Goal: Transaction & Acquisition: Book appointment/travel/reservation

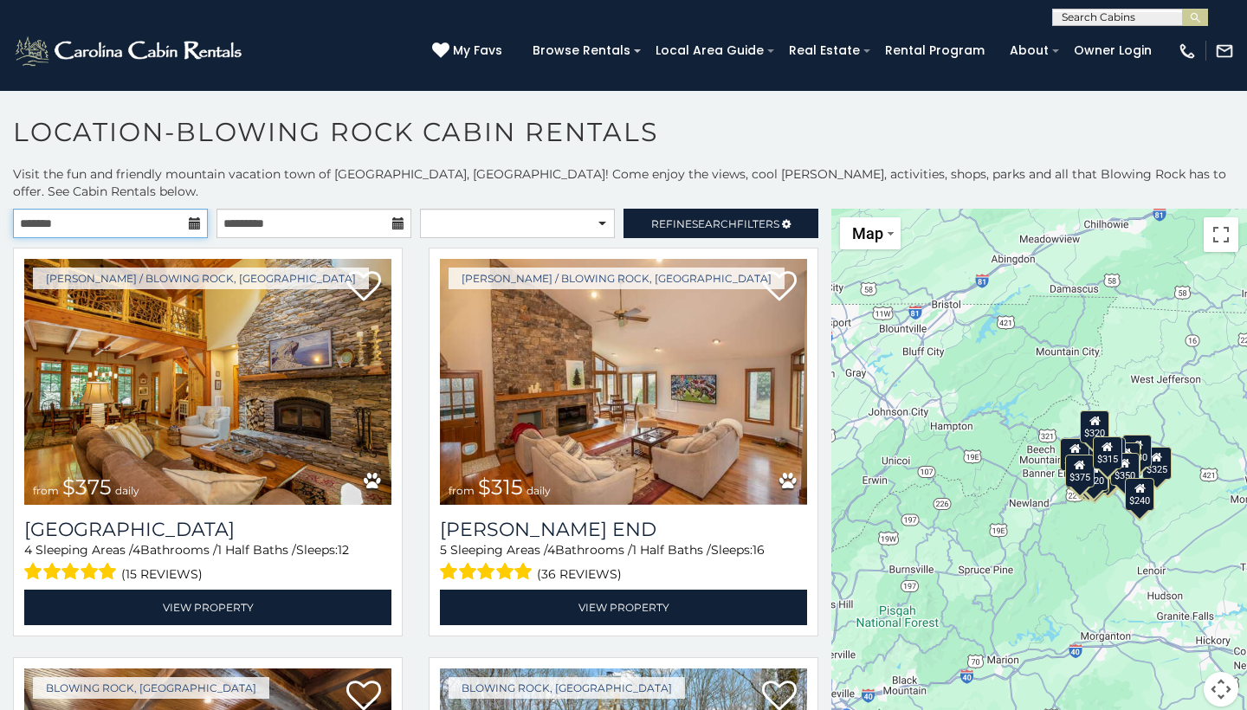
click at [171, 209] on input "text" at bounding box center [110, 223] width 195 height 29
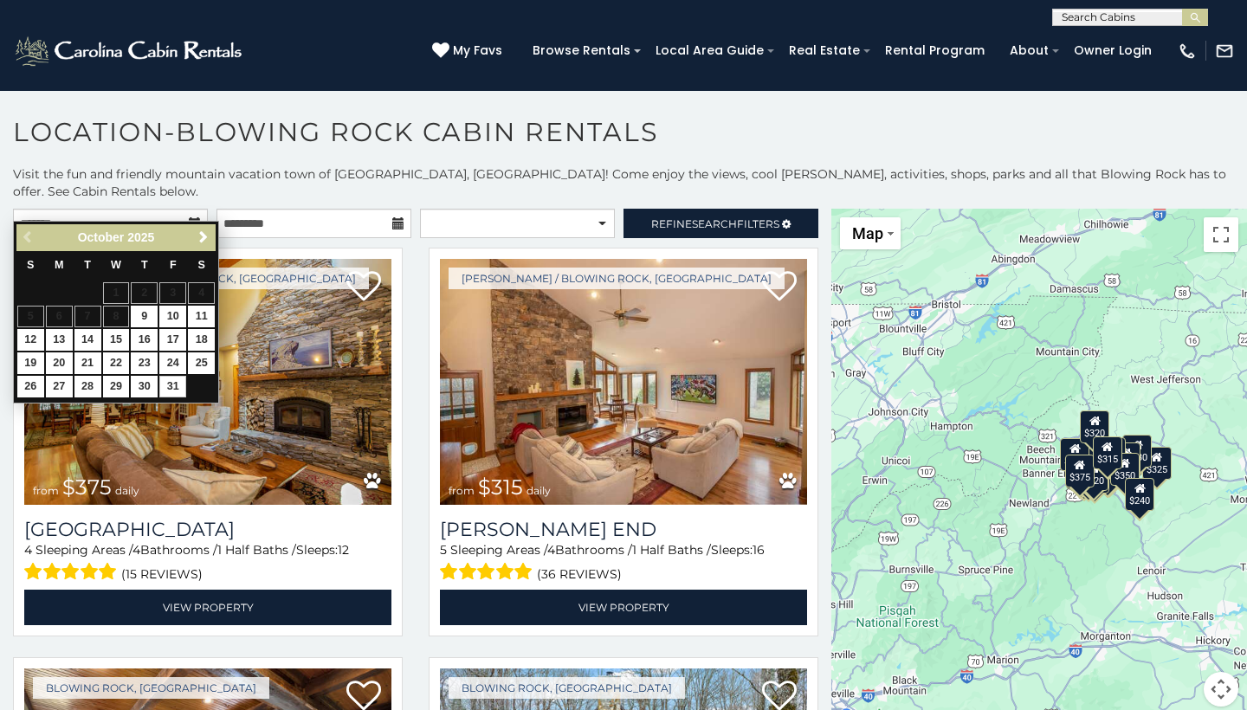
click at [172, 377] on link "31" at bounding box center [172, 387] width 27 height 22
type input "**********"
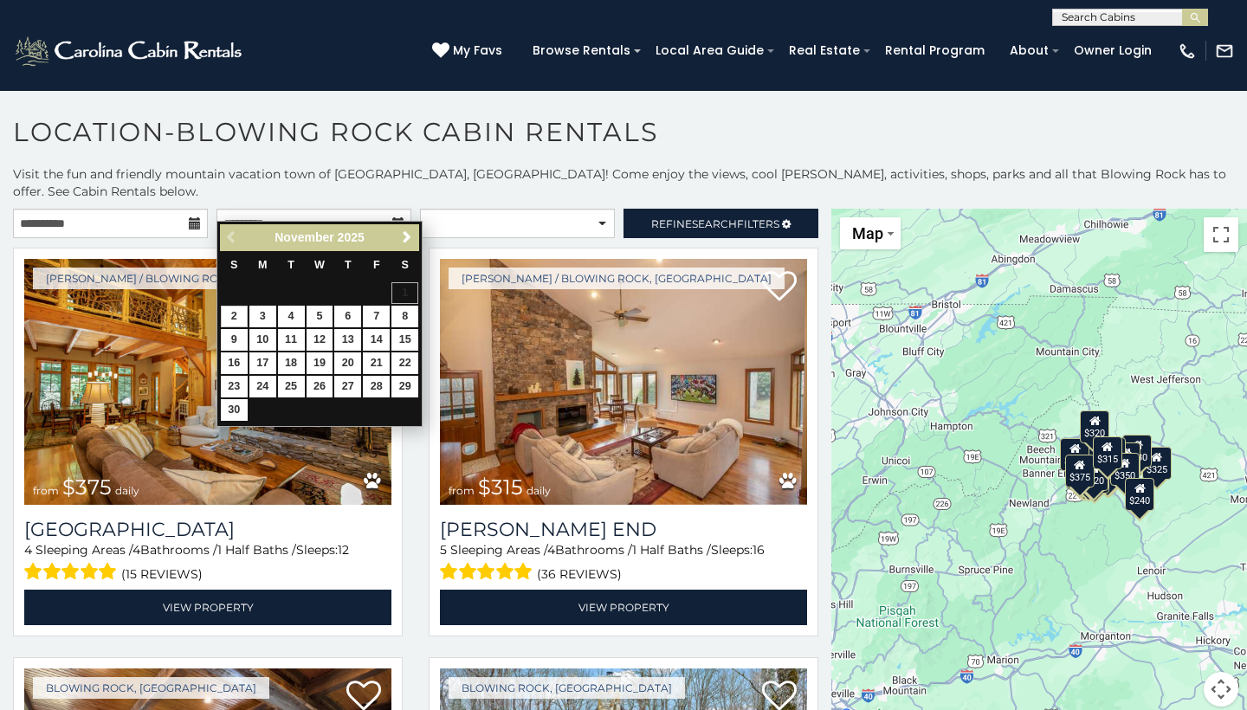
click at [234, 307] on link "2" at bounding box center [234, 317] width 27 height 22
type input "**********"
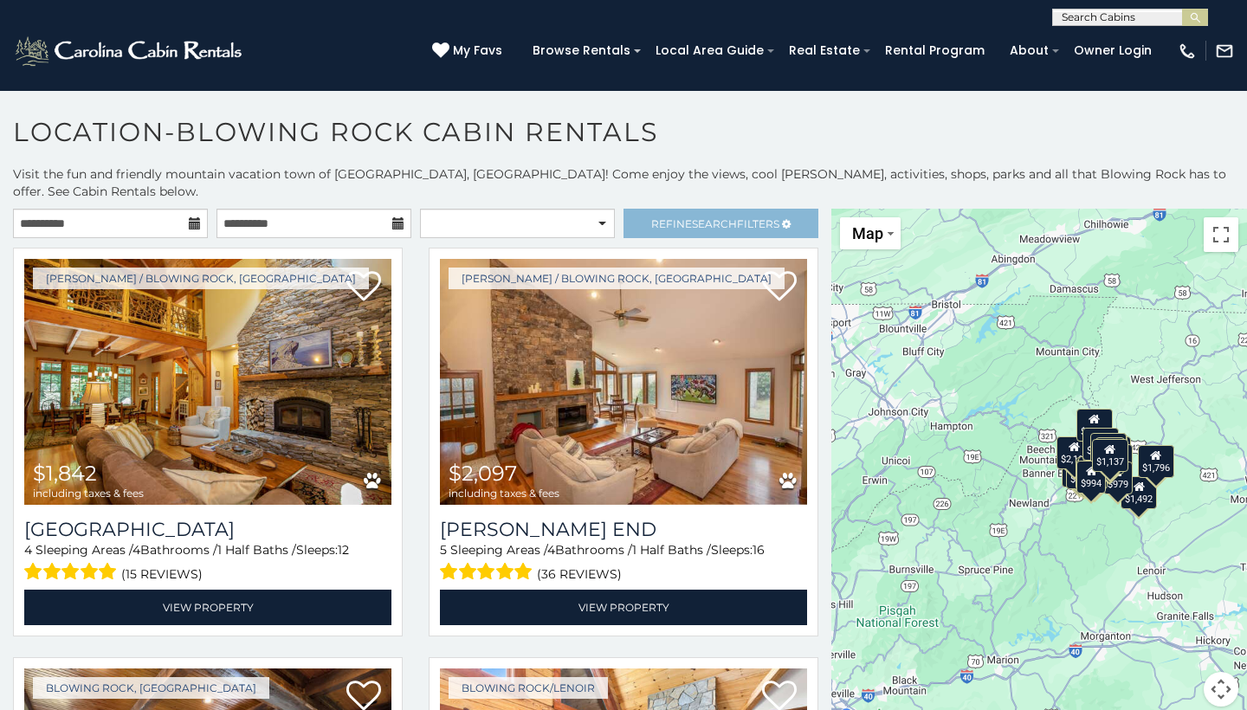
click at [689, 209] on link "Refine Search Filters" at bounding box center [721, 223] width 195 height 29
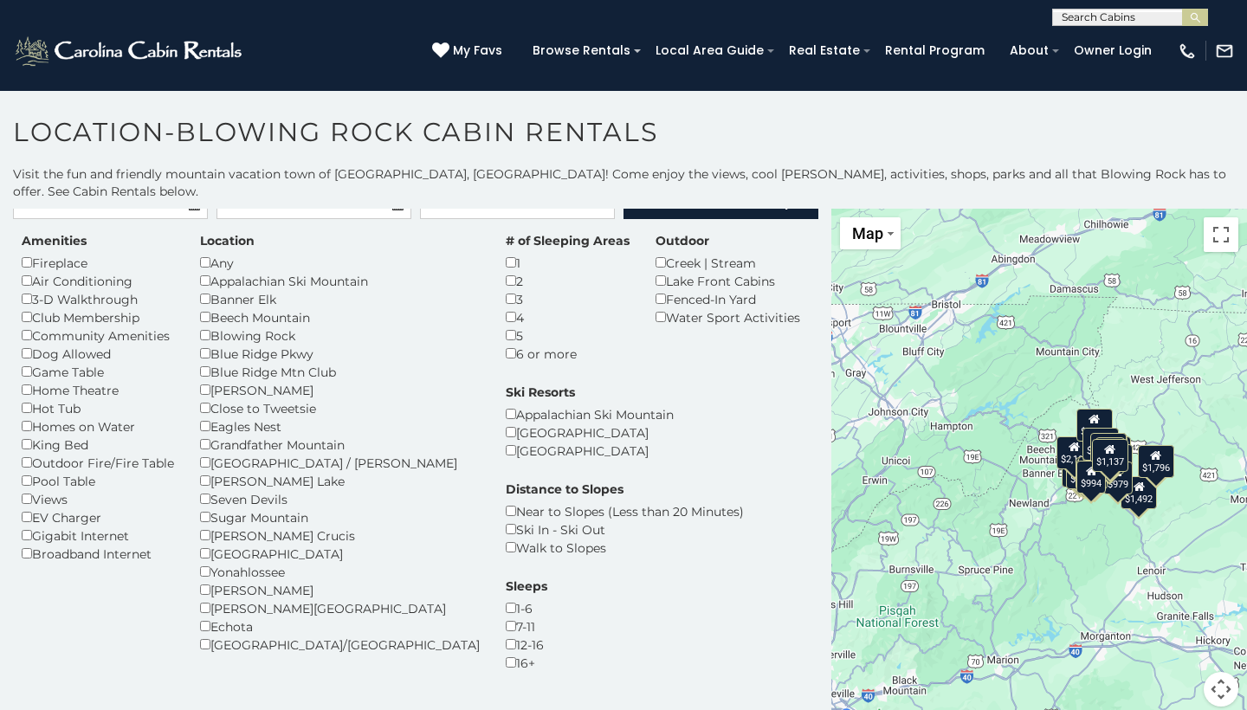
scroll to position [29, 0]
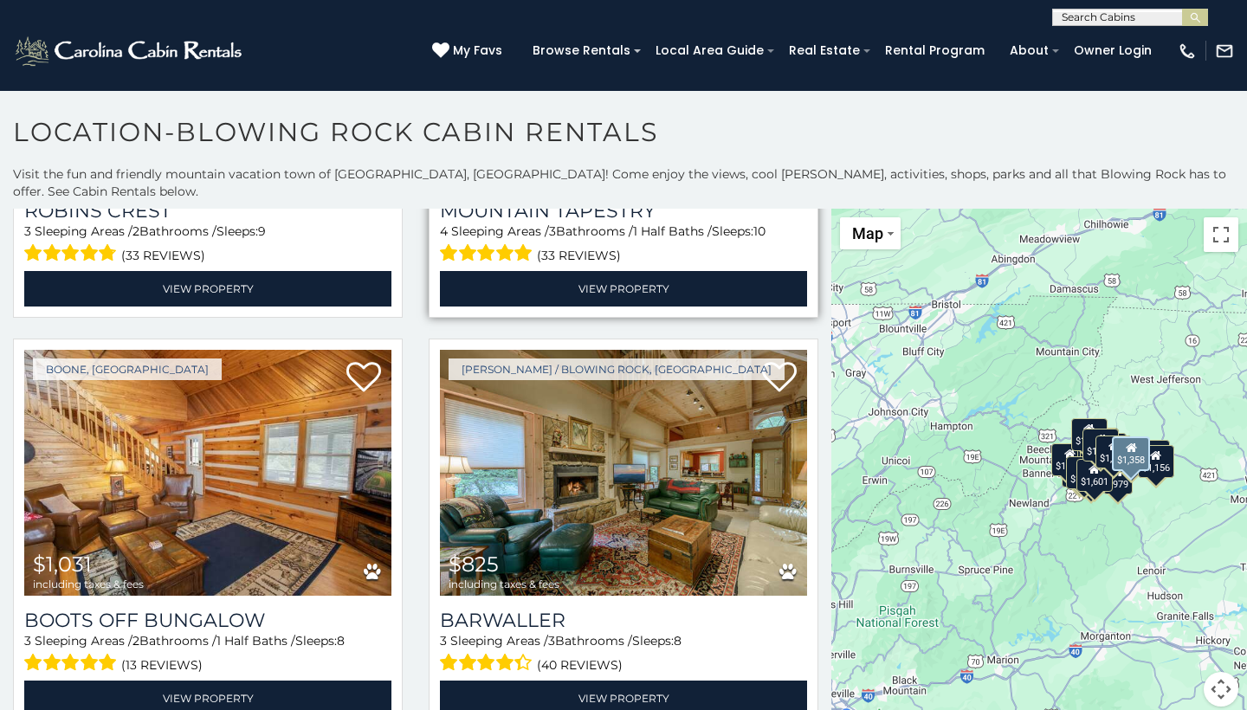
scroll to position [4918, 0]
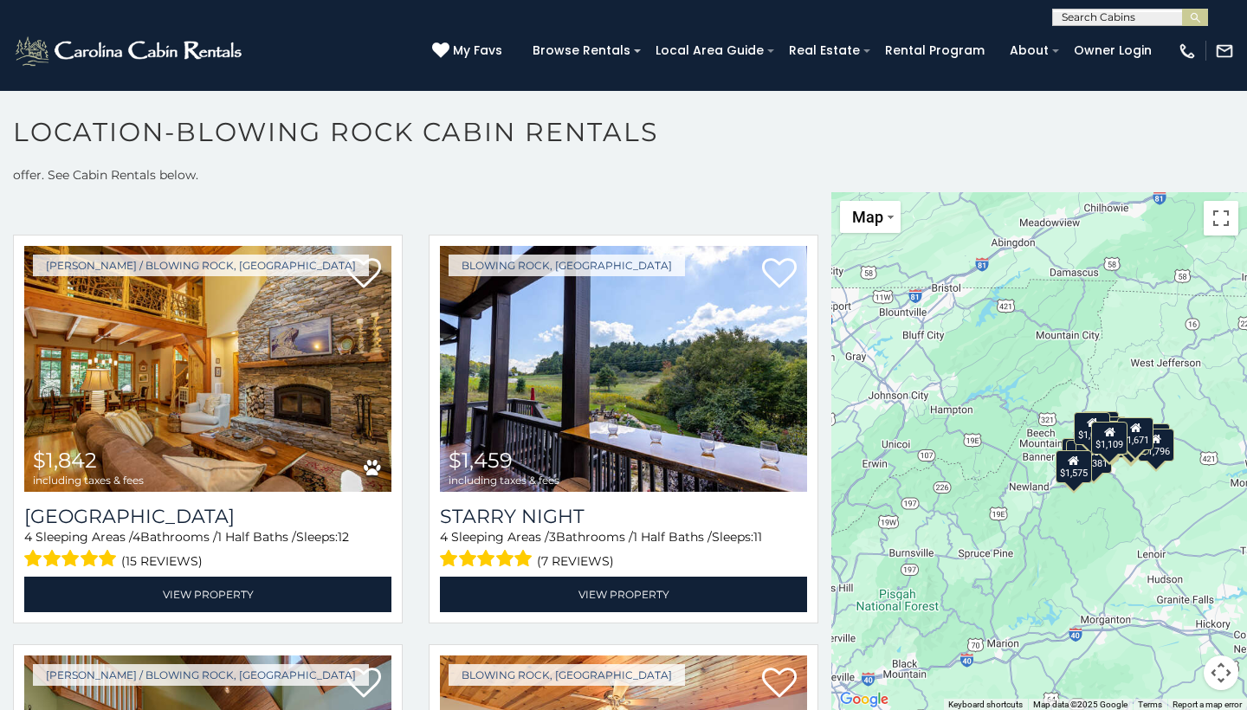
scroll to position [533, 0]
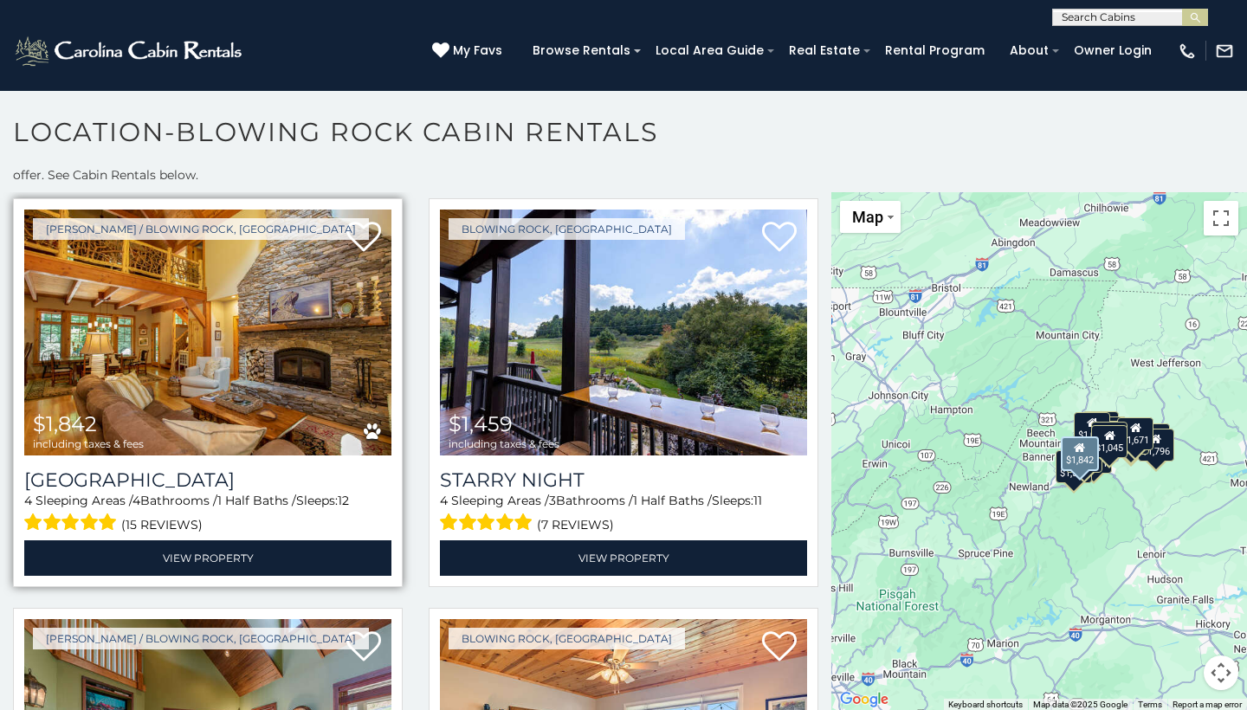
click at [356, 290] on img at bounding box center [207, 333] width 367 height 246
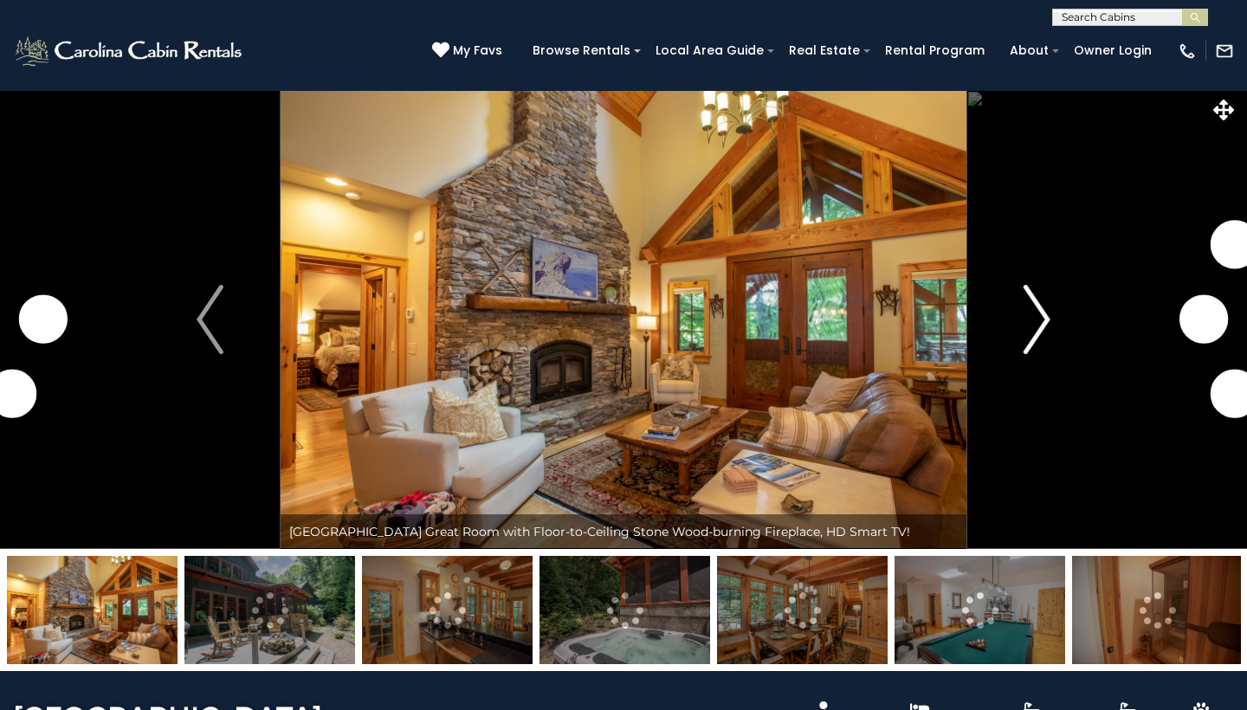
click at [1044, 314] on img "Next" at bounding box center [1037, 319] width 26 height 69
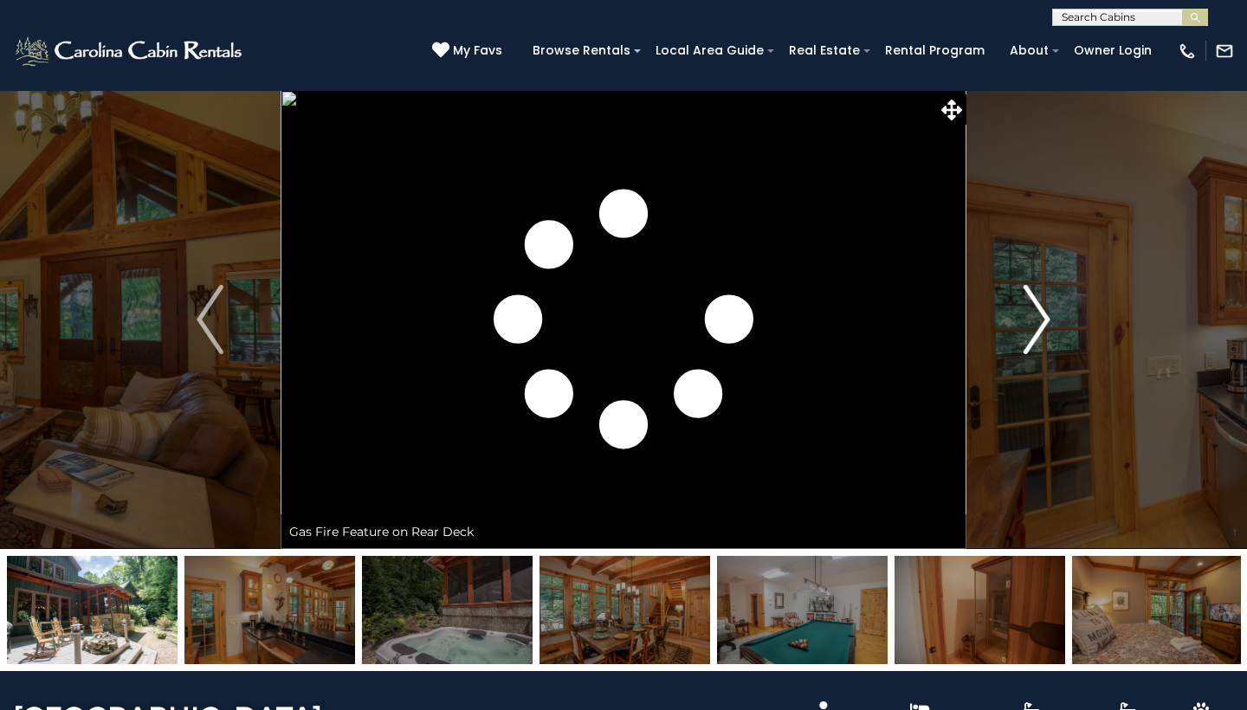
click at [1043, 314] on img "Next" at bounding box center [1037, 319] width 26 height 69
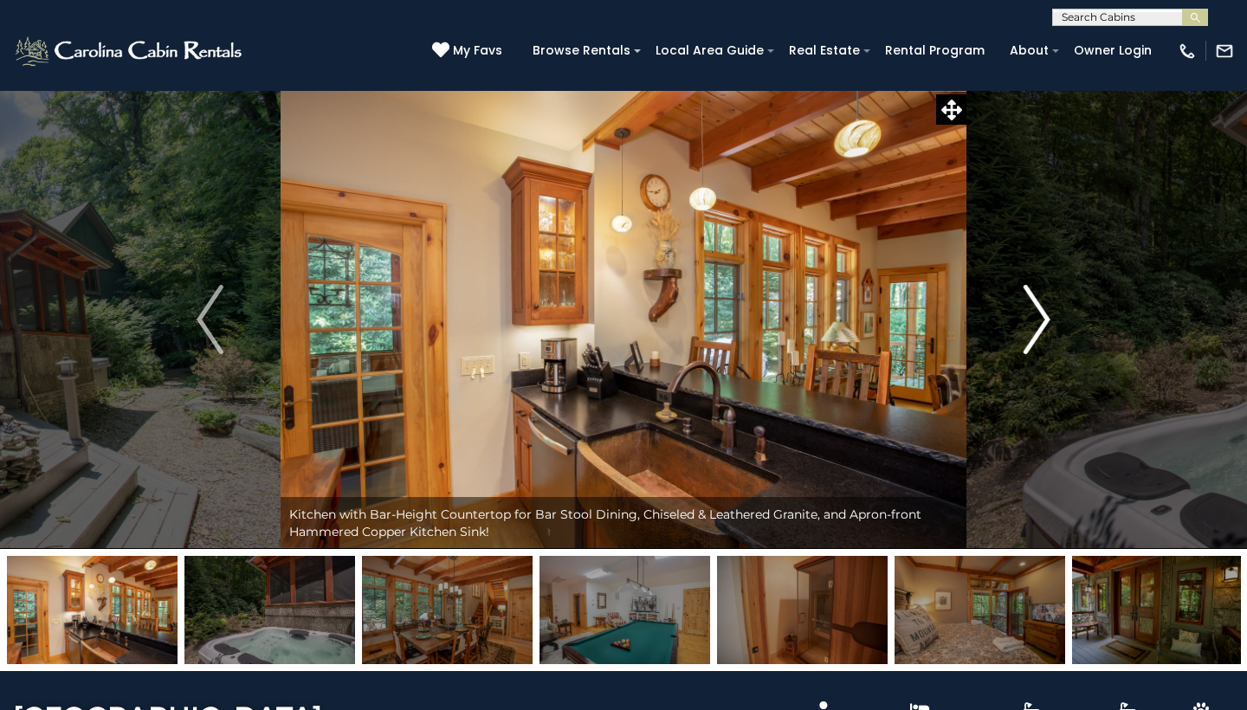
click at [1043, 314] on img "Next" at bounding box center [1037, 319] width 26 height 69
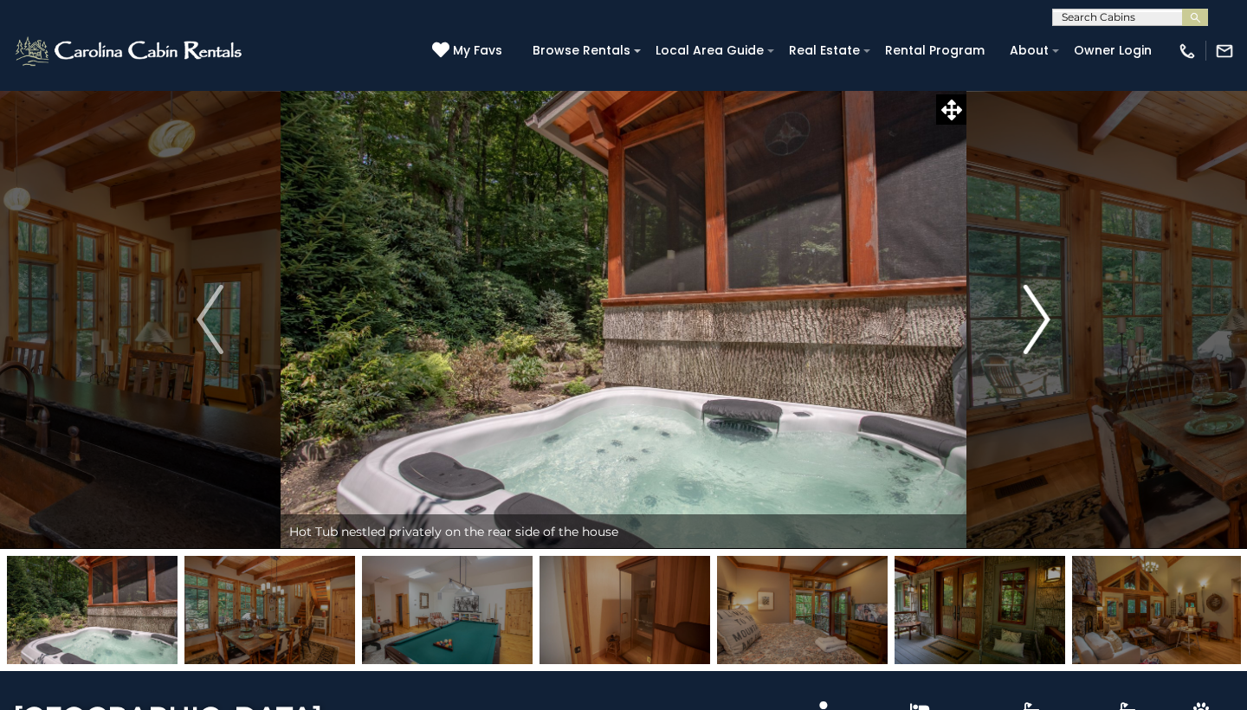
click at [1043, 314] on img "Next" at bounding box center [1037, 319] width 26 height 69
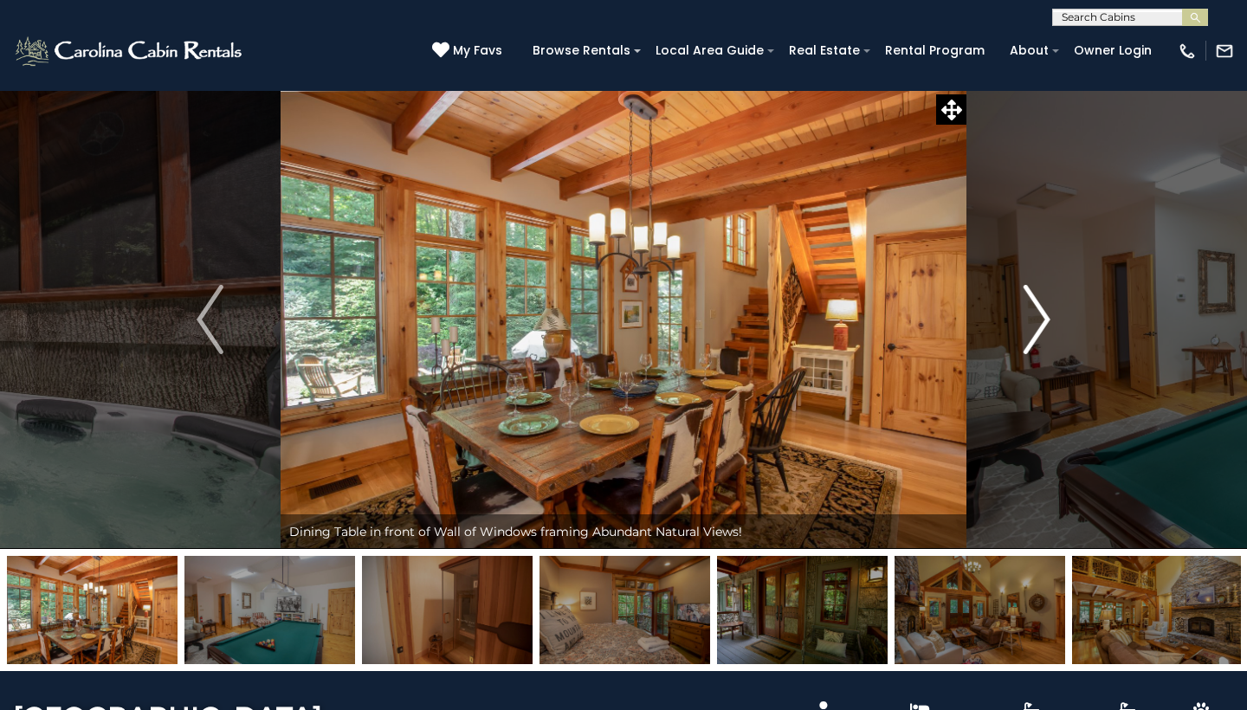
click at [1043, 314] on img "Next" at bounding box center [1037, 319] width 26 height 69
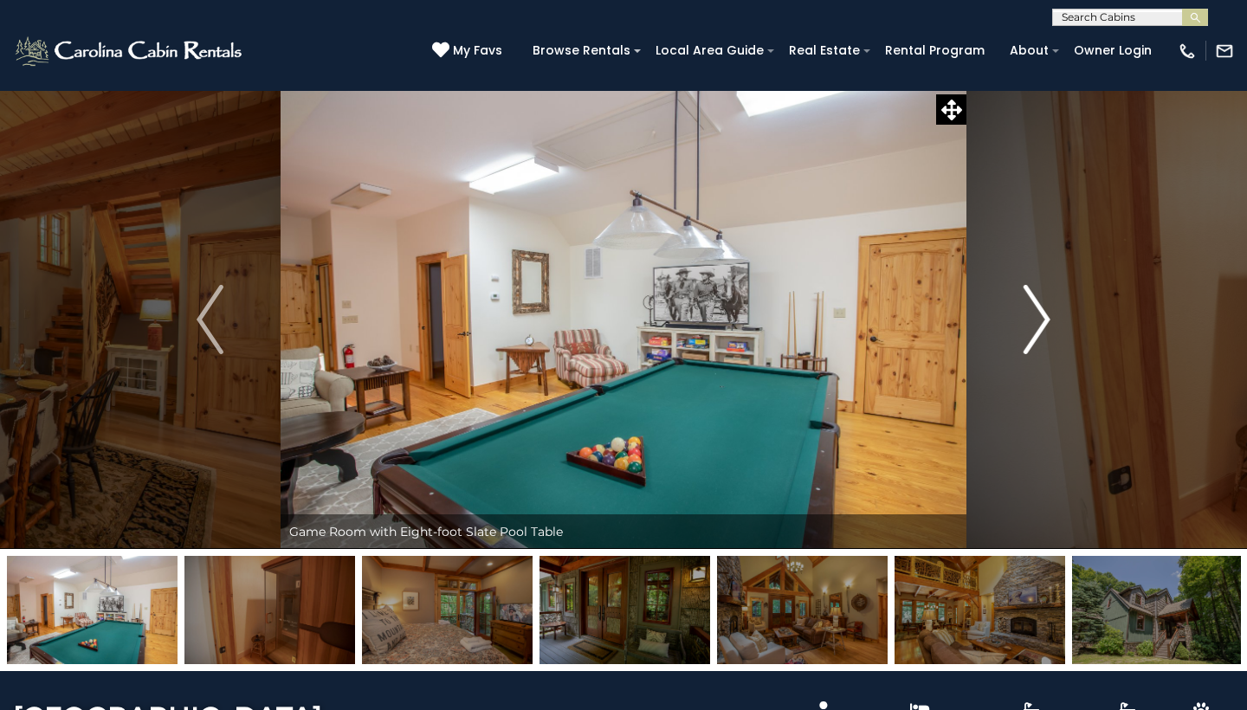
click at [1043, 314] on img "Next" at bounding box center [1037, 319] width 26 height 69
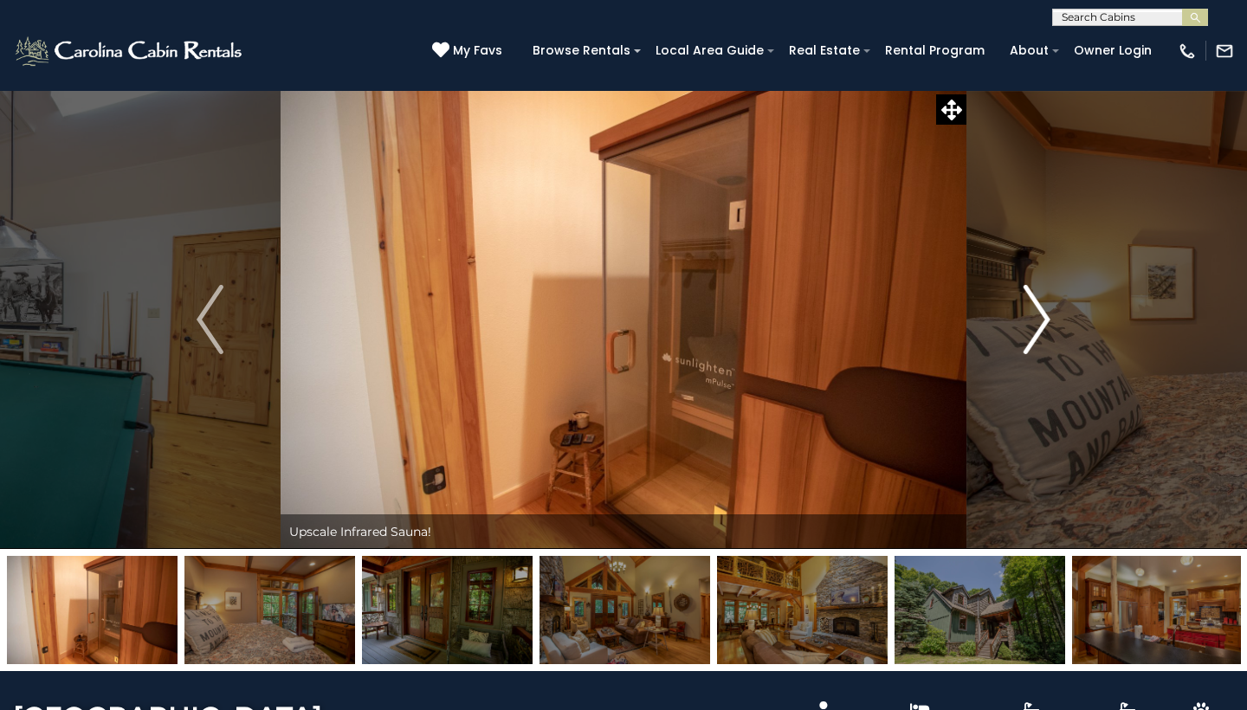
click at [1043, 314] on img "Next" at bounding box center [1037, 319] width 26 height 69
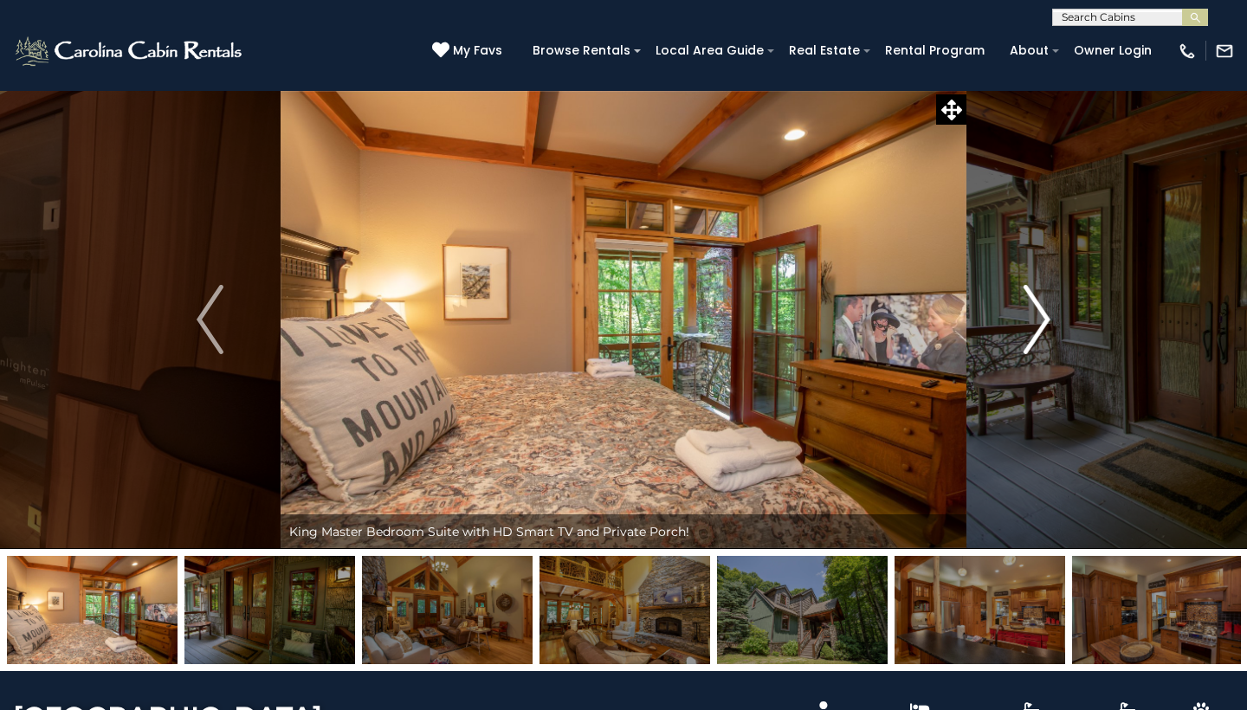
click at [1043, 314] on img "Next" at bounding box center [1037, 319] width 26 height 69
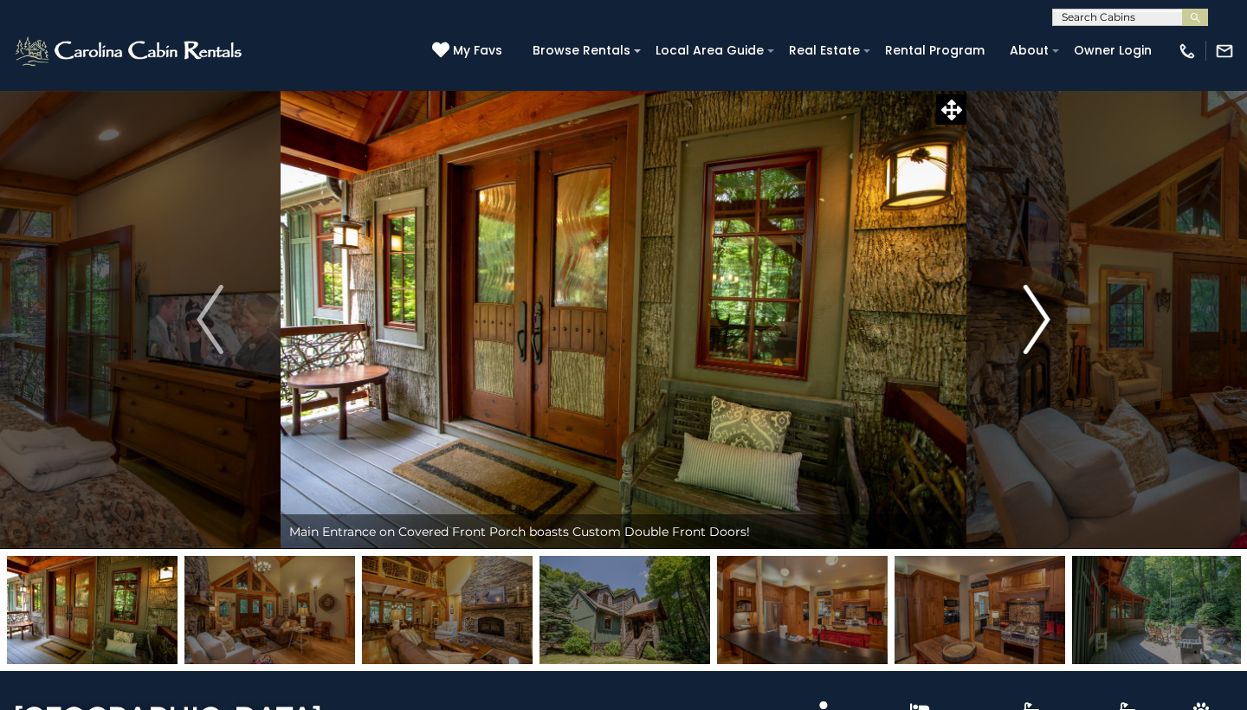
click at [1043, 314] on img "Next" at bounding box center [1037, 319] width 26 height 69
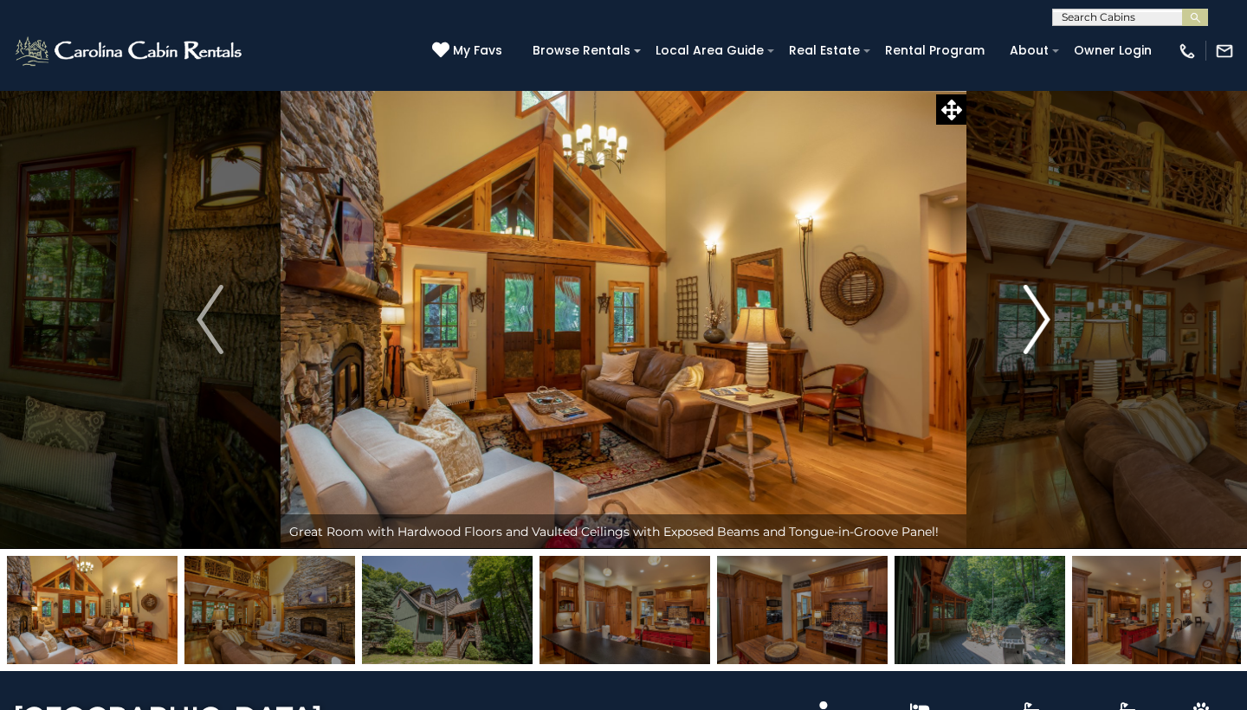
click at [1043, 314] on img "Next" at bounding box center [1037, 319] width 26 height 69
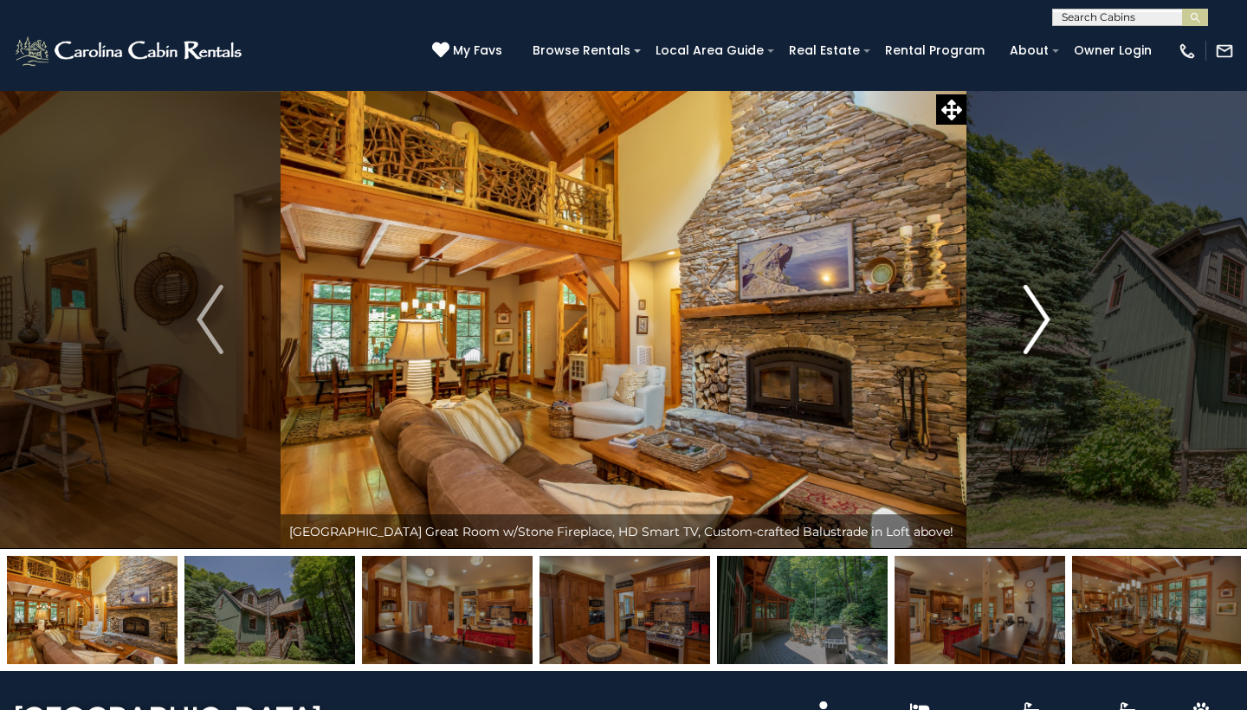
click at [1043, 314] on img "Next" at bounding box center [1037, 319] width 26 height 69
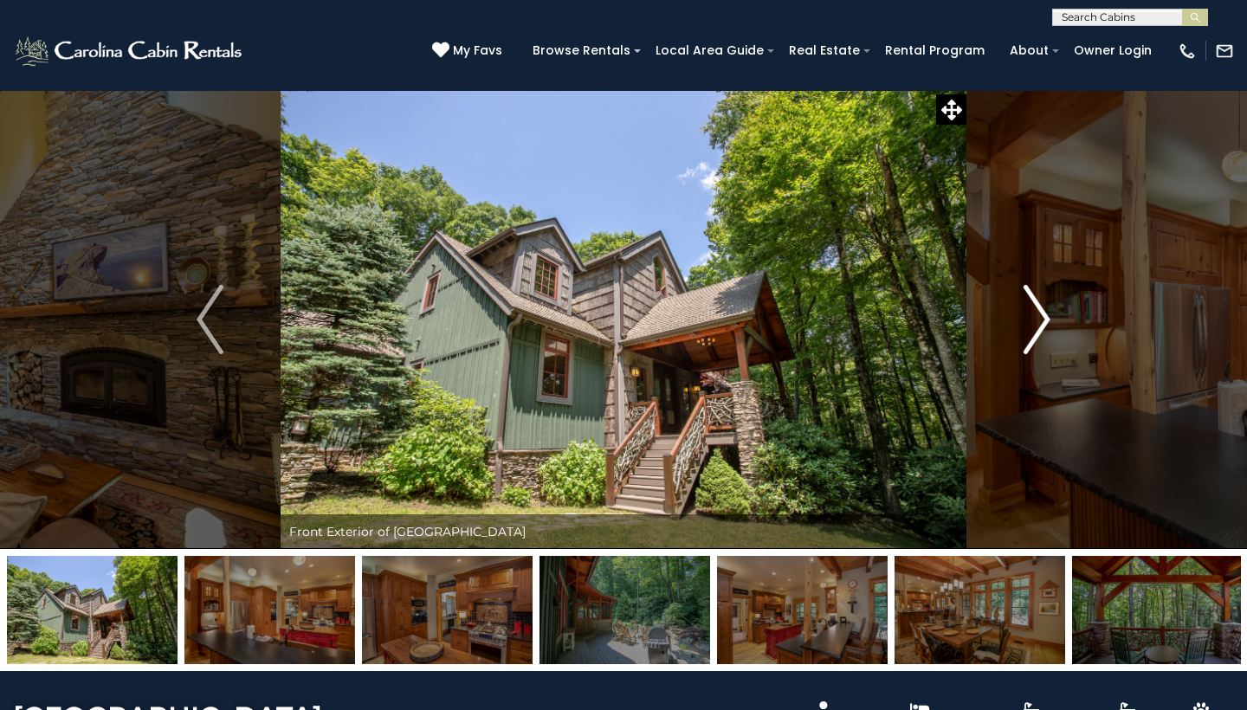
click at [1043, 314] on img "Next" at bounding box center [1037, 319] width 26 height 69
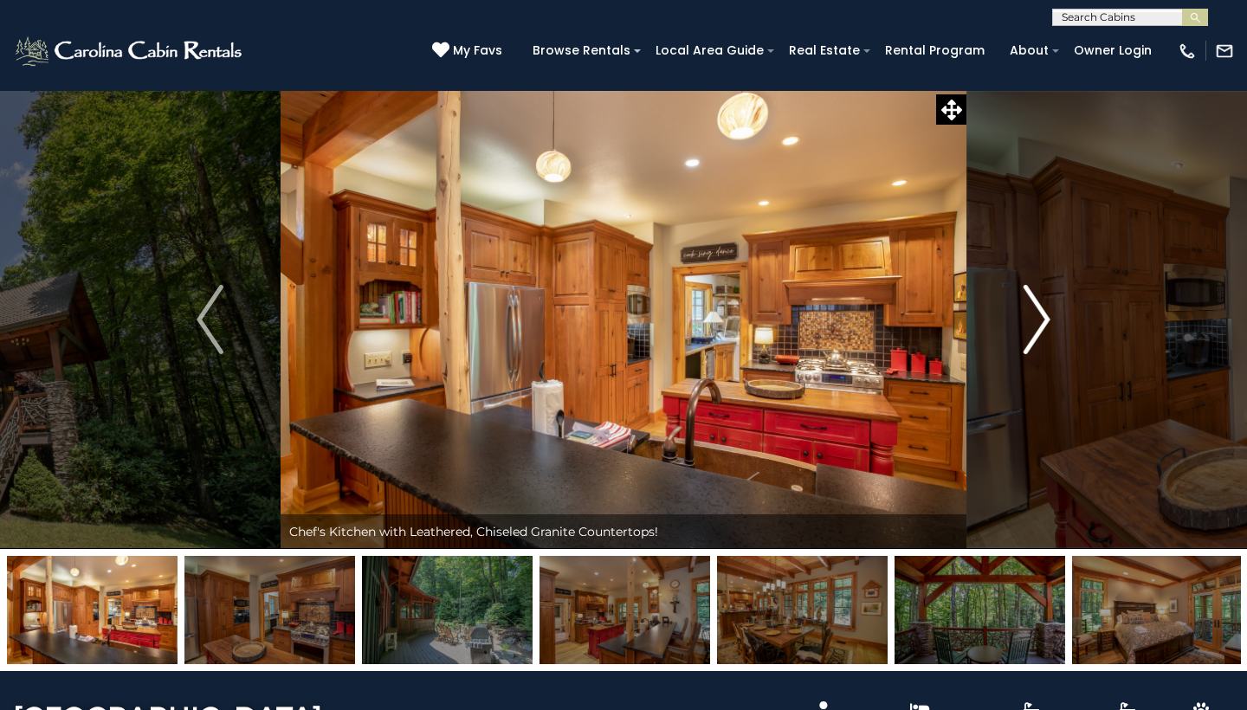
click at [1043, 314] on img "Next" at bounding box center [1037, 319] width 26 height 69
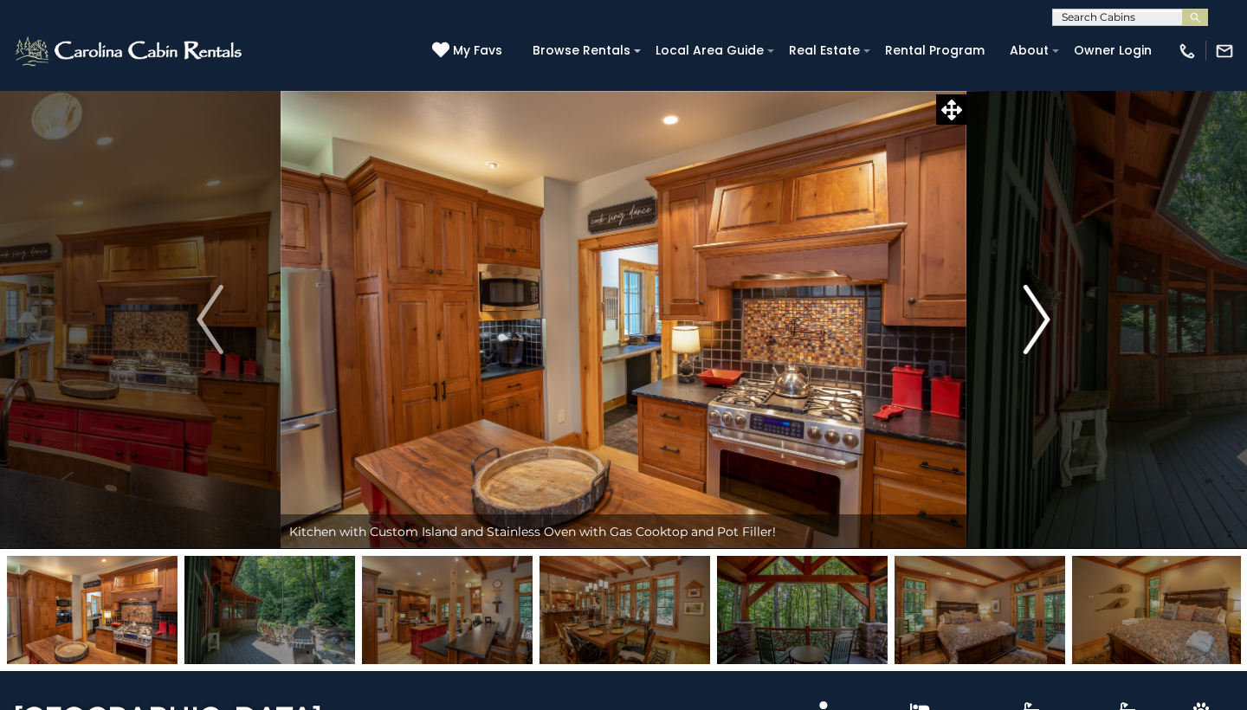
click at [1043, 314] on img "Next" at bounding box center [1037, 319] width 26 height 69
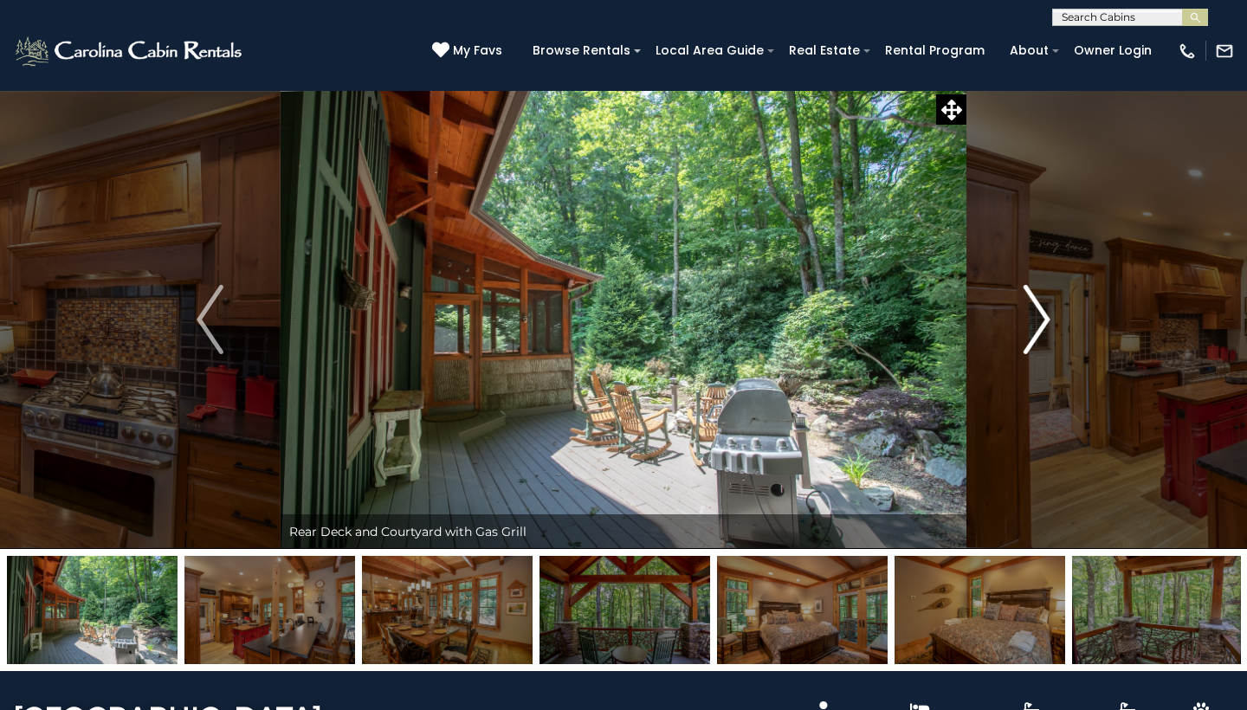
click at [1043, 314] on img "Next" at bounding box center [1037, 319] width 26 height 69
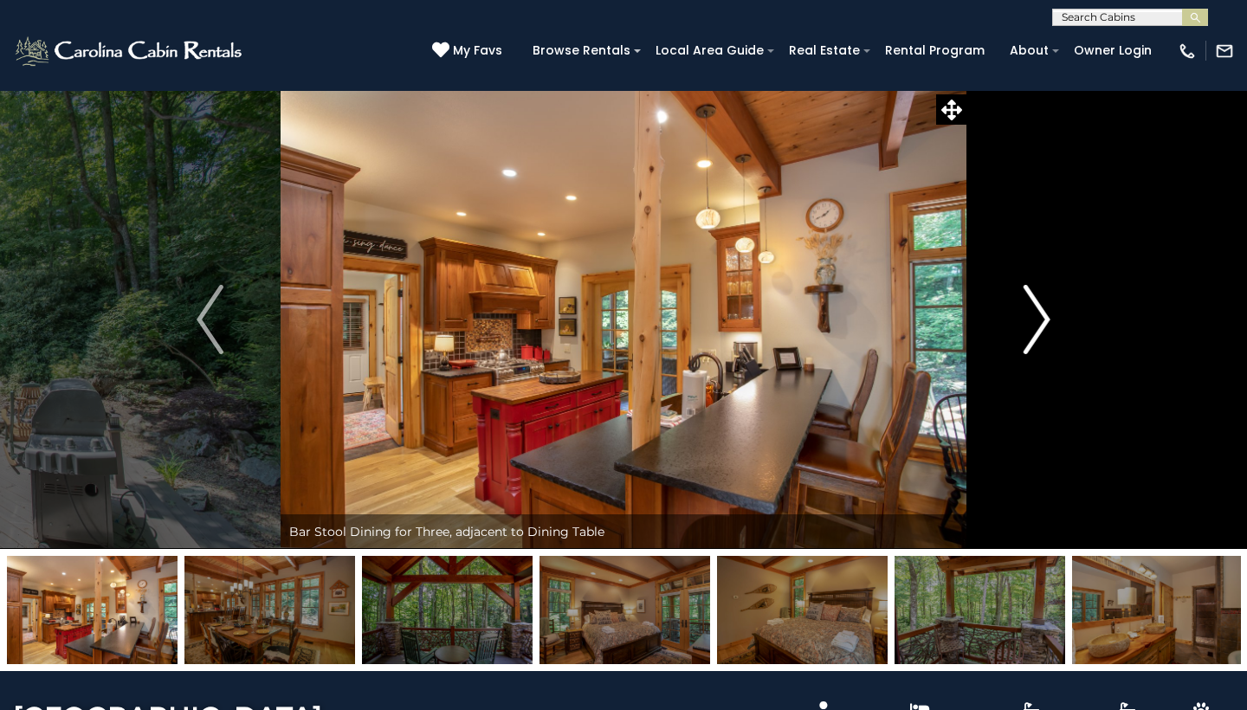
click at [1043, 314] on img "Next" at bounding box center [1037, 319] width 26 height 69
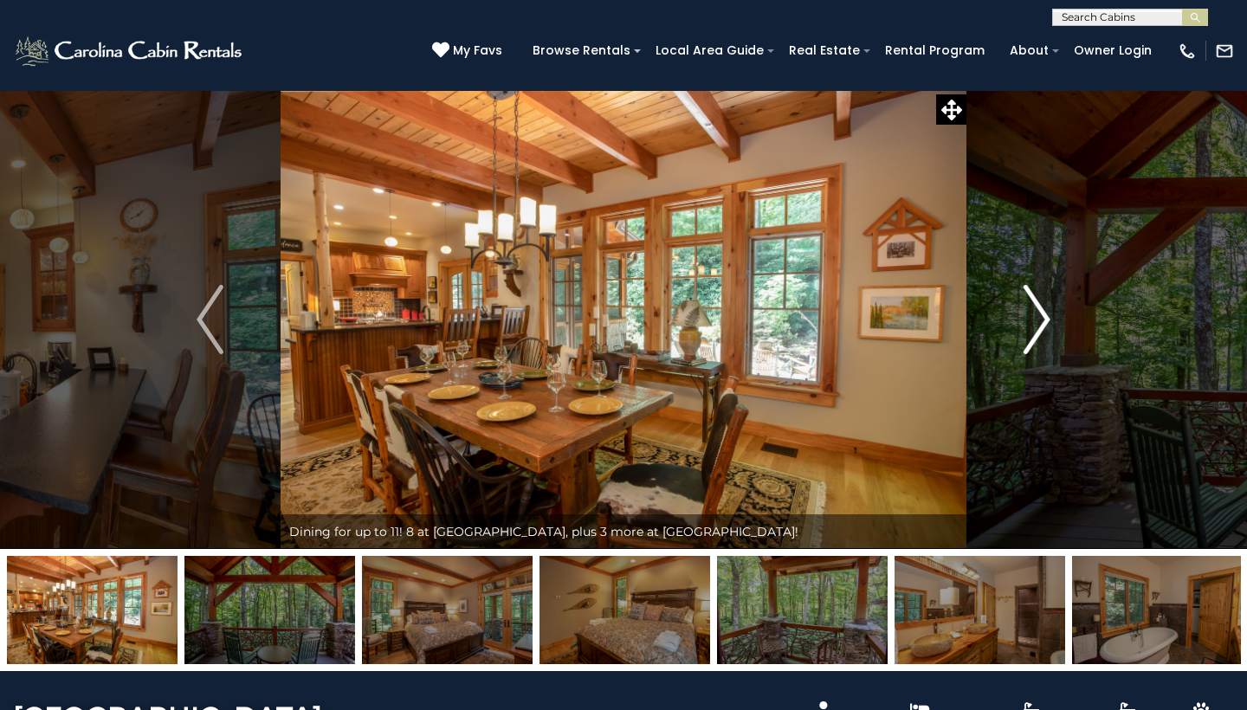
click at [1043, 314] on img "Next" at bounding box center [1037, 319] width 26 height 69
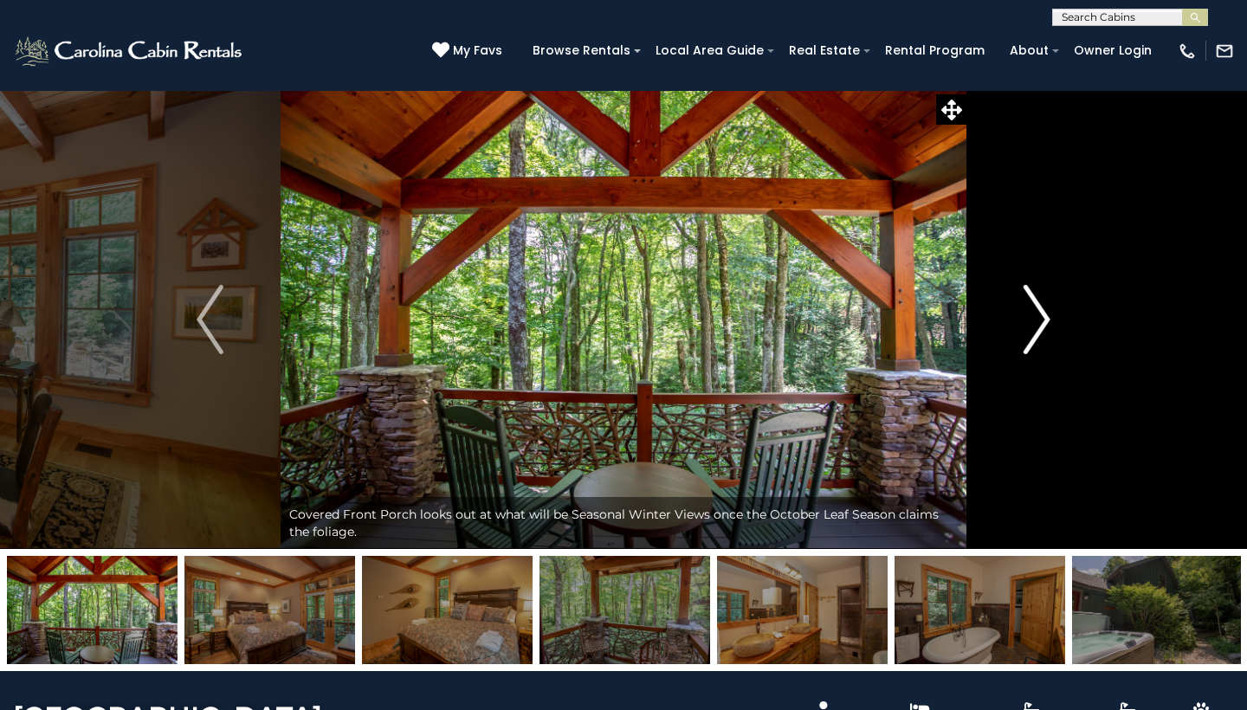
click at [1043, 314] on img "Next" at bounding box center [1037, 319] width 26 height 69
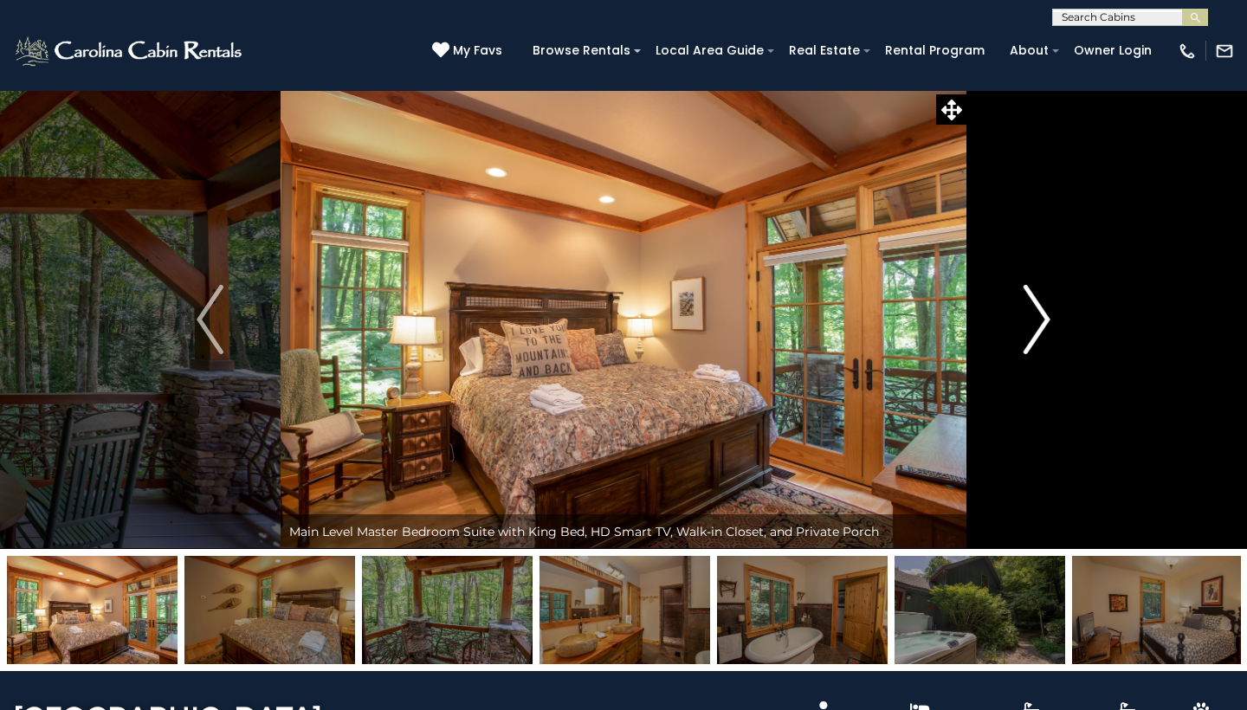
click at [1043, 314] on img "Next" at bounding box center [1037, 319] width 26 height 69
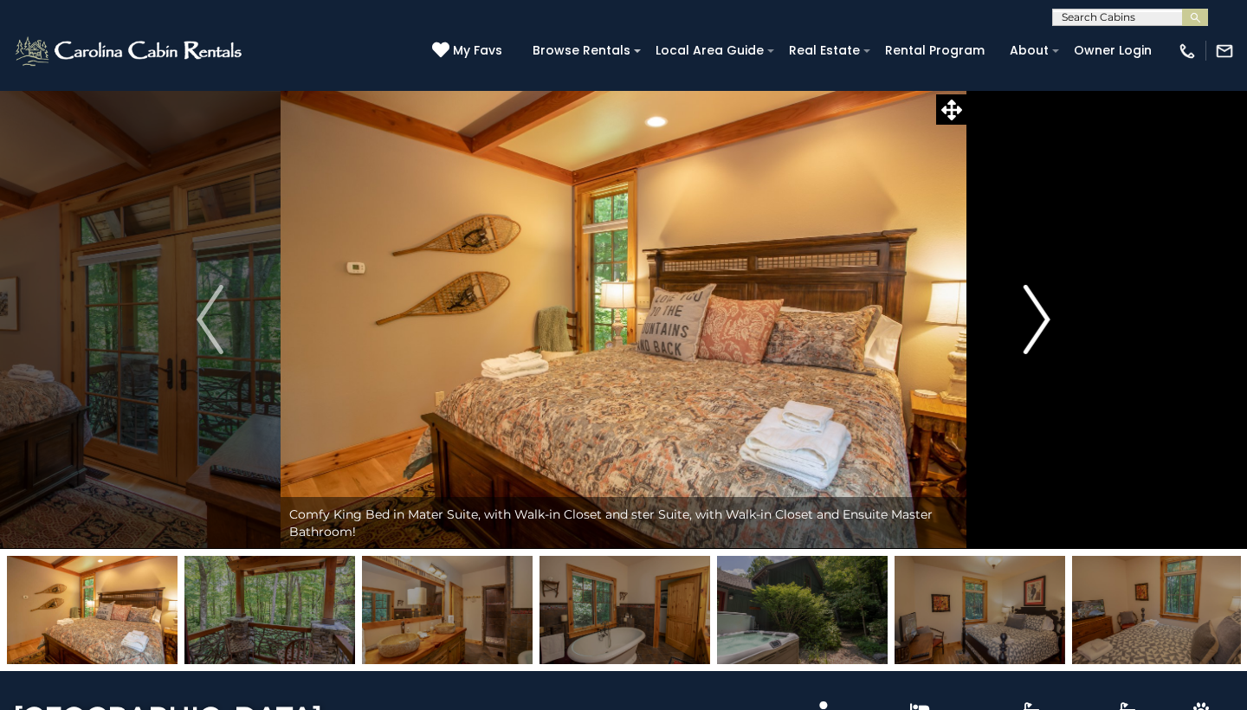
click at [1043, 314] on img "Next" at bounding box center [1037, 319] width 26 height 69
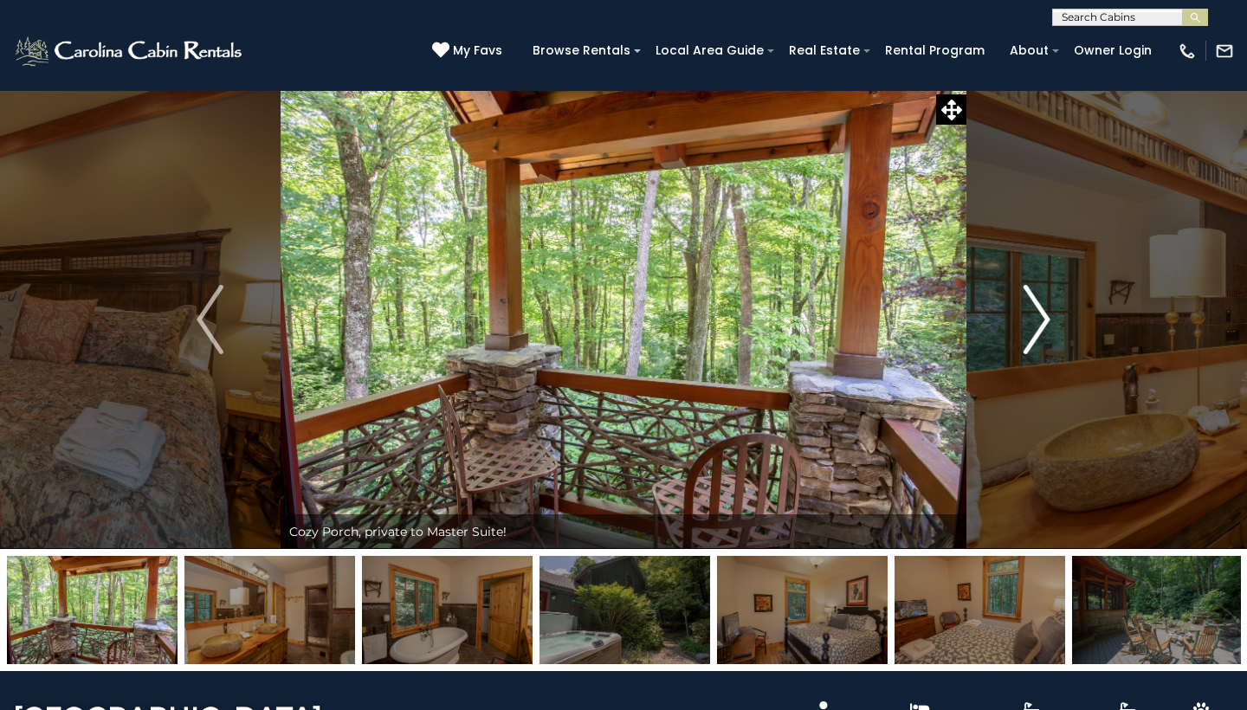
click at [1043, 314] on img "Next" at bounding box center [1037, 319] width 26 height 69
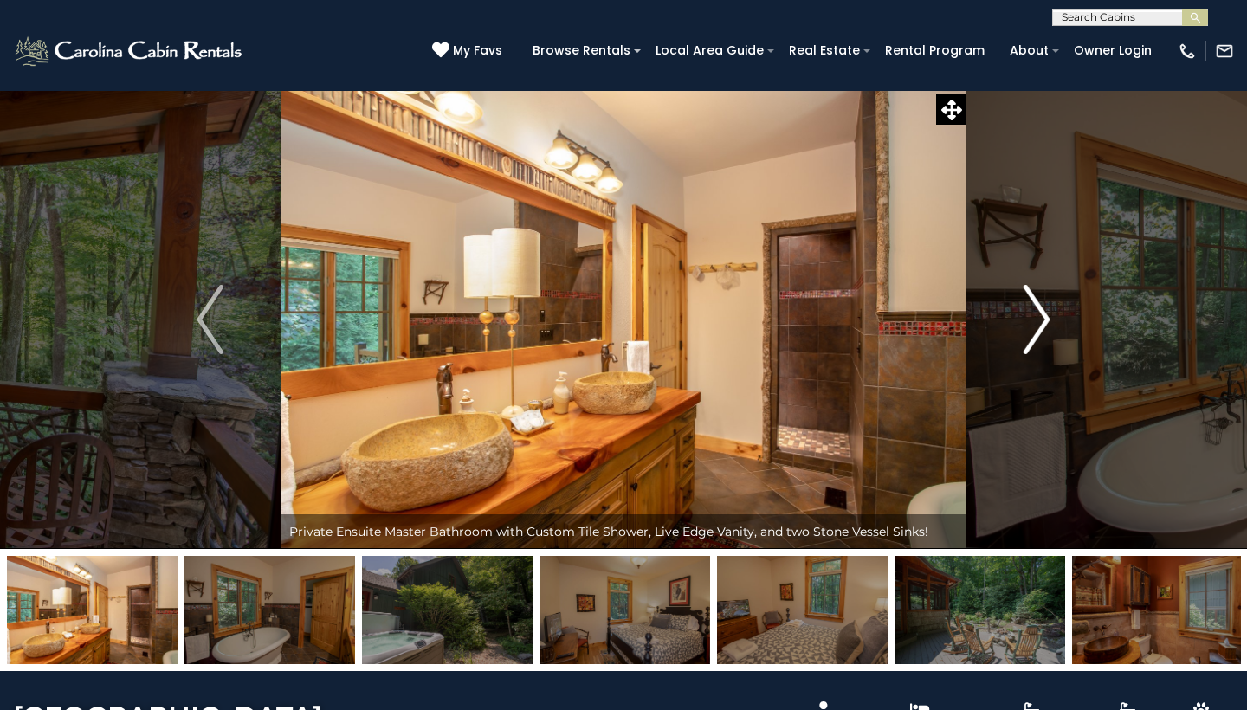
click at [1043, 314] on img "Next" at bounding box center [1037, 319] width 26 height 69
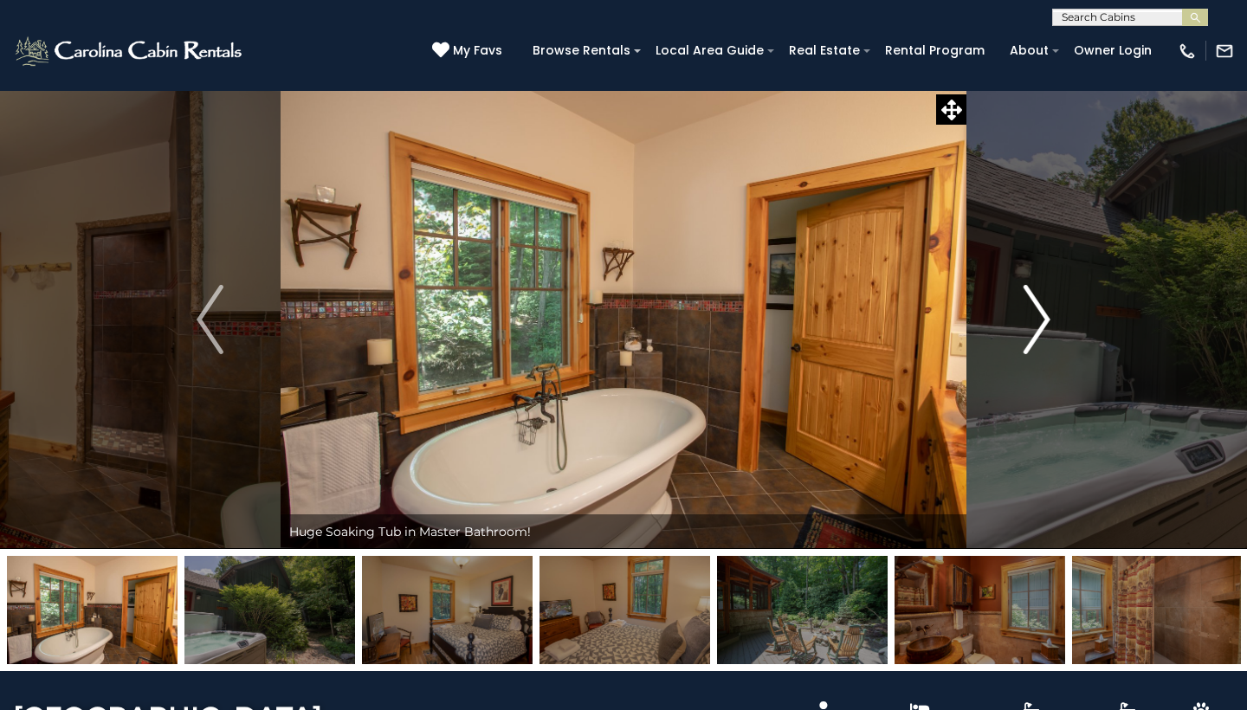
click at [1043, 314] on img "Next" at bounding box center [1037, 319] width 26 height 69
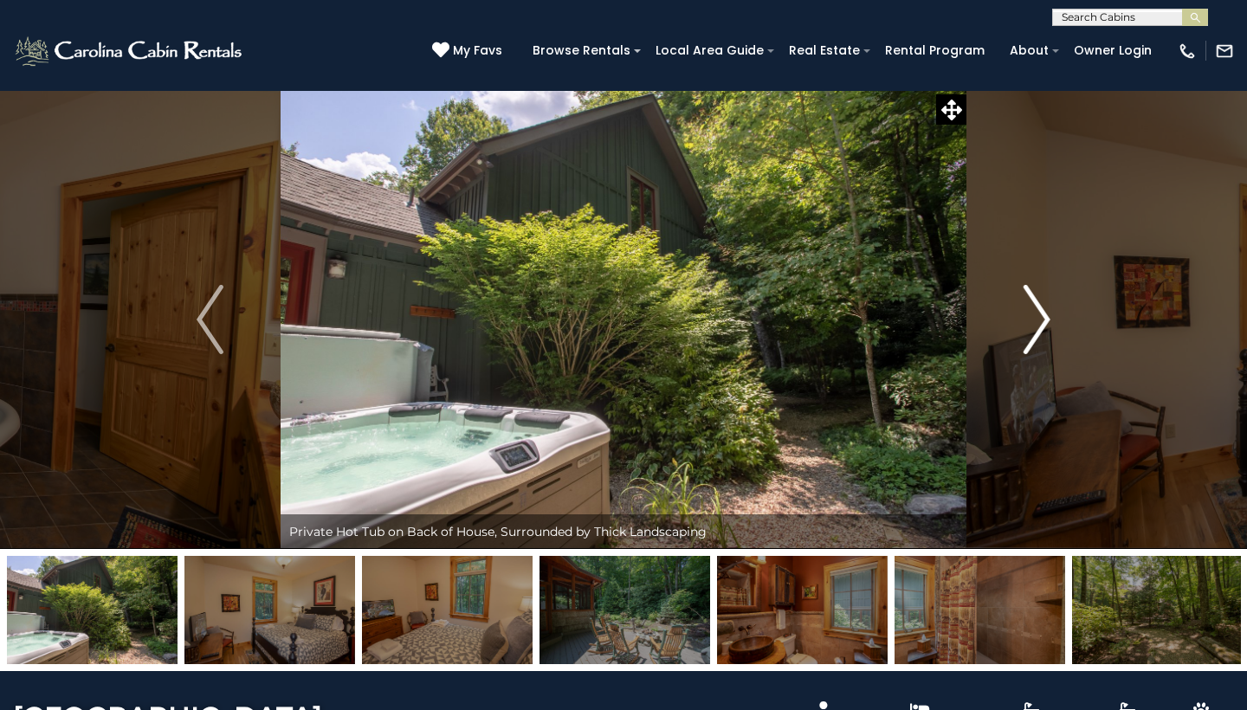
click at [1043, 314] on img "Next" at bounding box center [1037, 319] width 26 height 69
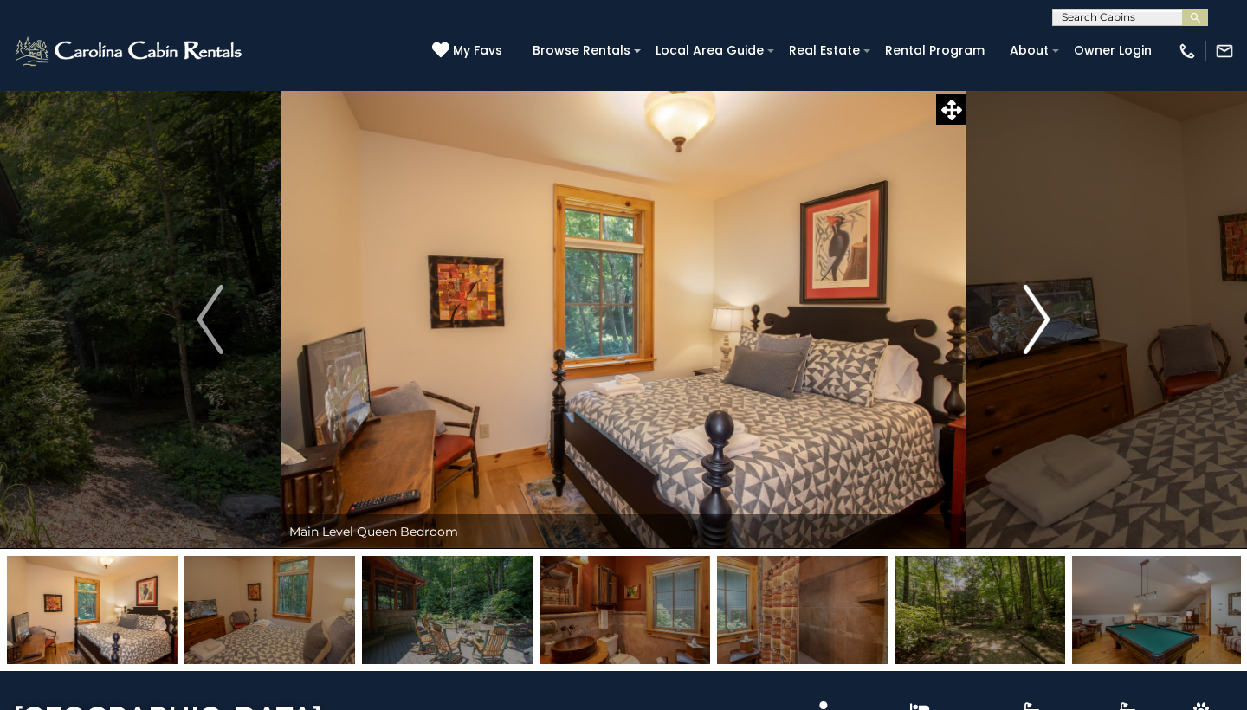
click at [1043, 314] on img "Next" at bounding box center [1037, 319] width 26 height 69
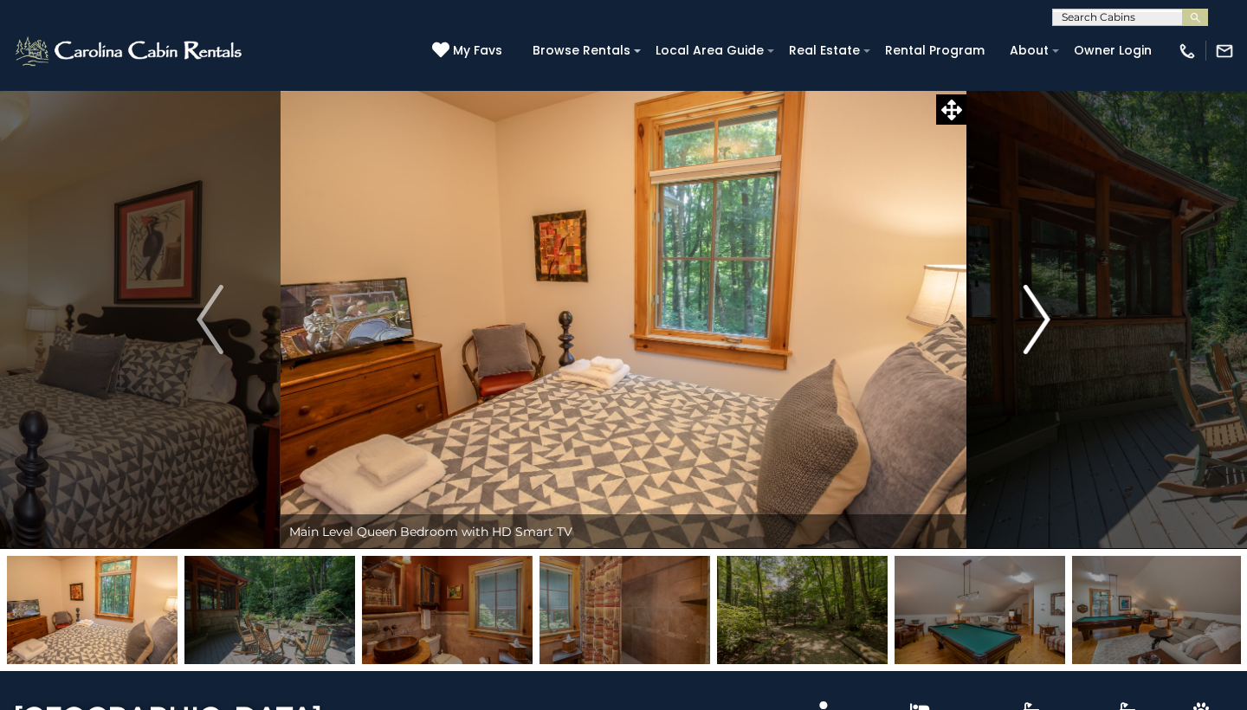
click at [1043, 314] on img "Next" at bounding box center [1037, 319] width 26 height 69
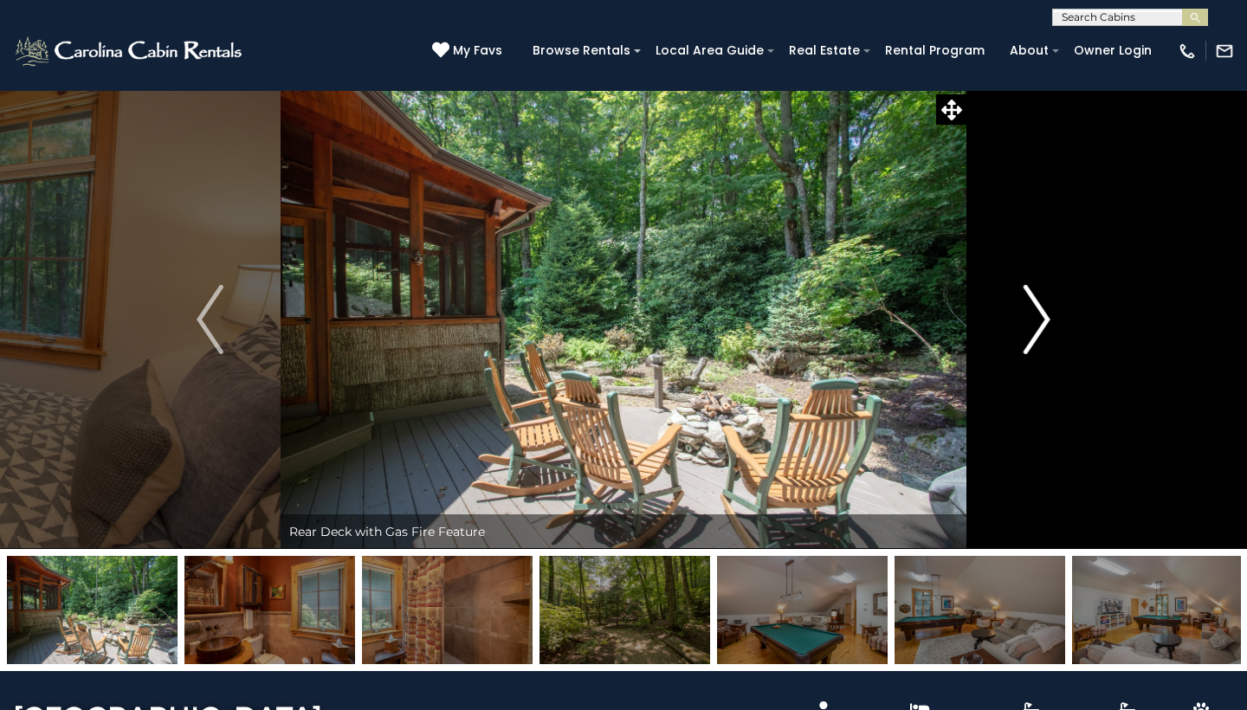
click at [1043, 314] on img "Next" at bounding box center [1037, 319] width 26 height 69
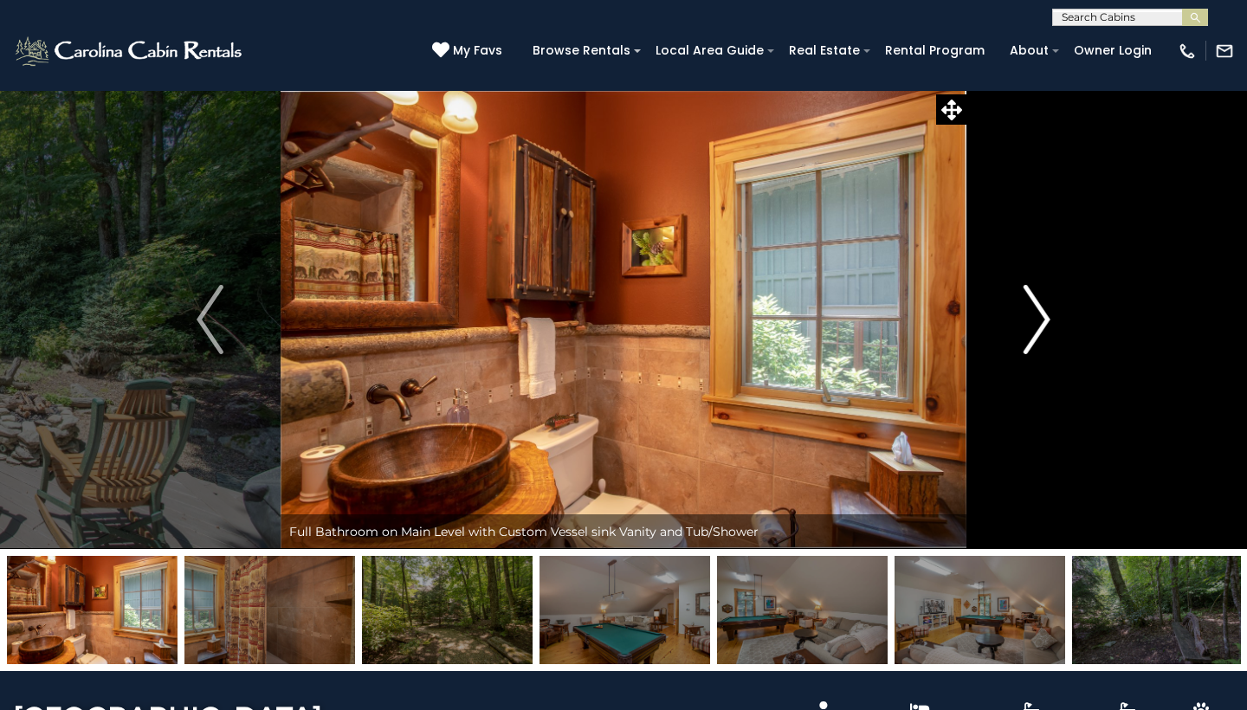
click at [1043, 314] on img "Next" at bounding box center [1037, 319] width 26 height 69
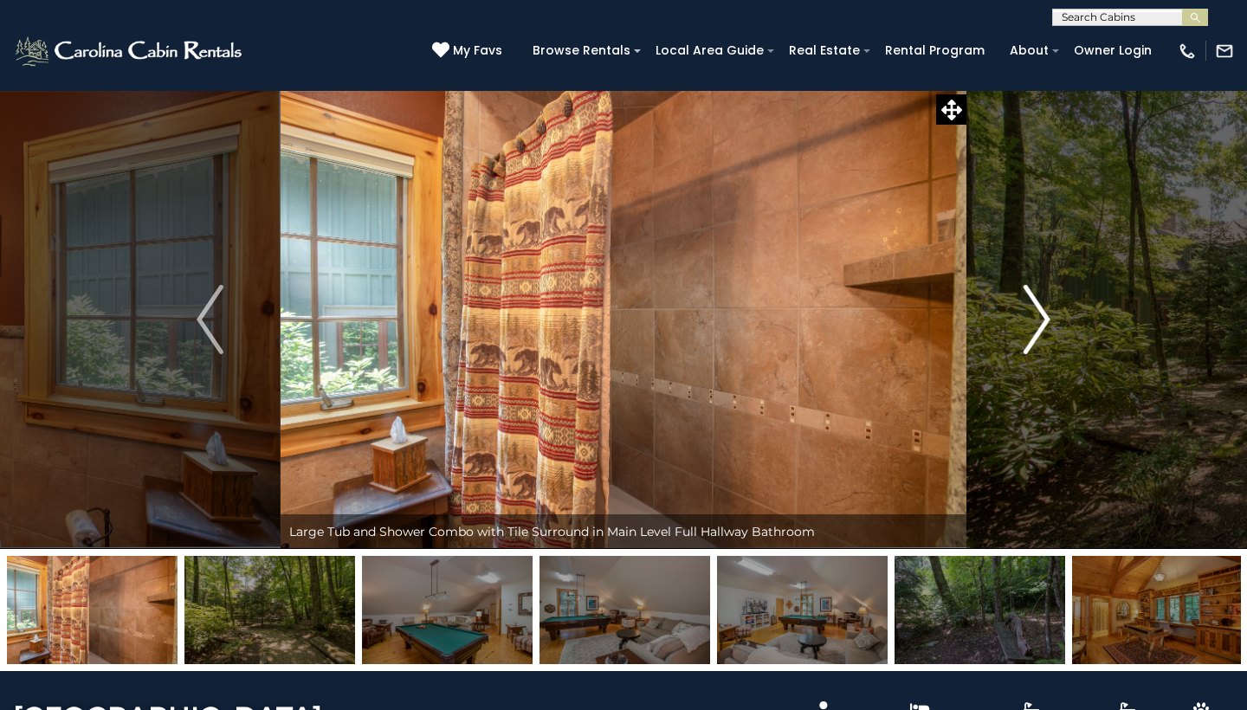
click at [1043, 314] on img "Next" at bounding box center [1037, 319] width 26 height 69
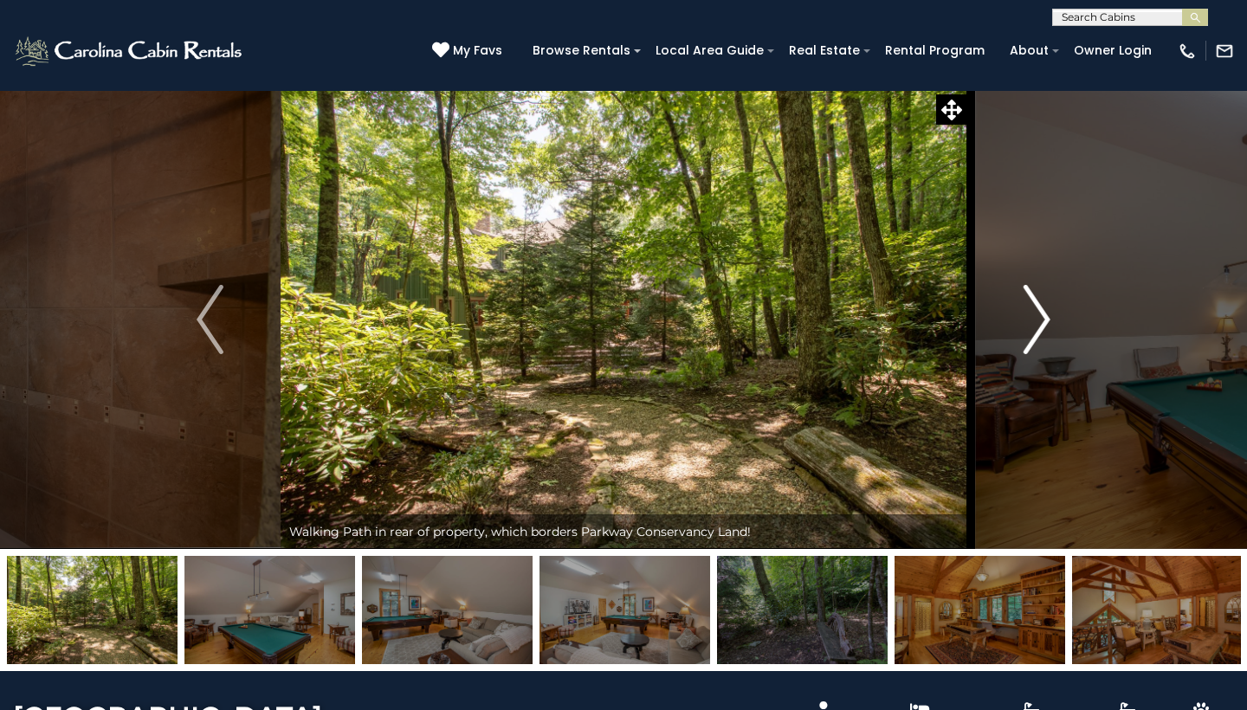
click at [1043, 314] on img "Next" at bounding box center [1037, 319] width 26 height 69
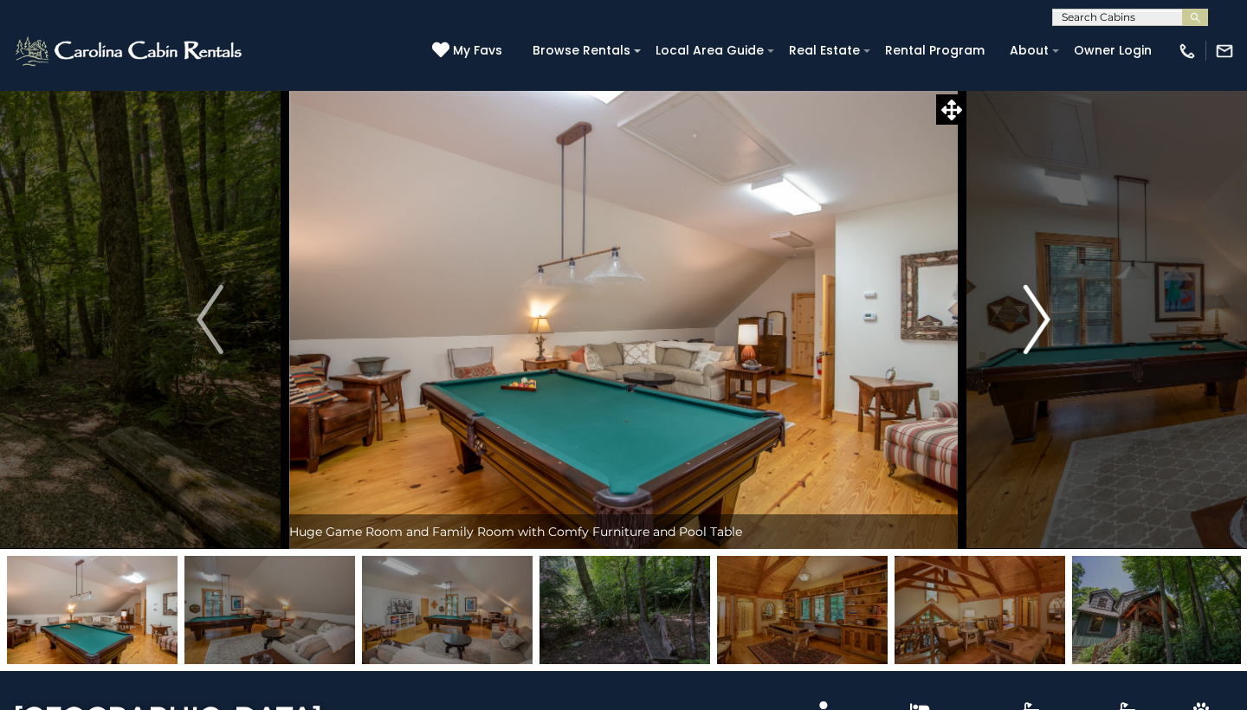
click at [1043, 314] on img "Next" at bounding box center [1037, 319] width 26 height 69
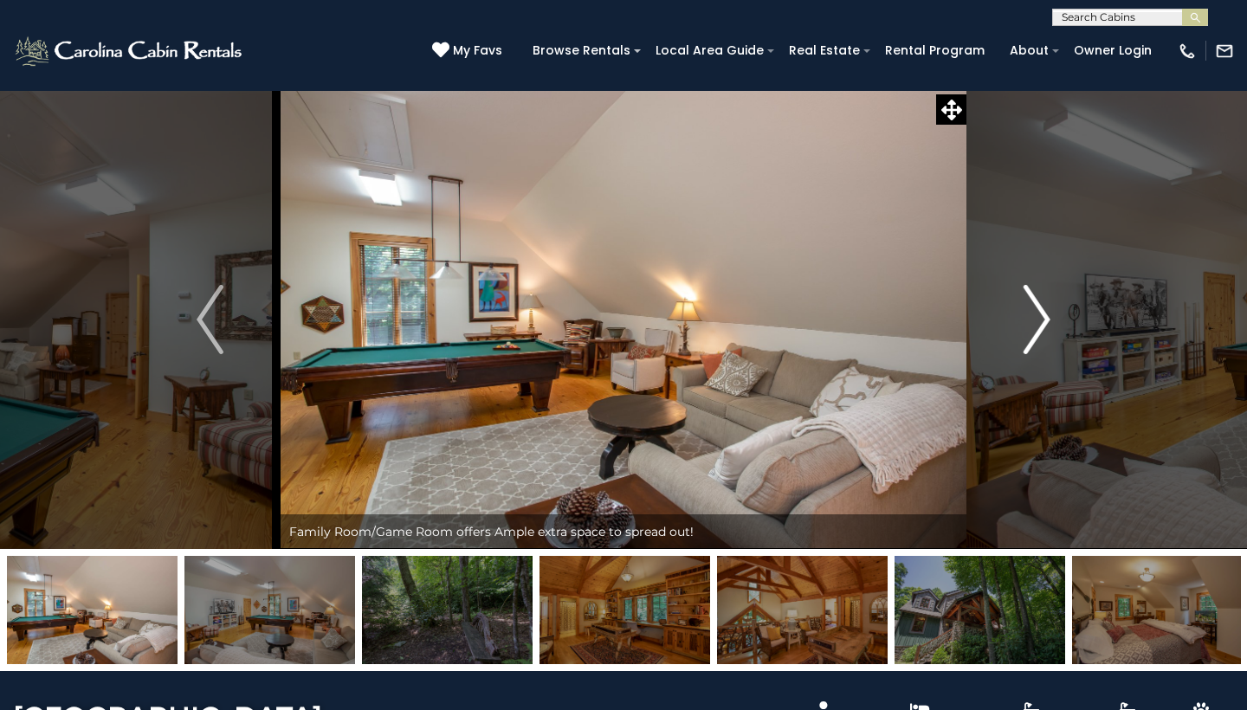
click at [1043, 314] on img "Next" at bounding box center [1037, 319] width 26 height 69
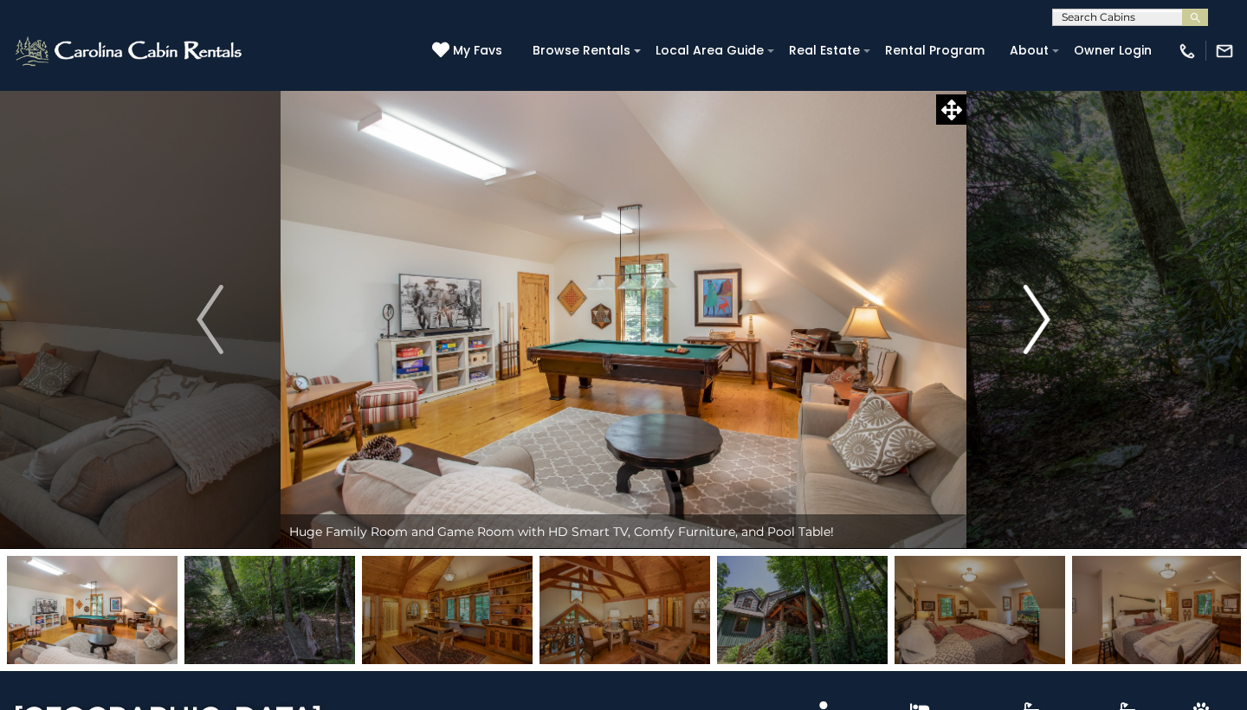
click at [1043, 314] on img "Next" at bounding box center [1037, 319] width 26 height 69
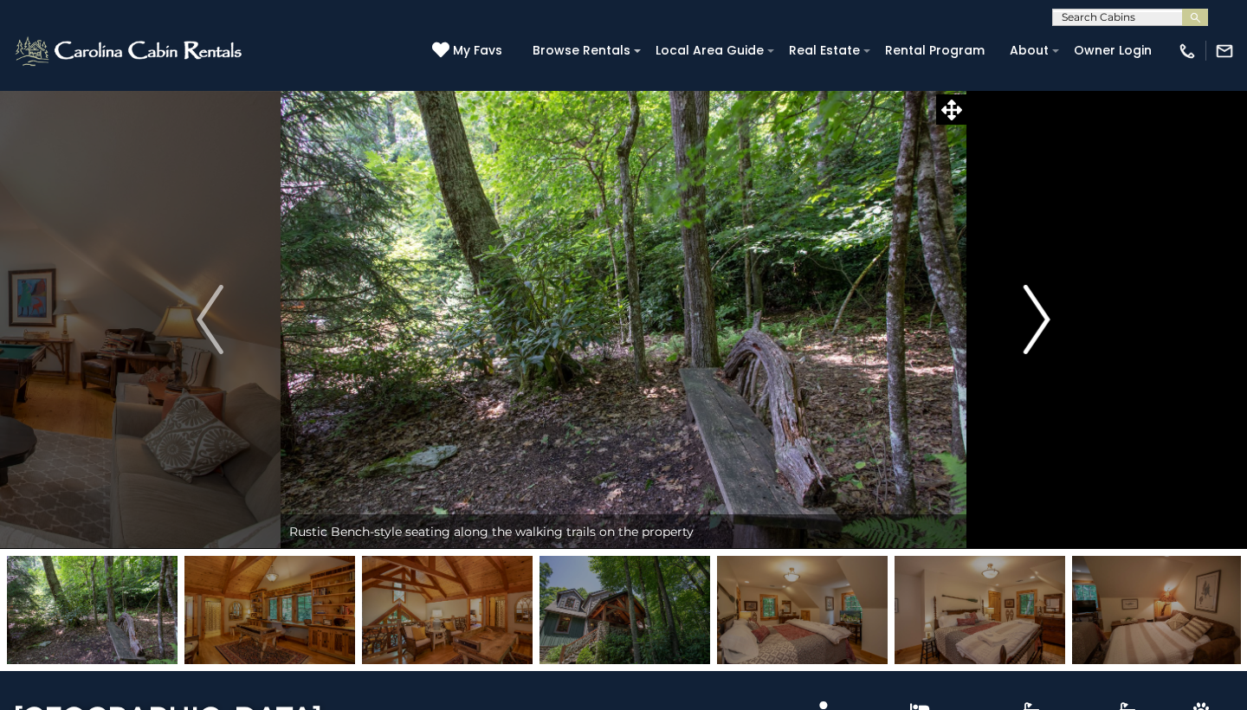
click at [1043, 314] on img "Next" at bounding box center [1037, 319] width 26 height 69
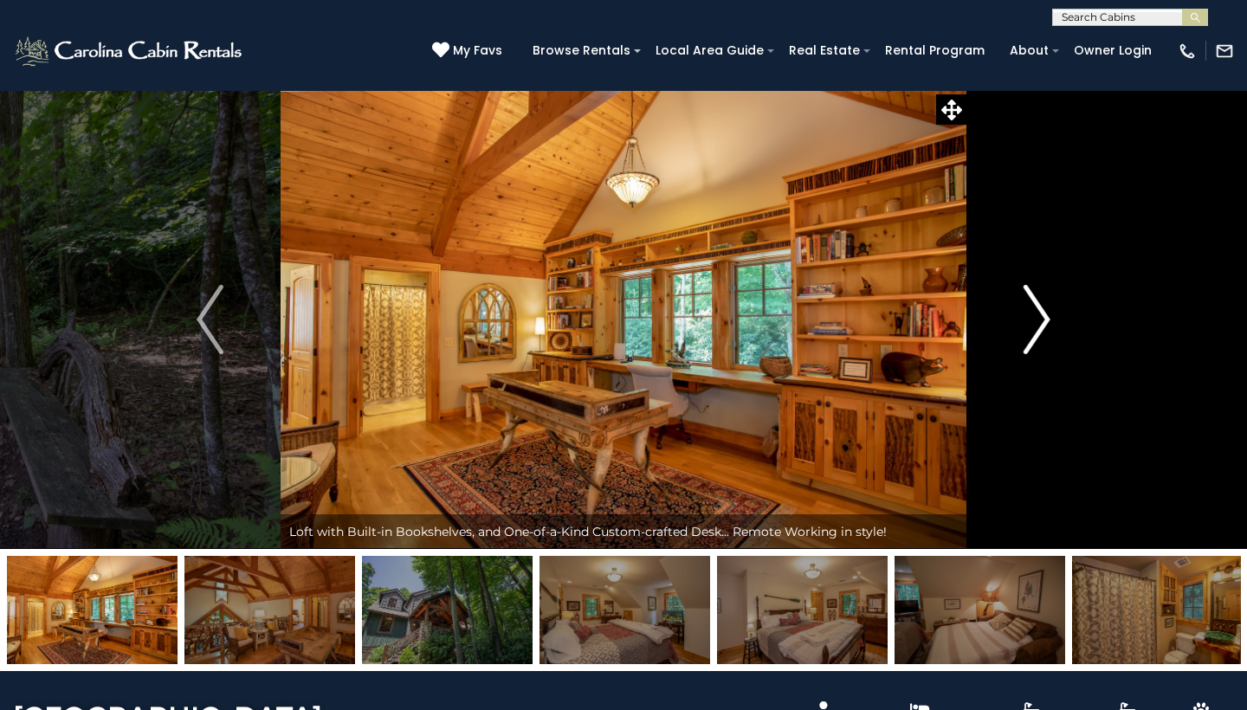
click at [1043, 314] on img "Next" at bounding box center [1037, 319] width 26 height 69
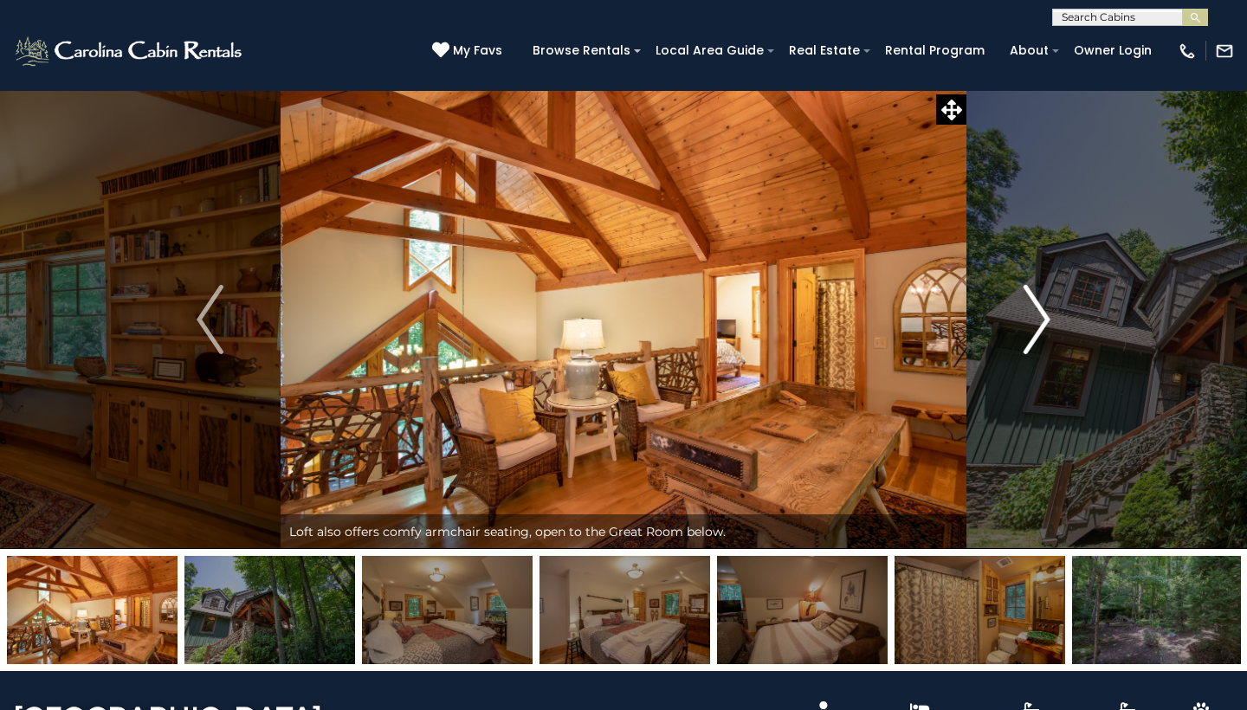
click at [1043, 314] on img "Next" at bounding box center [1037, 319] width 26 height 69
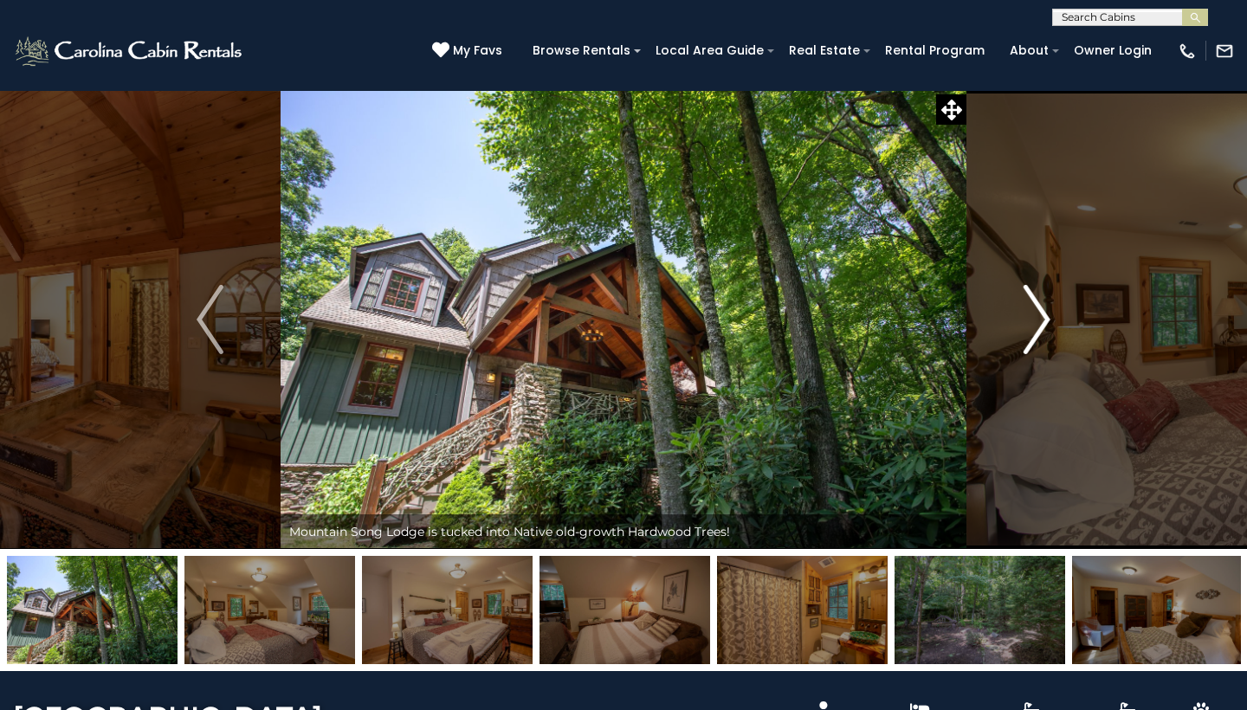
click at [1043, 314] on img "Next" at bounding box center [1037, 319] width 26 height 69
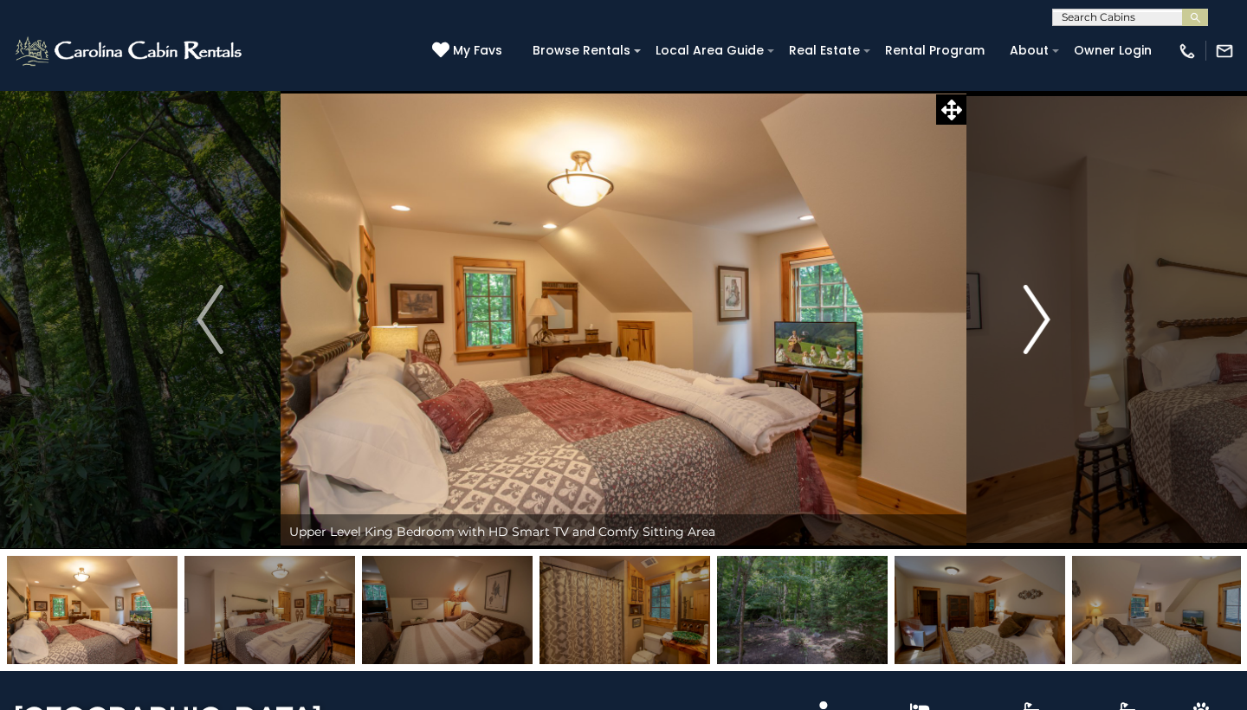
click at [1043, 314] on img "Next" at bounding box center [1037, 319] width 26 height 69
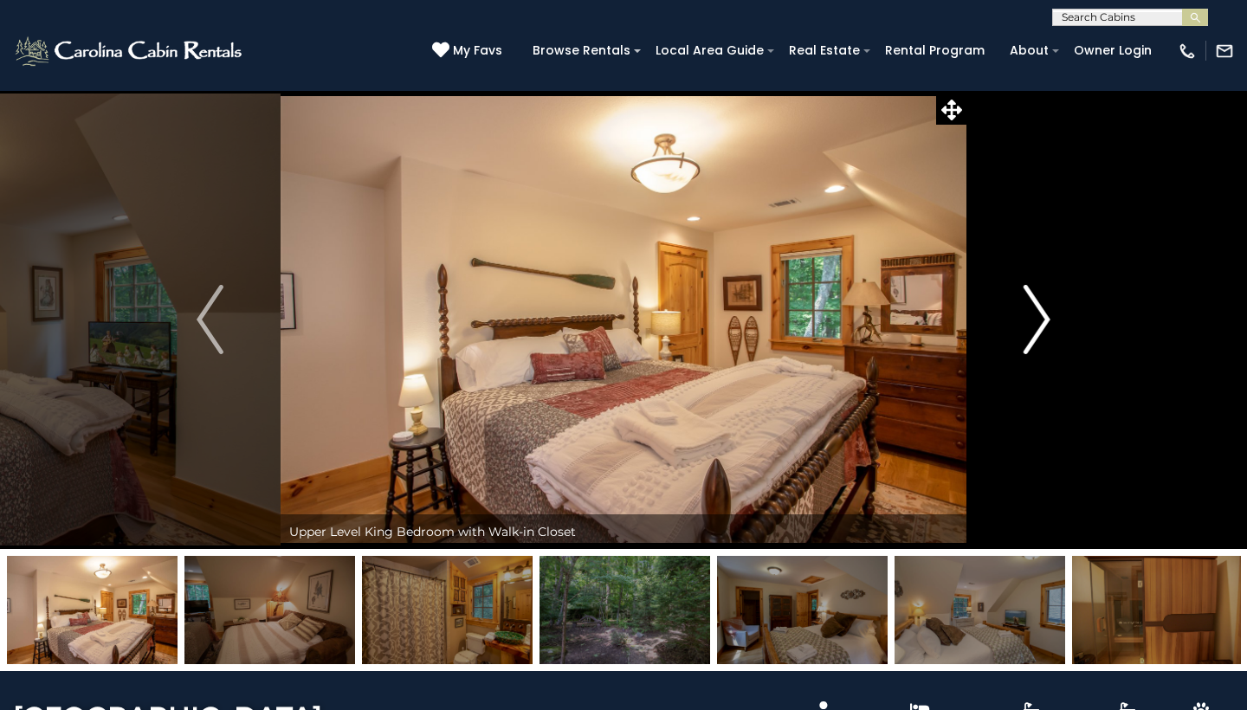
click at [1043, 314] on img "Next" at bounding box center [1037, 319] width 26 height 69
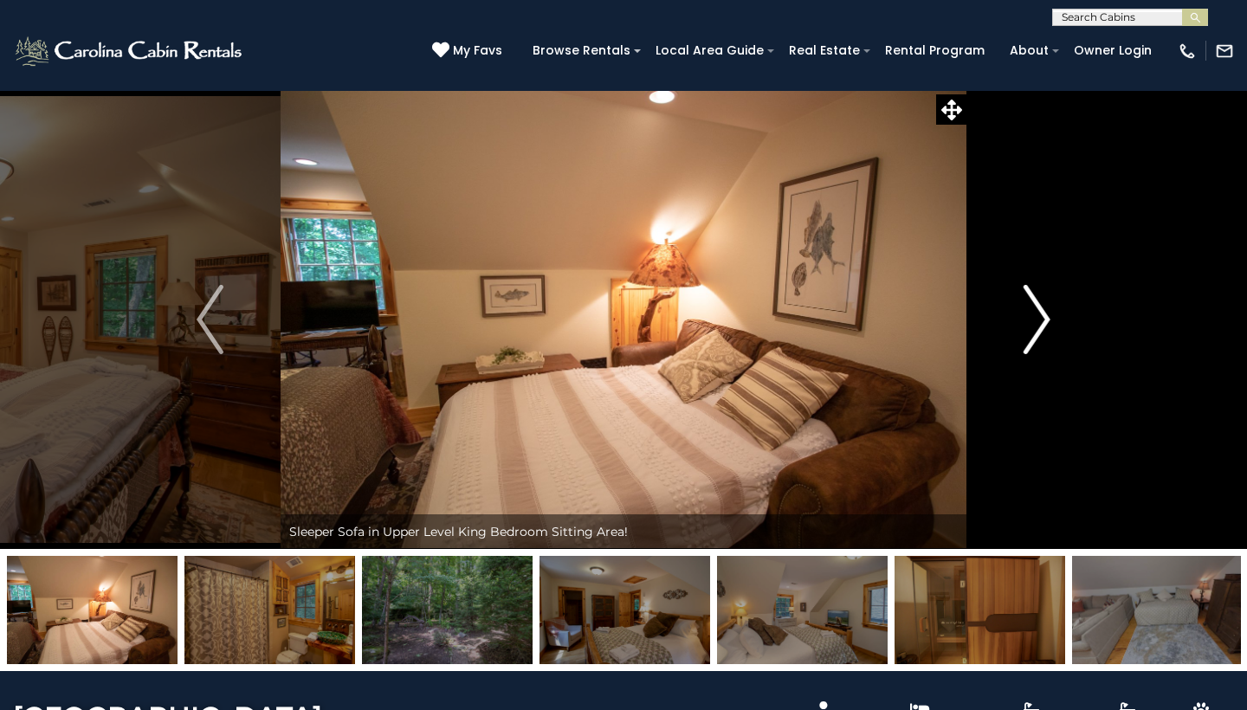
click at [1043, 314] on img "Next" at bounding box center [1037, 319] width 26 height 69
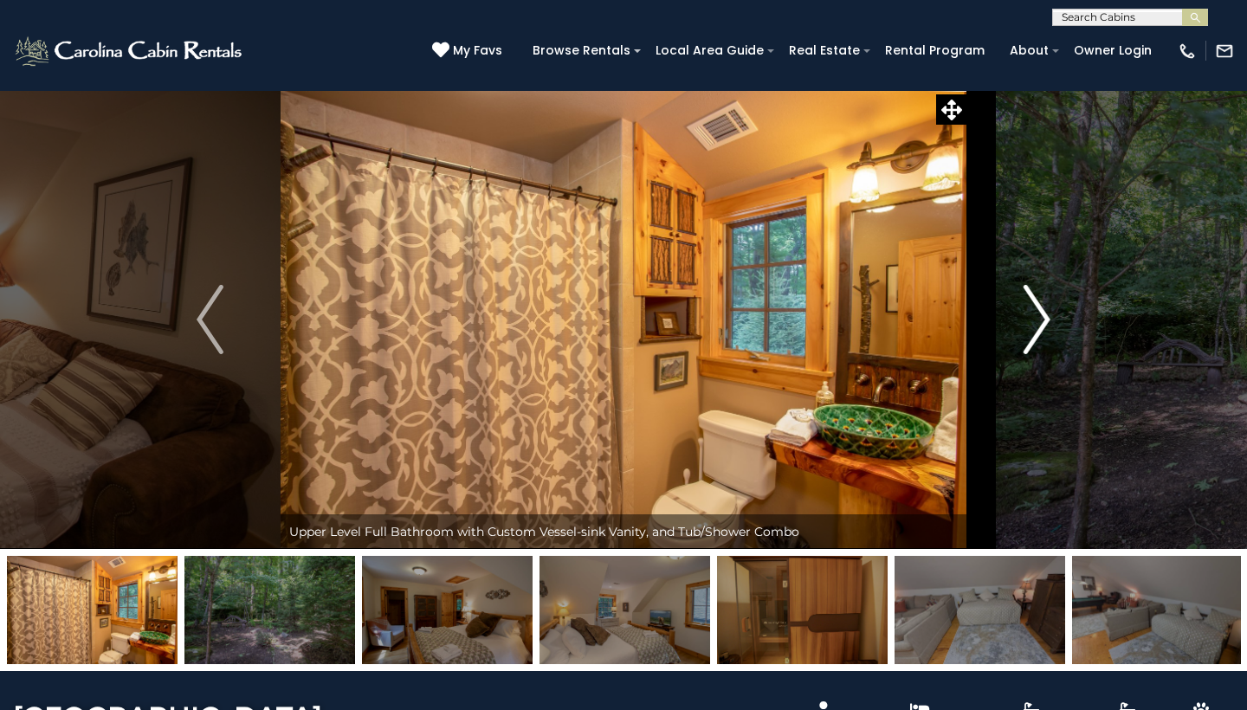
click at [1043, 314] on img "Next" at bounding box center [1037, 319] width 26 height 69
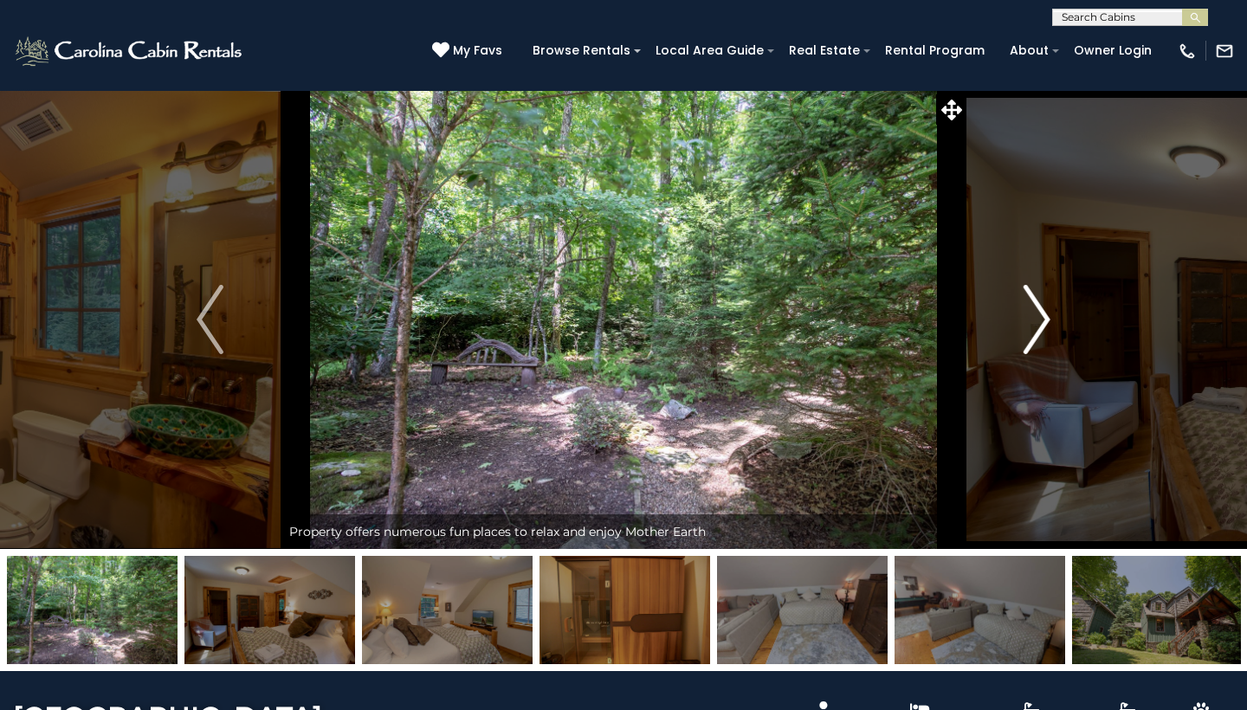
click at [1043, 314] on img "Next" at bounding box center [1037, 319] width 26 height 69
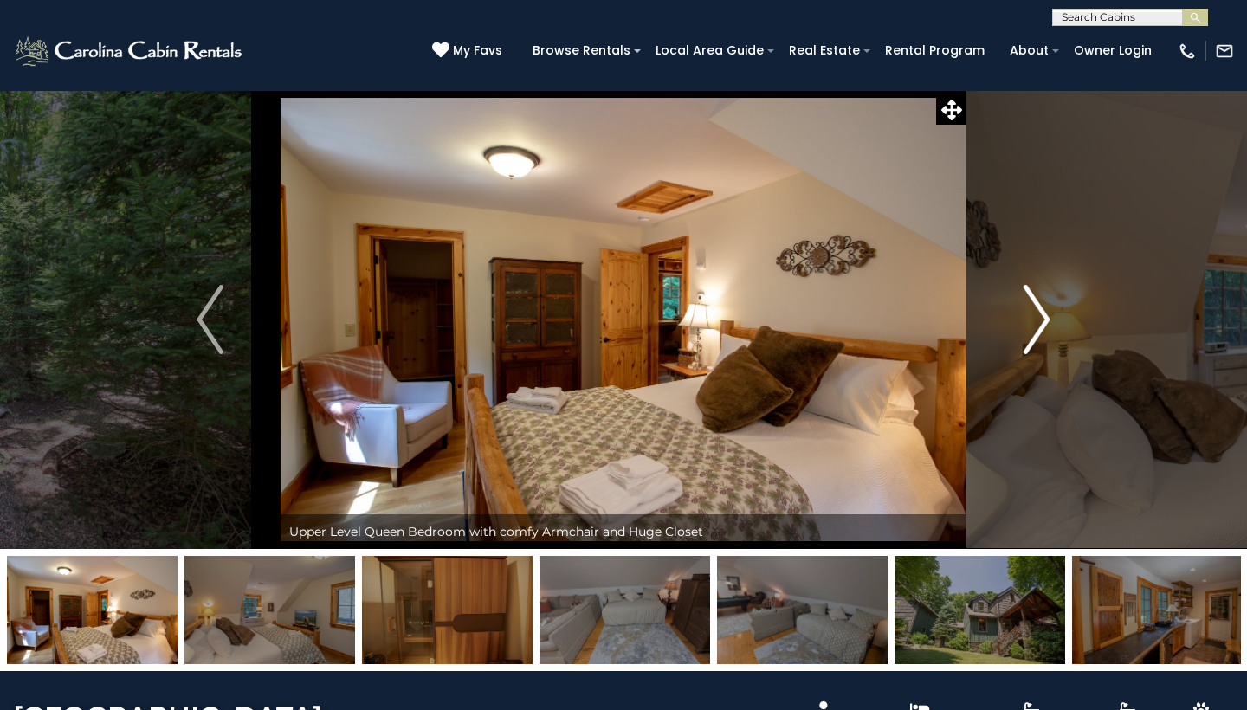
click at [1043, 314] on img "Next" at bounding box center [1037, 319] width 26 height 69
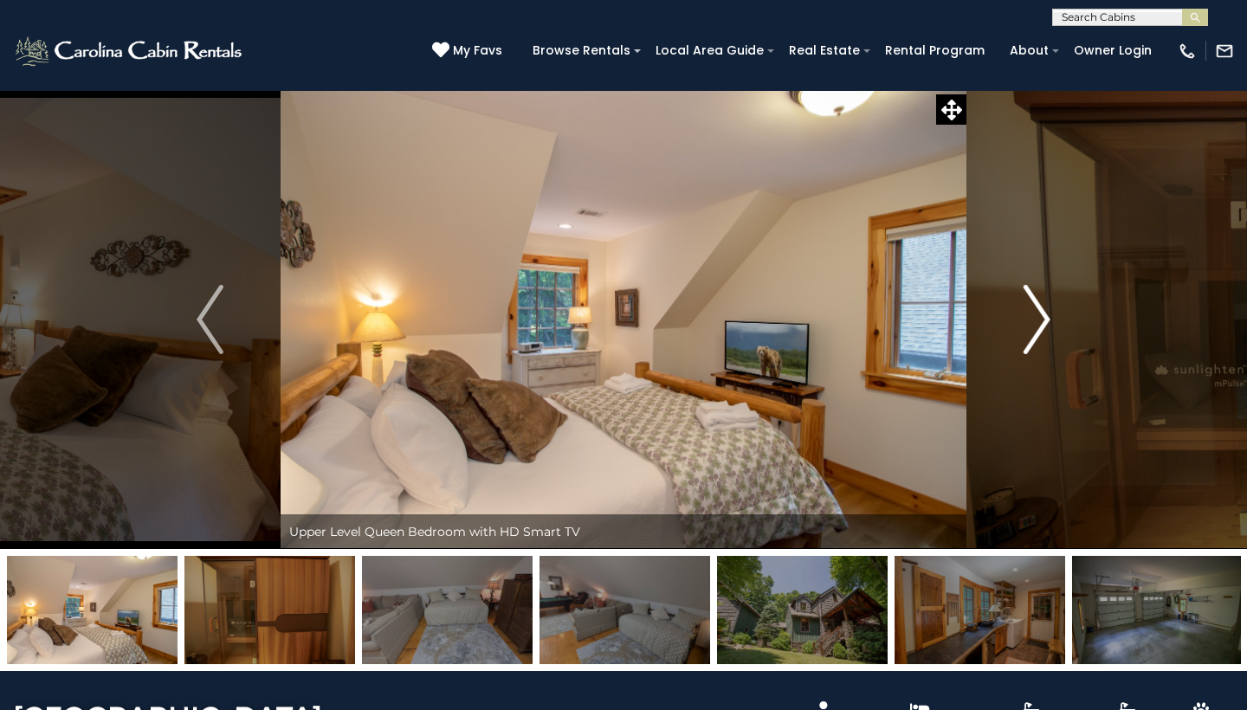
click at [1043, 314] on img "Next" at bounding box center [1037, 319] width 26 height 69
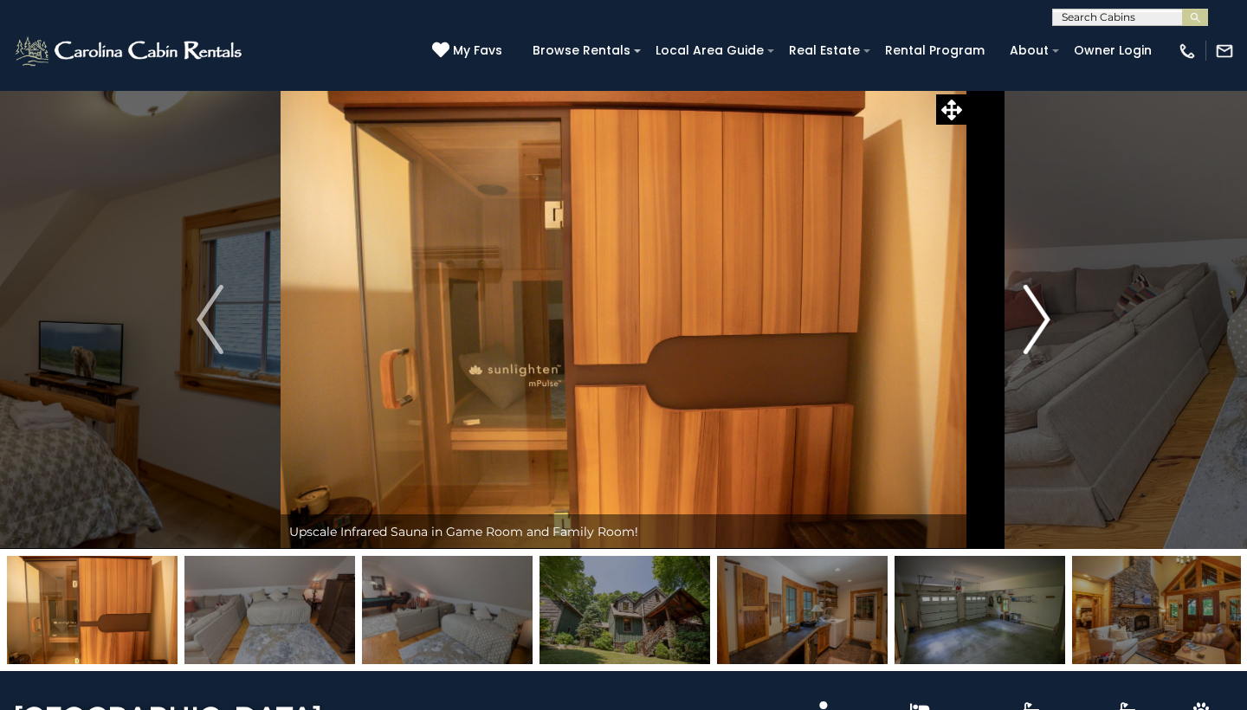
click at [1043, 314] on img "Next" at bounding box center [1037, 319] width 26 height 69
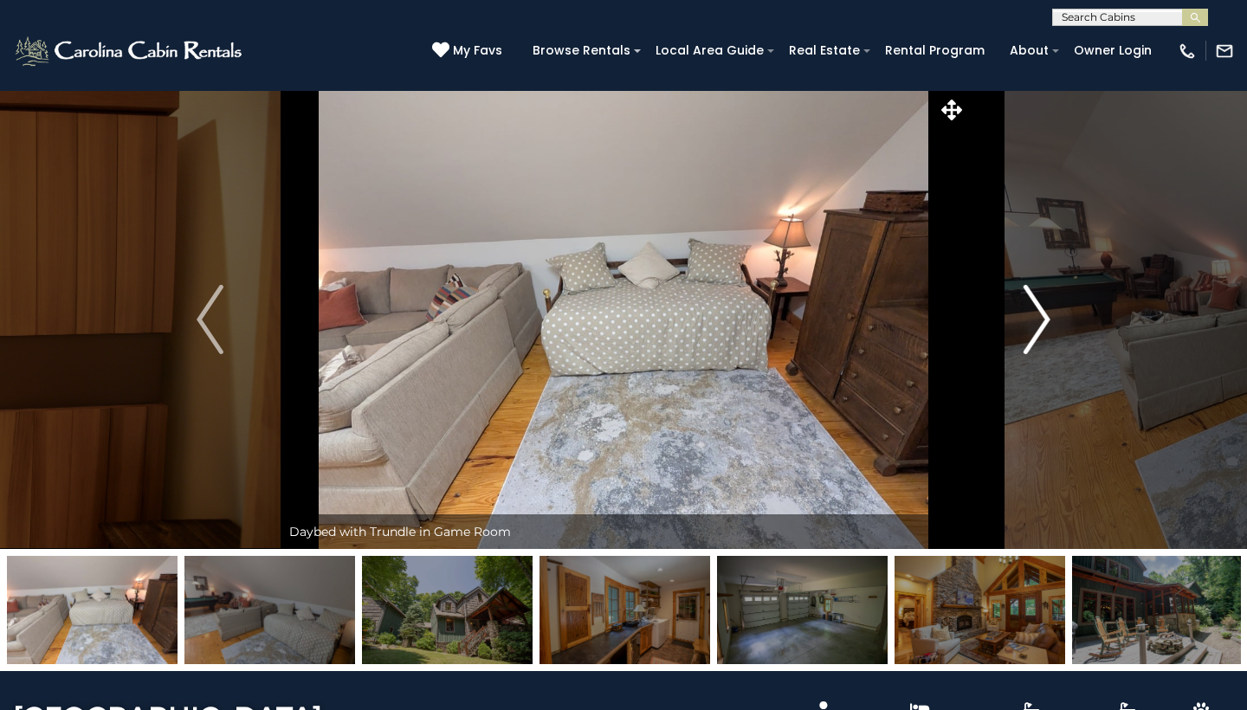
click at [1043, 314] on img "Next" at bounding box center [1037, 319] width 26 height 69
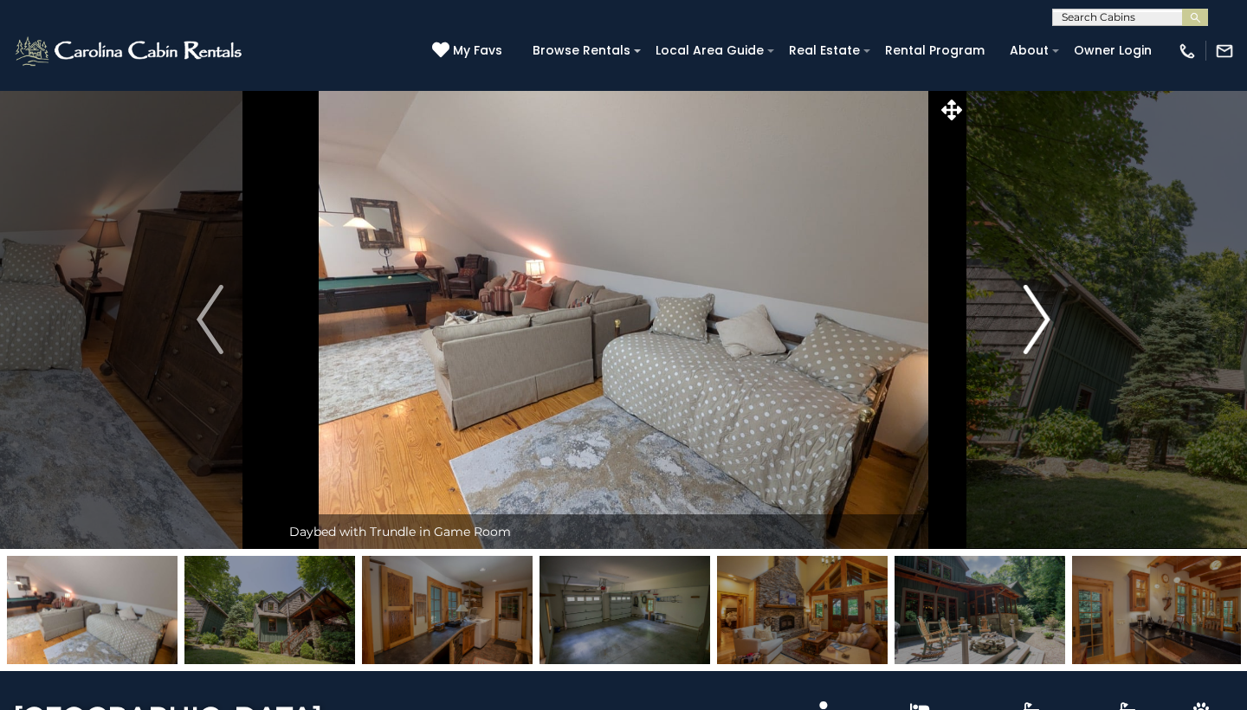
click at [1043, 314] on img "Next" at bounding box center [1037, 319] width 26 height 69
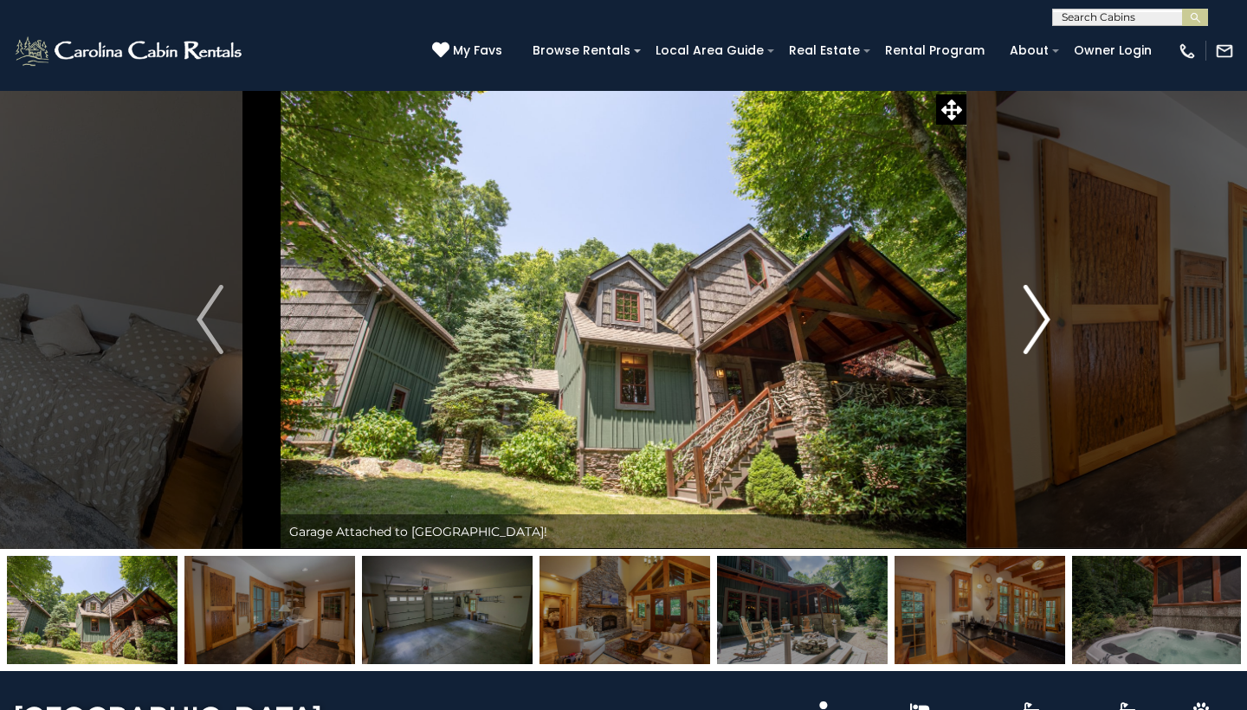
click at [1043, 314] on img "Next" at bounding box center [1037, 319] width 26 height 69
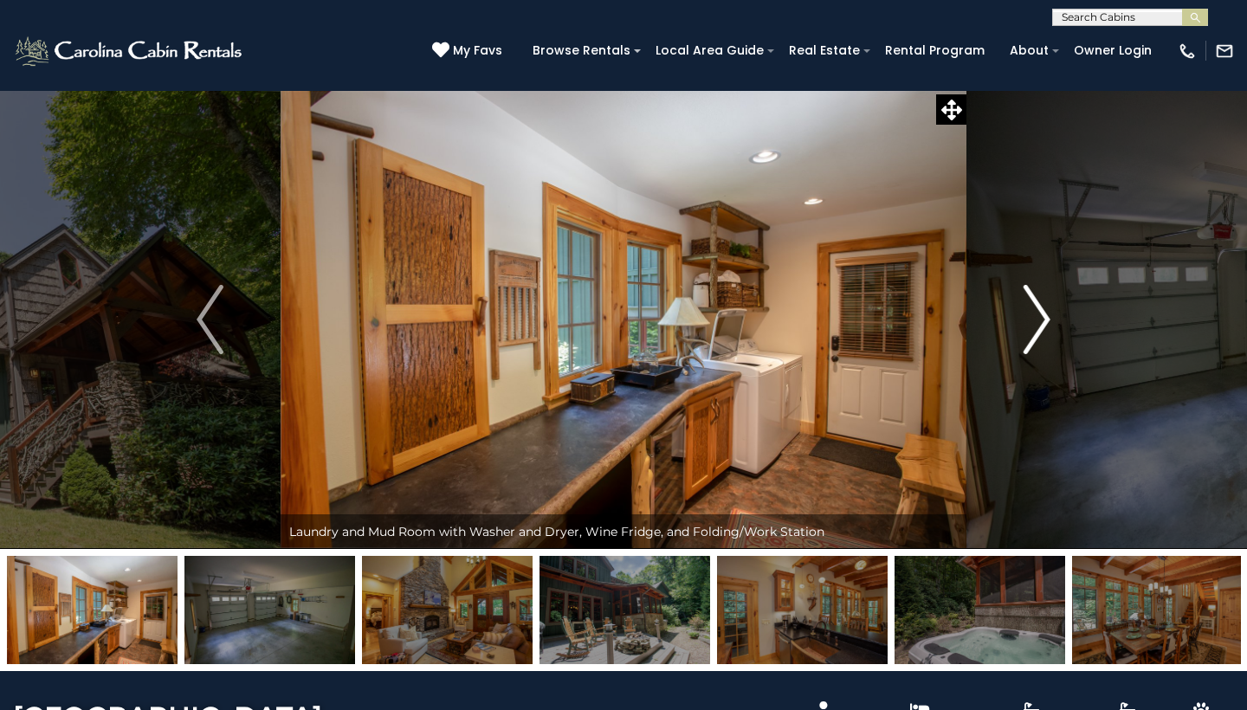
click at [1043, 314] on img "Next" at bounding box center [1037, 319] width 26 height 69
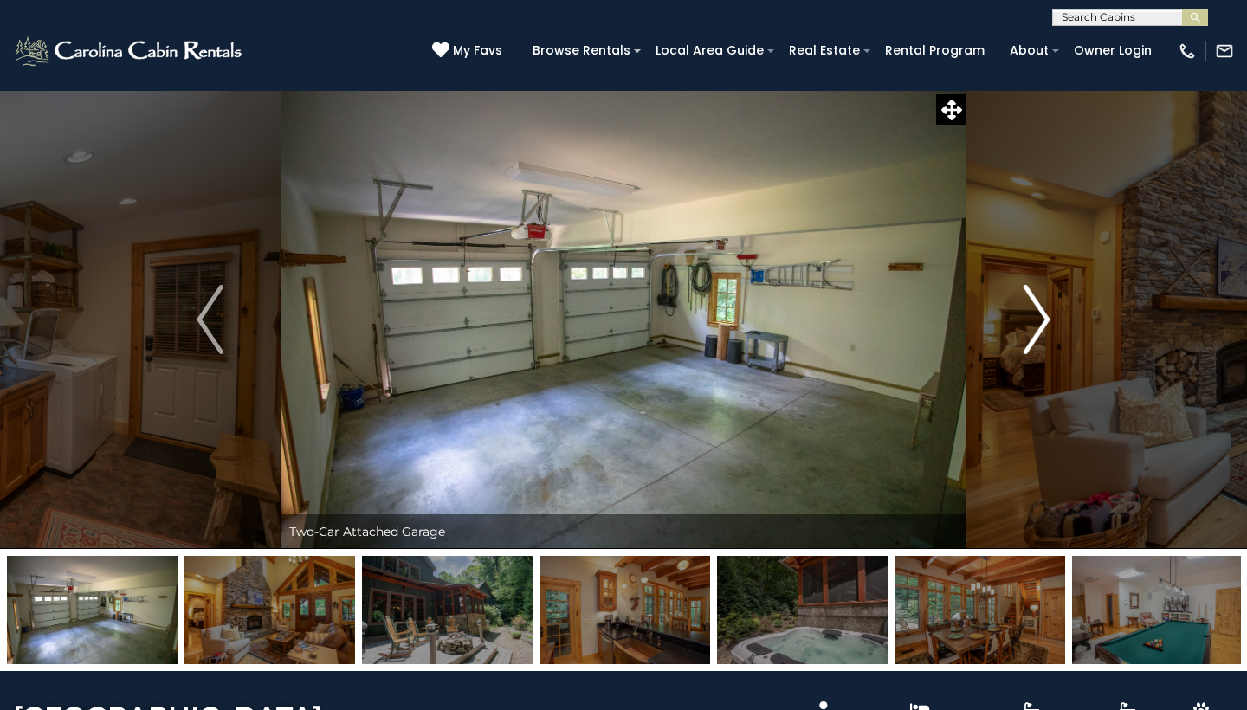
click at [1043, 314] on img "Next" at bounding box center [1037, 319] width 26 height 69
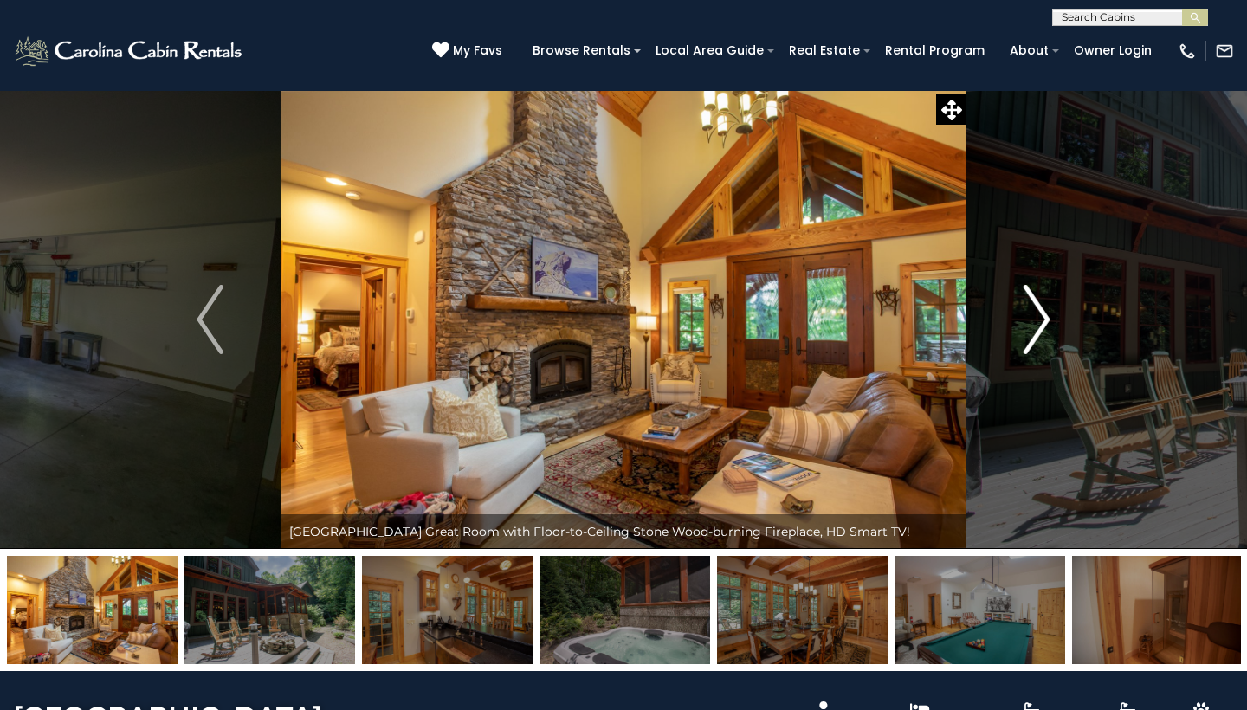
click at [1043, 314] on img "Next" at bounding box center [1037, 319] width 26 height 69
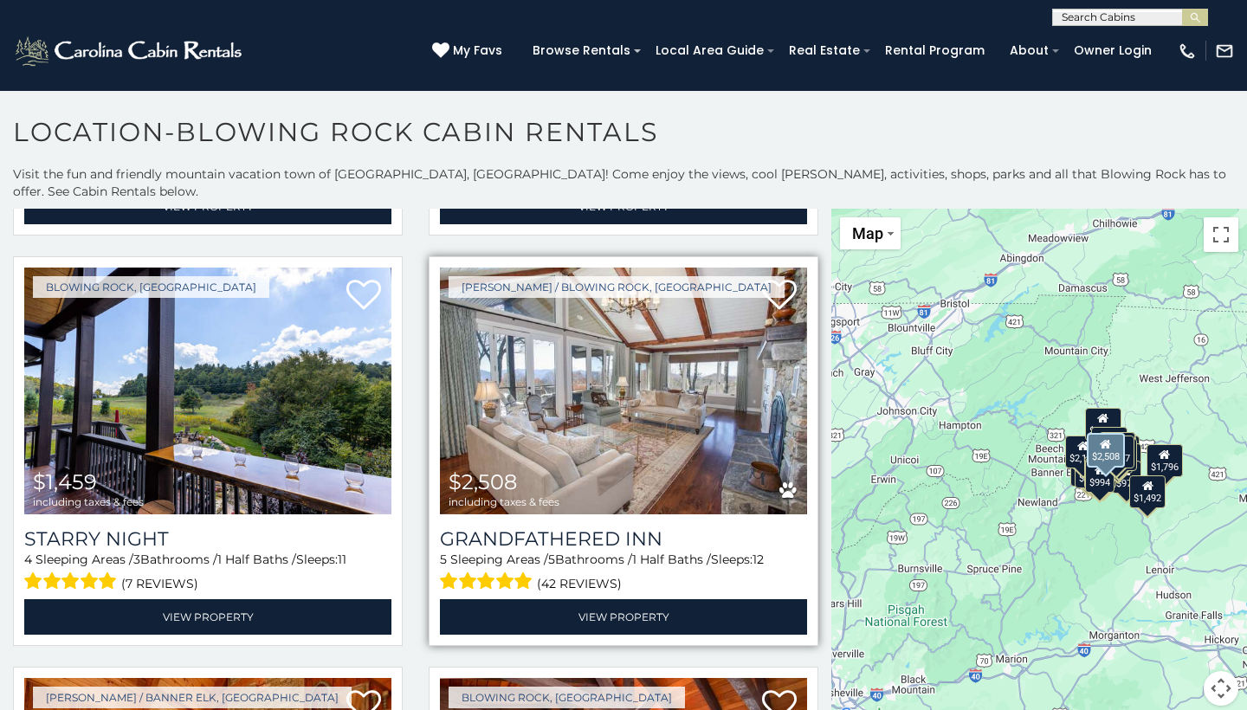
scroll to position [819, 0]
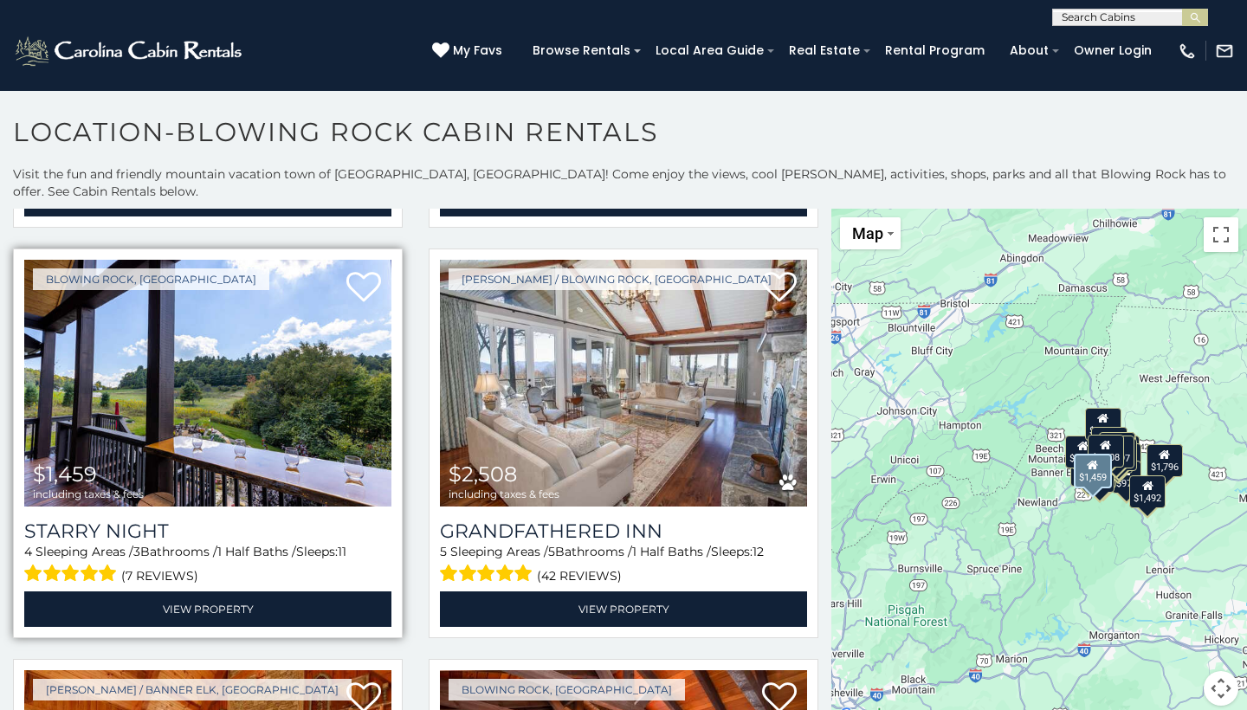
click at [192, 404] on img at bounding box center [207, 383] width 367 height 246
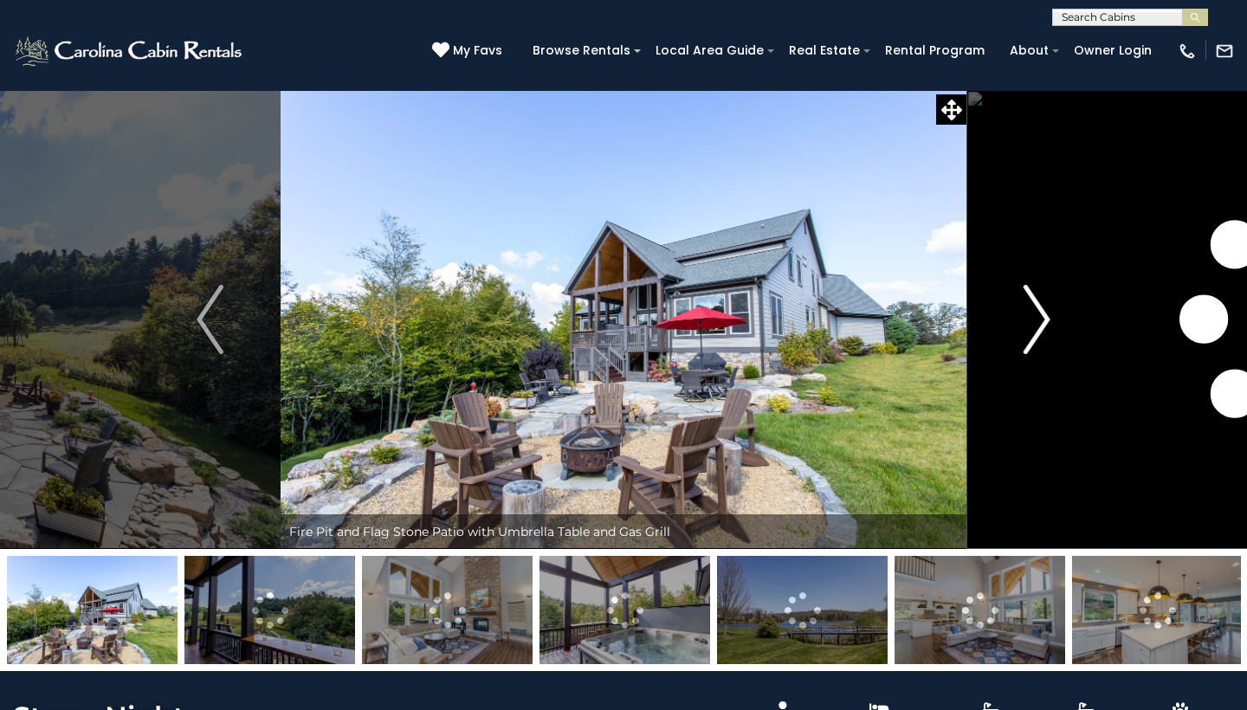
click at [1041, 313] on img "Next" at bounding box center [1037, 319] width 26 height 69
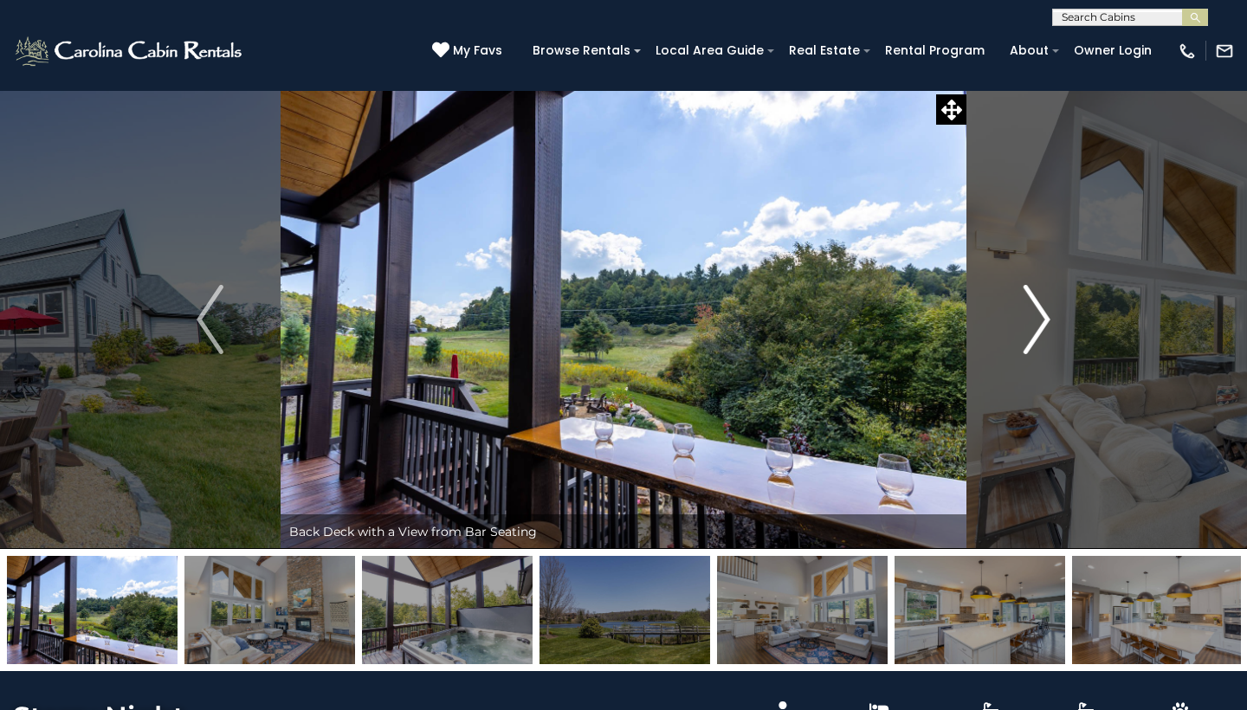
click at [1041, 313] on img "Next" at bounding box center [1037, 319] width 26 height 69
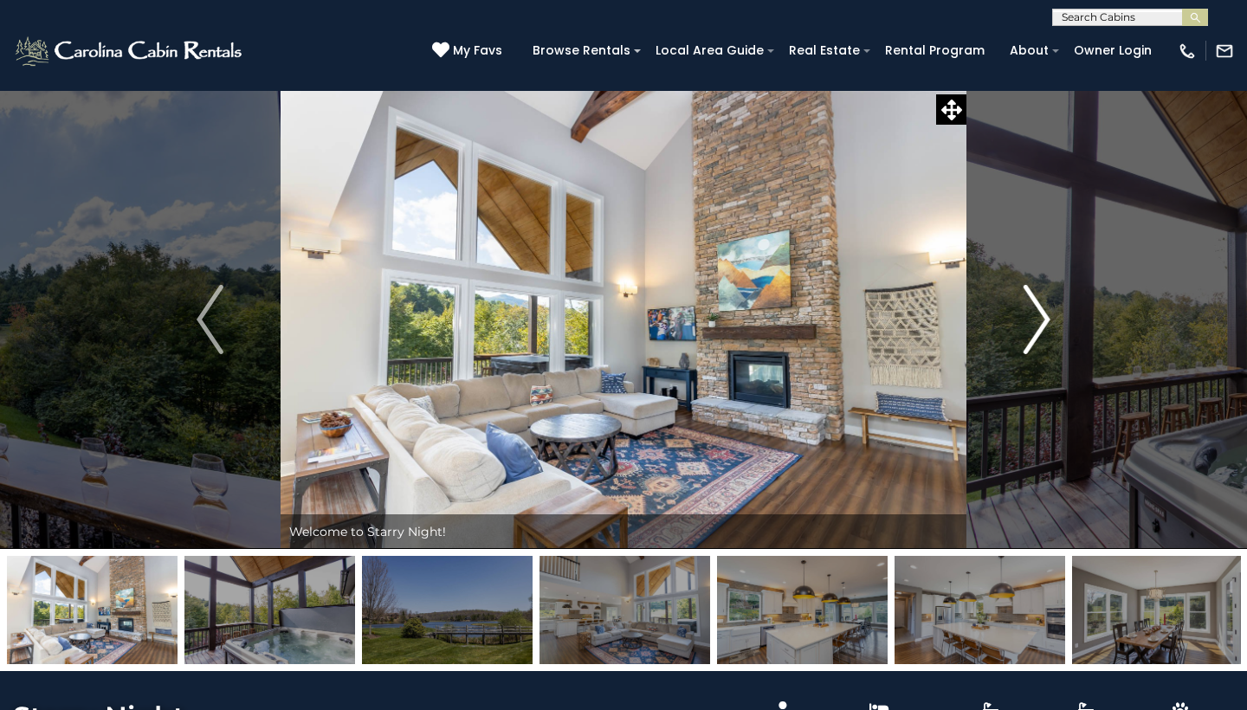
click at [1041, 313] on img "Next" at bounding box center [1037, 319] width 26 height 69
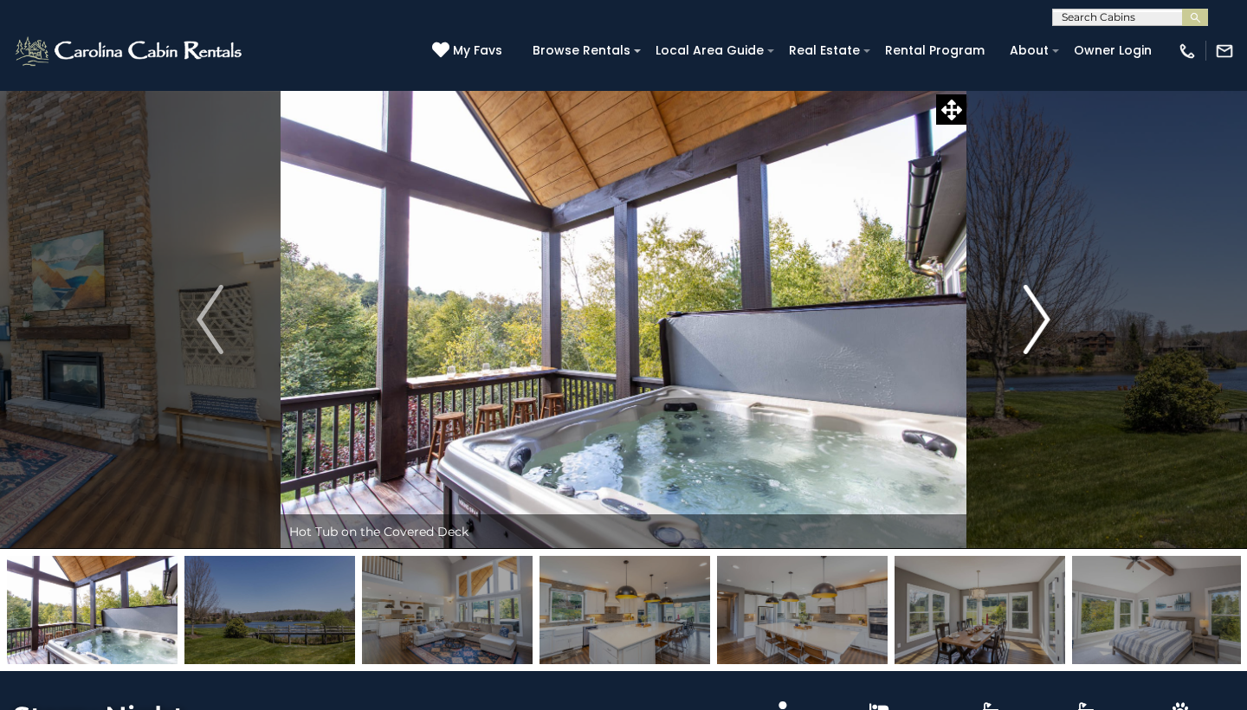
click at [1041, 313] on img "Next" at bounding box center [1037, 319] width 26 height 69
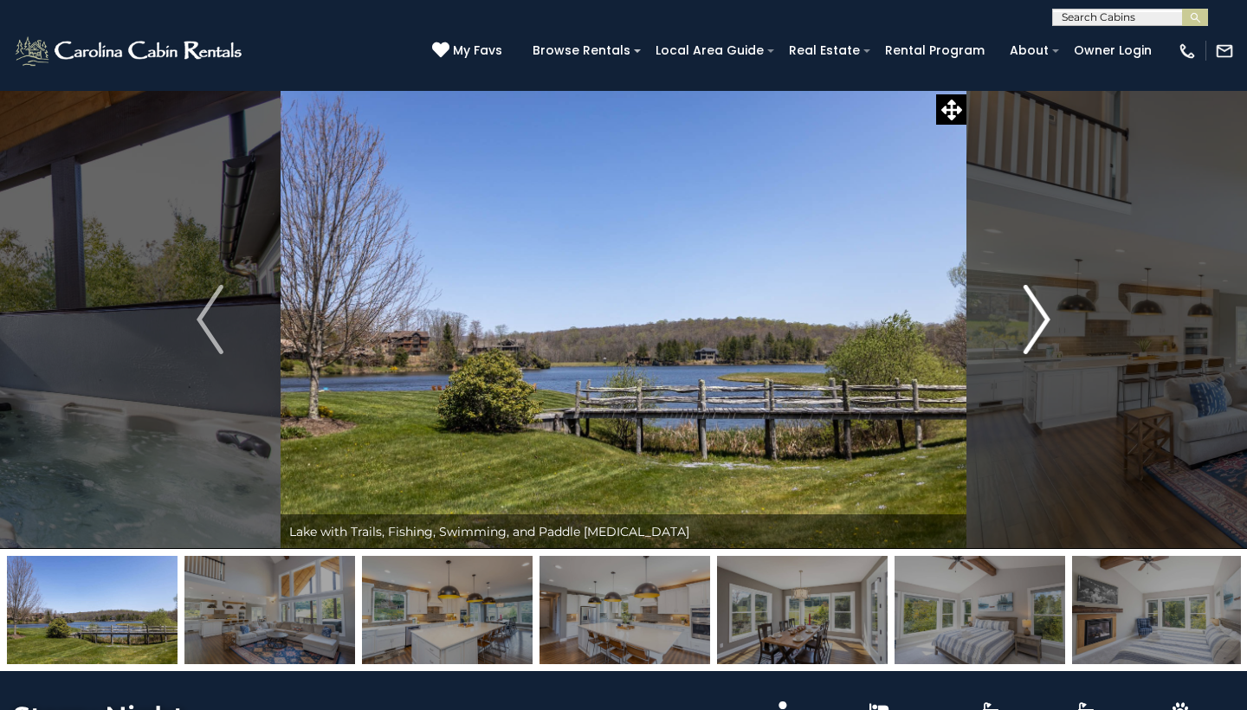
click at [1041, 313] on img "Next" at bounding box center [1037, 319] width 26 height 69
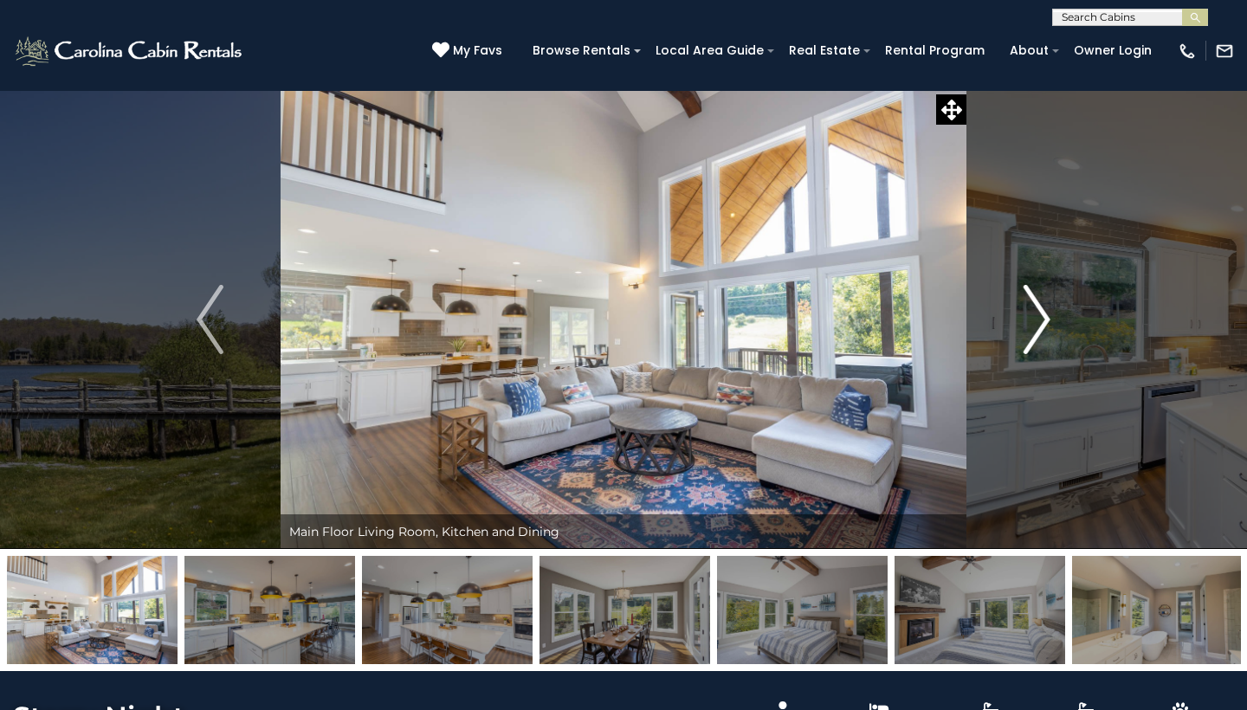
click at [1041, 313] on img "Next" at bounding box center [1037, 319] width 26 height 69
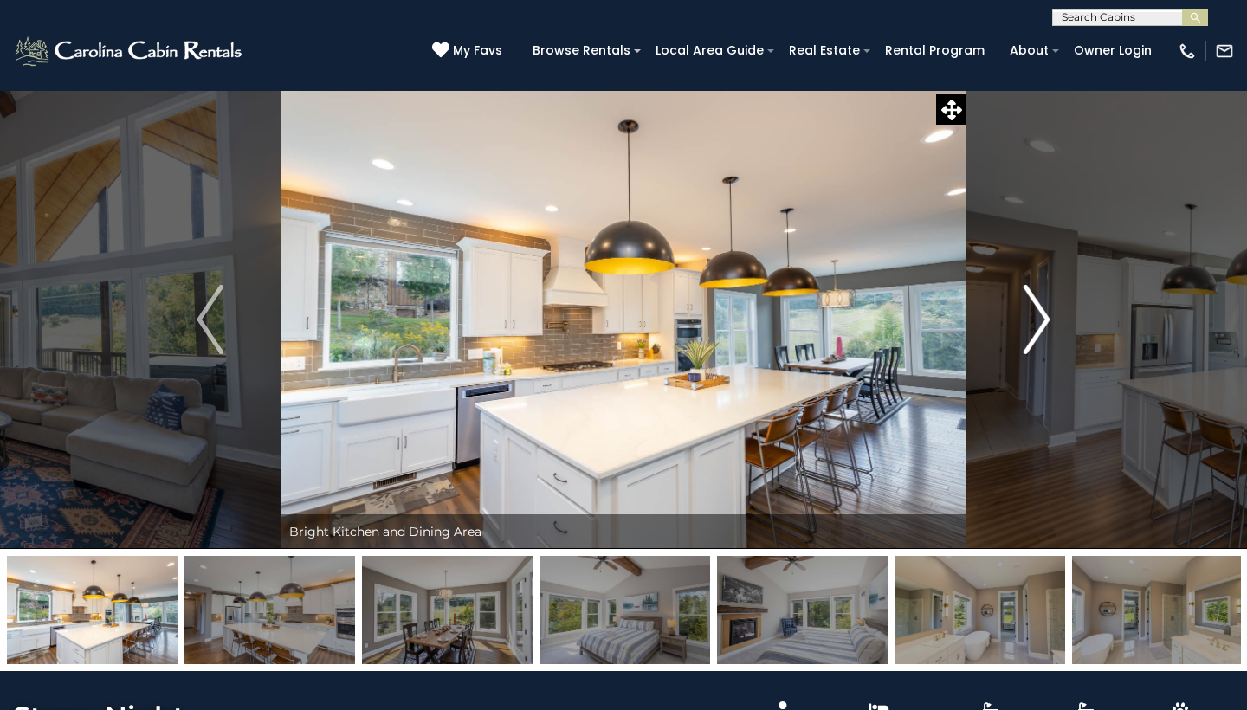
click at [1041, 313] on img "Next" at bounding box center [1037, 319] width 26 height 69
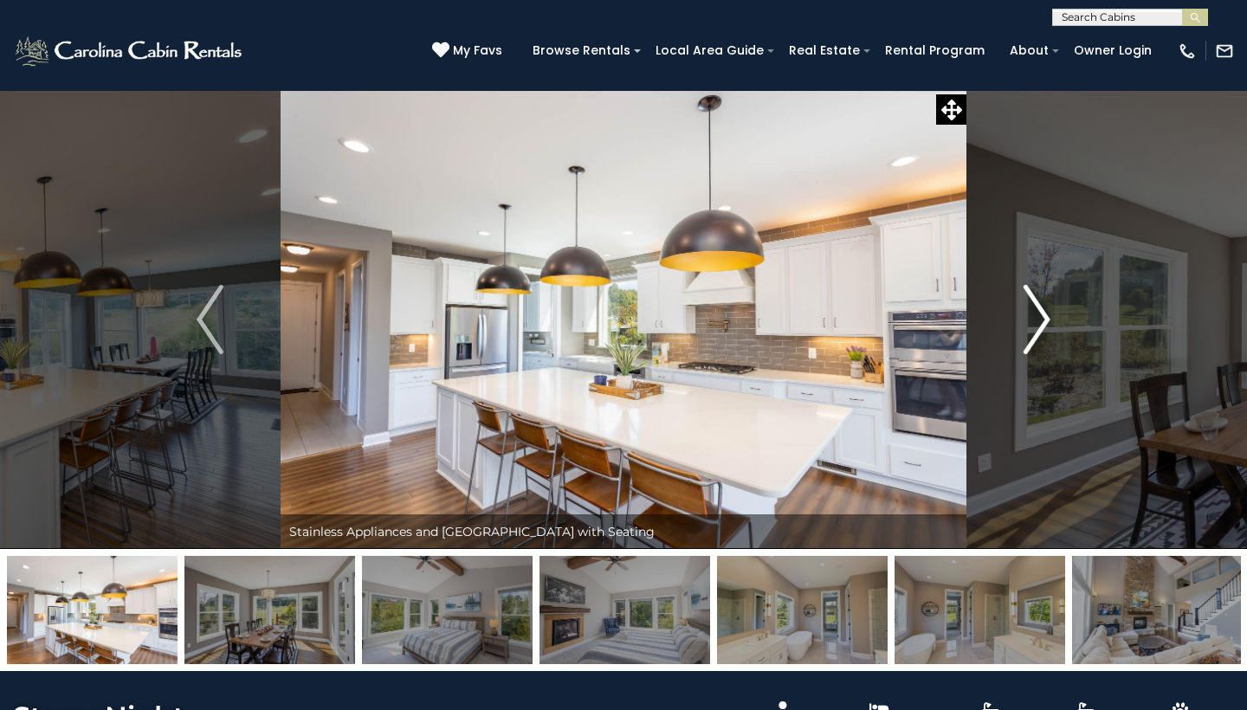
click at [1041, 313] on img "Next" at bounding box center [1037, 319] width 26 height 69
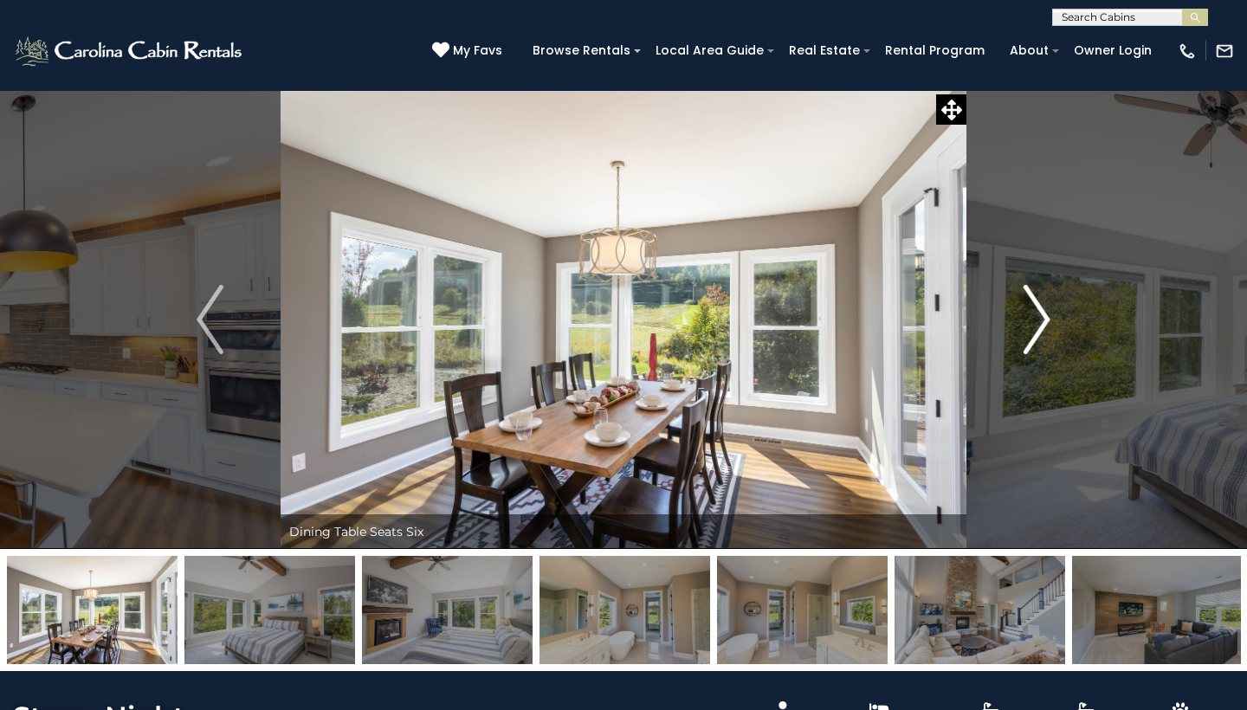
click at [1041, 313] on img "Next" at bounding box center [1037, 319] width 26 height 69
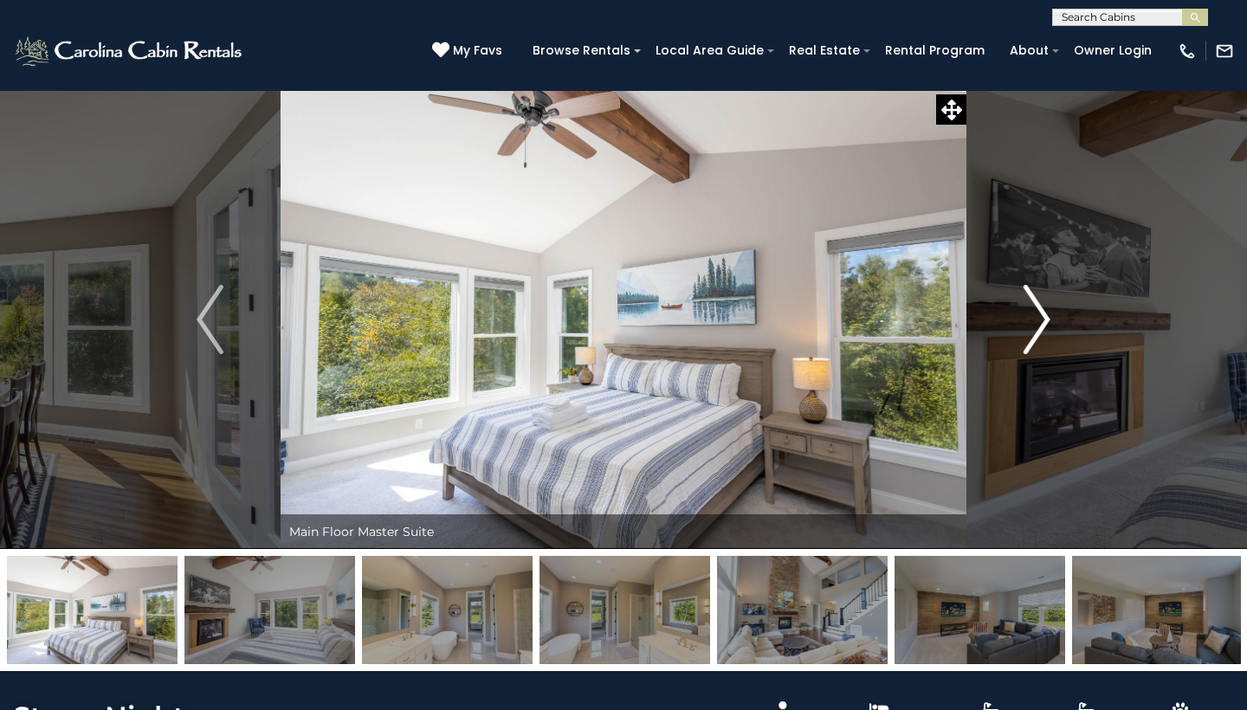
click at [1041, 313] on img "Next" at bounding box center [1037, 319] width 26 height 69
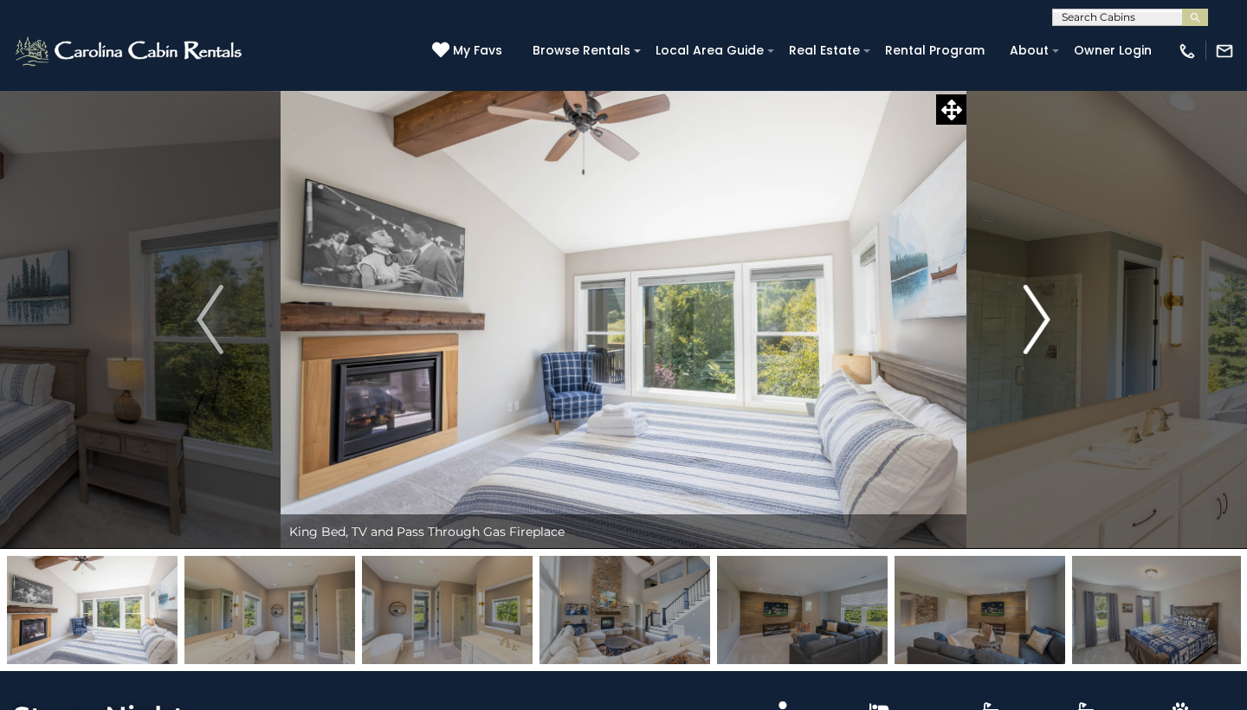
click at [1041, 313] on img "Next" at bounding box center [1037, 319] width 26 height 69
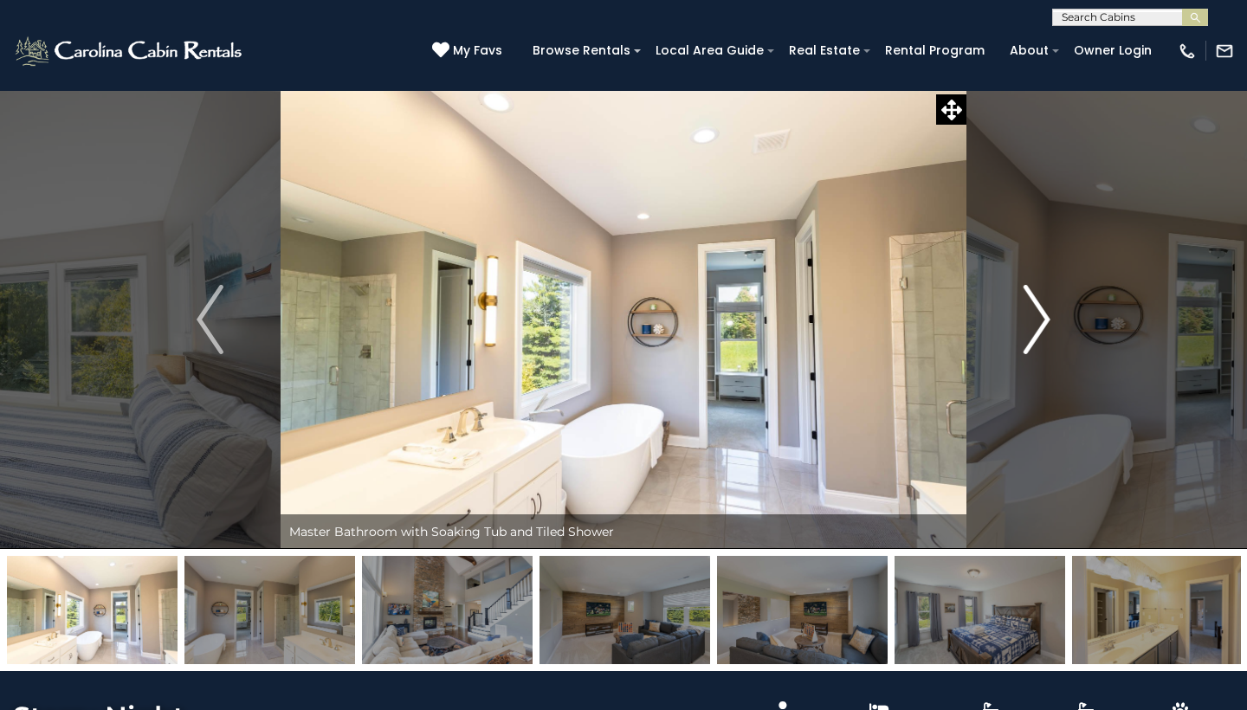
click at [1041, 313] on img "Next" at bounding box center [1037, 319] width 26 height 69
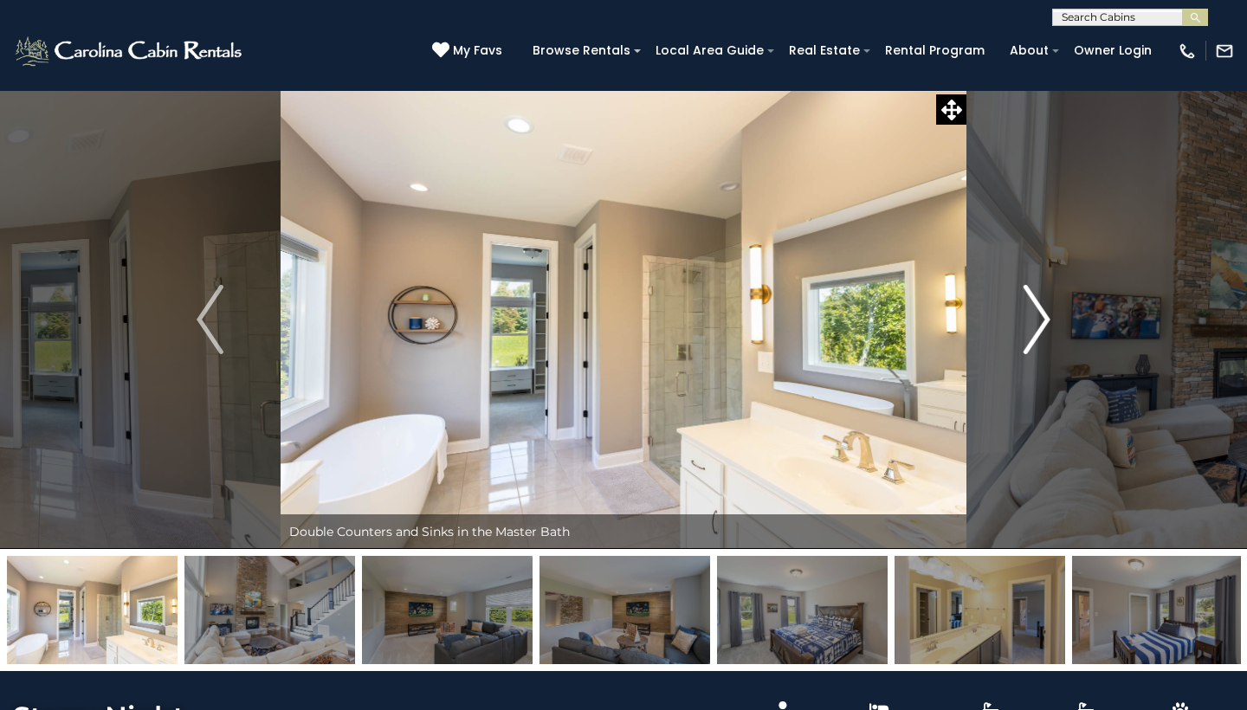
click at [1041, 313] on img "Next" at bounding box center [1037, 319] width 26 height 69
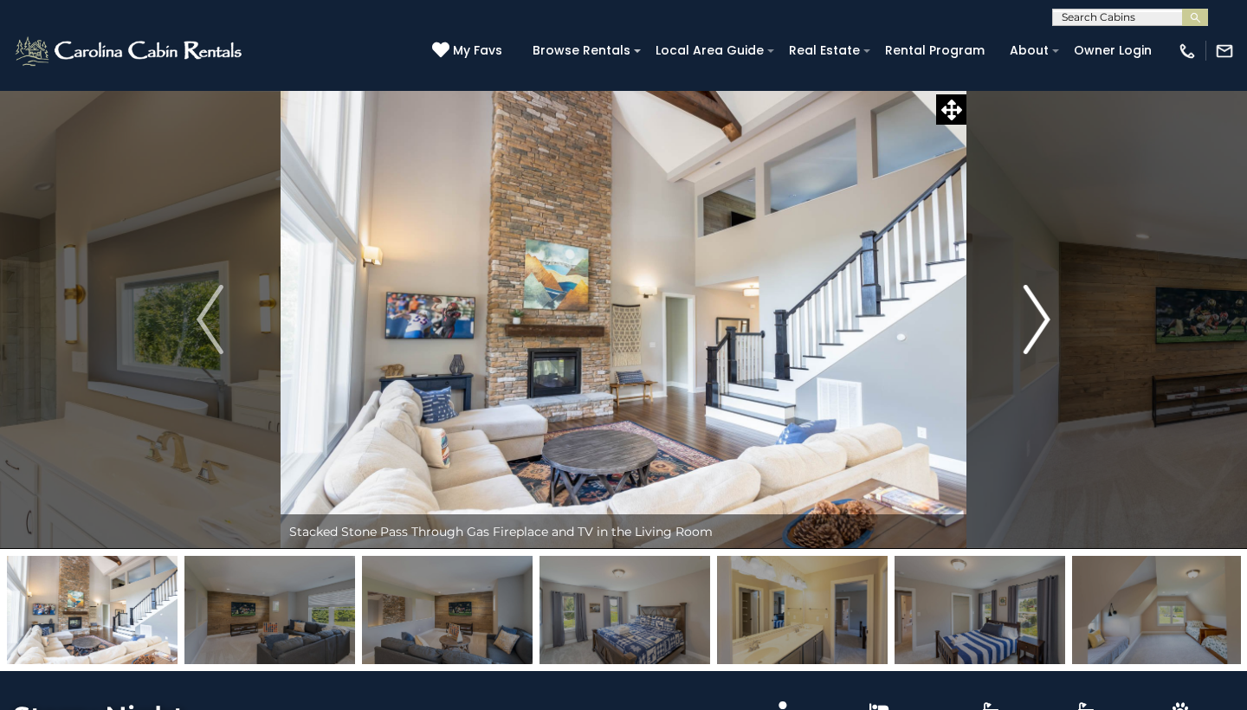
click at [1041, 313] on img "Next" at bounding box center [1037, 319] width 26 height 69
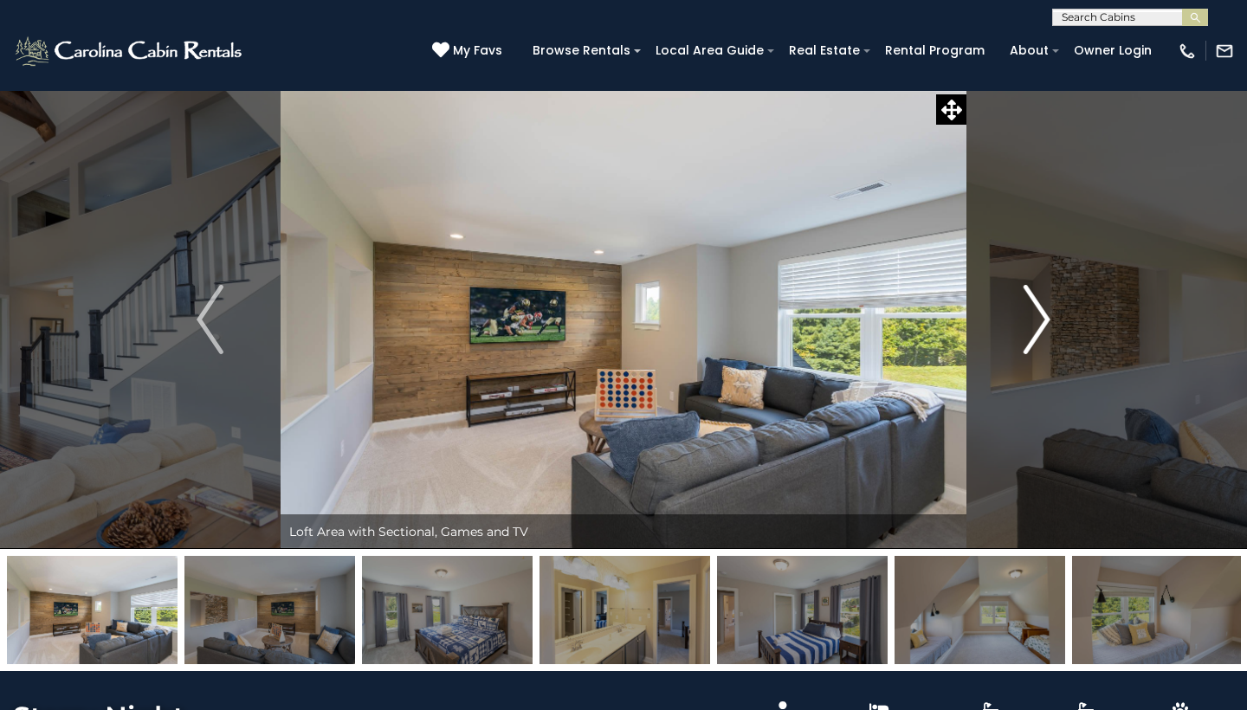
click at [1041, 313] on img "Next" at bounding box center [1037, 319] width 26 height 69
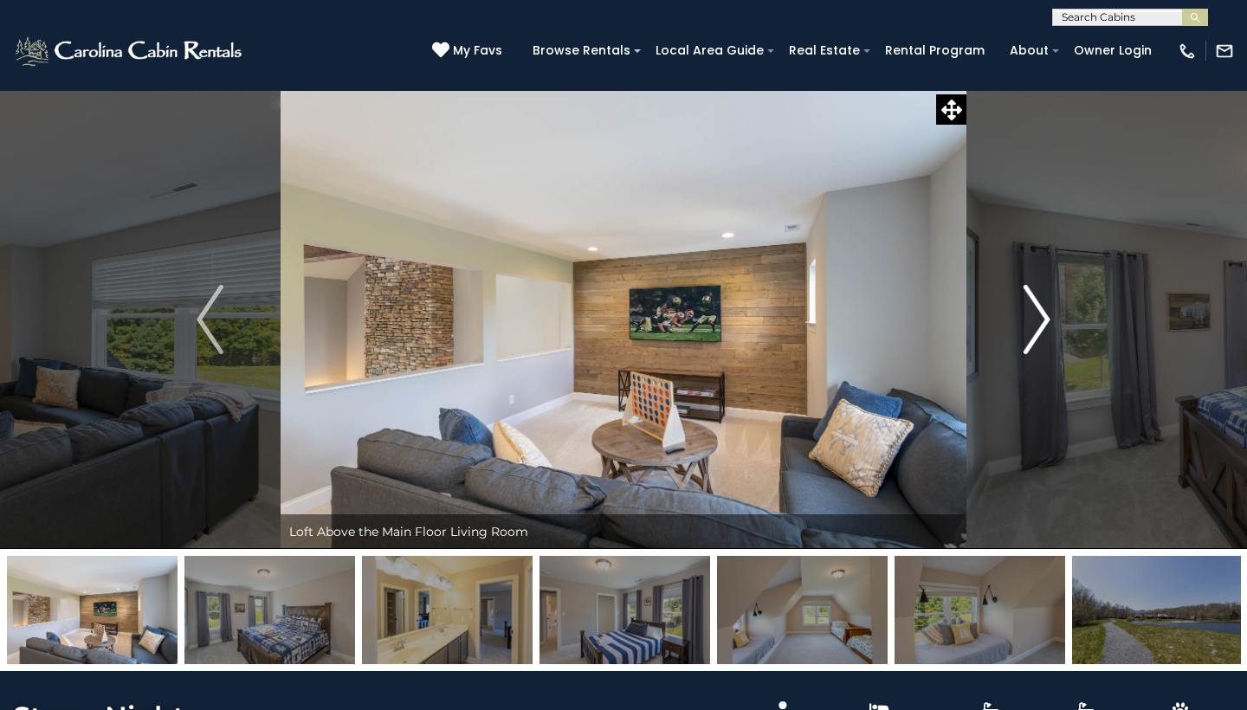
click at [1041, 313] on img "Next" at bounding box center [1037, 319] width 26 height 69
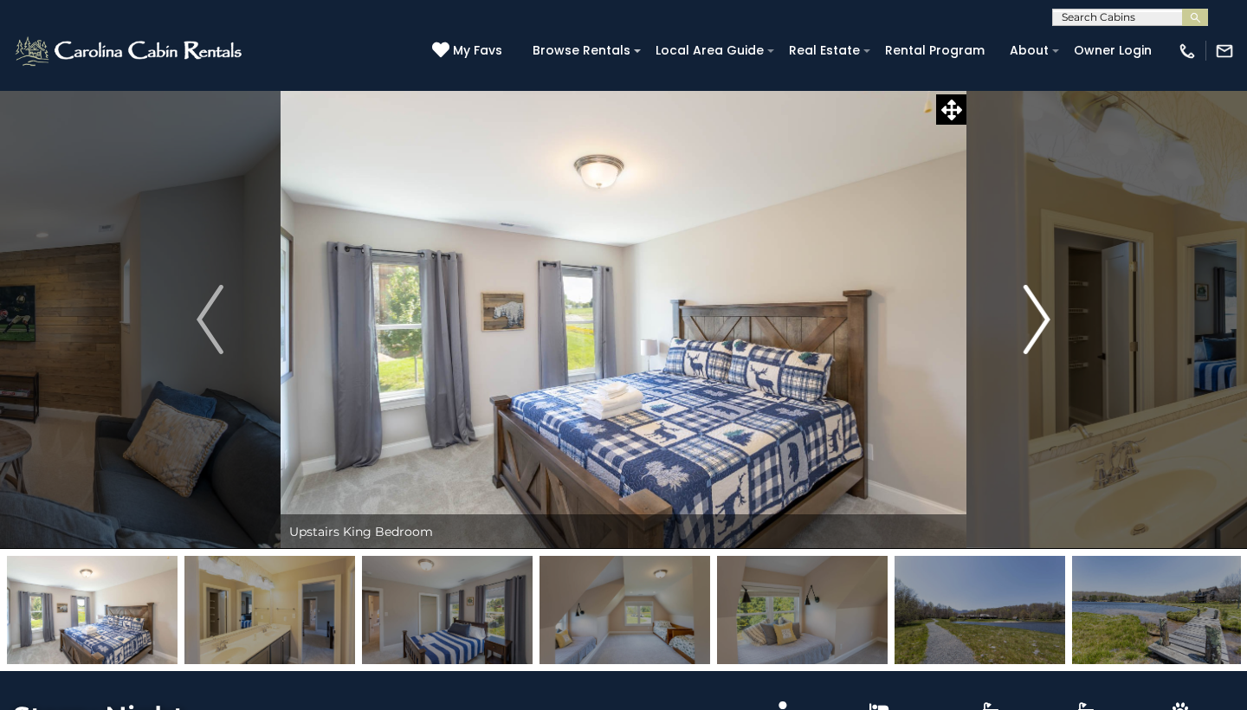
click at [1041, 313] on img "Next" at bounding box center [1037, 319] width 26 height 69
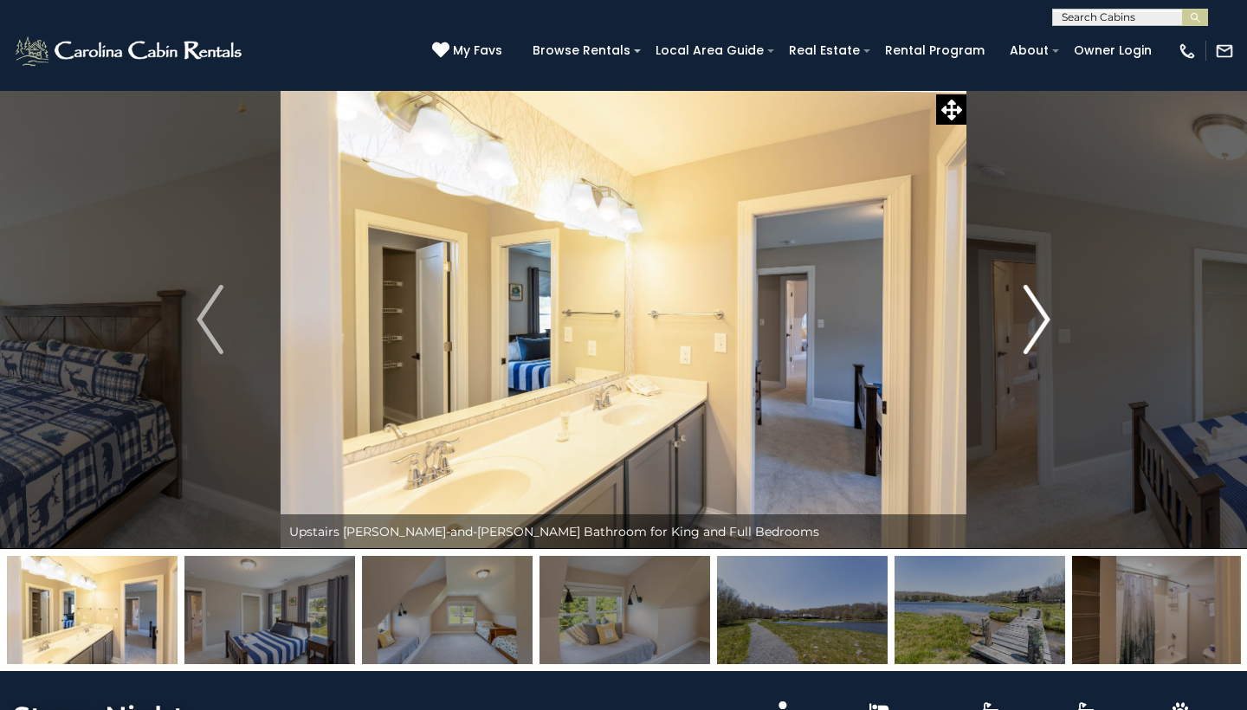
click at [1041, 313] on img "Next" at bounding box center [1037, 319] width 26 height 69
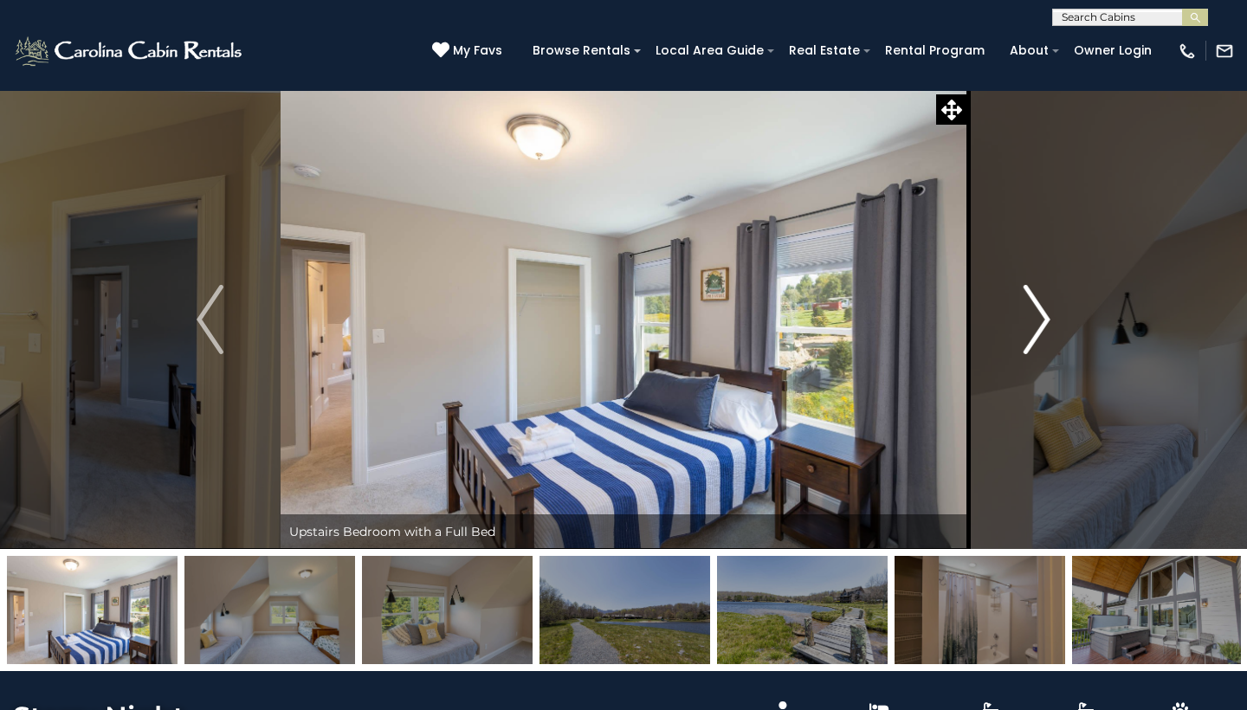
click at [1041, 313] on img "Next" at bounding box center [1037, 319] width 26 height 69
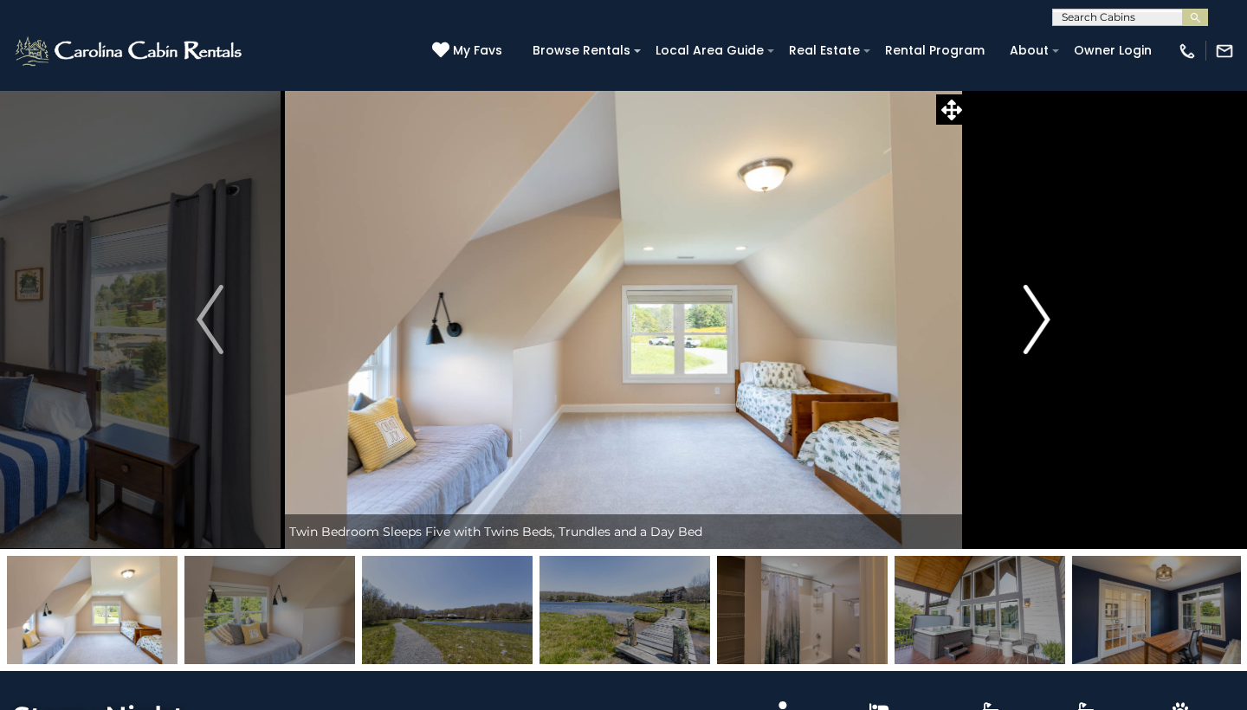
click at [1041, 313] on img "Next" at bounding box center [1037, 319] width 26 height 69
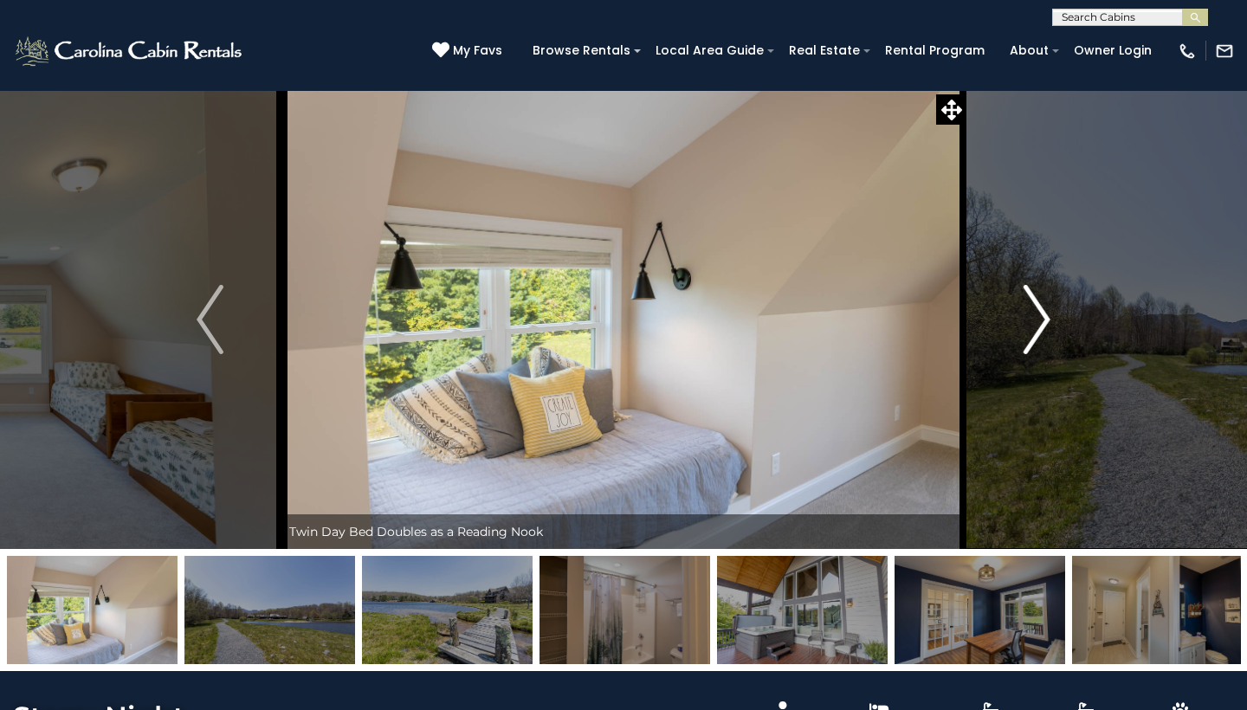
click at [1041, 313] on img "Next" at bounding box center [1037, 319] width 26 height 69
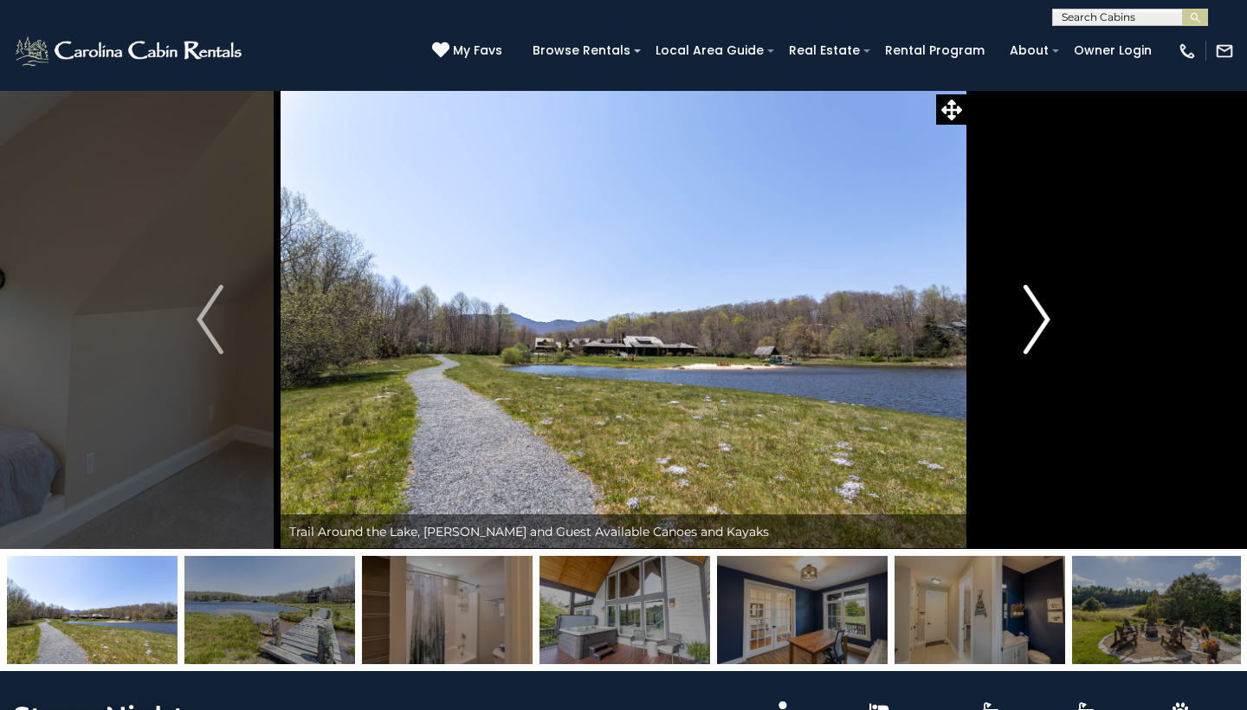
click at [1041, 313] on img "Next" at bounding box center [1037, 319] width 26 height 69
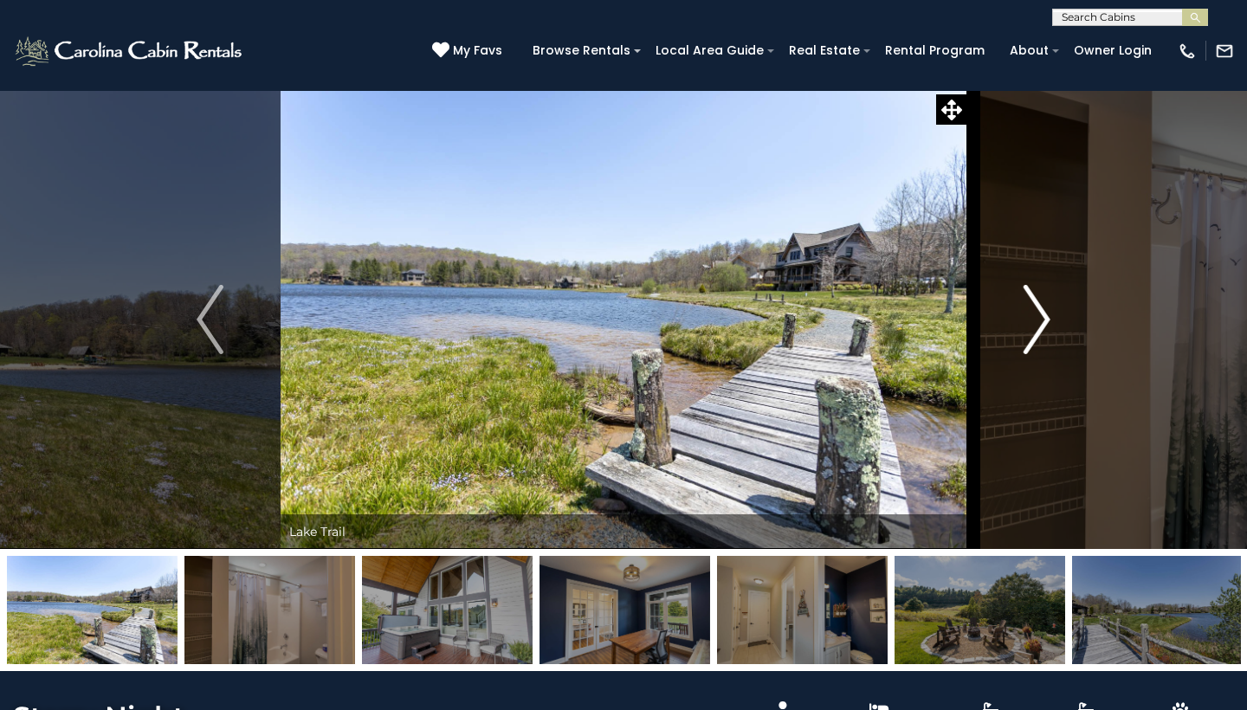
click at [1041, 313] on img "Next" at bounding box center [1037, 319] width 26 height 69
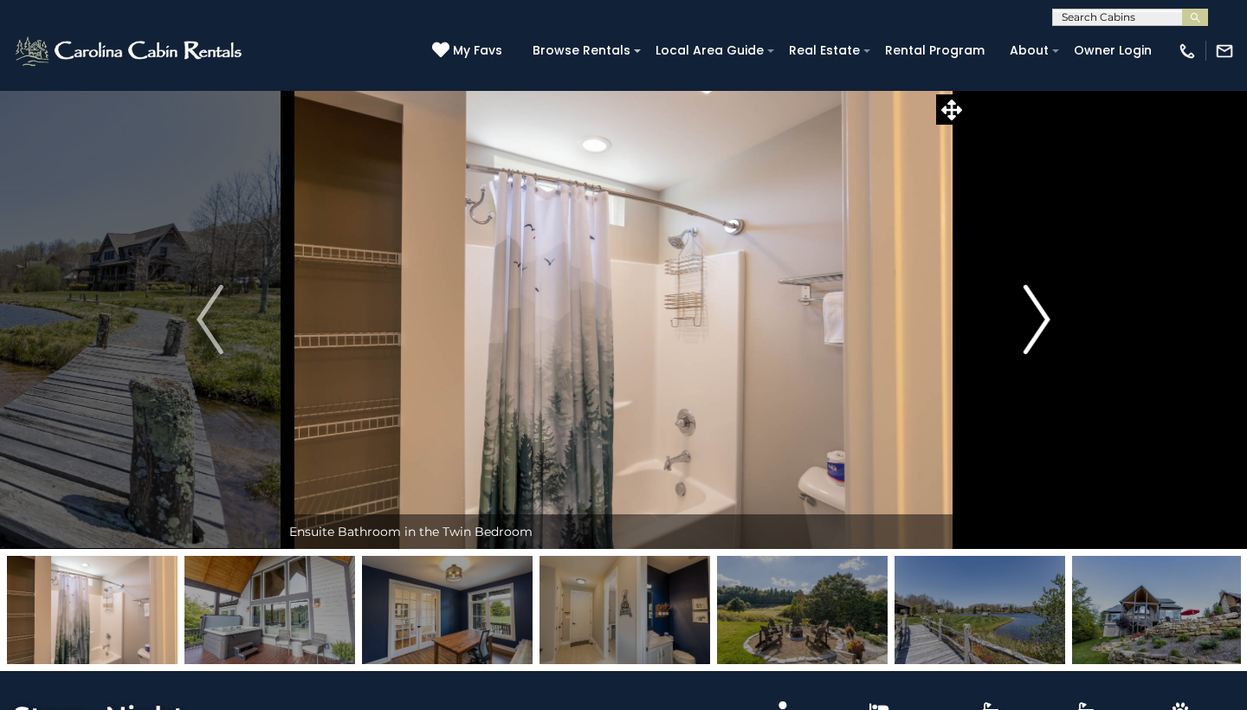
click at [1041, 313] on img "Next" at bounding box center [1037, 319] width 26 height 69
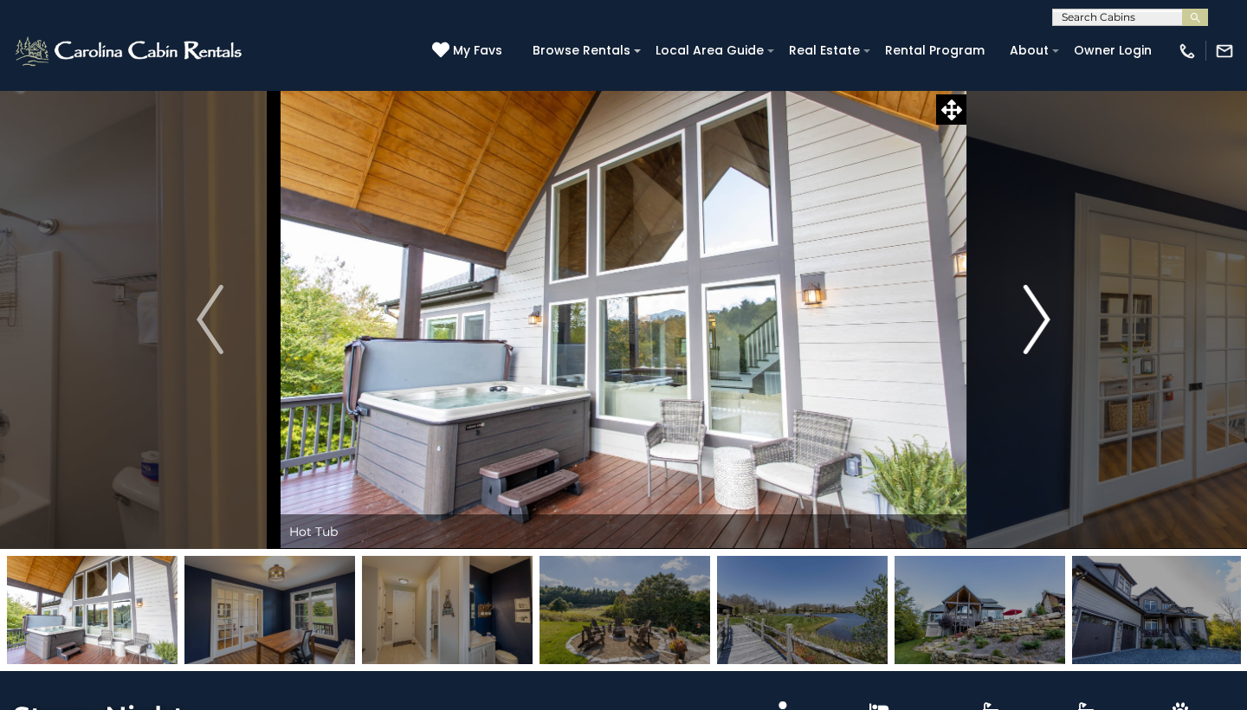
click at [1041, 313] on img "Next" at bounding box center [1037, 319] width 26 height 69
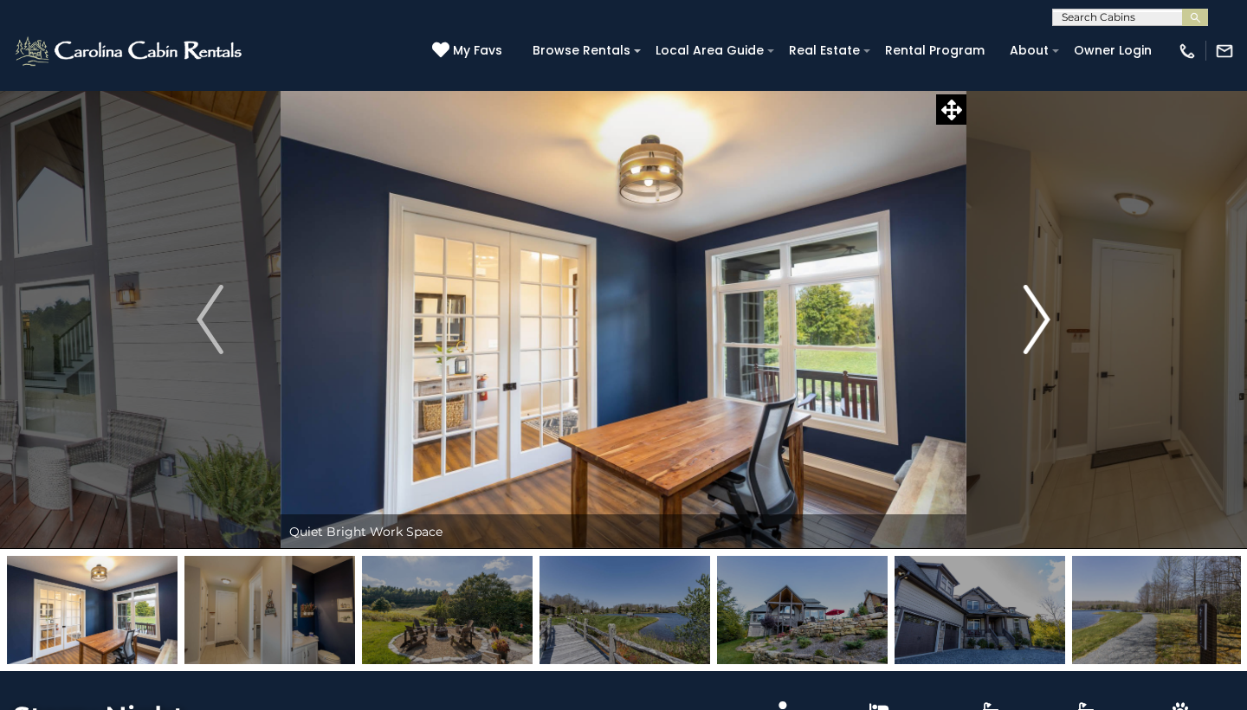
click at [1041, 313] on img "Next" at bounding box center [1037, 319] width 26 height 69
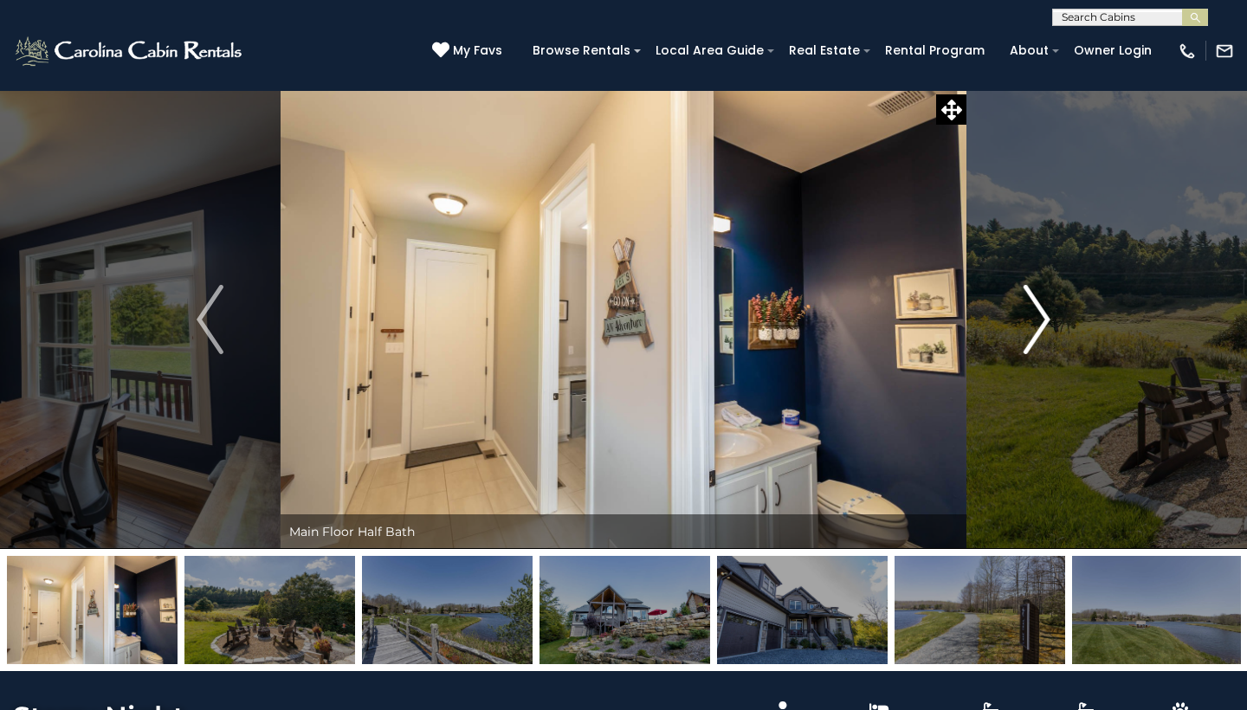
click at [1041, 313] on img "Next" at bounding box center [1037, 319] width 26 height 69
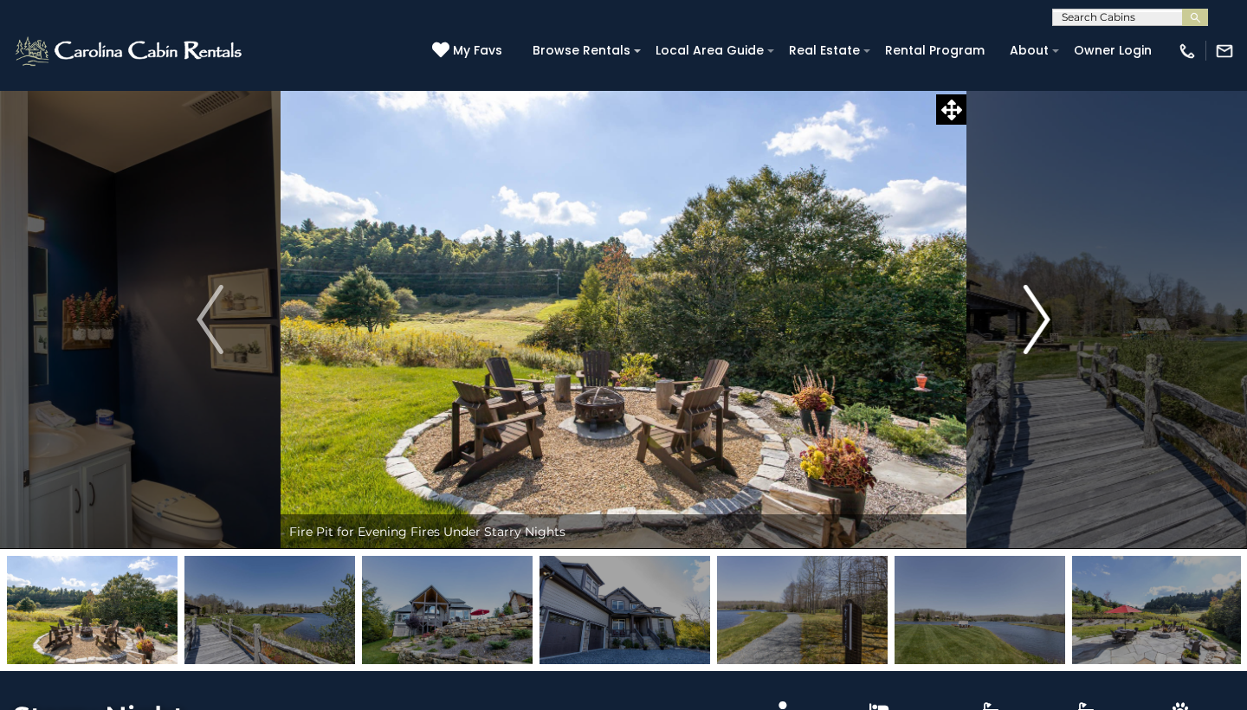
click at [1041, 313] on img "Next" at bounding box center [1037, 319] width 26 height 69
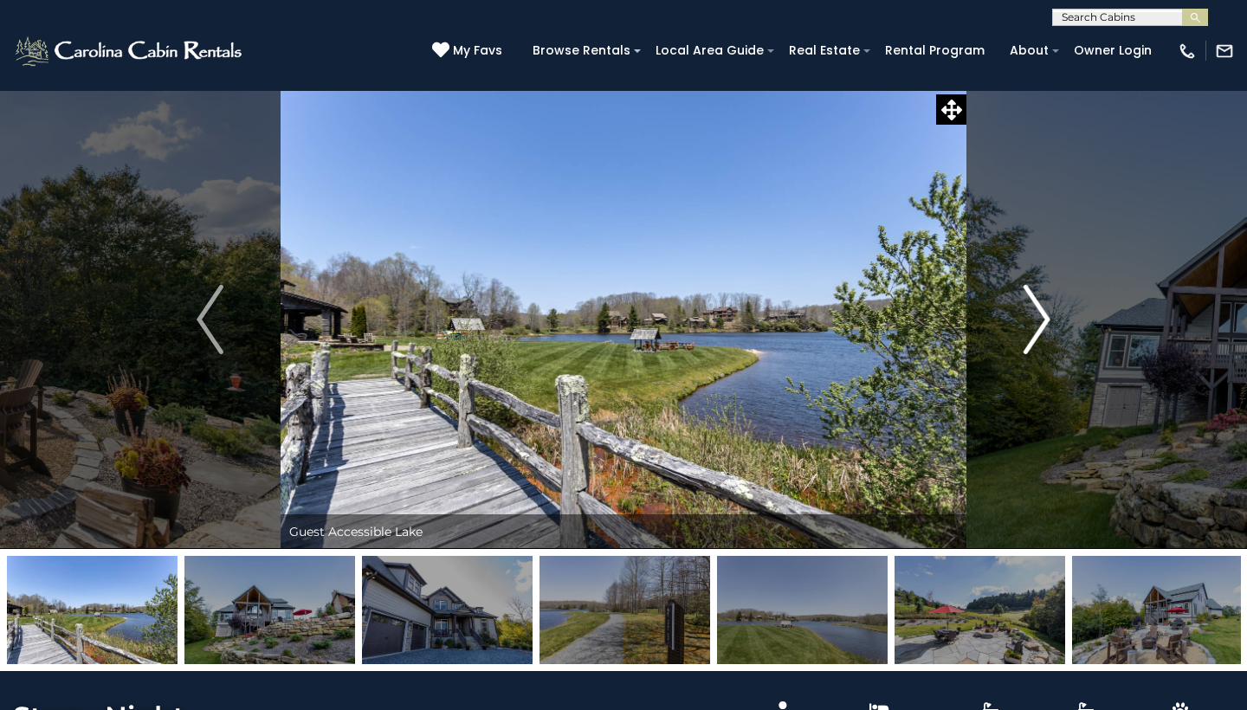
click at [1041, 313] on img "Next" at bounding box center [1037, 319] width 26 height 69
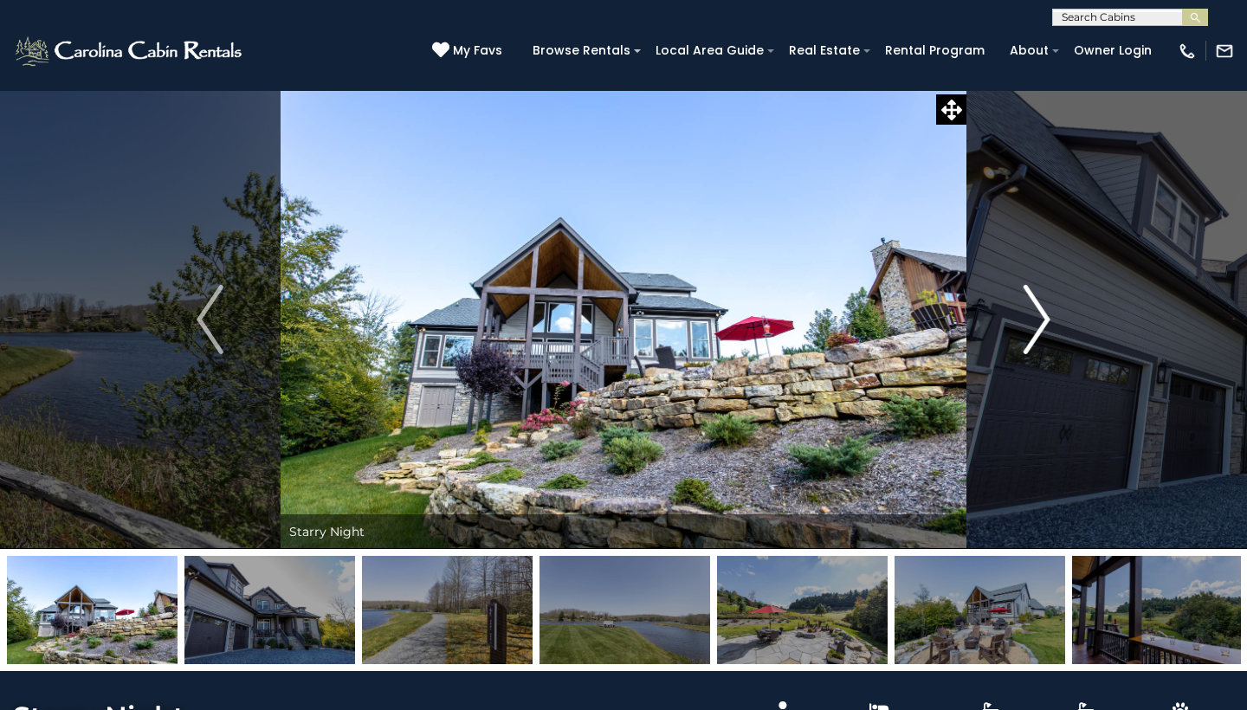
click at [1041, 313] on img "Next" at bounding box center [1037, 319] width 26 height 69
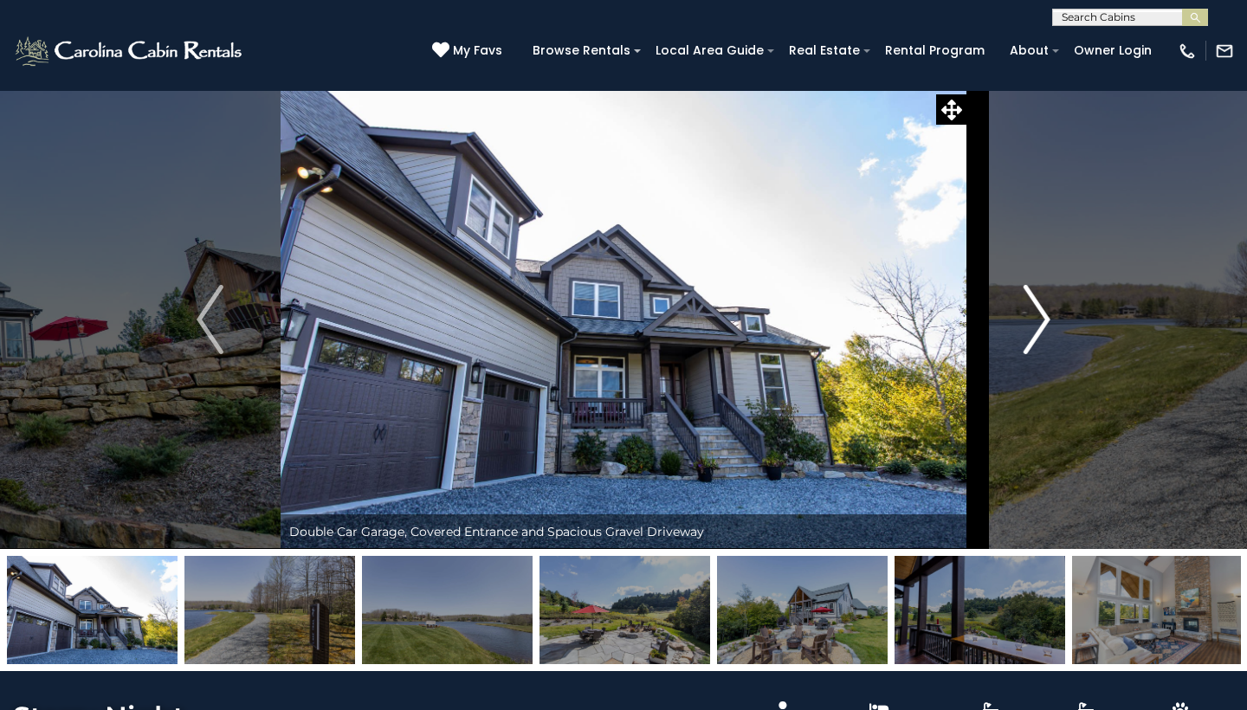
click at [1041, 313] on img "Next" at bounding box center [1037, 319] width 26 height 69
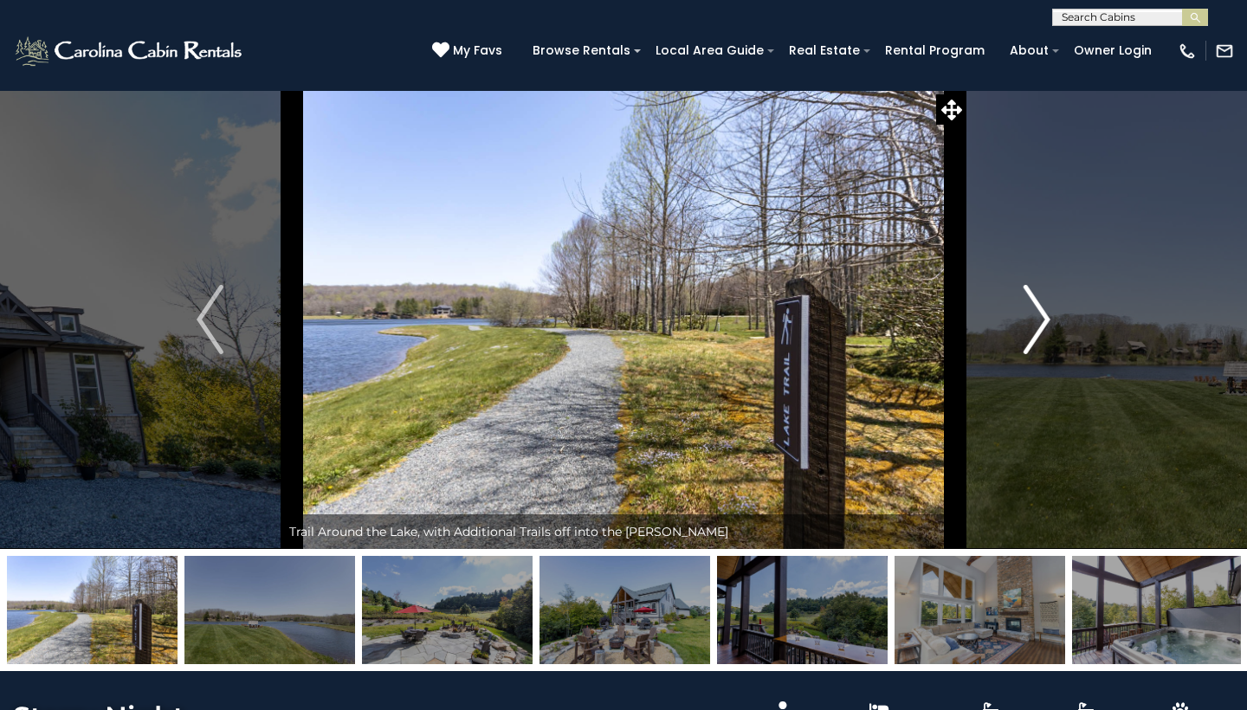
click at [1041, 313] on img "Next" at bounding box center [1037, 319] width 26 height 69
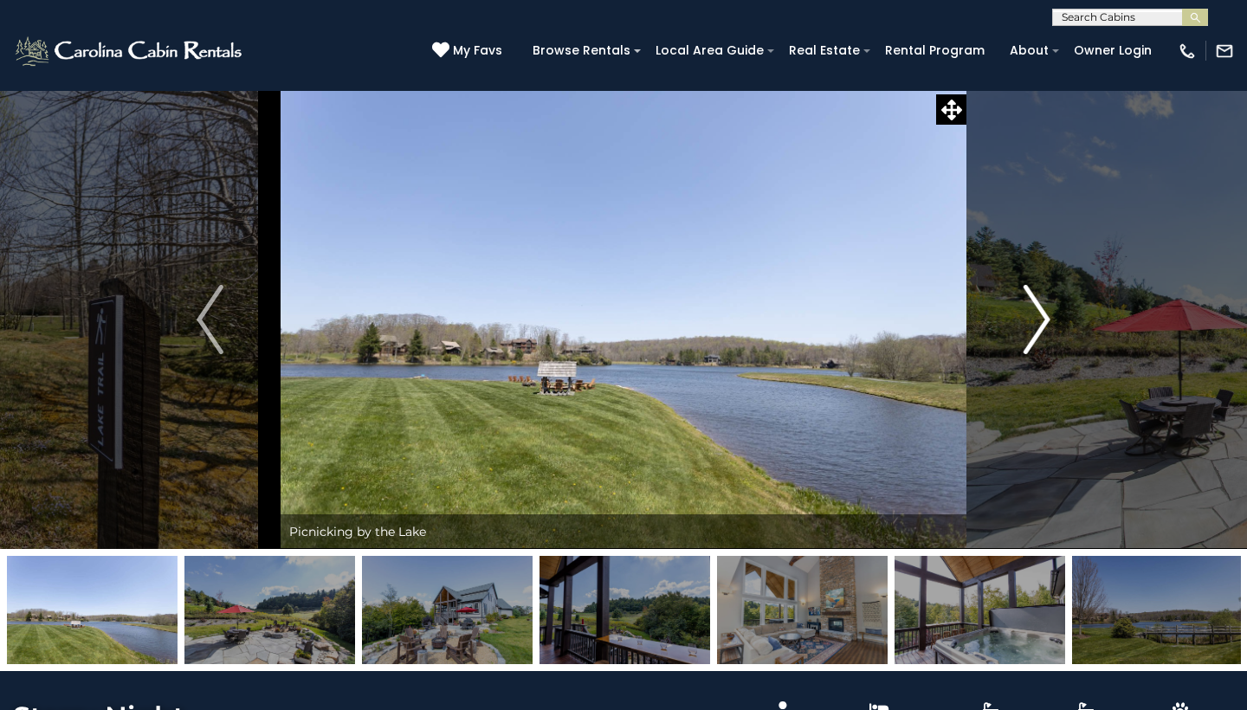
click at [1041, 313] on img "Next" at bounding box center [1037, 319] width 26 height 69
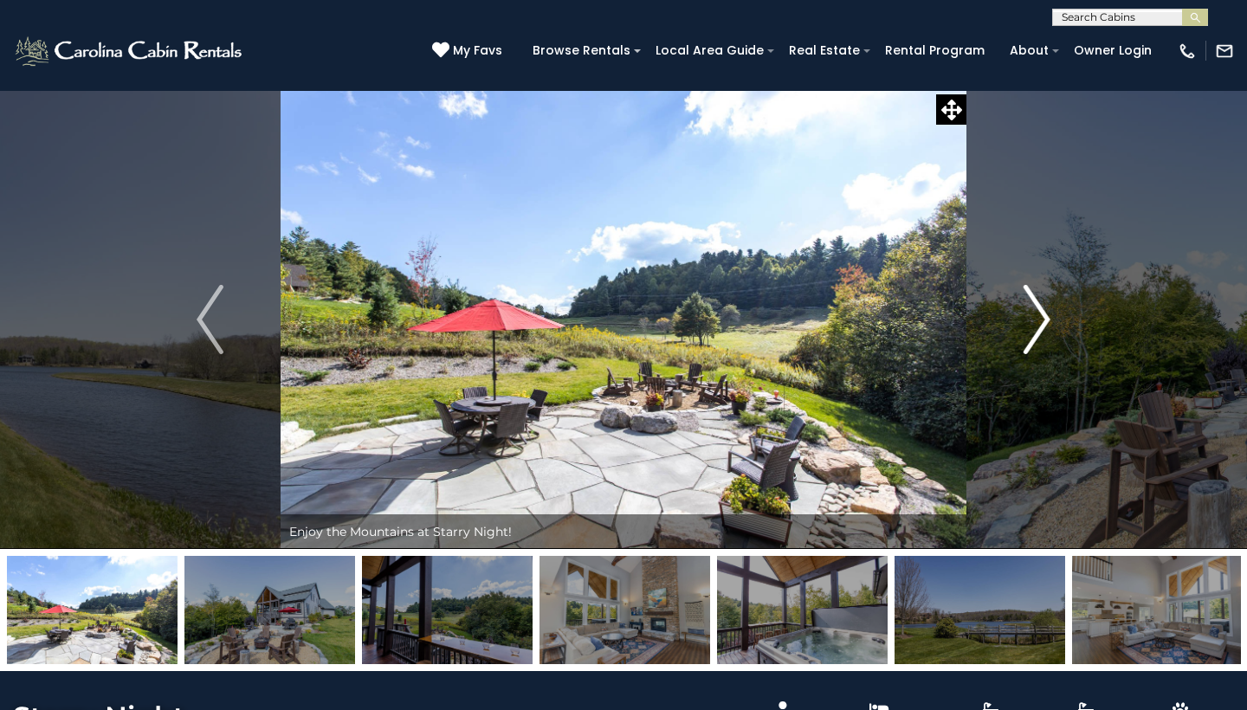
click at [1041, 314] on img "Next" at bounding box center [1037, 319] width 26 height 69
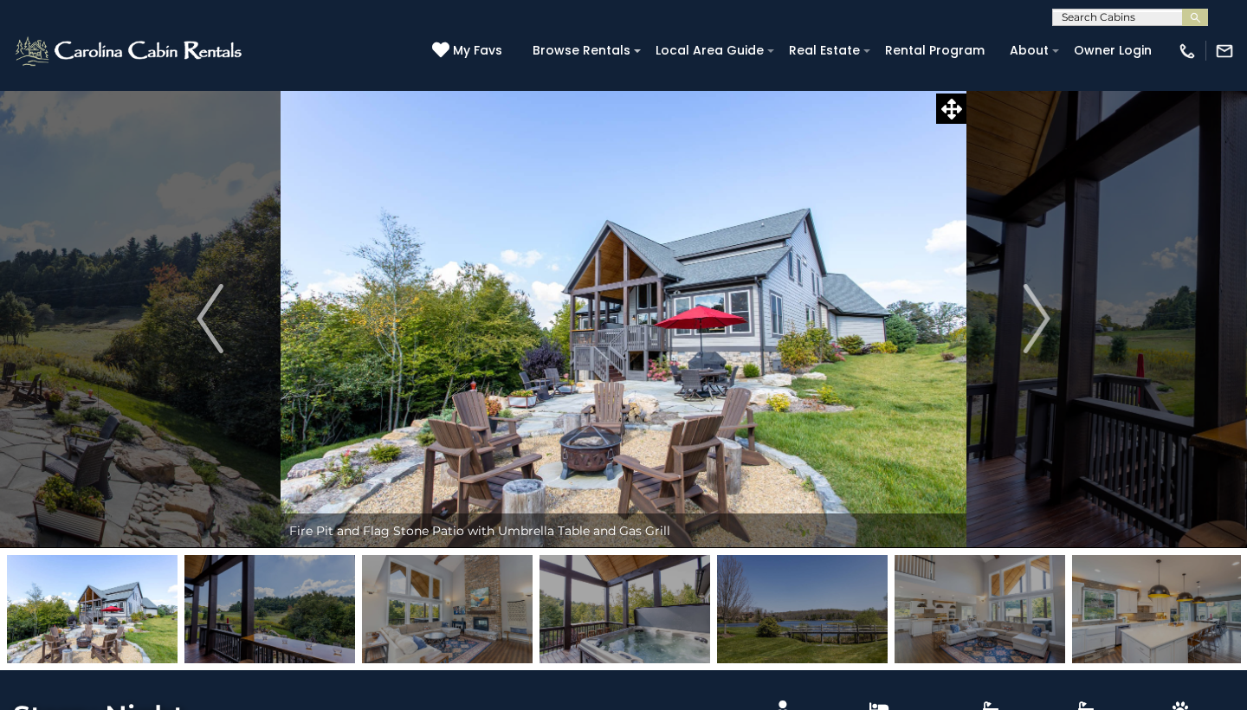
scroll to position [6, 0]
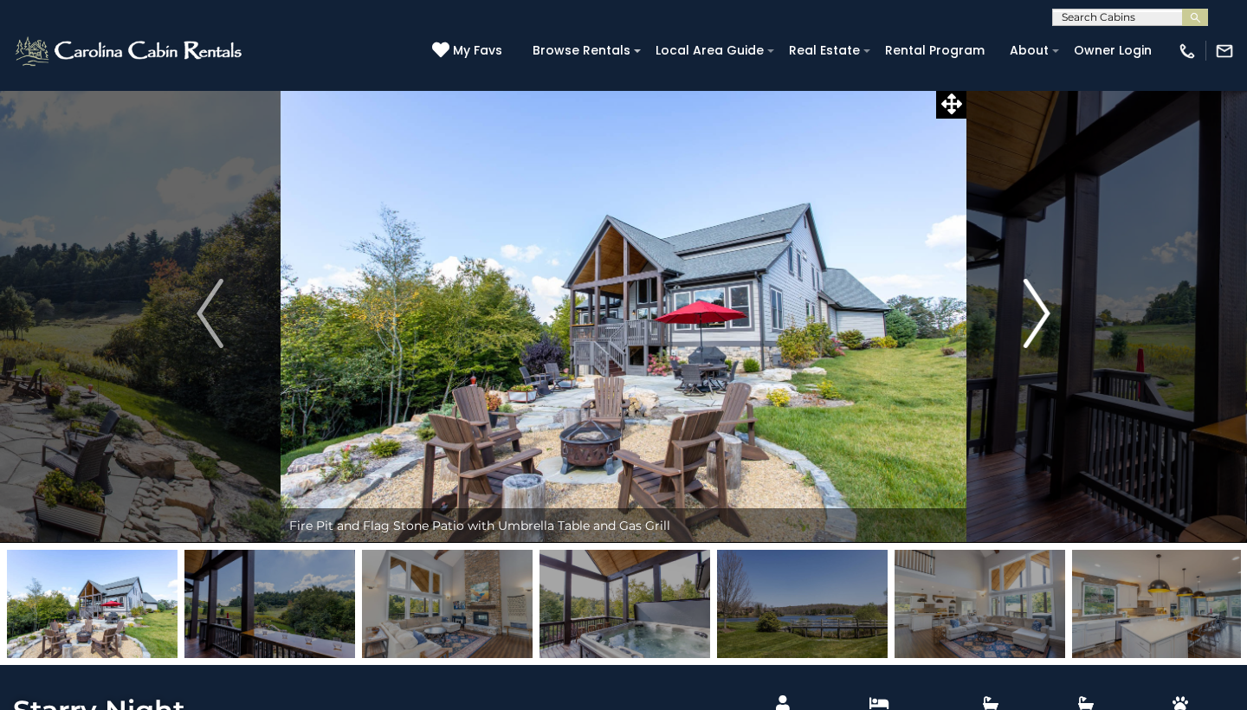
click at [1042, 302] on img "Next" at bounding box center [1037, 313] width 26 height 69
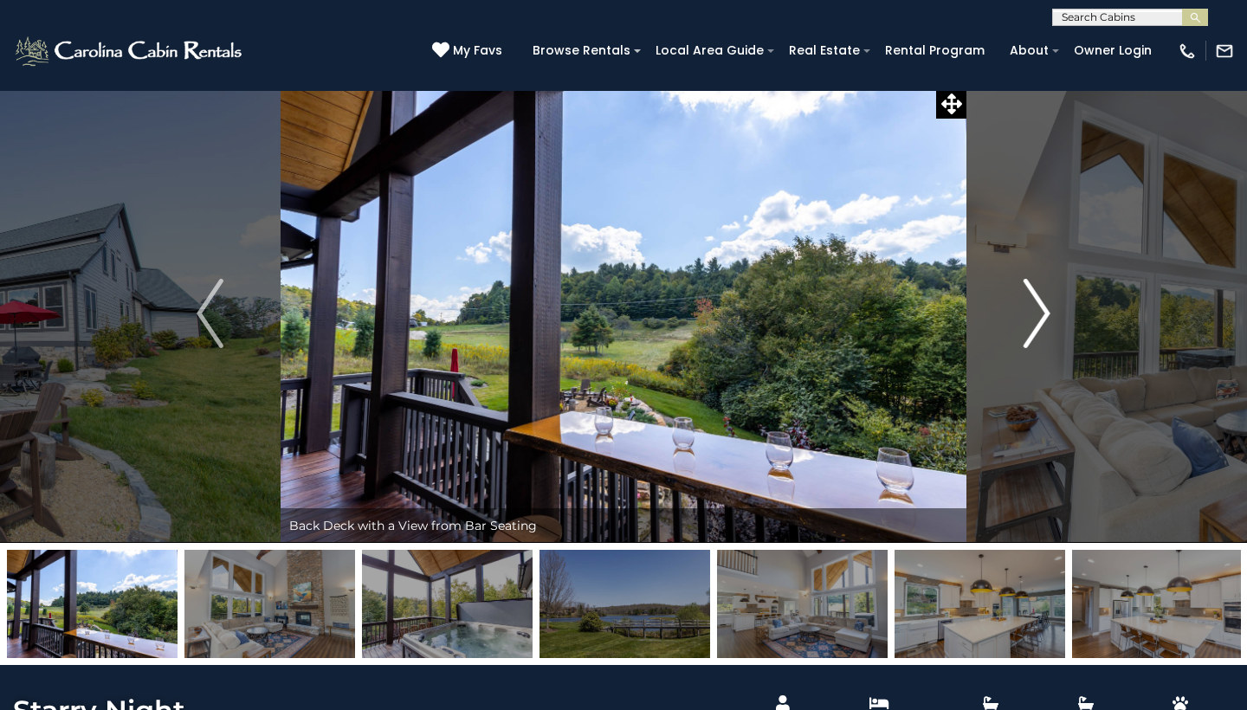
click at [1042, 302] on img "Next" at bounding box center [1037, 313] width 26 height 69
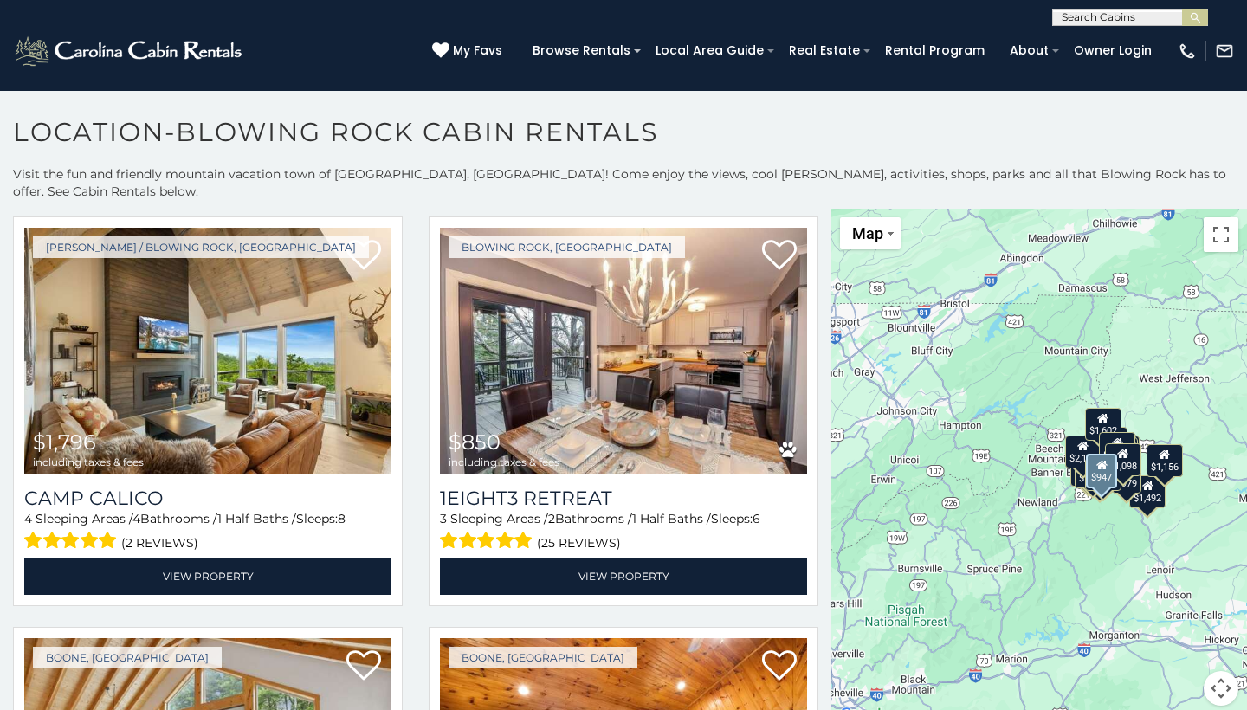
scroll to position [4542, 0]
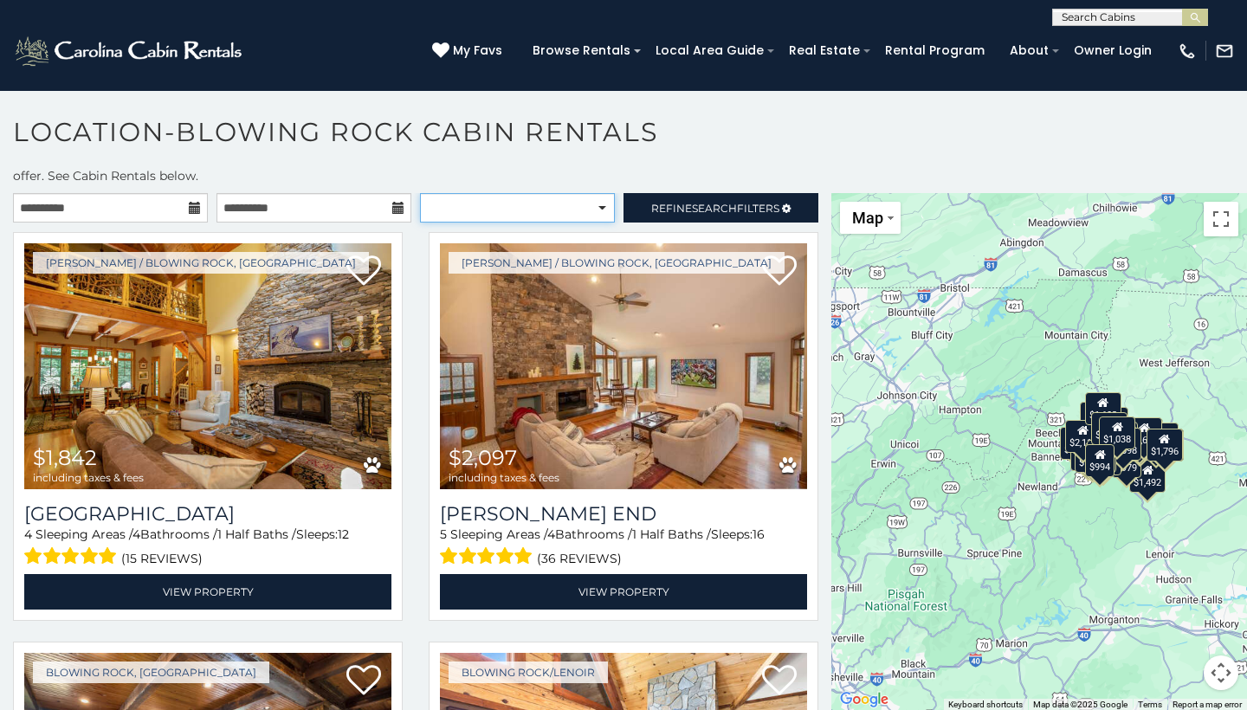
select select "**********"
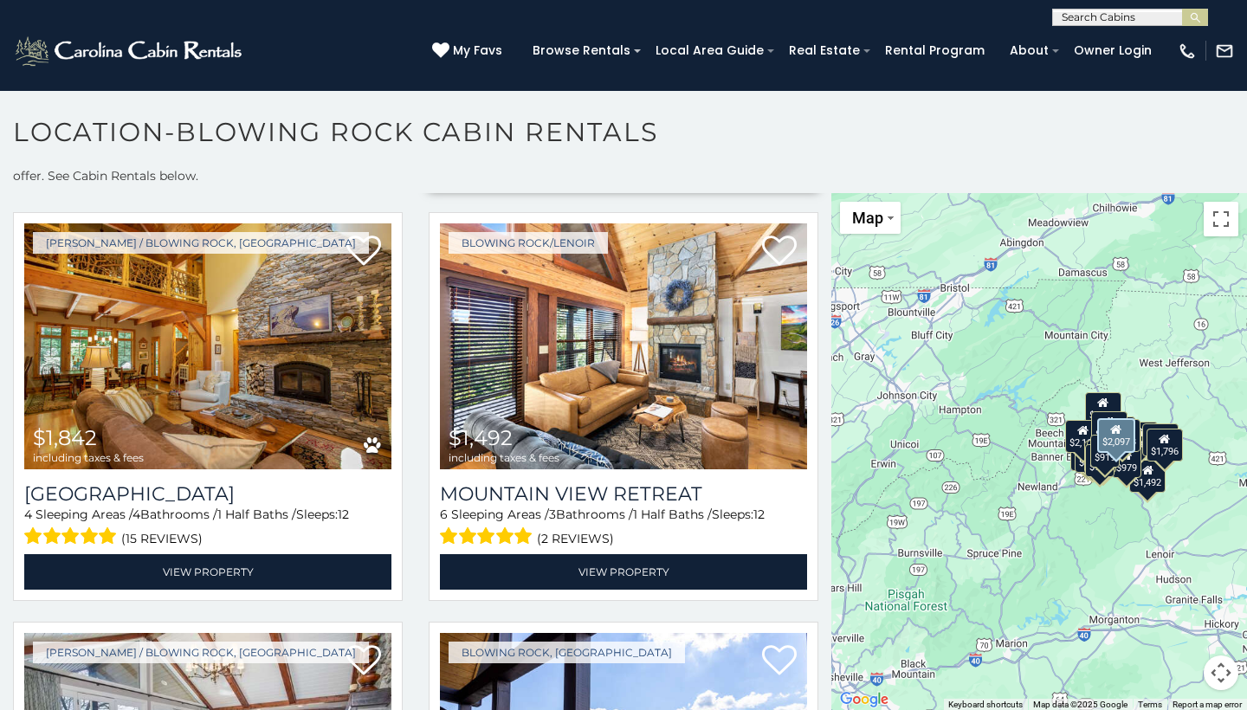
scroll to position [431, 0]
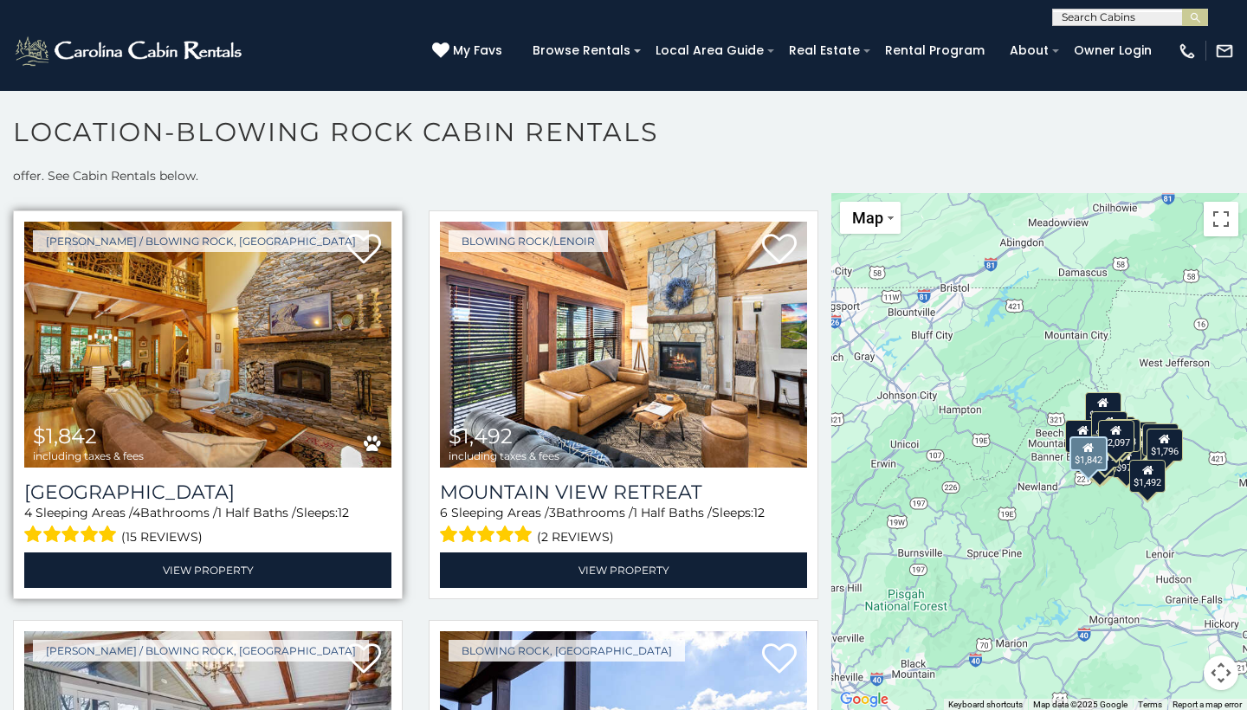
click at [235, 322] on img at bounding box center [207, 345] width 367 height 246
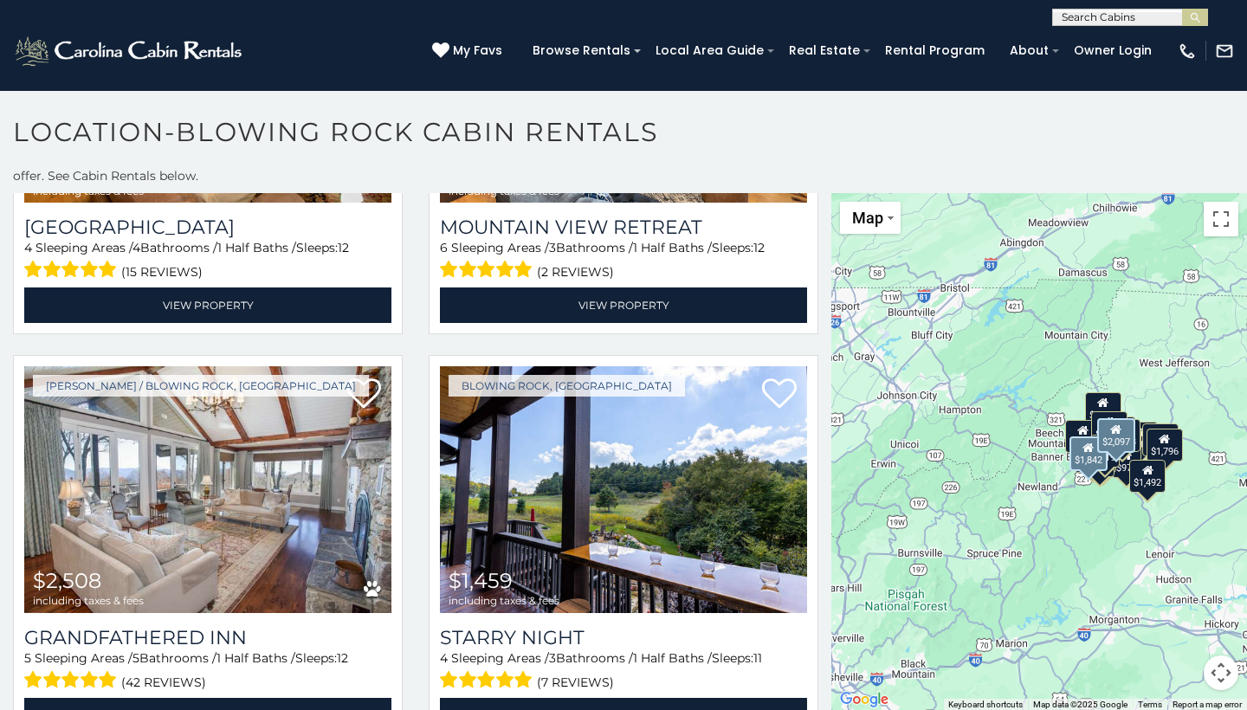
scroll to position [736, 0]
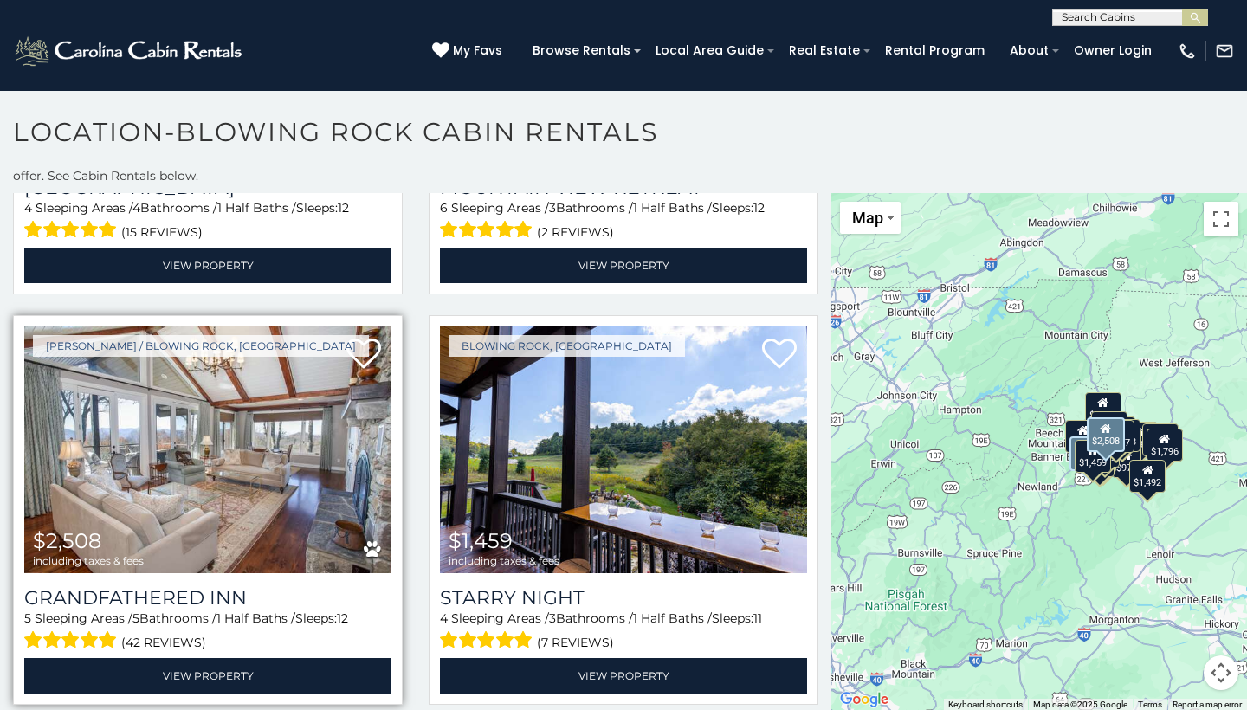
click at [284, 442] on img at bounding box center [207, 450] width 367 height 246
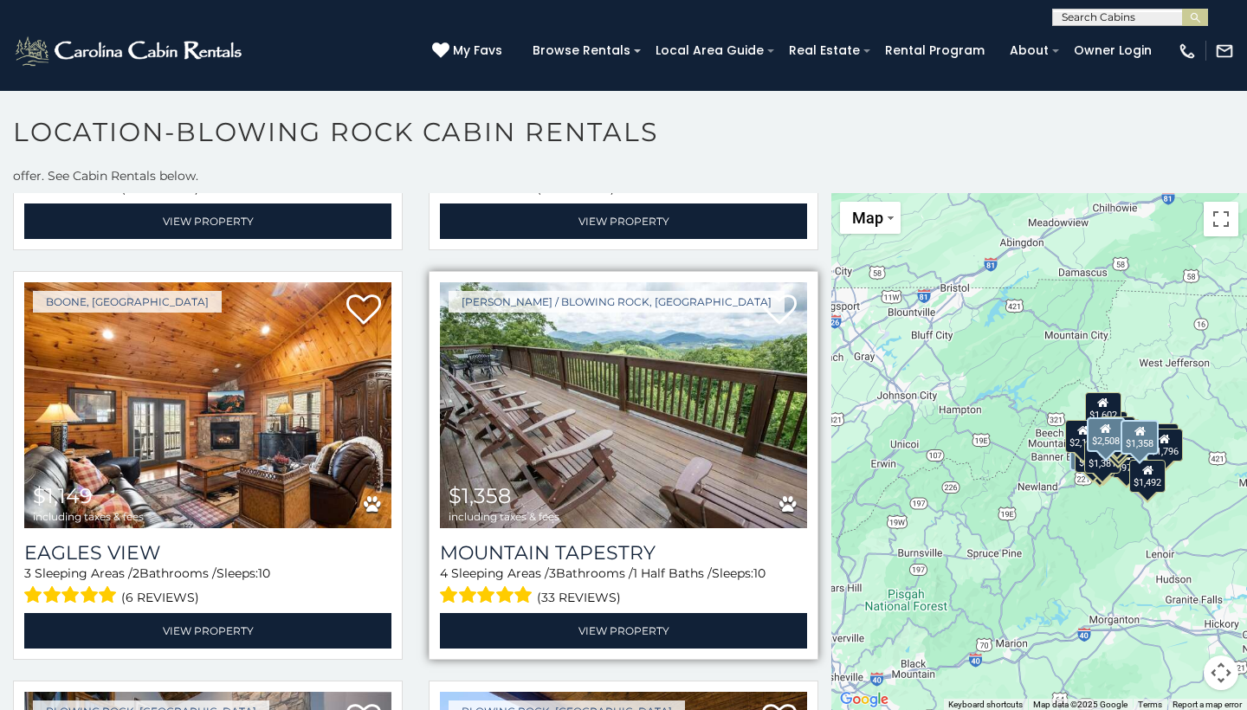
scroll to position [3649, 0]
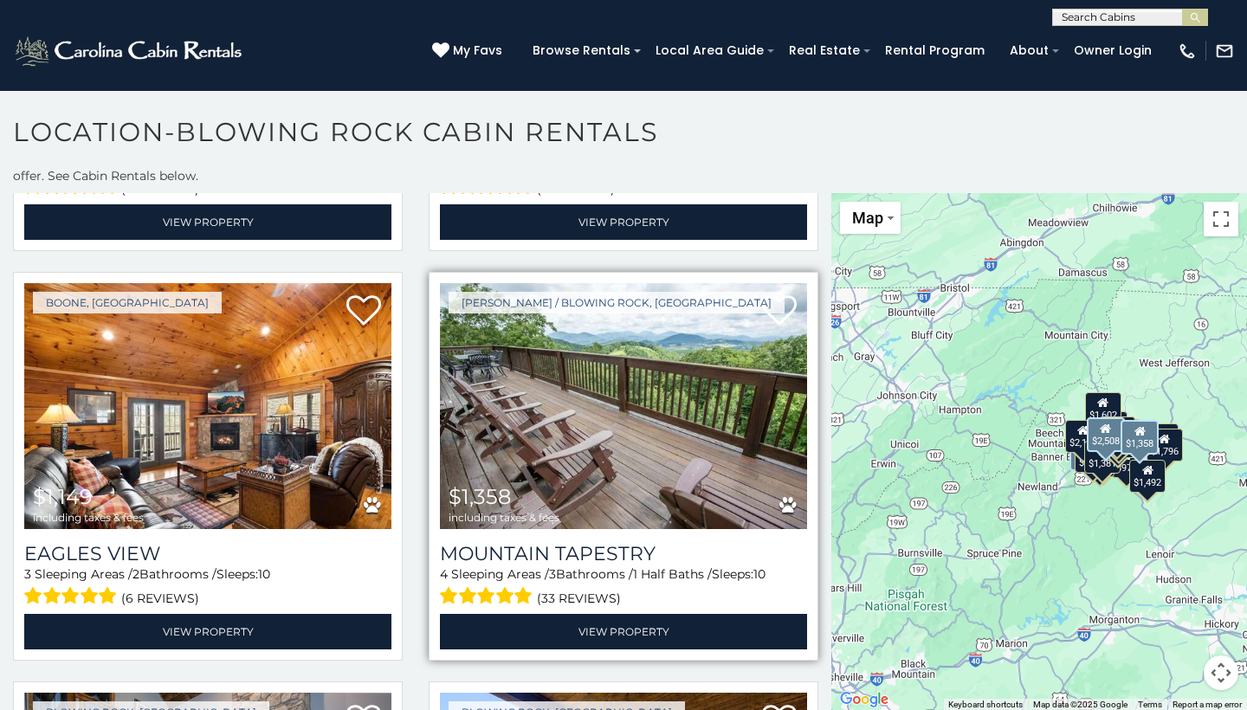
click at [705, 387] on img at bounding box center [623, 406] width 367 height 246
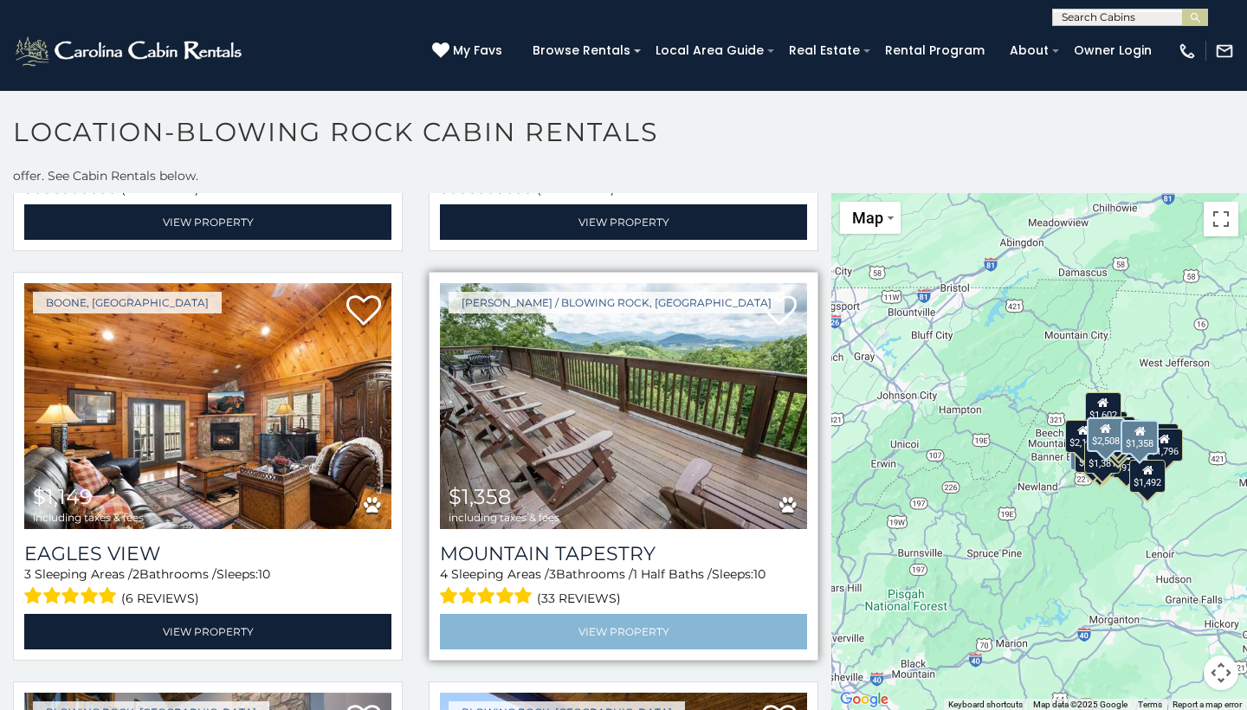
click at [590, 614] on link "View Property" at bounding box center [623, 632] width 367 height 36
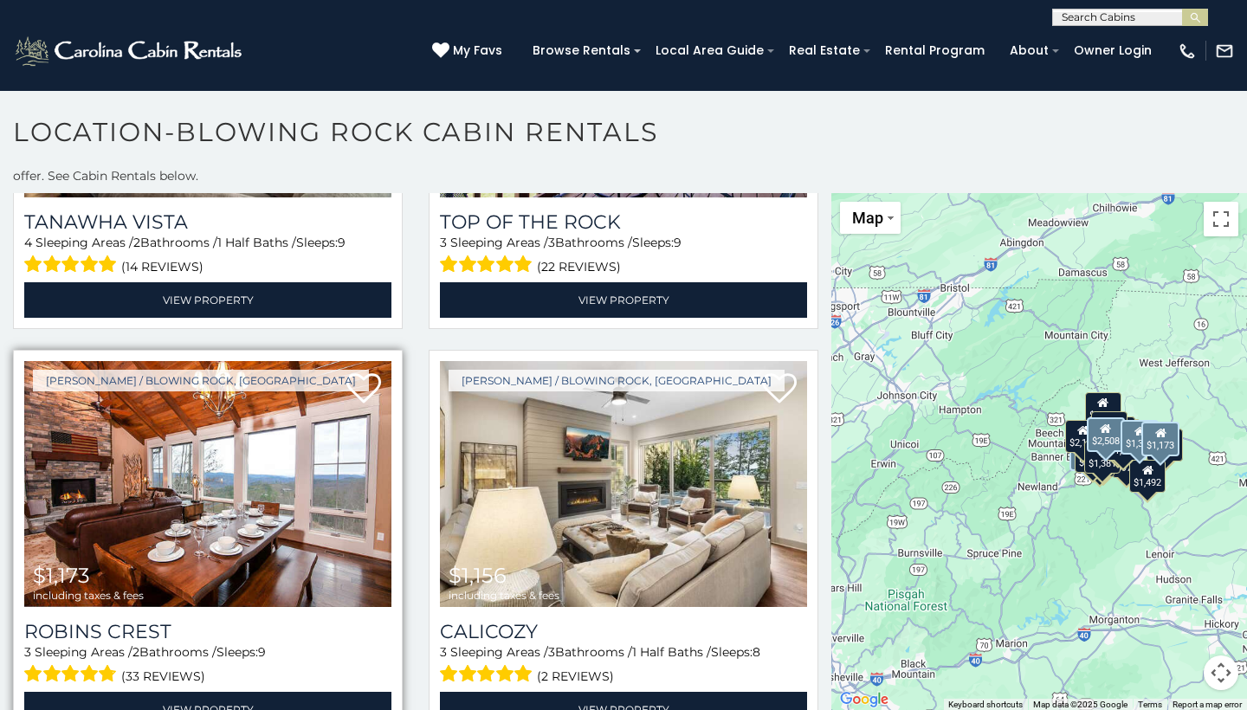
scroll to position [4409, 0]
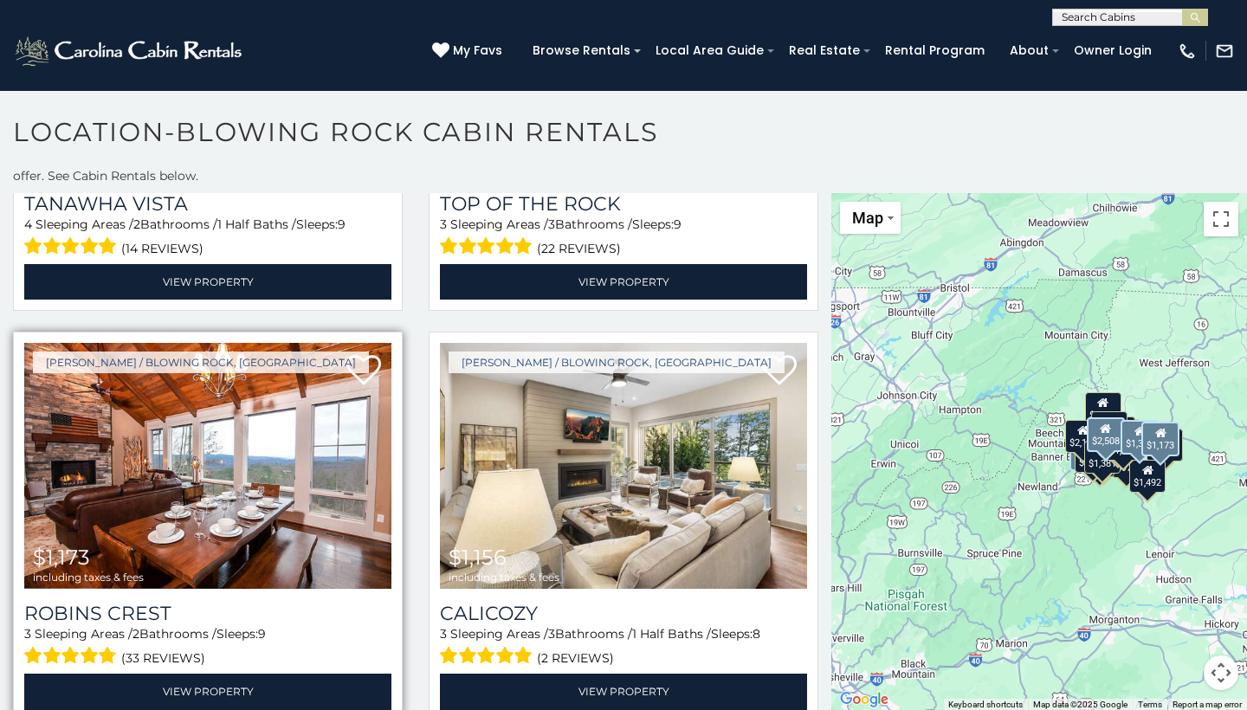
click at [243, 517] on img at bounding box center [207, 466] width 367 height 246
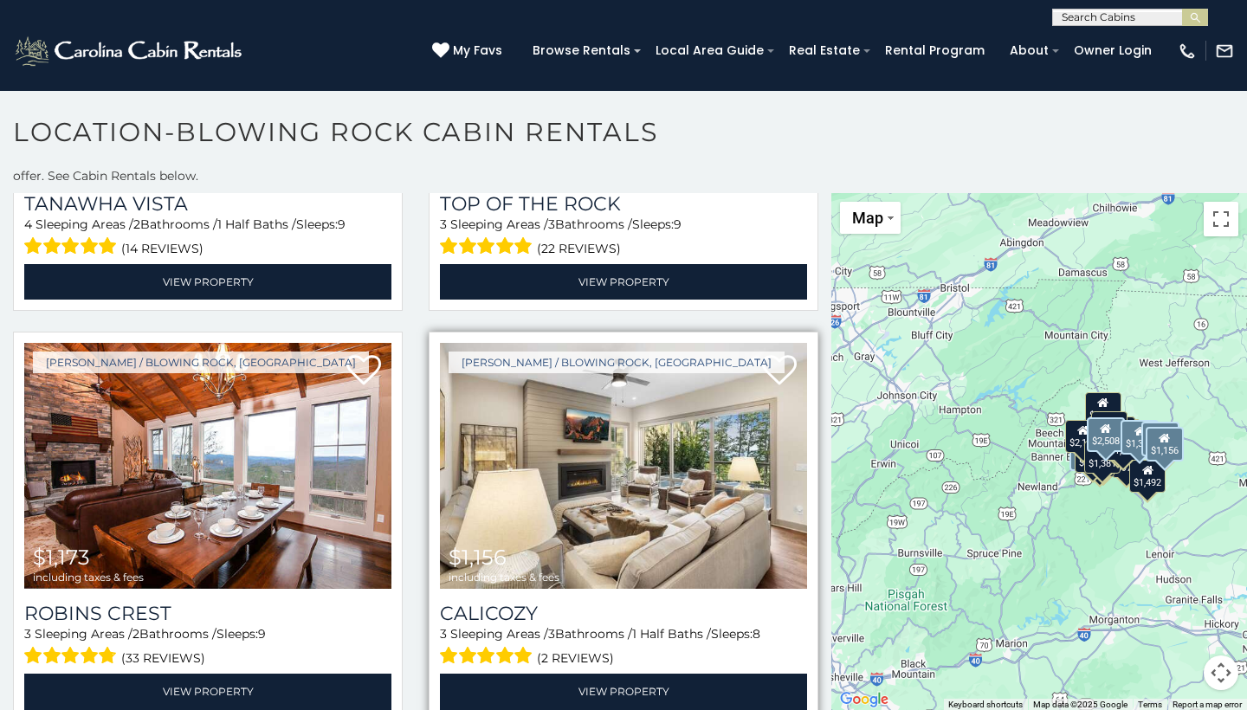
click at [690, 478] on img at bounding box center [623, 466] width 367 height 246
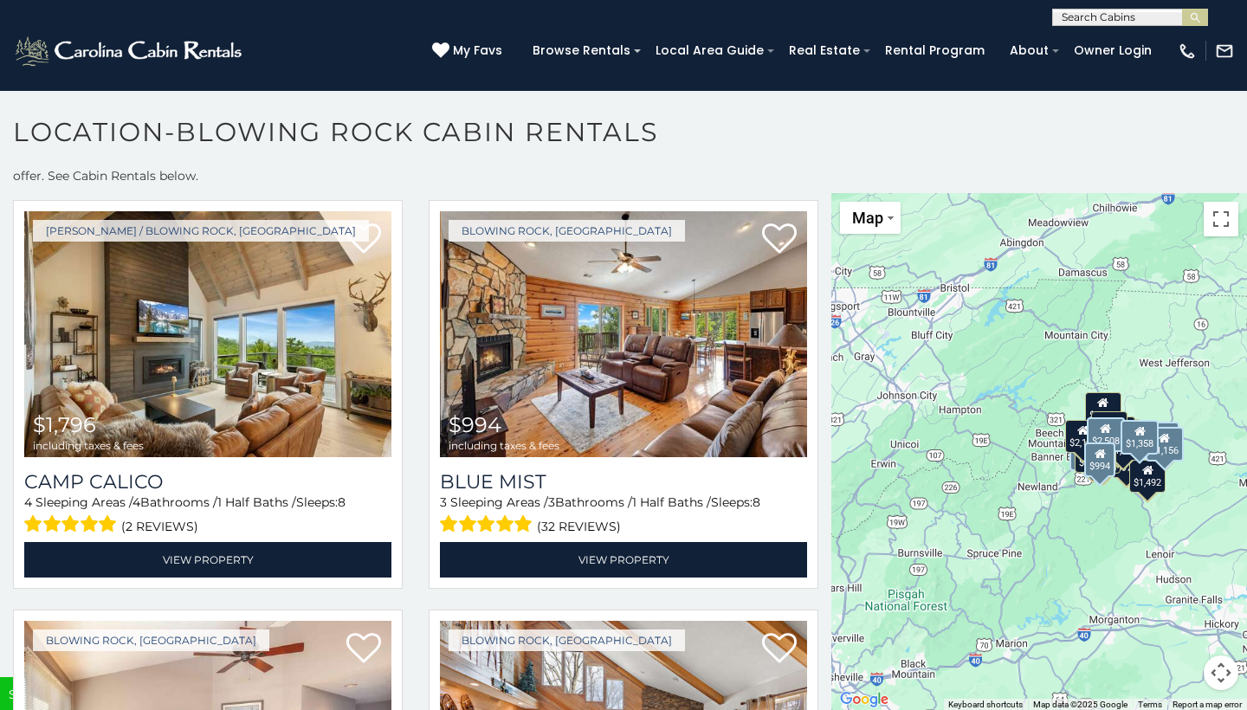
scroll to position [5362, 0]
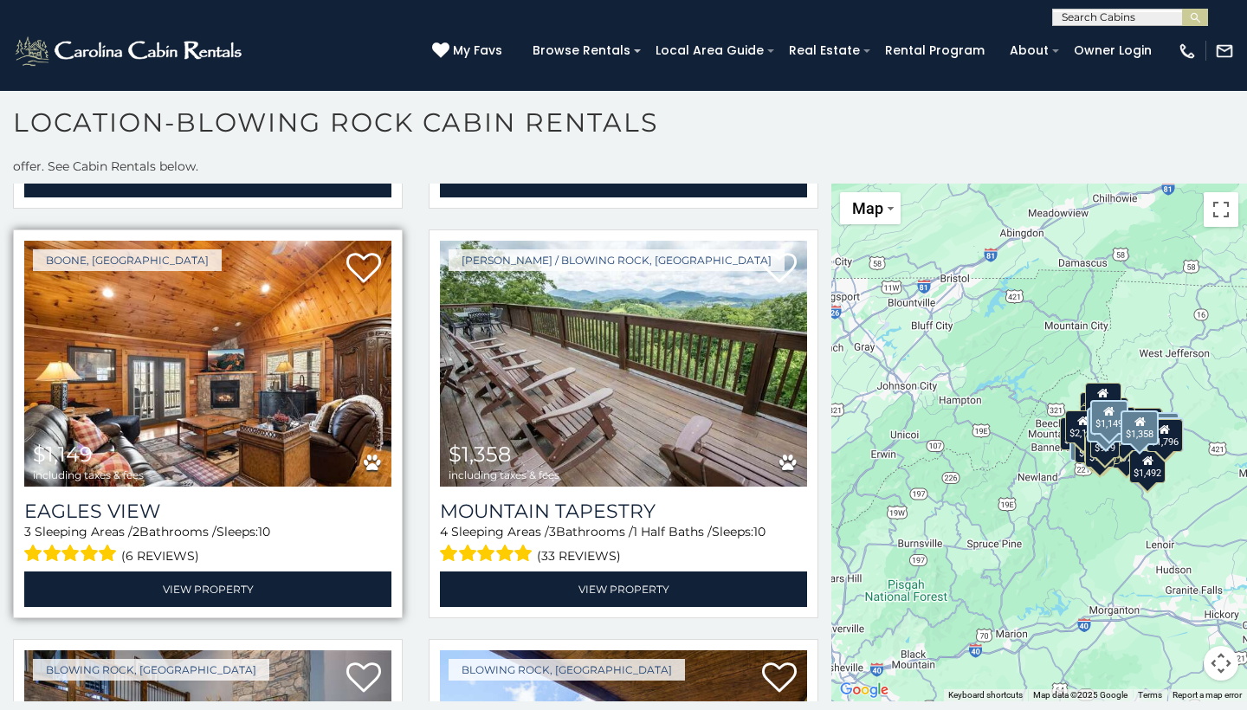
scroll to position [3668, 0]
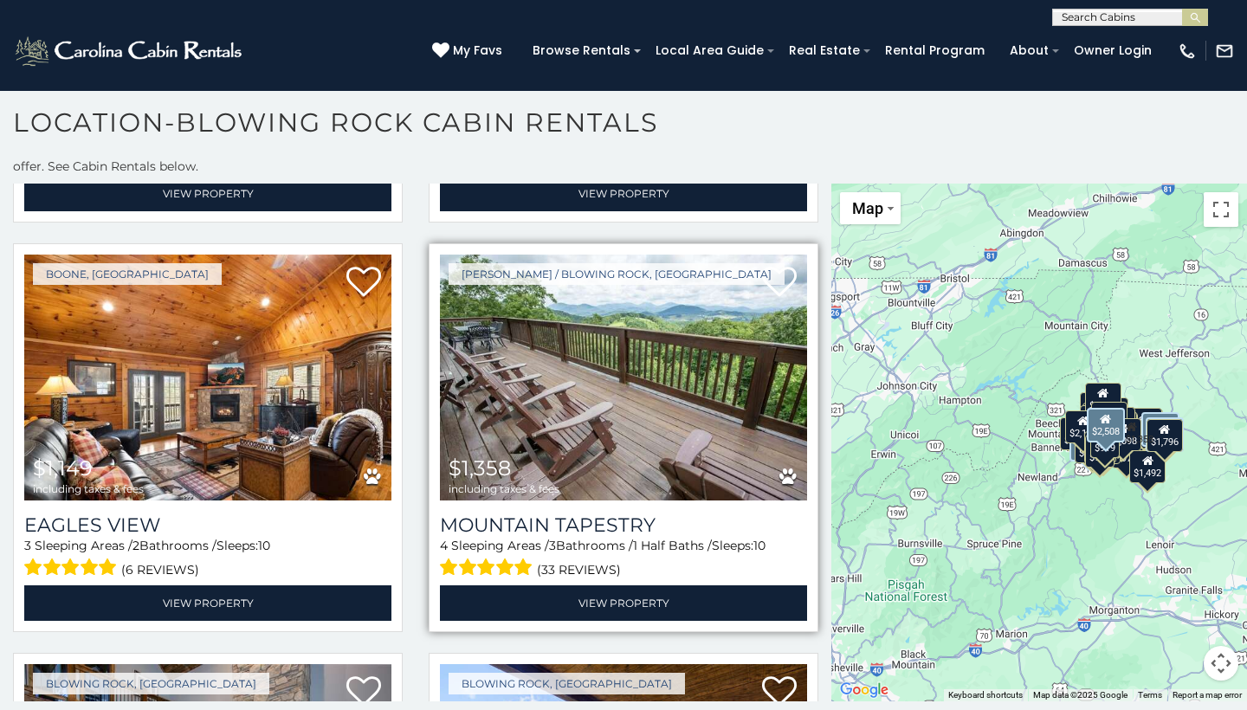
click at [650, 400] on img at bounding box center [623, 378] width 367 height 246
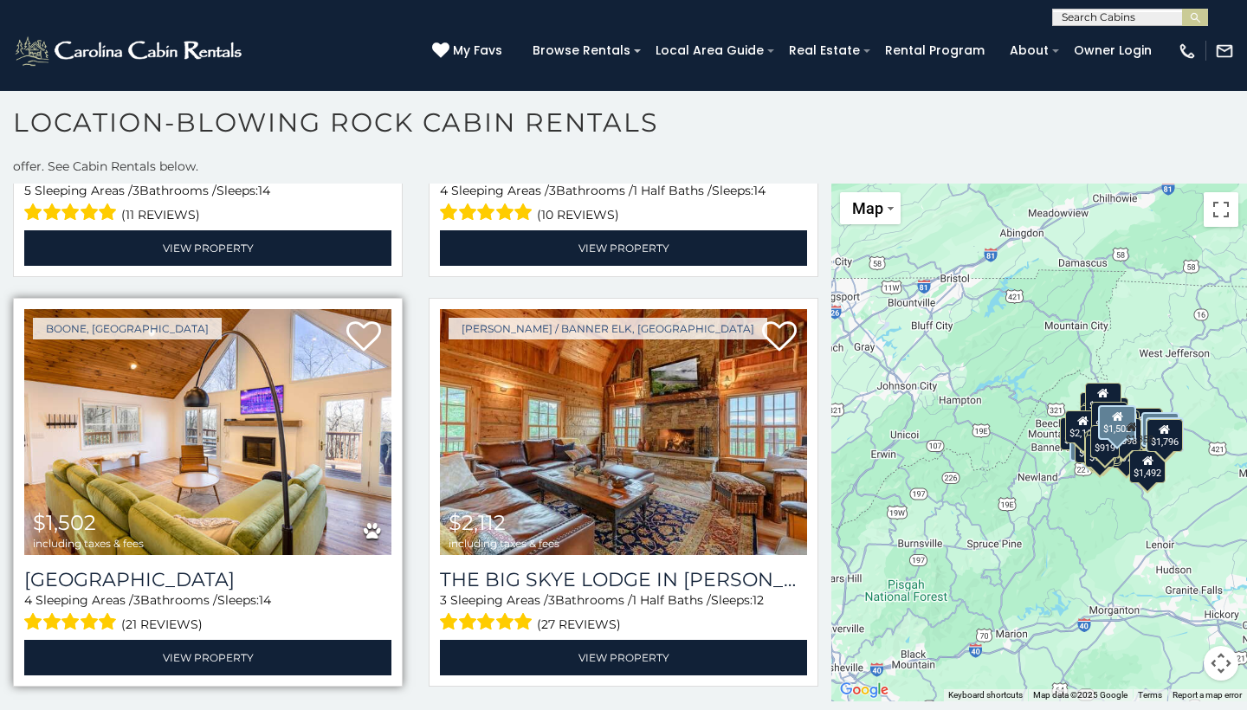
scroll to position [1565, 0]
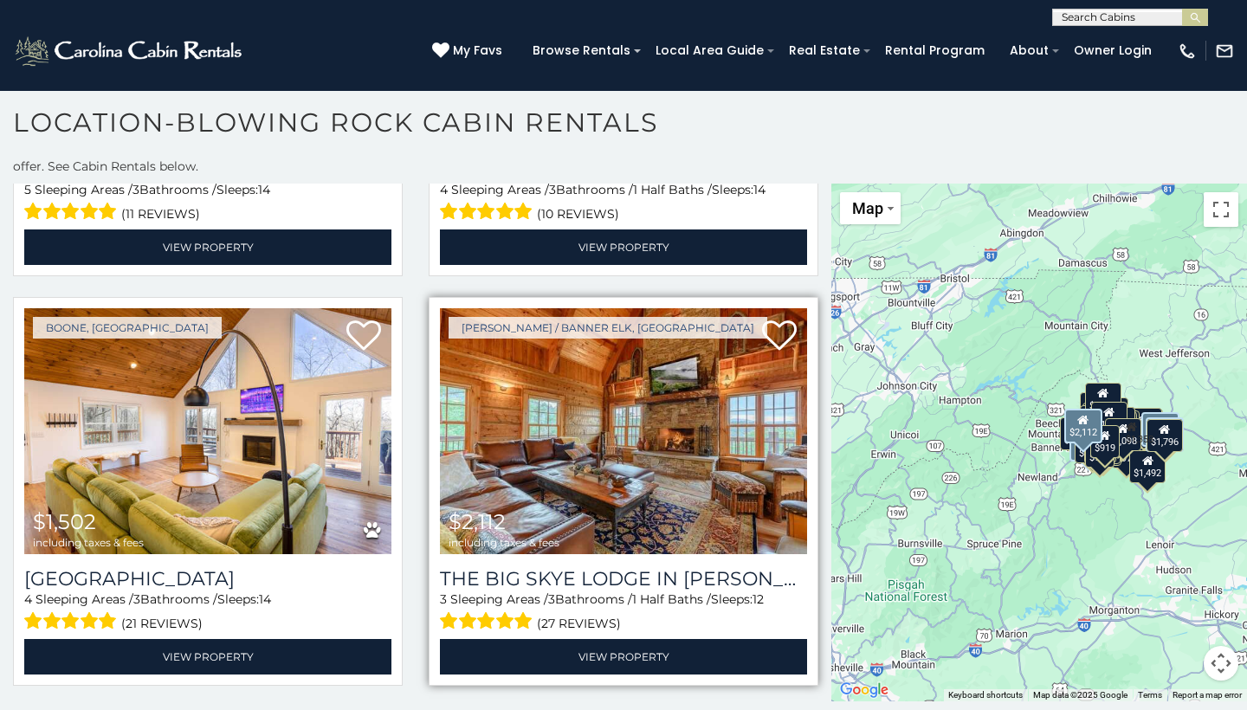
click at [638, 445] on img at bounding box center [623, 431] width 367 height 246
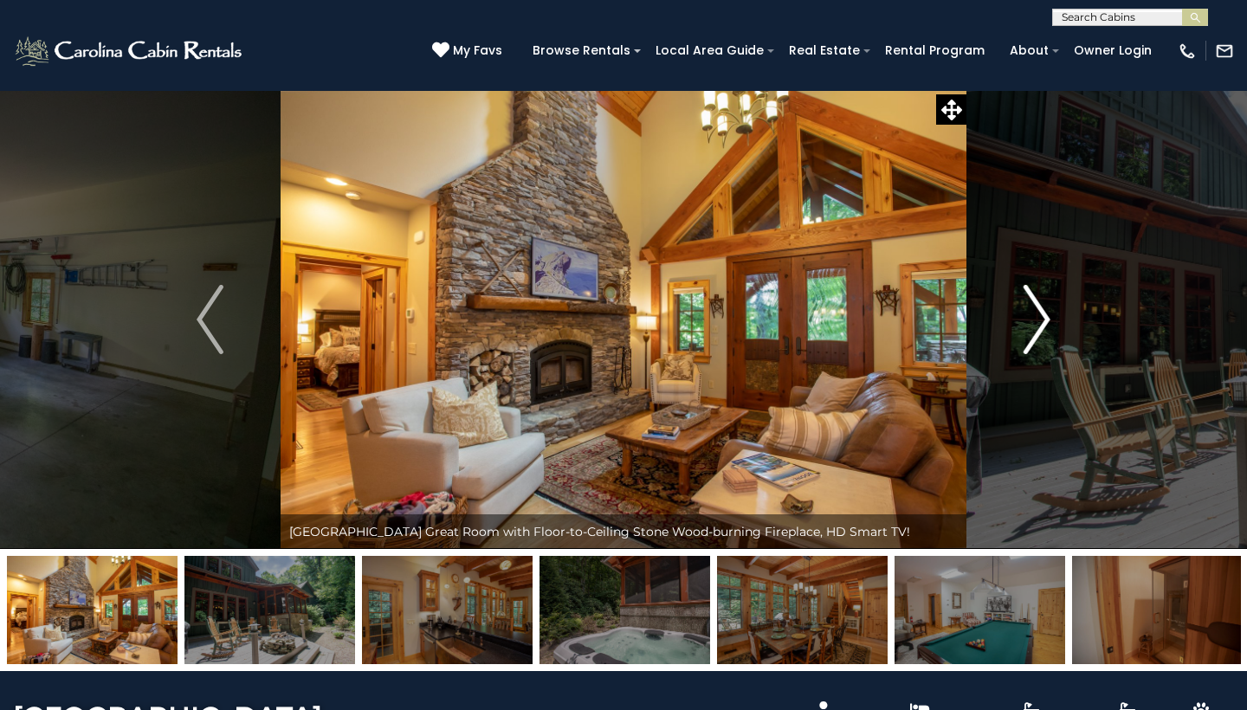
click at [1039, 313] on img "Next" at bounding box center [1037, 319] width 26 height 69
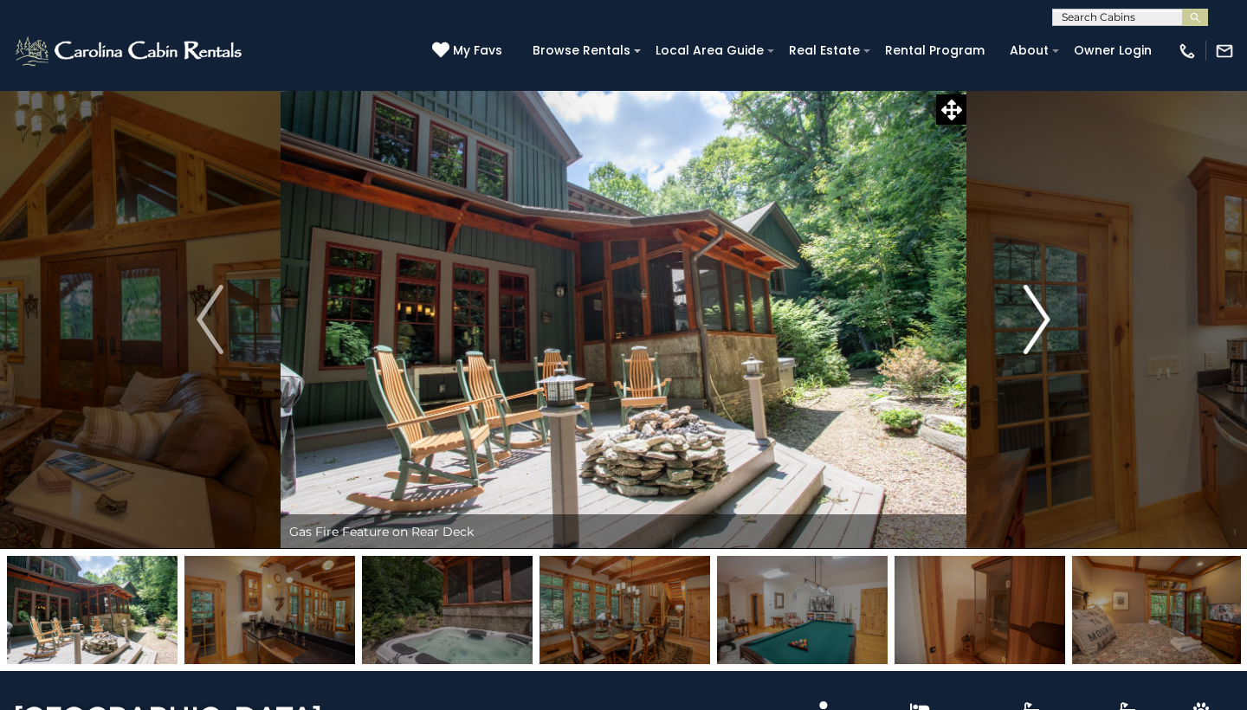
click at [1048, 315] on img "Next" at bounding box center [1037, 319] width 26 height 69
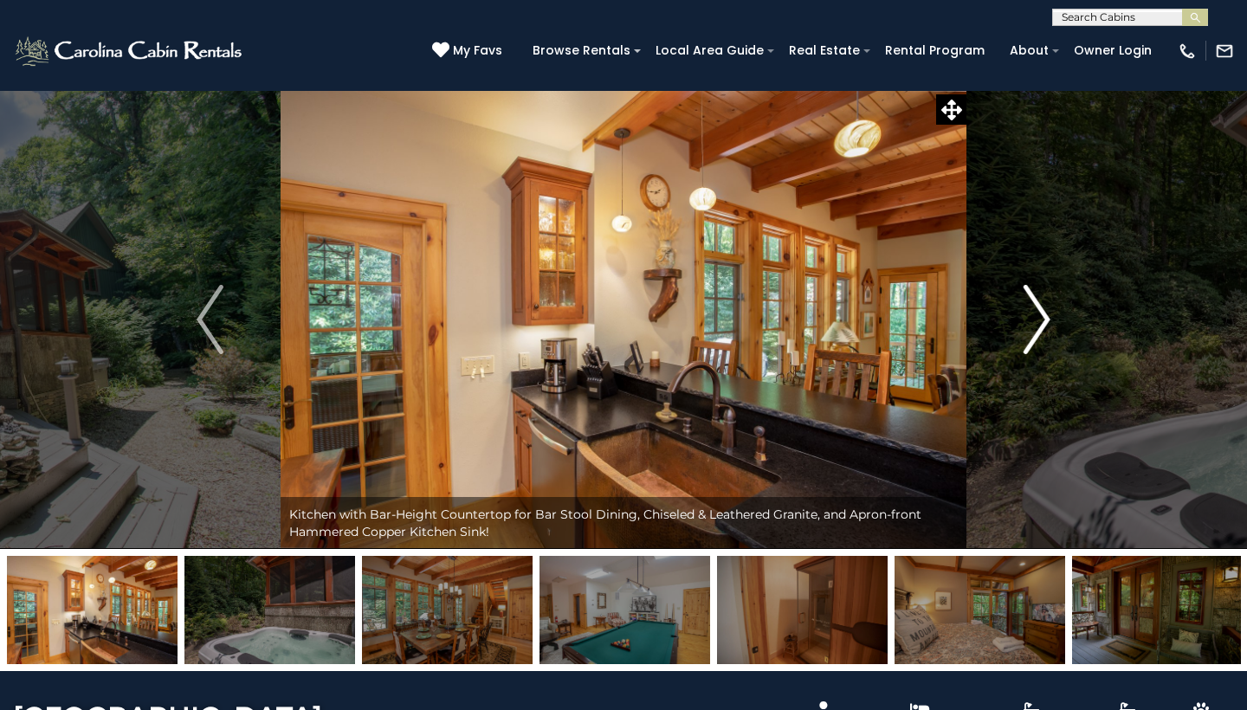
click at [1048, 315] on img "Next" at bounding box center [1037, 319] width 26 height 69
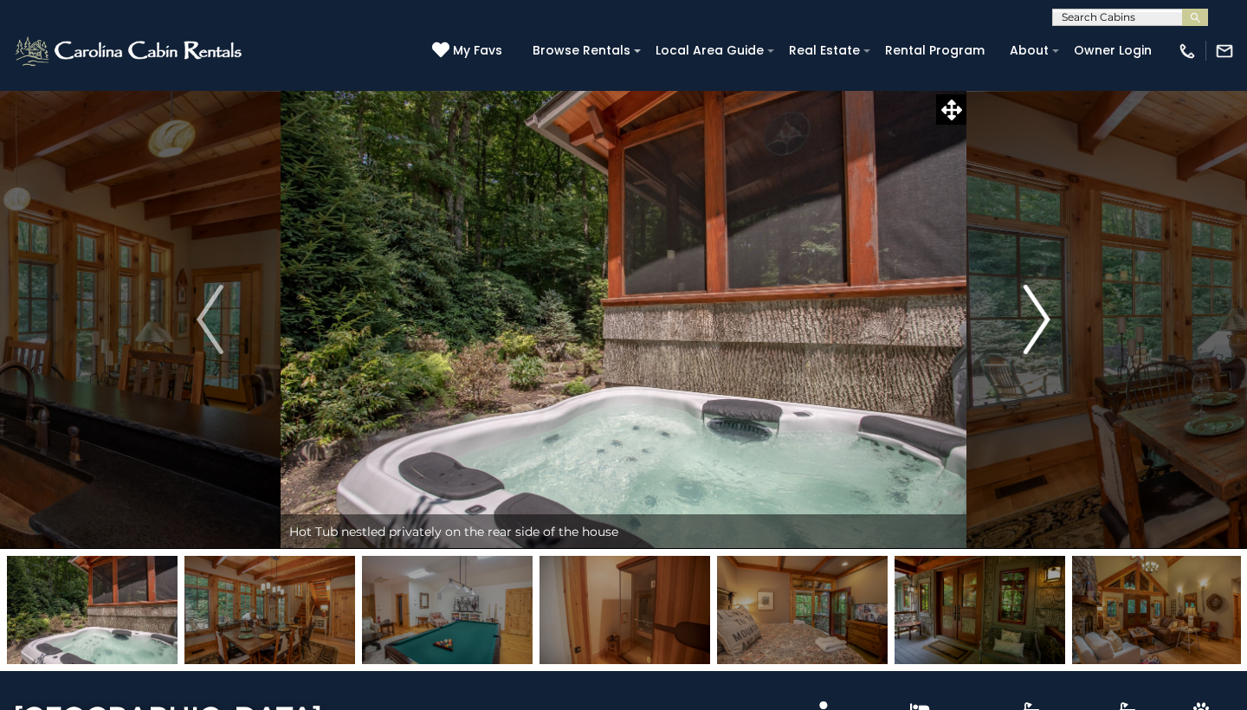
click at [1048, 315] on img "Next" at bounding box center [1037, 319] width 26 height 69
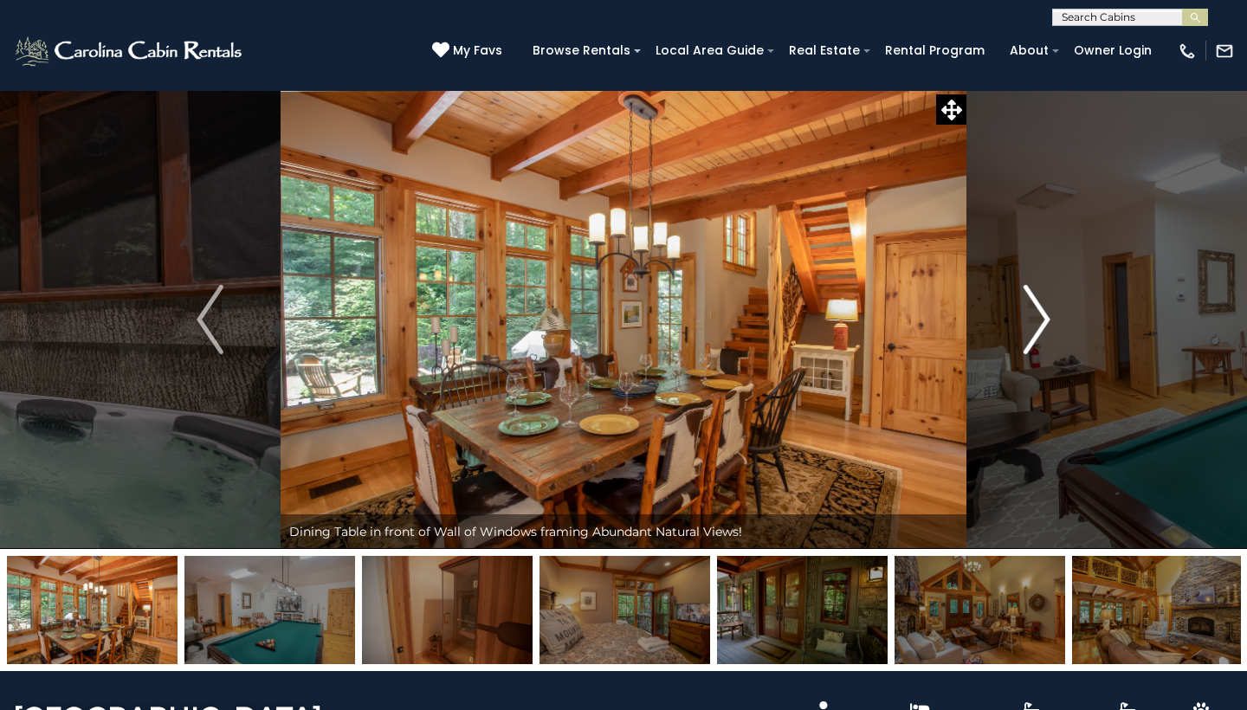
click at [1048, 315] on img "Next" at bounding box center [1037, 319] width 26 height 69
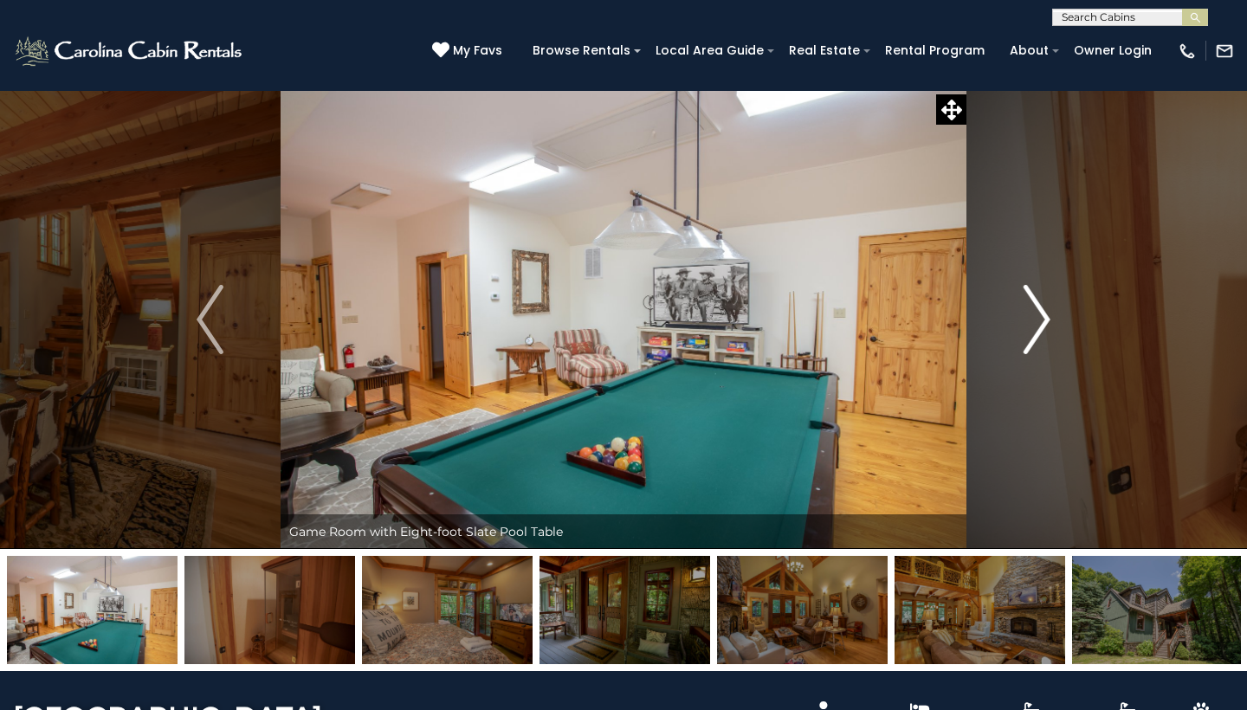
click at [1042, 315] on img "Next" at bounding box center [1037, 319] width 26 height 69
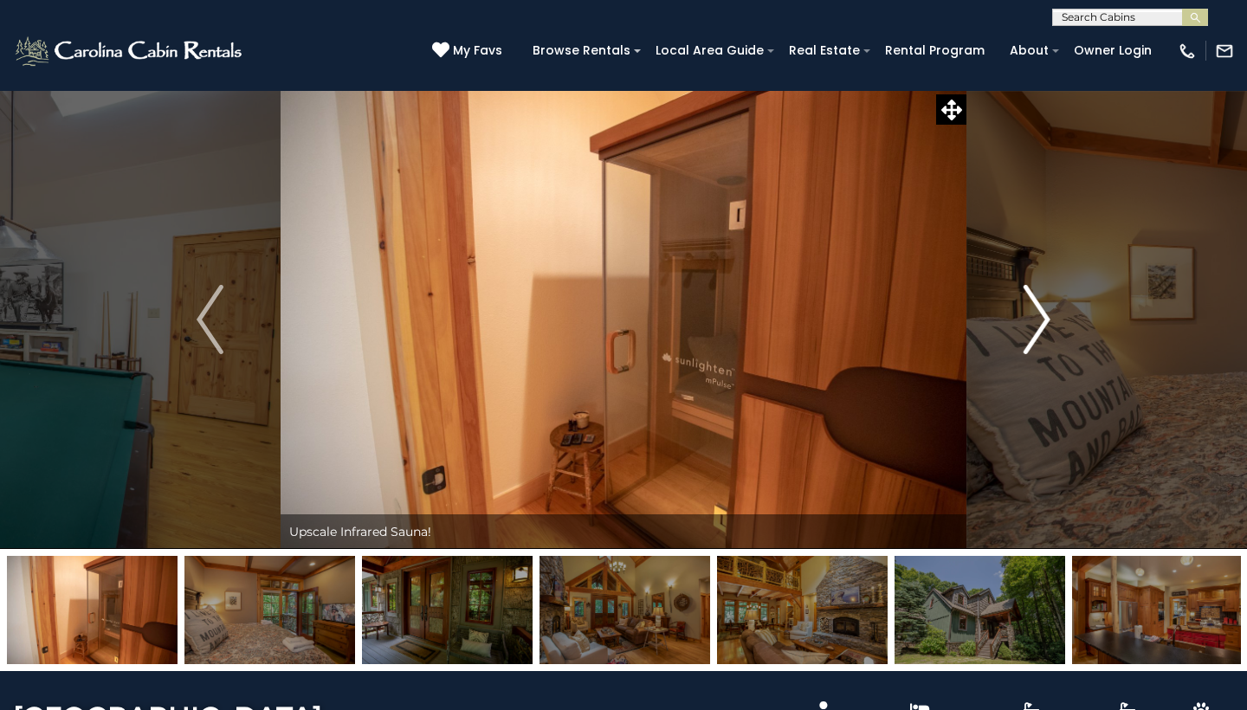
click at [1042, 315] on img "Next" at bounding box center [1037, 319] width 26 height 69
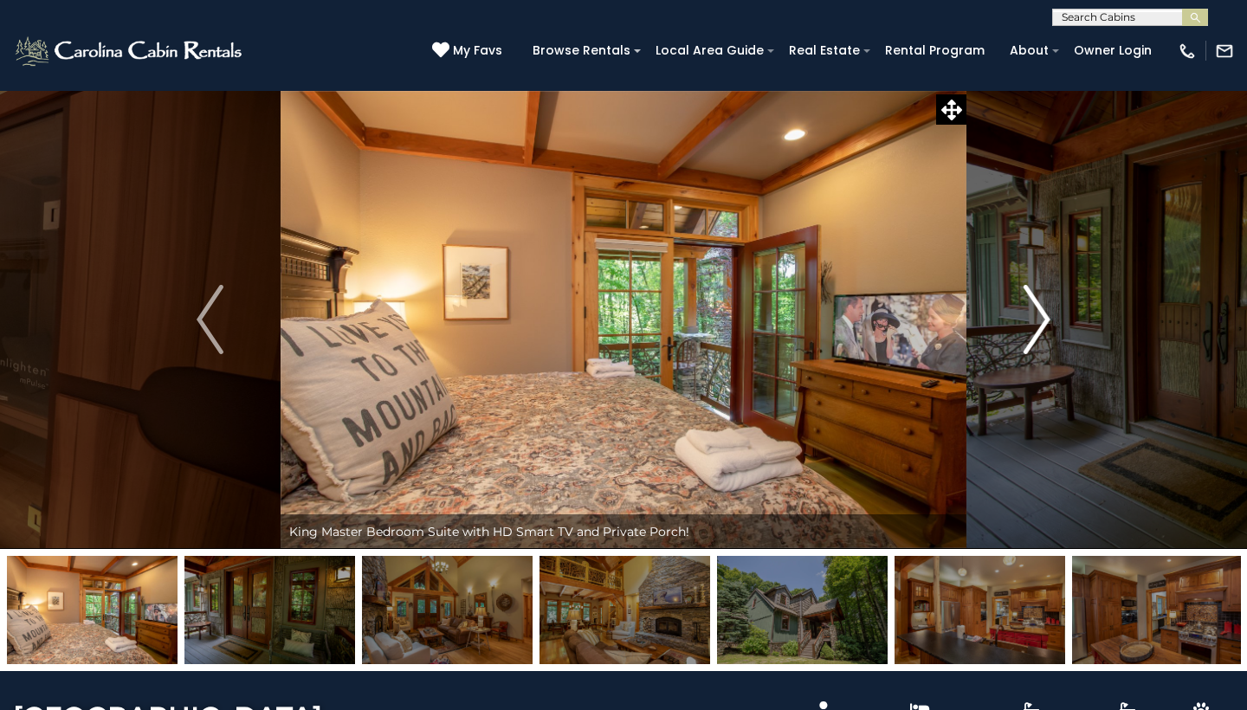
click at [1042, 315] on img "Next" at bounding box center [1037, 319] width 26 height 69
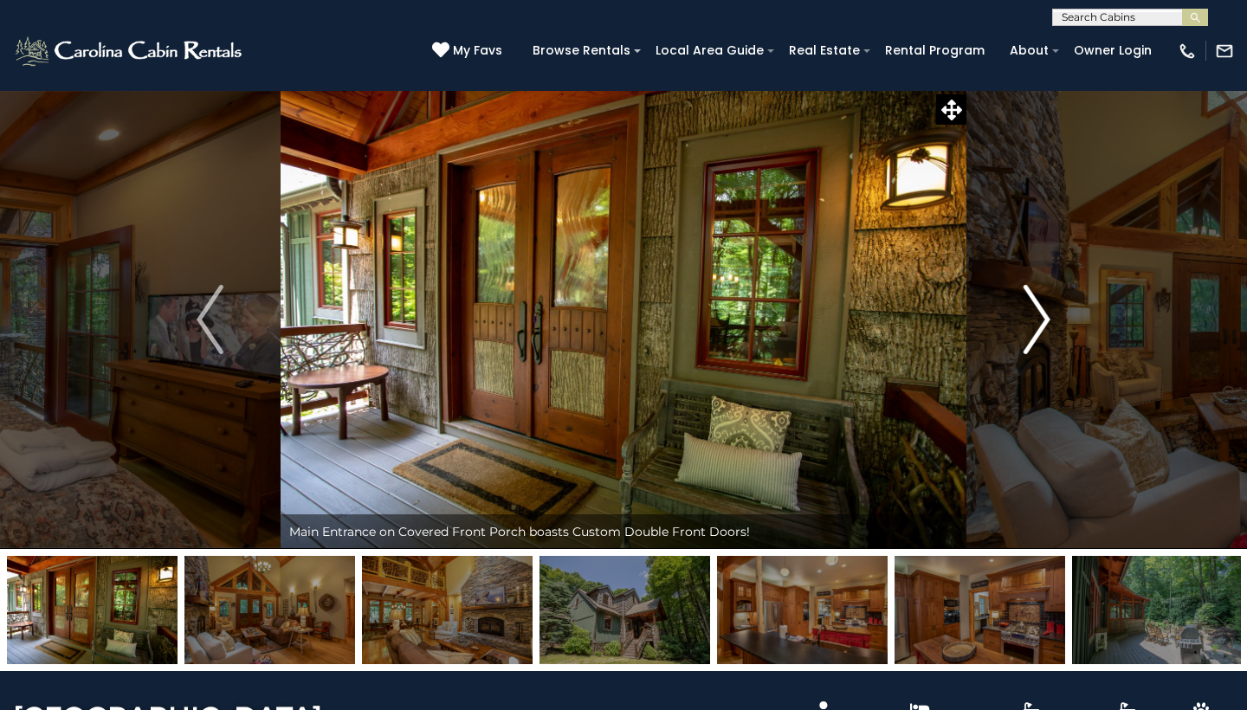
click at [1042, 315] on img "Next" at bounding box center [1037, 319] width 26 height 69
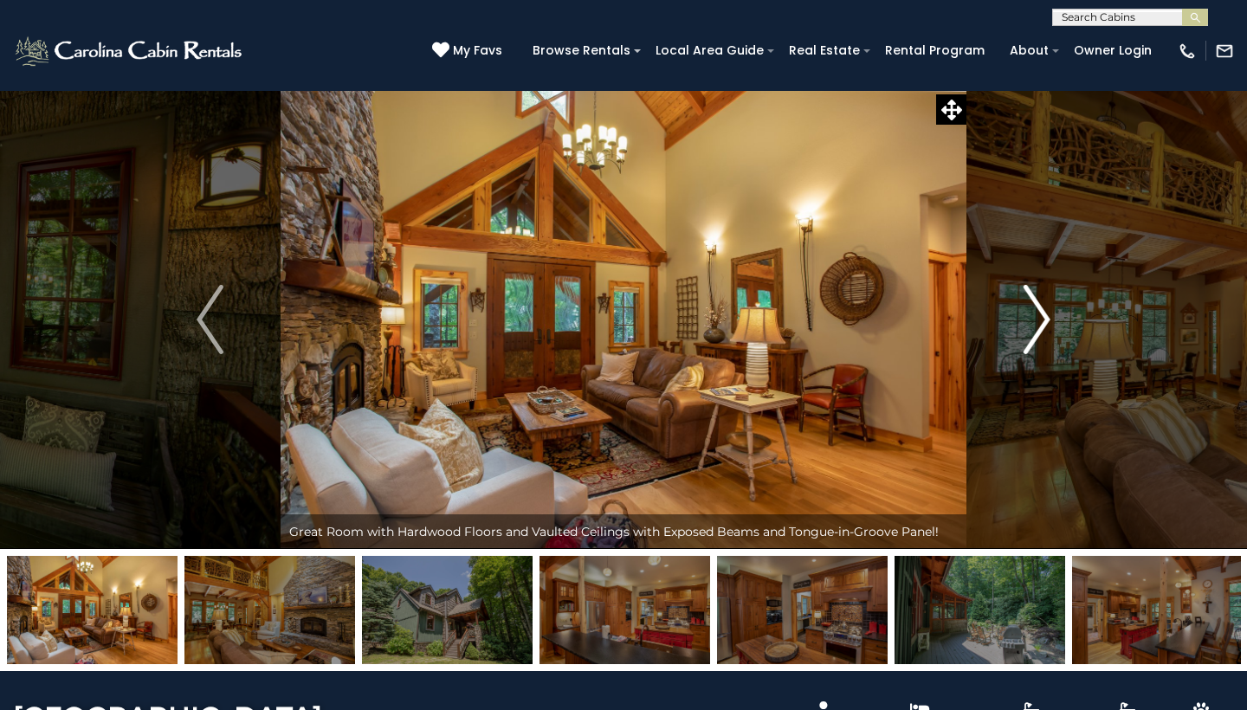
click at [1042, 315] on img "Next" at bounding box center [1037, 319] width 26 height 69
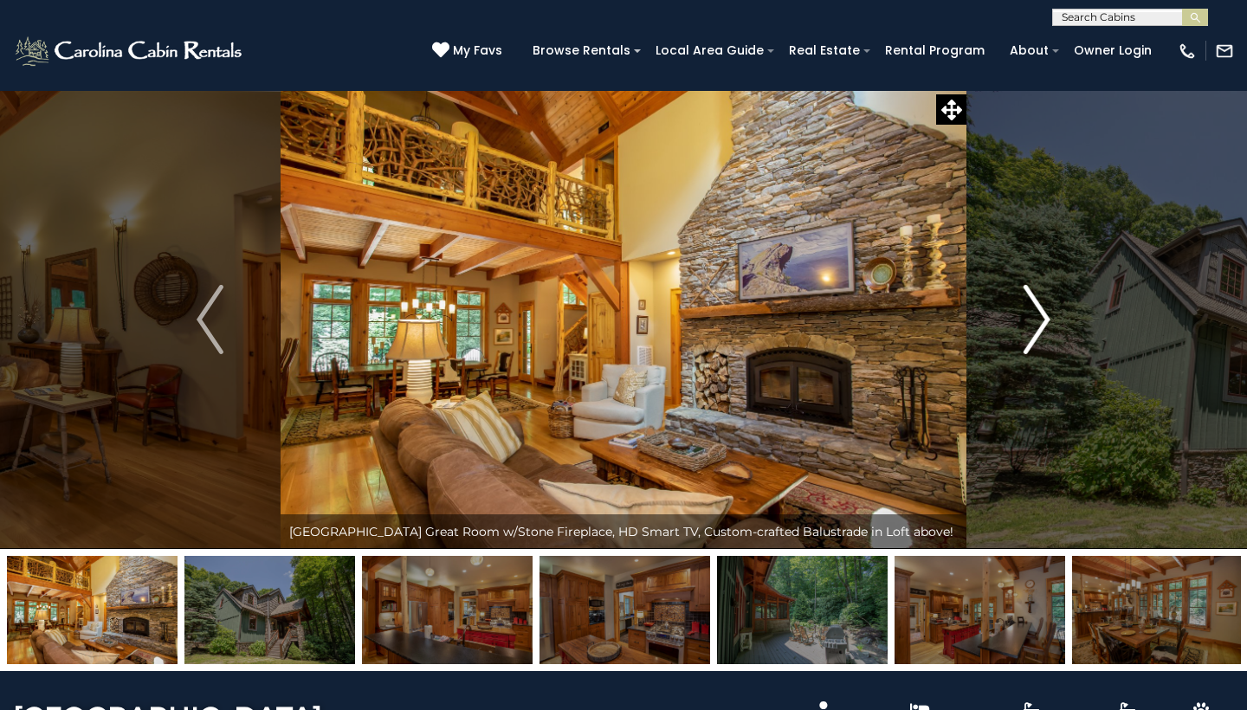
click at [1042, 315] on img "Next" at bounding box center [1037, 319] width 26 height 69
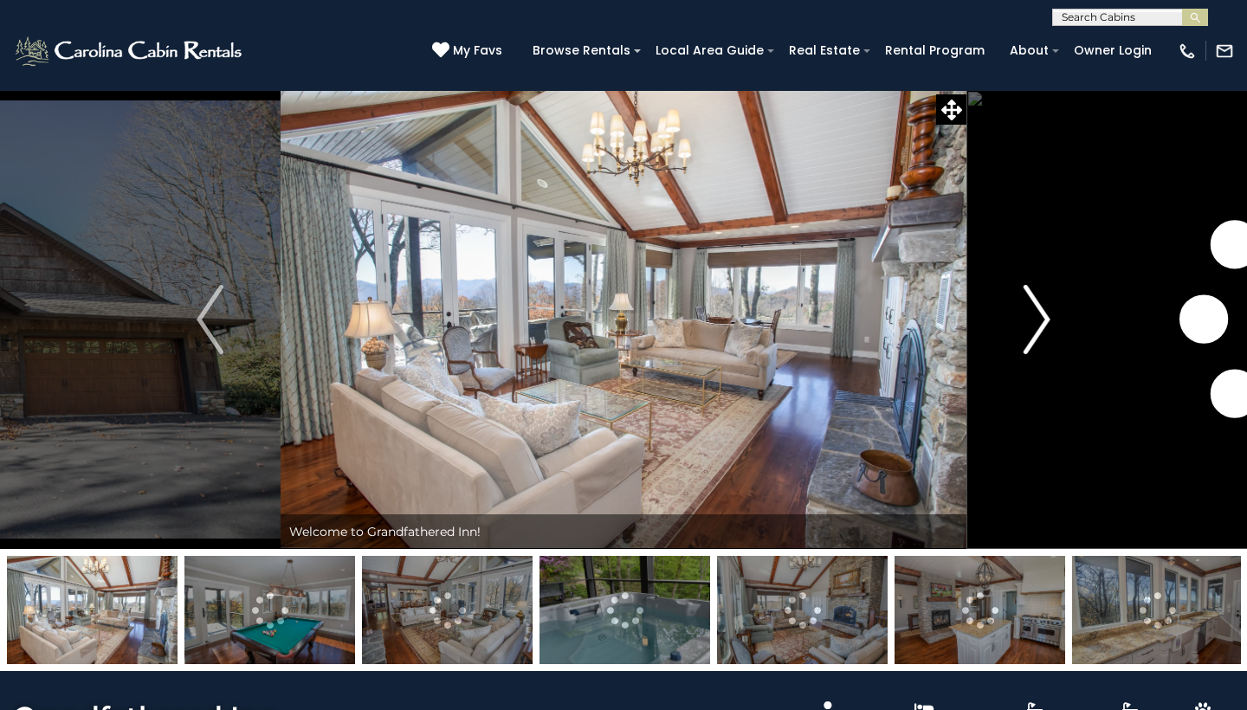
click at [1045, 318] on img "Next" at bounding box center [1037, 319] width 26 height 69
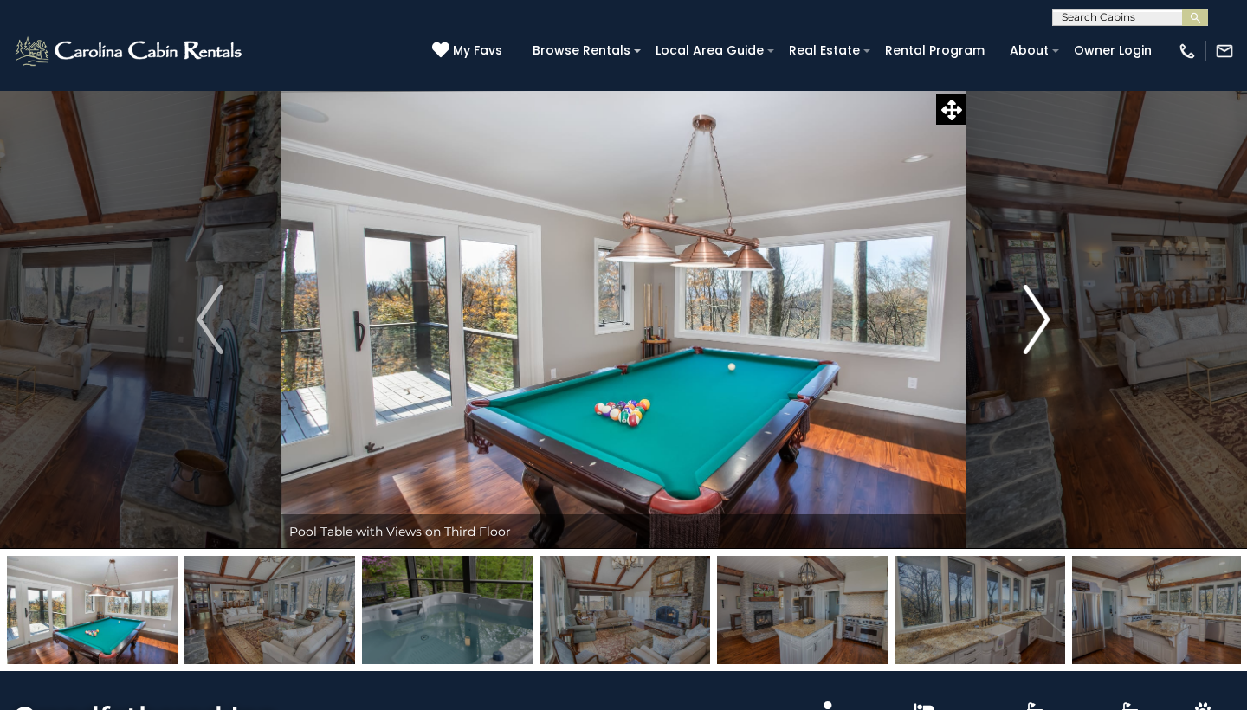
click at [1045, 318] on img "Next" at bounding box center [1037, 319] width 26 height 69
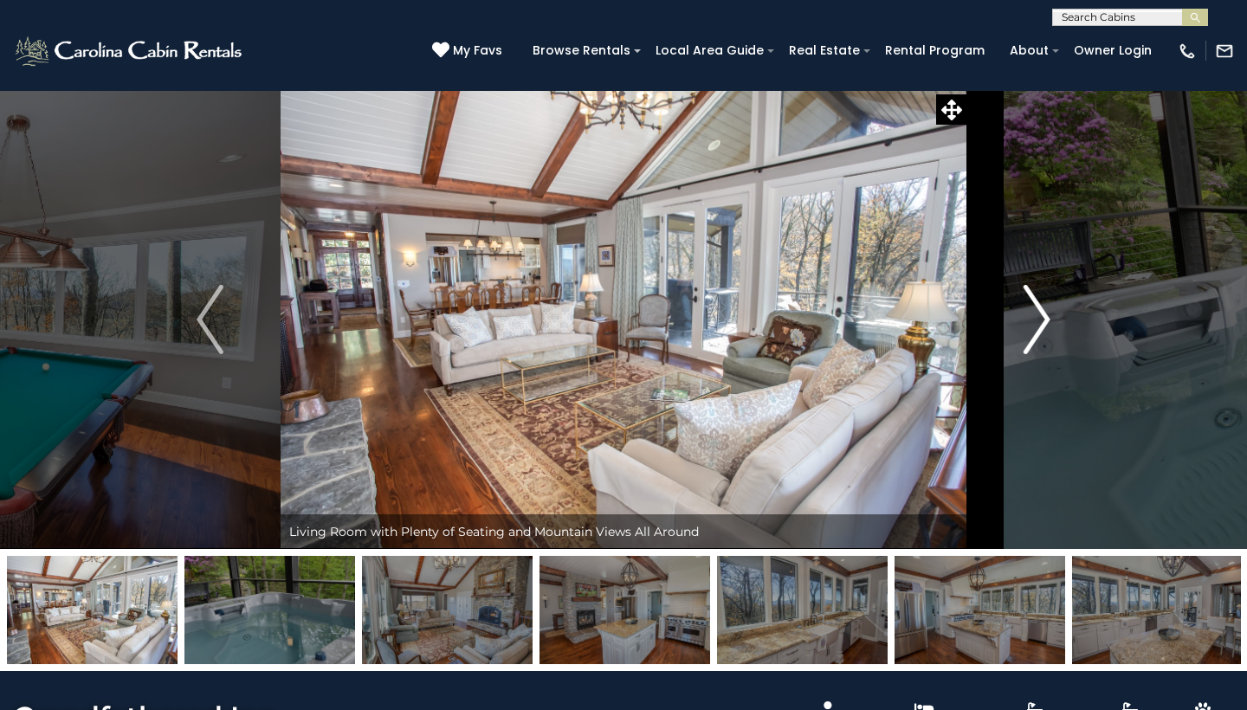
click at [1045, 318] on img "Next" at bounding box center [1037, 319] width 26 height 69
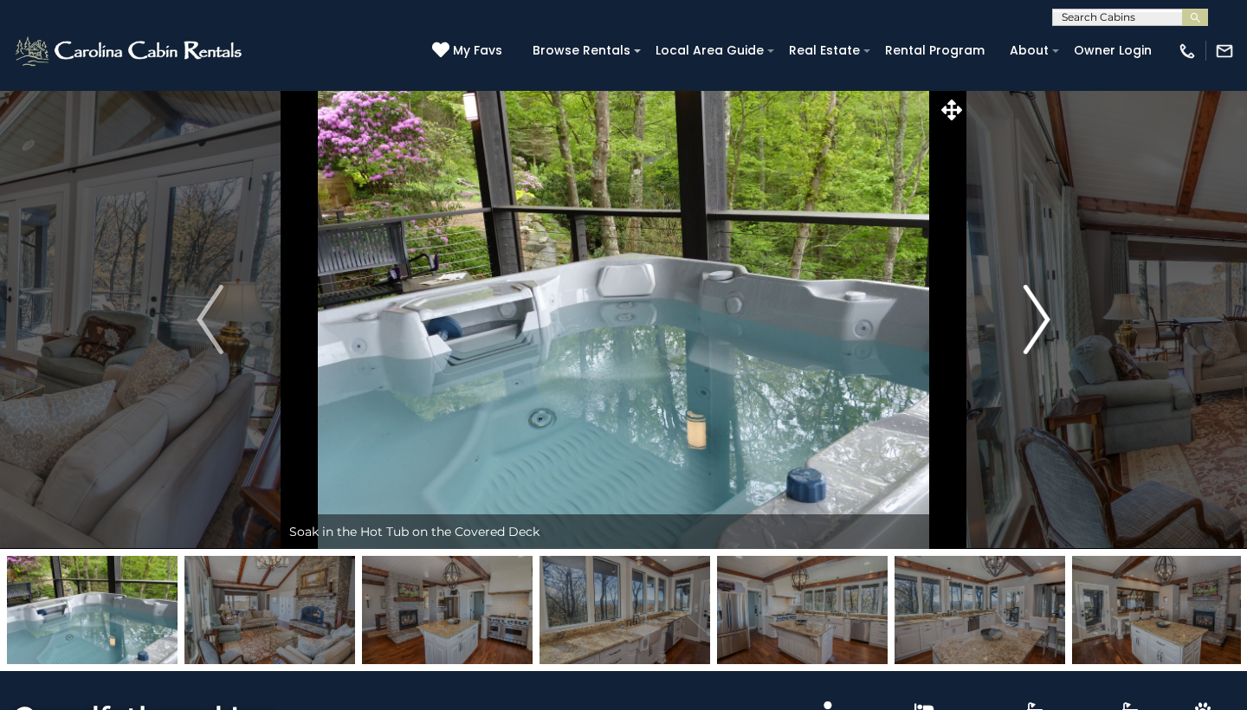
click at [1045, 318] on img "Next" at bounding box center [1037, 319] width 26 height 69
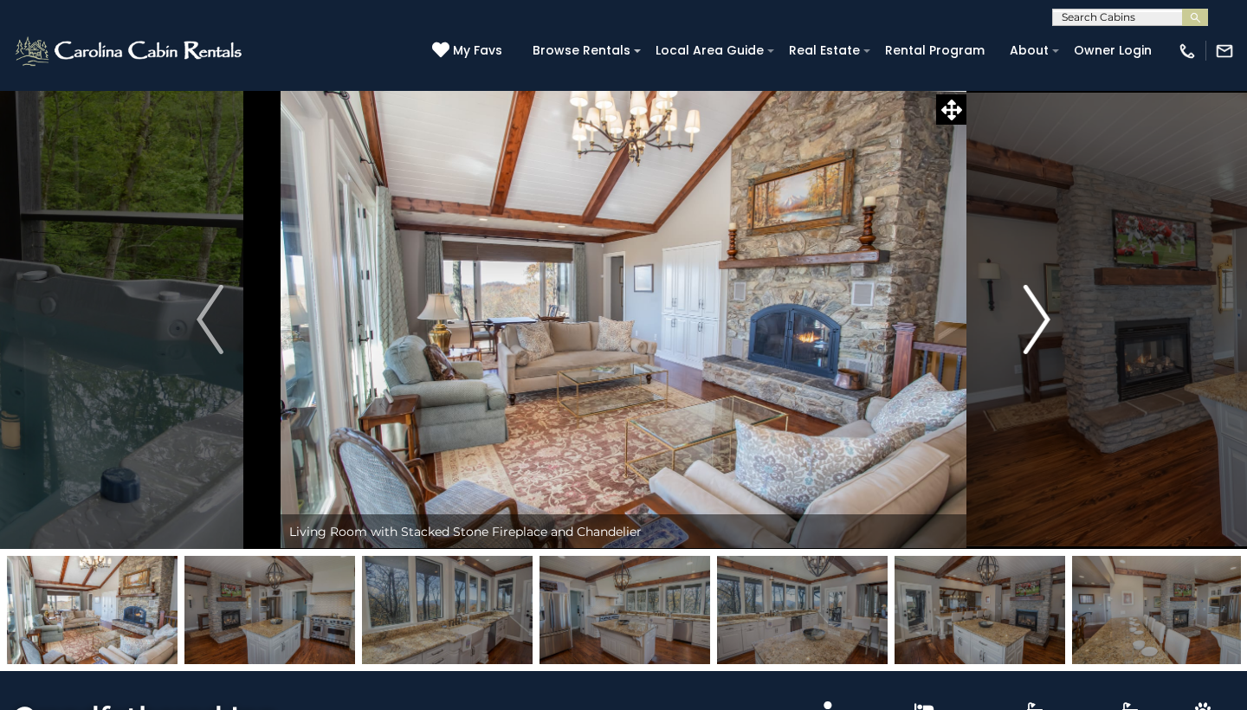
click at [1045, 318] on img "Next" at bounding box center [1037, 319] width 26 height 69
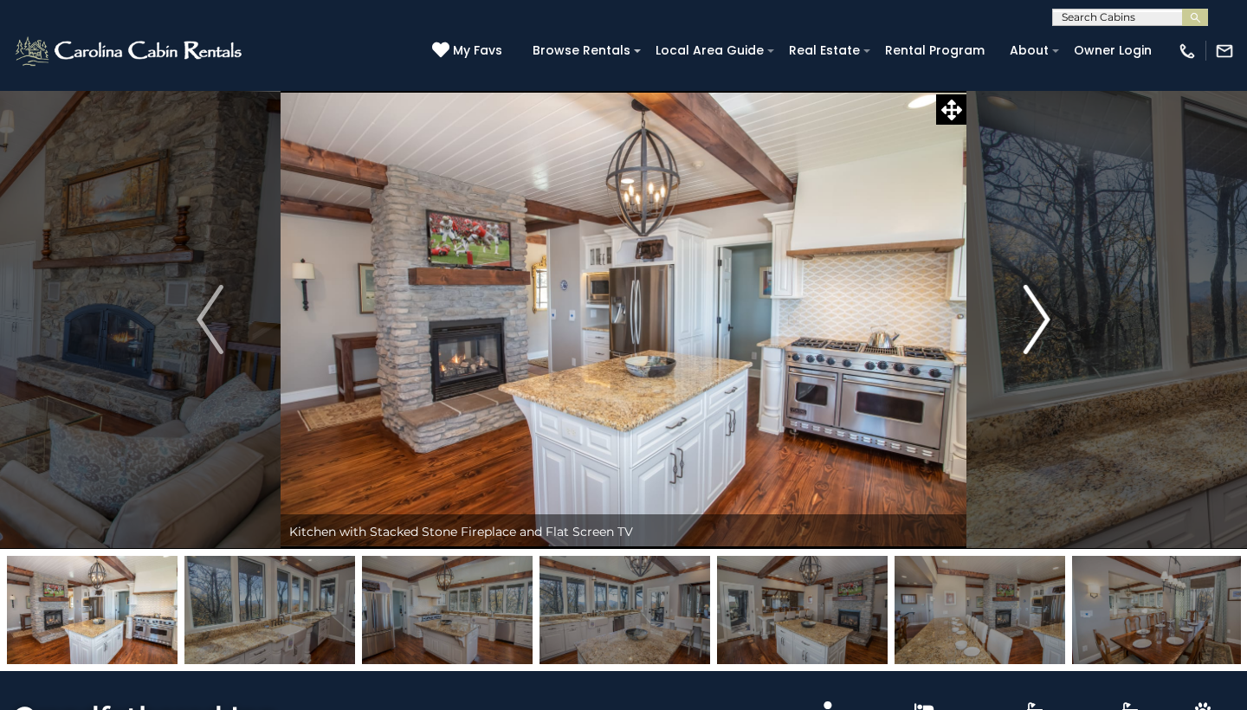
click at [1045, 318] on img "Next" at bounding box center [1037, 319] width 26 height 69
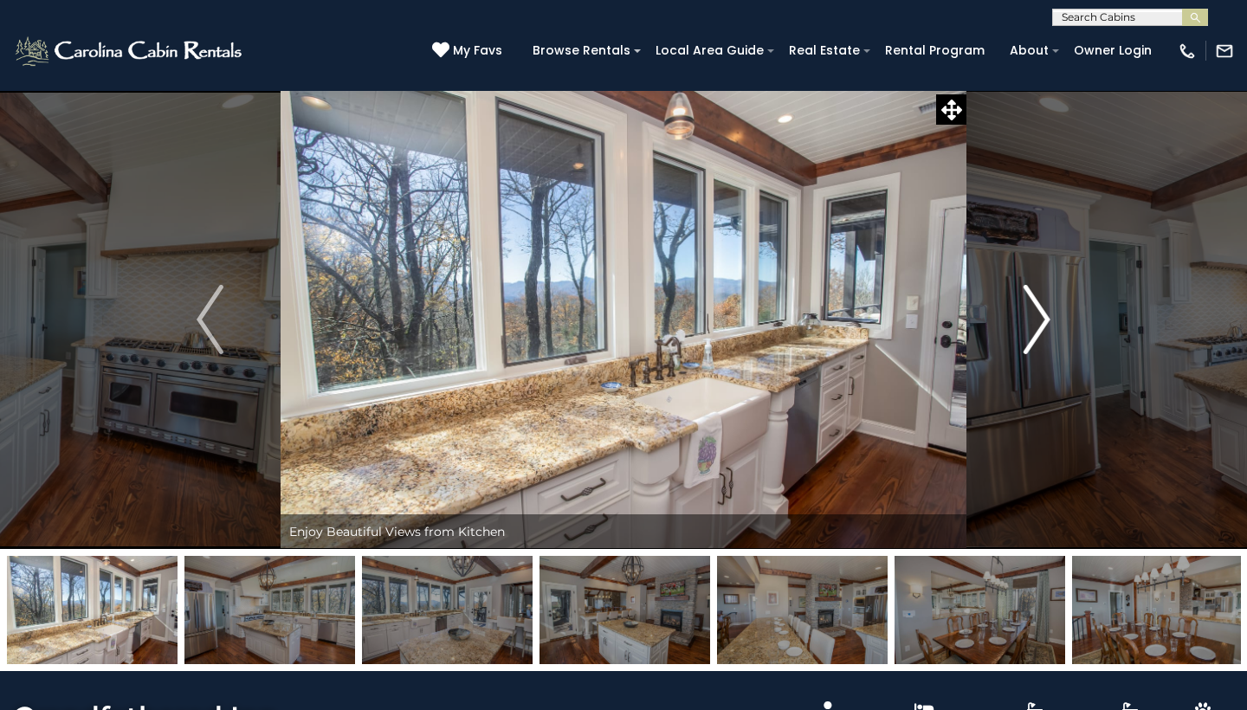
click at [1045, 318] on img "Next" at bounding box center [1037, 319] width 26 height 69
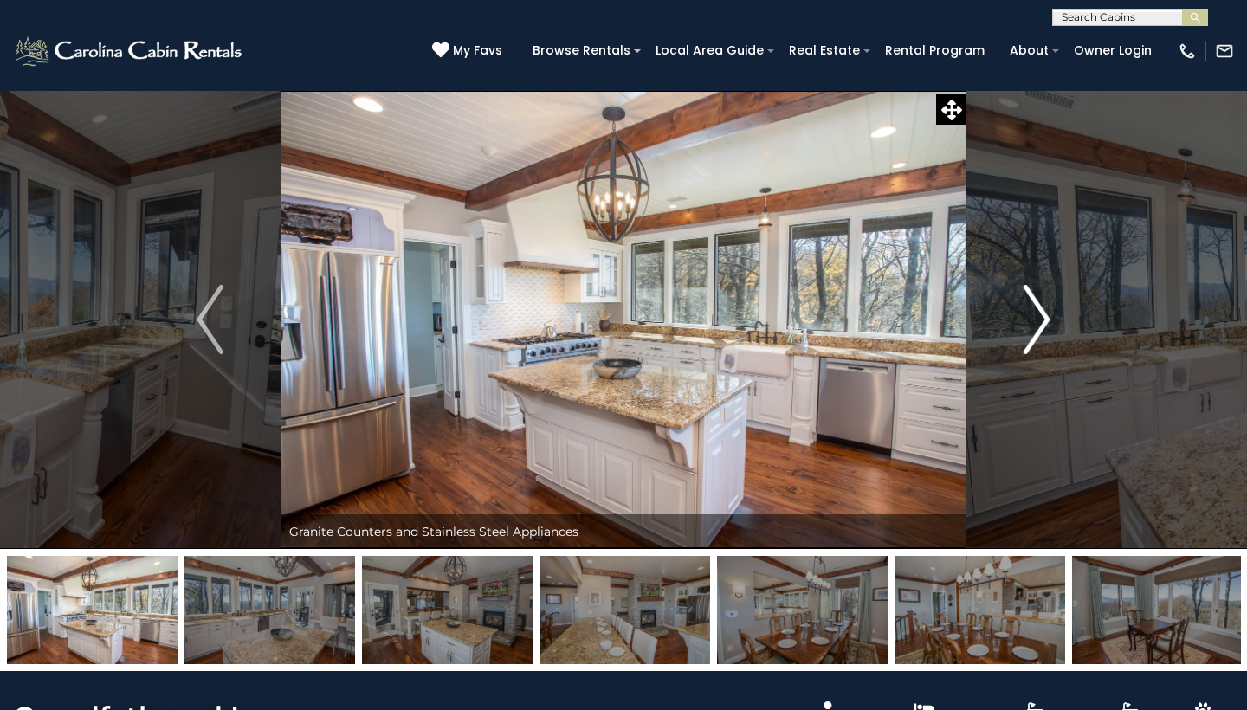
click at [1045, 318] on img "Next" at bounding box center [1037, 319] width 26 height 69
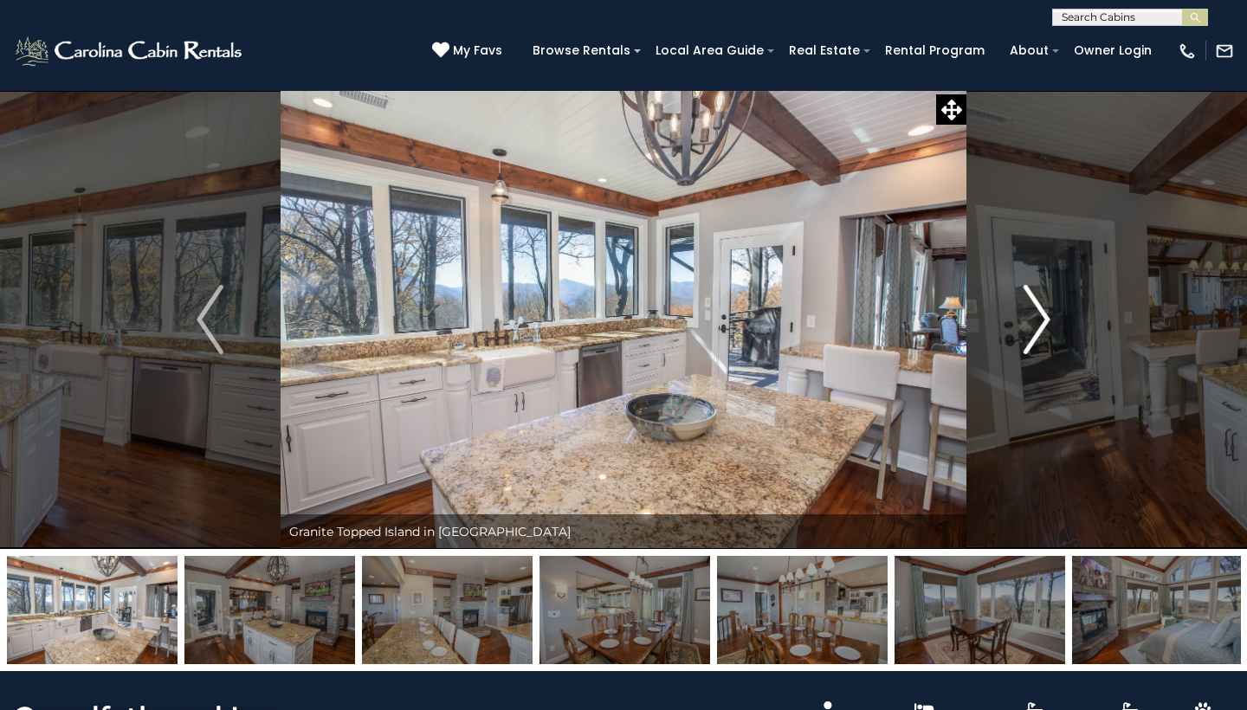
click at [1045, 318] on img "Next" at bounding box center [1037, 319] width 26 height 69
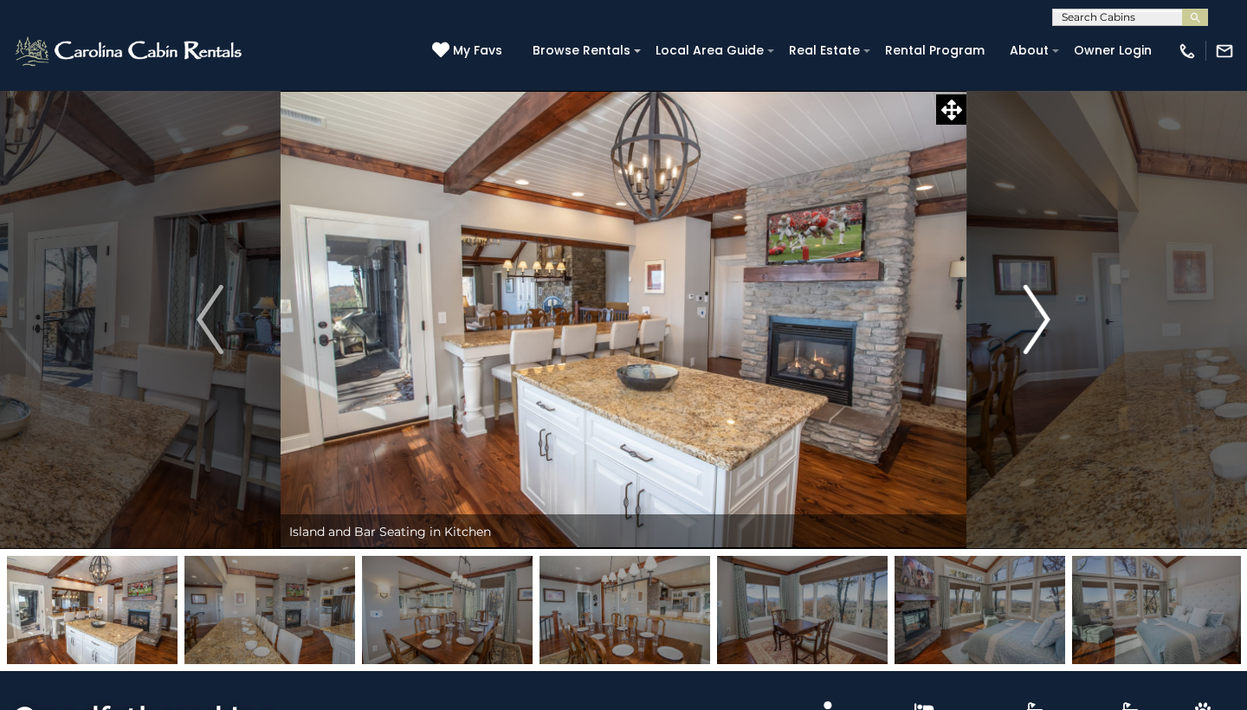
click at [1045, 318] on img "Next" at bounding box center [1037, 319] width 26 height 69
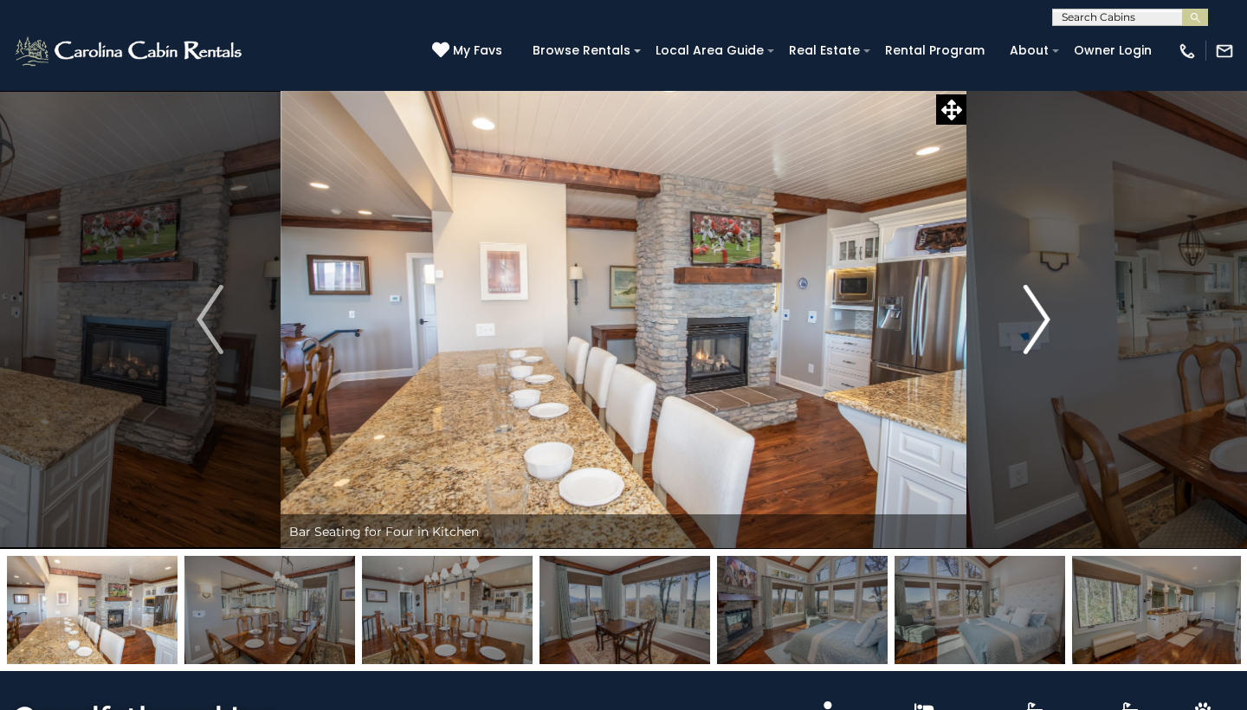
click at [1045, 318] on img "Next" at bounding box center [1037, 319] width 26 height 69
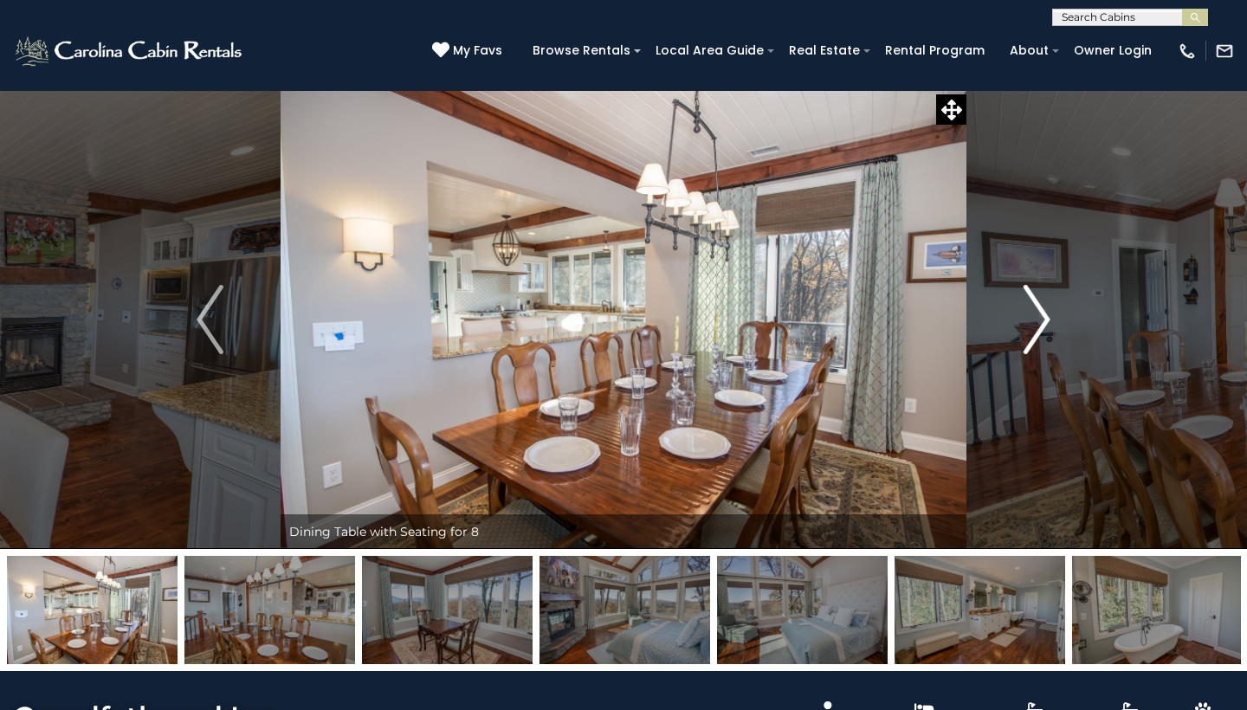
click at [1045, 318] on img "Next" at bounding box center [1037, 319] width 26 height 69
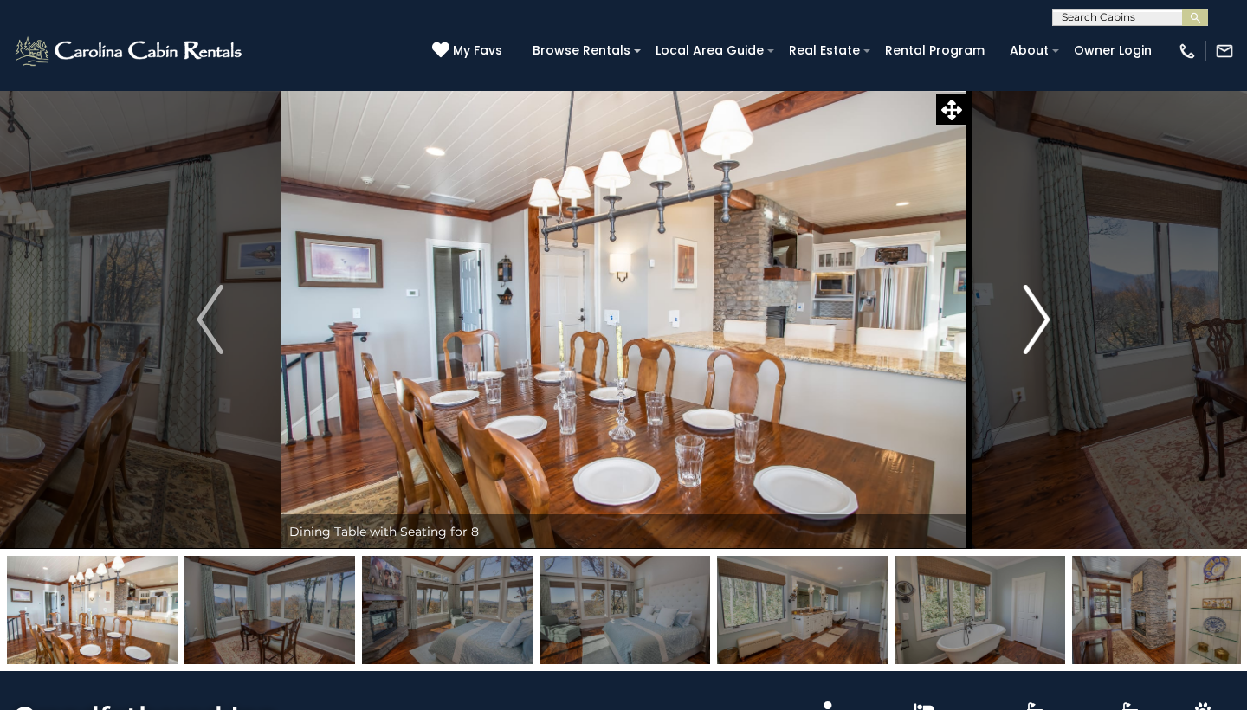
click at [1045, 318] on img "Next" at bounding box center [1037, 319] width 26 height 69
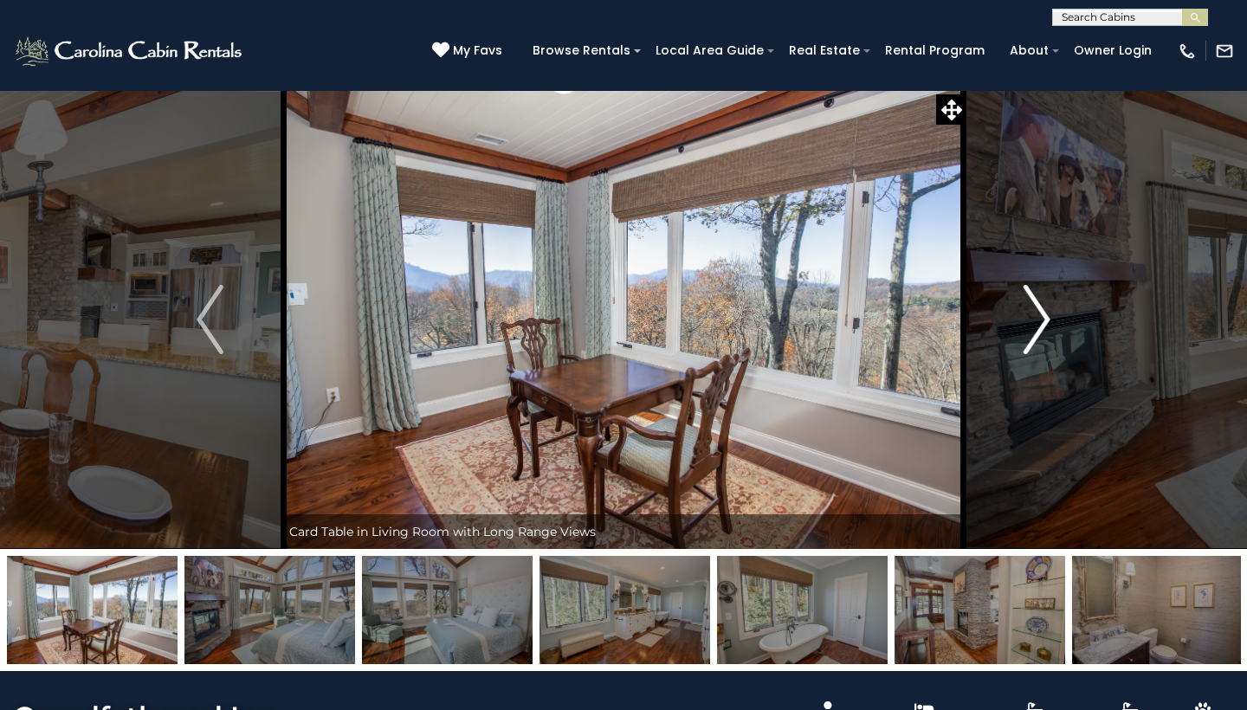
click at [1045, 318] on img "Next" at bounding box center [1037, 319] width 26 height 69
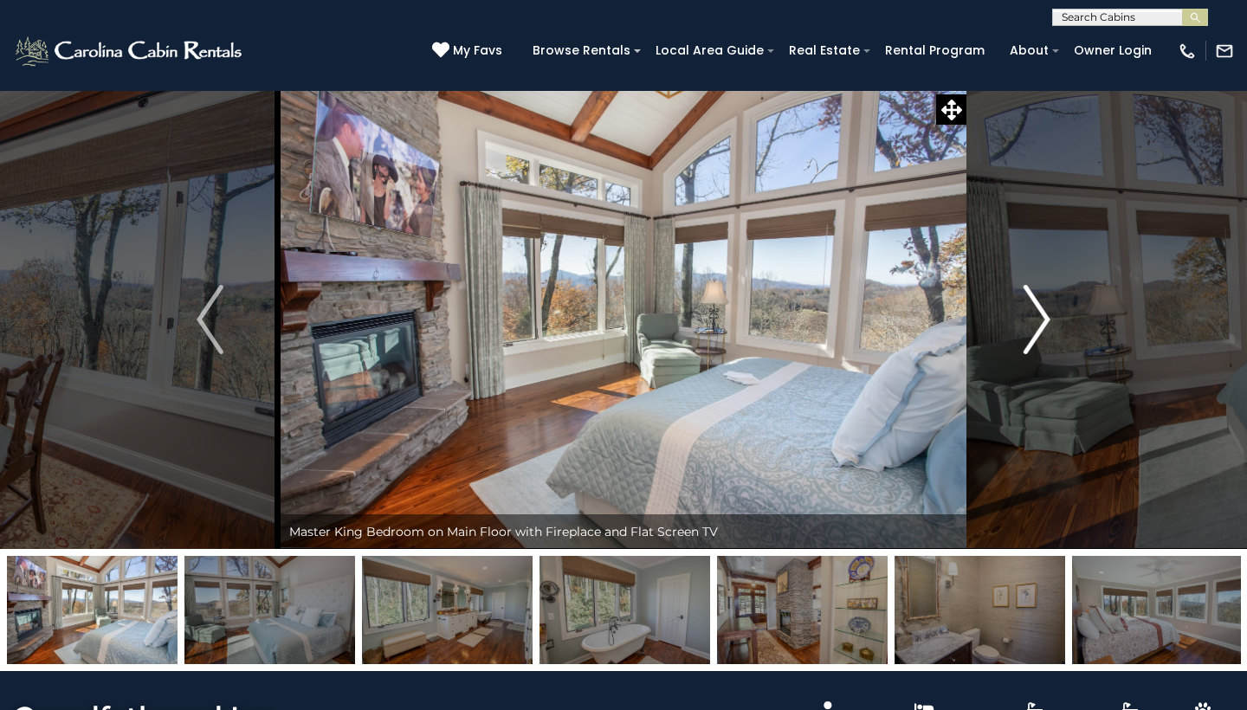
click at [1045, 318] on img "Next" at bounding box center [1037, 319] width 26 height 69
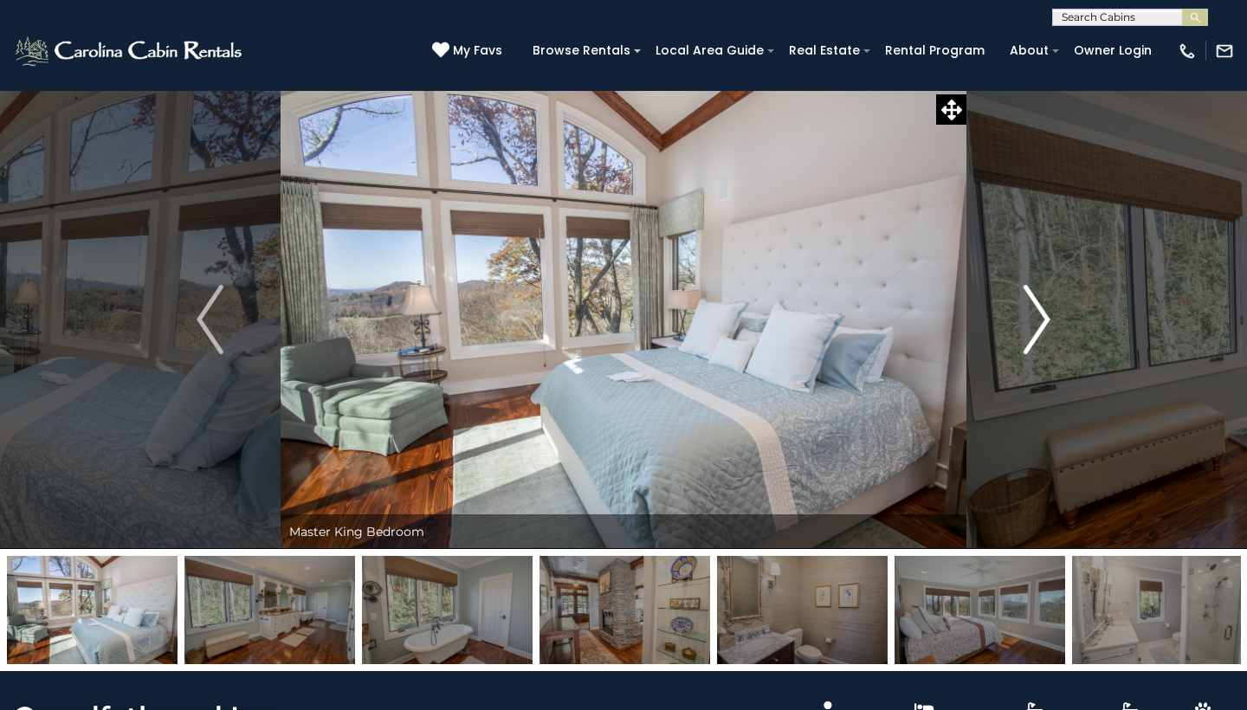
click at [1045, 318] on img "Next" at bounding box center [1037, 319] width 26 height 69
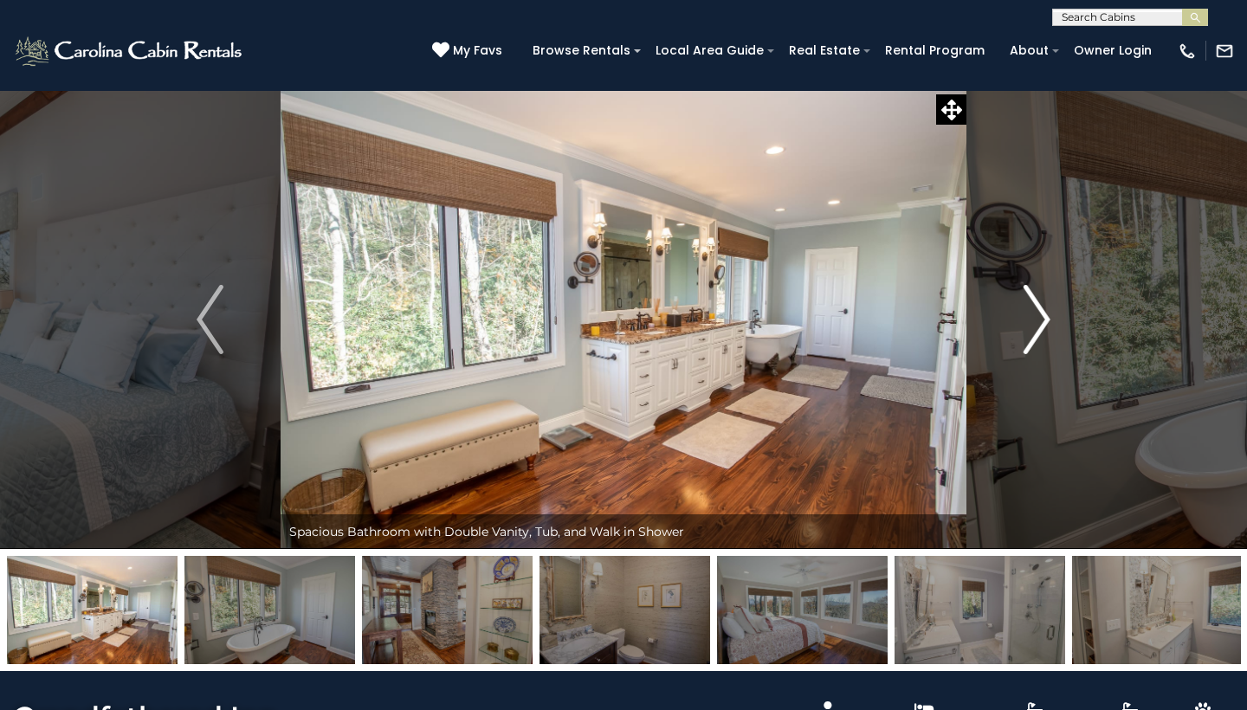
click at [1045, 318] on img "Next" at bounding box center [1037, 319] width 26 height 69
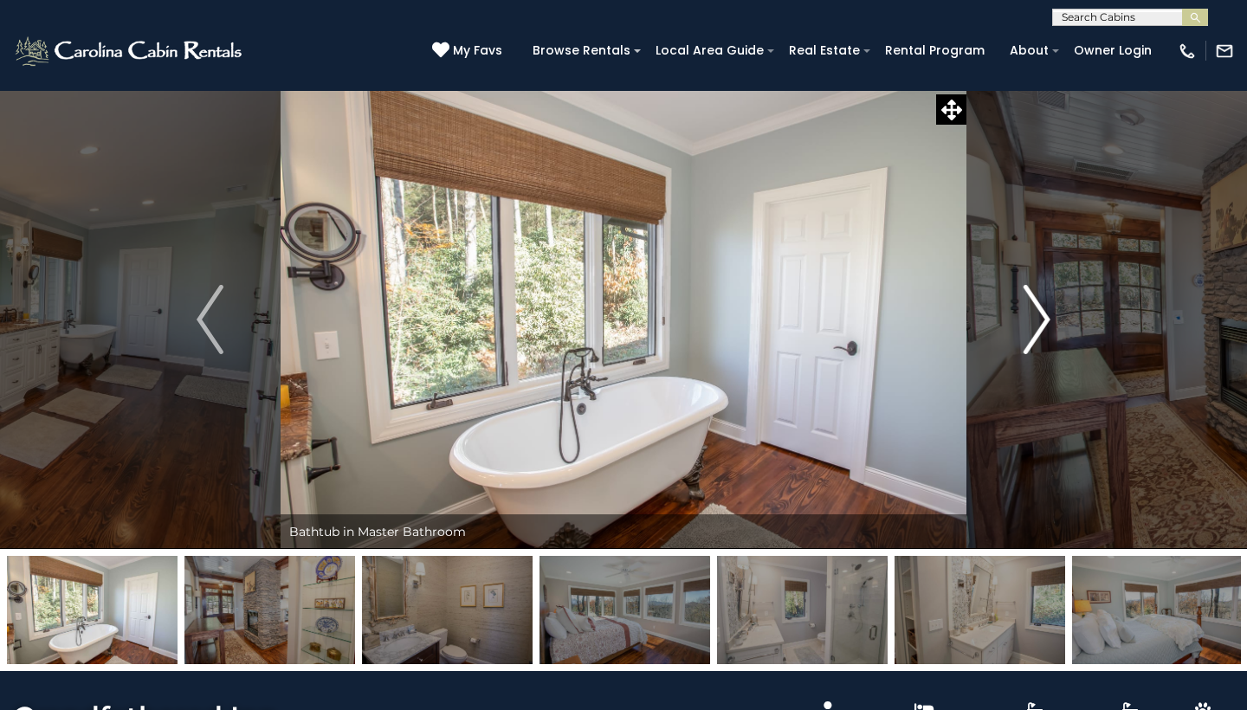
click at [1045, 318] on img "Next" at bounding box center [1037, 319] width 26 height 69
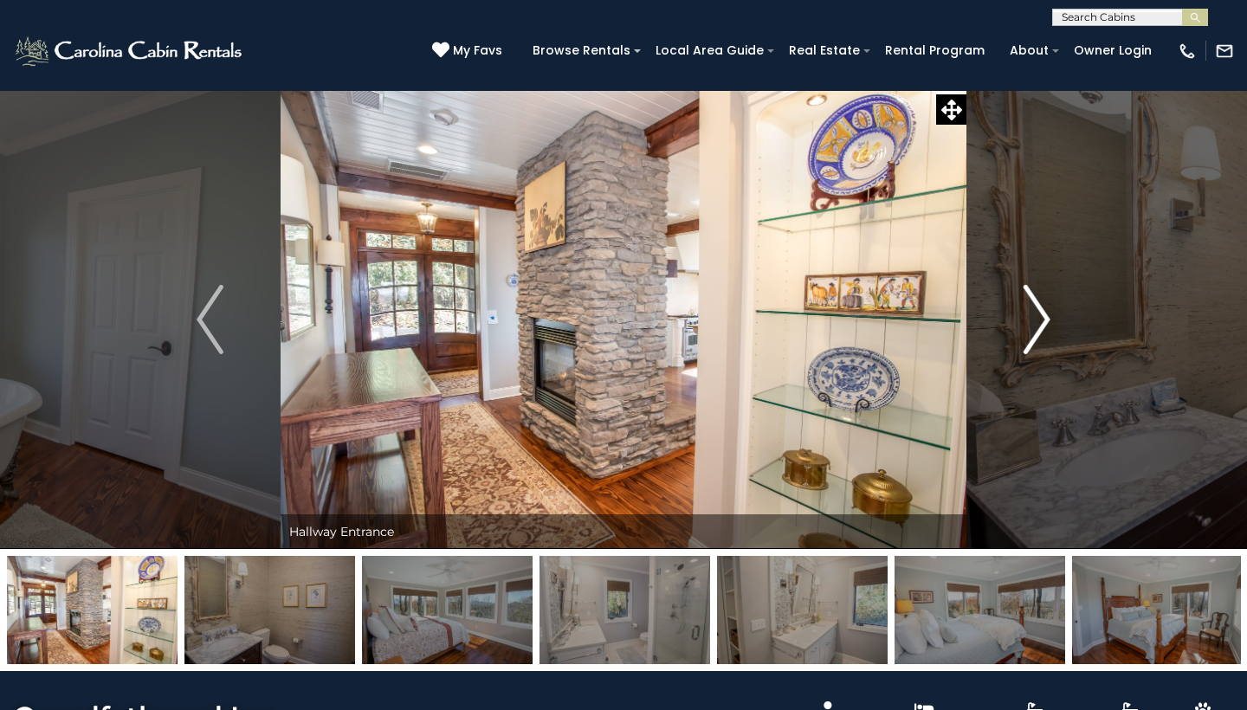
click at [1045, 318] on img "Next" at bounding box center [1037, 319] width 26 height 69
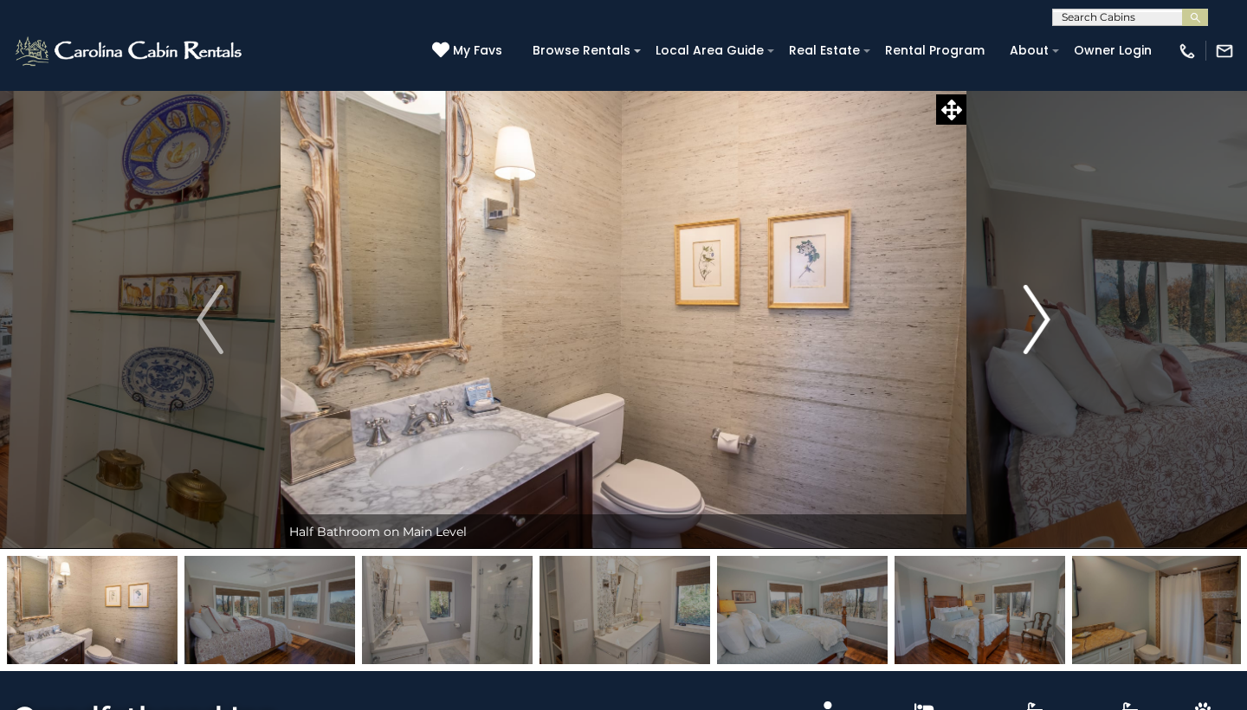
click at [1045, 318] on img "Next" at bounding box center [1037, 319] width 26 height 69
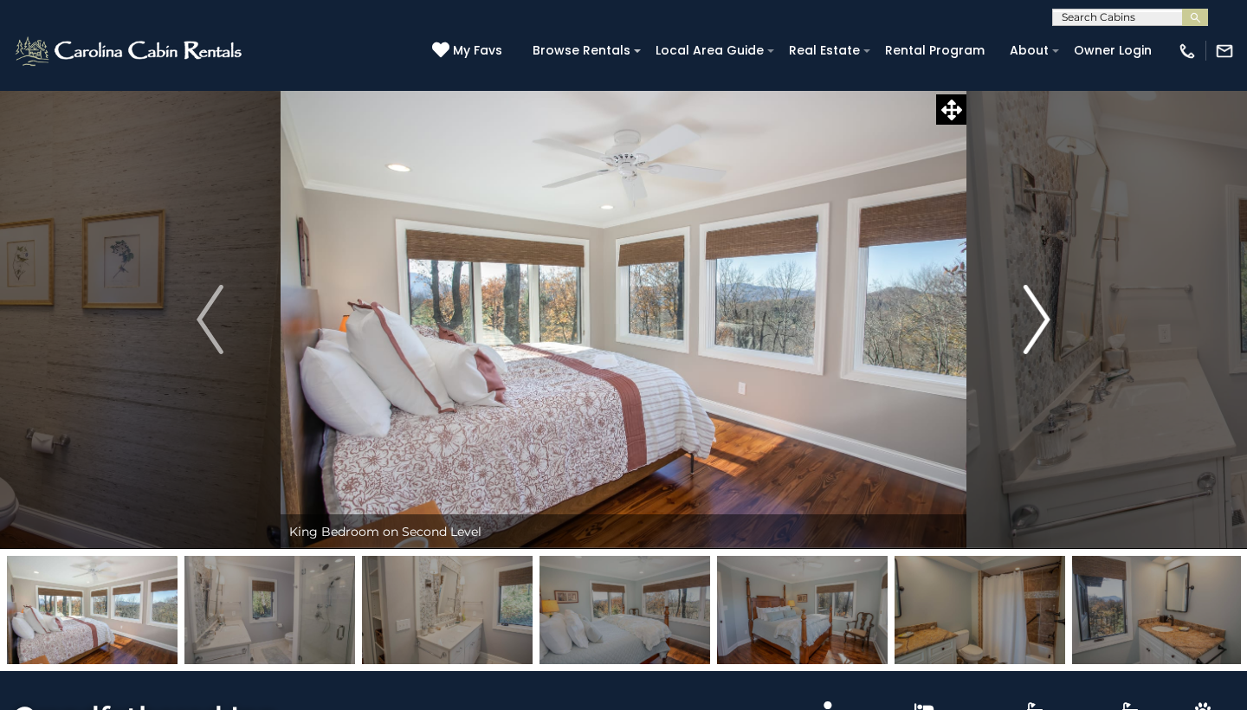
click at [1045, 318] on img "Next" at bounding box center [1037, 319] width 26 height 69
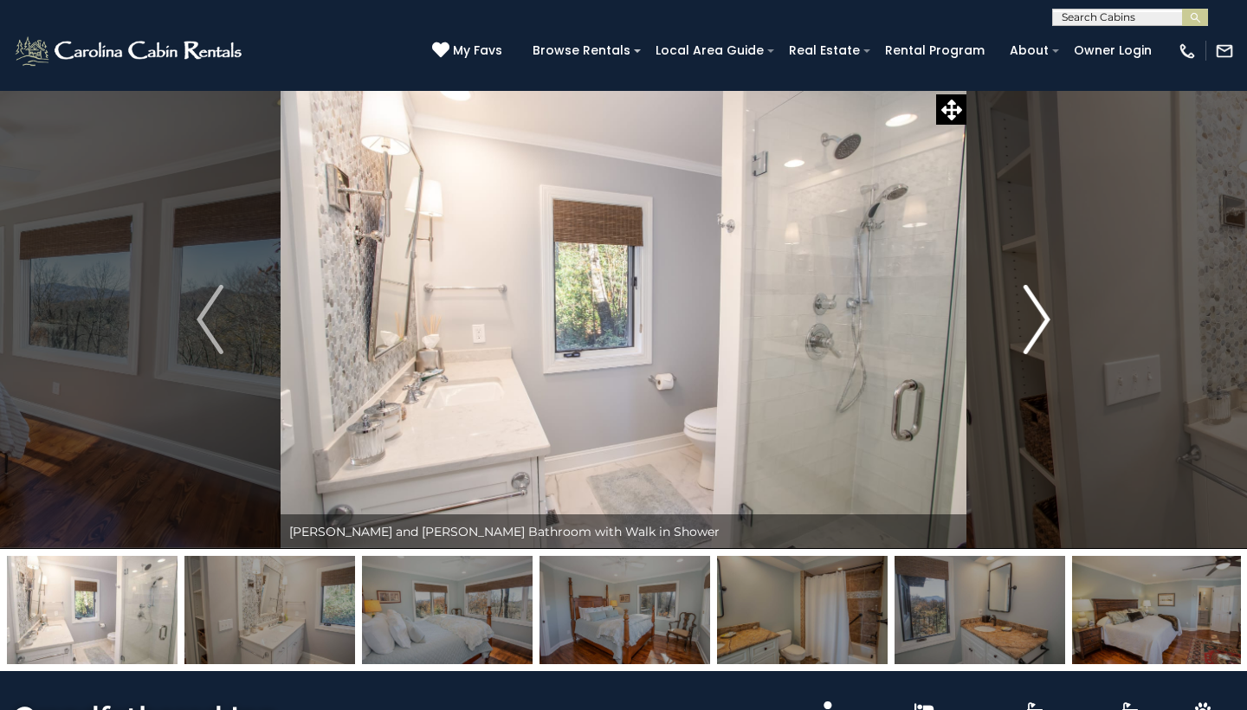
click at [1045, 318] on img "Next" at bounding box center [1037, 319] width 26 height 69
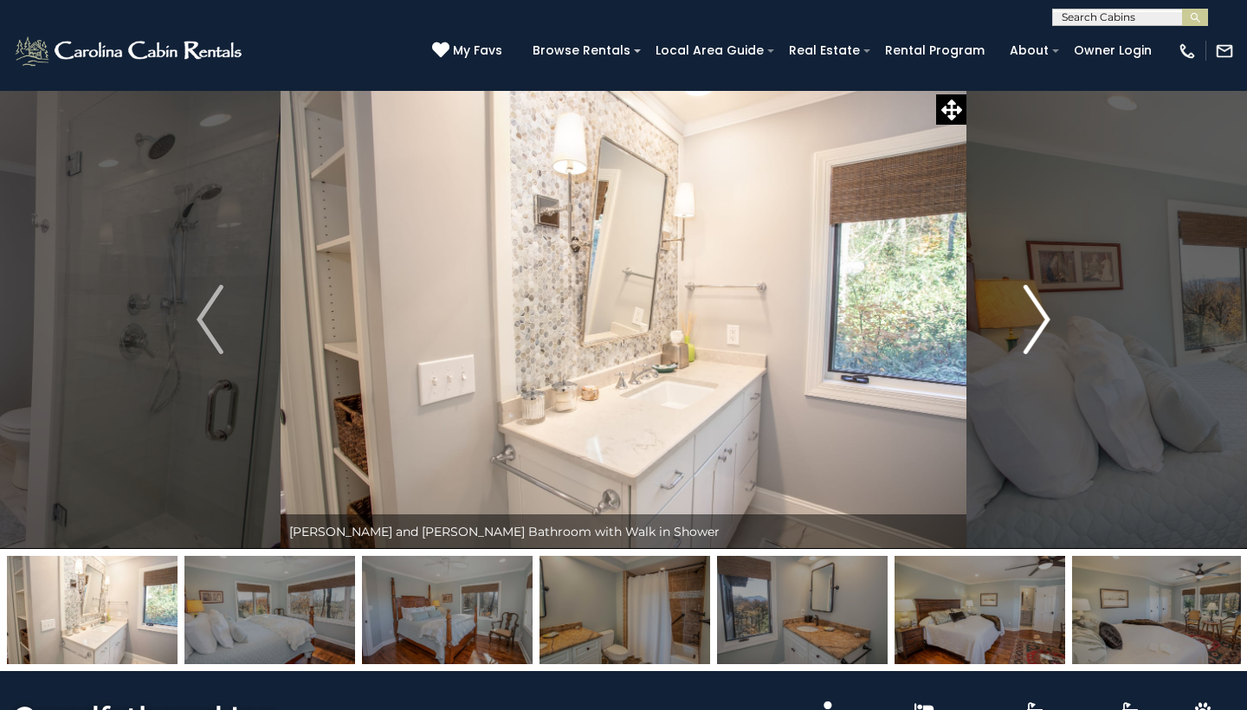
click at [1045, 318] on img "Next" at bounding box center [1037, 319] width 26 height 69
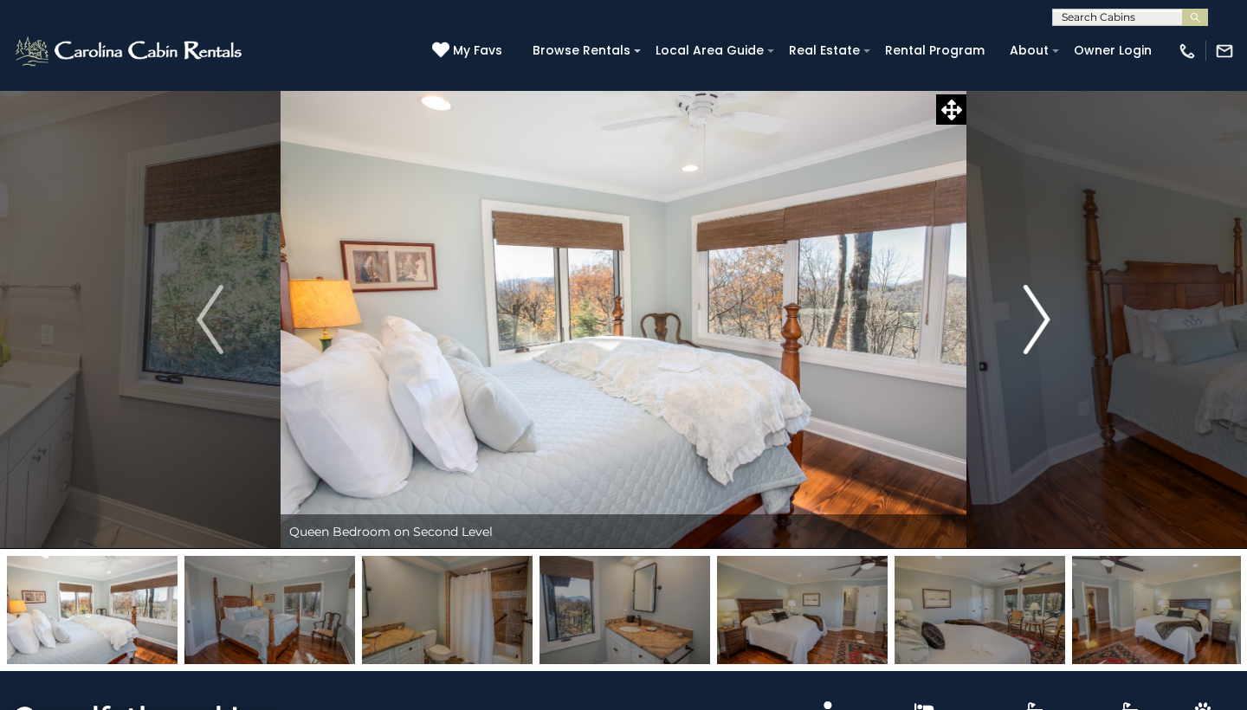
click at [1045, 318] on img "Next" at bounding box center [1037, 319] width 26 height 69
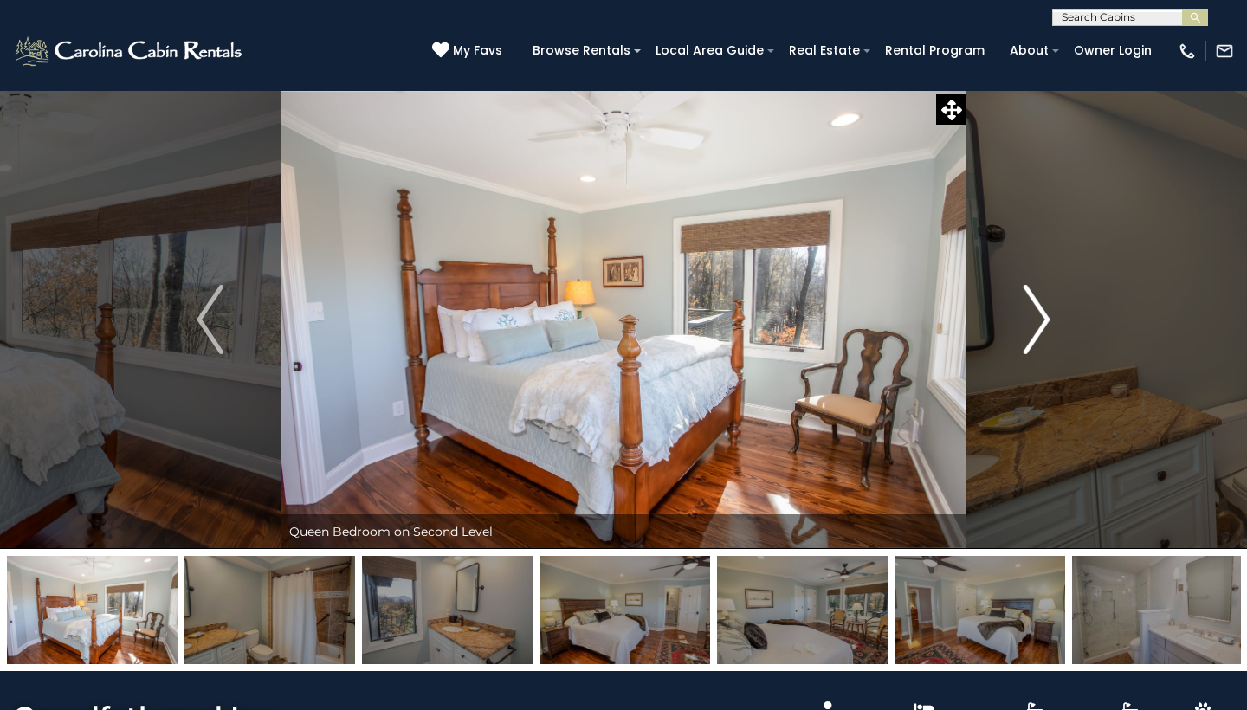
click at [1045, 318] on img "Next" at bounding box center [1037, 319] width 26 height 69
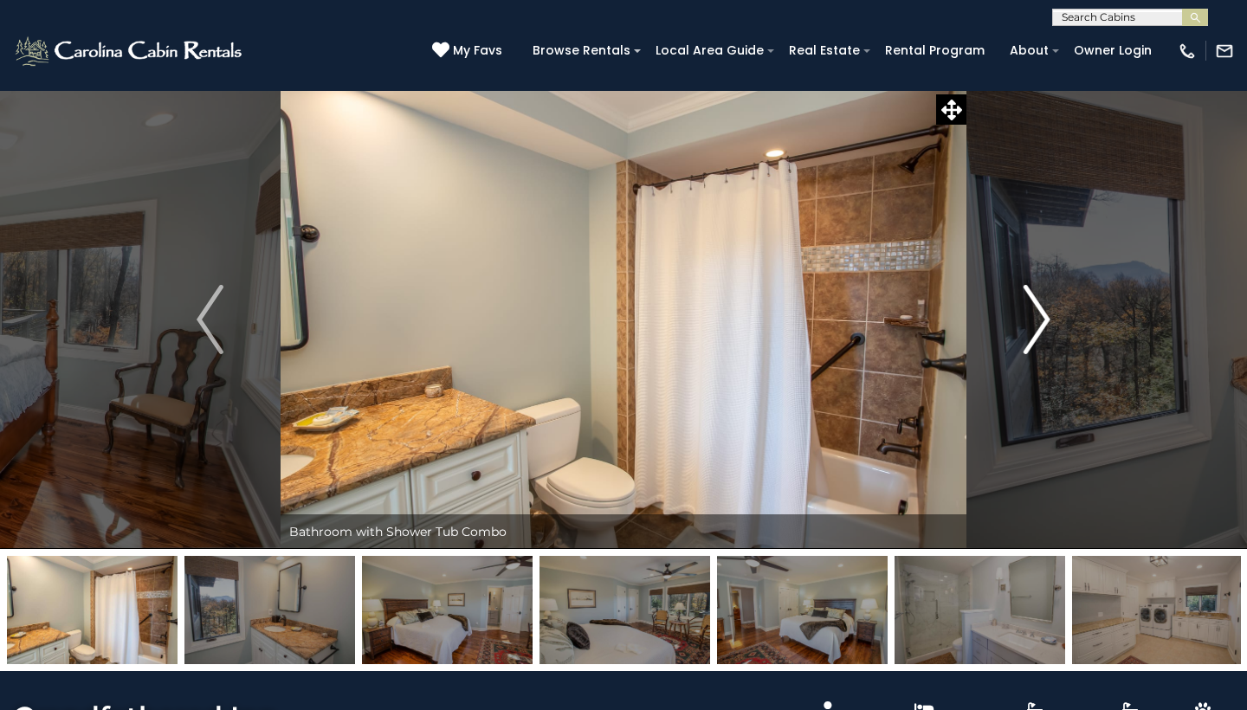
click at [1045, 318] on img "Next" at bounding box center [1037, 319] width 26 height 69
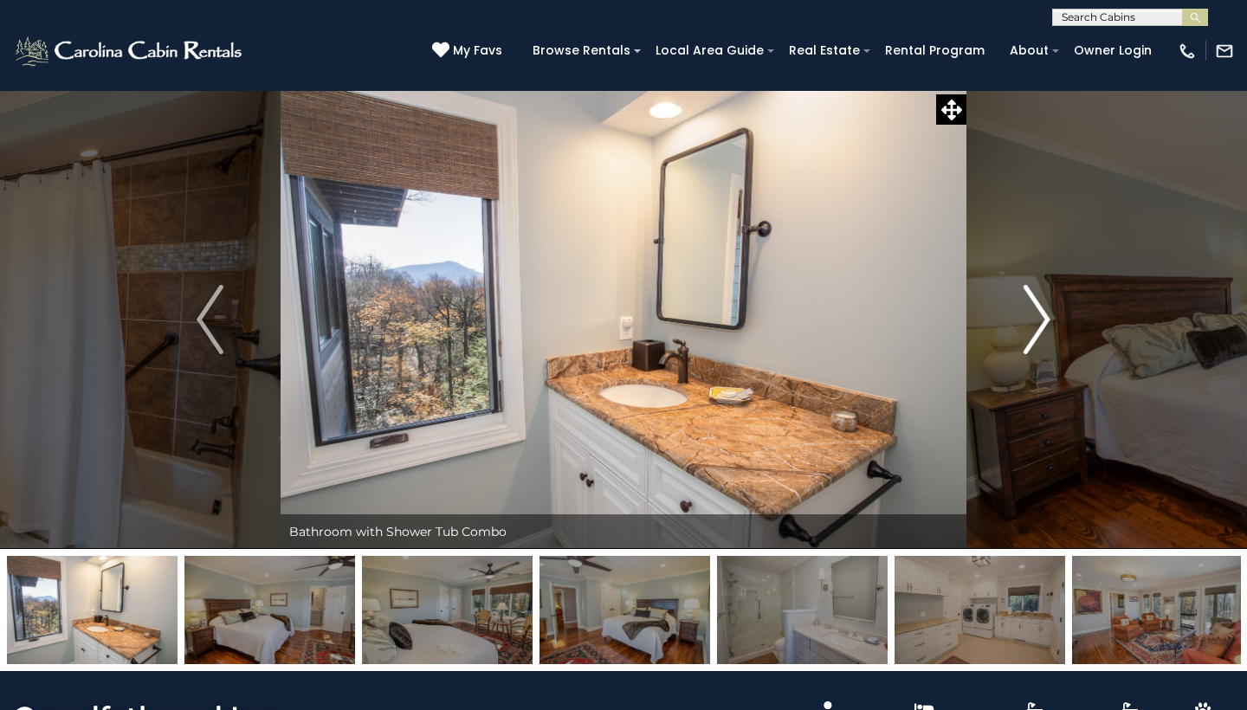
click at [1045, 318] on img "Next" at bounding box center [1037, 319] width 26 height 69
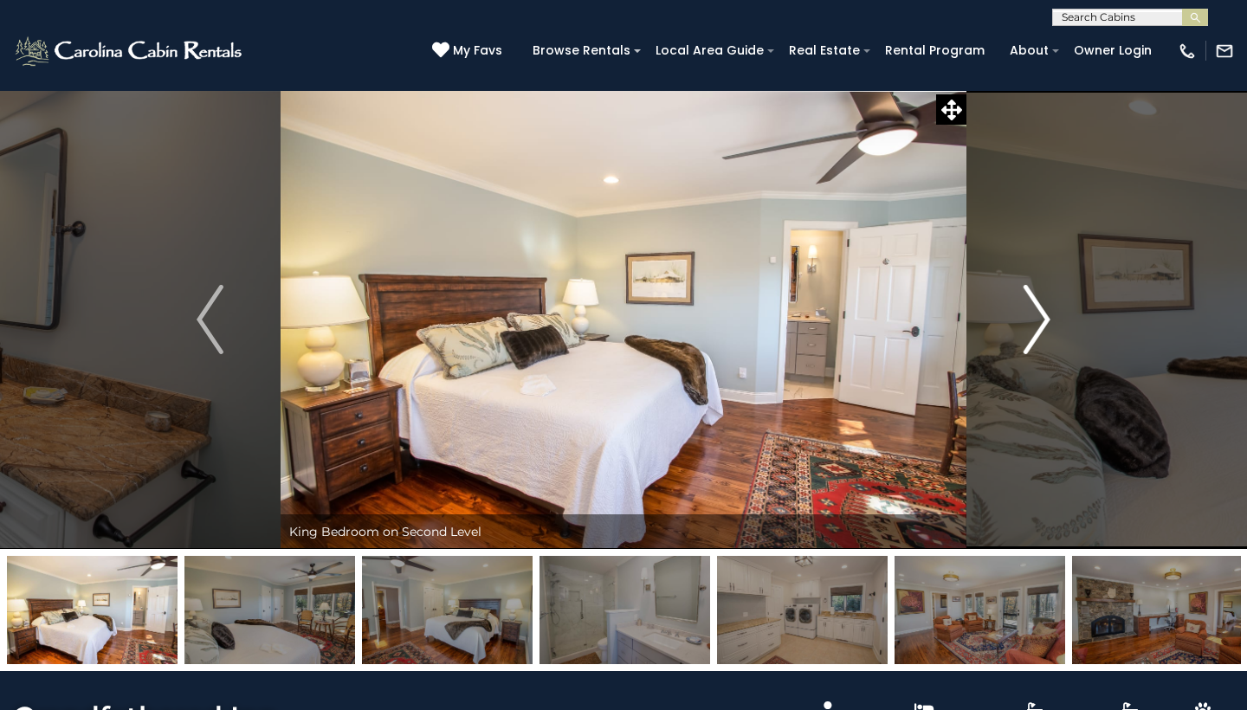
click at [1045, 318] on img "Next" at bounding box center [1037, 319] width 26 height 69
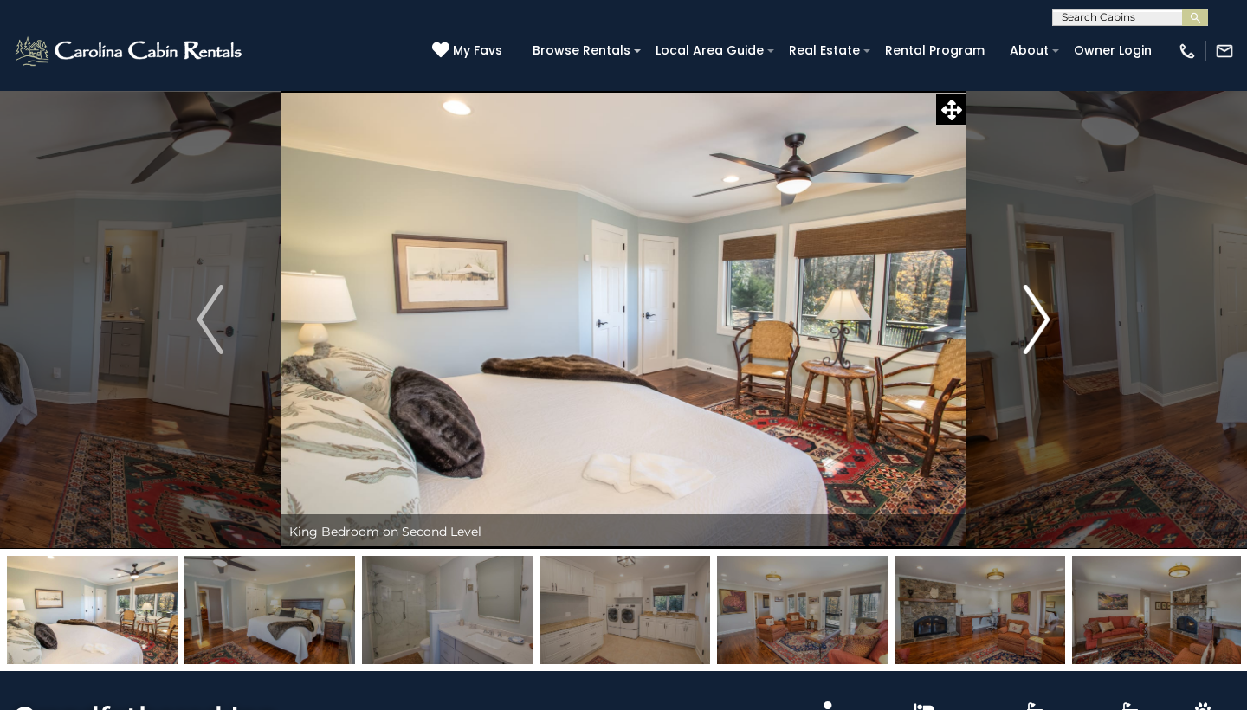
click at [1045, 318] on img "Next" at bounding box center [1037, 319] width 26 height 69
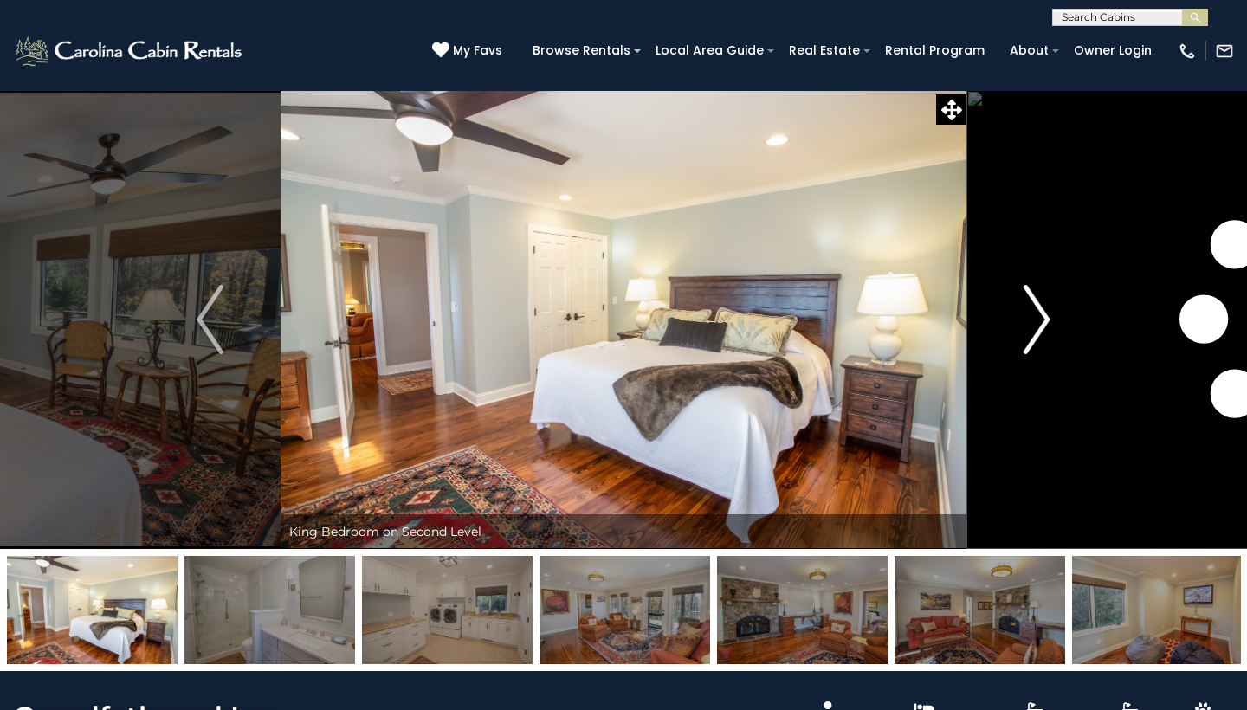
click at [1045, 318] on img "Next" at bounding box center [1037, 319] width 26 height 69
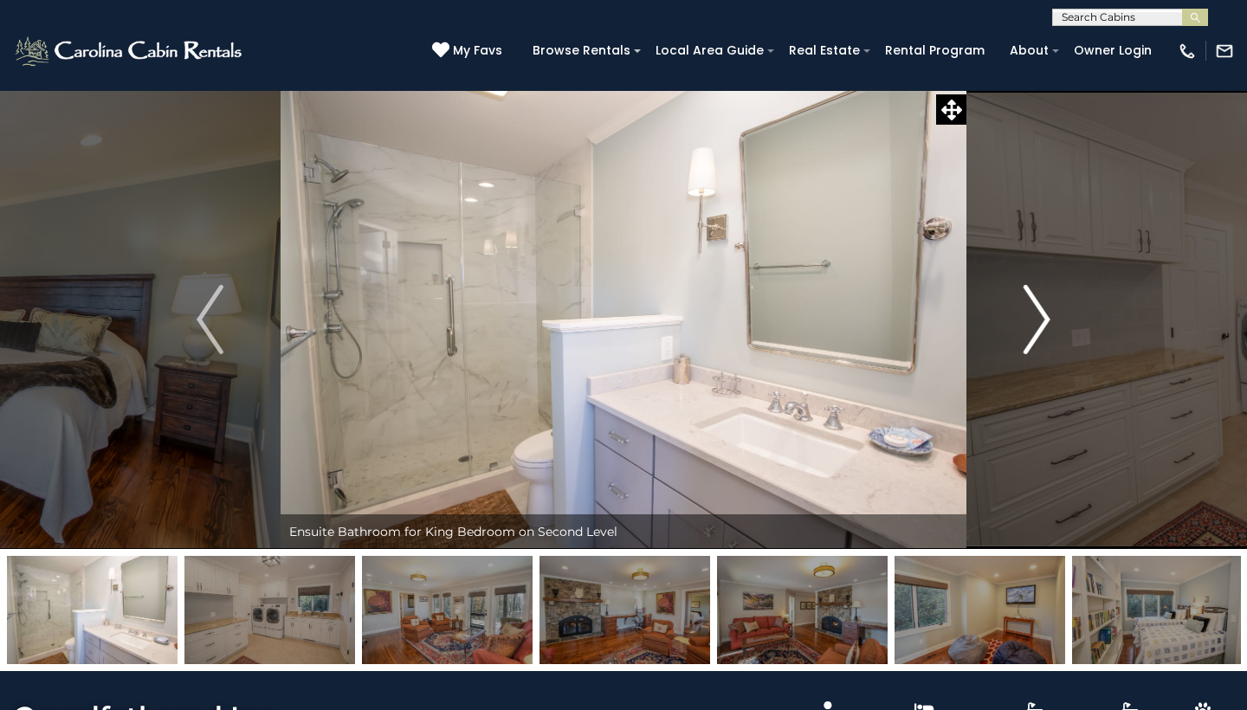
click at [1045, 318] on img "Next" at bounding box center [1037, 319] width 26 height 69
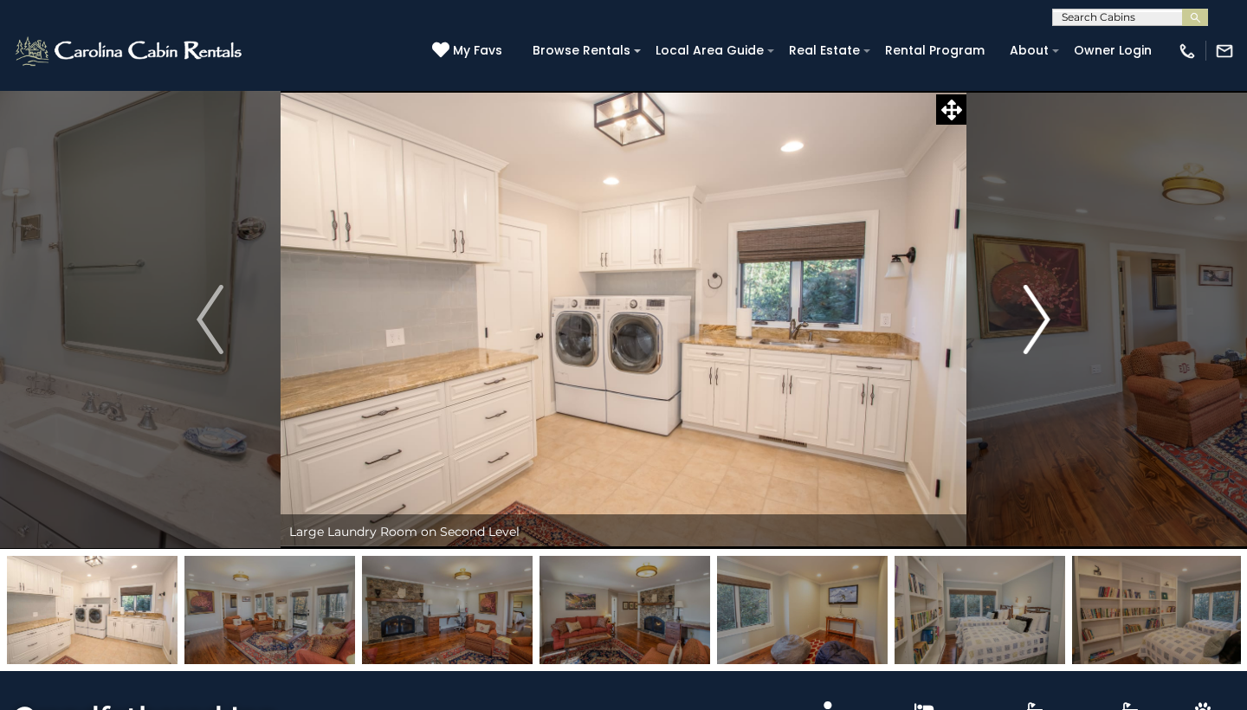
click at [1045, 318] on img "Next" at bounding box center [1037, 319] width 26 height 69
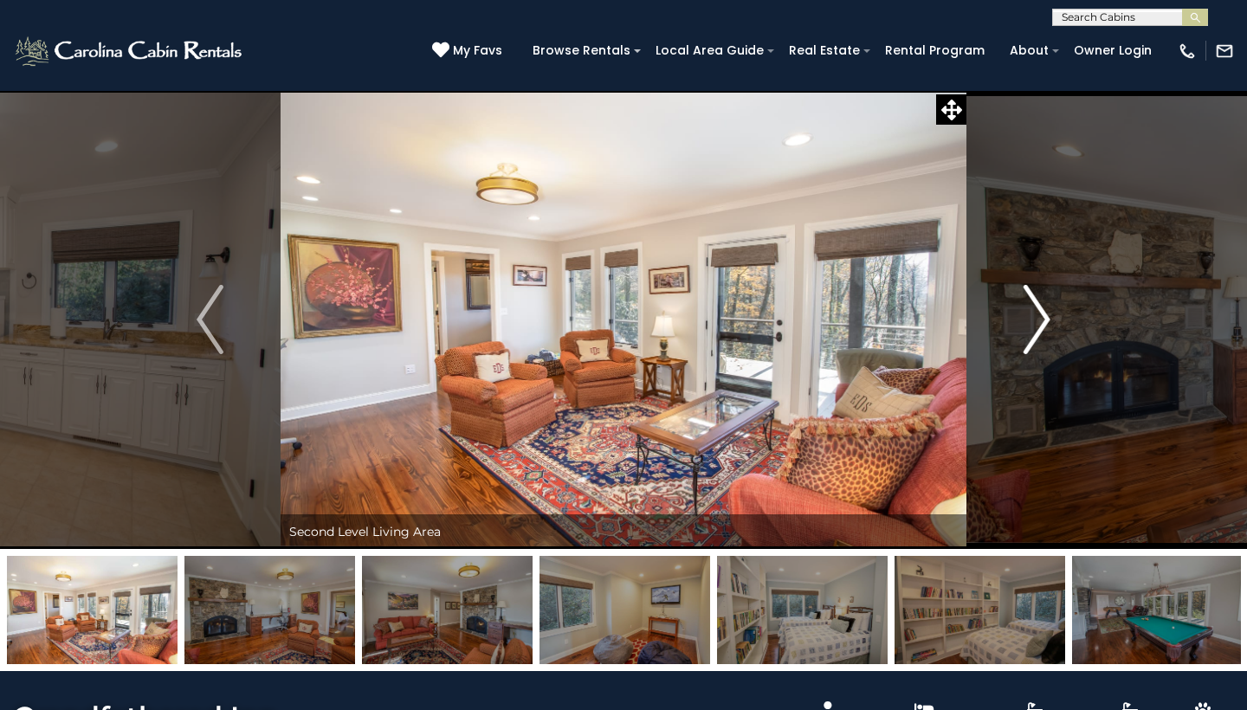
click at [1045, 318] on img "Next" at bounding box center [1037, 319] width 26 height 69
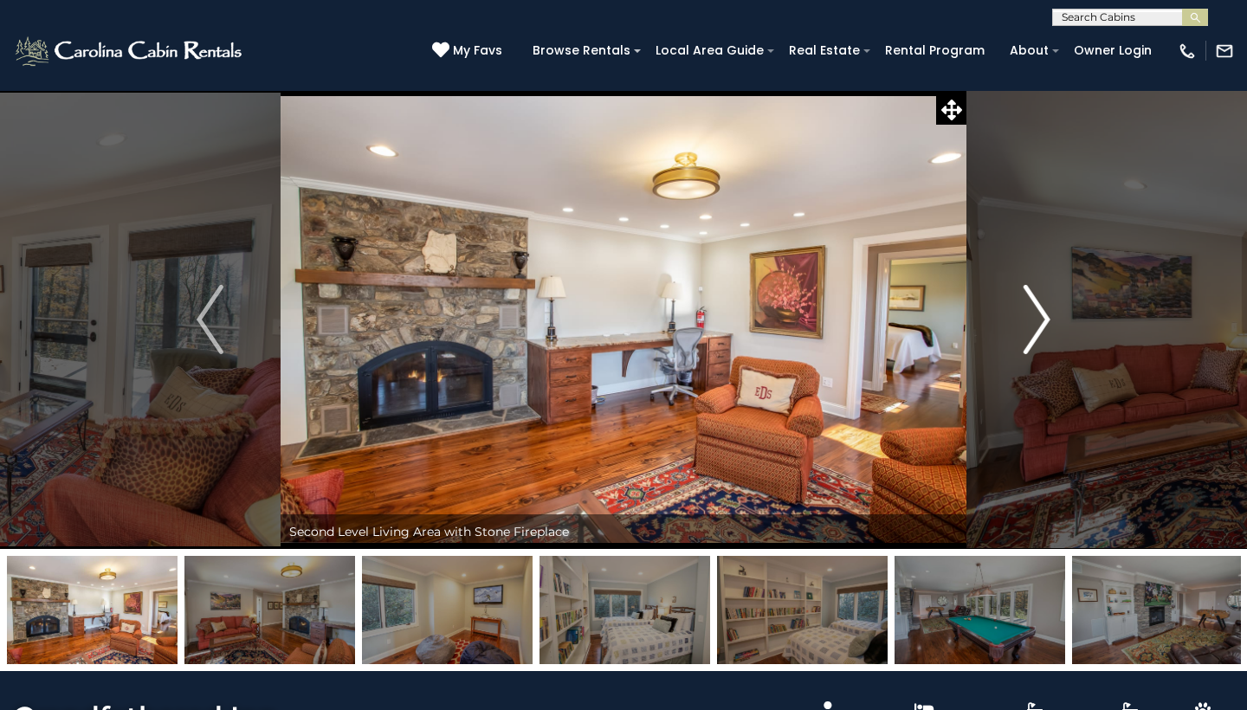
click at [1045, 318] on img "Next" at bounding box center [1037, 319] width 26 height 69
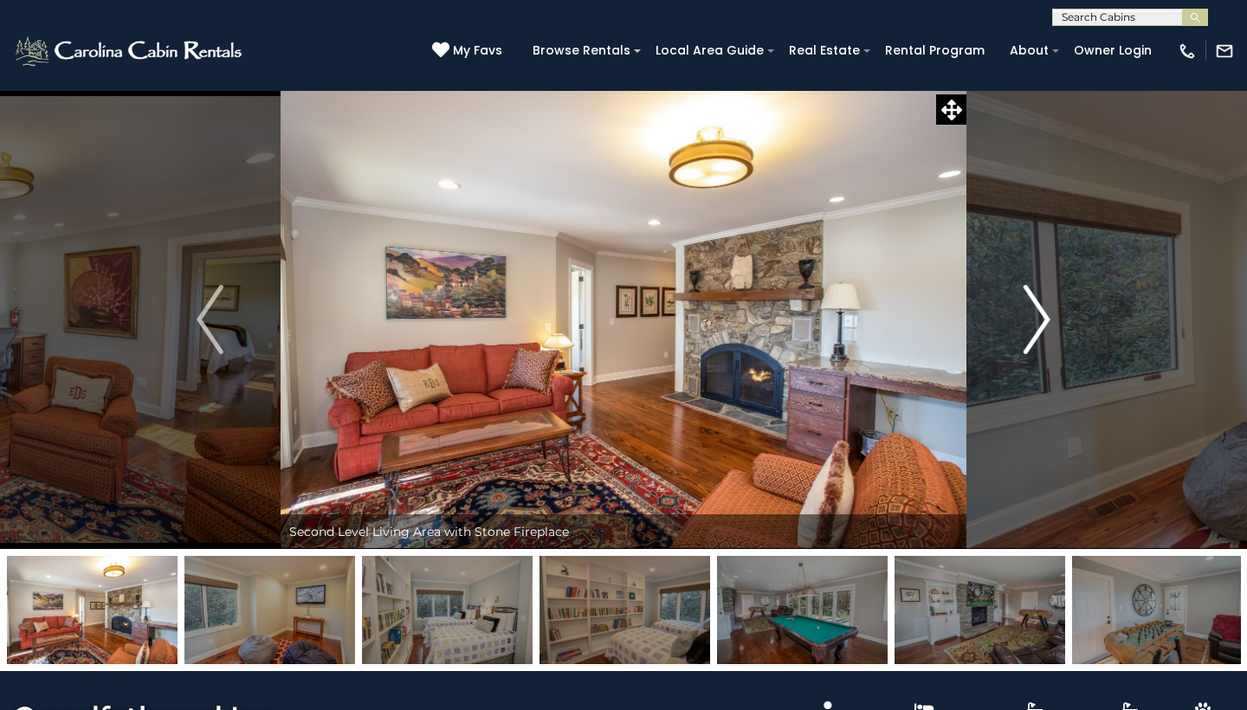
click at [1045, 318] on img "Next" at bounding box center [1037, 319] width 26 height 69
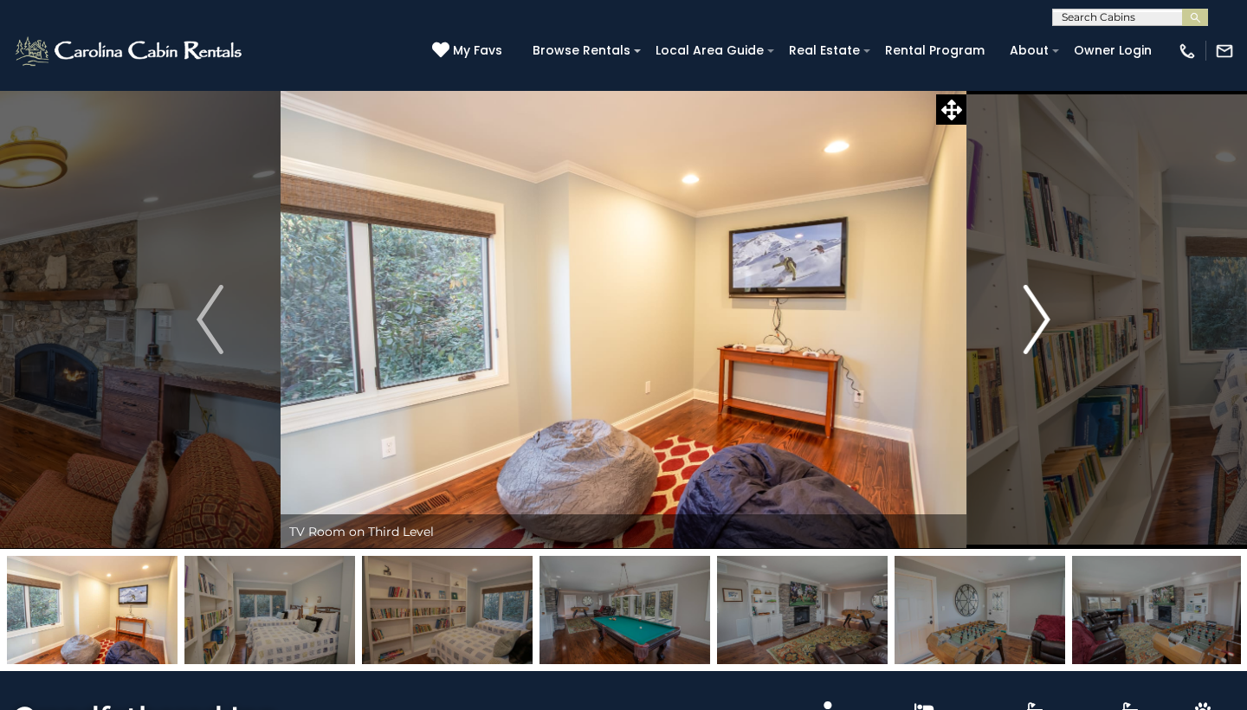
click at [1045, 318] on img "Next" at bounding box center [1037, 319] width 26 height 69
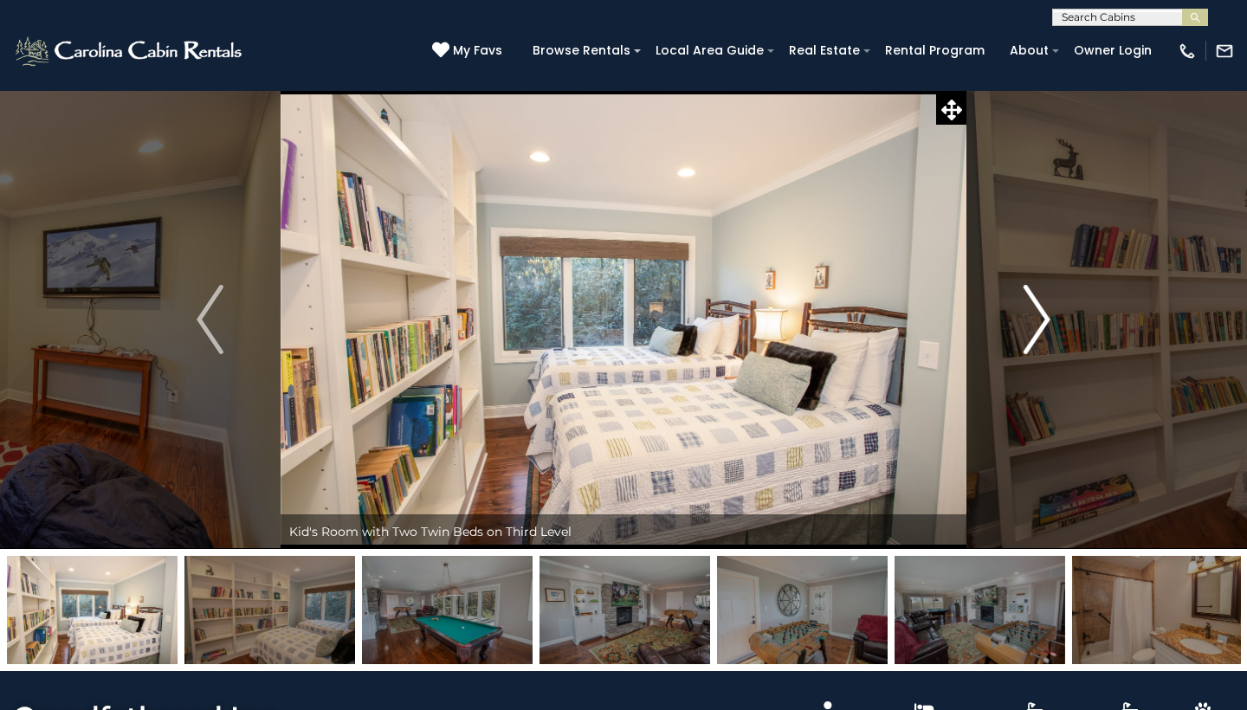
click at [1045, 318] on img "Next" at bounding box center [1037, 319] width 26 height 69
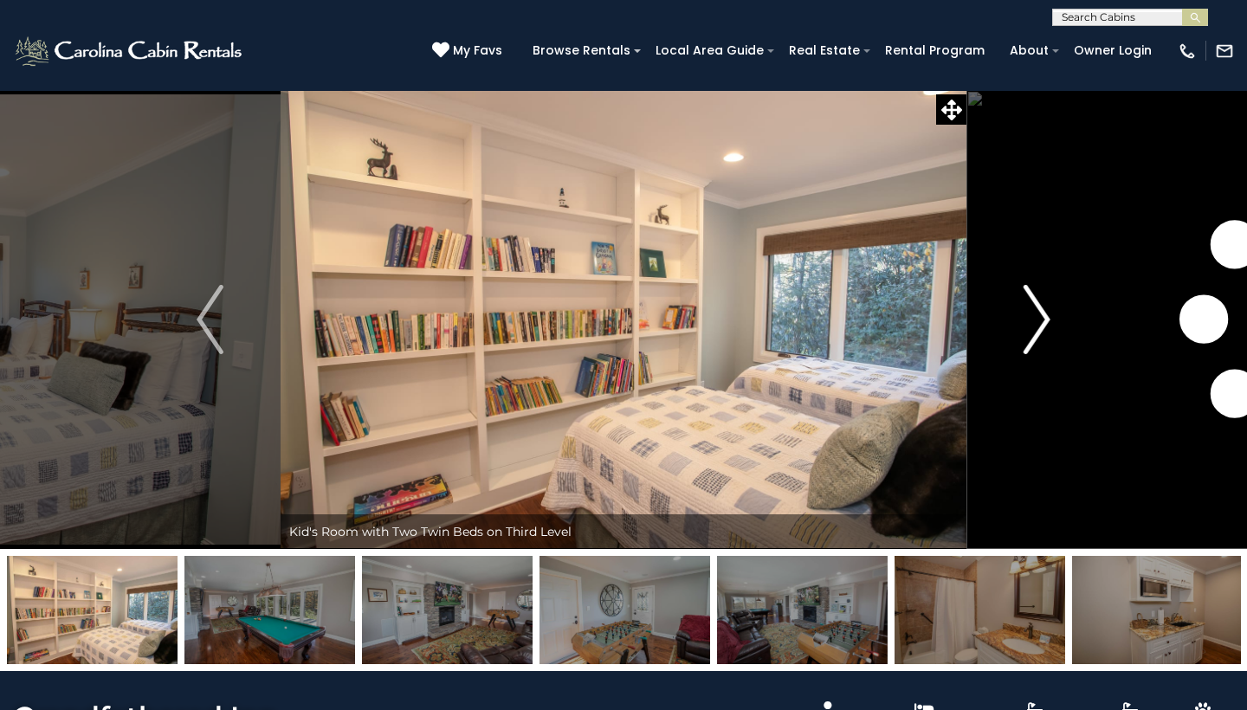
click at [1045, 318] on img "Next" at bounding box center [1037, 319] width 26 height 69
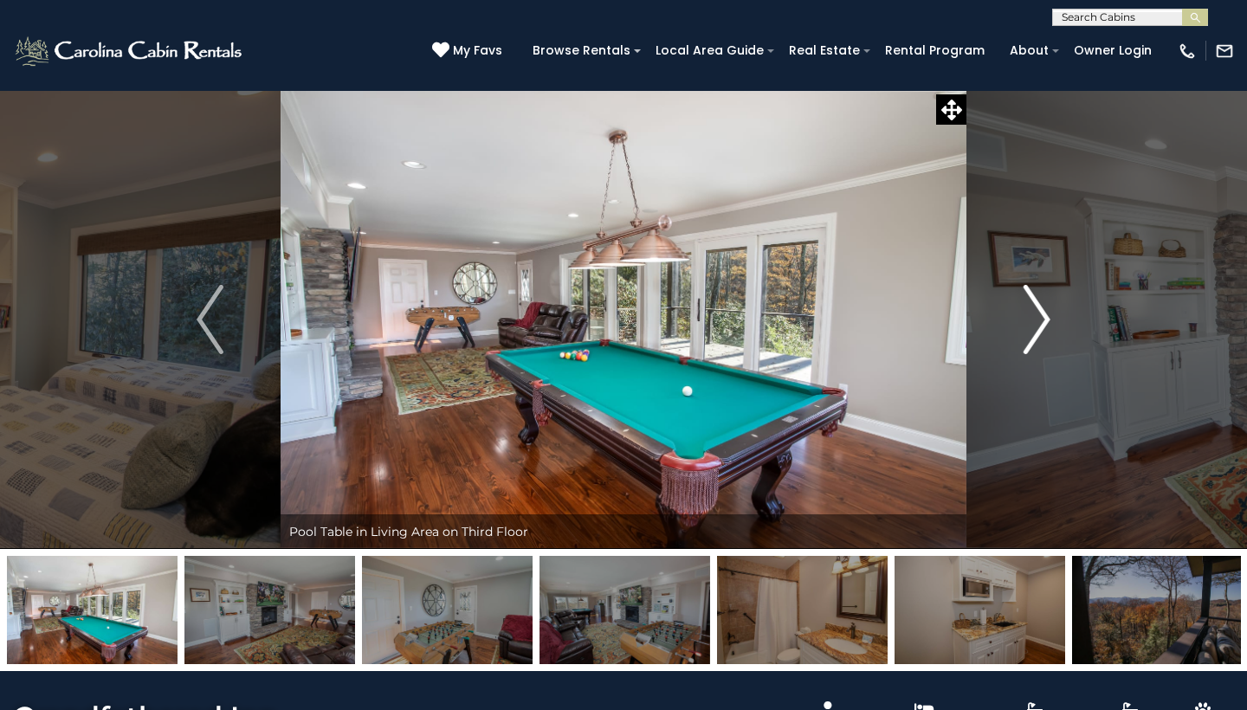
click at [1045, 318] on img "Next" at bounding box center [1037, 319] width 26 height 69
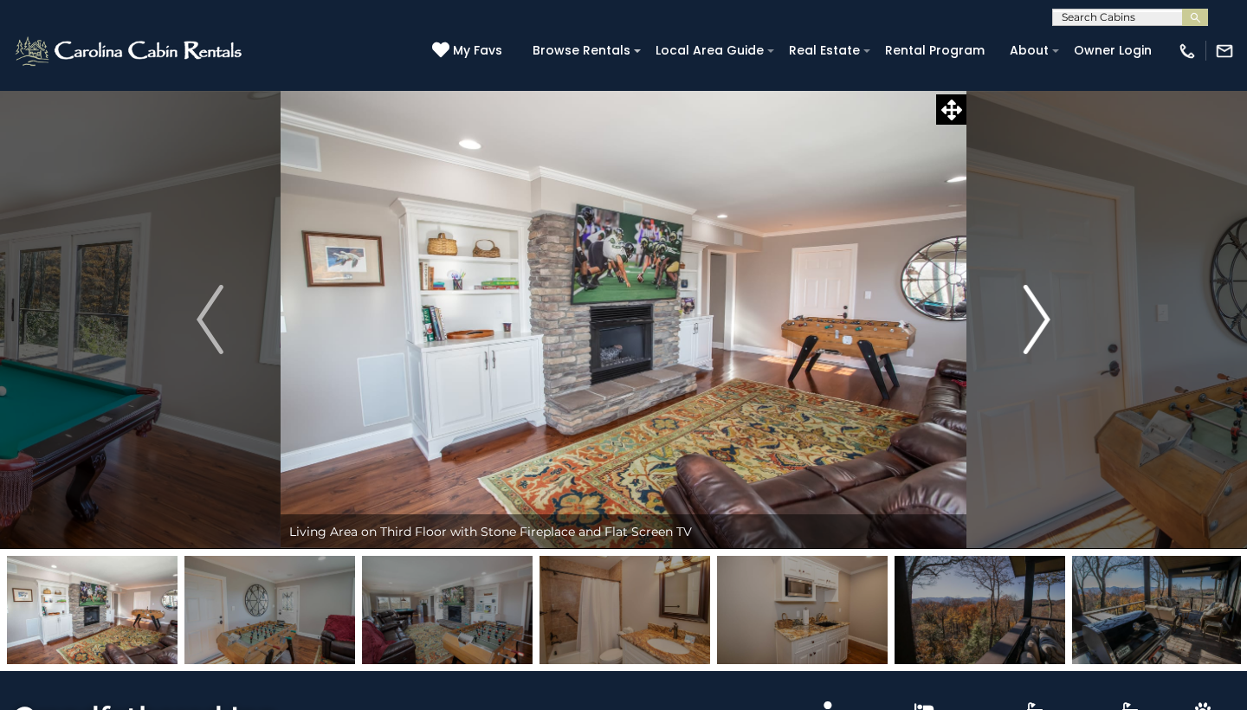
click at [1045, 318] on img "Next" at bounding box center [1037, 319] width 26 height 69
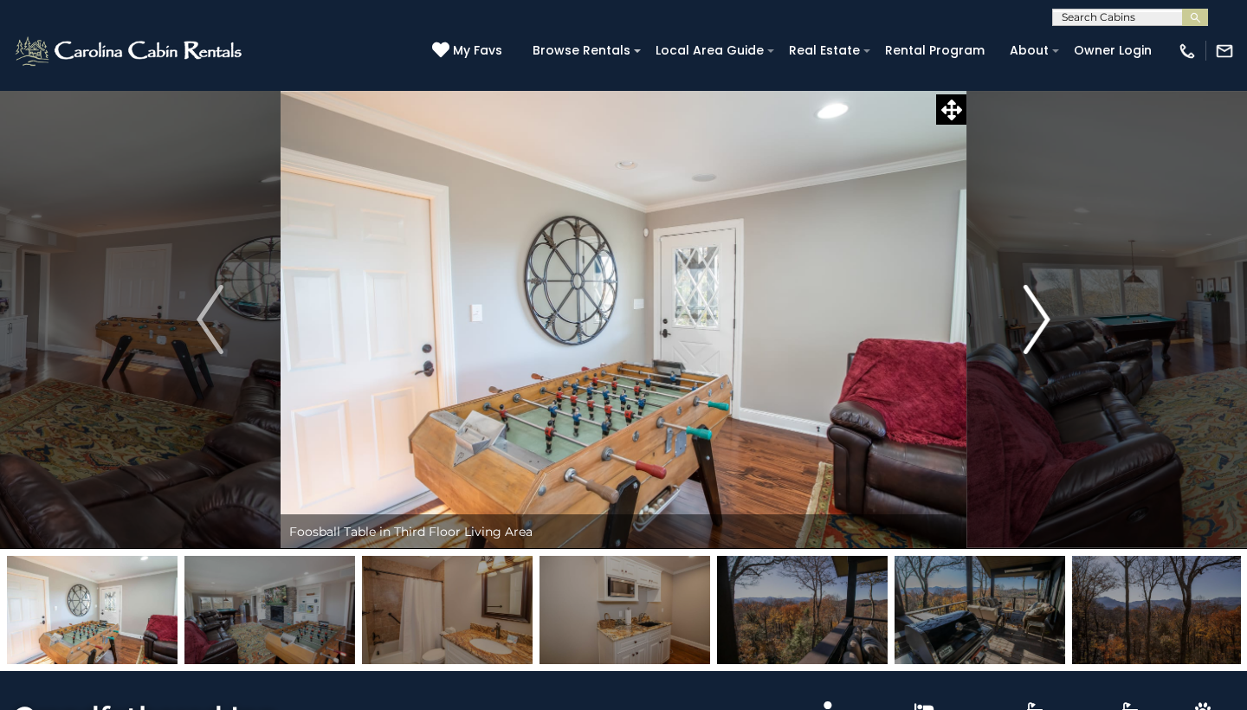
click at [1045, 318] on img "Next" at bounding box center [1037, 319] width 26 height 69
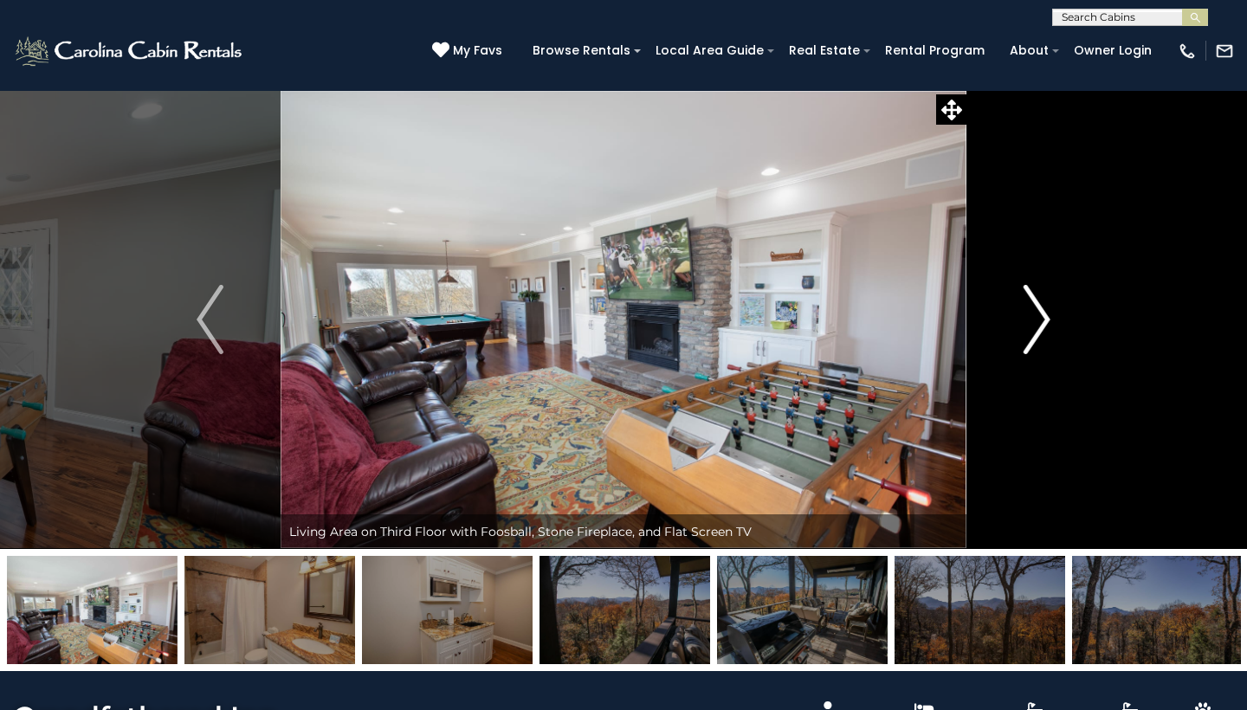
click at [1045, 318] on img "Next" at bounding box center [1037, 319] width 26 height 69
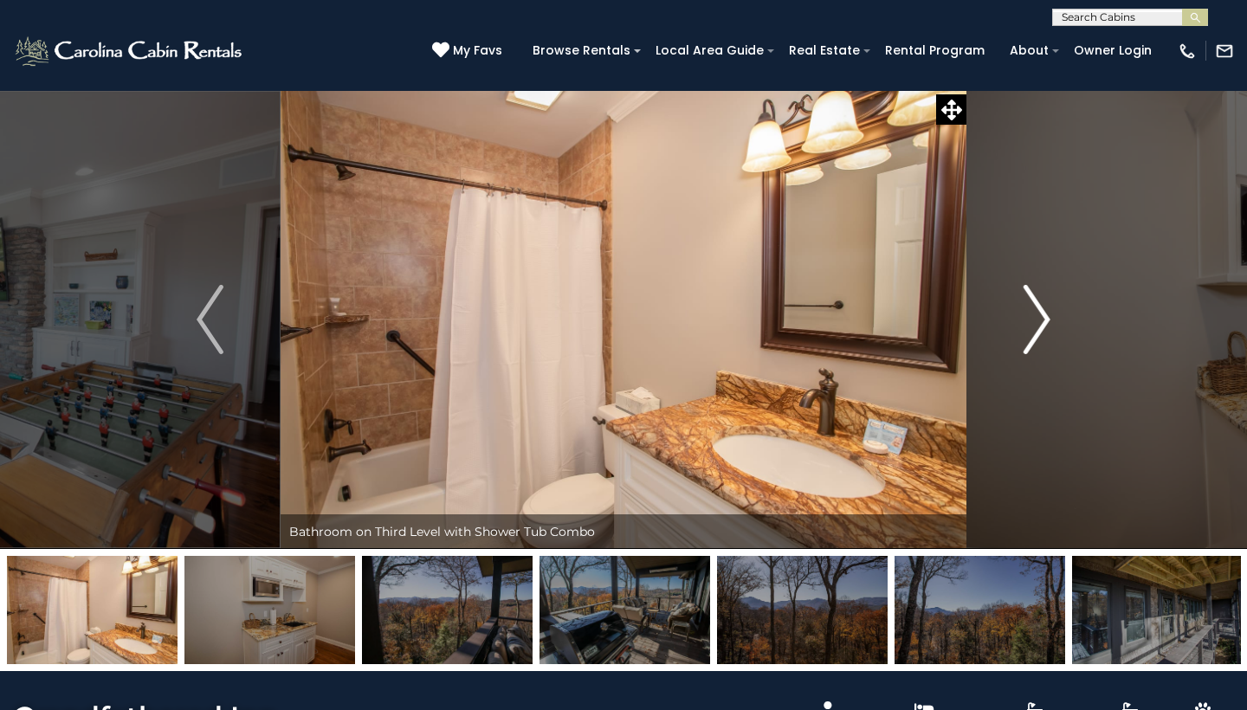
click at [1045, 318] on img "Next" at bounding box center [1037, 319] width 26 height 69
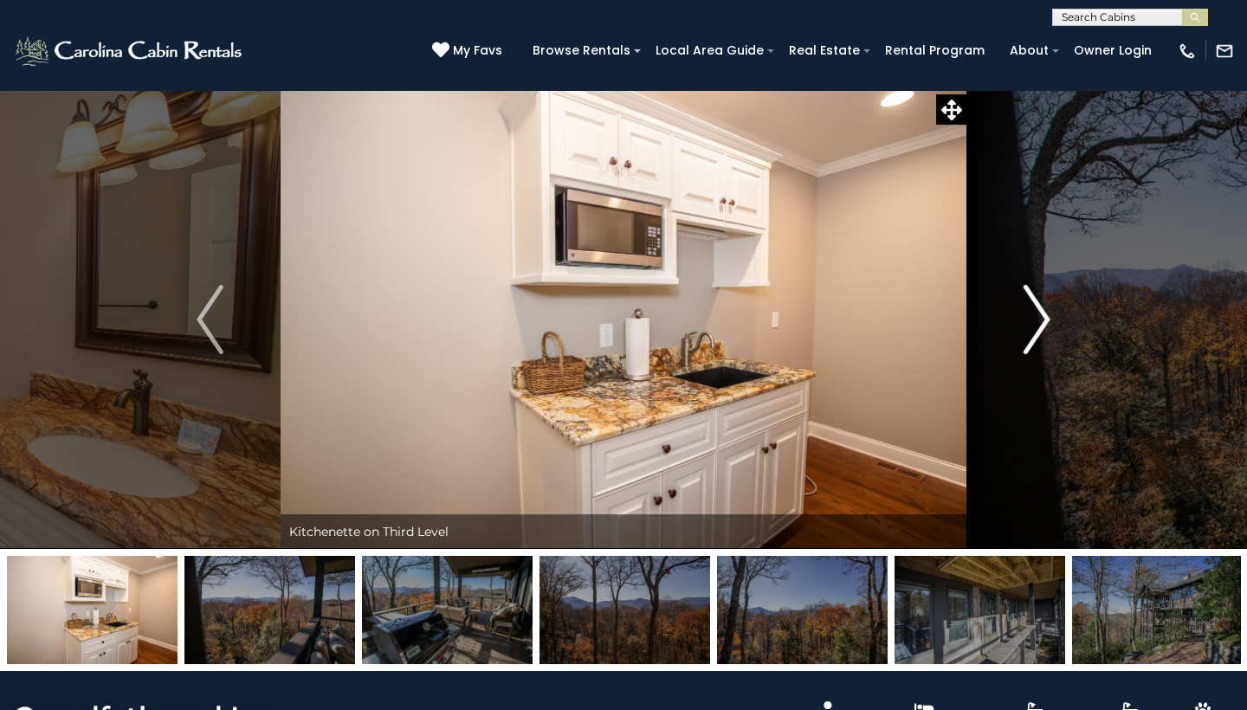
click at [1045, 318] on img "Next" at bounding box center [1037, 319] width 26 height 69
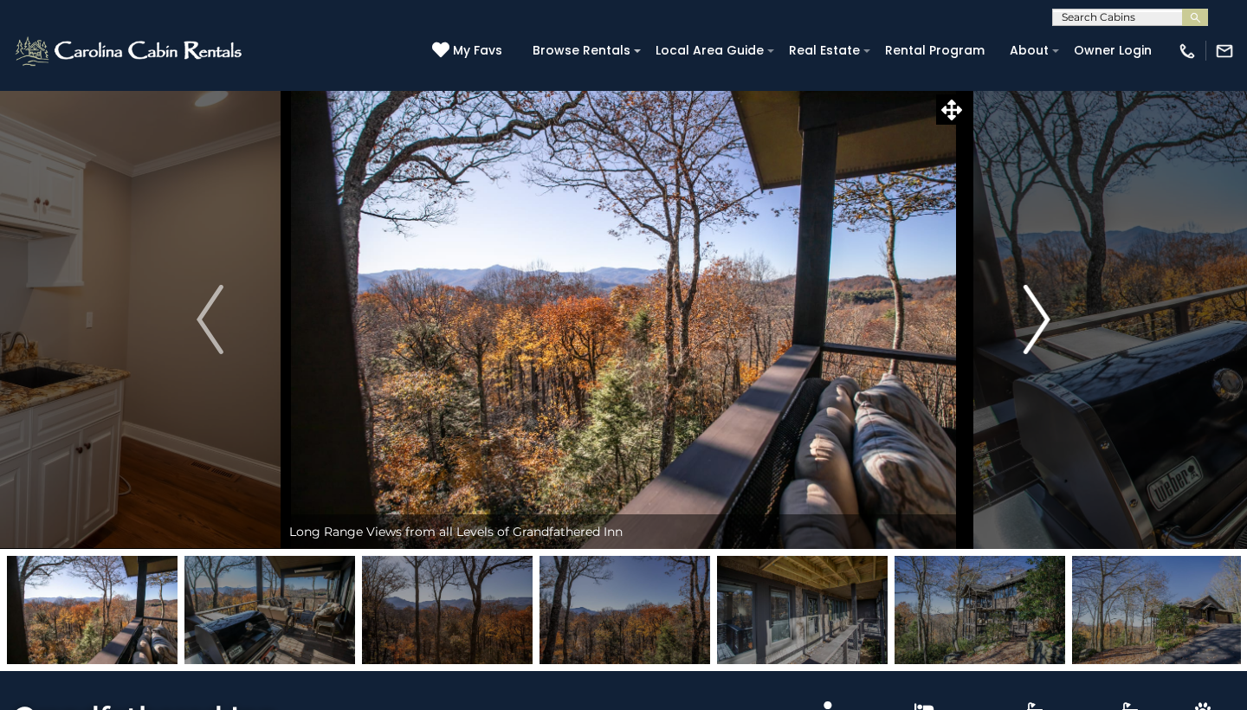
click at [1045, 318] on img "Next" at bounding box center [1037, 319] width 26 height 69
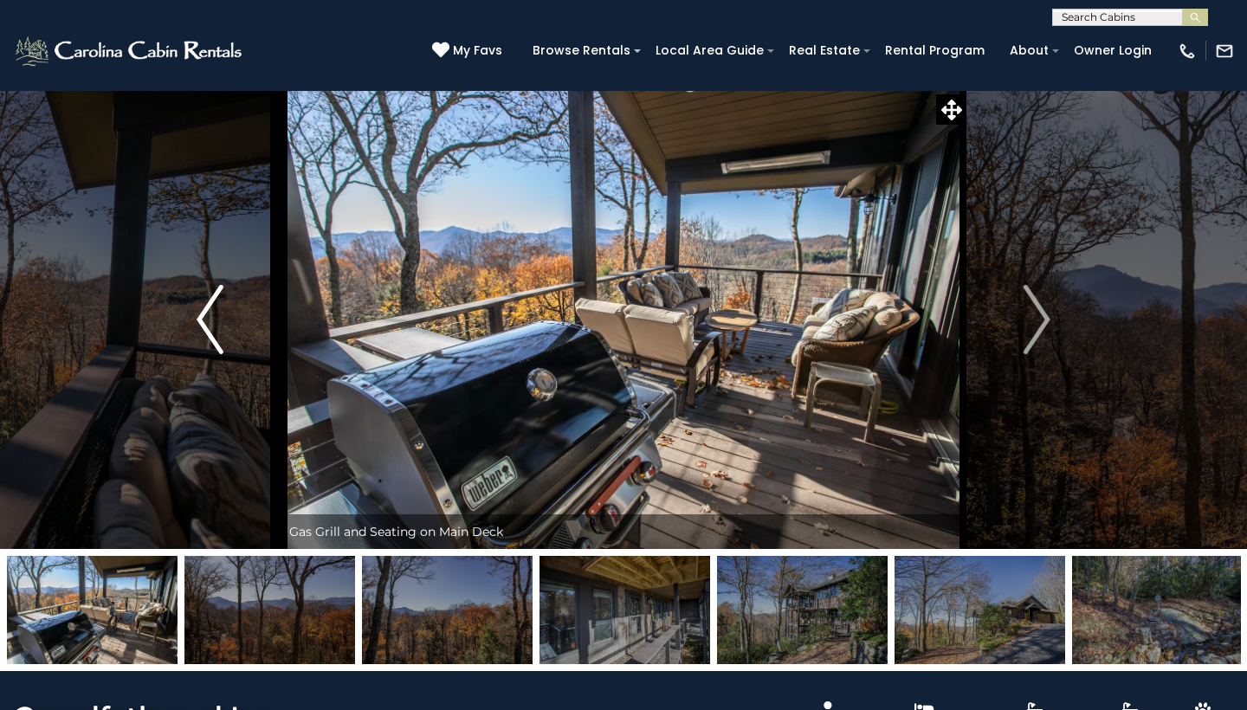
click at [208, 313] on img "Previous" at bounding box center [210, 319] width 26 height 69
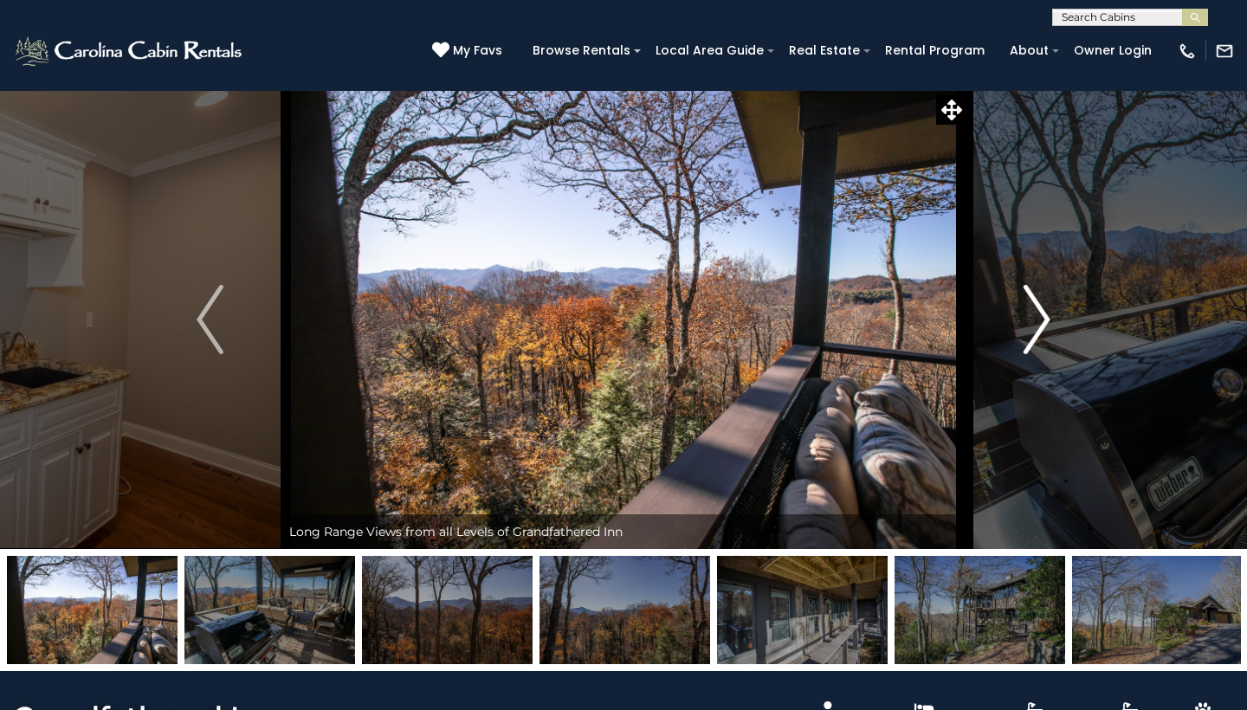
click at [1038, 318] on img "Next" at bounding box center [1037, 319] width 26 height 69
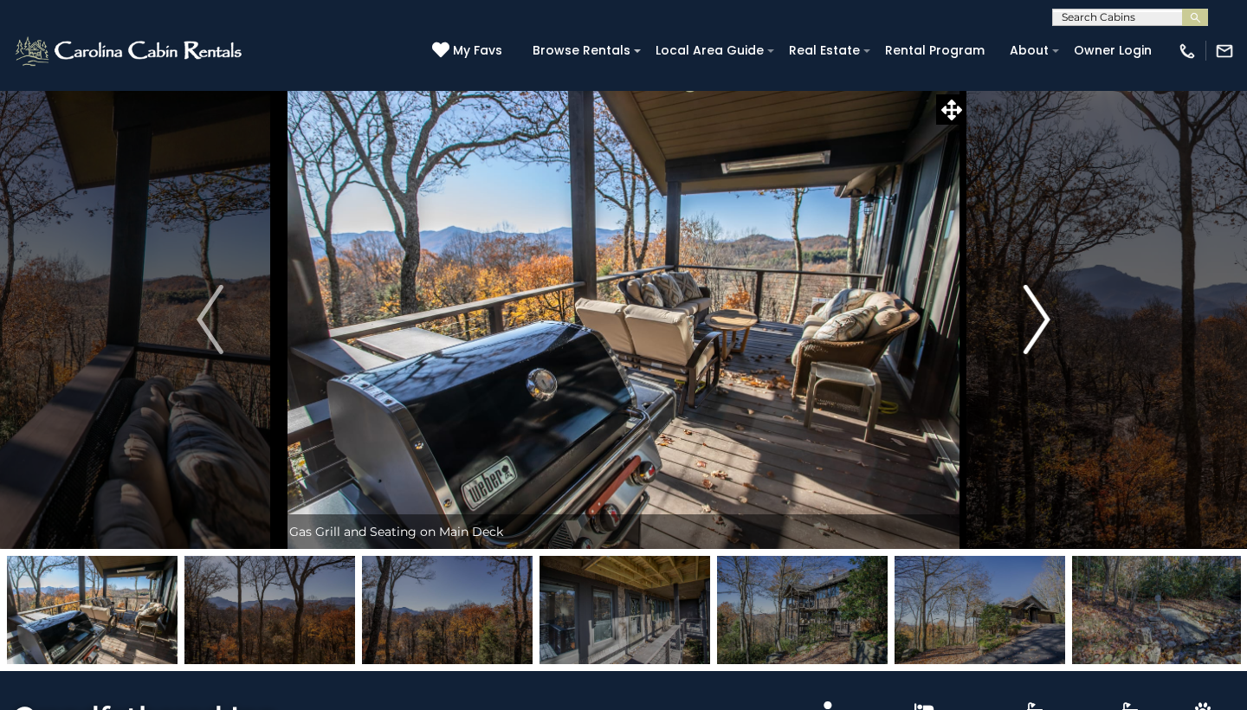
click at [1038, 318] on img "Next" at bounding box center [1037, 319] width 26 height 69
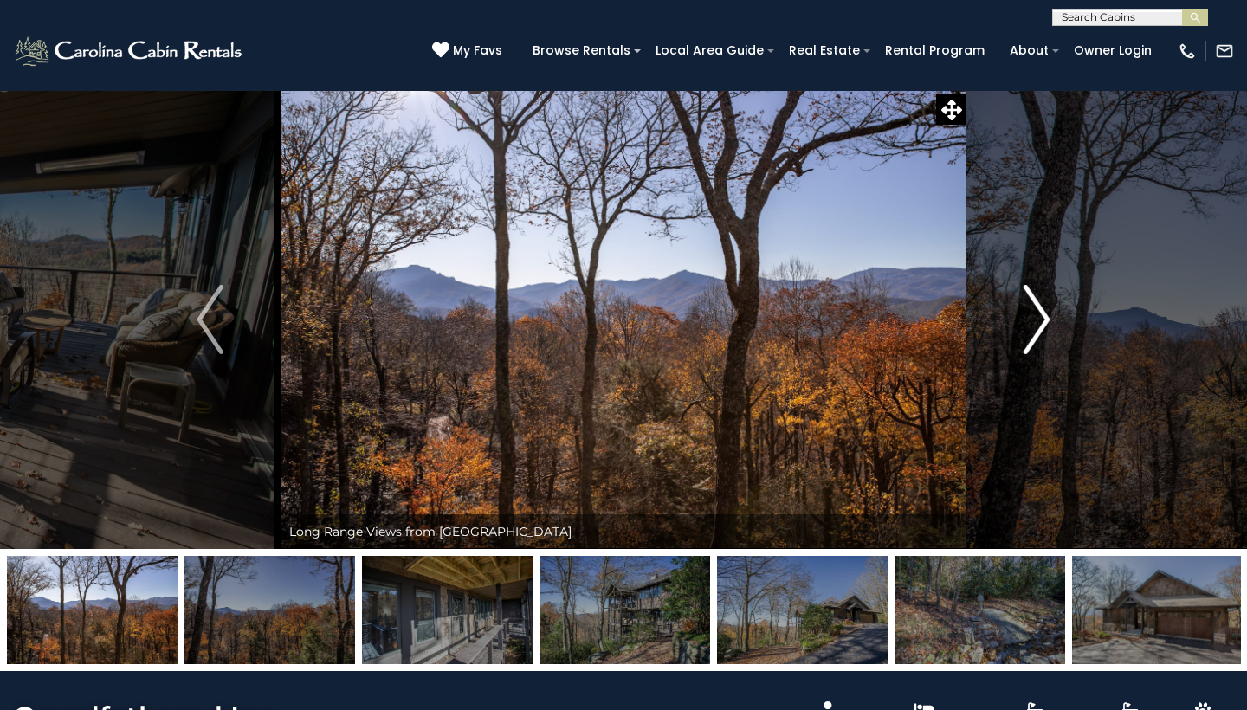
click at [1038, 318] on img "Next" at bounding box center [1037, 319] width 26 height 69
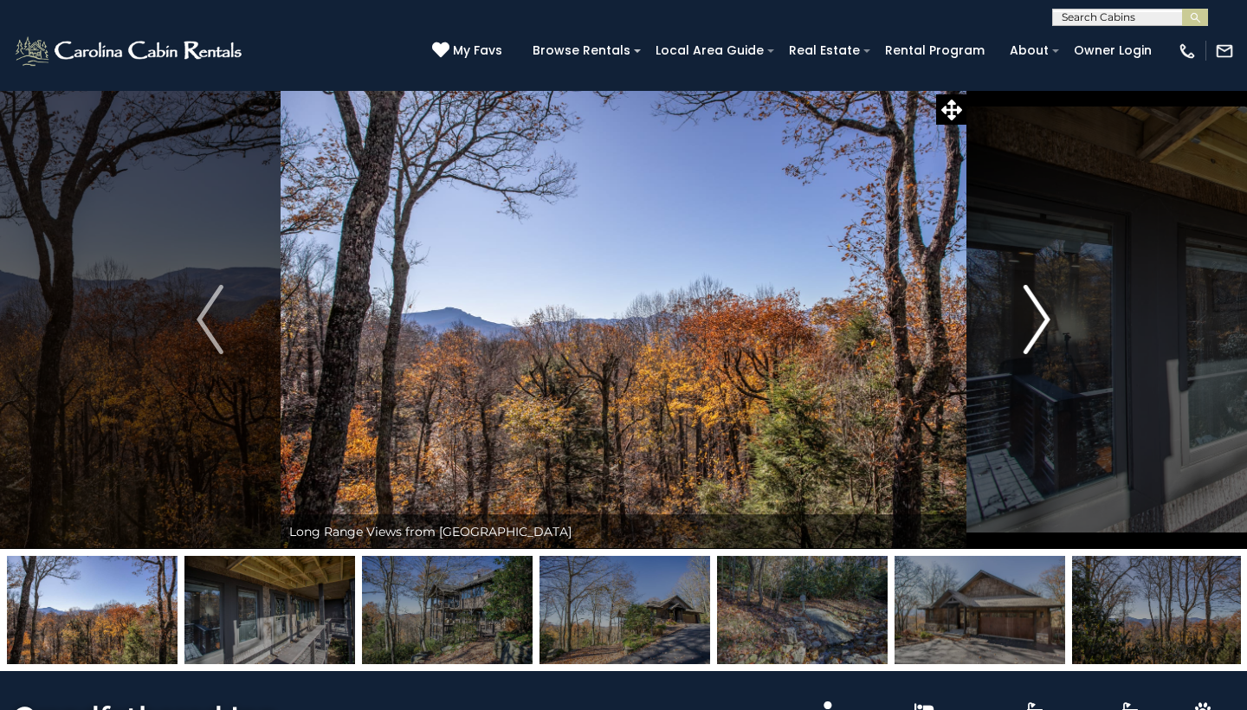
click at [1038, 318] on img "Next" at bounding box center [1037, 319] width 26 height 69
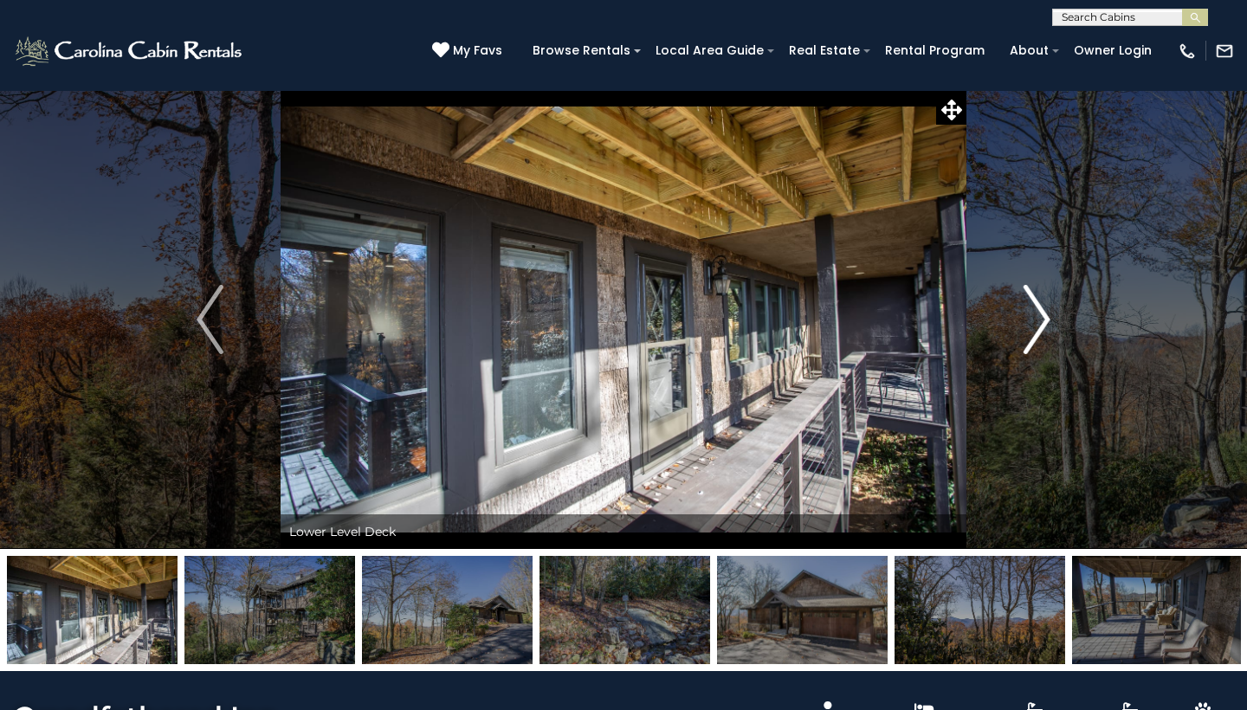
click at [1038, 318] on img "Next" at bounding box center [1037, 319] width 26 height 69
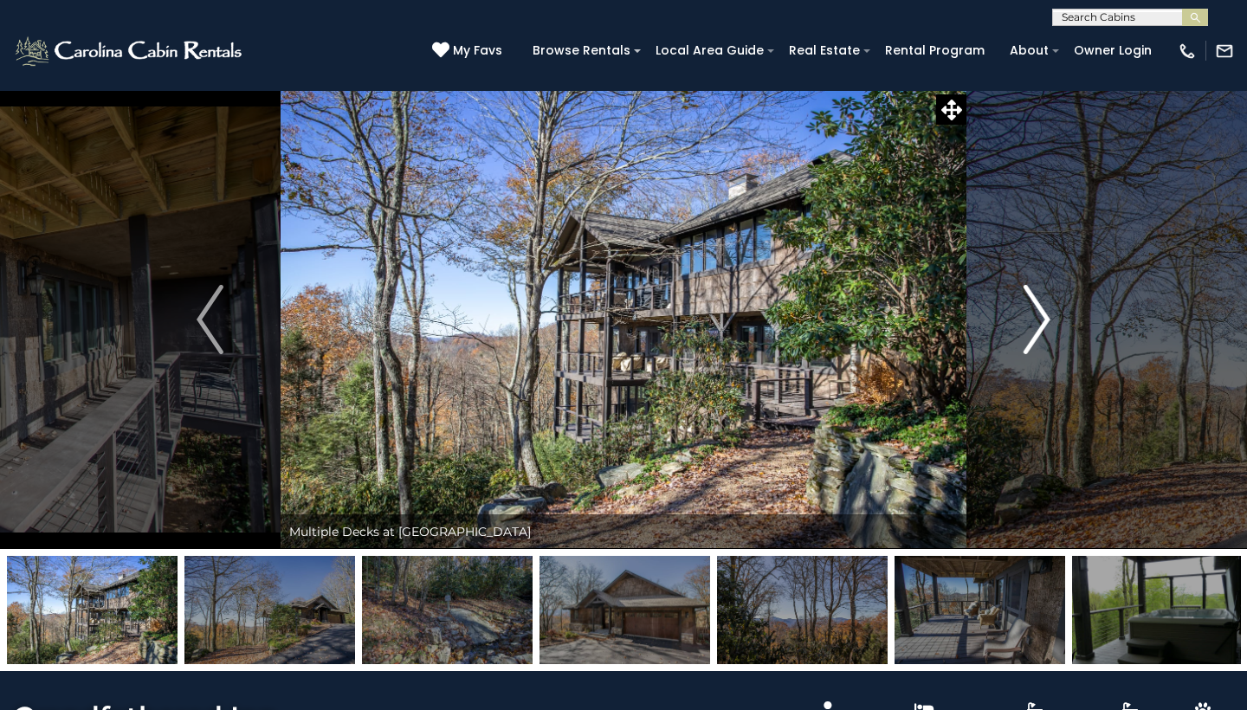
click at [1038, 318] on img "Next" at bounding box center [1037, 319] width 26 height 69
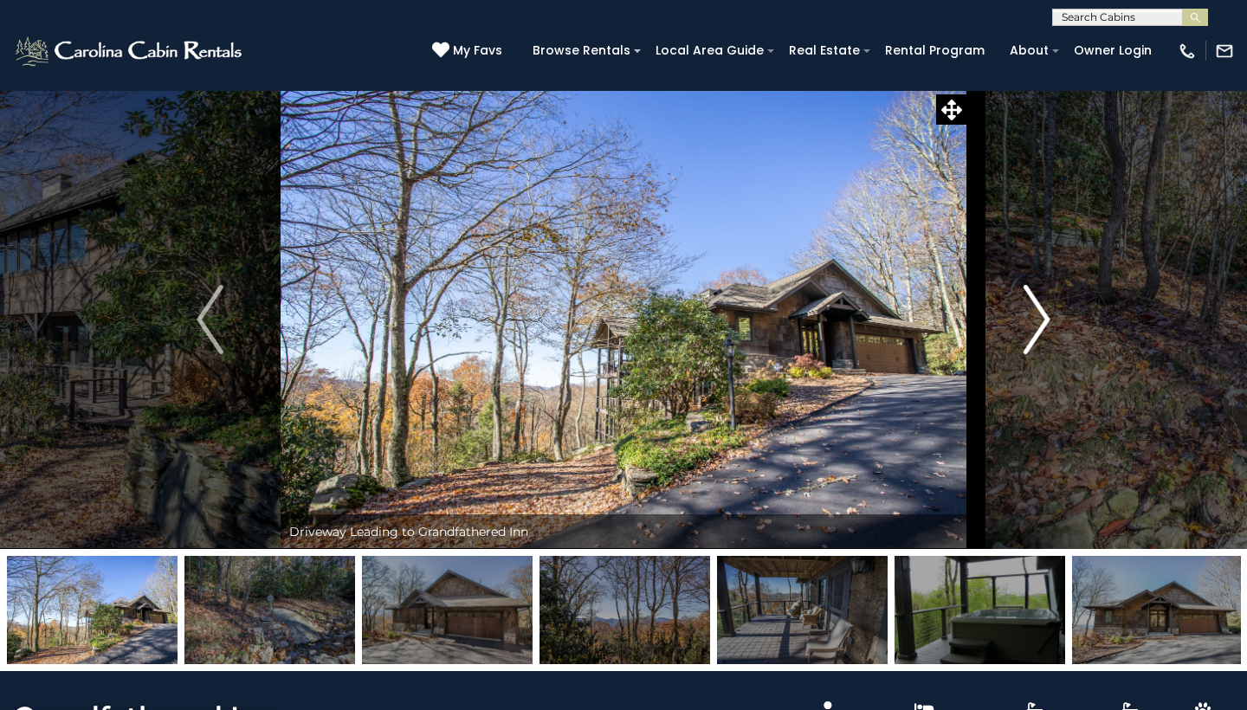
click at [1038, 318] on img "Next" at bounding box center [1037, 319] width 26 height 69
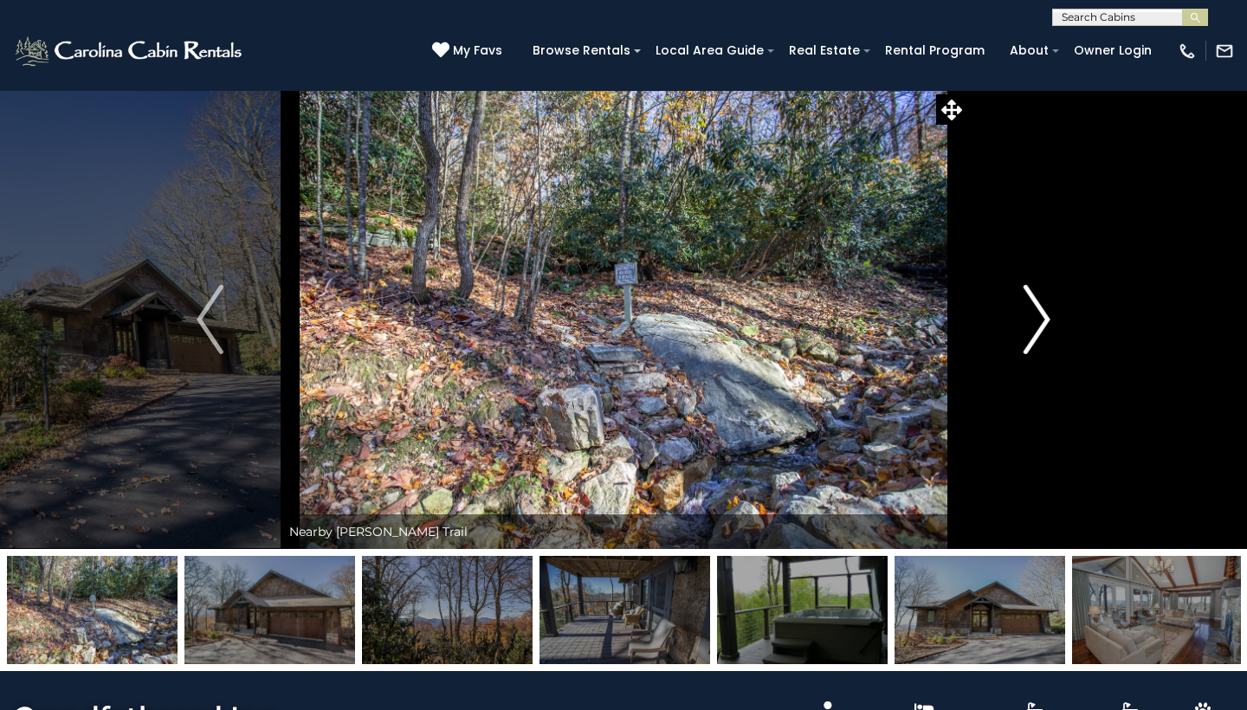
click at [1038, 318] on img "Next" at bounding box center [1037, 319] width 26 height 69
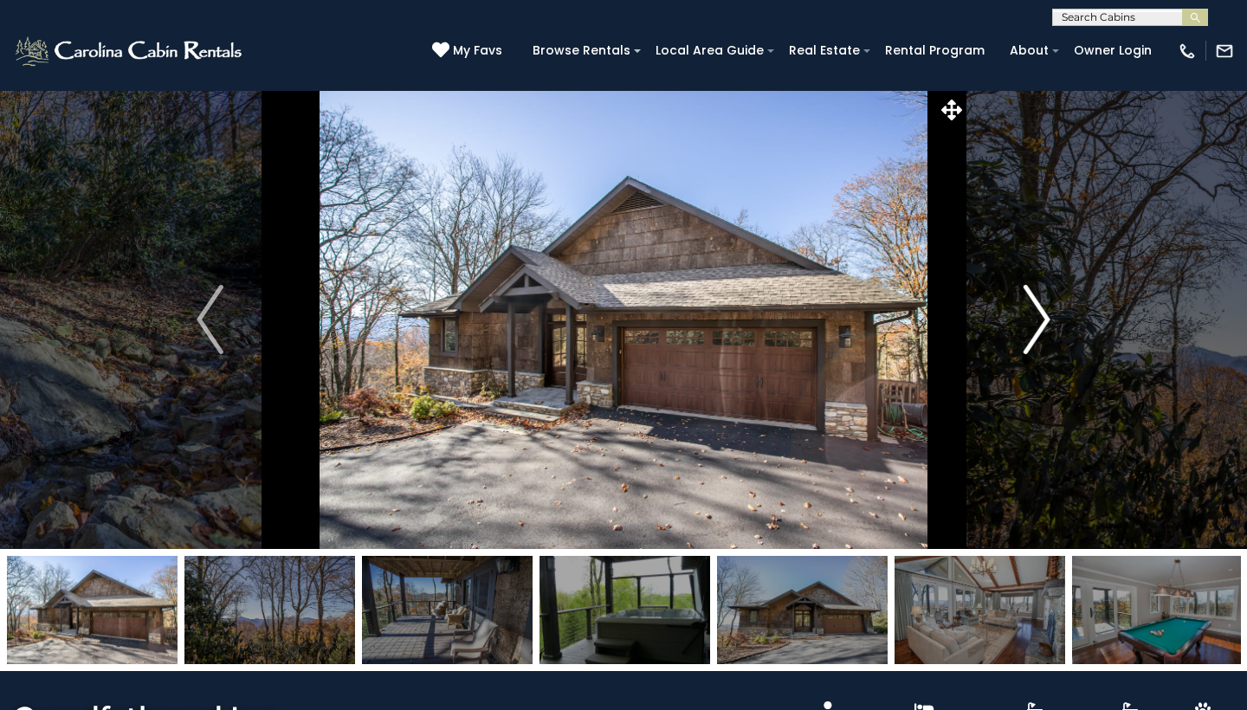
click at [1038, 318] on img "Next" at bounding box center [1037, 319] width 26 height 69
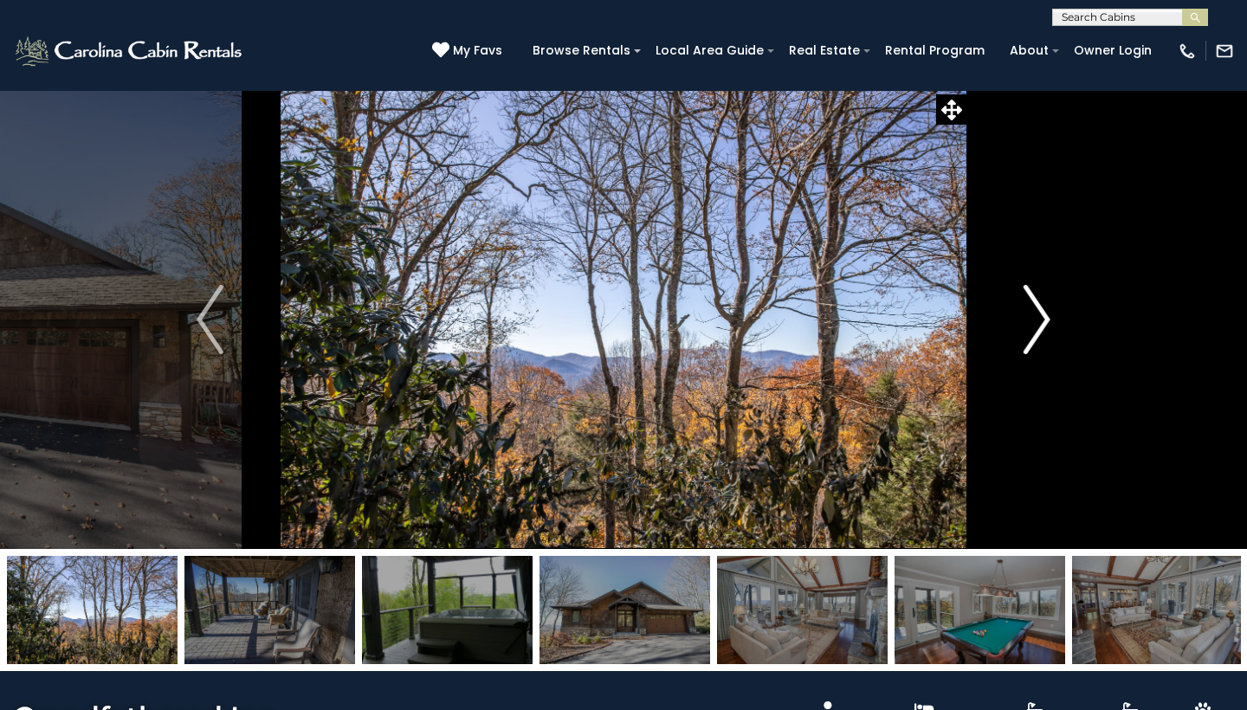
click at [1038, 318] on img "Next" at bounding box center [1037, 319] width 26 height 69
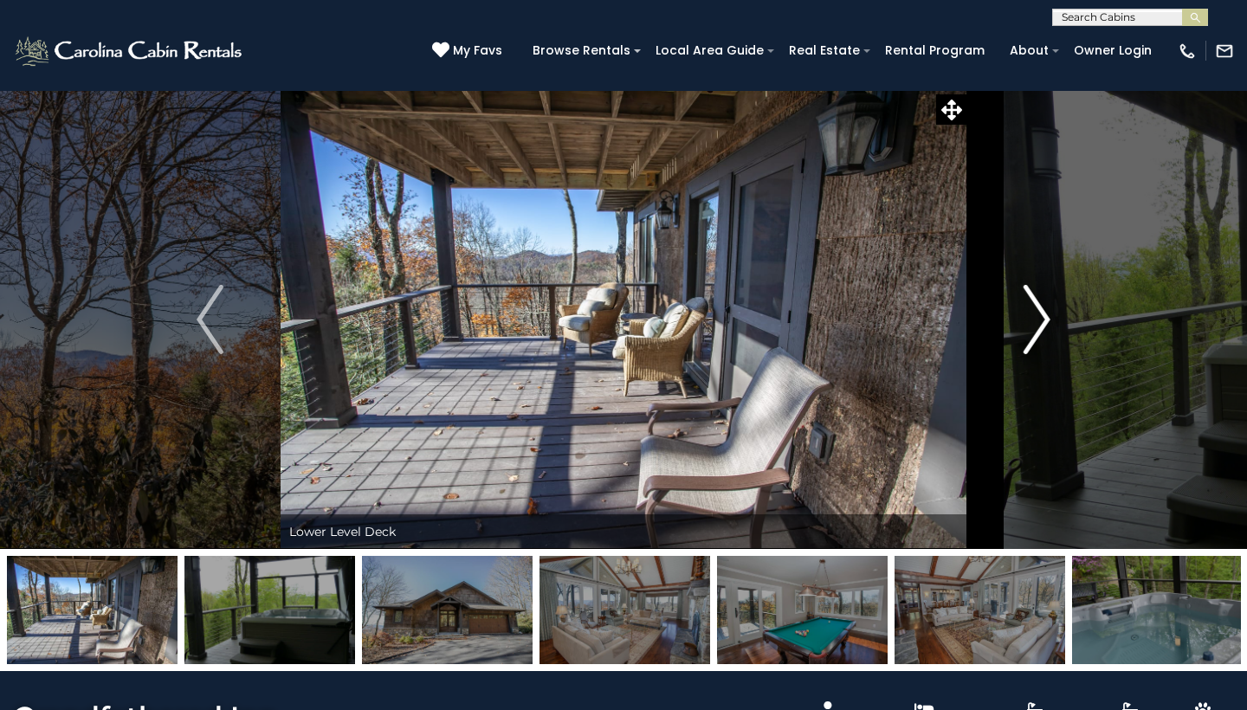
click at [1038, 318] on img "Next" at bounding box center [1037, 319] width 26 height 69
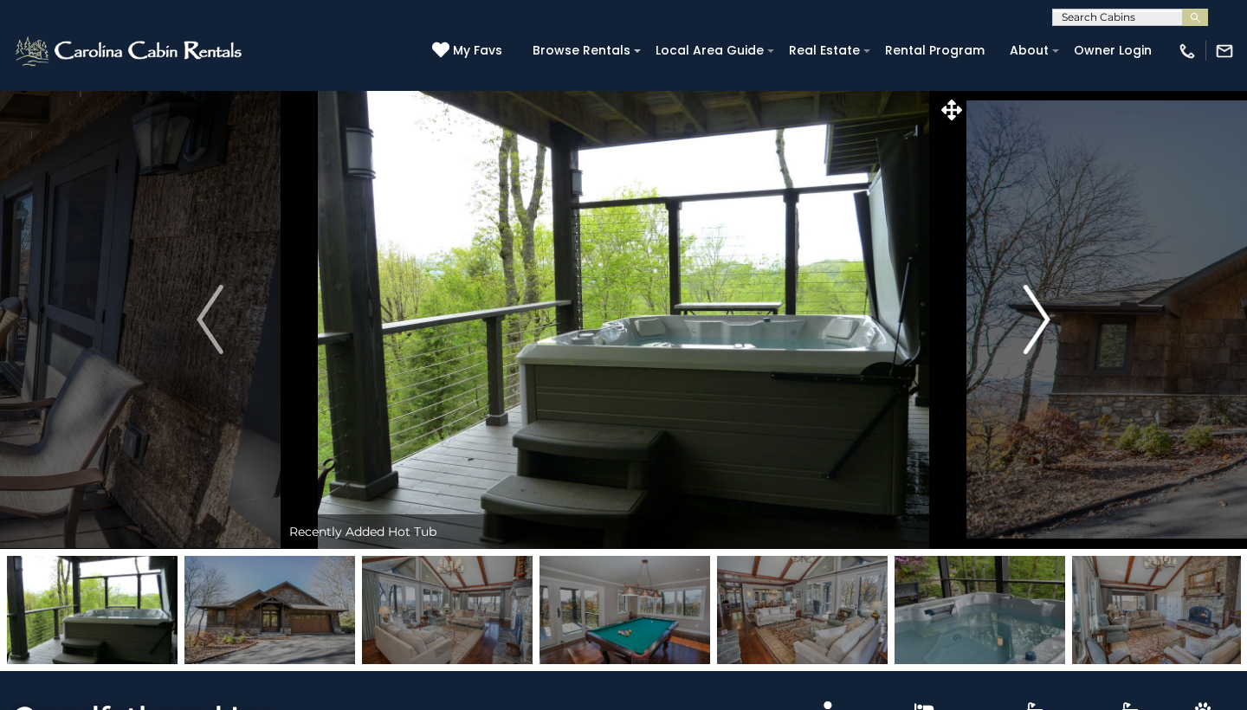
click at [1037, 318] on img "Next" at bounding box center [1037, 319] width 26 height 69
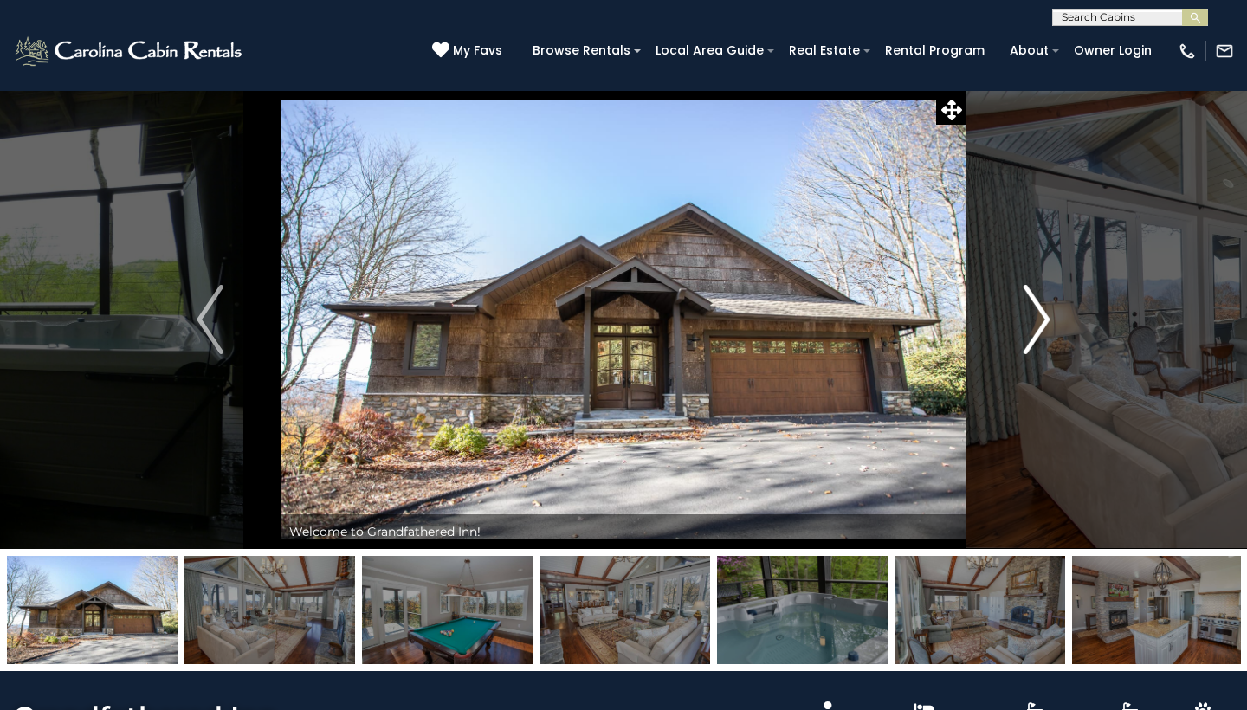
click at [1039, 318] on img "Next" at bounding box center [1037, 319] width 26 height 69
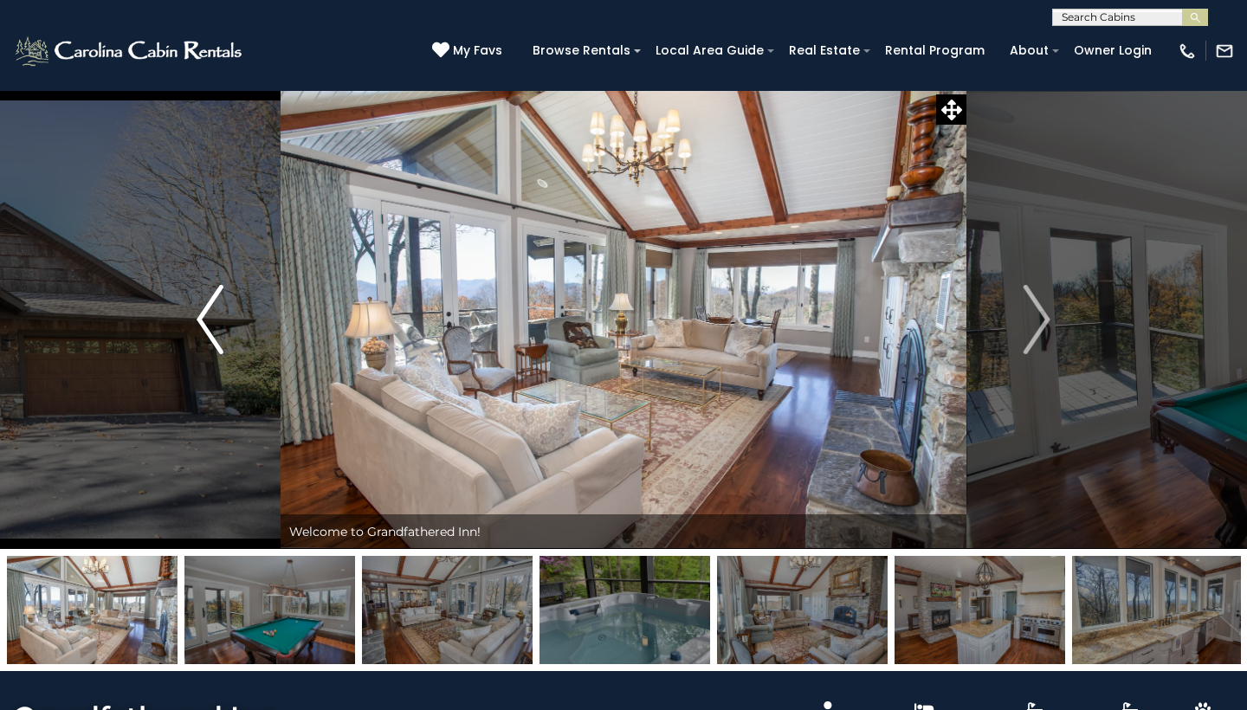
click at [196, 306] on button "Previous" at bounding box center [209, 319] width 141 height 459
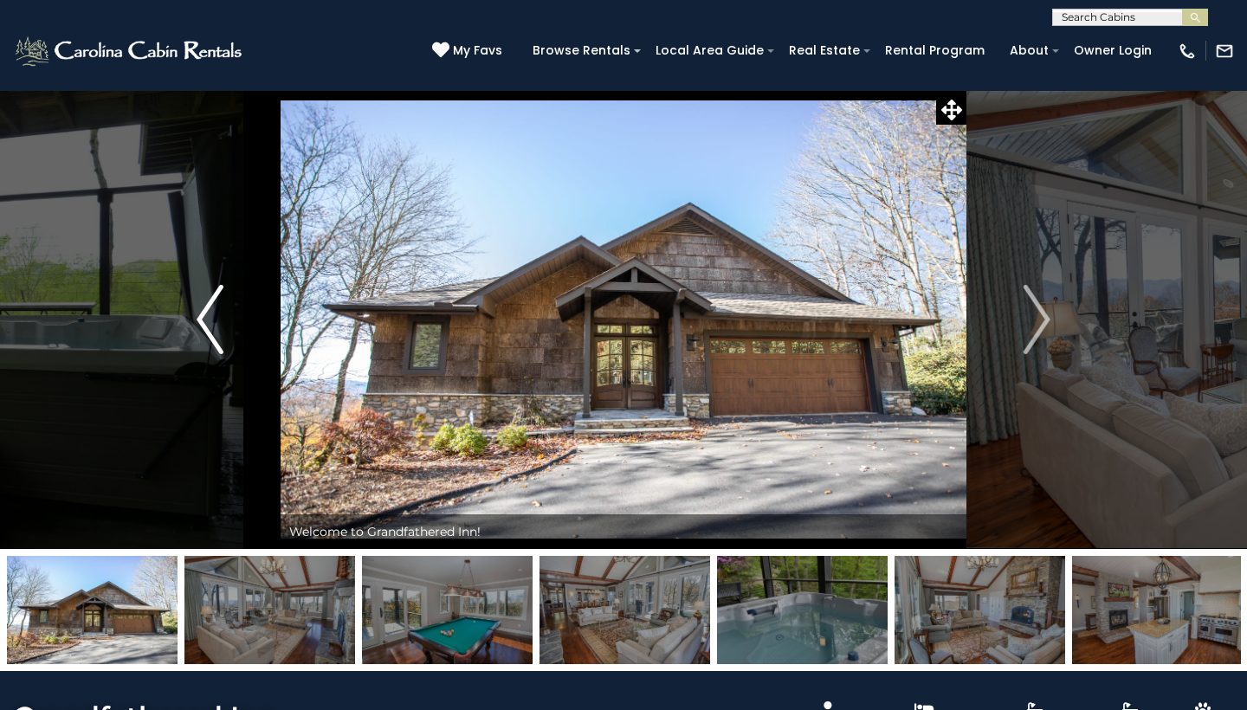
click at [196, 306] on button "Previous" at bounding box center [209, 319] width 141 height 459
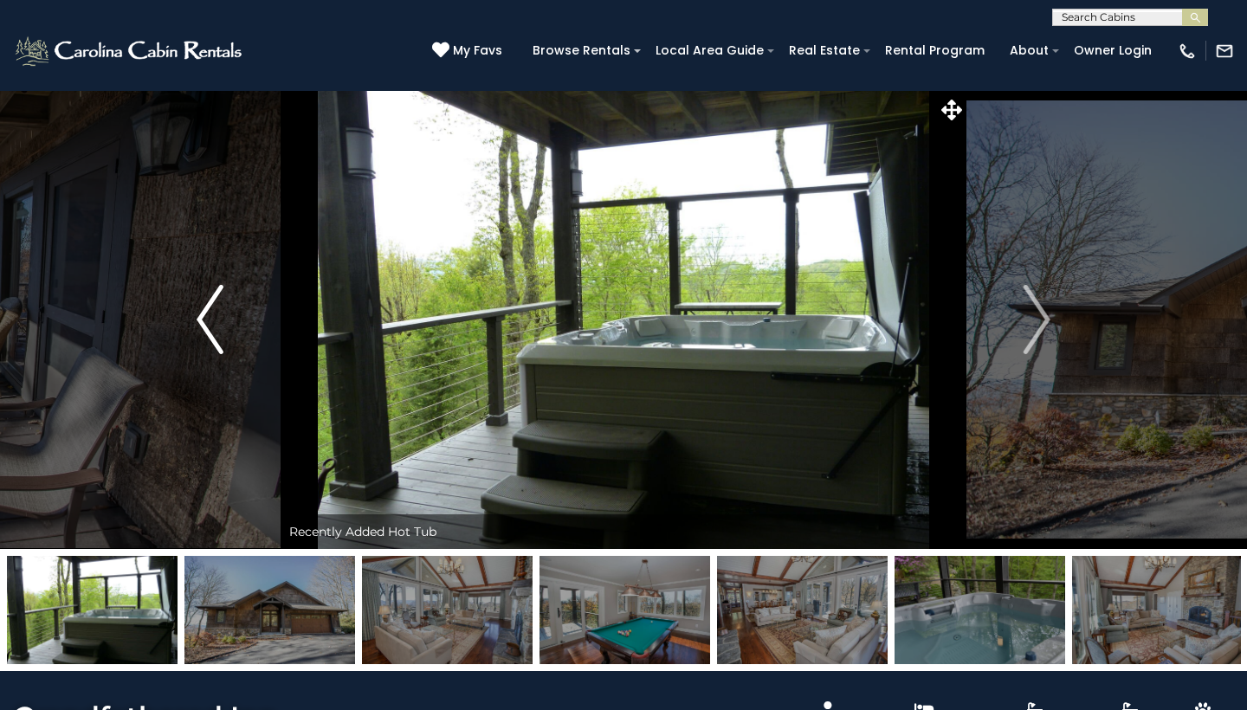
click at [196, 306] on button "Previous" at bounding box center [209, 319] width 141 height 459
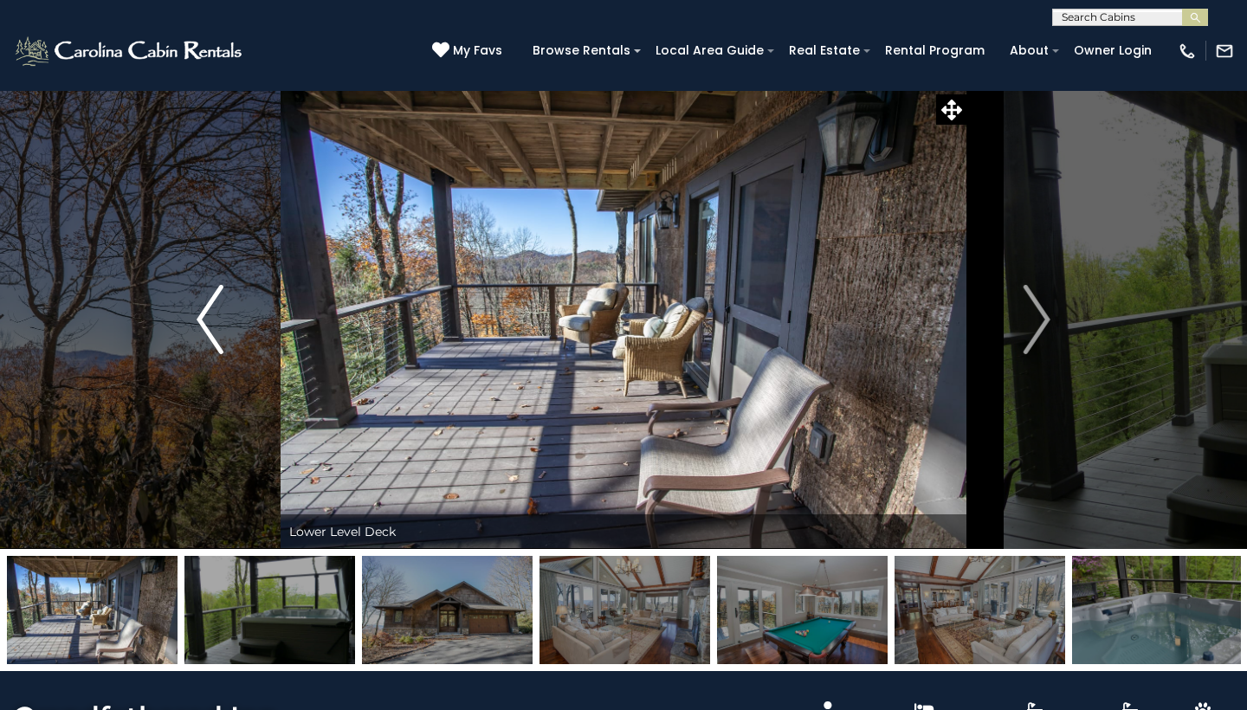
click at [196, 306] on button "Previous" at bounding box center [209, 319] width 141 height 459
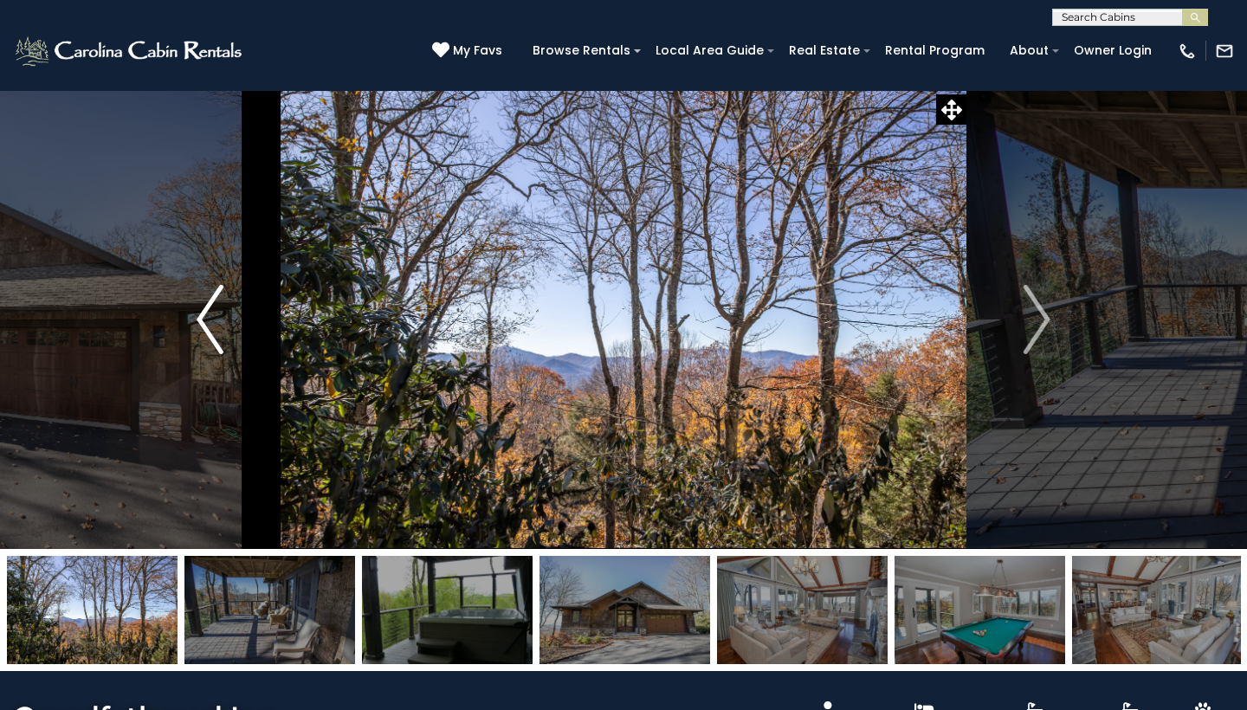
click at [204, 310] on img "Previous" at bounding box center [210, 319] width 26 height 69
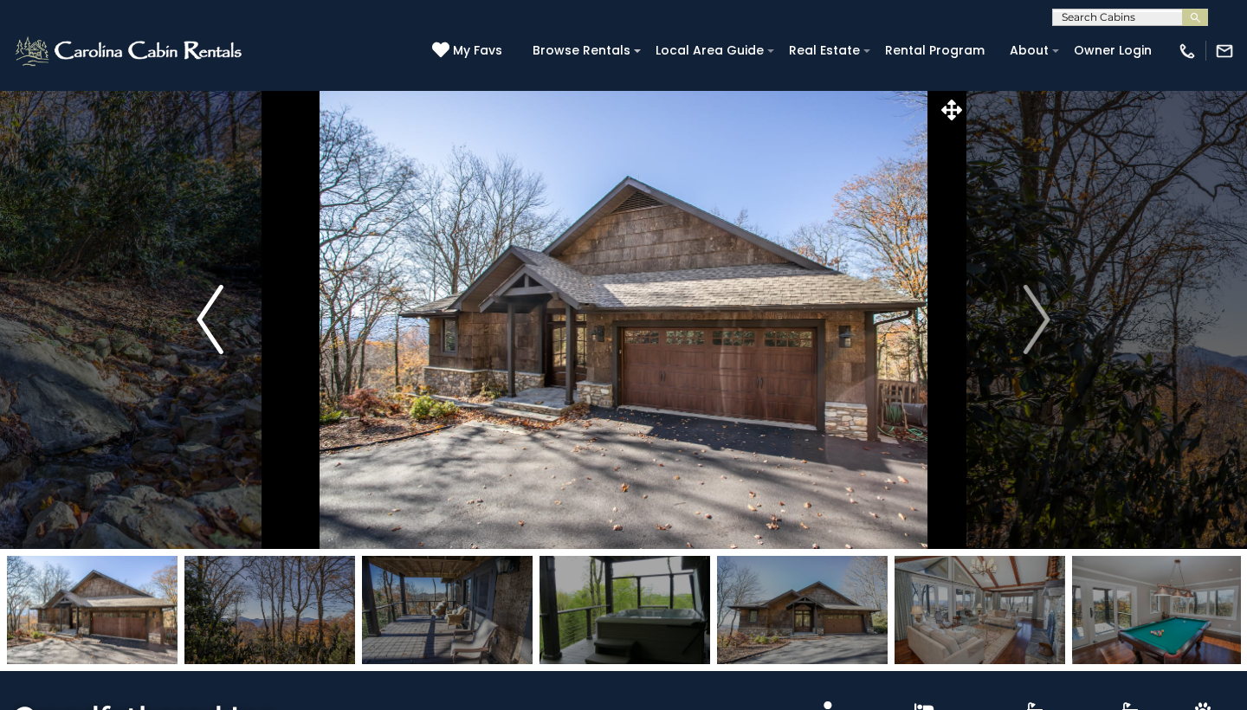
click at [204, 310] on img "Previous" at bounding box center [210, 319] width 26 height 69
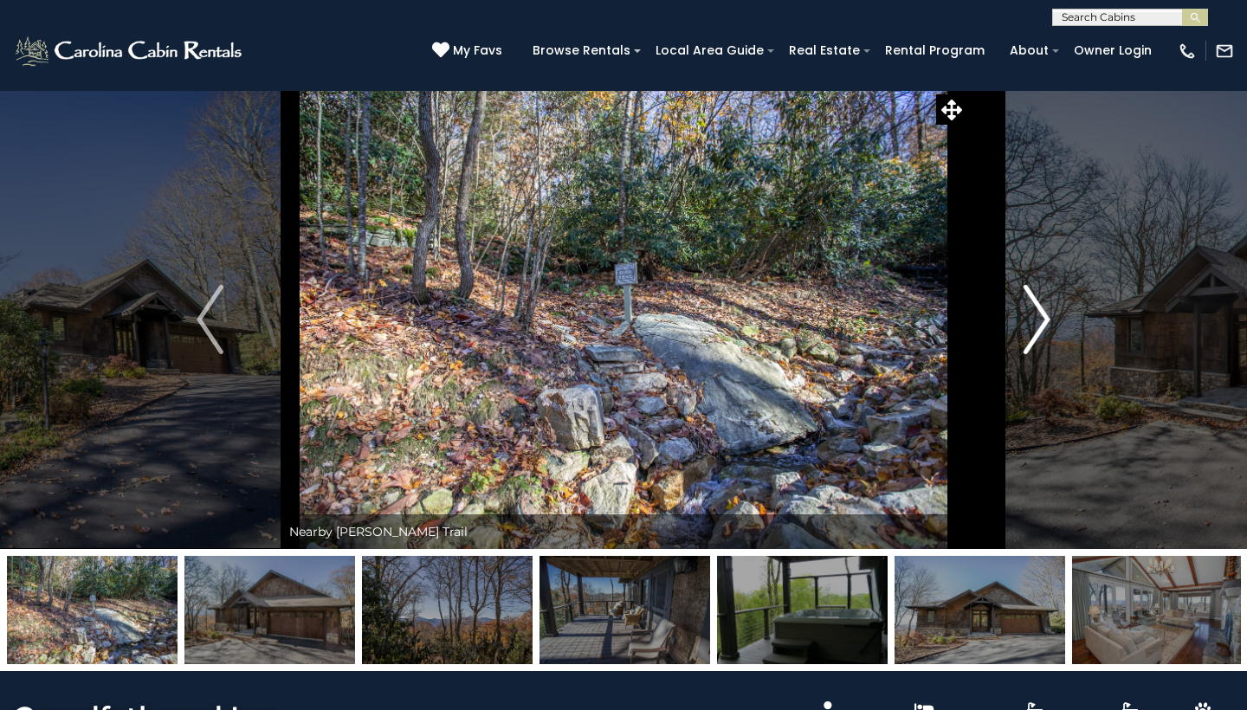
click at [1072, 146] on button "Next" at bounding box center [1037, 319] width 141 height 459
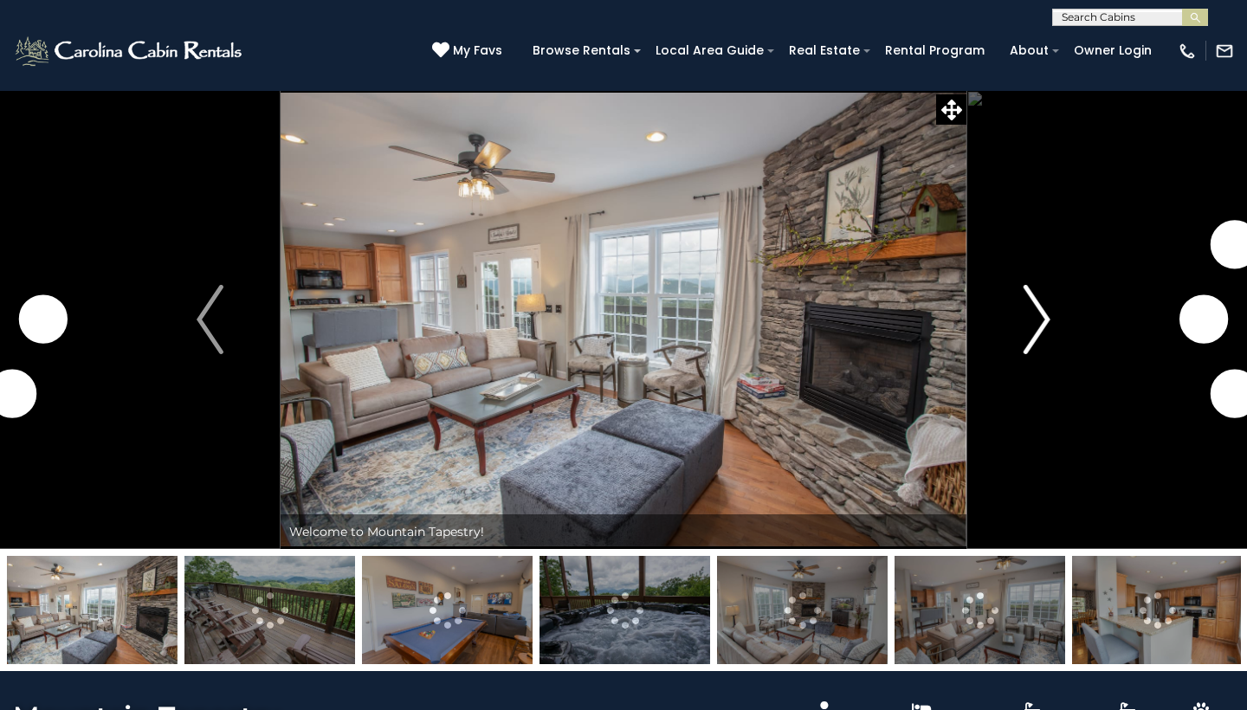
click at [1035, 321] on img "Next" at bounding box center [1037, 319] width 26 height 69
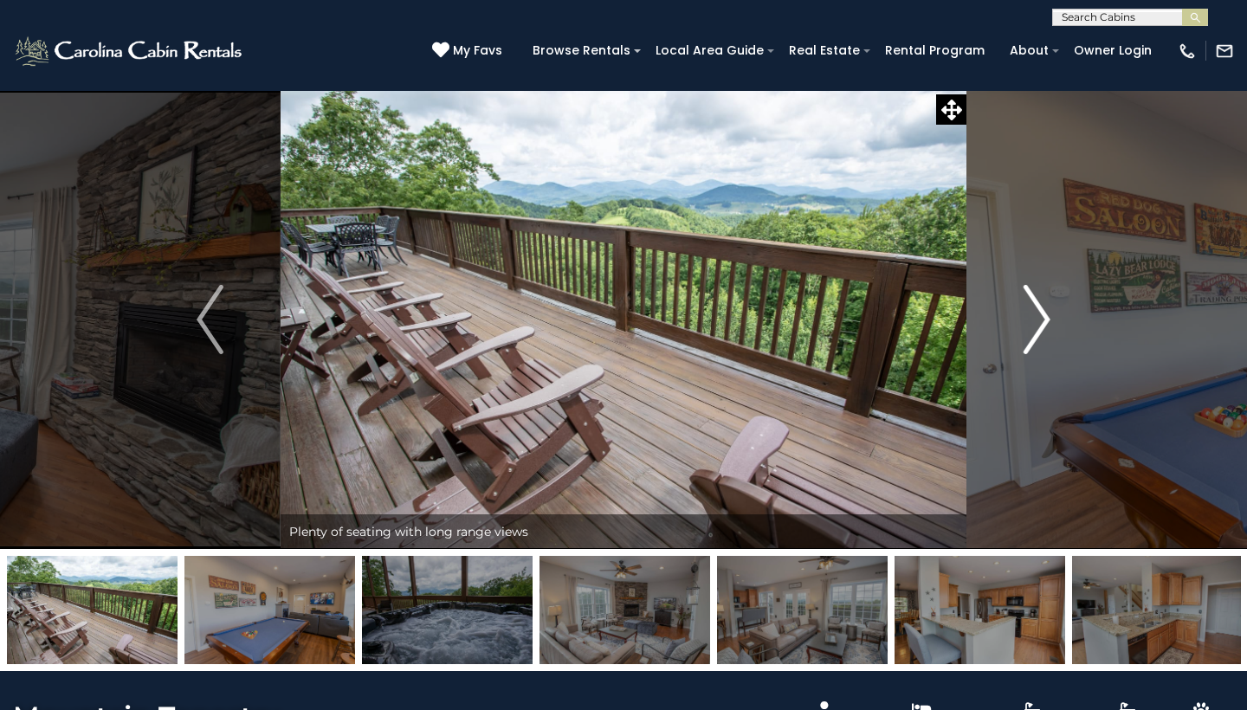
click at [1045, 320] on img "Next" at bounding box center [1037, 319] width 26 height 69
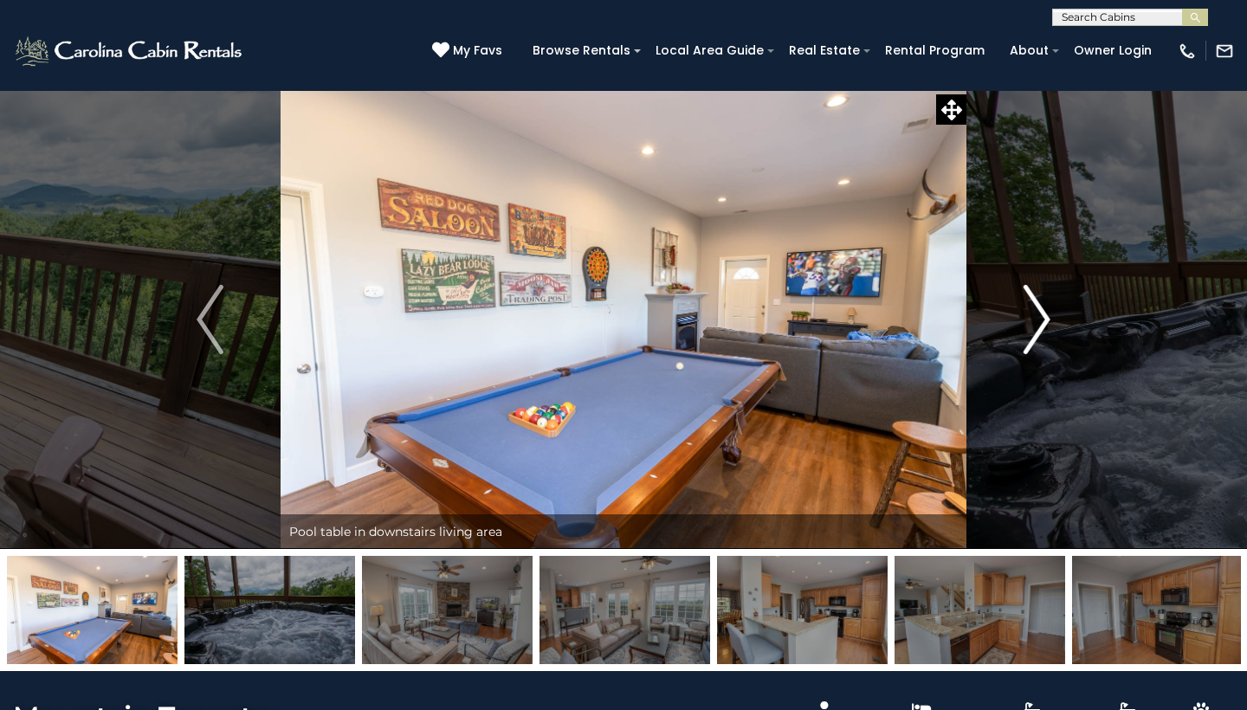
click at [1045, 320] on img "Next" at bounding box center [1037, 319] width 26 height 69
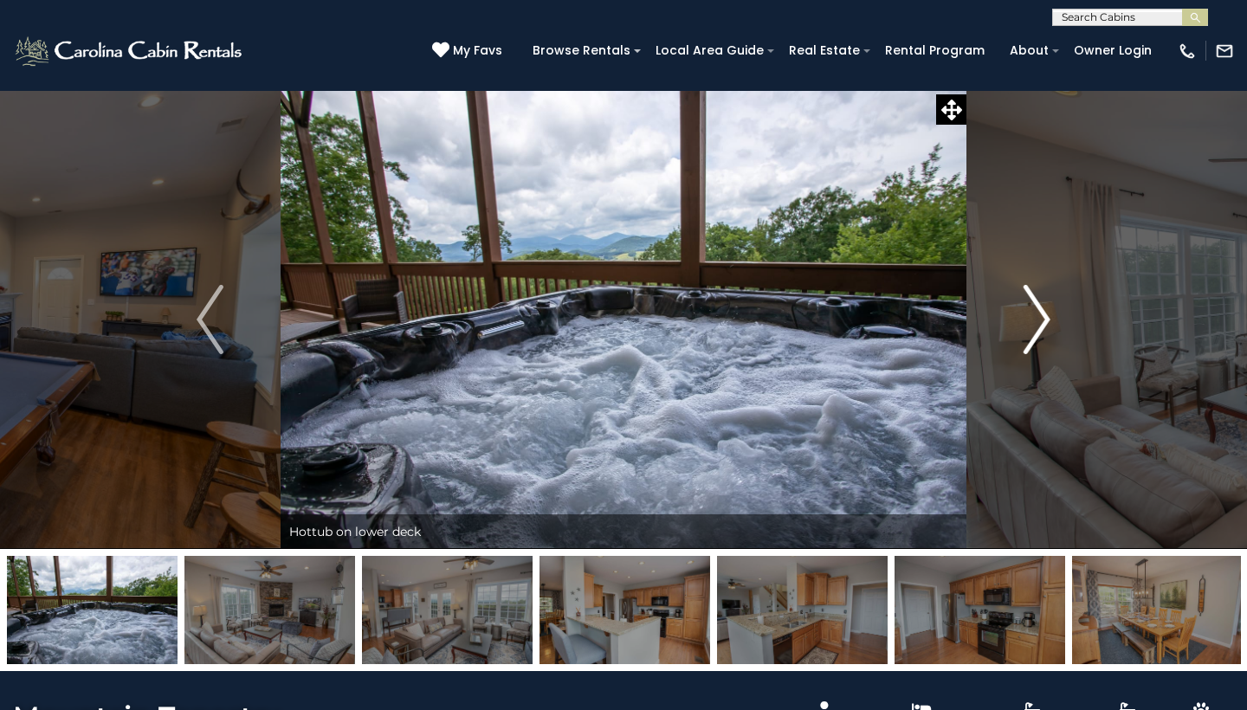
click at [1045, 320] on img "Next" at bounding box center [1037, 319] width 26 height 69
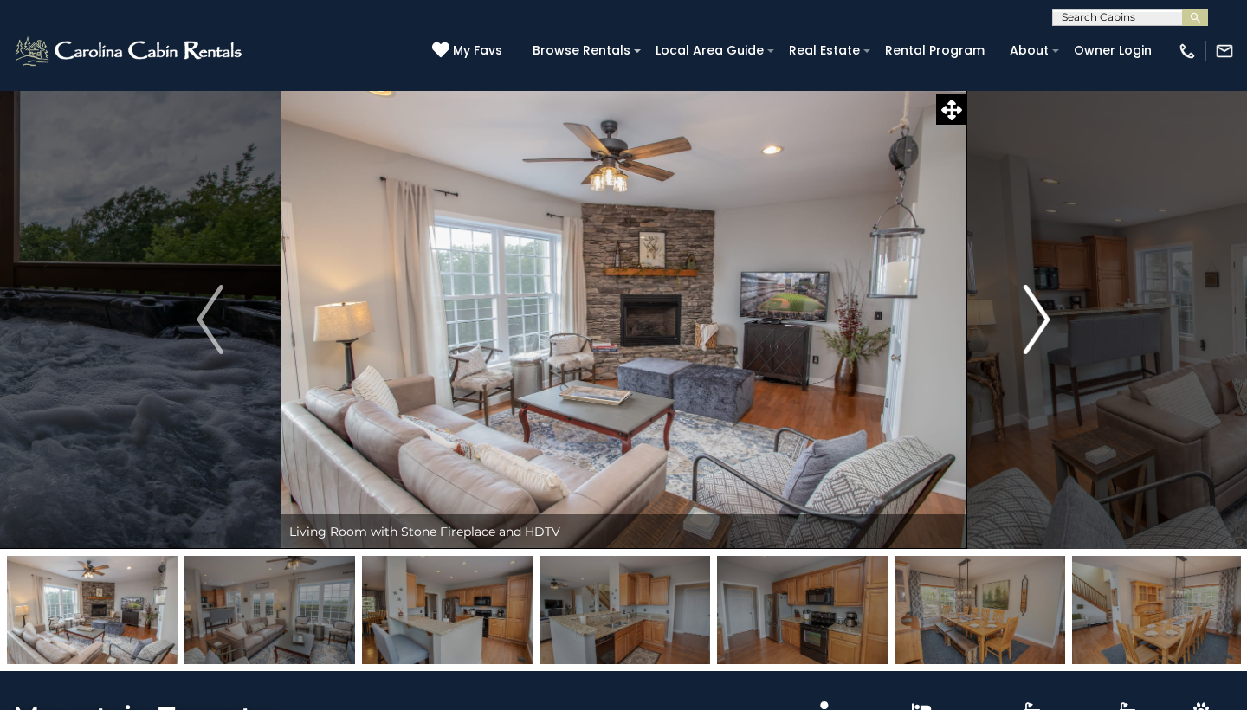
click at [1045, 320] on img "Next" at bounding box center [1037, 319] width 26 height 69
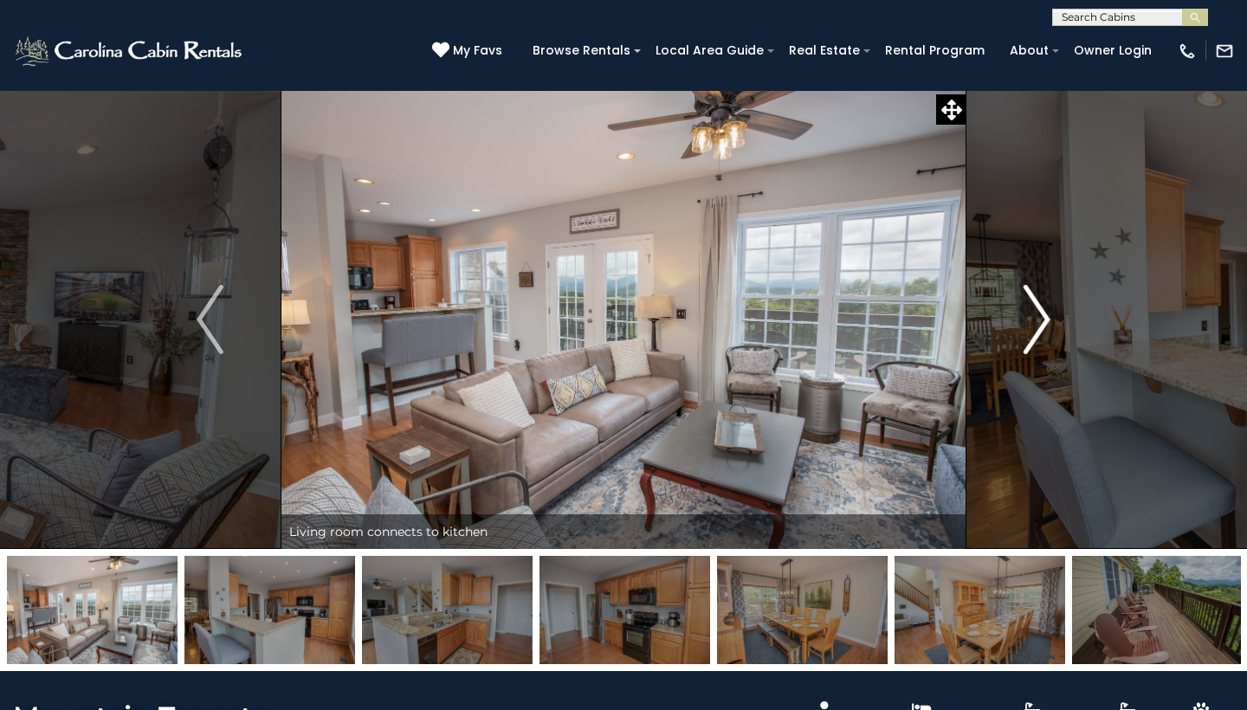
click at [1045, 320] on img "Next" at bounding box center [1037, 319] width 26 height 69
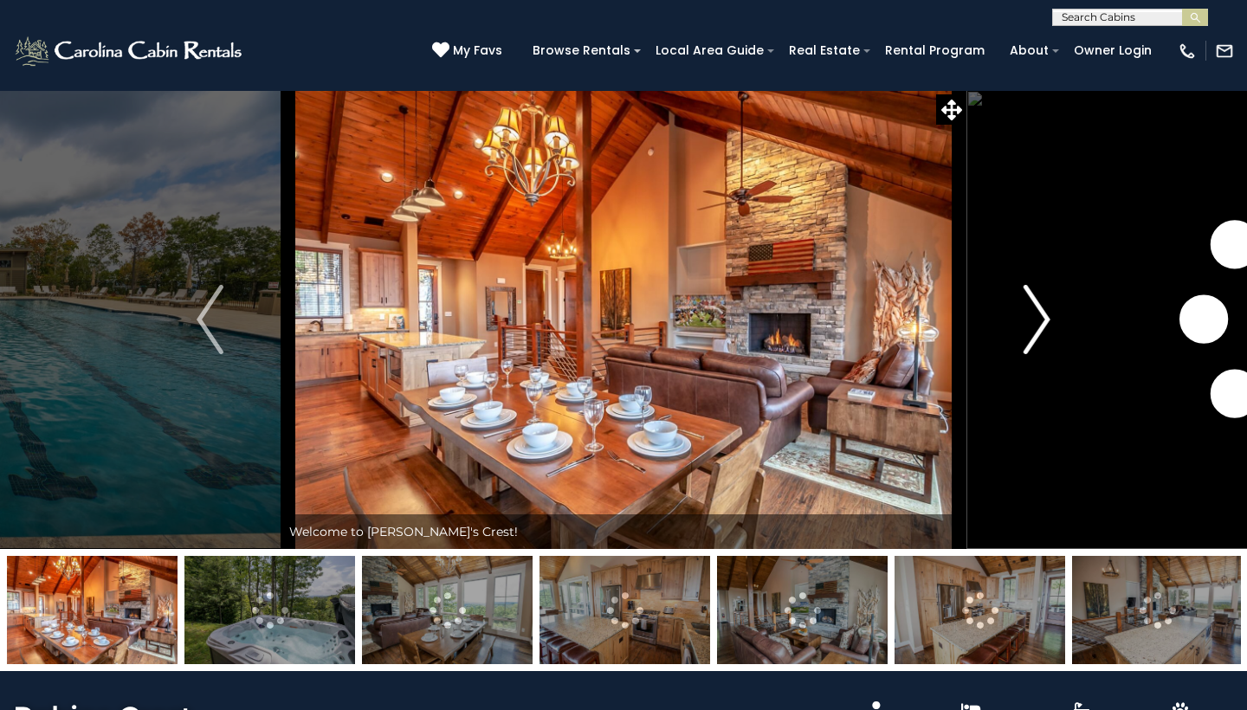
click at [1046, 313] on img "Next" at bounding box center [1037, 319] width 26 height 69
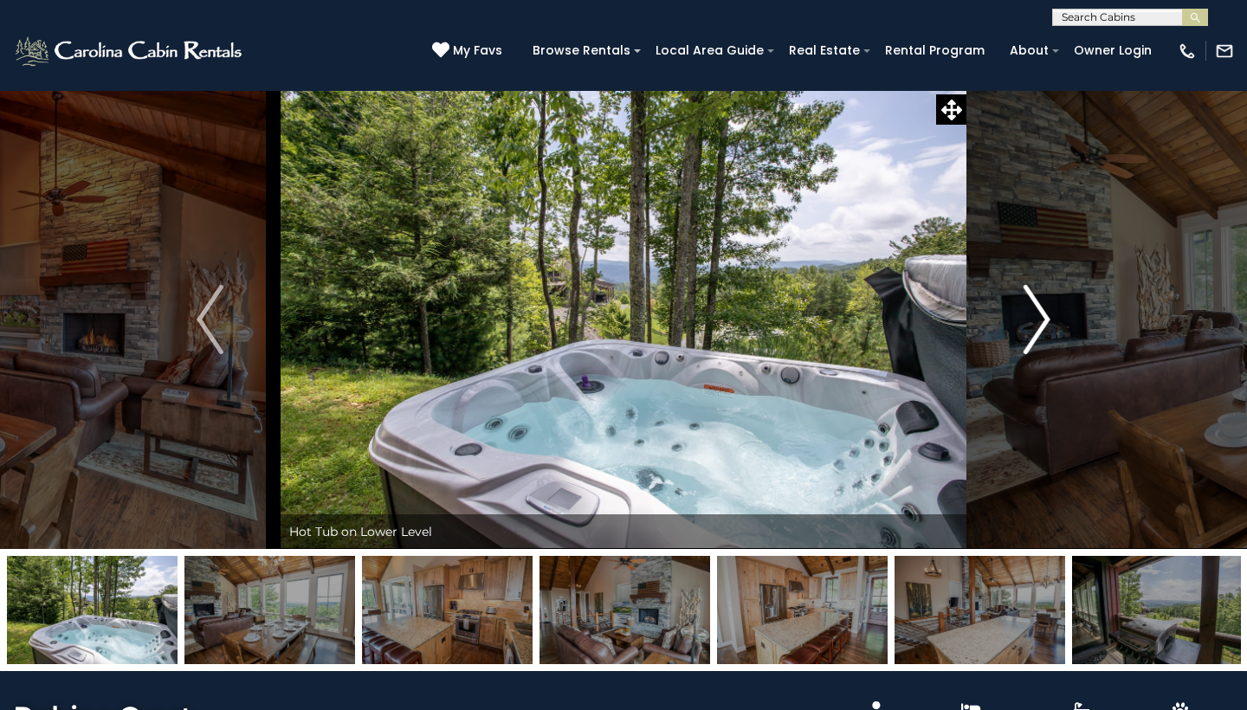
click at [1040, 316] on img "Next" at bounding box center [1037, 319] width 26 height 69
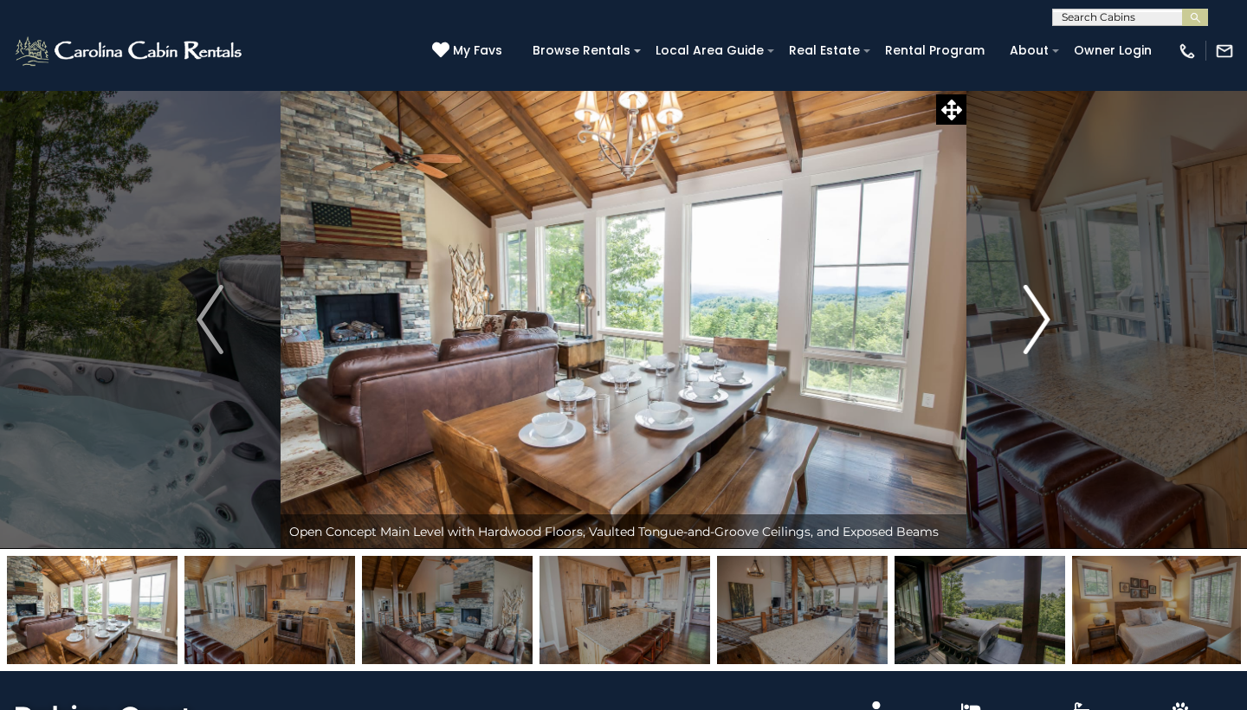
click at [1040, 316] on img "Next" at bounding box center [1037, 319] width 26 height 69
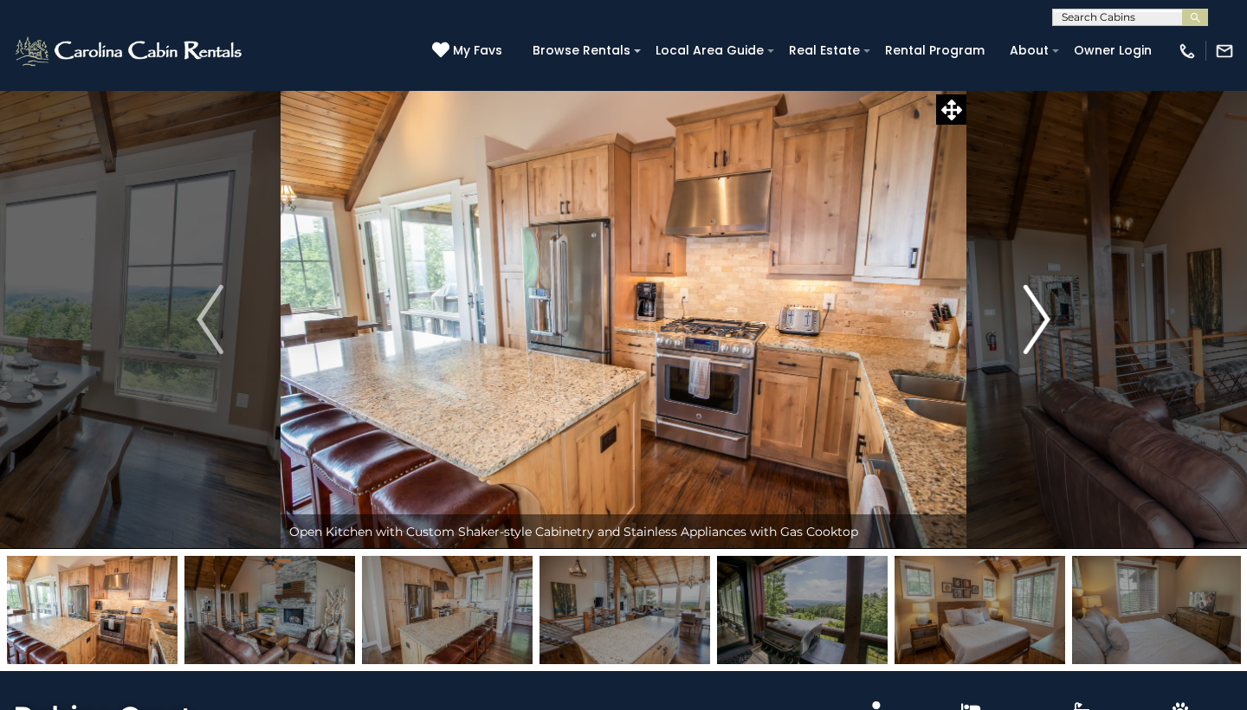
click at [1040, 316] on img "Next" at bounding box center [1037, 319] width 26 height 69
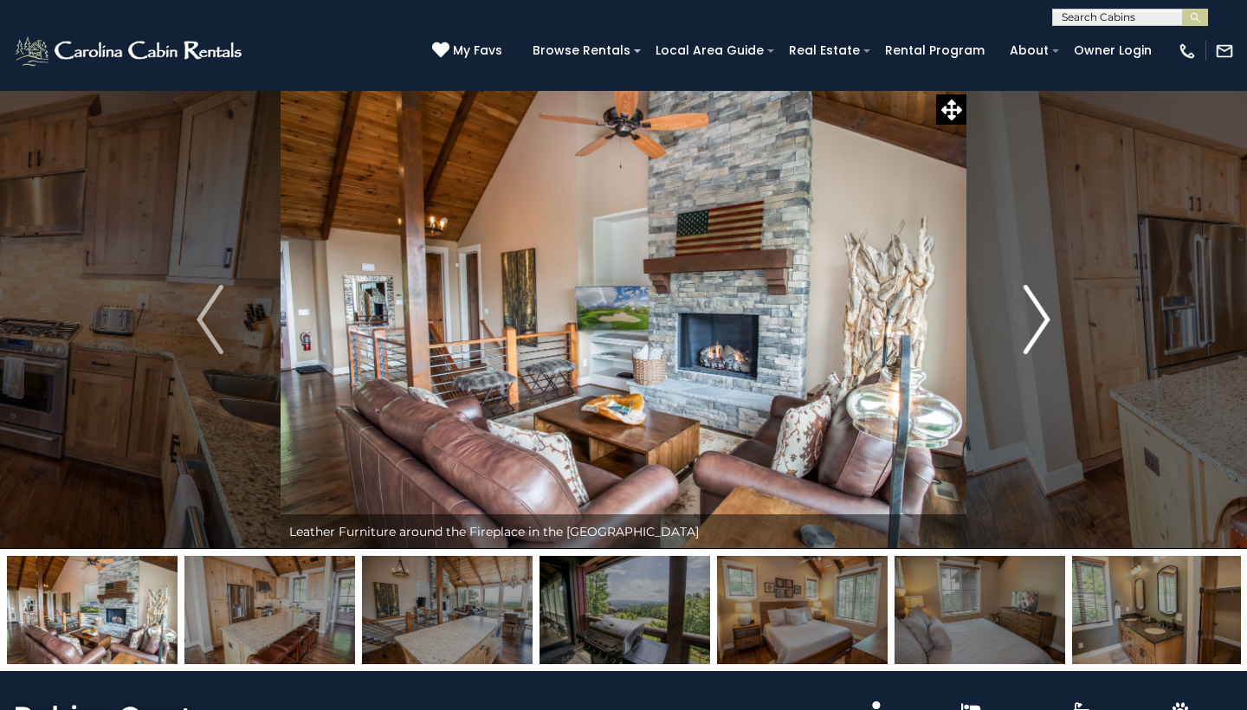
click at [1040, 316] on img "Next" at bounding box center [1037, 319] width 26 height 69
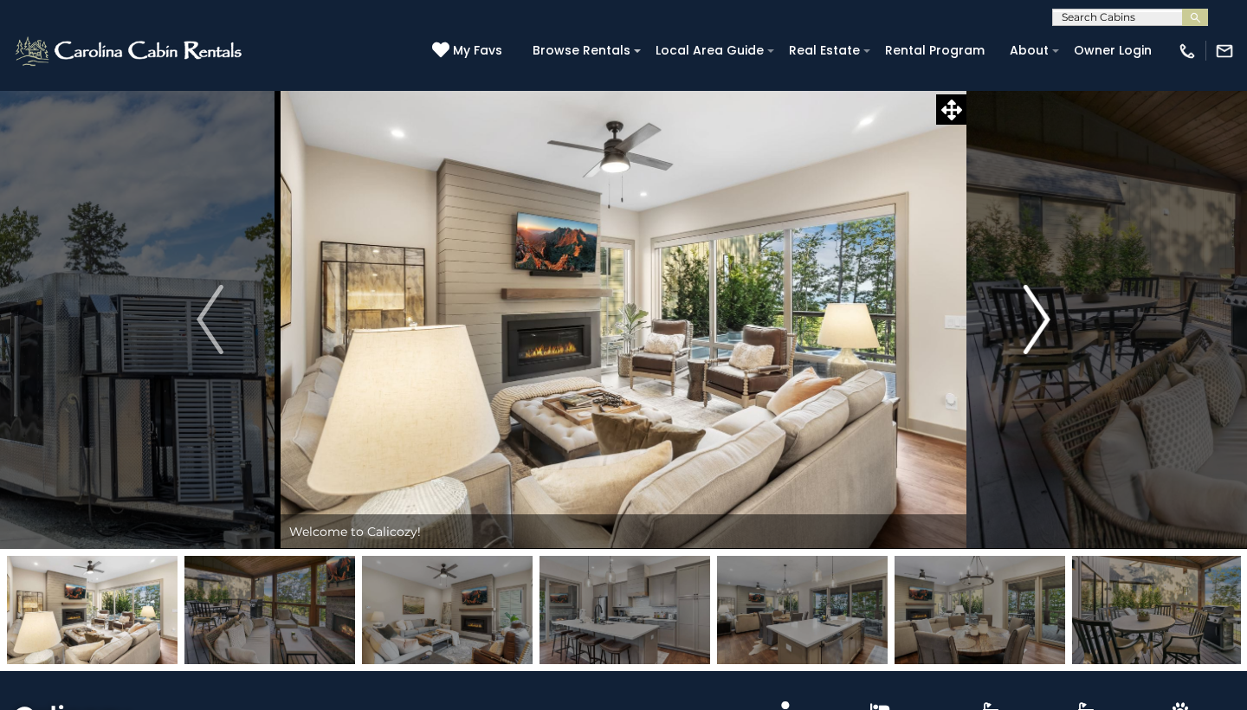
click at [1044, 315] on img "Next" at bounding box center [1037, 319] width 26 height 69
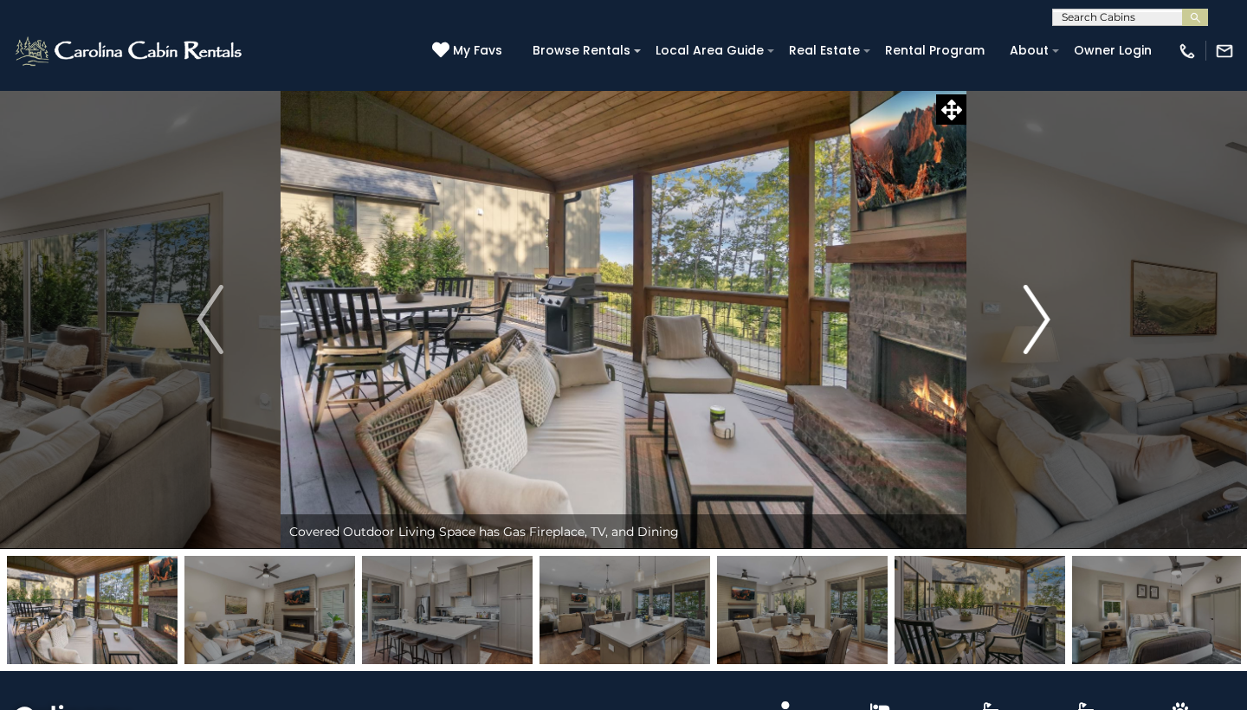
click at [1039, 317] on img "Next" at bounding box center [1037, 319] width 26 height 69
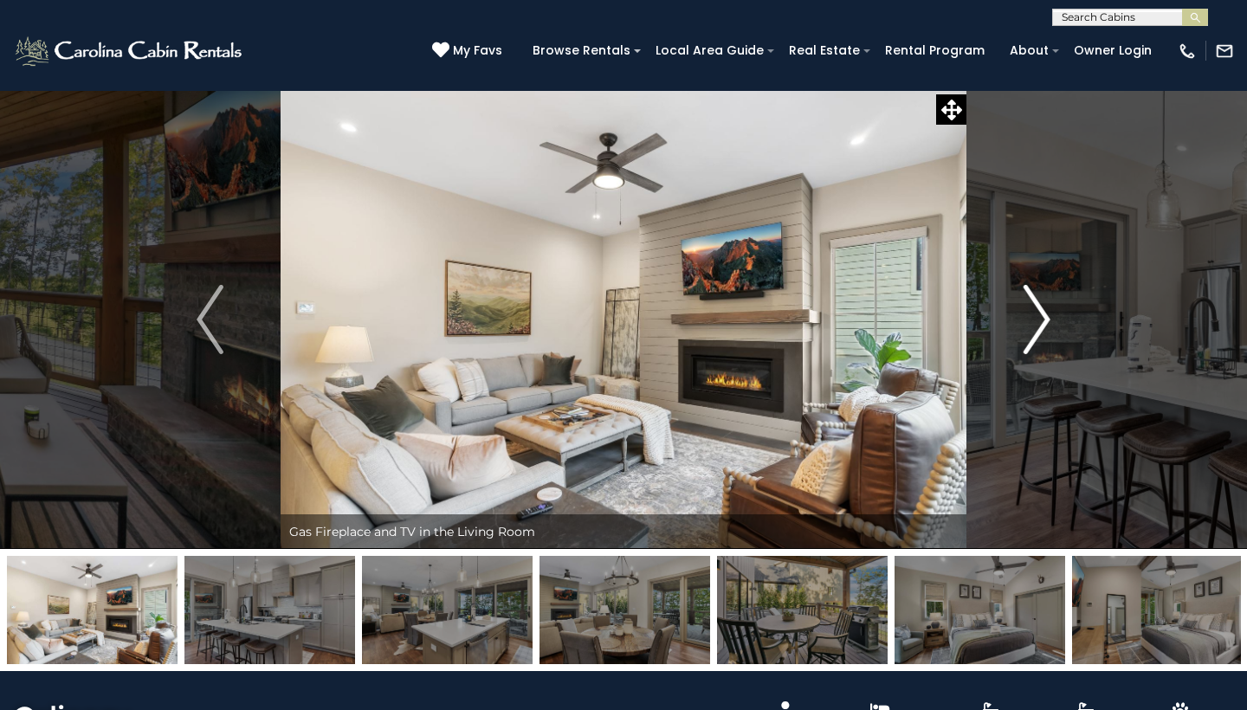
click at [1039, 317] on img "Next" at bounding box center [1037, 319] width 26 height 69
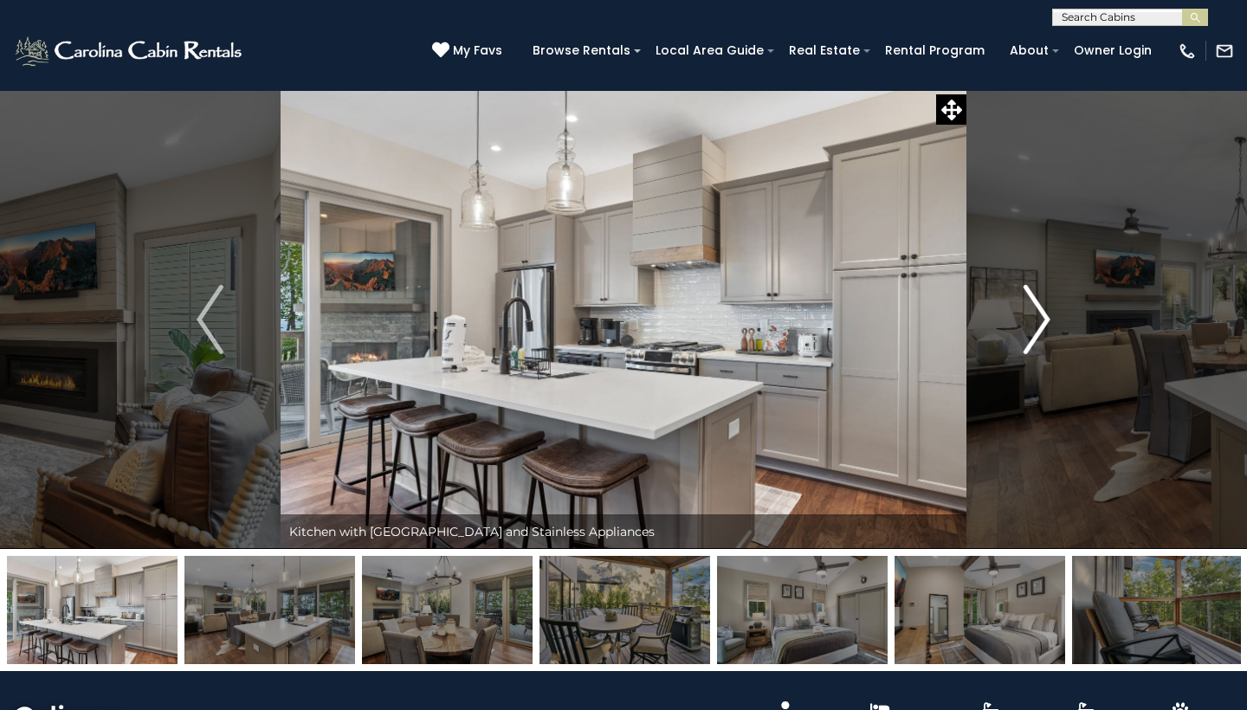
click at [1039, 317] on img "Next" at bounding box center [1037, 319] width 26 height 69
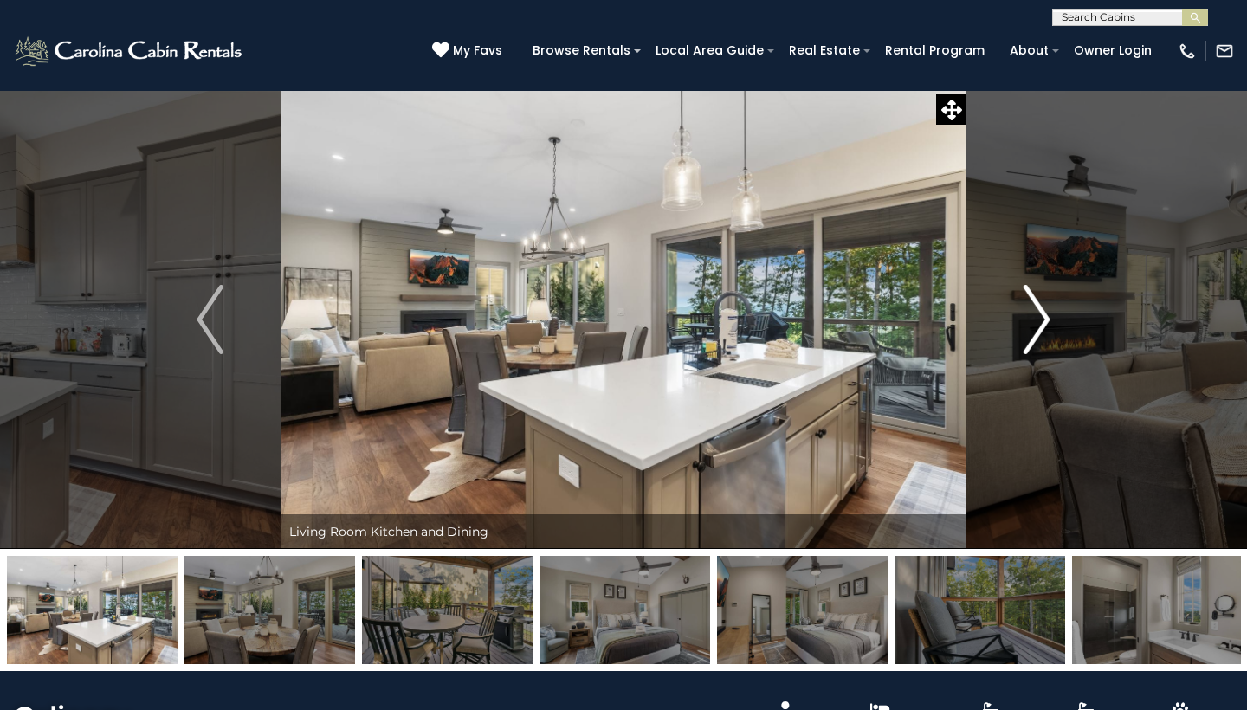
click at [1039, 317] on img "Next" at bounding box center [1037, 319] width 26 height 69
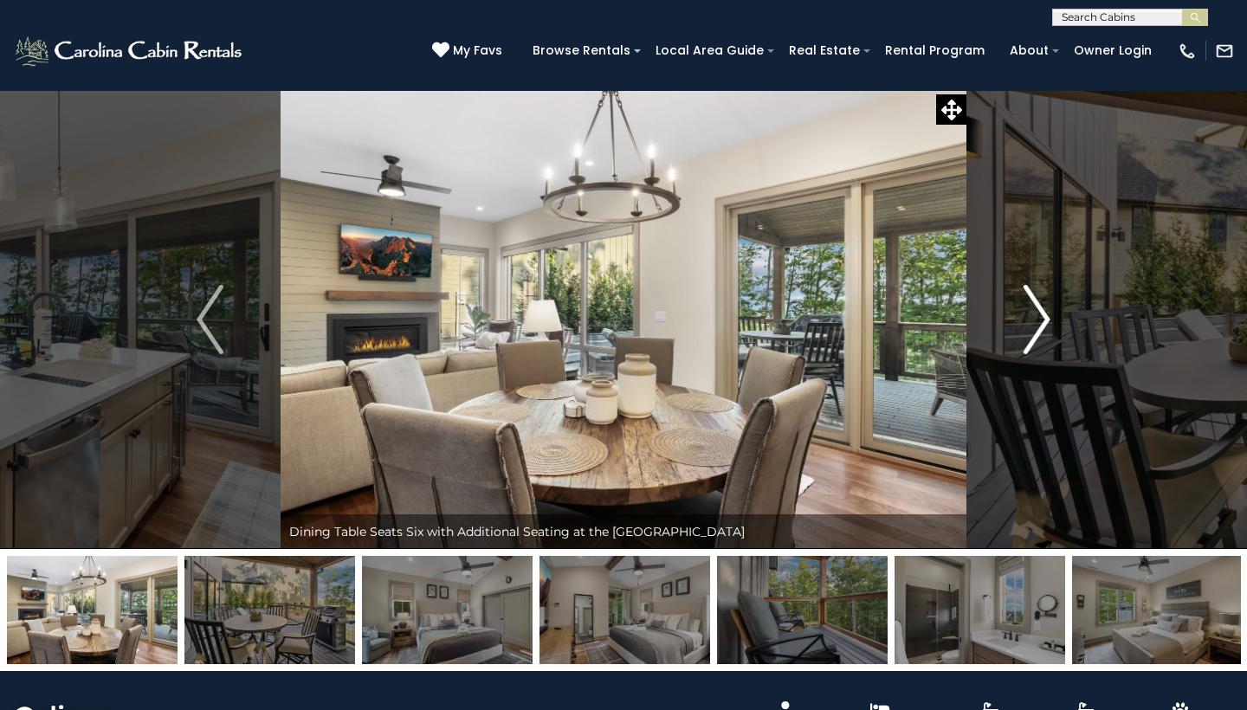
click at [1039, 317] on img "Next" at bounding box center [1037, 319] width 26 height 69
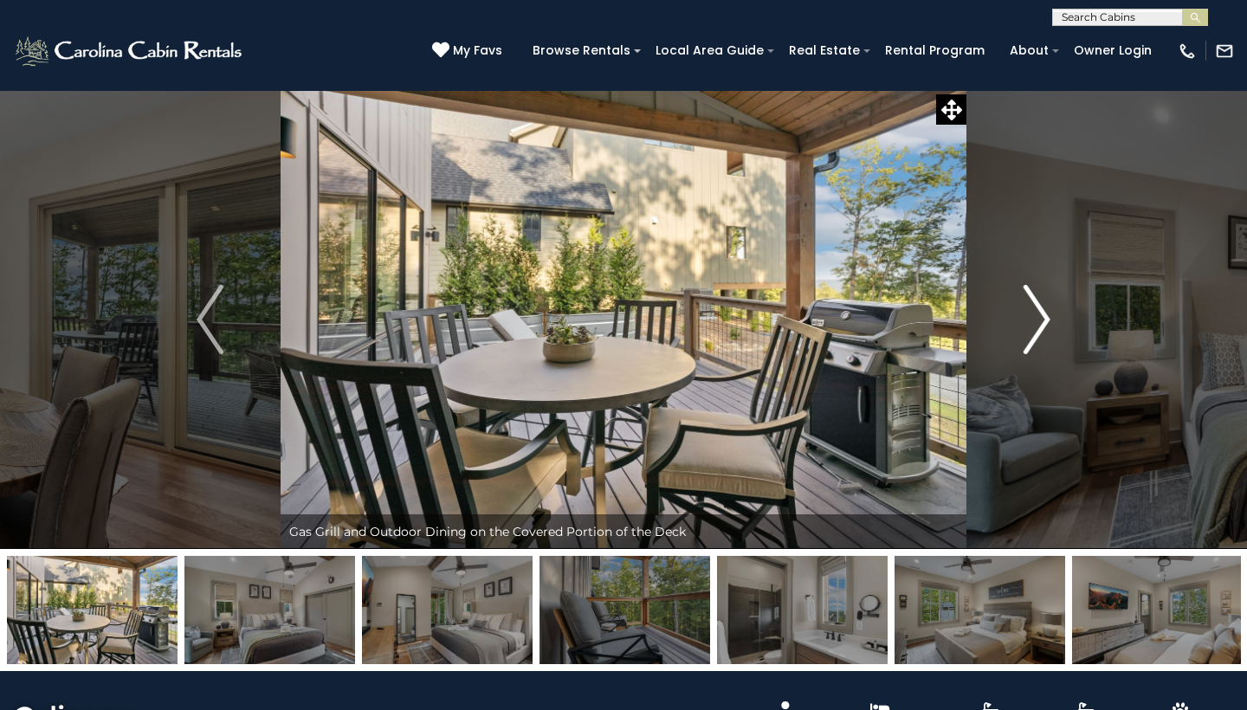
click at [1039, 317] on img "Next" at bounding box center [1037, 319] width 26 height 69
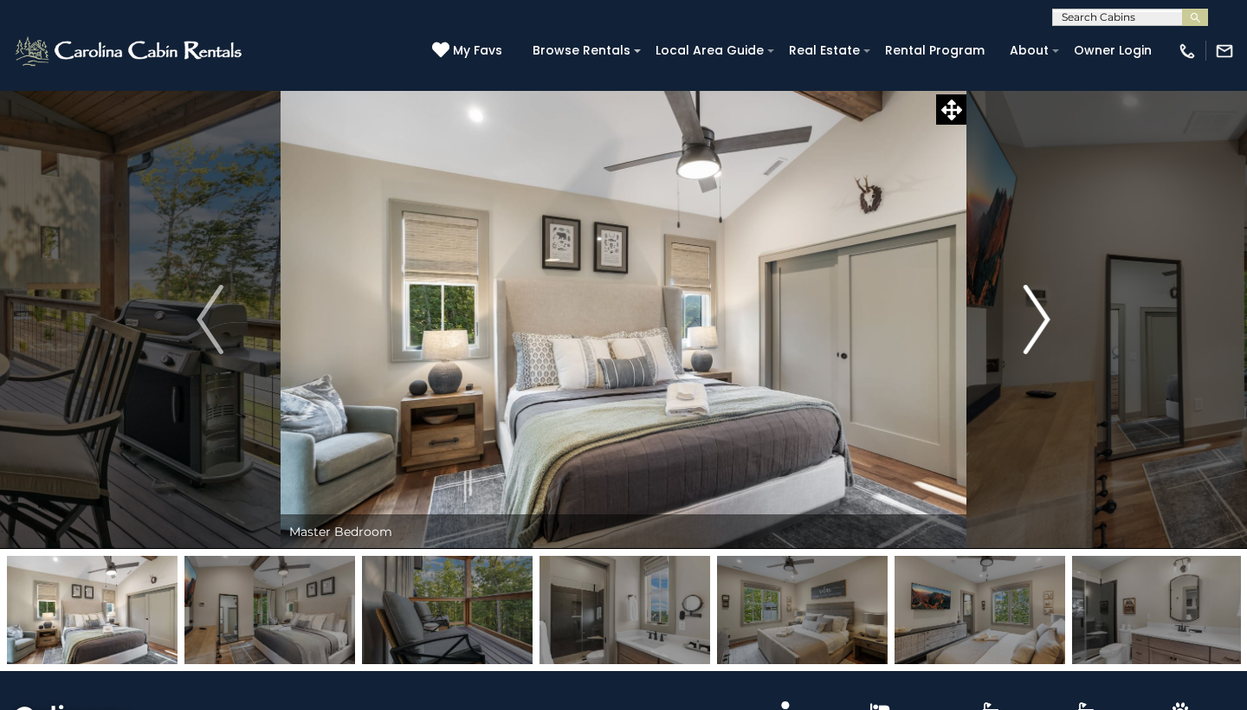
click at [1039, 317] on img "Next" at bounding box center [1037, 319] width 26 height 69
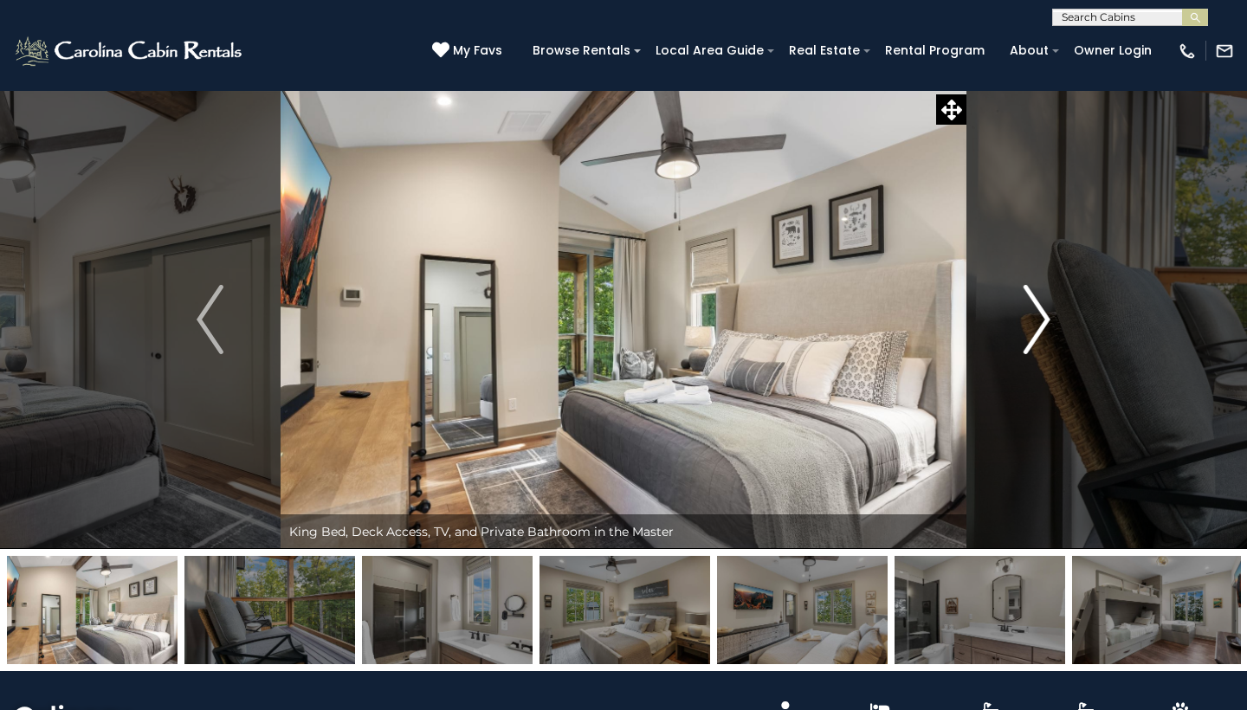
click at [1039, 317] on img "Next" at bounding box center [1037, 319] width 26 height 69
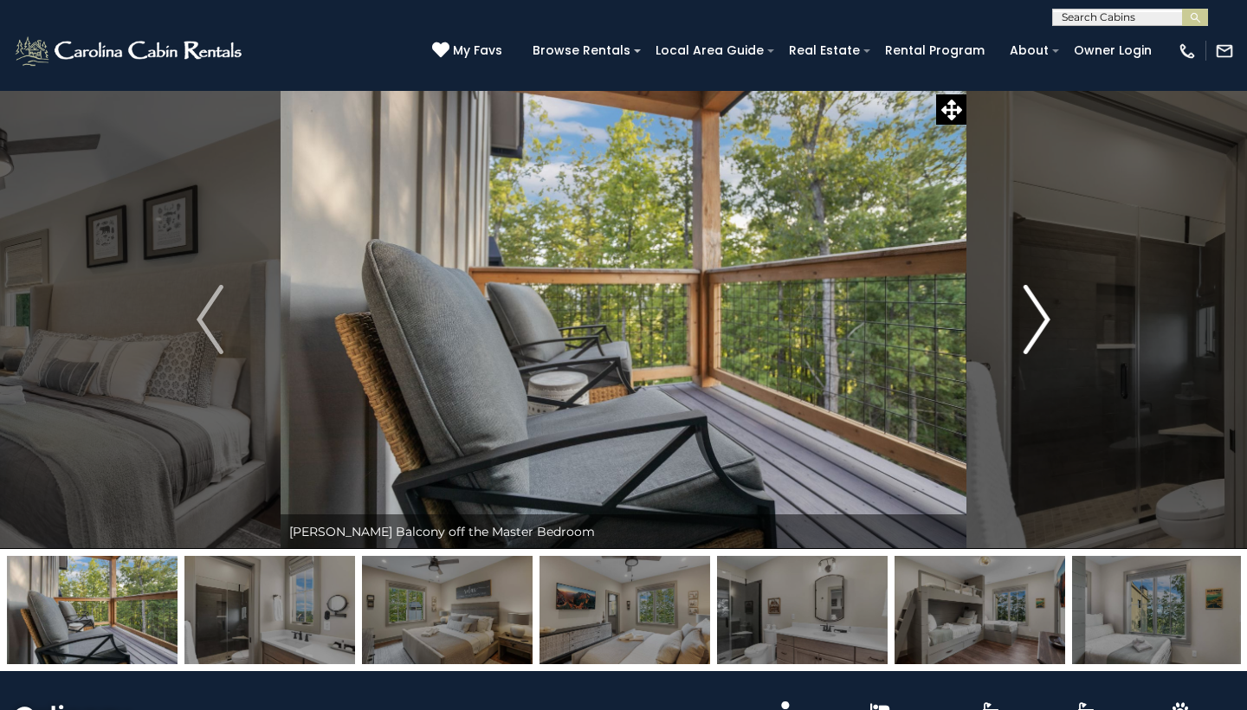
click at [1039, 317] on img "Next" at bounding box center [1037, 319] width 26 height 69
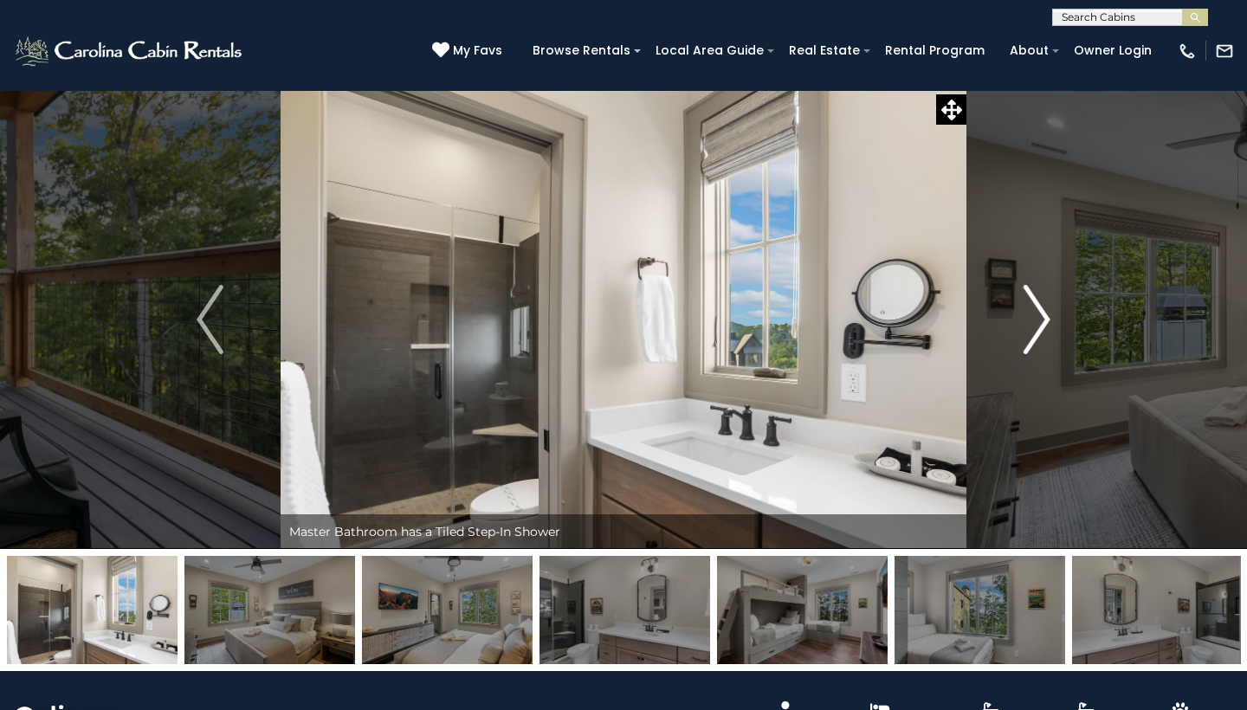
click at [1039, 317] on img "Next" at bounding box center [1037, 319] width 26 height 69
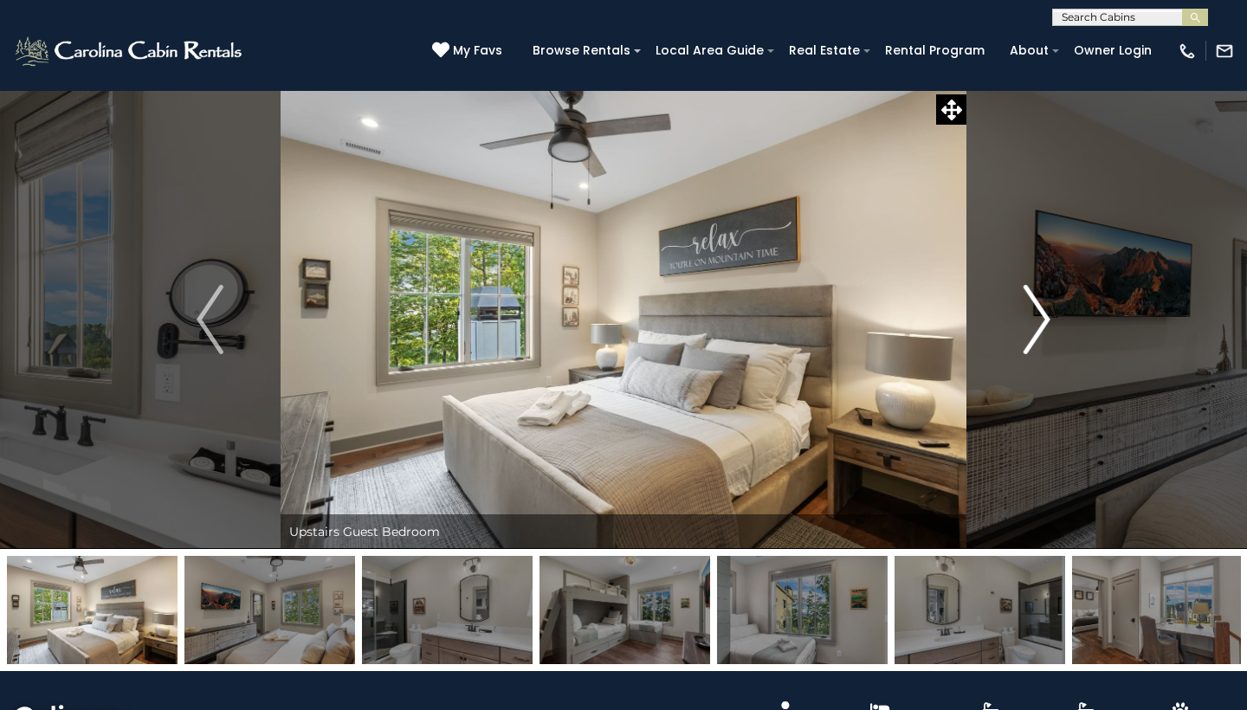
click at [1039, 317] on img "Next" at bounding box center [1037, 319] width 26 height 69
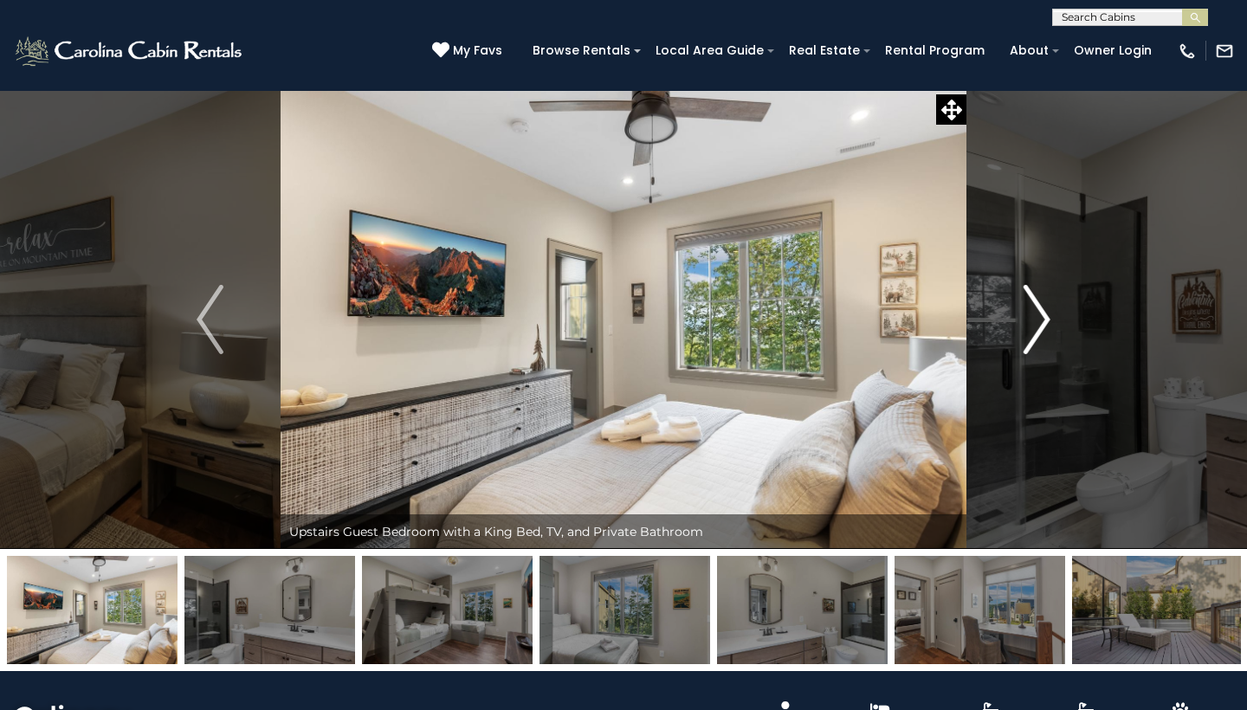
click at [1039, 317] on img "Next" at bounding box center [1037, 319] width 26 height 69
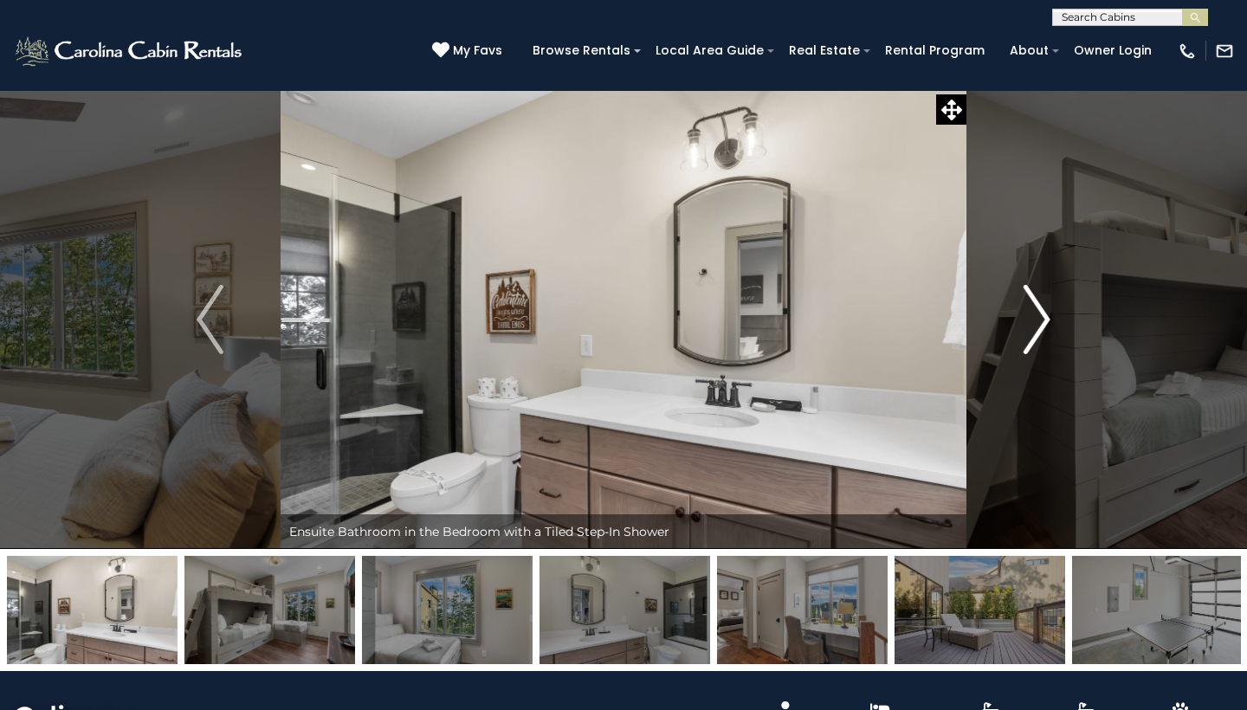
click at [1039, 317] on img "Next" at bounding box center [1037, 319] width 26 height 69
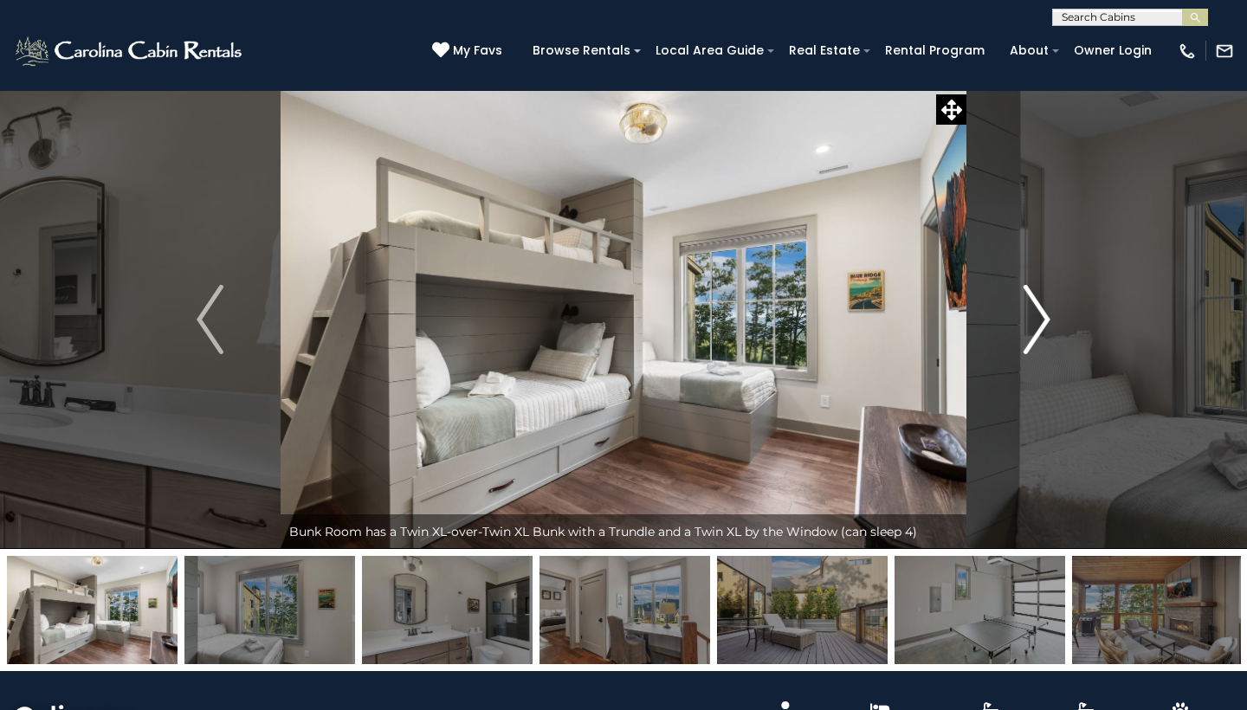
click at [1039, 317] on img "Next" at bounding box center [1037, 319] width 26 height 69
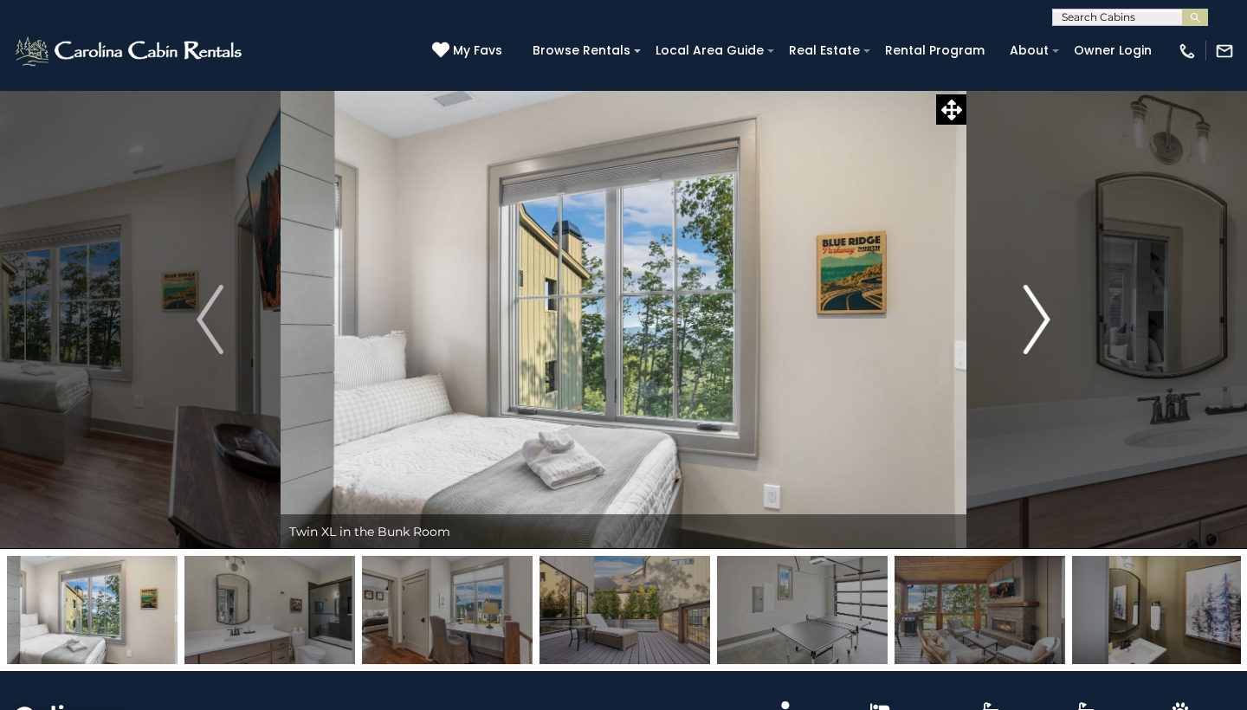
click at [1039, 317] on img "Next" at bounding box center [1037, 319] width 26 height 69
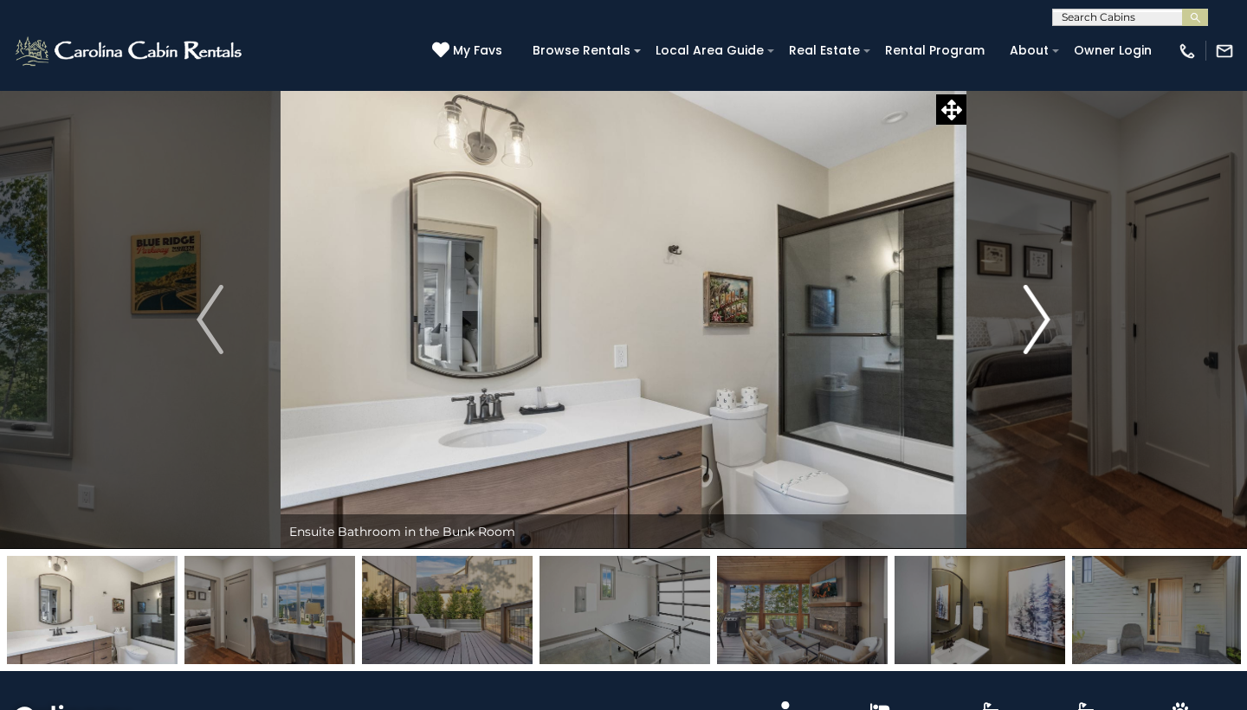
click at [1039, 317] on img "Next" at bounding box center [1037, 319] width 26 height 69
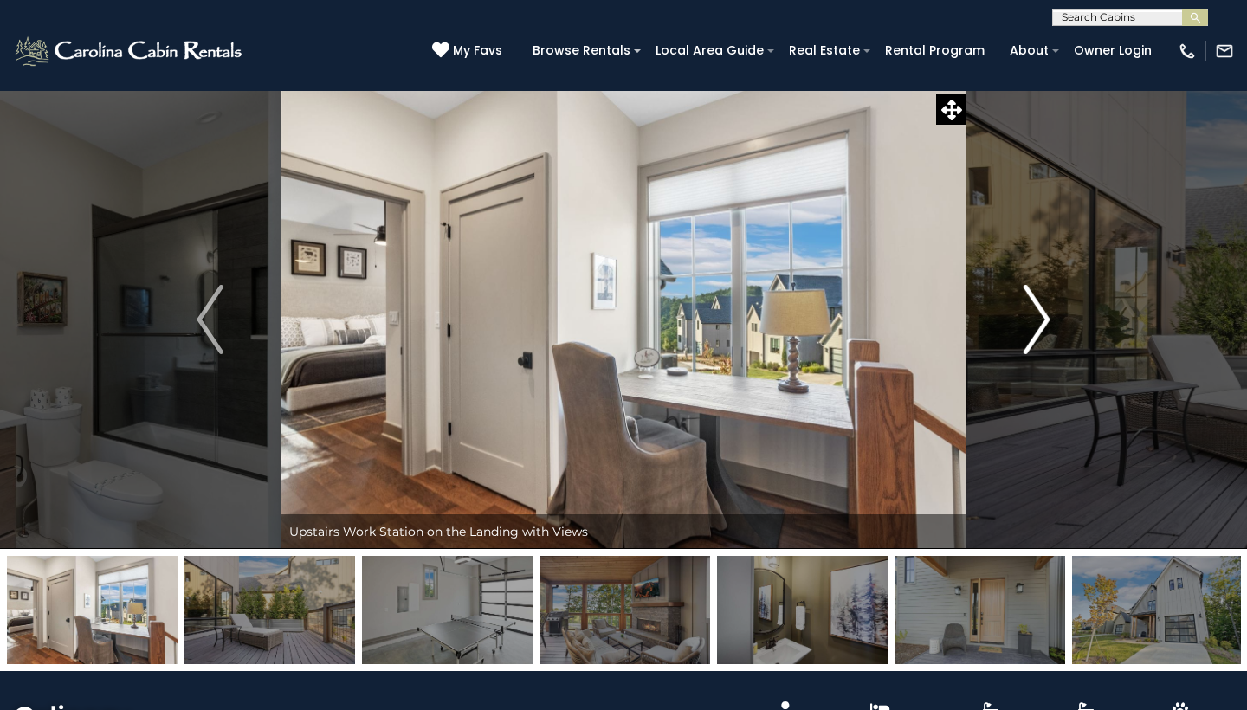
click at [1039, 317] on img "Next" at bounding box center [1037, 319] width 26 height 69
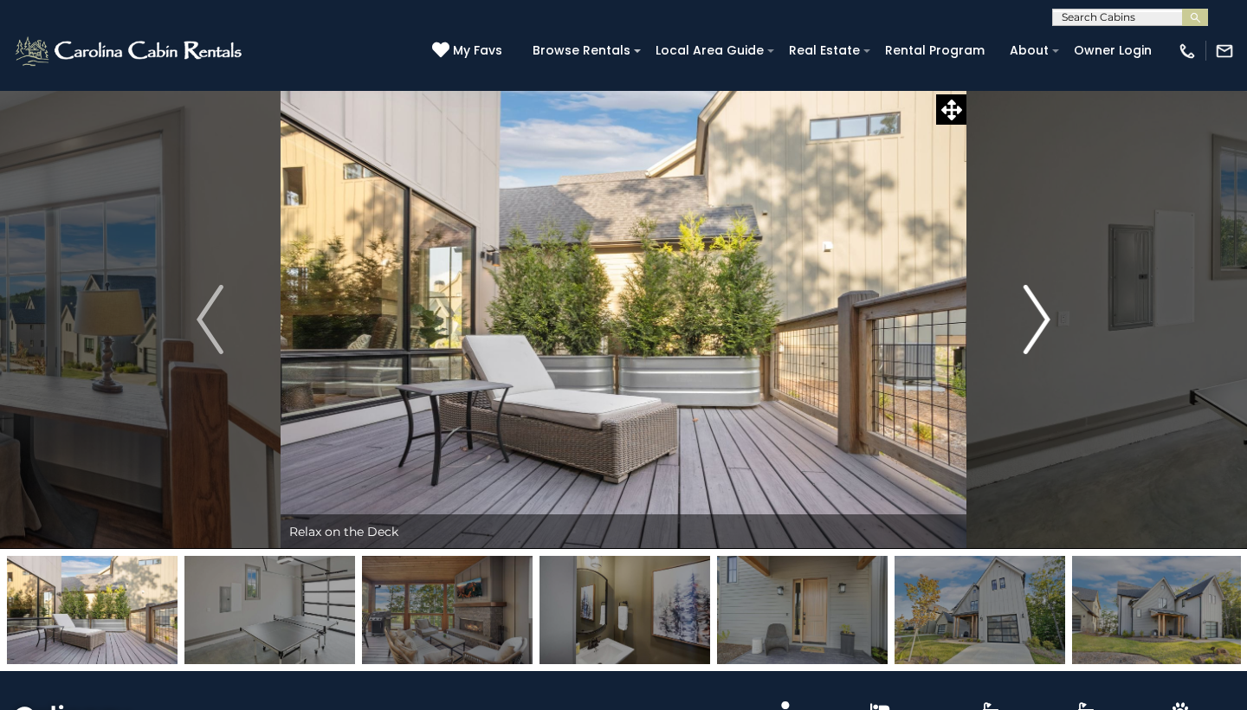
click at [1039, 317] on img "Next" at bounding box center [1037, 319] width 26 height 69
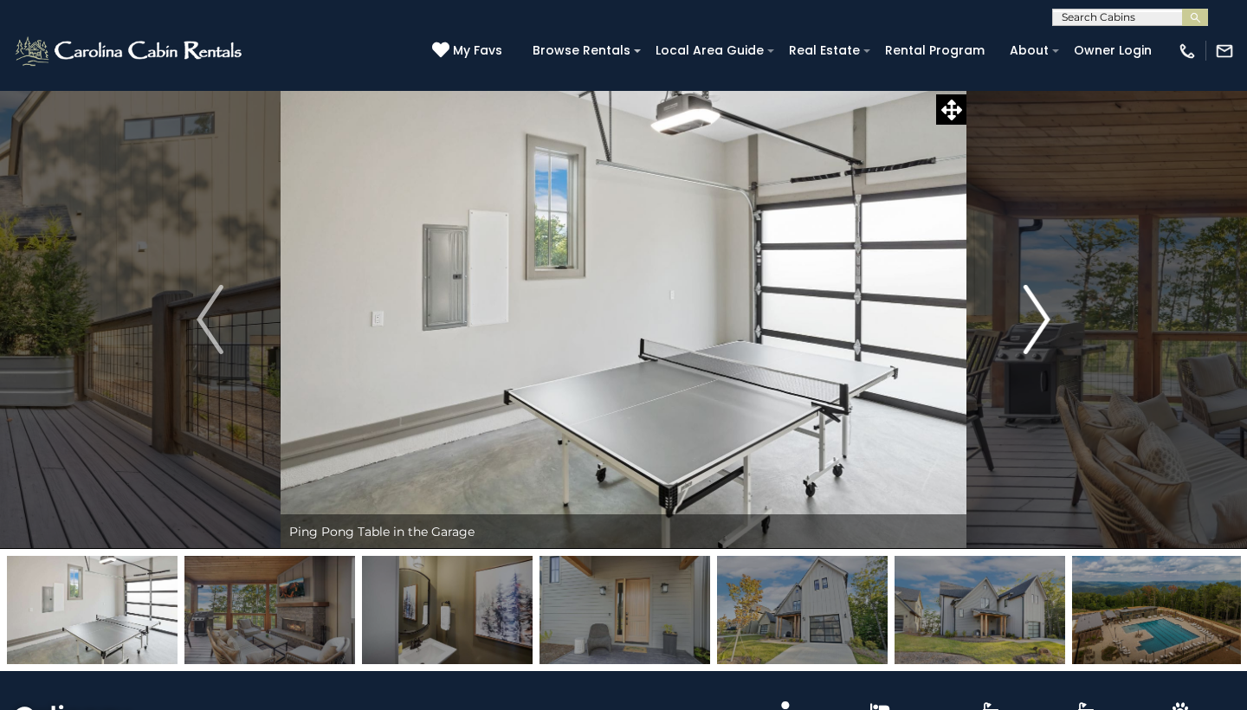
click at [1039, 317] on img "Next" at bounding box center [1037, 319] width 26 height 69
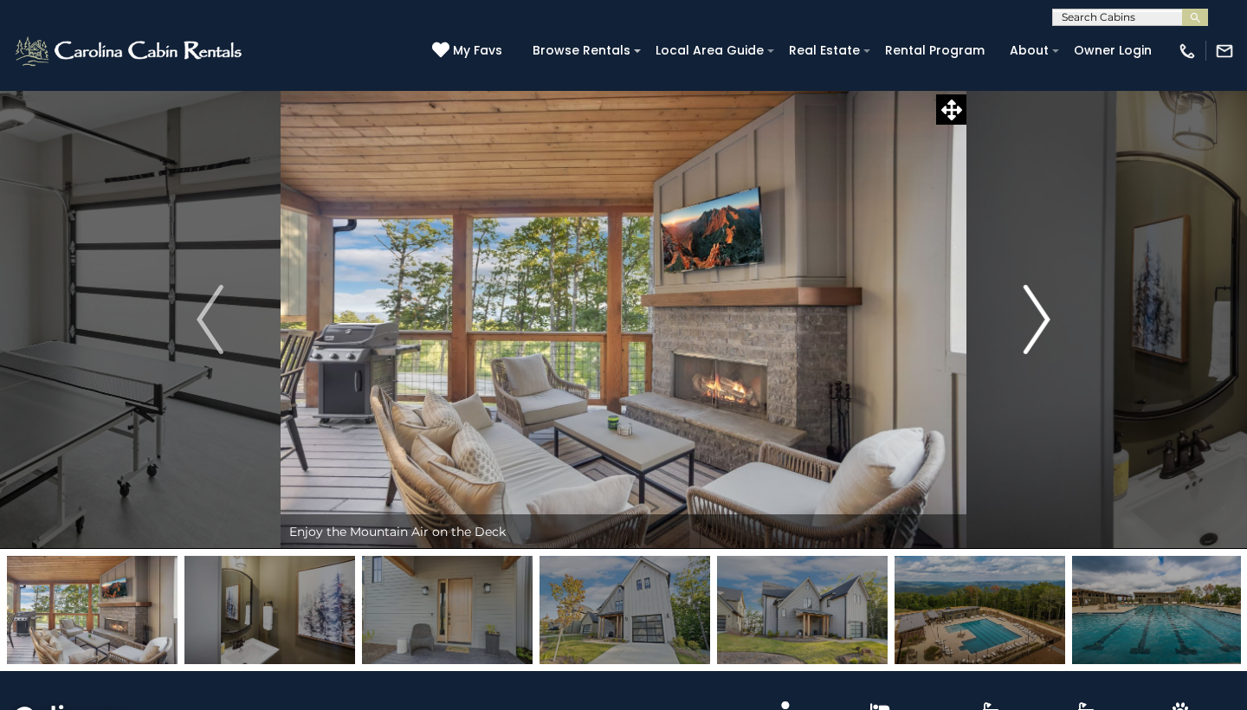
click at [1039, 317] on img "Next" at bounding box center [1037, 319] width 26 height 69
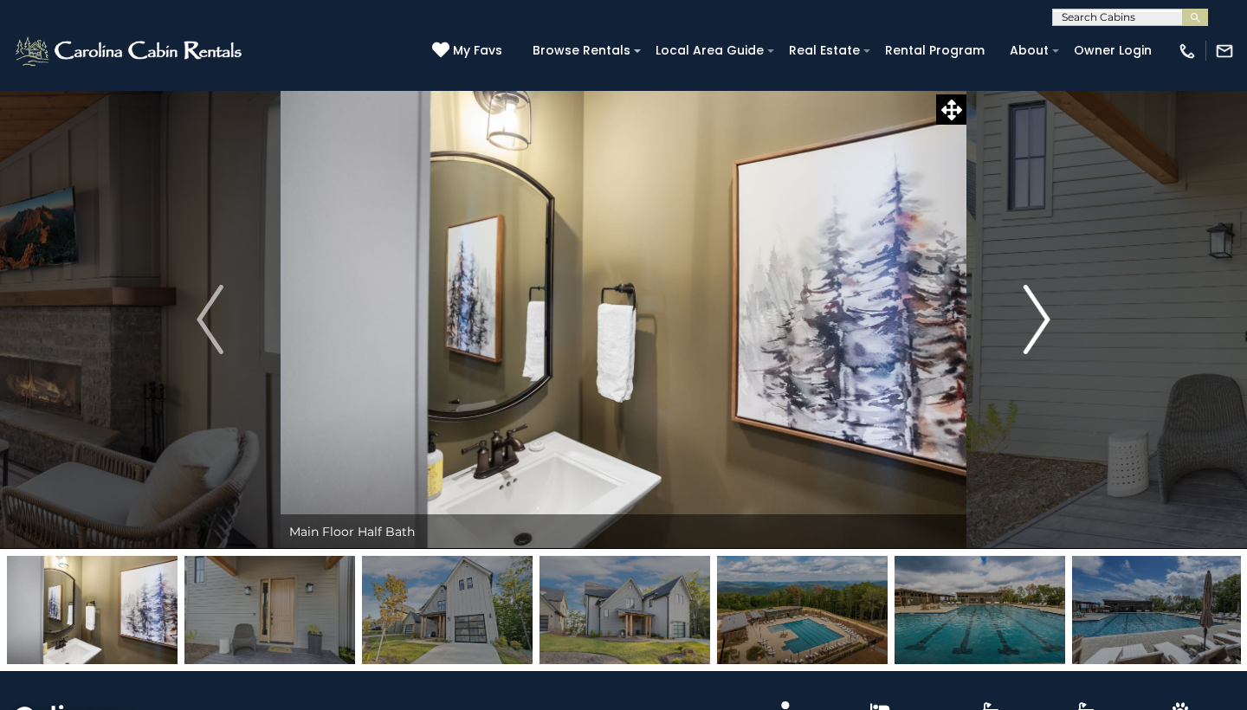
click at [1039, 317] on img "Next" at bounding box center [1037, 319] width 26 height 69
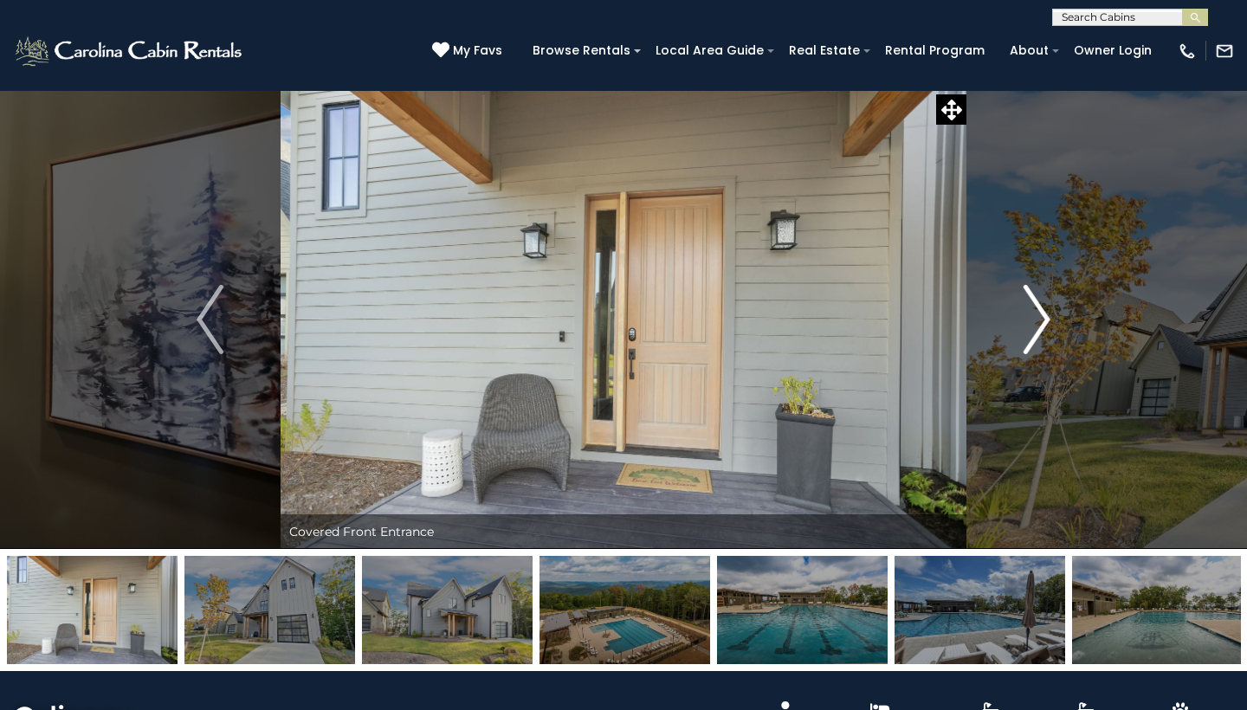
click at [1039, 317] on img "Next" at bounding box center [1037, 319] width 26 height 69
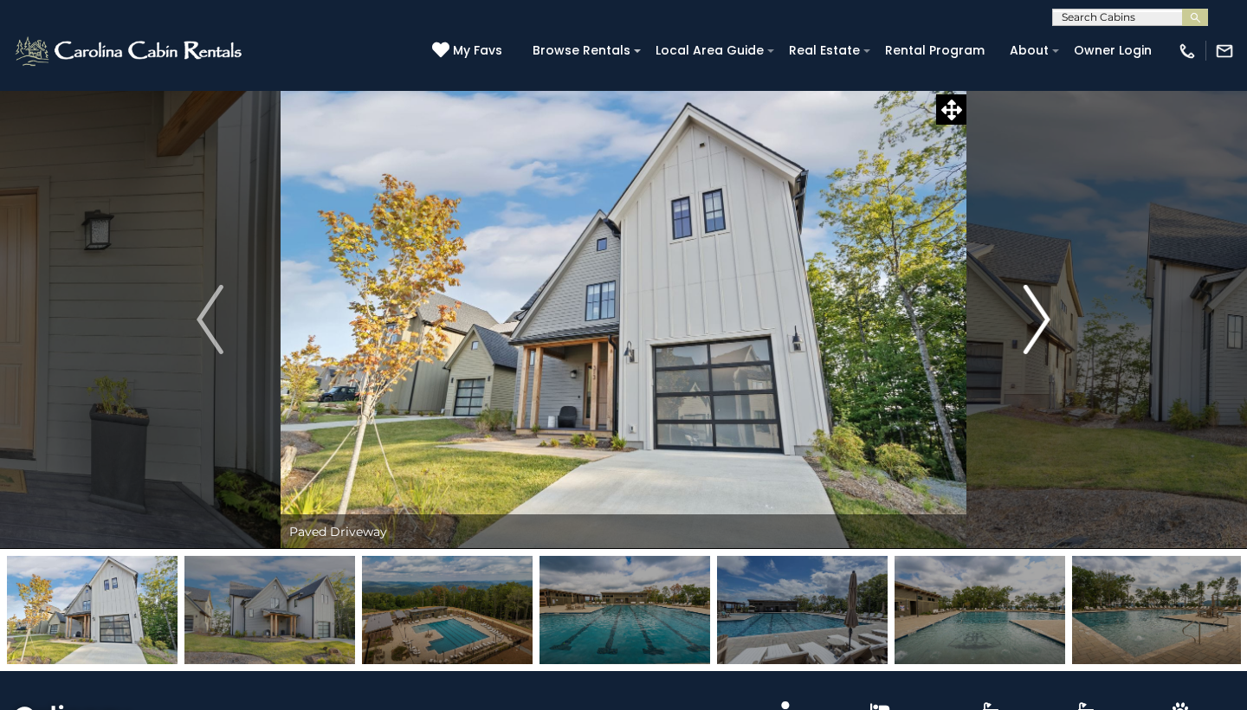
click at [1039, 317] on img "Next" at bounding box center [1037, 319] width 26 height 69
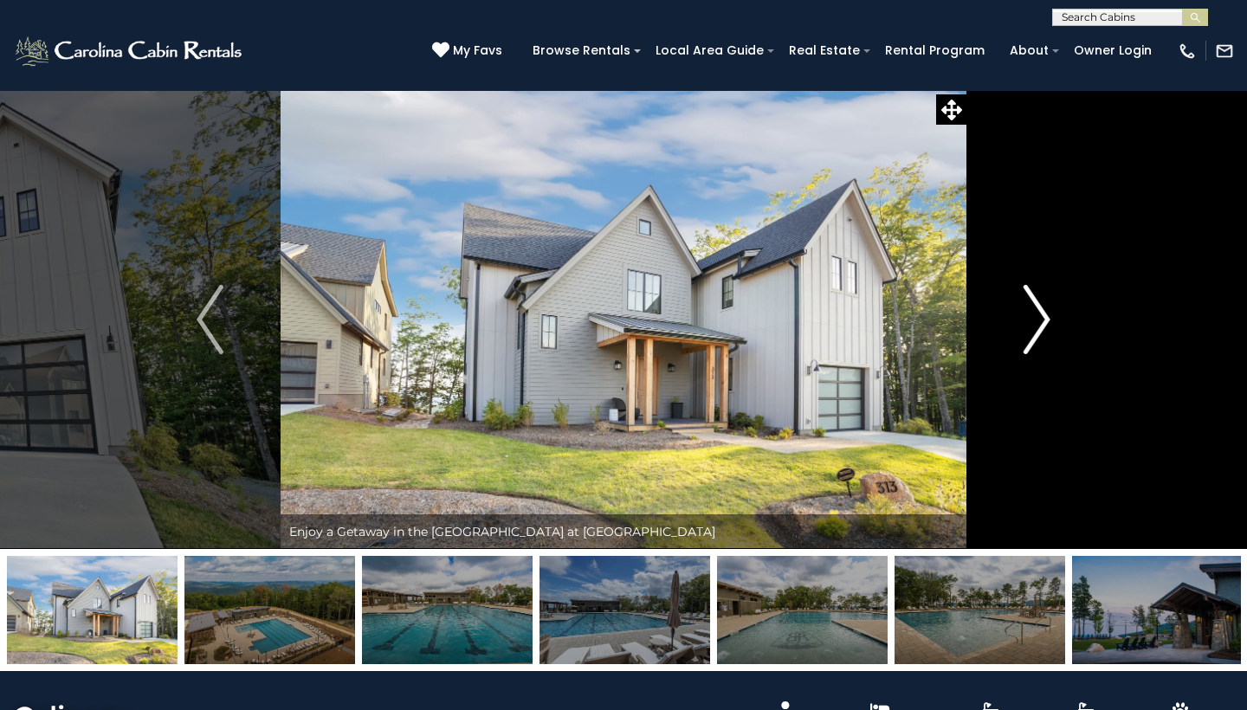
click at [1039, 318] on img "Next" at bounding box center [1037, 319] width 26 height 69
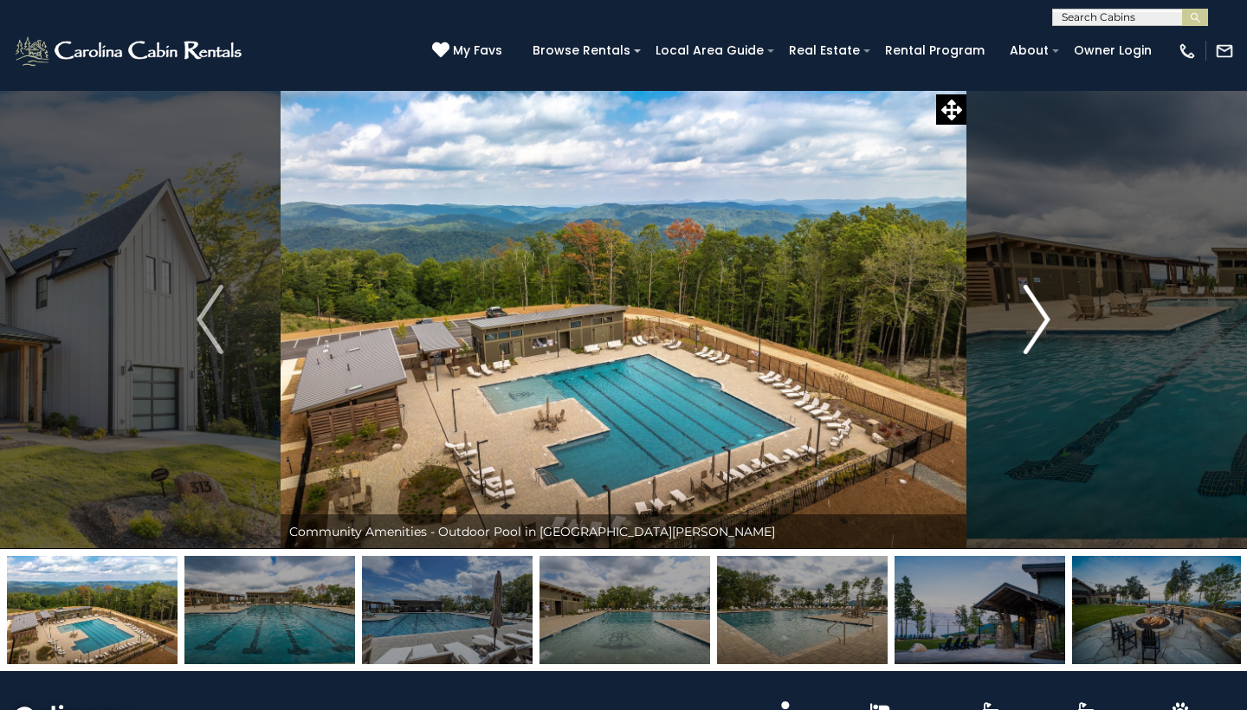
click at [1039, 318] on img "Next" at bounding box center [1037, 319] width 26 height 69
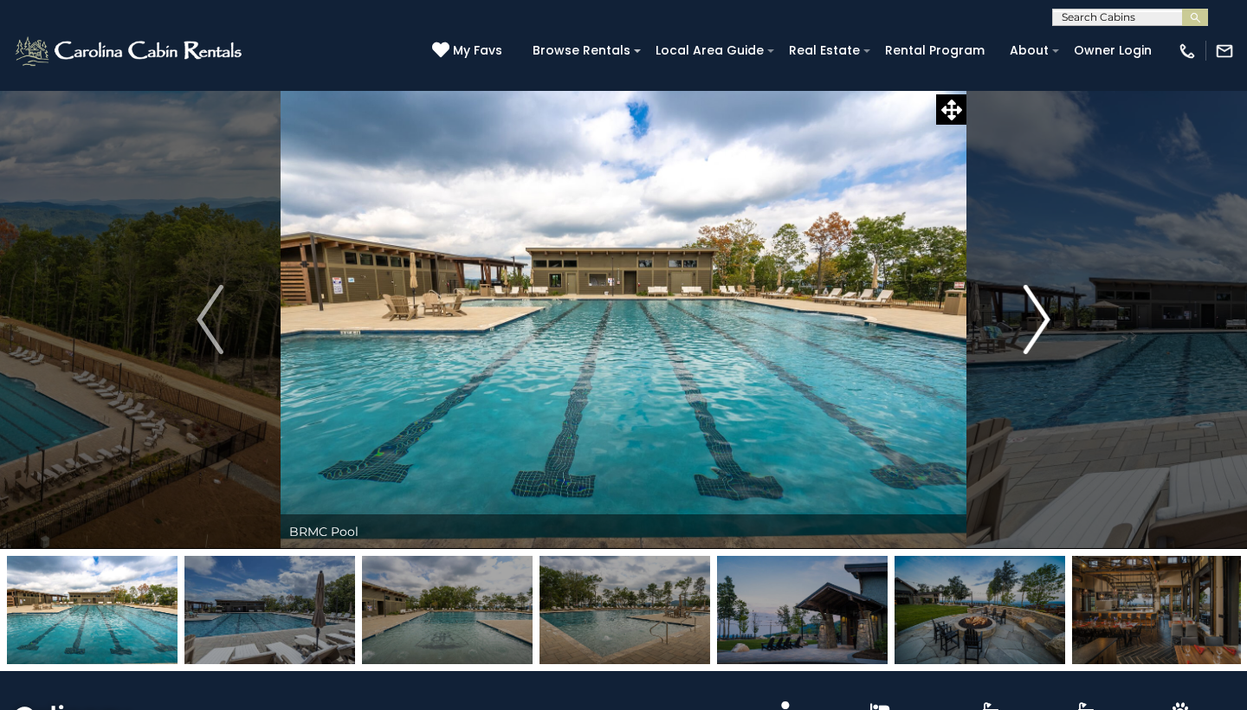
click at [1039, 318] on img "Next" at bounding box center [1037, 319] width 26 height 69
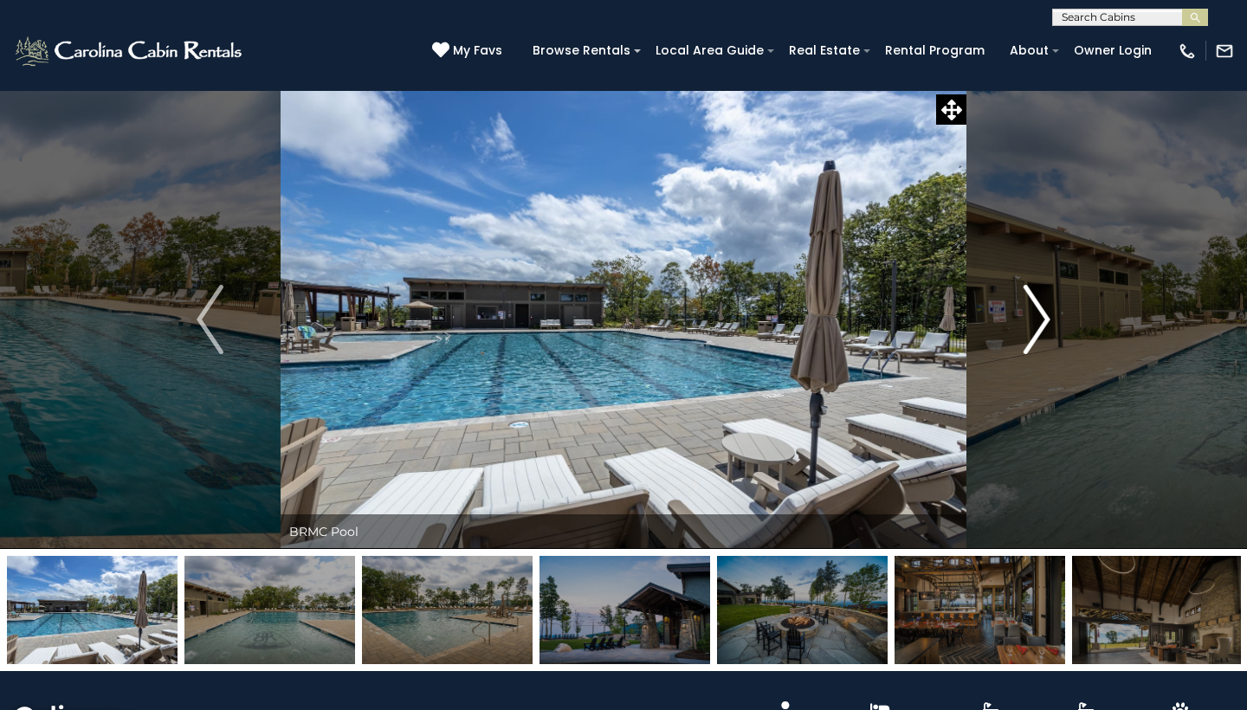
click at [1039, 318] on img "Next" at bounding box center [1037, 319] width 26 height 69
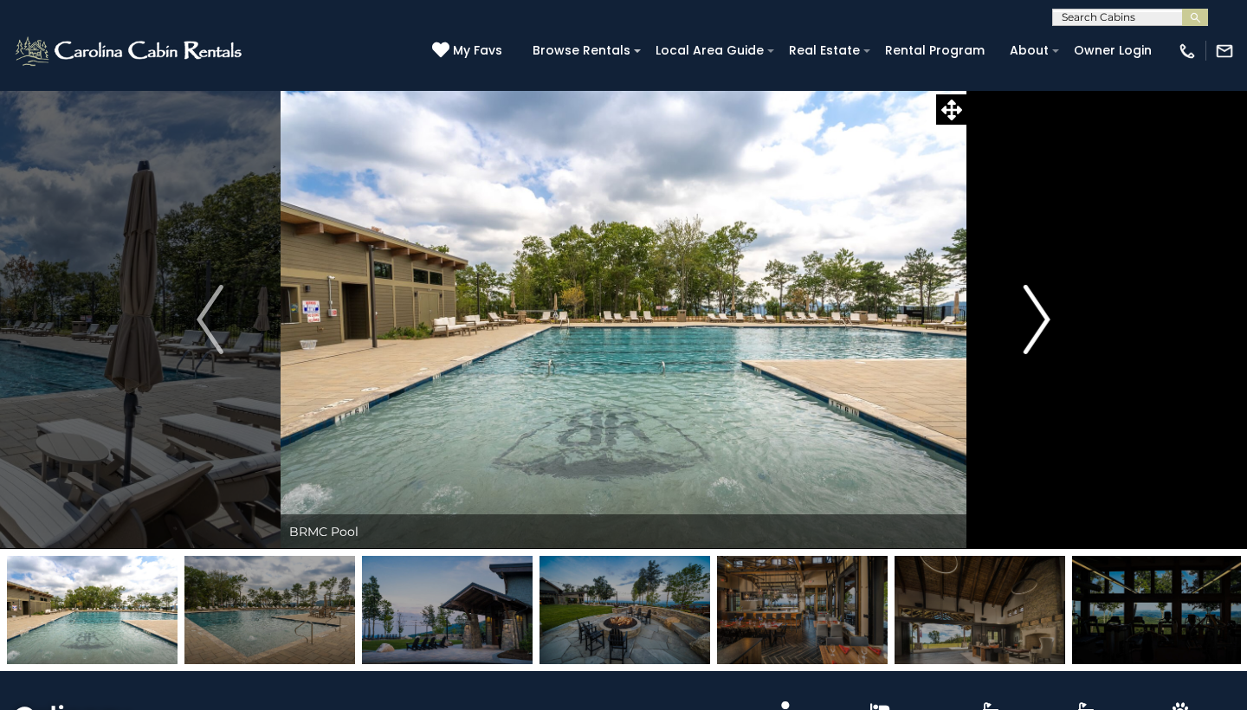
click at [1039, 318] on img "Next" at bounding box center [1037, 319] width 26 height 69
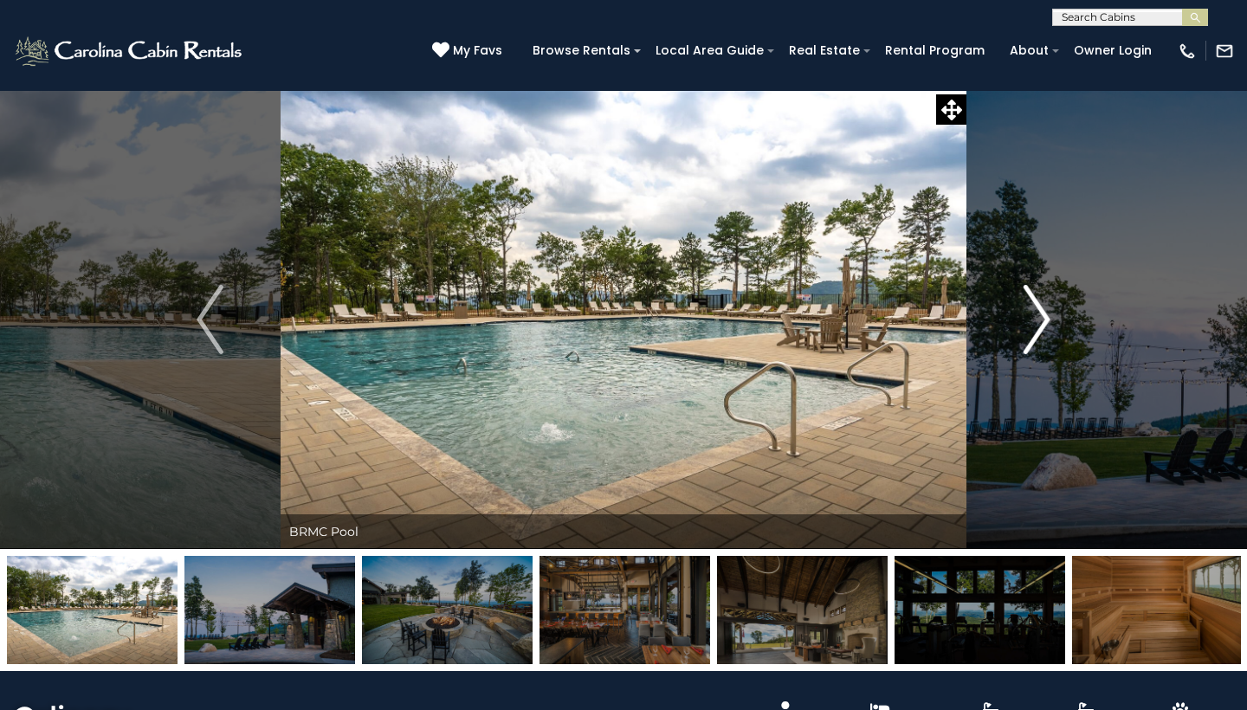
click at [1039, 318] on img "Next" at bounding box center [1037, 319] width 26 height 69
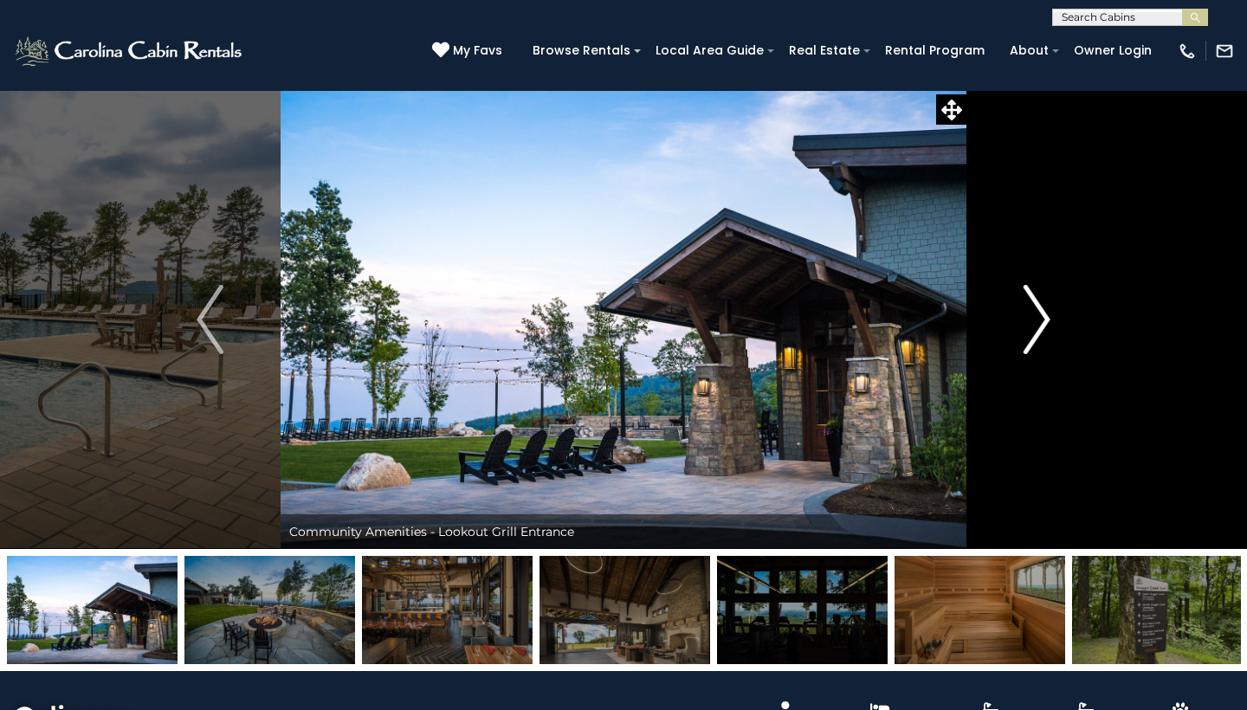
click at [1039, 318] on img "Next" at bounding box center [1037, 319] width 26 height 69
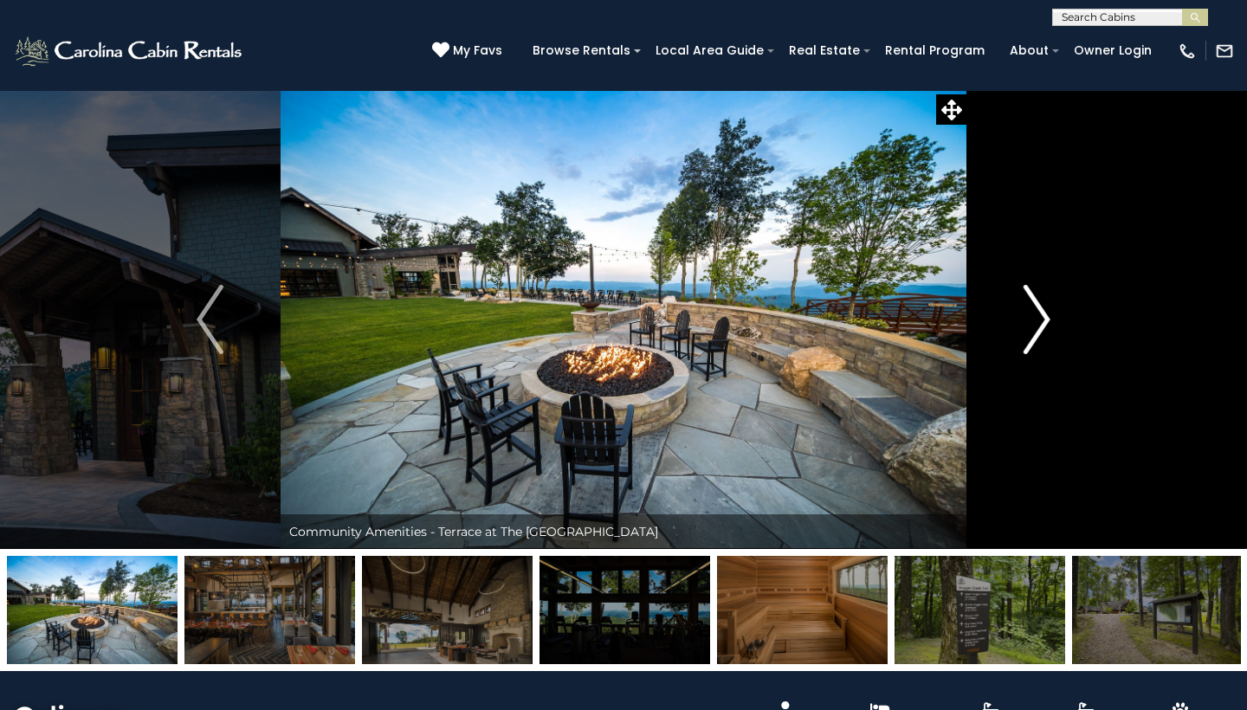
click at [1039, 318] on img "Next" at bounding box center [1037, 319] width 26 height 69
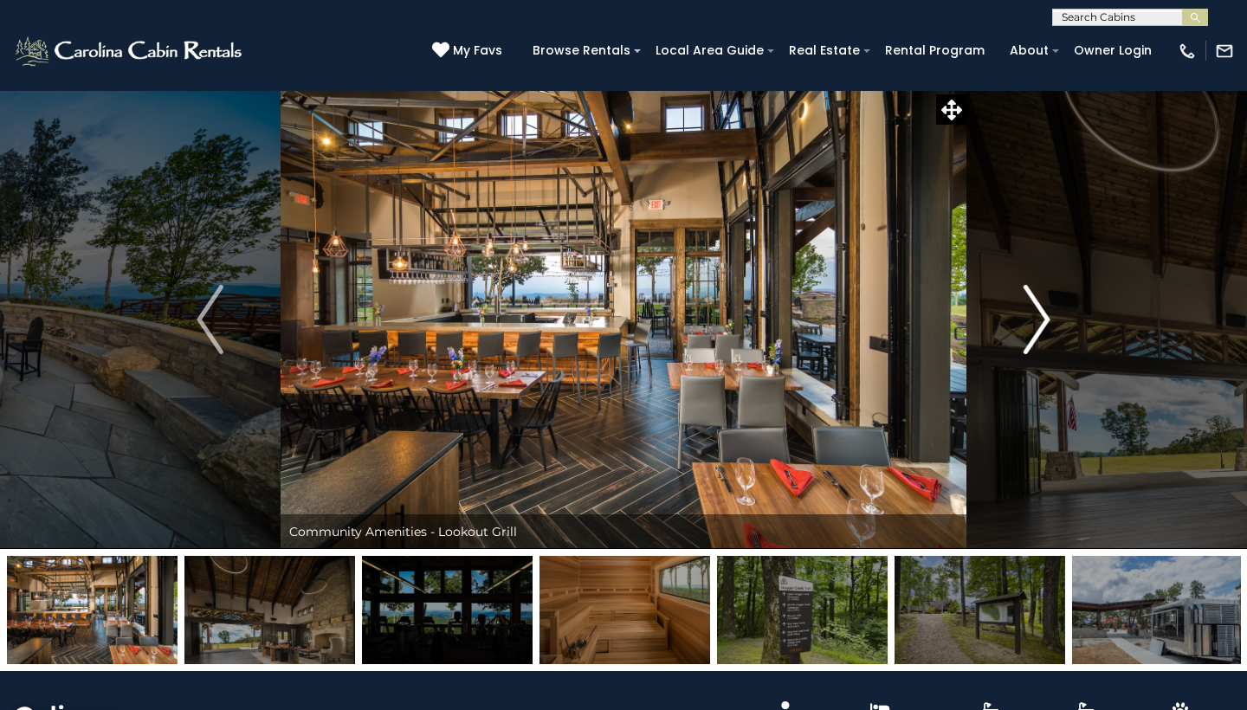
click at [1039, 318] on img "Next" at bounding box center [1037, 319] width 26 height 69
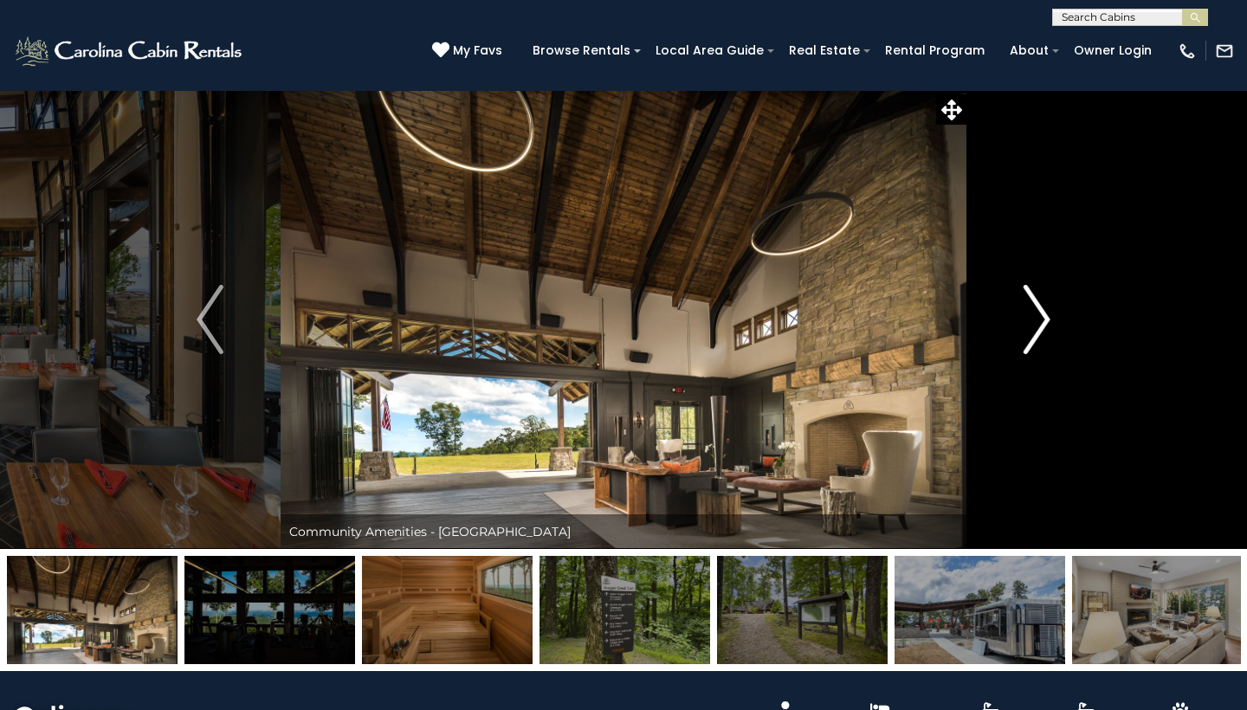
click at [1039, 318] on img "Next" at bounding box center [1037, 319] width 26 height 69
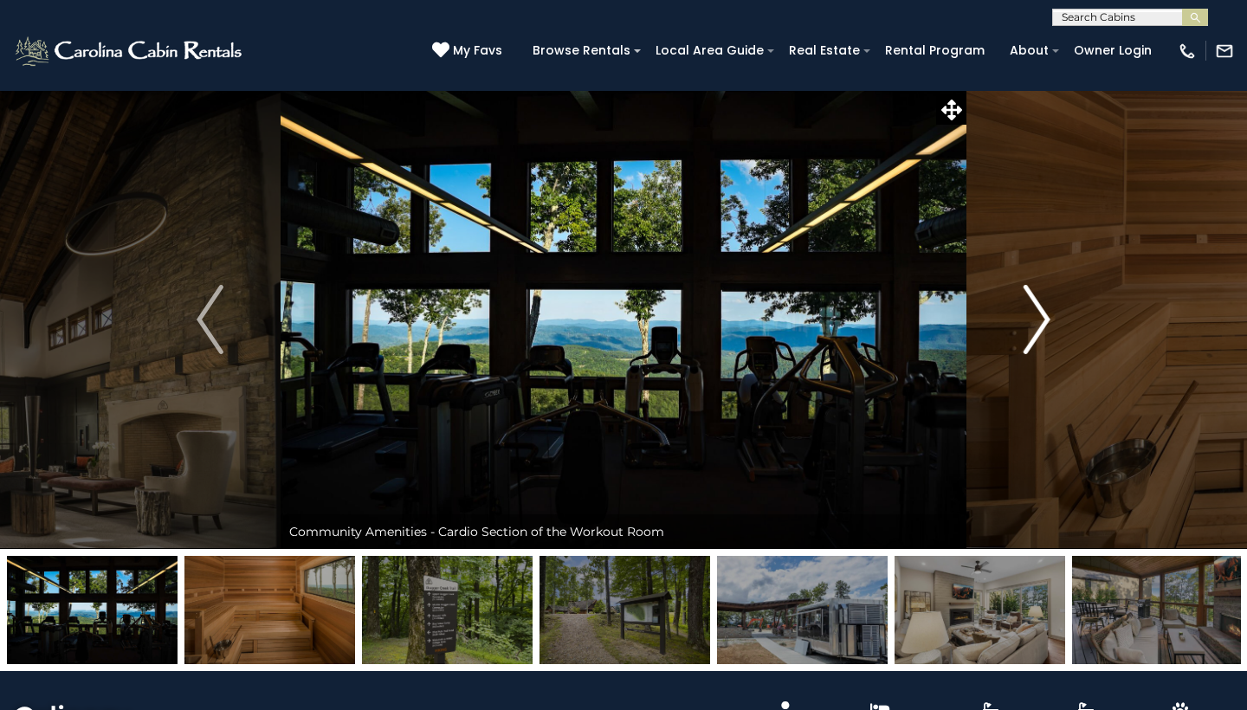
click at [1043, 319] on img "Next" at bounding box center [1037, 319] width 26 height 69
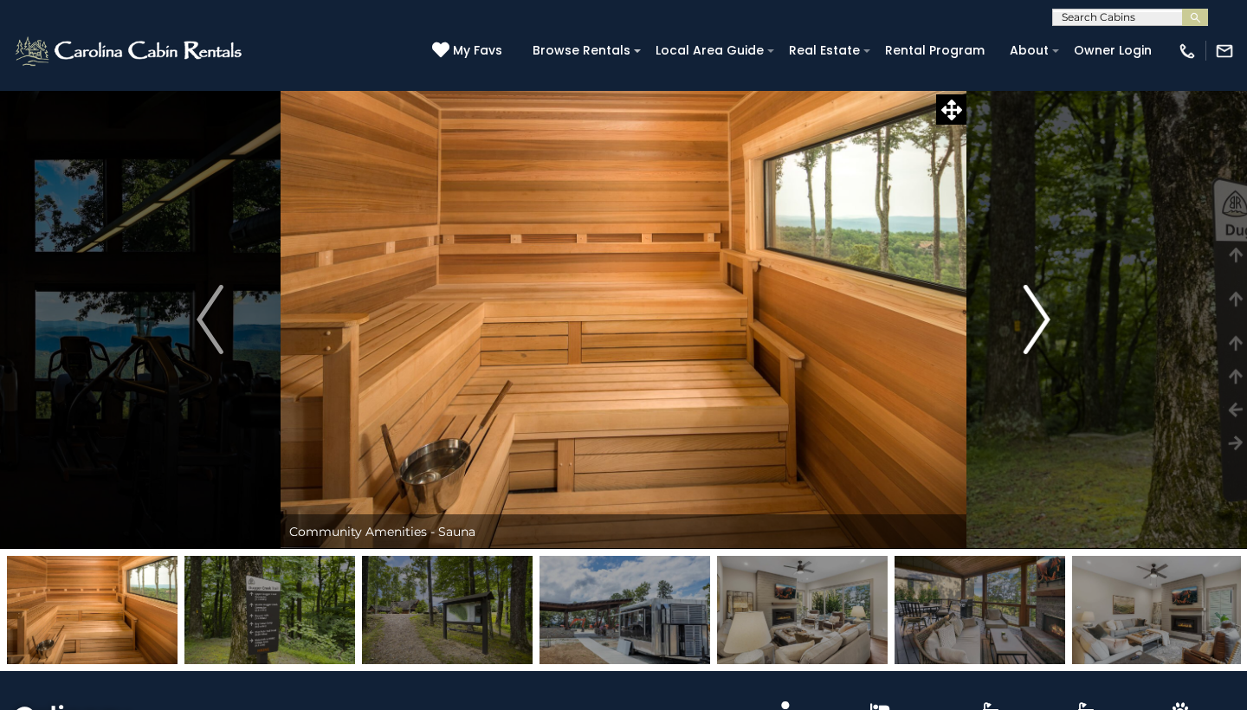
click at [1043, 319] on img "Next" at bounding box center [1037, 319] width 26 height 69
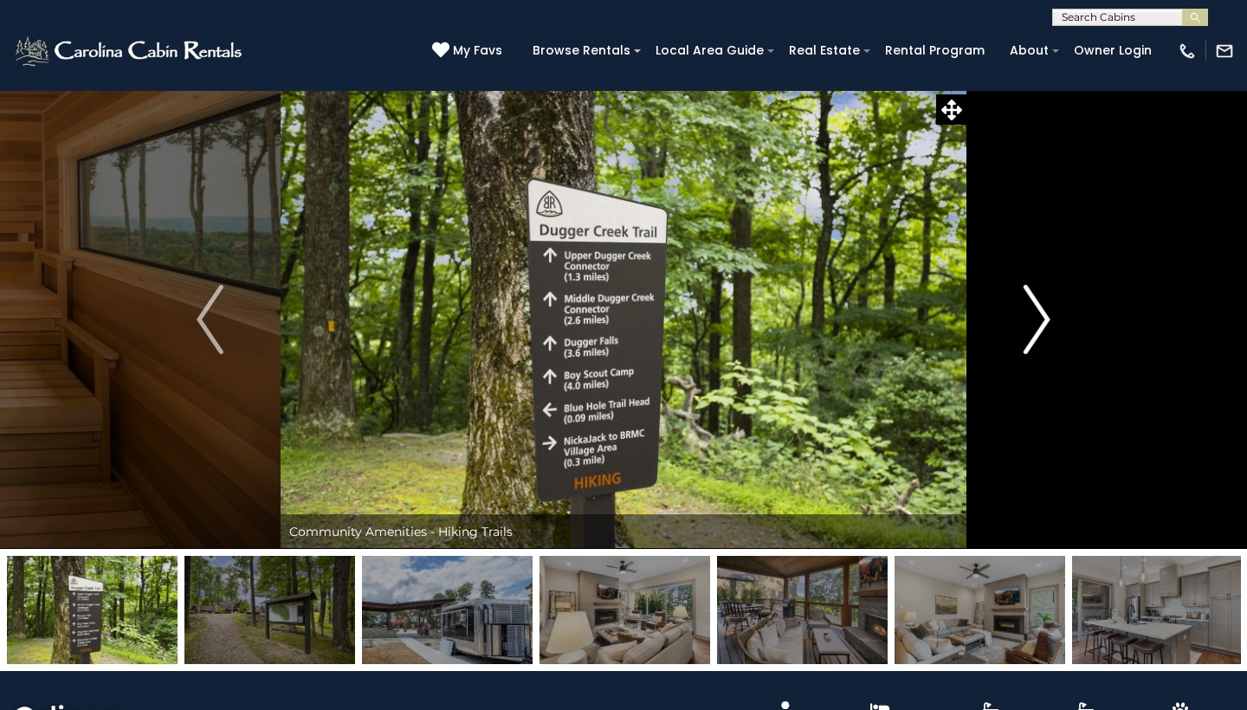
click at [1043, 319] on img "Next" at bounding box center [1037, 319] width 26 height 69
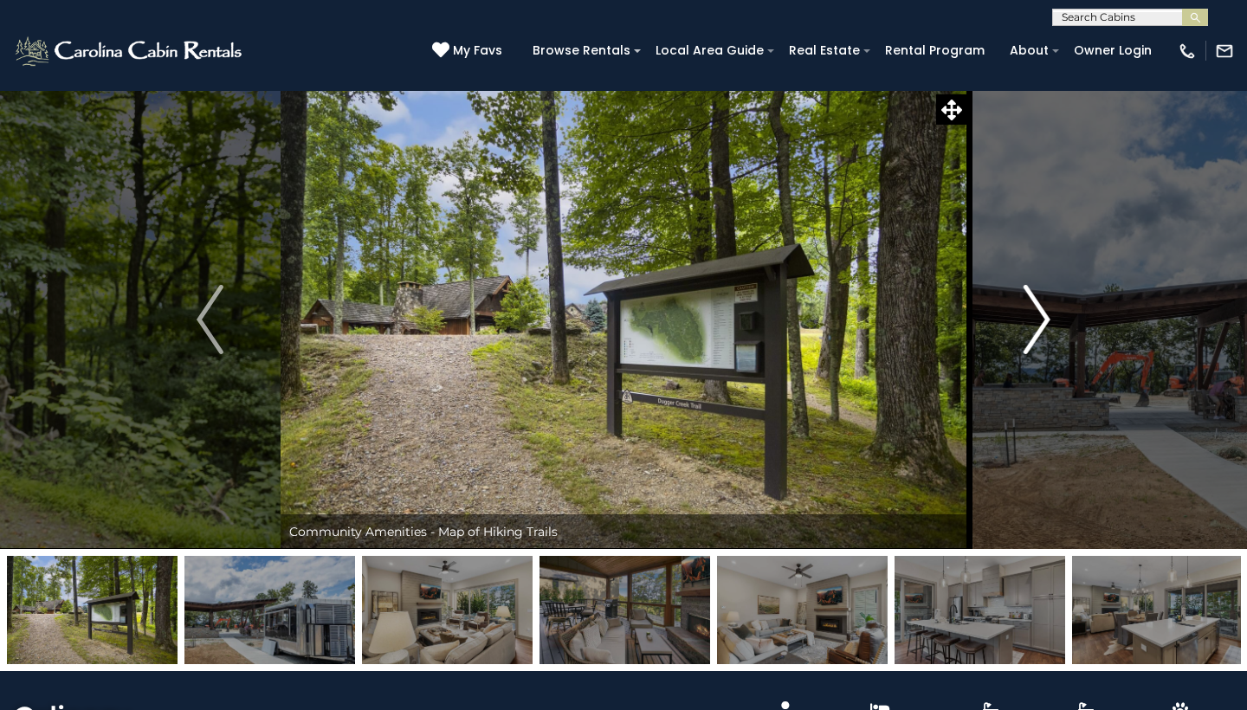
click at [1043, 319] on img "Next" at bounding box center [1037, 319] width 26 height 69
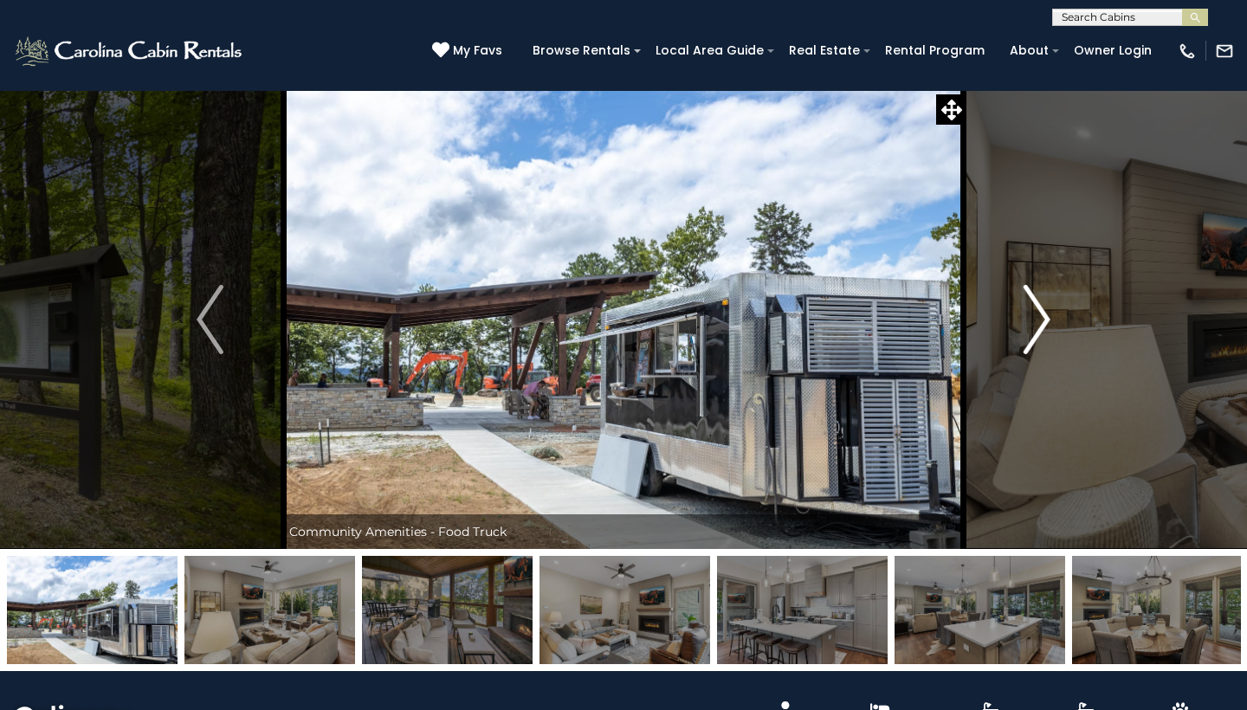
click at [1043, 319] on img "Next" at bounding box center [1037, 319] width 26 height 69
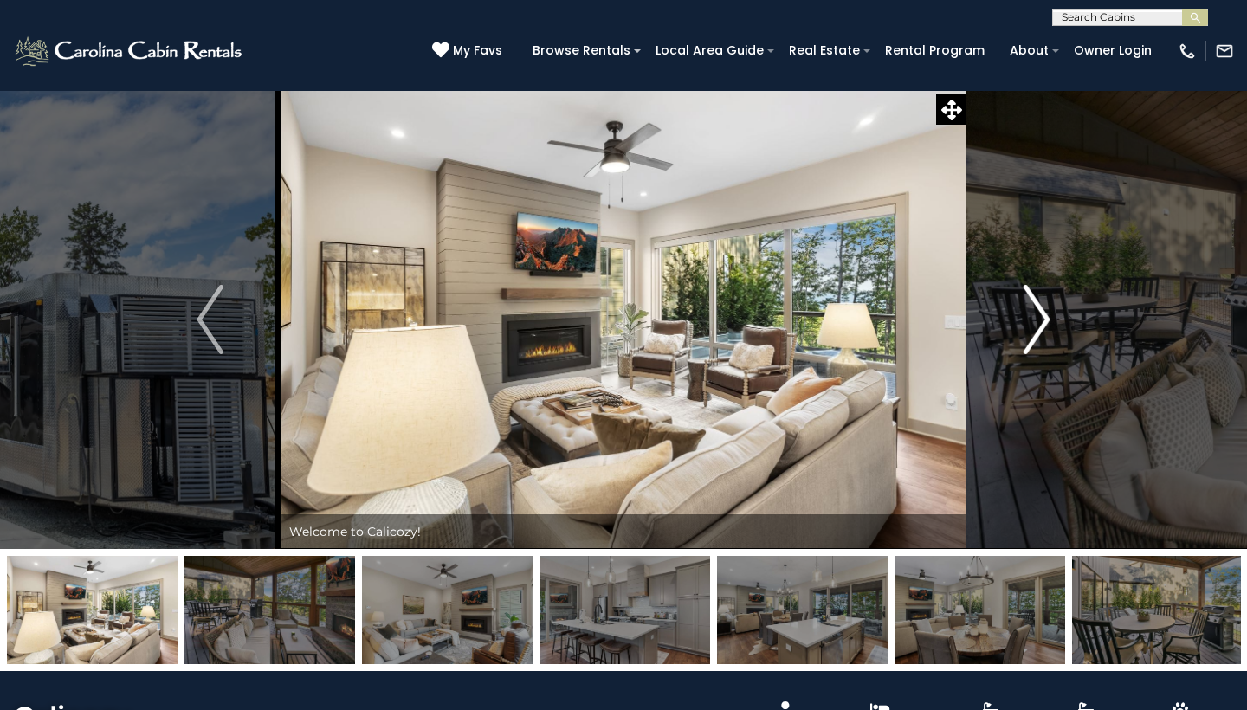
click at [1043, 319] on img "Next" at bounding box center [1037, 319] width 26 height 69
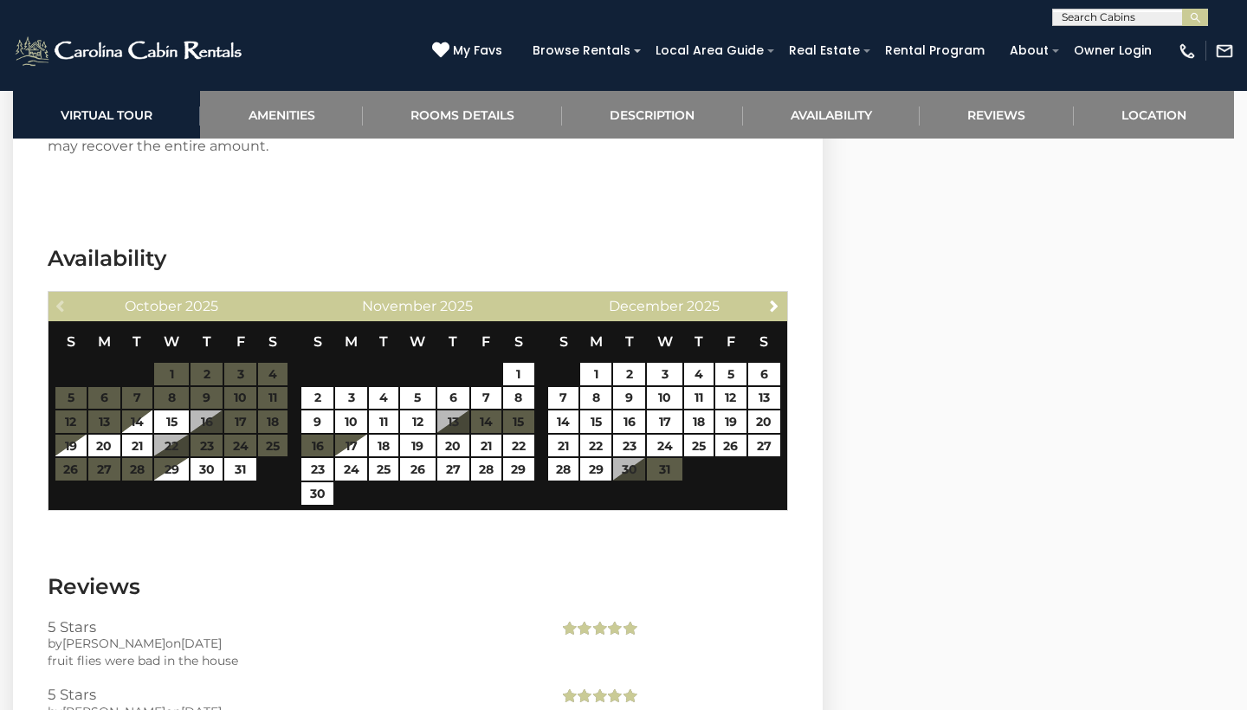
scroll to position [3721, 0]
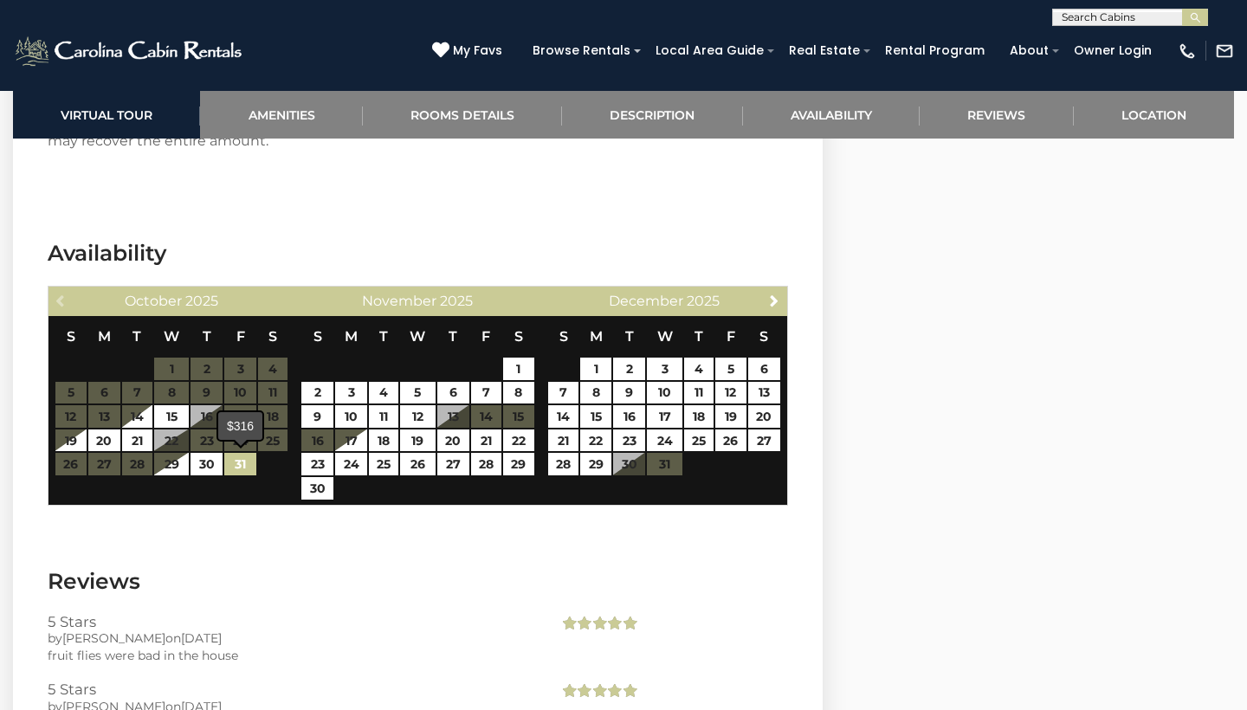
click at [234, 460] on link "31" at bounding box center [240, 464] width 32 height 23
type input "**********"
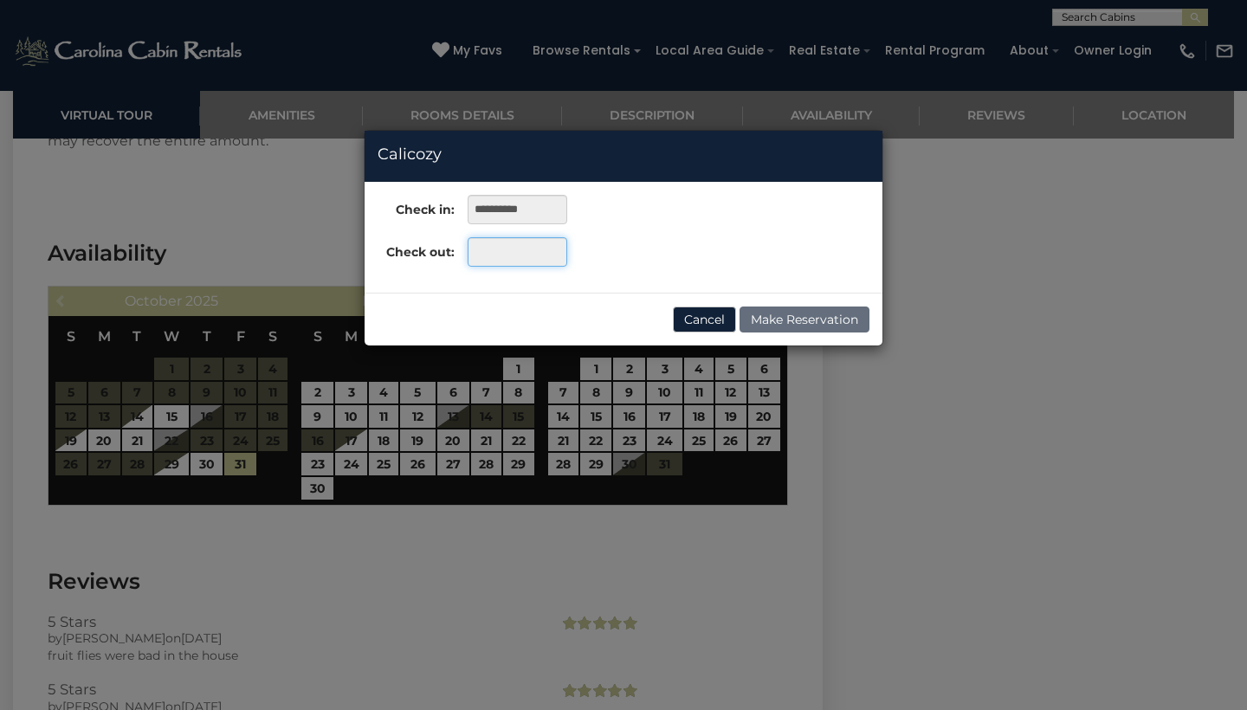
click at [533, 249] on input "text" at bounding box center [518, 251] width 100 height 29
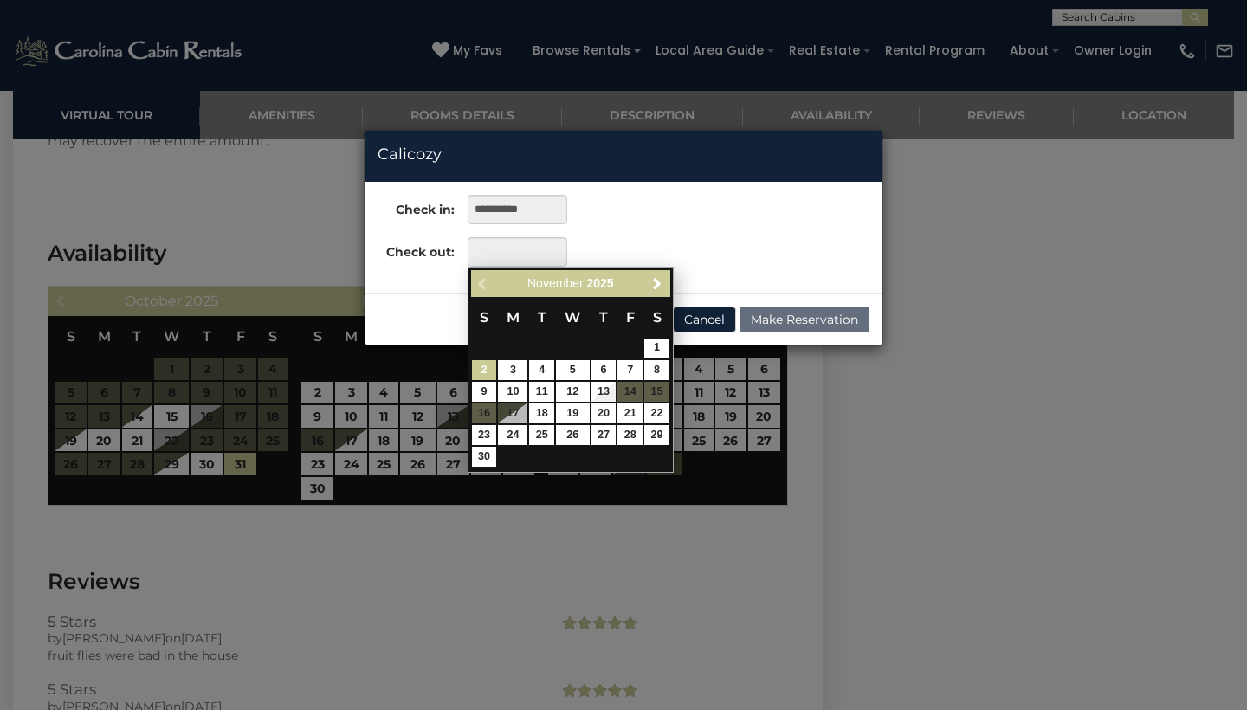
click at [479, 365] on link "2" at bounding box center [484, 370] width 25 height 20
type input "**********"
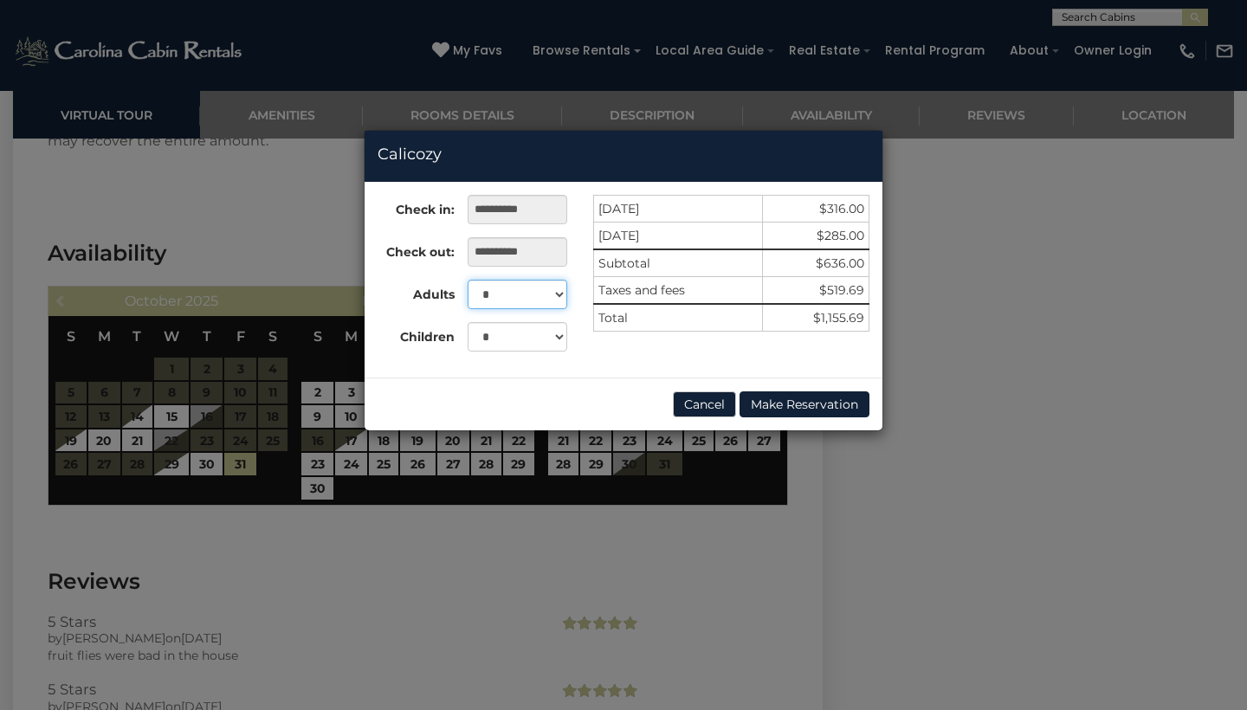
select select "*"
click at [750, 555] on div "**********" at bounding box center [623, 355] width 1247 height 710
click at [689, 404] on button "Cancel" at bounding box center [704, 405] width 63 height 26
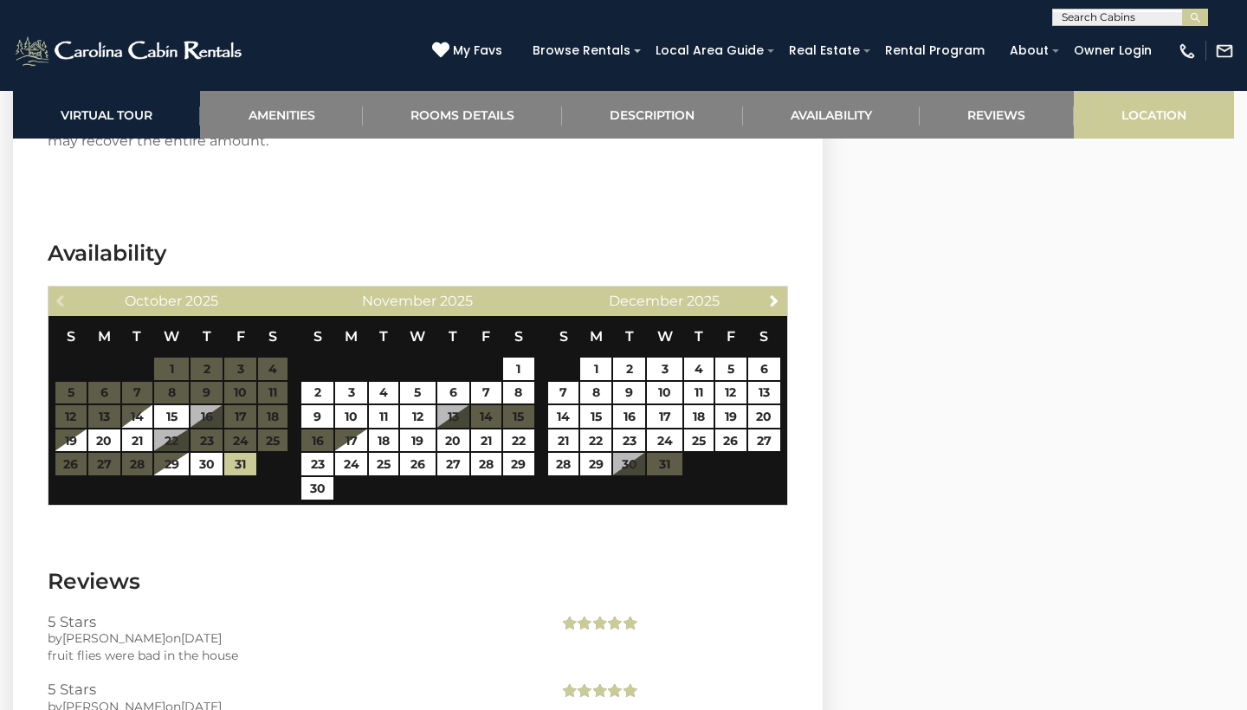
click at [1164, 102] on link "Location" at bounding box center [1154, 115] width 160 height 48
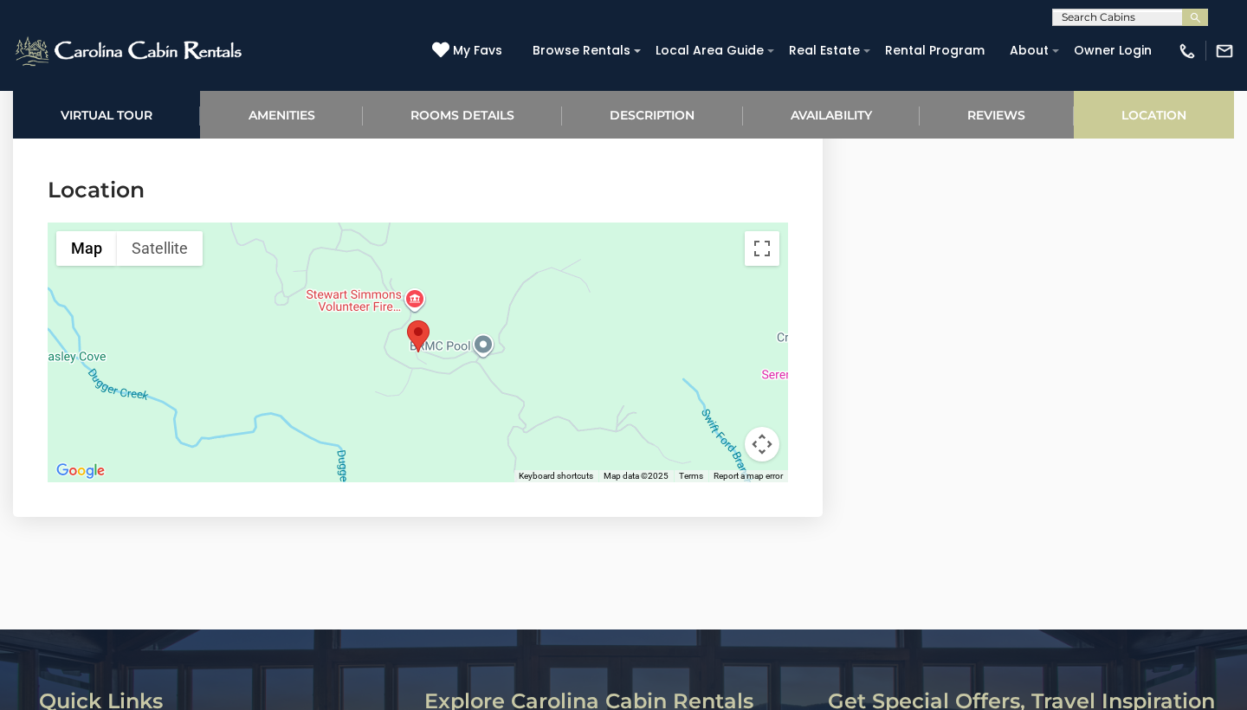
scroll to position [4374, 0]
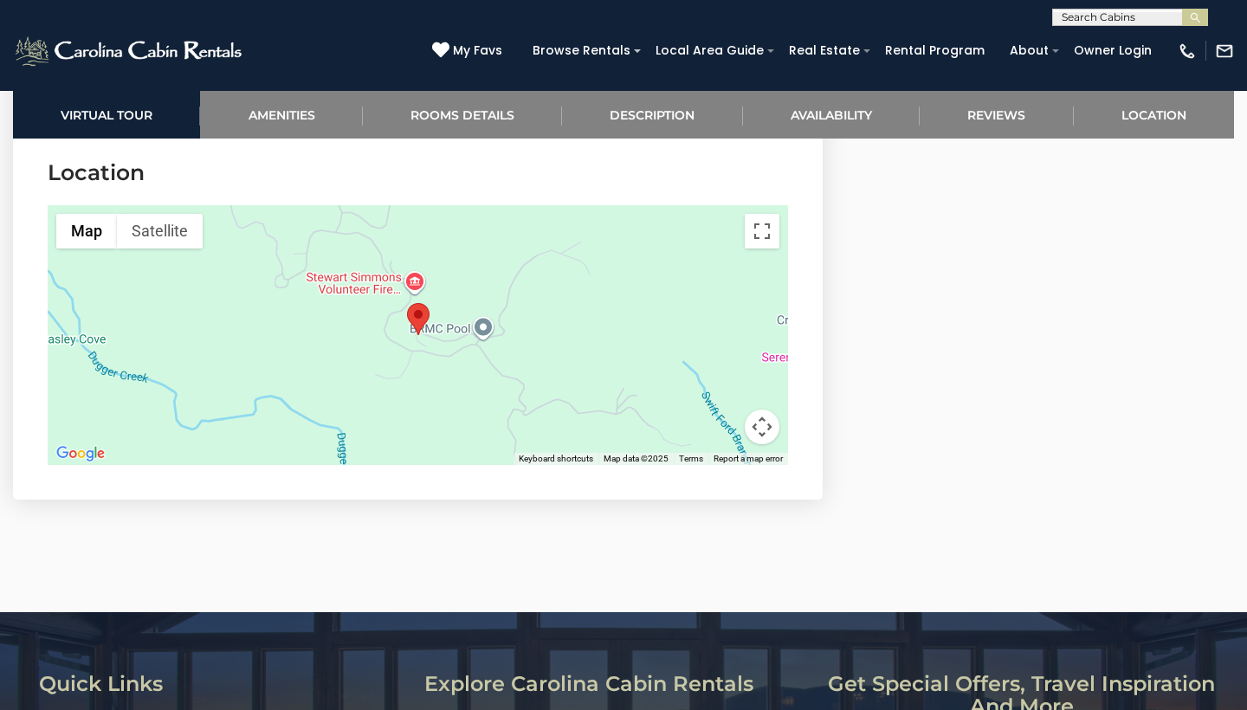
click at [407, 303] on area "Calicozy" at bounding box center [407, 303] width 0 height 0
click at [436, 357] on div at bounding box center [418, 335] width 741 height 260
click at [762, 426] on button "Map camera controls" at bounding box center [762, 427] width 35 height 35
click at [718, 425] on button "Zoom out" at bounding box center [719, 427] width 35 height 35
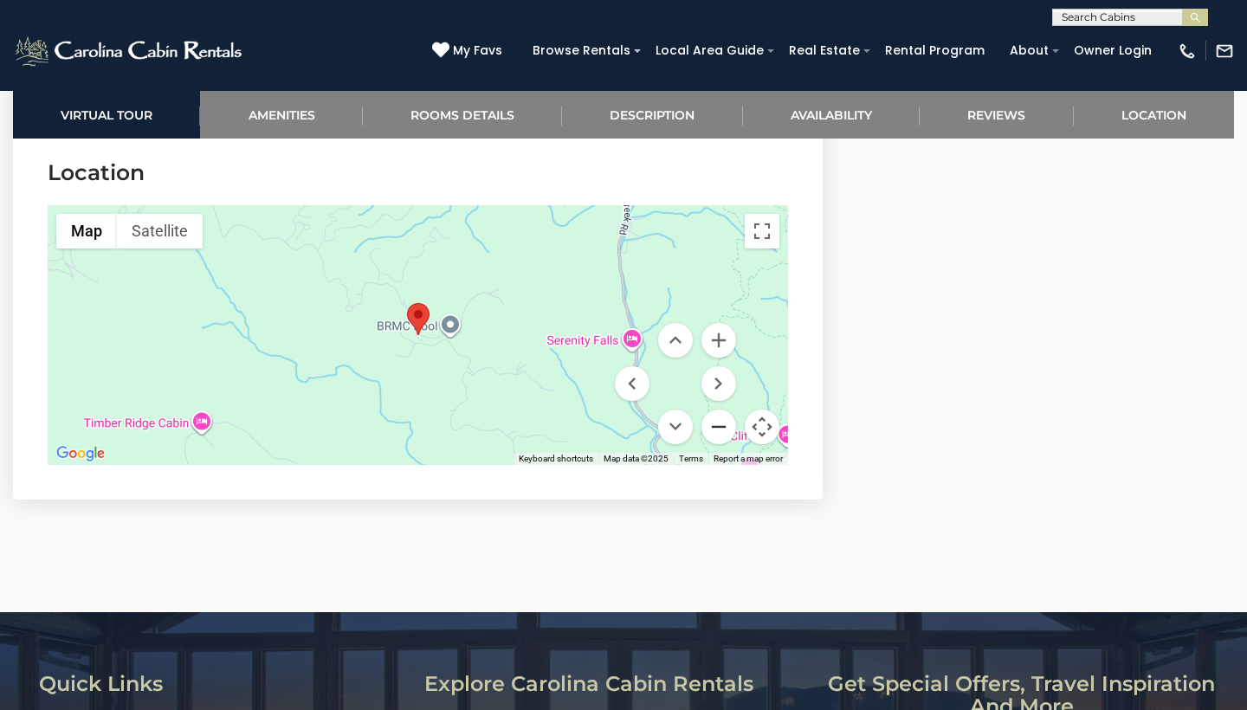
click at [718, 425] on button "Zoom out" at bounding box center [719, 427] width 35 height 35
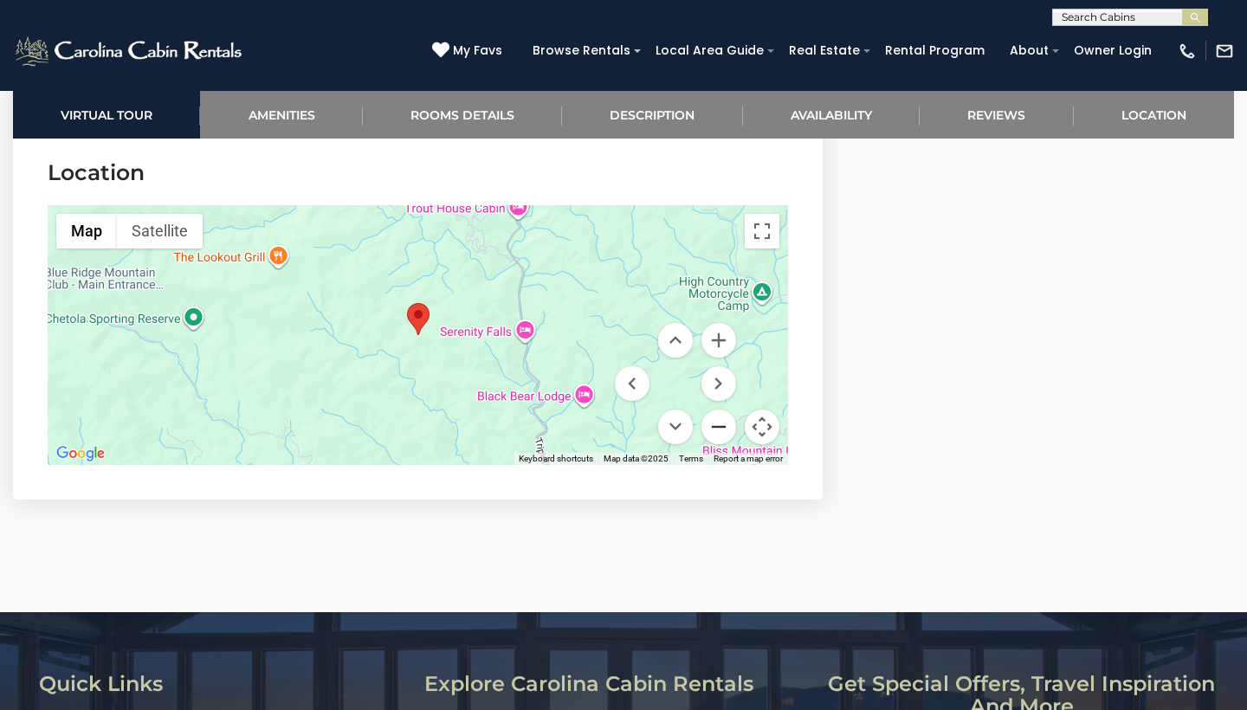
click at [718, 425] on button "Zoom out" at bounding box center [719, 427] width 35 height 35
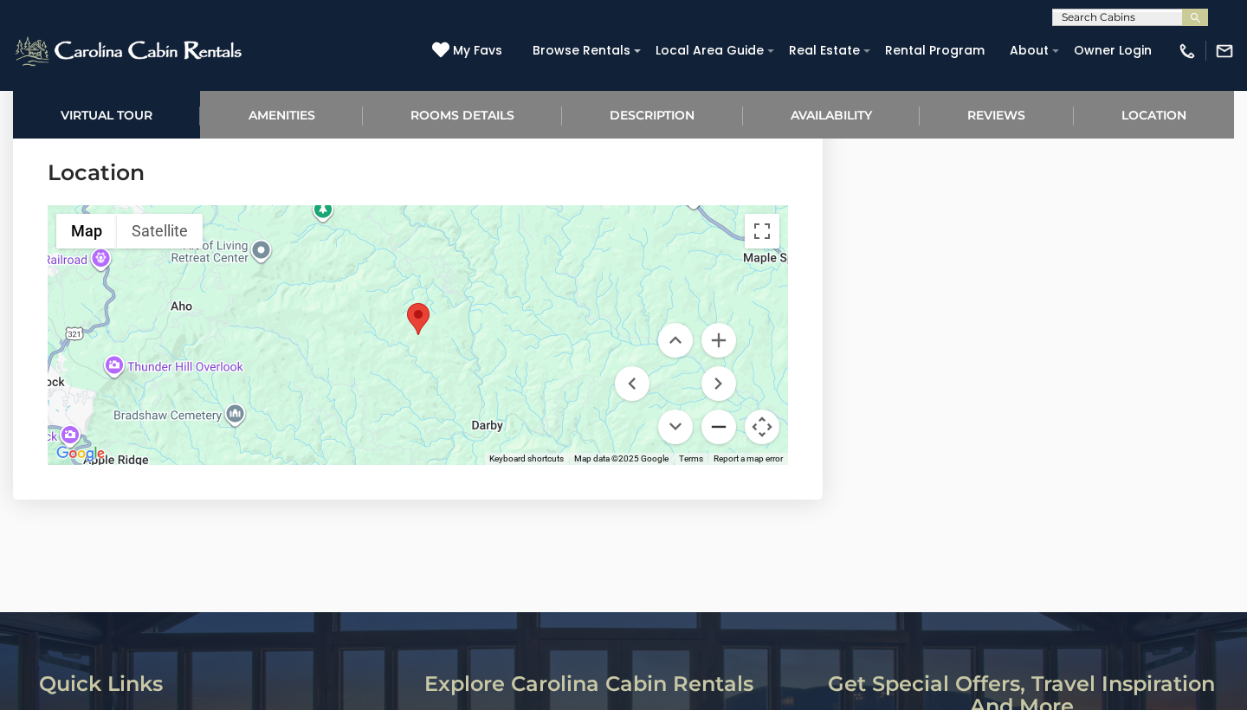
click at [718, 425] on button "Zoom out" at bounding box center [719, 427] width 35 height 35
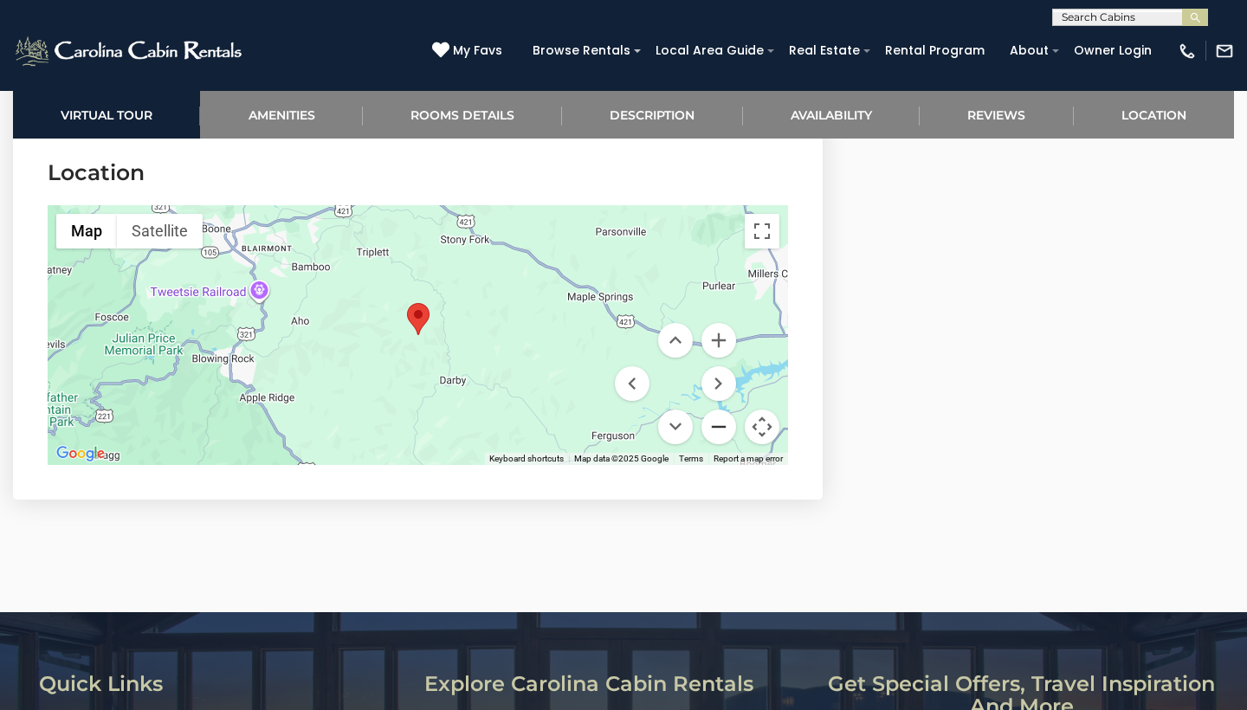
click at [718, 425] on button "Zoom out" at bounding box center [719, 427] width 35 height 35
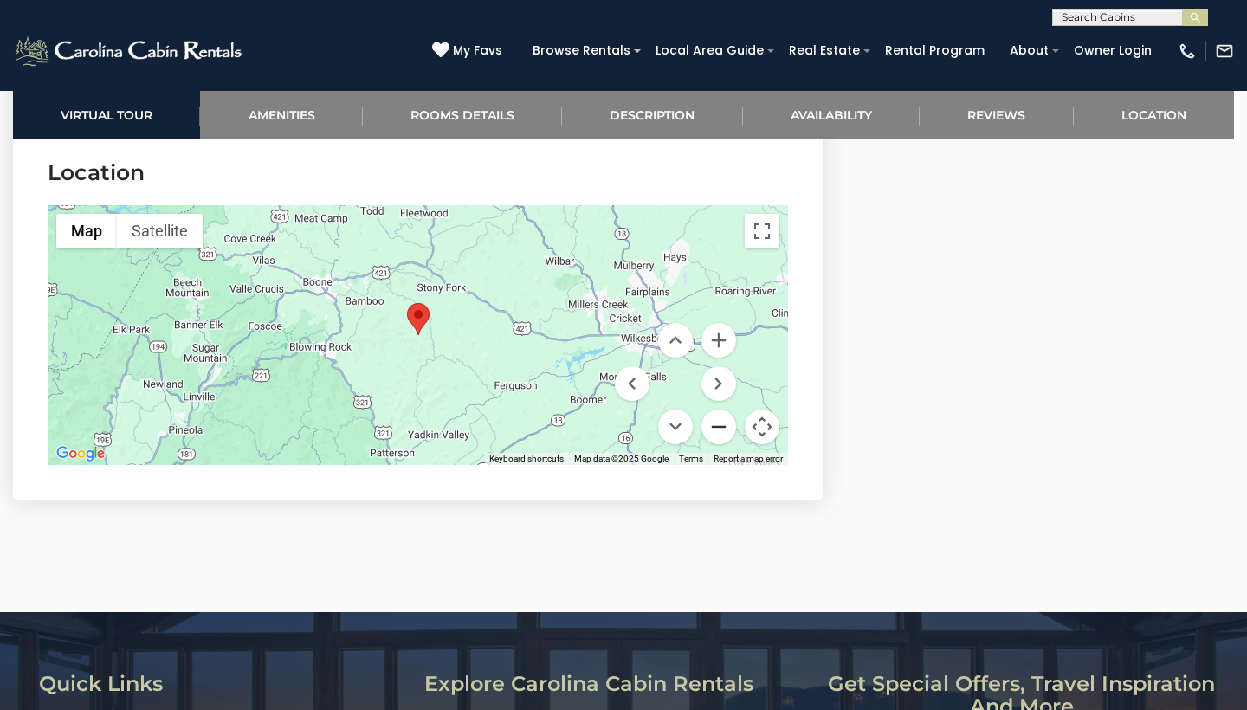
click at [718, 425] on button "Zoom out" at bounding box center [719, 427] width 35 height 35
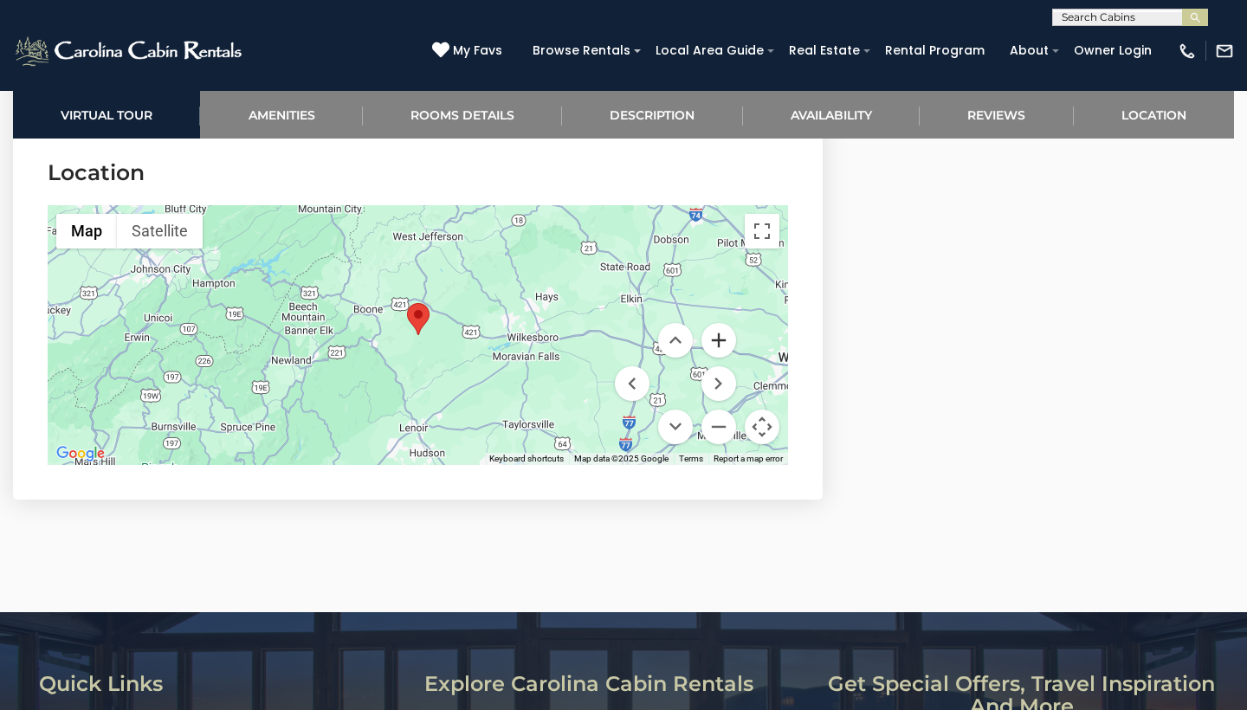
click at [719, 342] on button "Zoom in" at bounding box center [719, 340] width 35 height 35
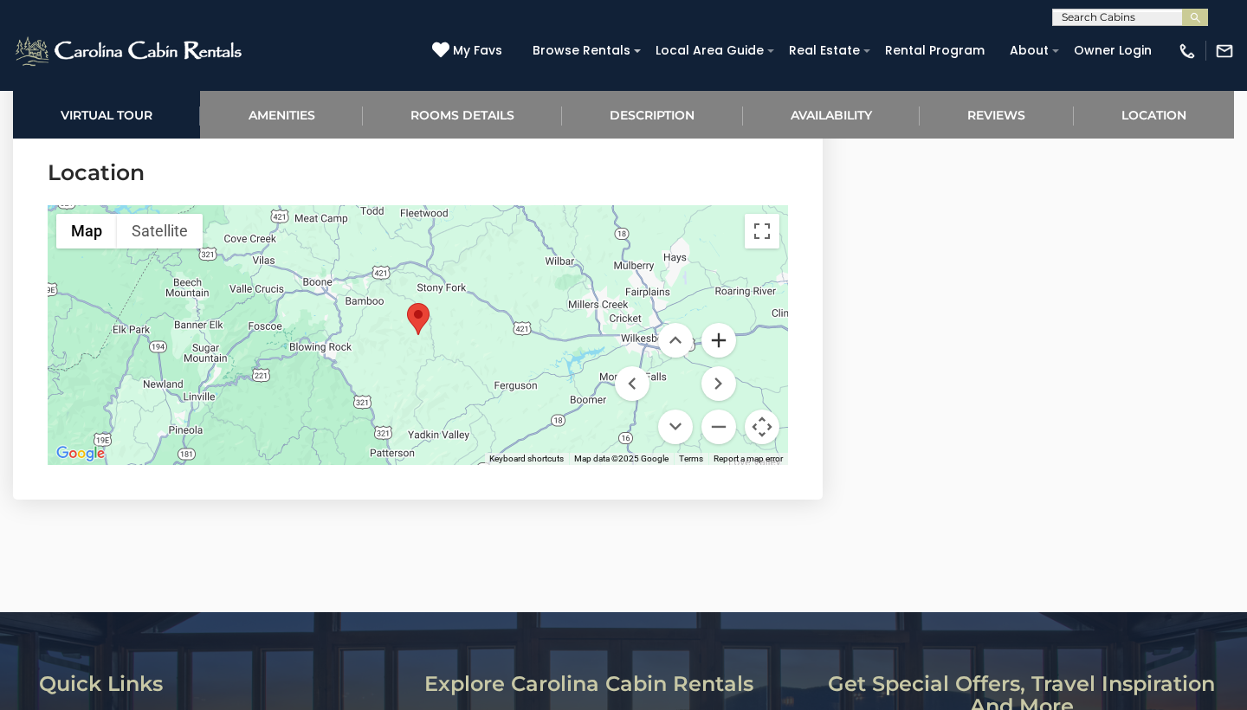
click at [719, 342] on button "Zoom in" at bounding box center [719, 340] width 35 height 35
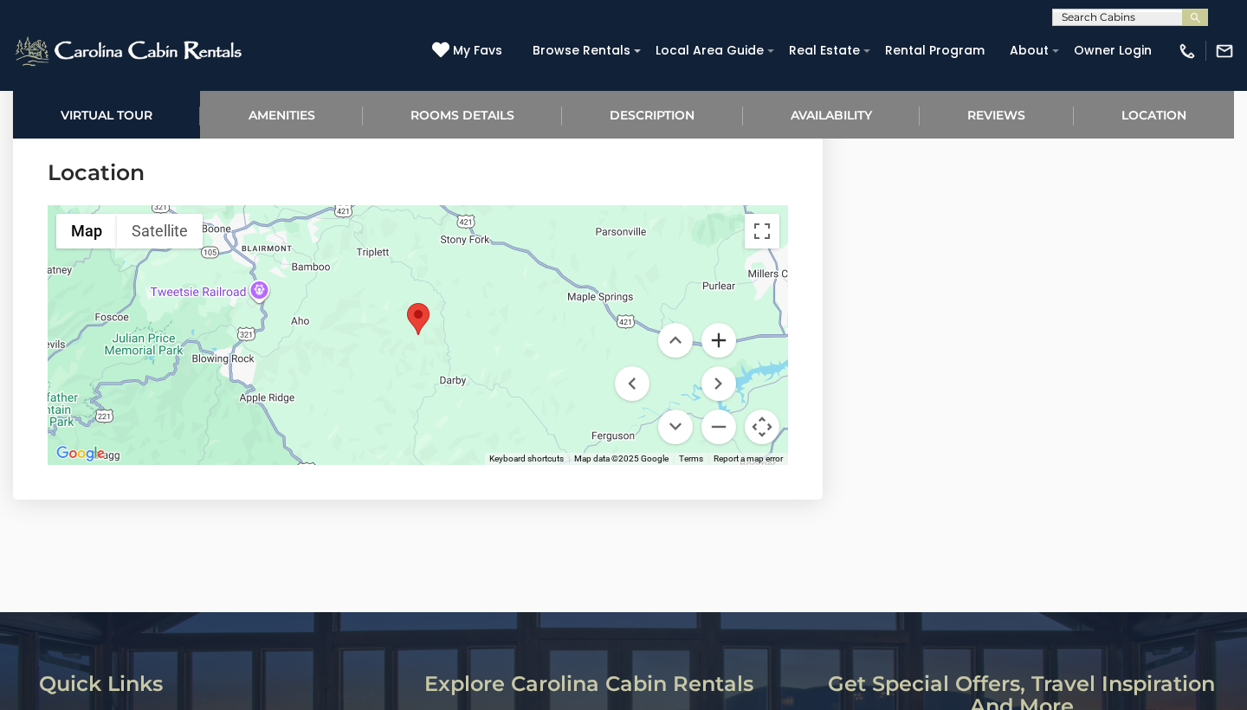
click at [719, 342] on button "Zoom in" at bounding box center [719, 340] width 35 height 35
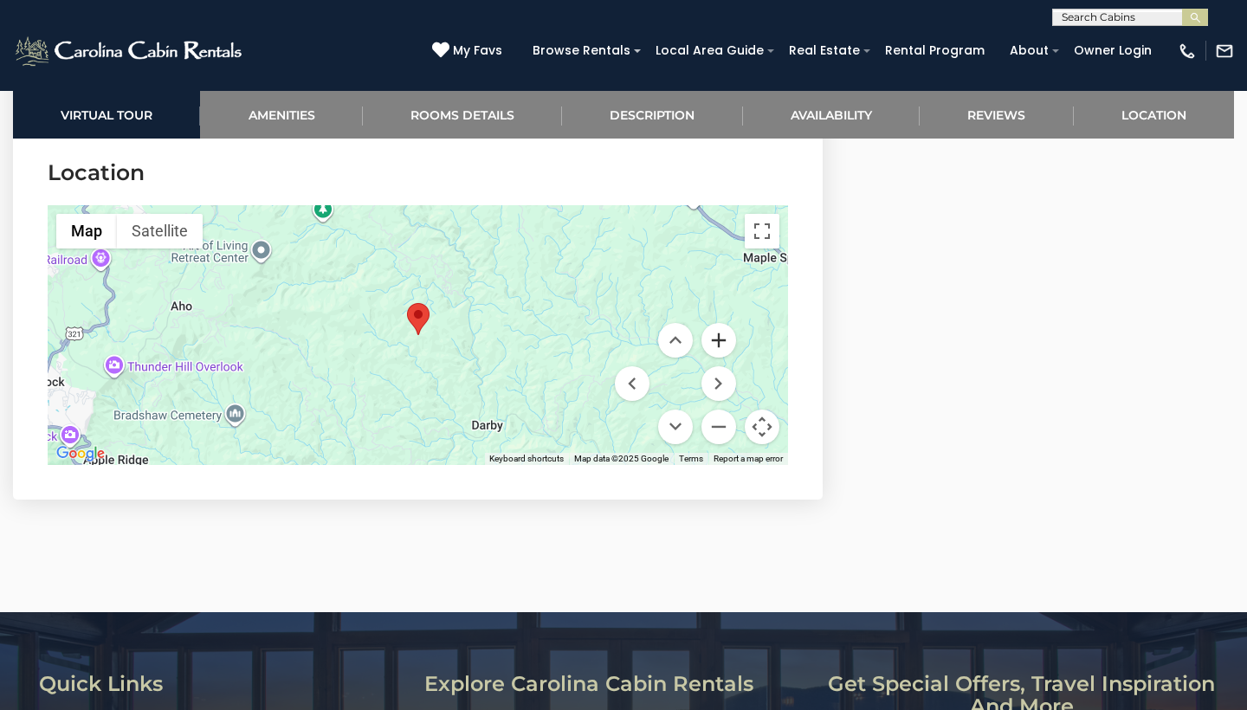
click at [718, 342] on button "Zoom in" at bounding box center [719, 340] width 35 height 35
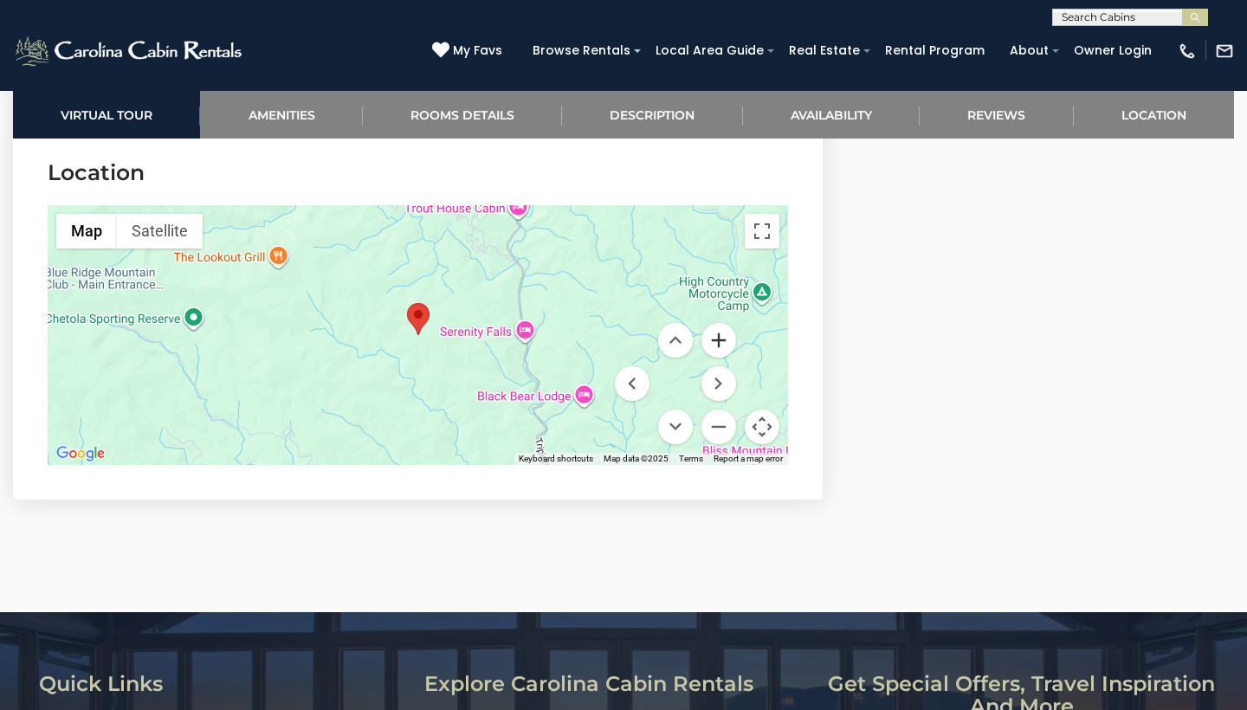
click at [718, 342] on button "Zoom in" at bounding box center [719, 340] width 35 height 35
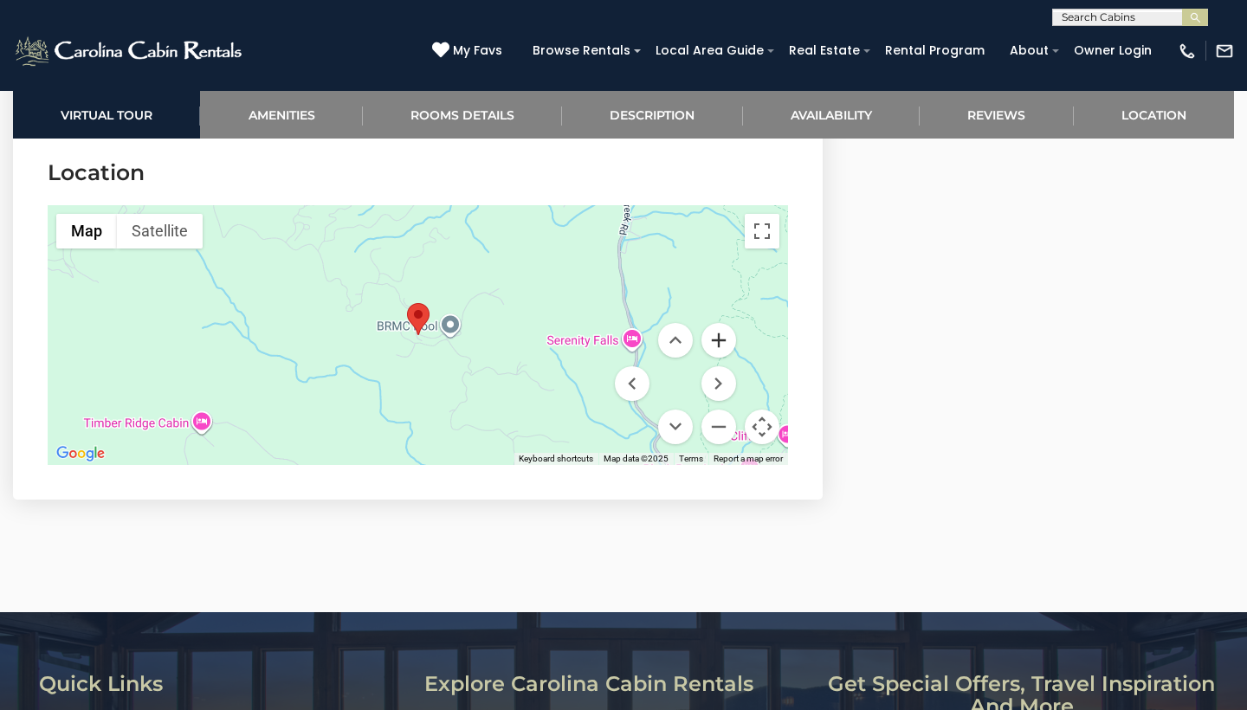
click at [718, 342] on button "Zoom in" at bounding box center [719, 340] width 35 height 35
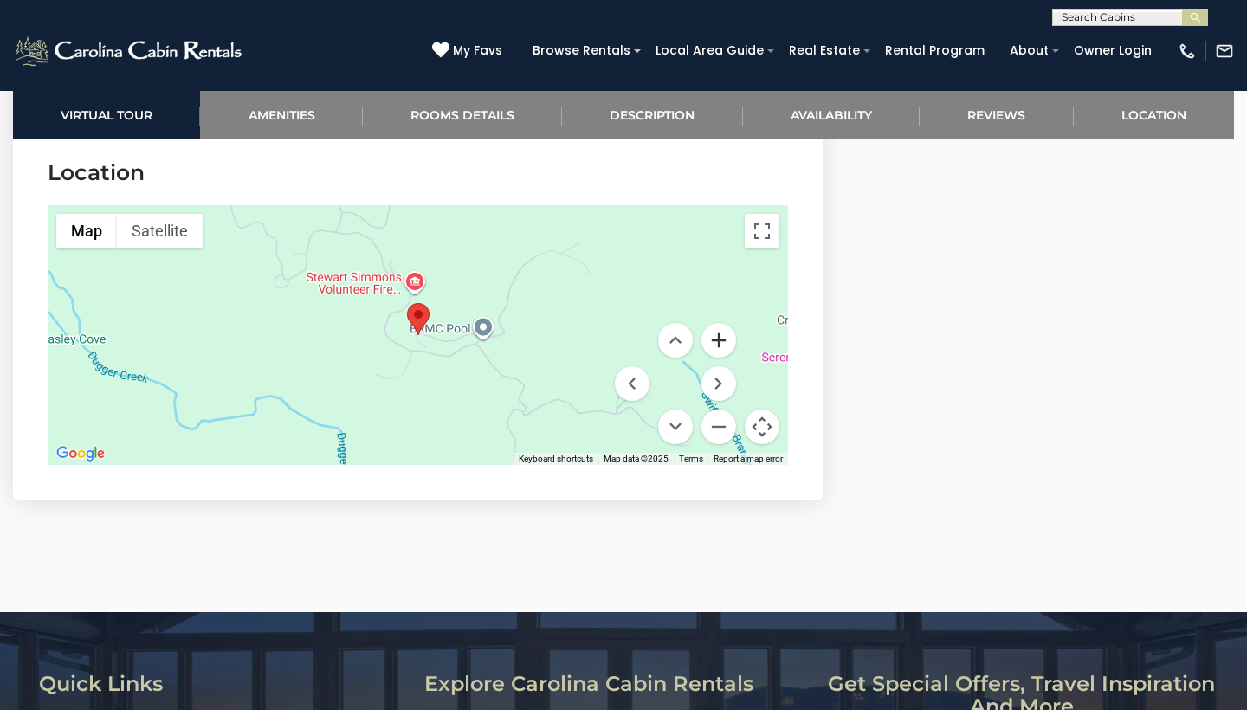
click at [718, 342] on button "Zoom in" at bounding box center [719, 340] width 35 height 35
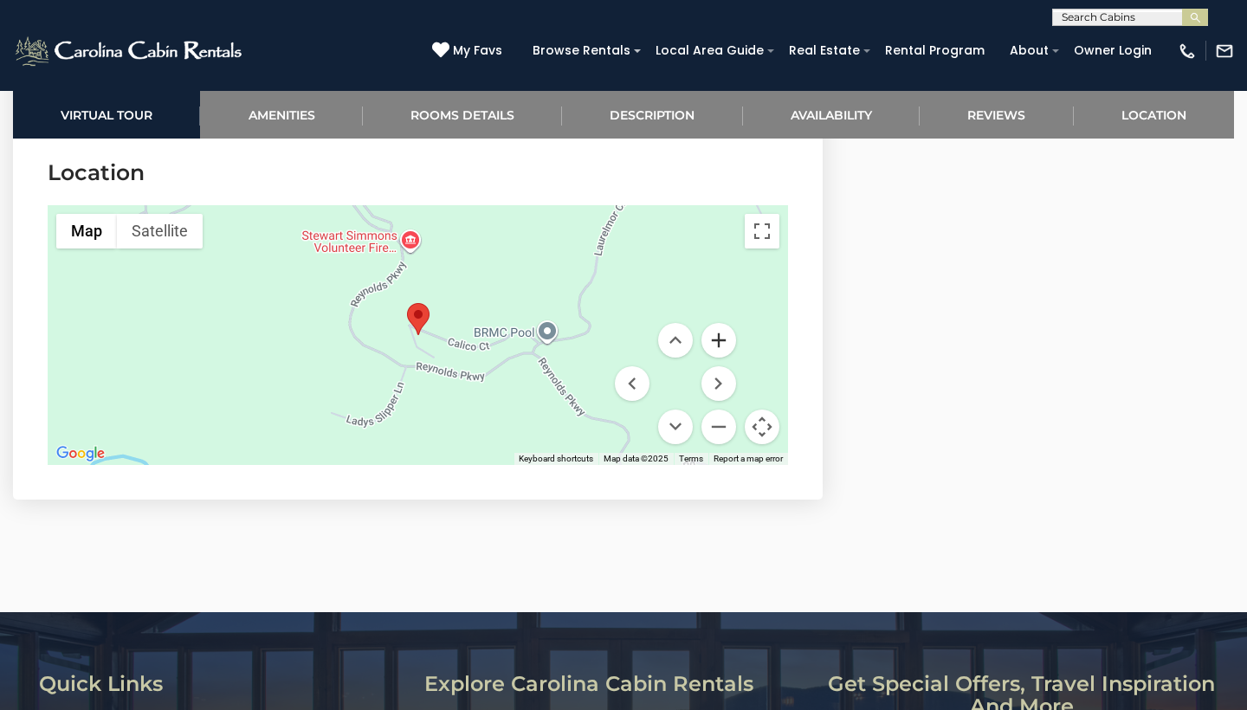
click at [718, 342] on button "Zoom in" at bounding box center [719, 340] width 35 height 35
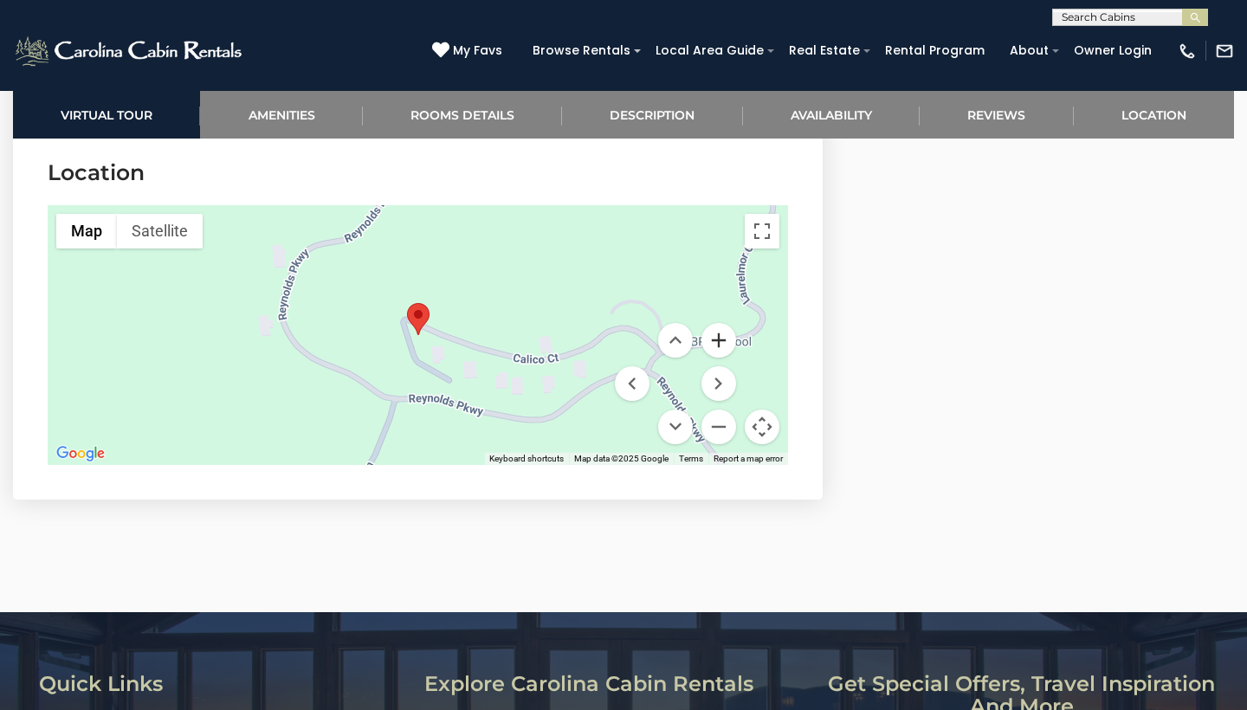
click at [718, 342] on button "Zoom in" at bounding box center [719, 340] width 35 height 35
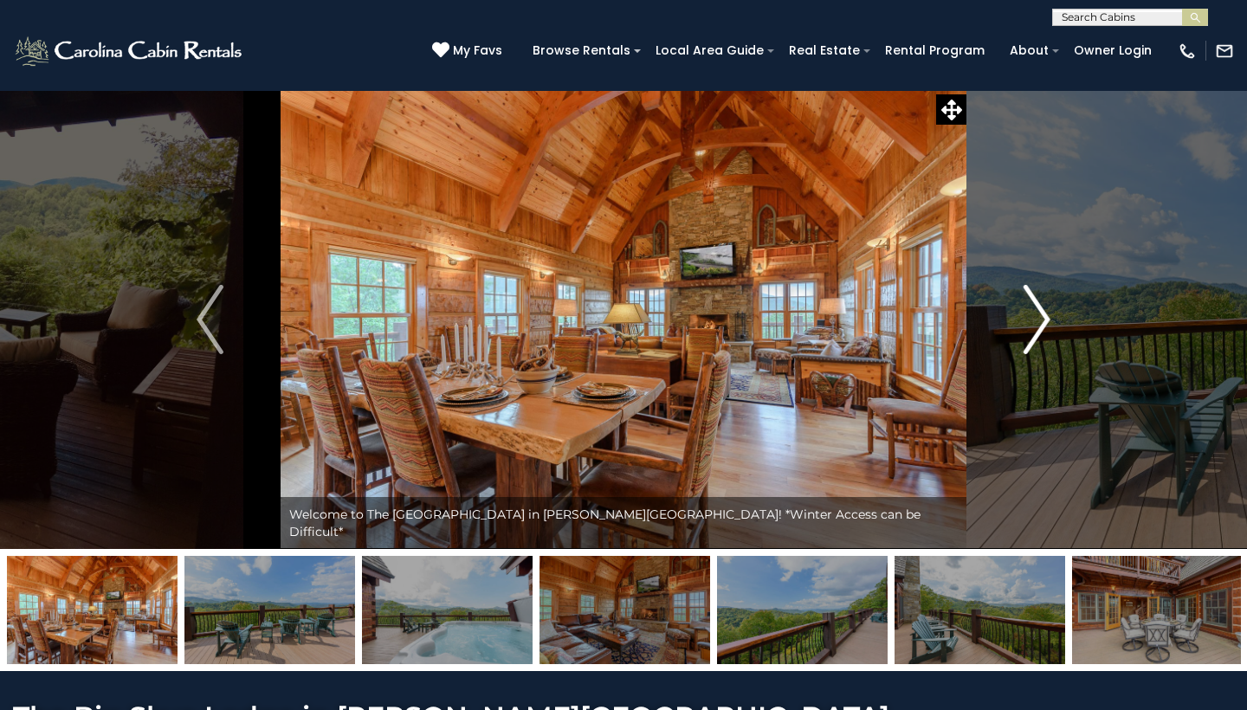
click at [1040, 319] on img "Next" at bounding box center [1037, 319] width 26 height 69
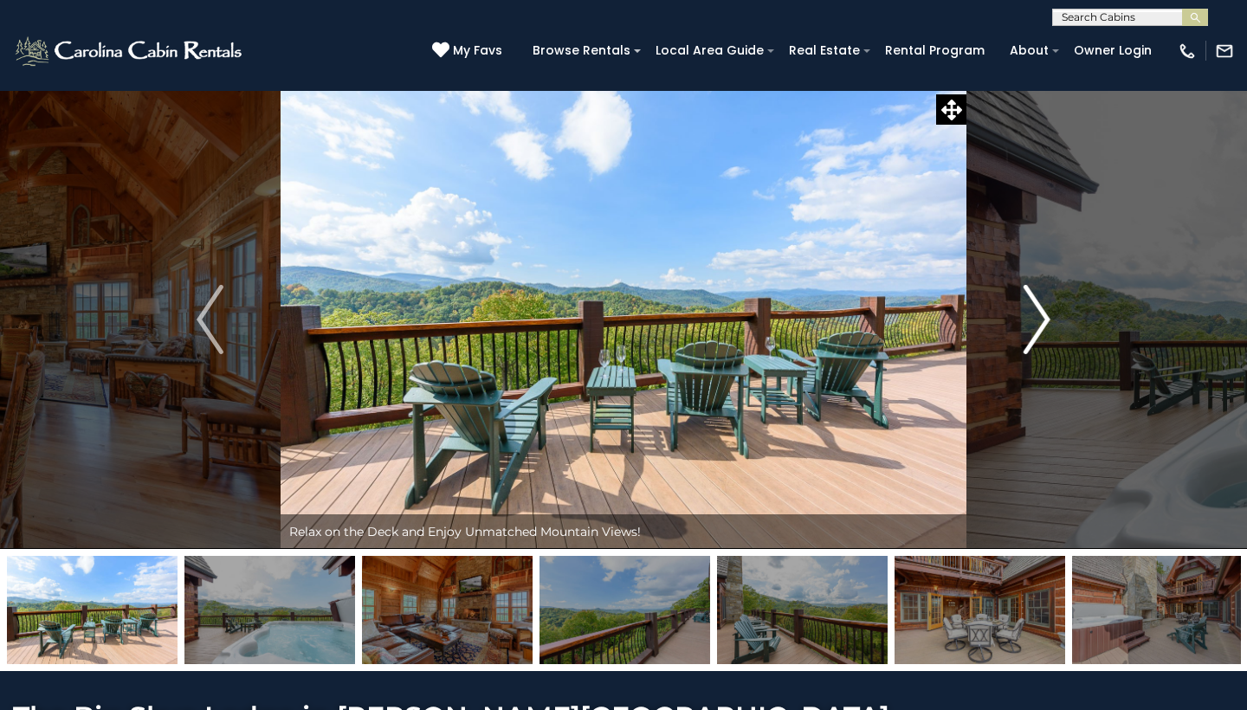
click at [1040, 319] on img "Next" at bounding box center [1037, 319] width 26 height 69
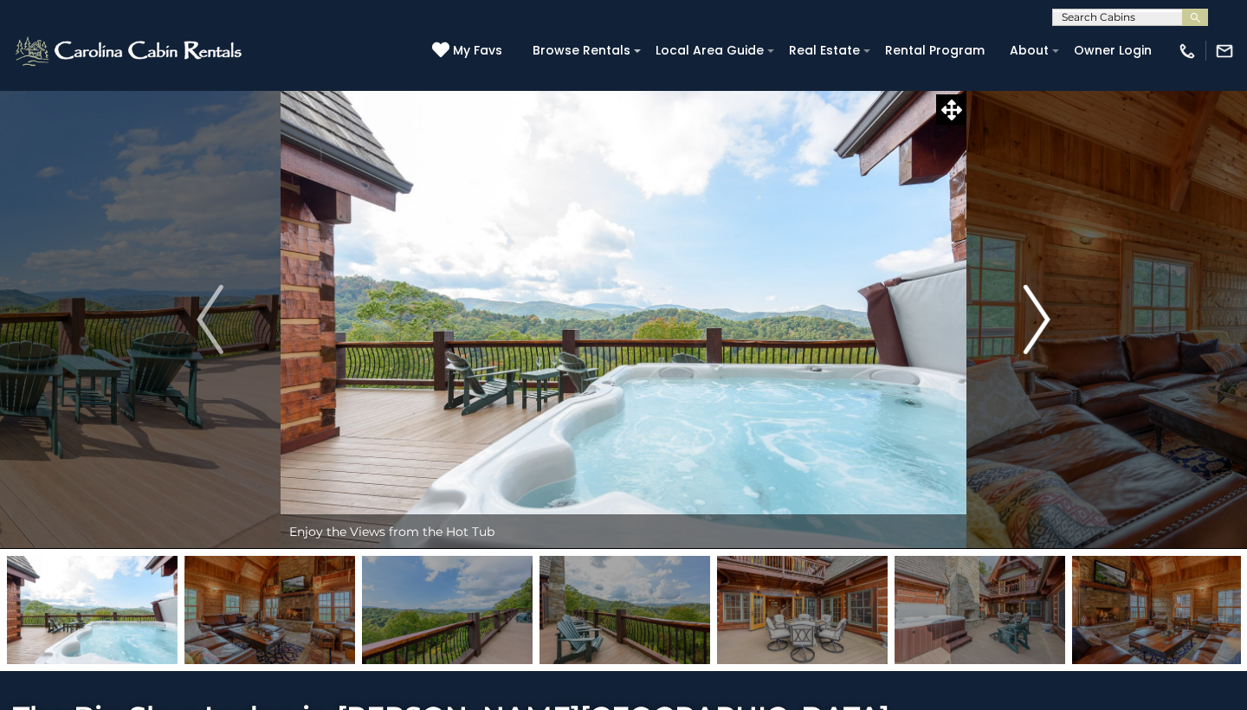
click at [1040, 319] on img "Next" at bounding box center [1037, 319] width 26 height 69
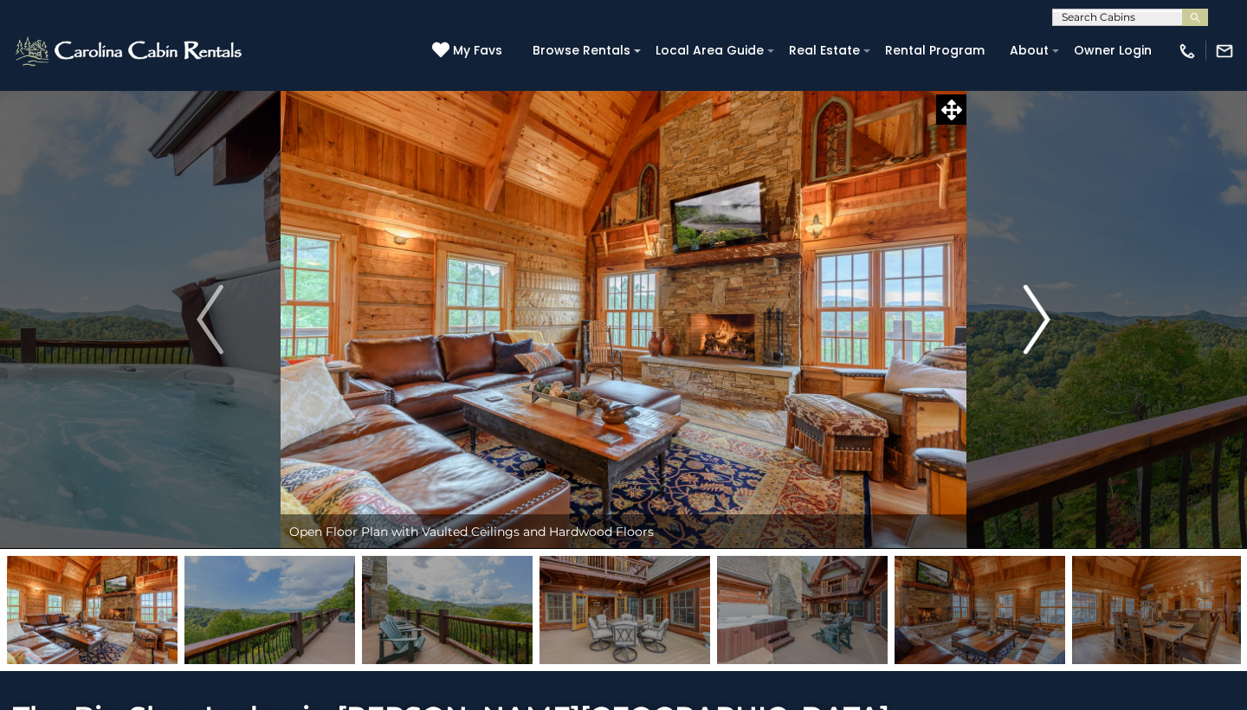
click at [1040, 319] on img "Next" at bounding box center [1037, 319] width 26 height 69
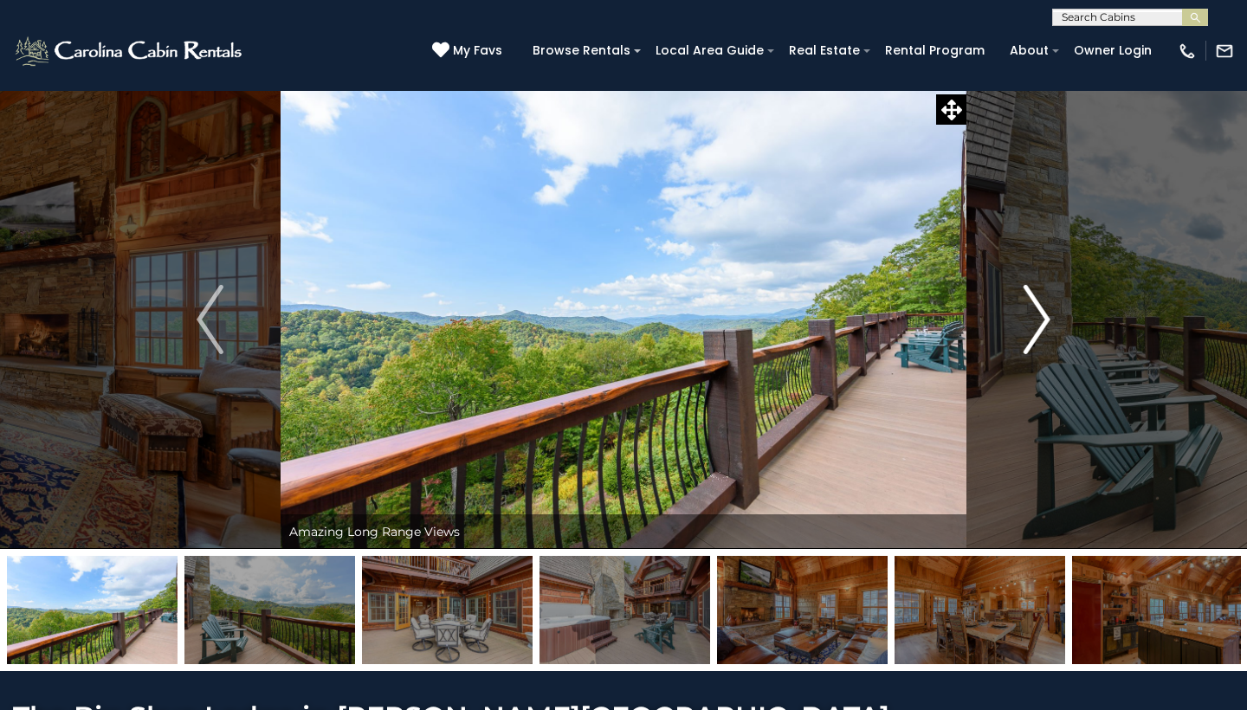
click at [1040, 319] on img "Next" at bounding box center [1037, 319] width 26 height 69
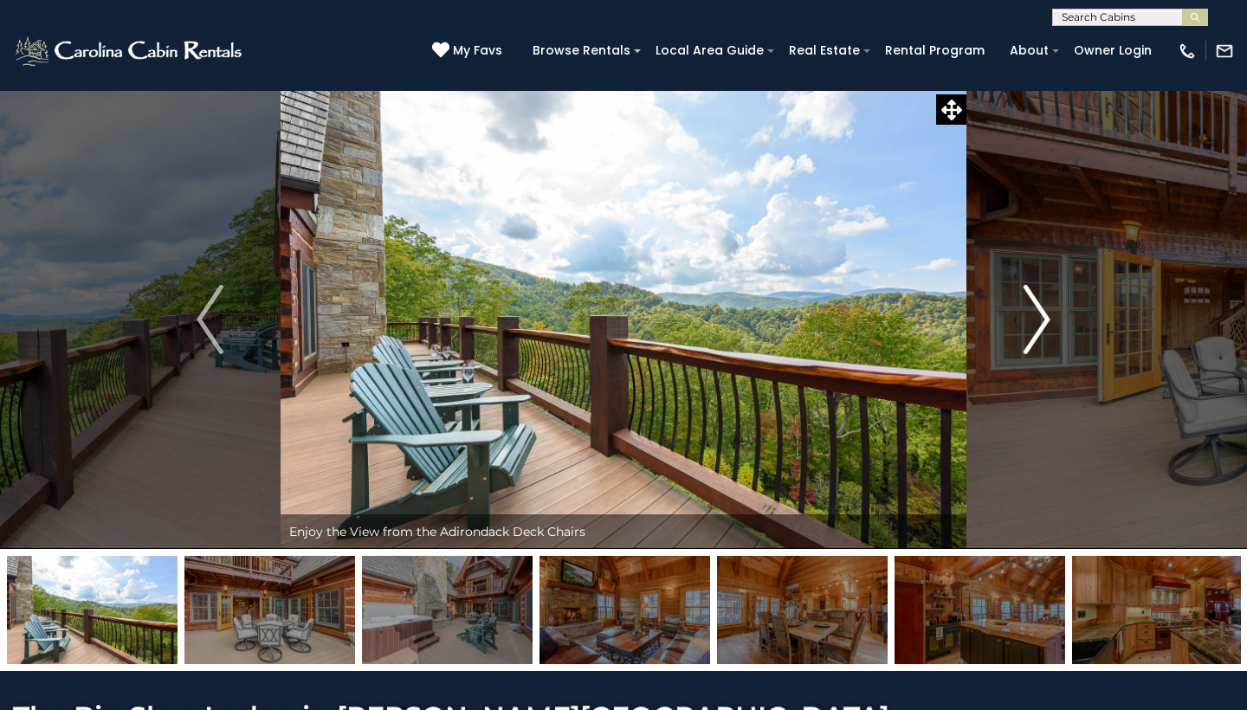
click at [1040, 319] on img "Next" at bounding box center [1037, 319] width 26 height 69
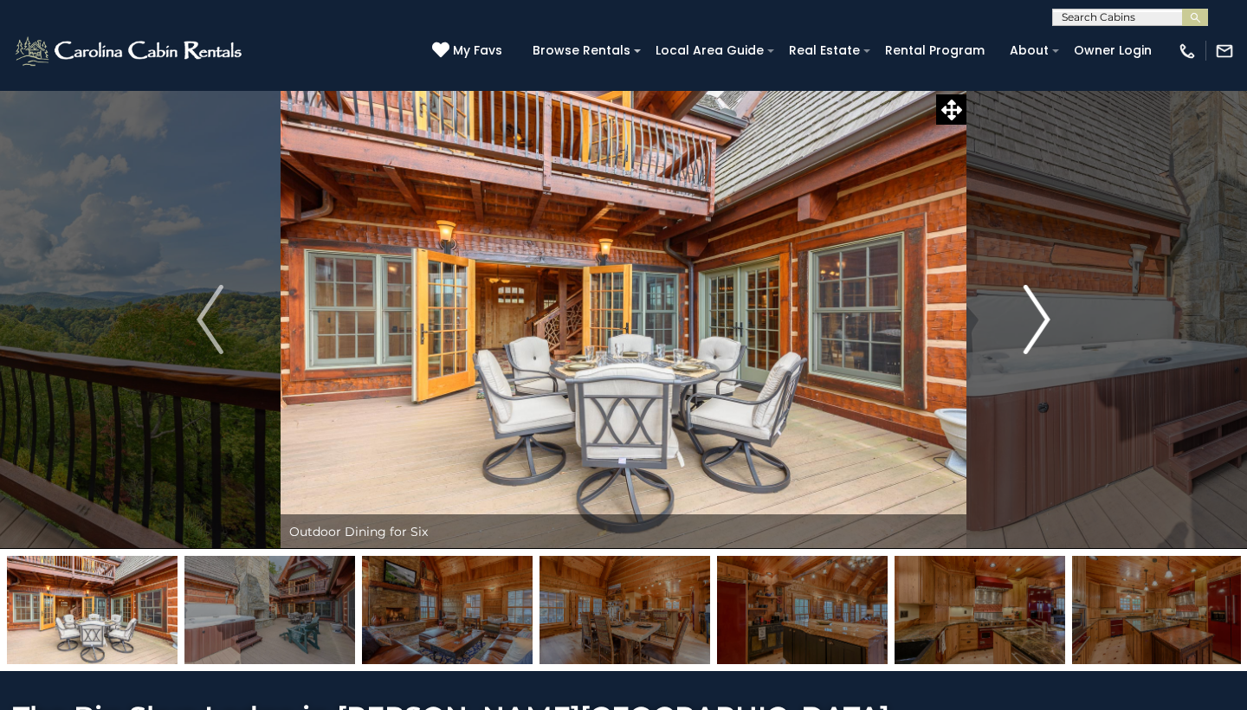
click at [1040, 319] on img "Next" at bounding box center [1037, 319] width 26 height 69
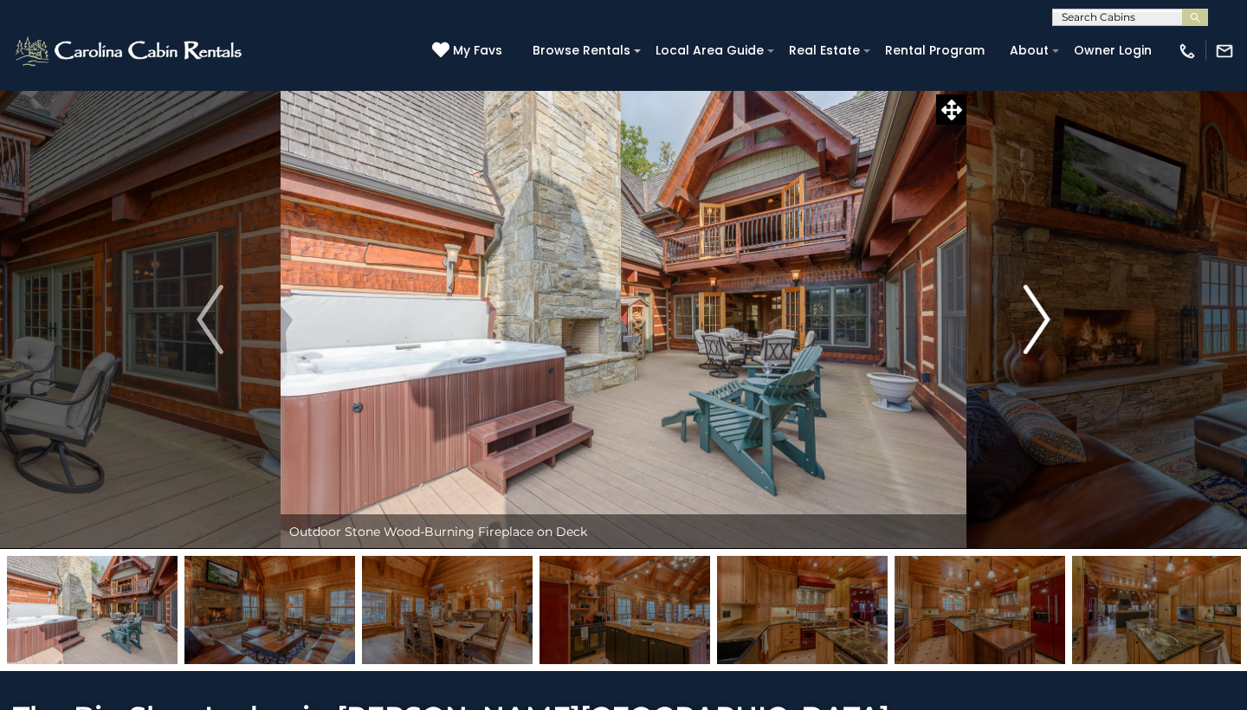
click at [1040, 319] on img "Next" at bounding box center [1037, 319] width 26 height 69
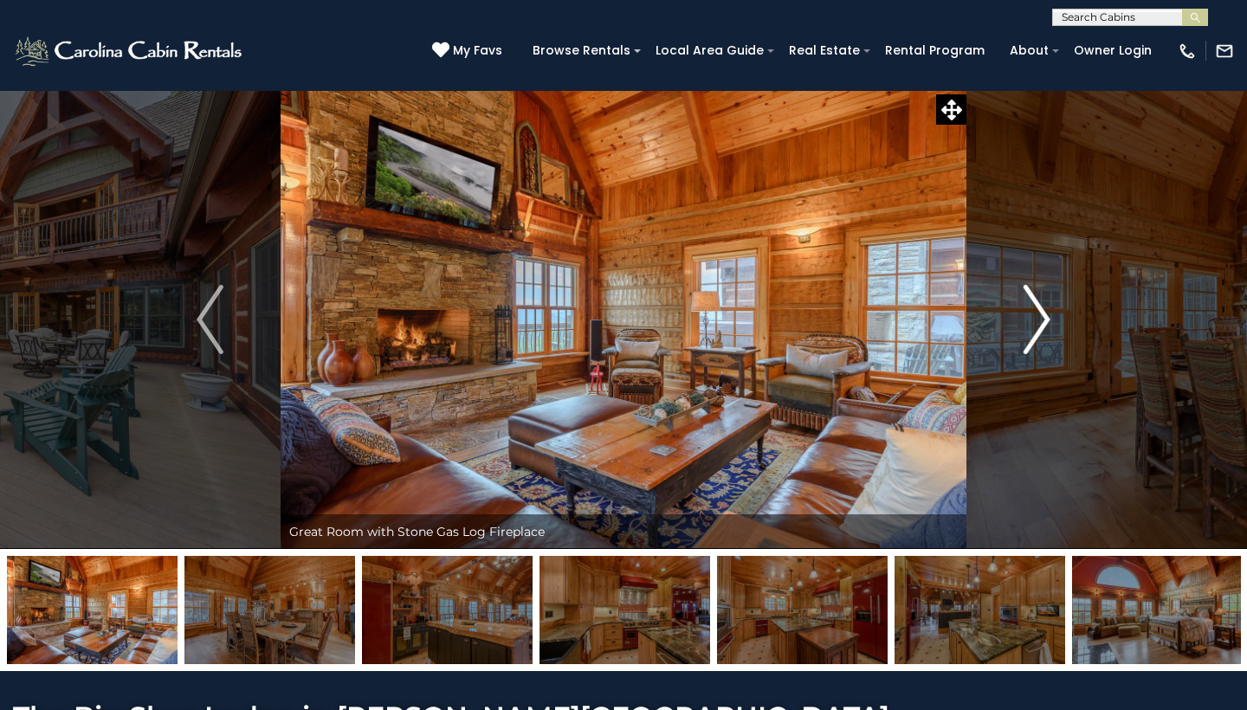
click at [1040, 319] on img "Next" at bounding box center [1037, 319] width 26 height 69
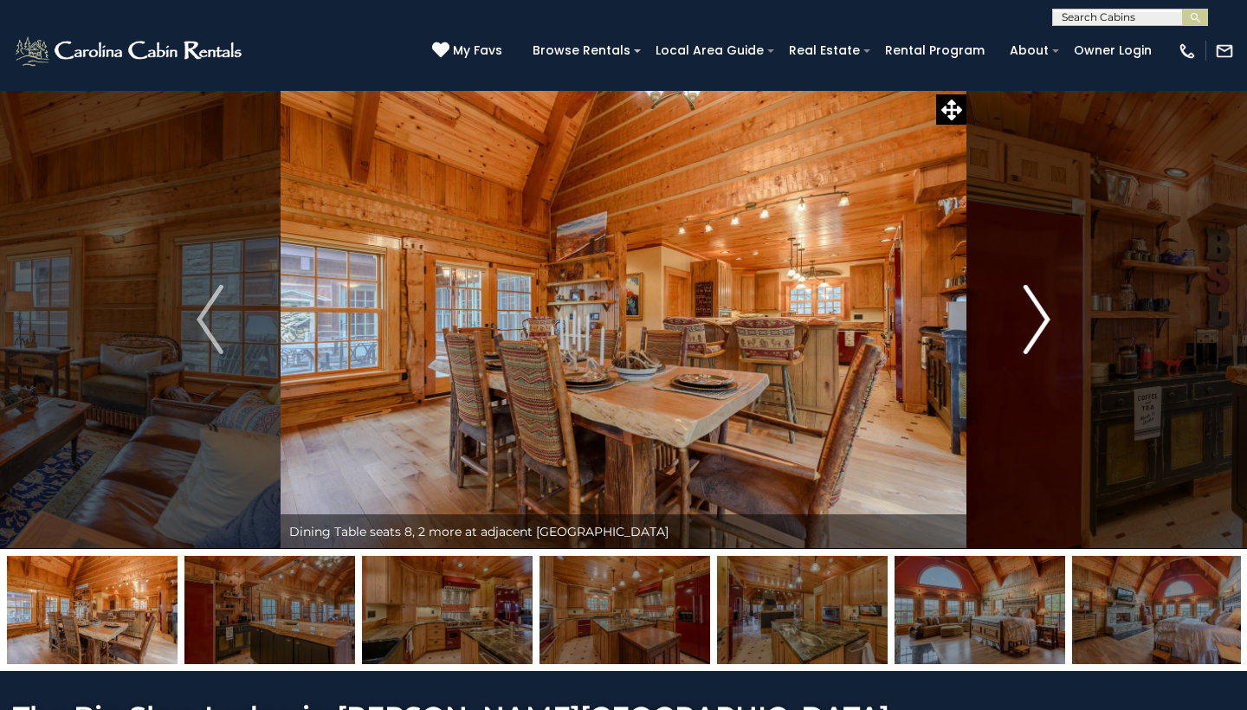
click at [1040, 319] on img "Next" at bounding box center [1037, 319] width 26 height 69
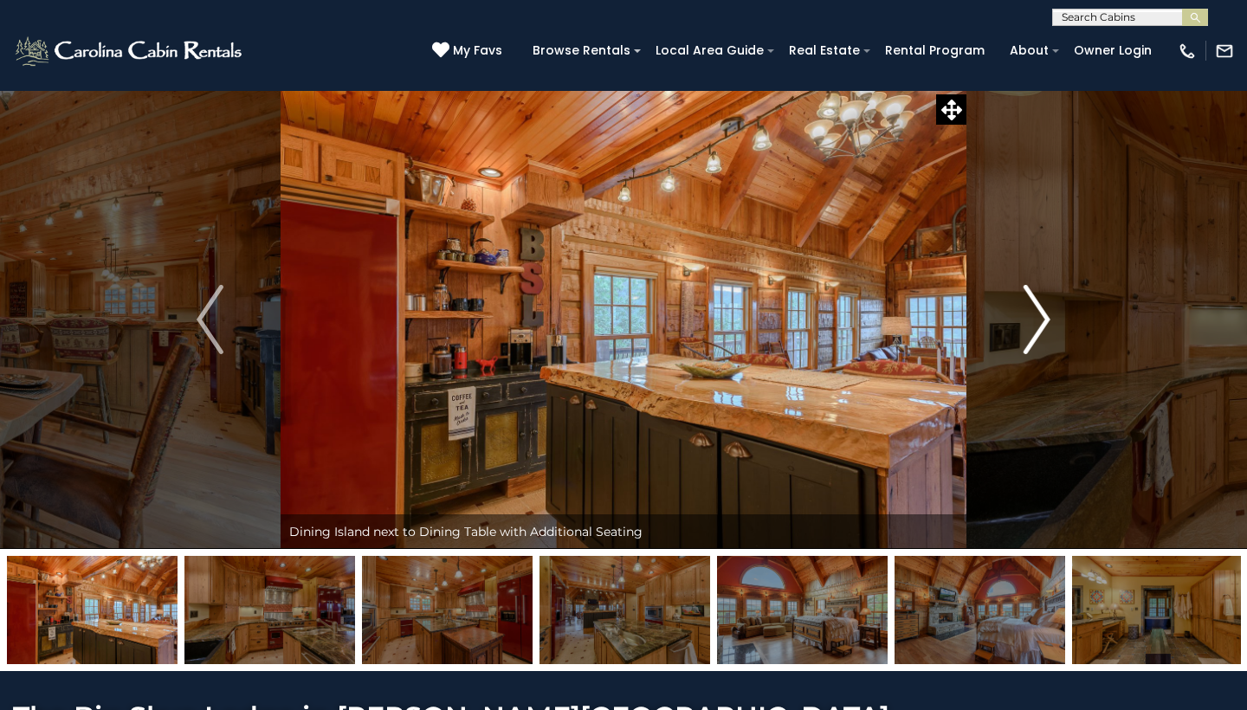
click at [1040, 319] on img "Next" at bounding box center [1037, 319] width 26 height 69
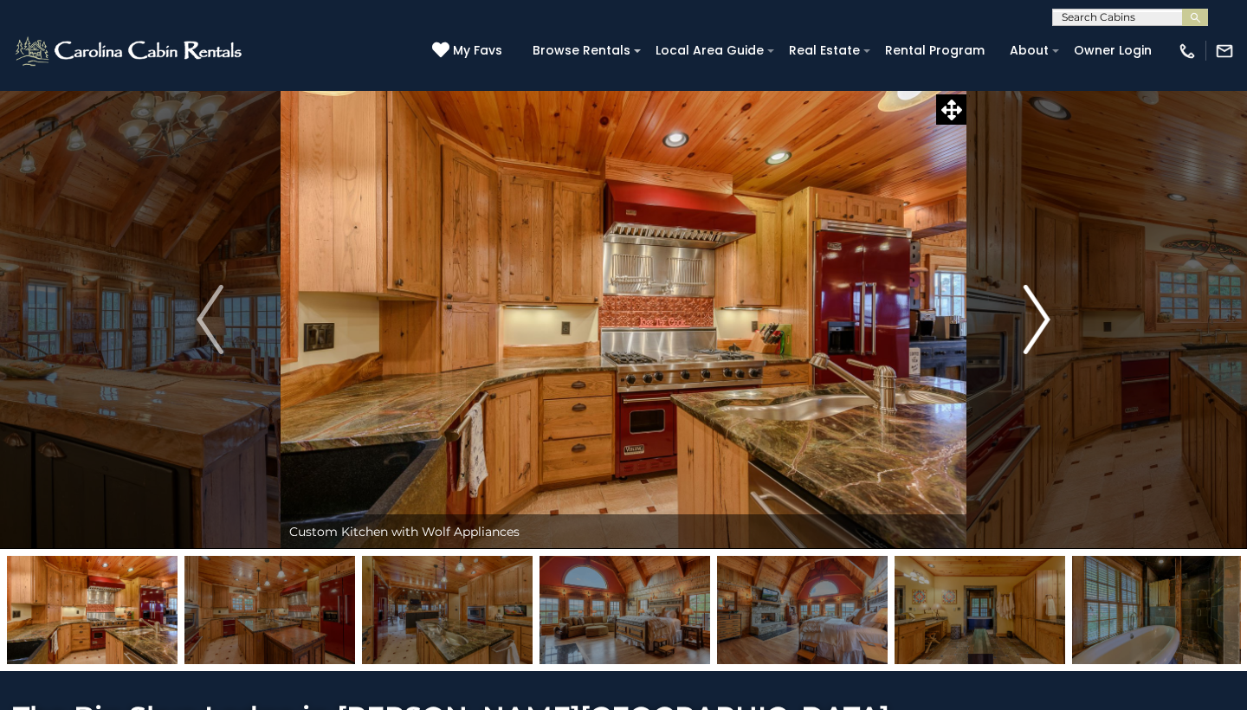
click at [1040, 319] on img "Next" at bounding box center [1037, 319] width 26 height 69
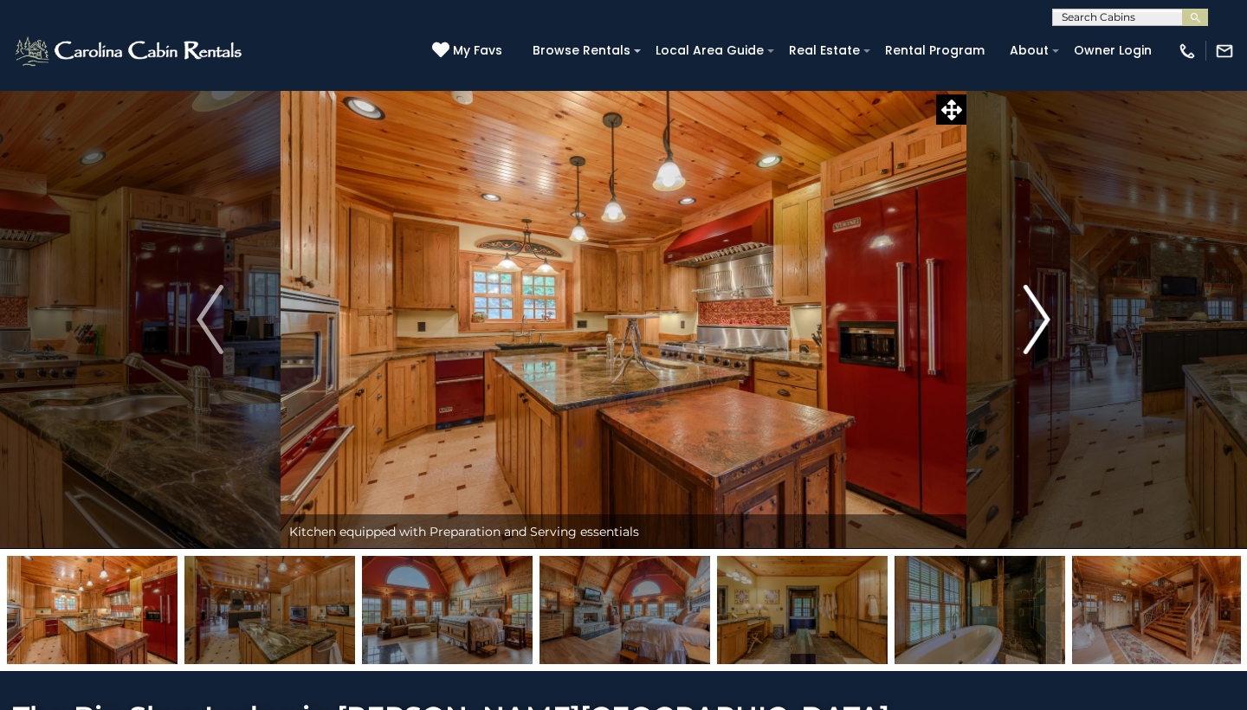
click at [1040, 319] on img "Next" at bounding box center [1037, 319] width 26 height 69
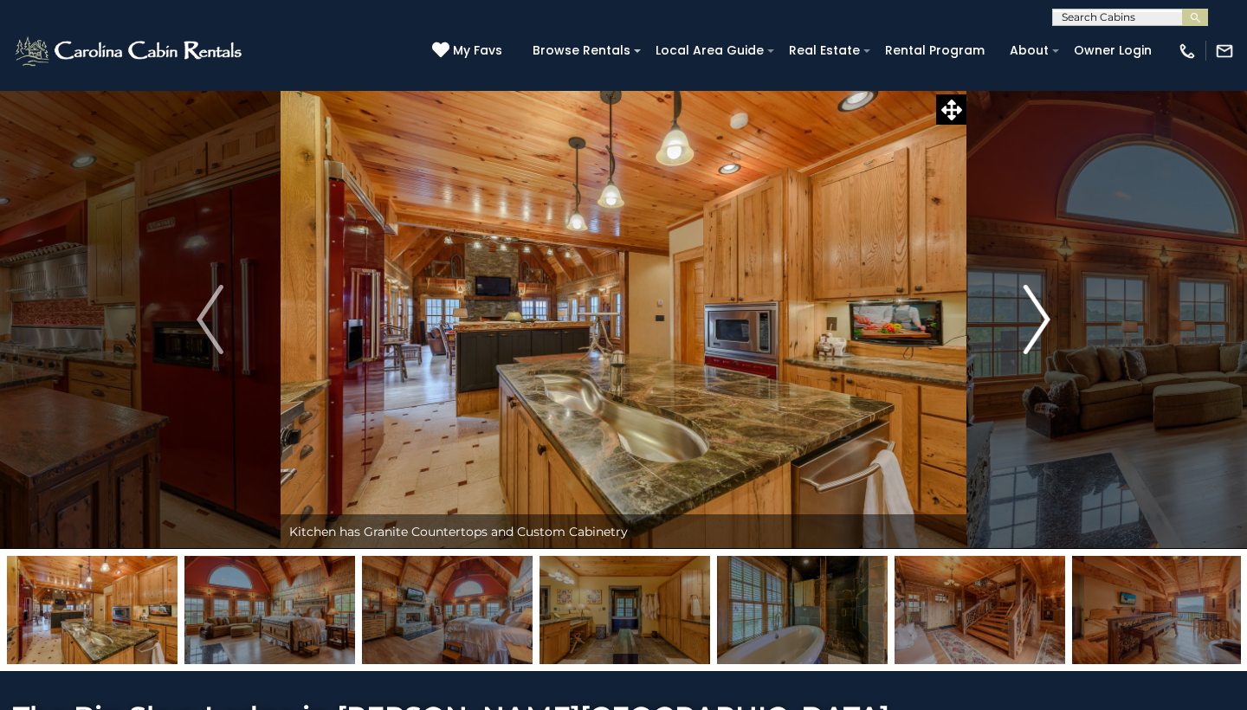
click at [1040, 319] on img "Next" at bounding box center [1037, 319] width 26 height 69
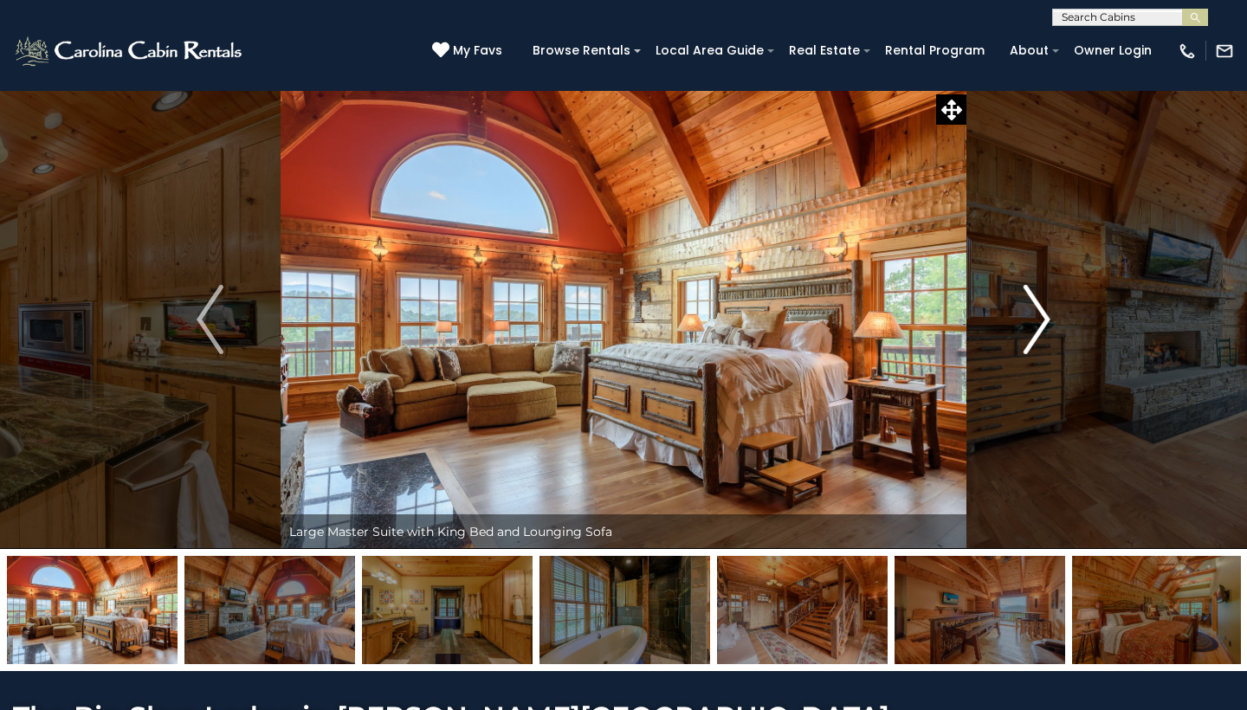
click at [1040, 319] on img "Next" at bounding box center [1037, 319] width 26 height 69
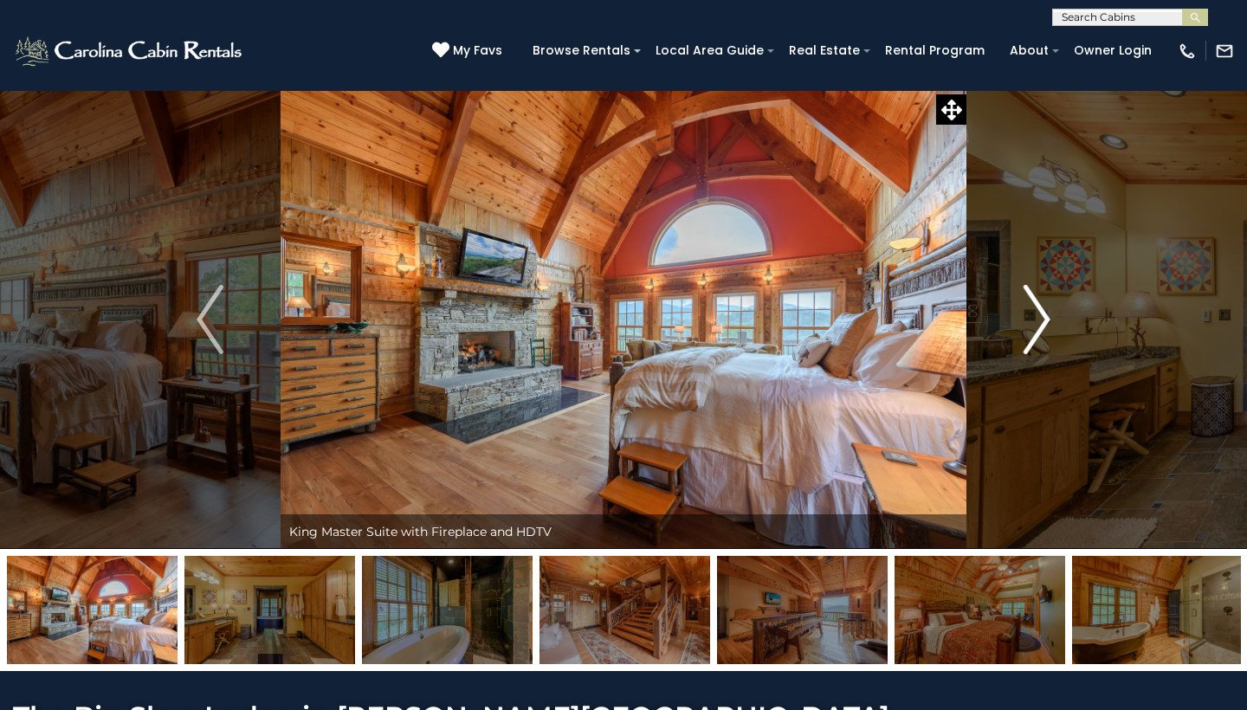
click at [1040, 319] on img "Next" at bounding box center [1037, 319] width 26 height 69
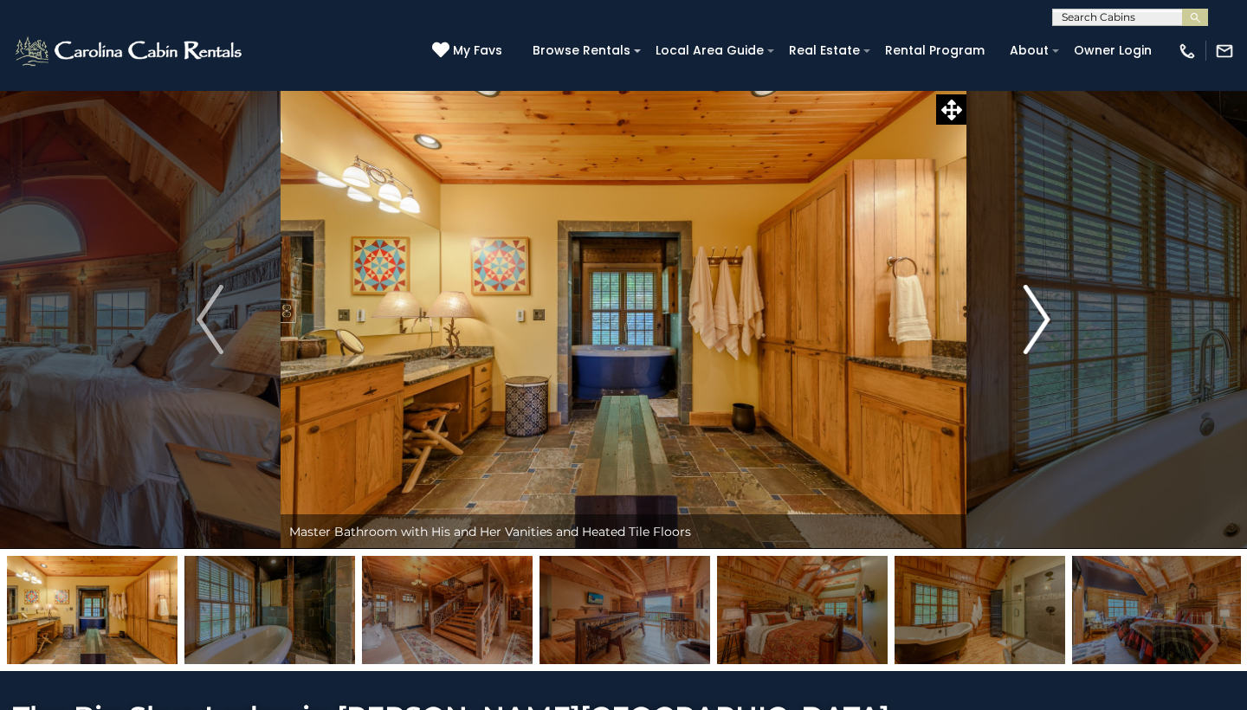
click at [1040, 319] on img "Next" at bounding box center [1037, 319] width 26 height 69
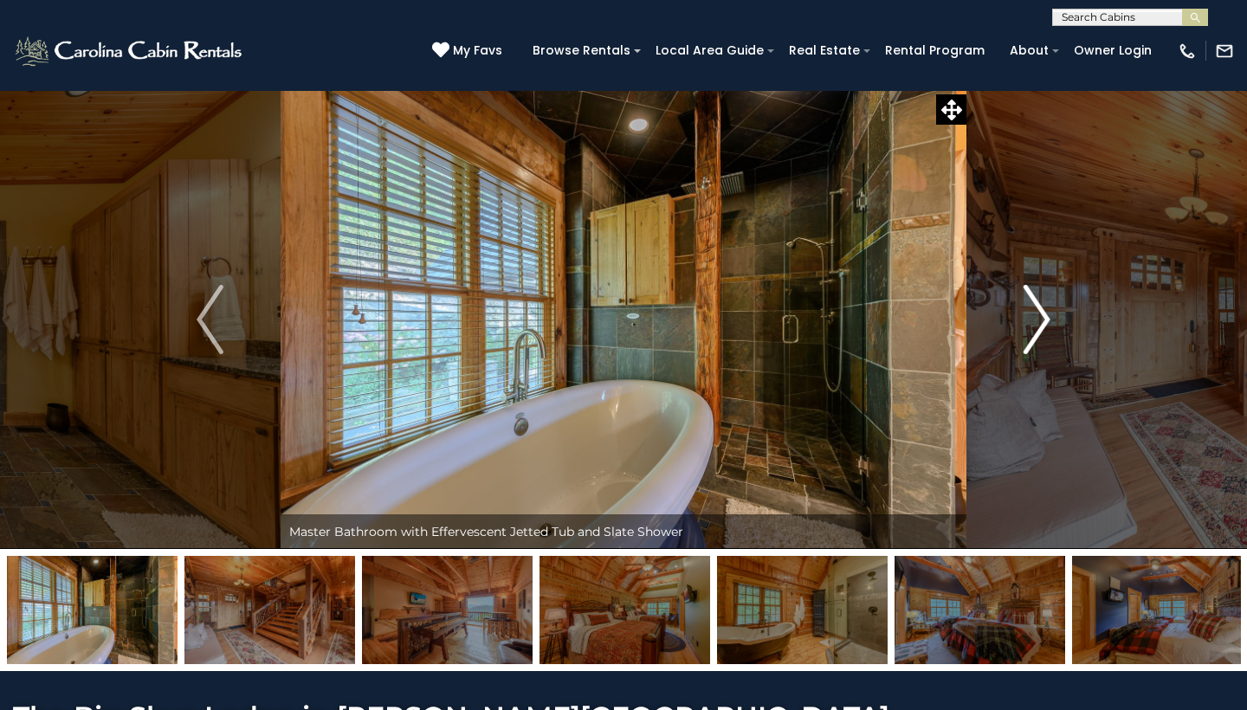
click at [1040, 319] on img "Next" at bounding box center [1037, 319] width 26 height 69
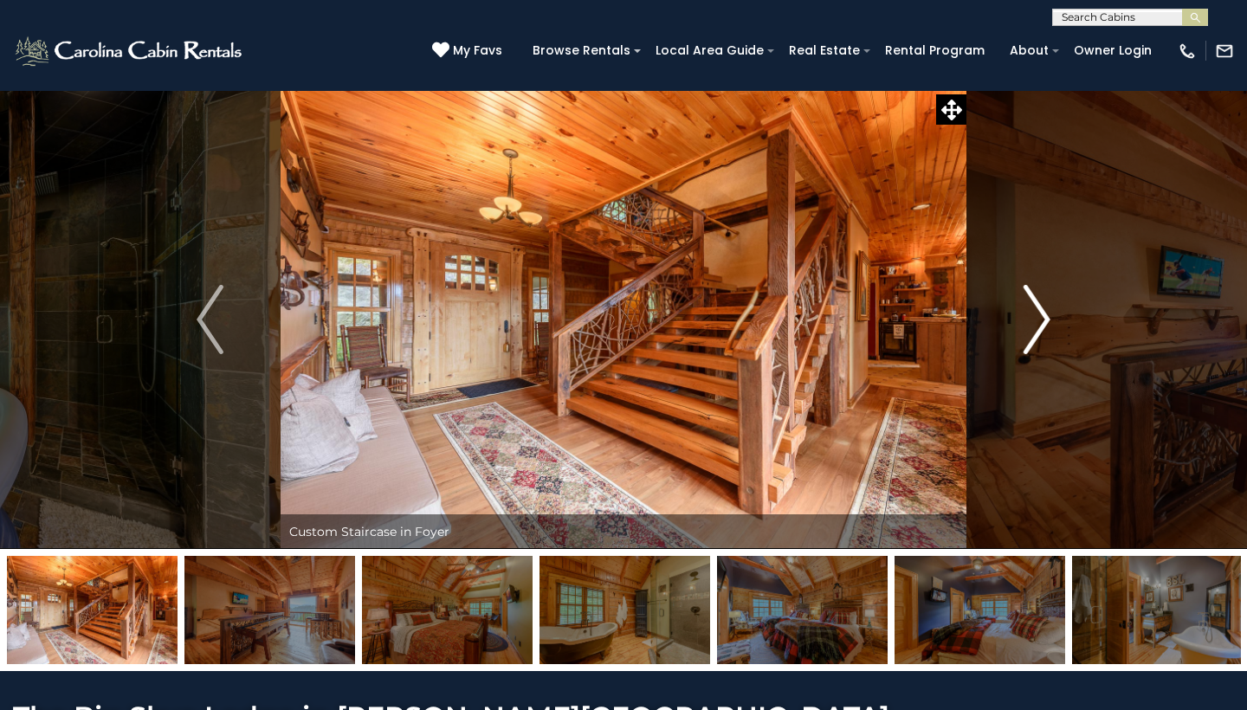
click at [1040, 319] on img "Next" at bounding box center [1037, 319] width 26 height 69
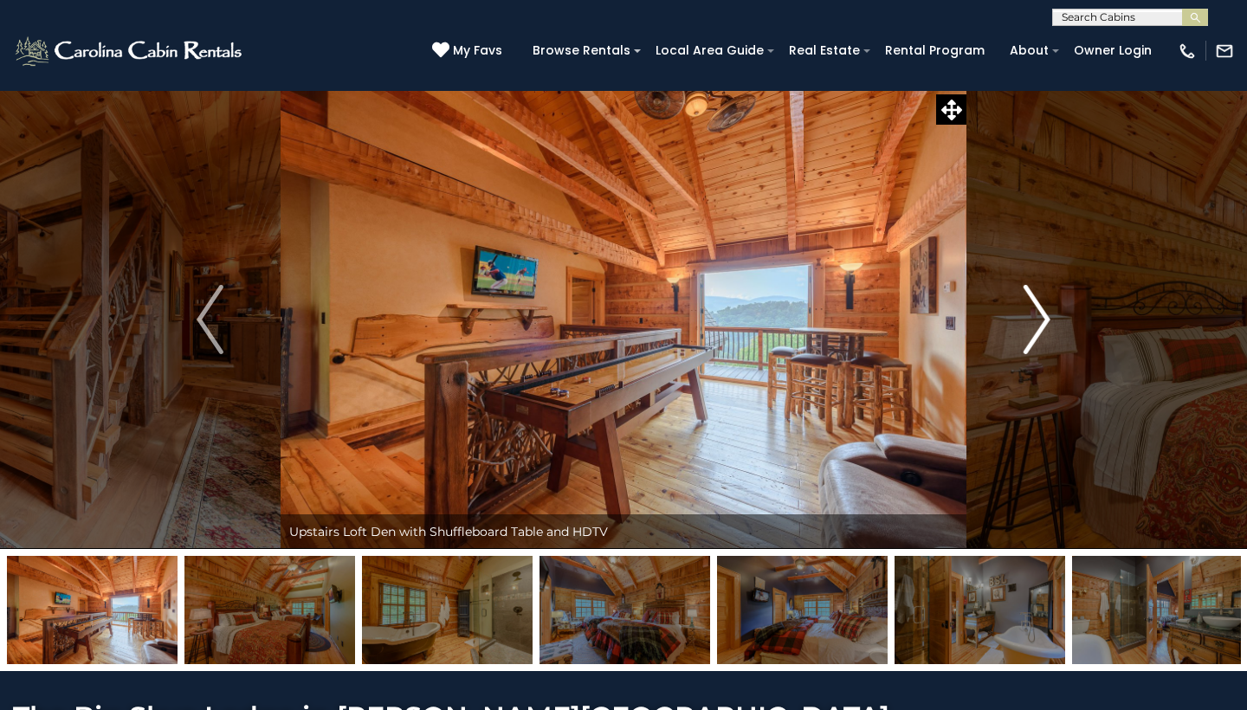
click at [1040, 319] on img "Next" at bounding box center [1037, 319] width 26 height 69
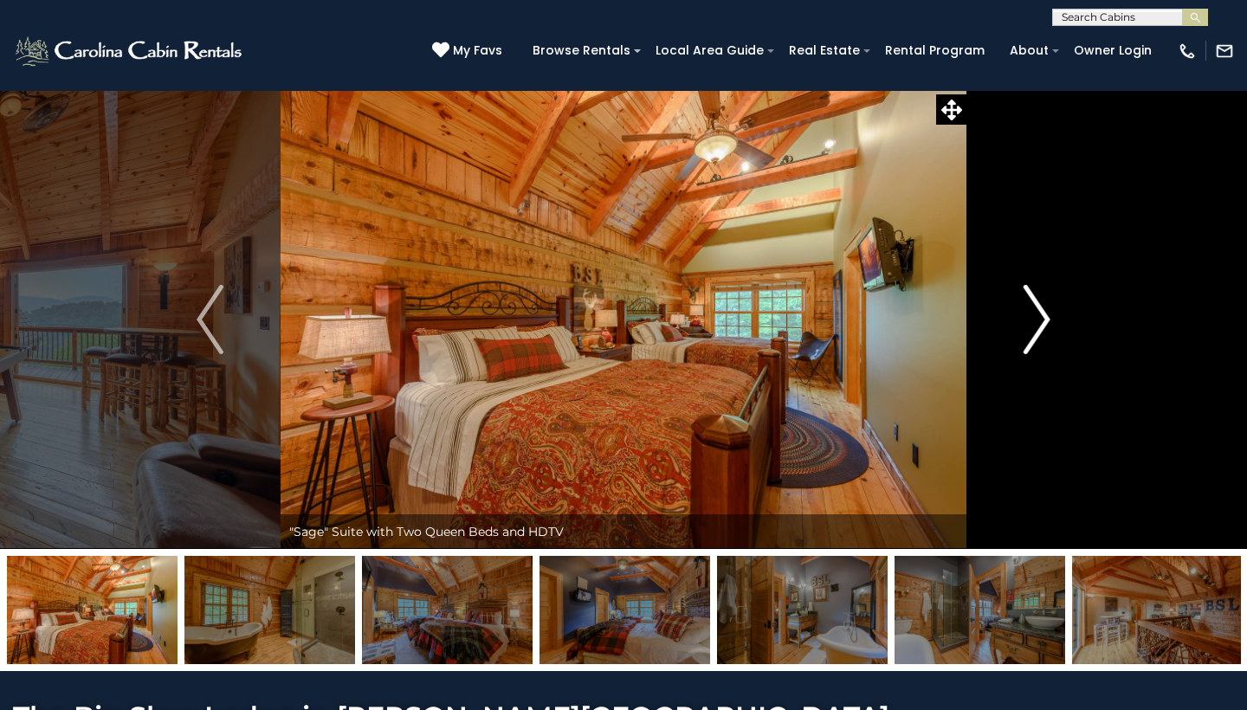
click at [1040, 319] on img "Next" at bounding box center [1037, 319] width 26 height 69
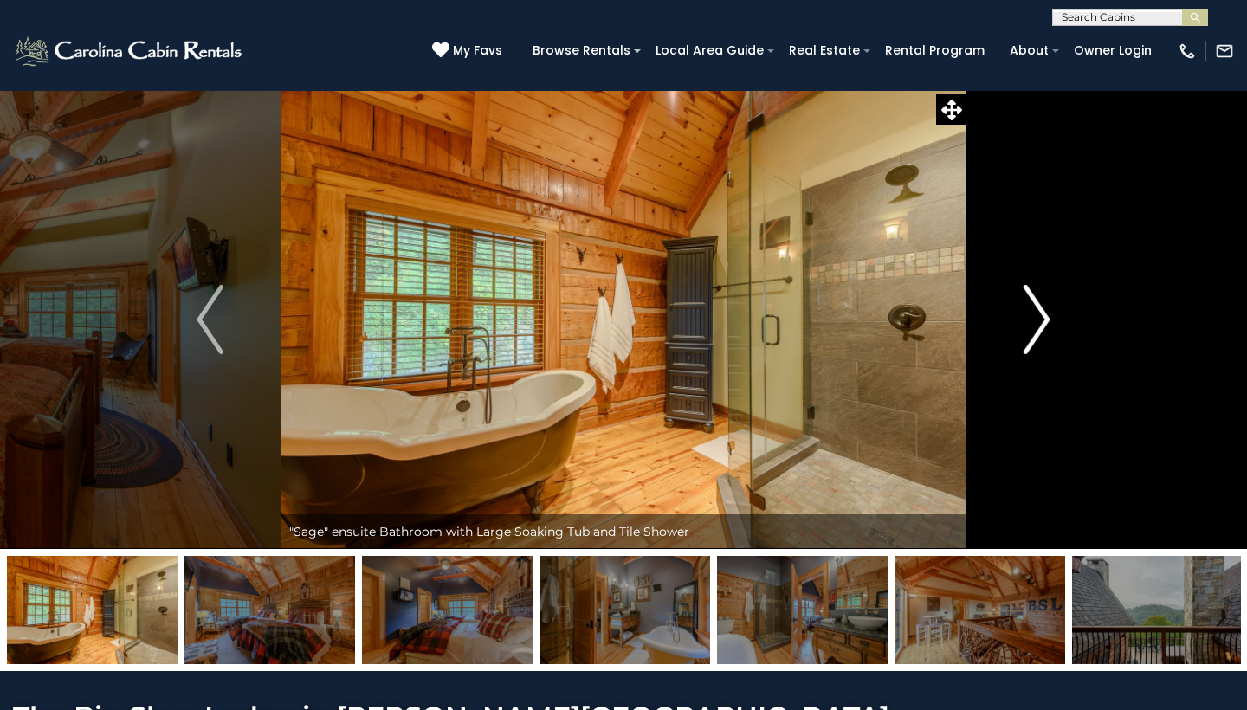
click at [1040, 319] on img "Next" at bounding box center [1037, 319] width 26 height 69
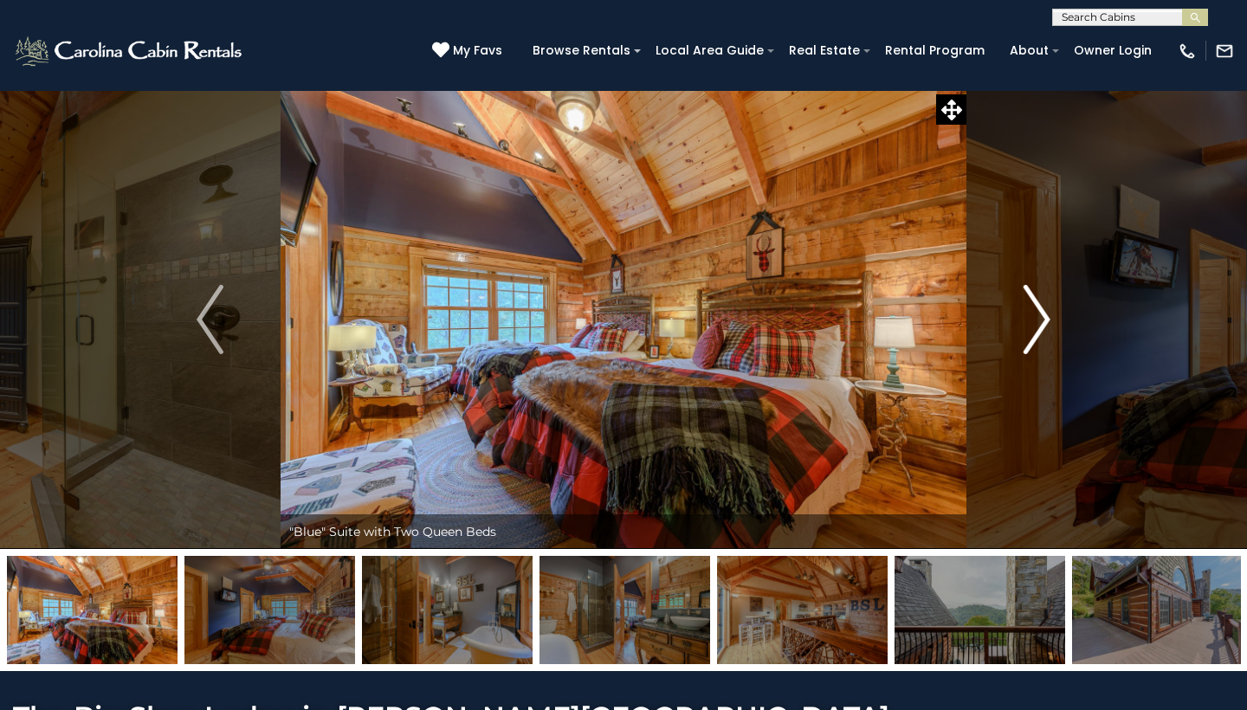
click at [1040, 319] on img "Next" at bounding box center [1037, 319] width 26 height 69
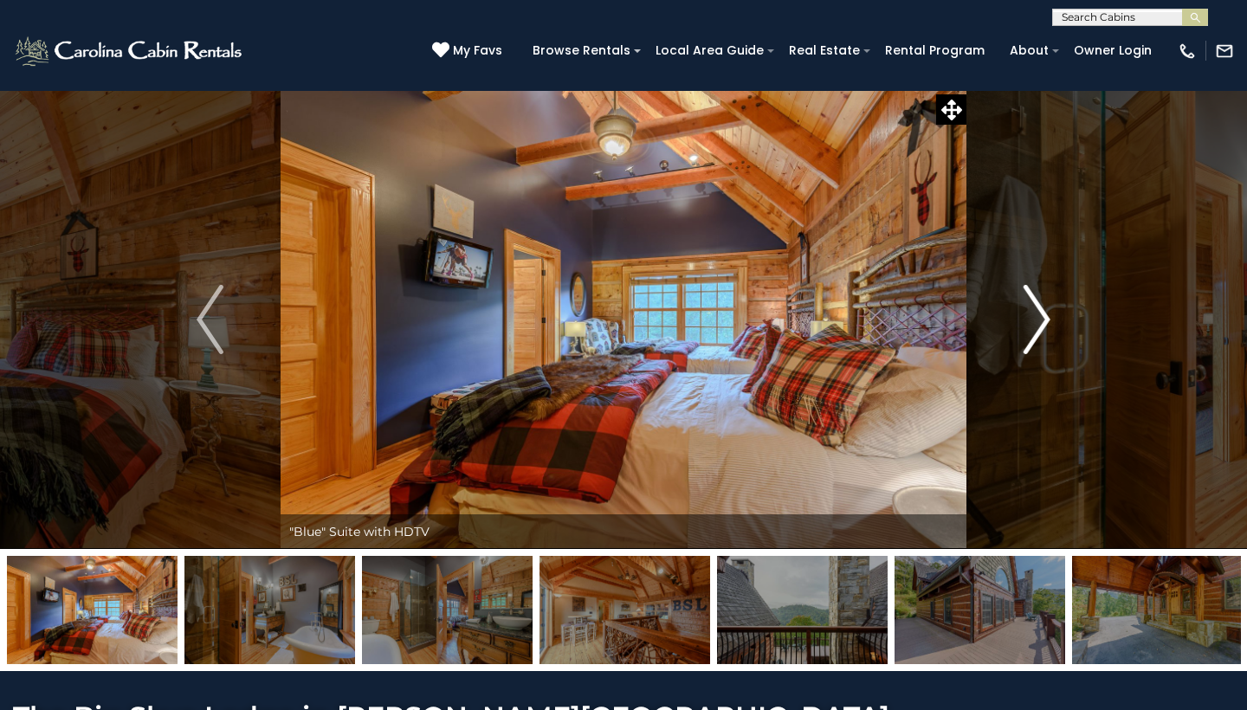
click at [1040, 319] on img "Next" at bounding box center [1037, 319] width 26 height 69
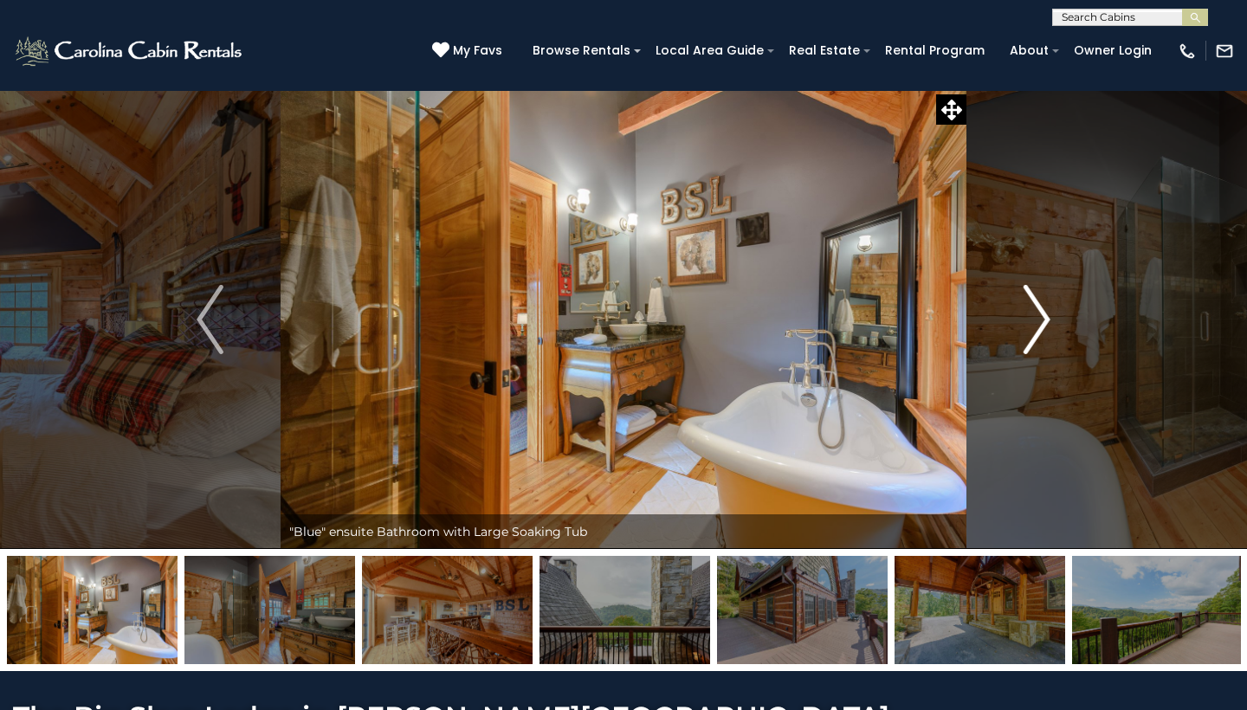
click at [1040, 319] on img "Next" at bounding box center [1037, 319] width 26 height 69
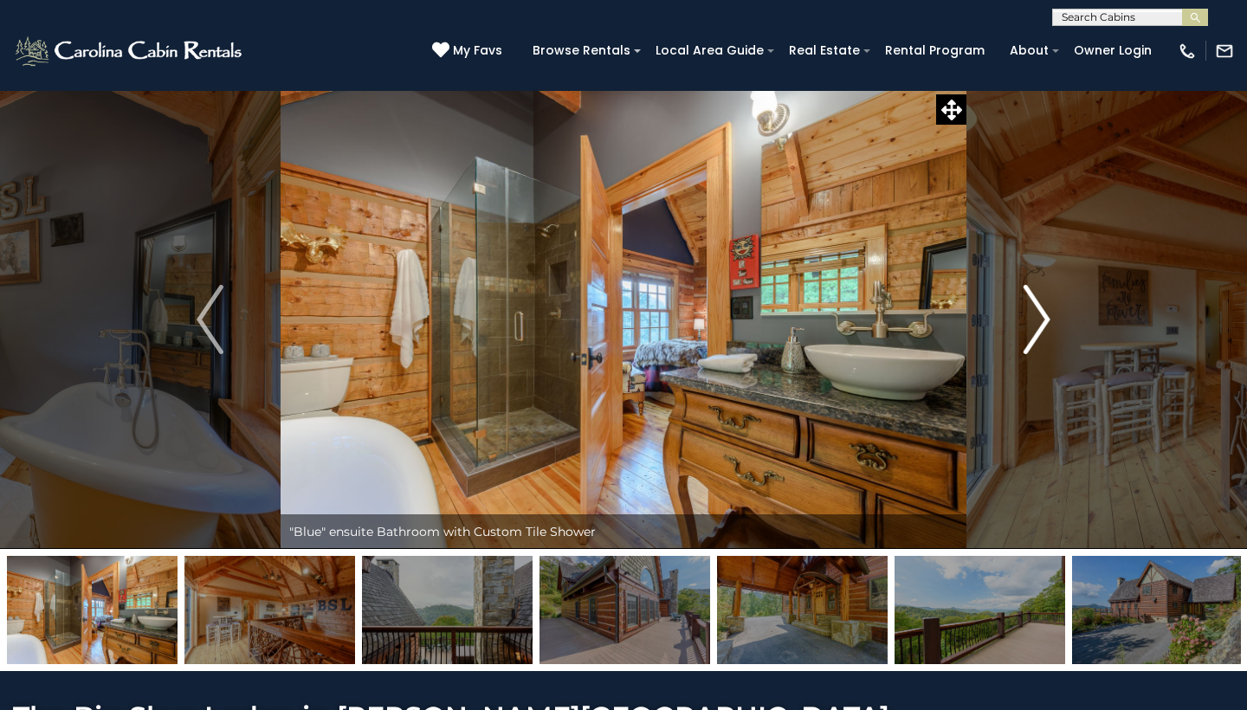
click at [1040, 319] on img "Next" at bounding box center [1037, 319] width 26 height 69
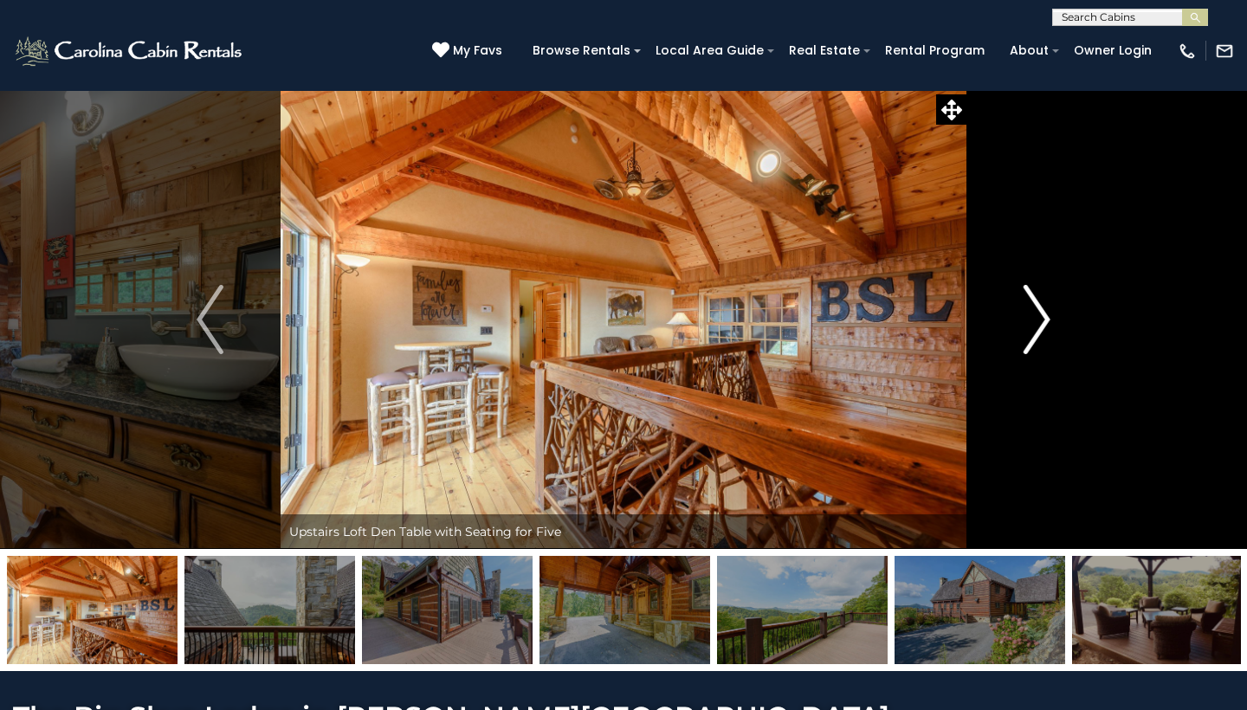
click at [1040, 319] on img "Next" at bounding box center [1037, 319] width 26 height 69
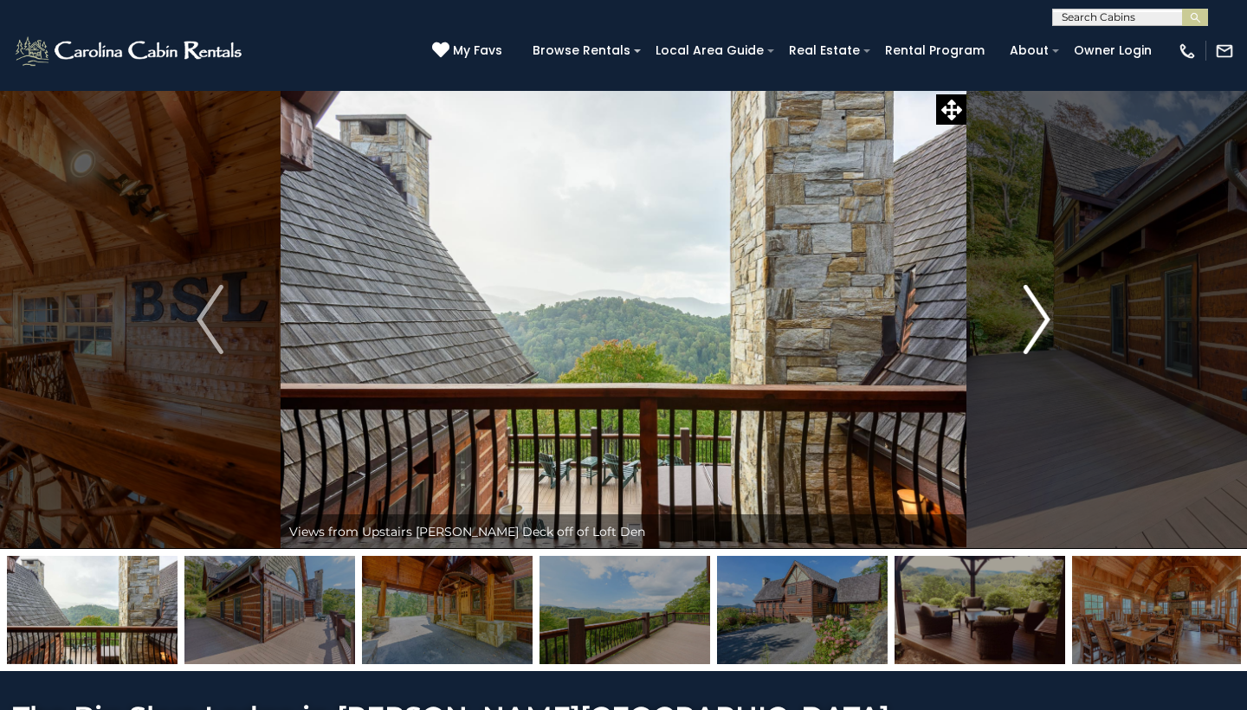
click at [1040, 319] on img "Next" at bounding box center [1037, 319] width 26 height 69
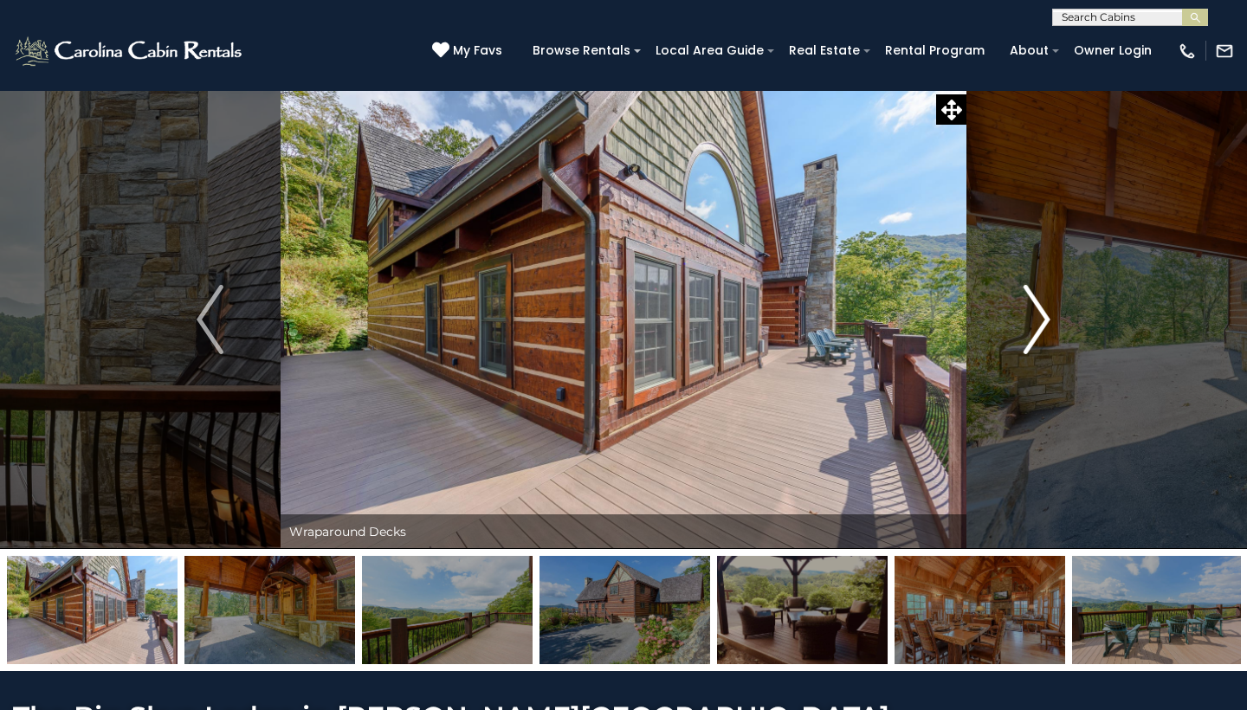
click at [1040, 319] on img "Next" at bounding box center [1037, 319] width 26 height 69
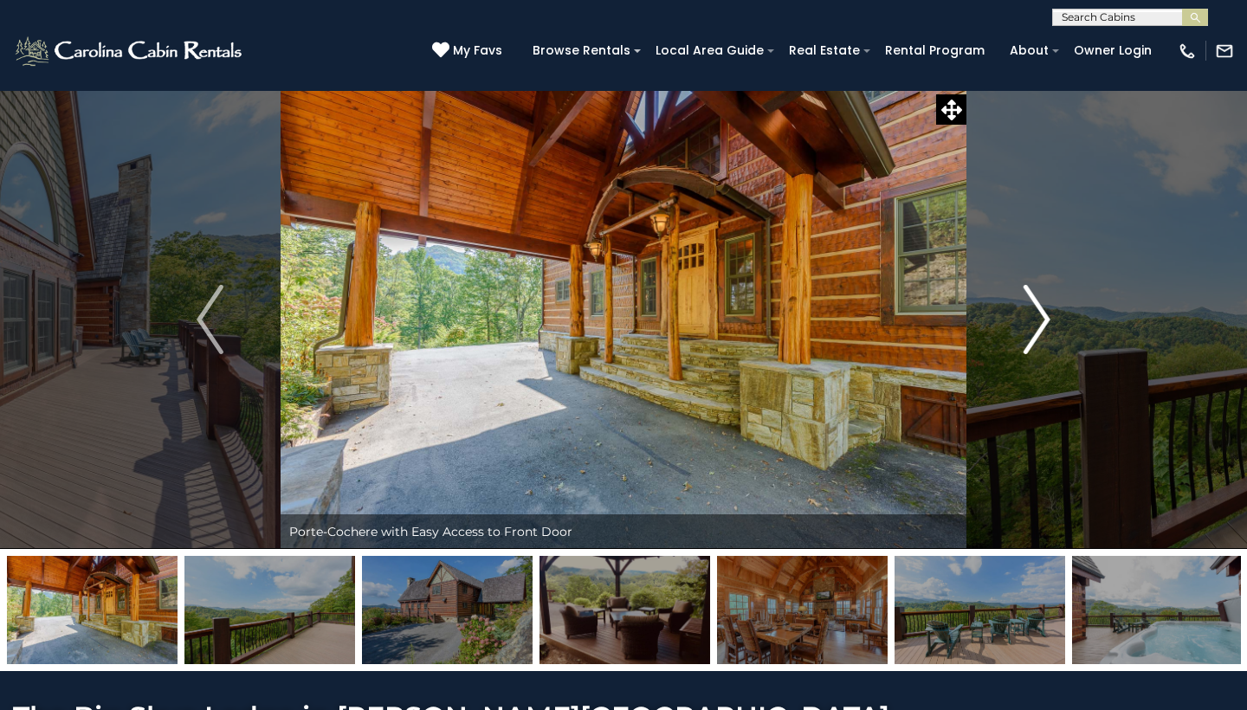
click at [1040, 319] on img "Next" at bounding box center [1037, 319] width 26 height 69
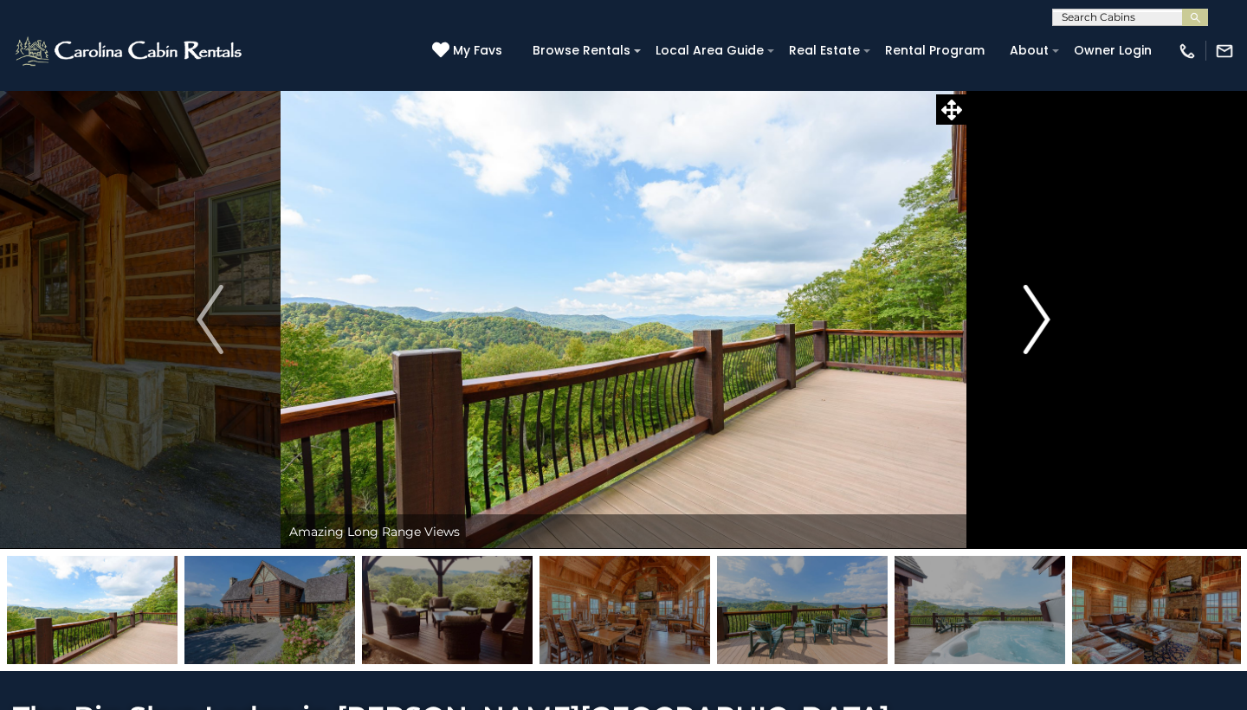
click at [1040, 319] on img "Next" at bounding box center [1037, 319] width 26 height 69
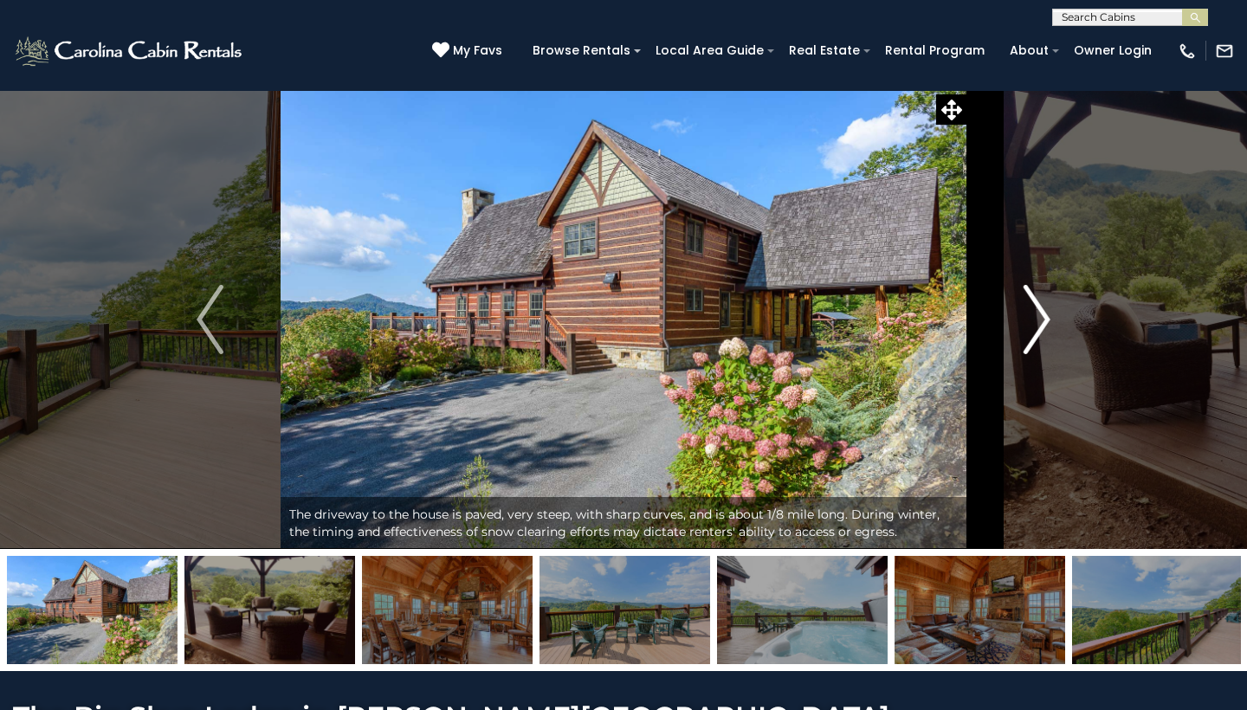
click at [1040, 319] on img "Next" at bounding box center [1037, 319] width 26 height 69
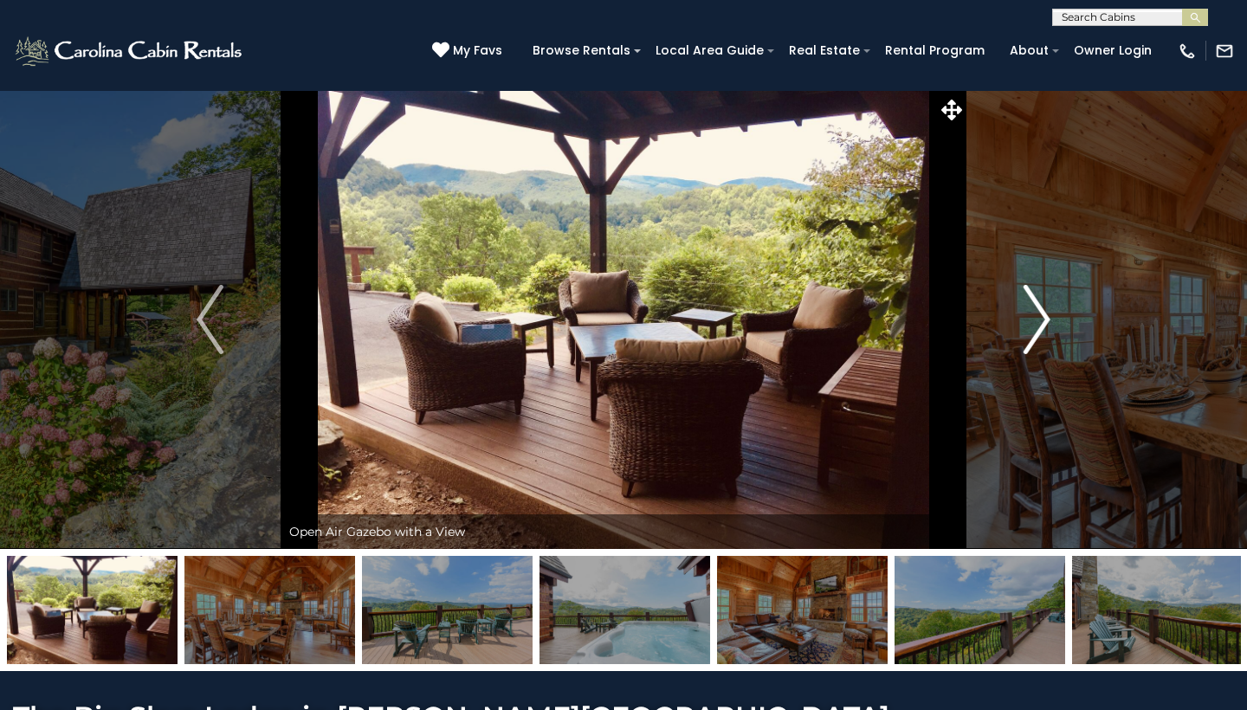
click at [1040, 319] on img "Next" at bounding box center [1037, 319] width 26 height 69
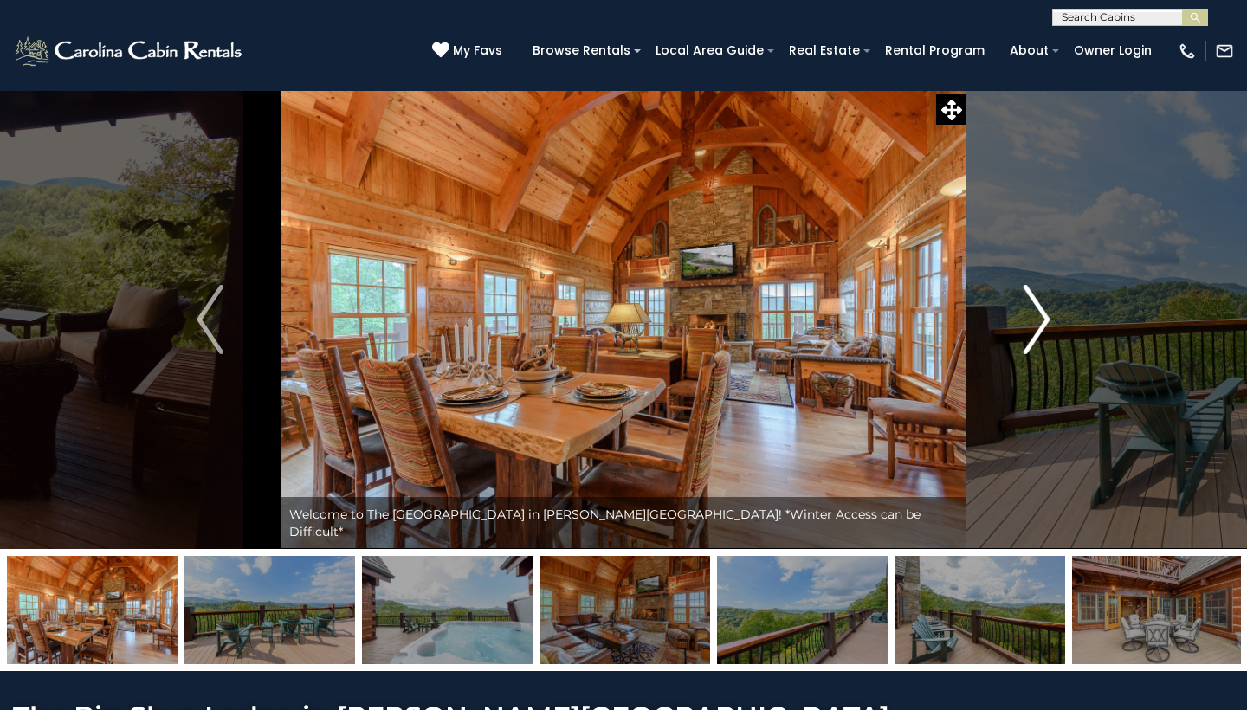
click at [1040, 319] on img "Next" at bounding box center [1037, 319] width 26 height 69
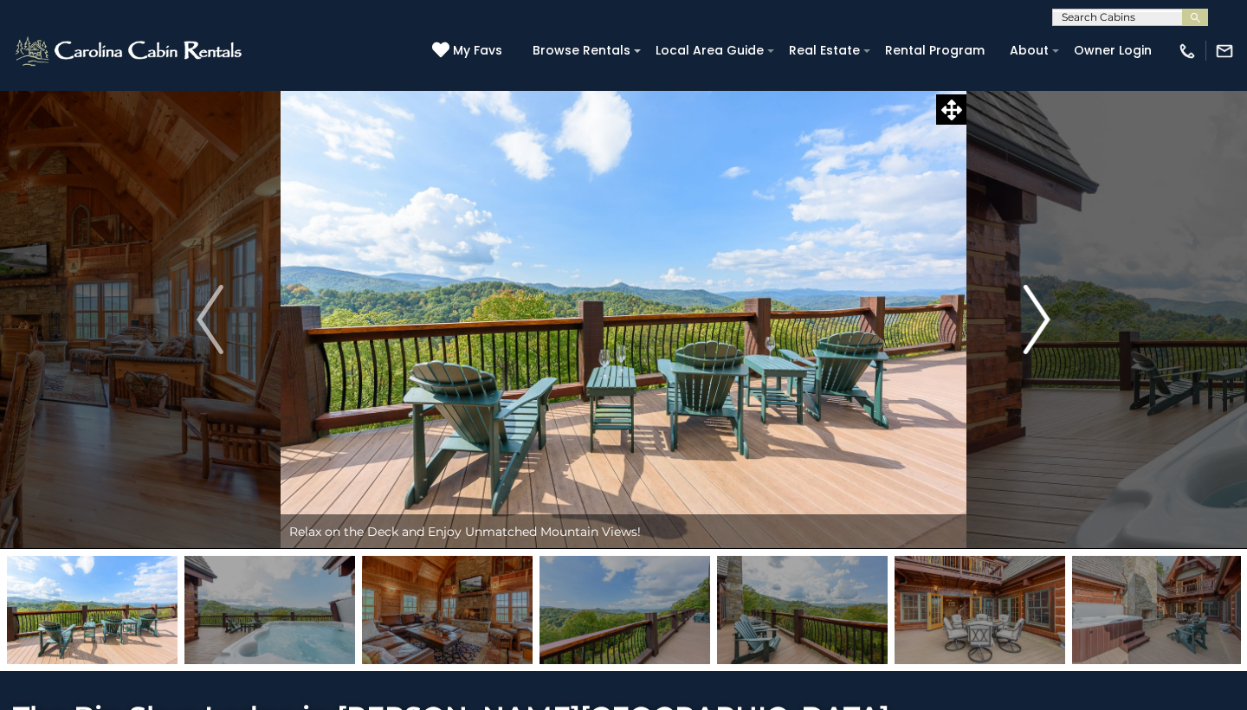
click at [1040, 319] on img "Next" at bounding box center [1037, 319] width 26 height 69
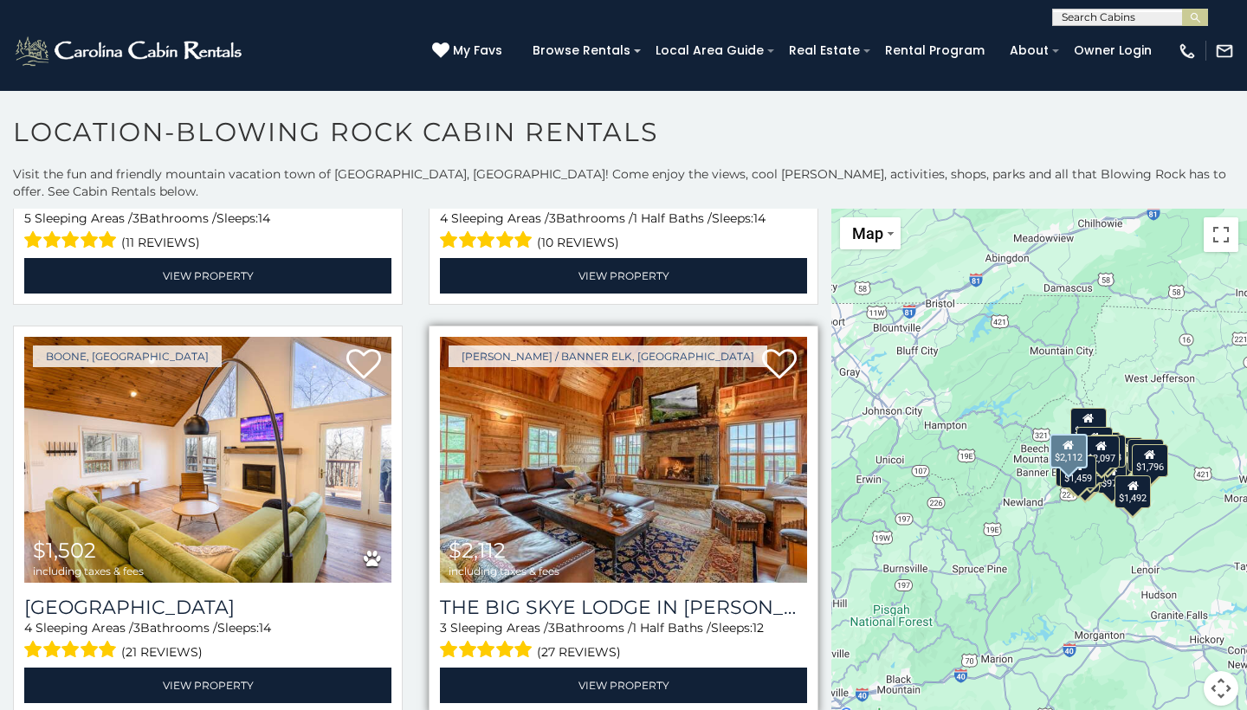
scroll to position [1582, 0]
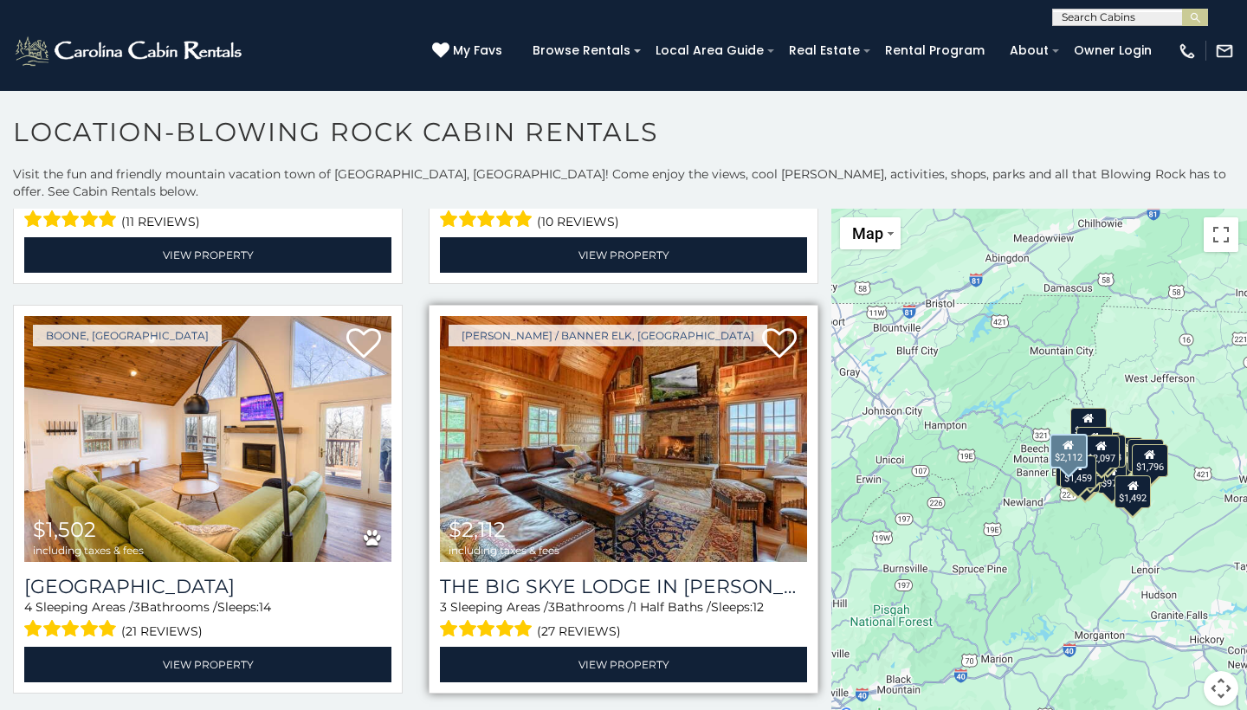
click at [609, 493] on img at bounding box center [623, 439] width 367 height 246
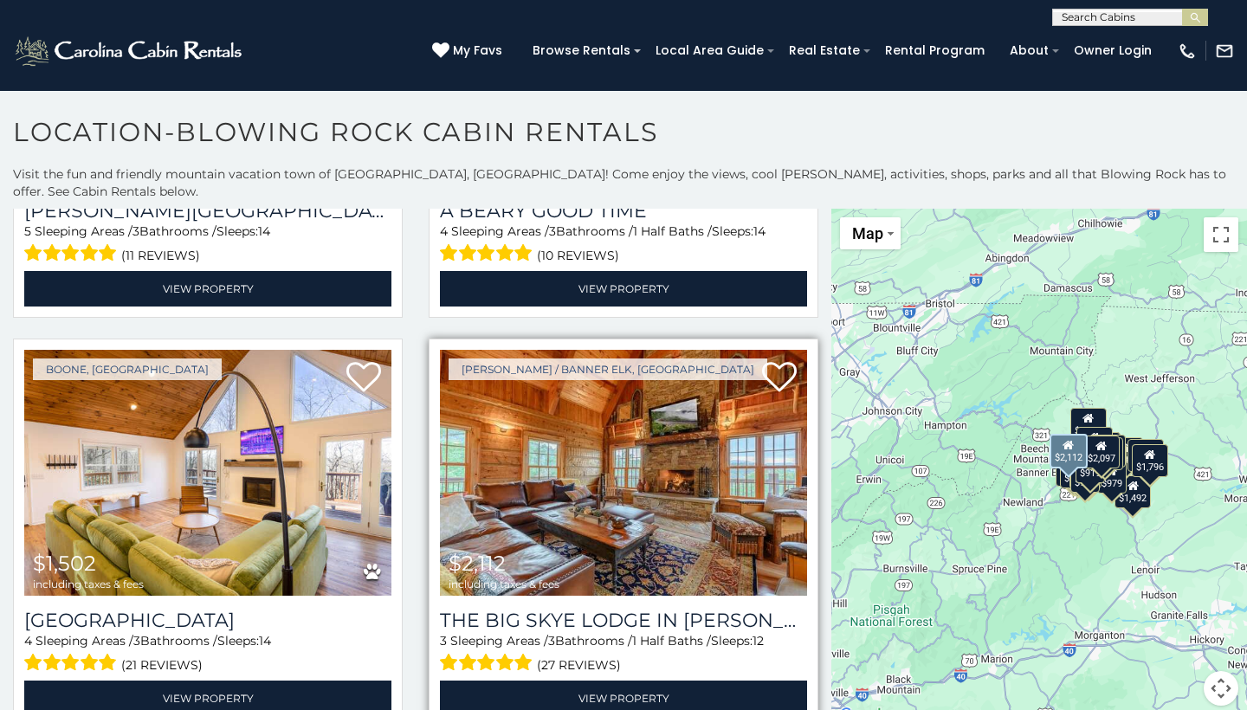
scroll to position [1564, 0]
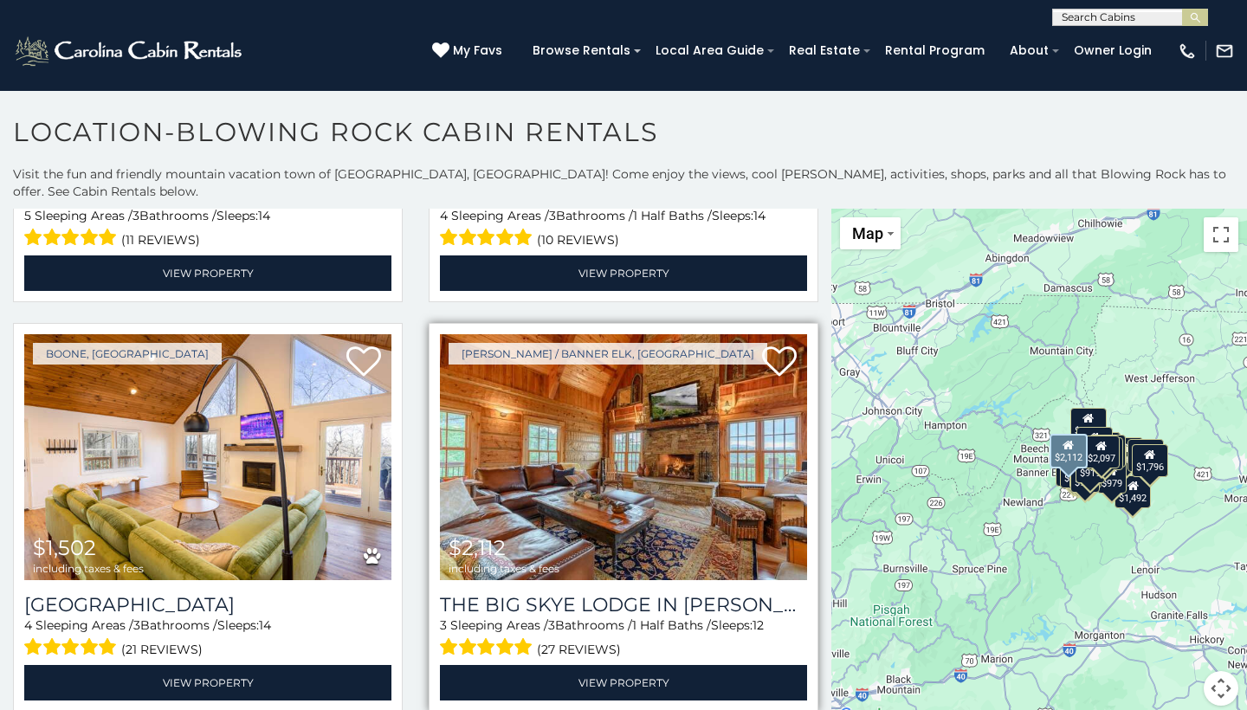
click at [684, 436] on img at bounding box center [623, 457] width 367 height 246
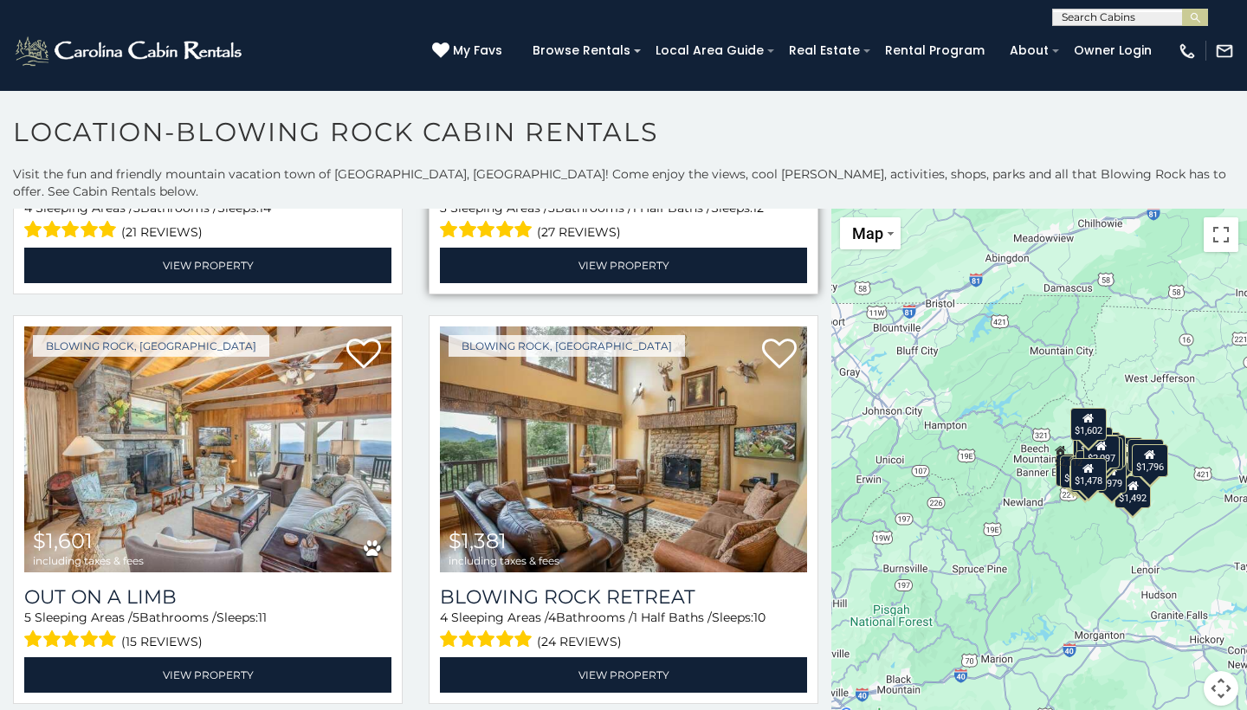
scroll to position [1984, 0]
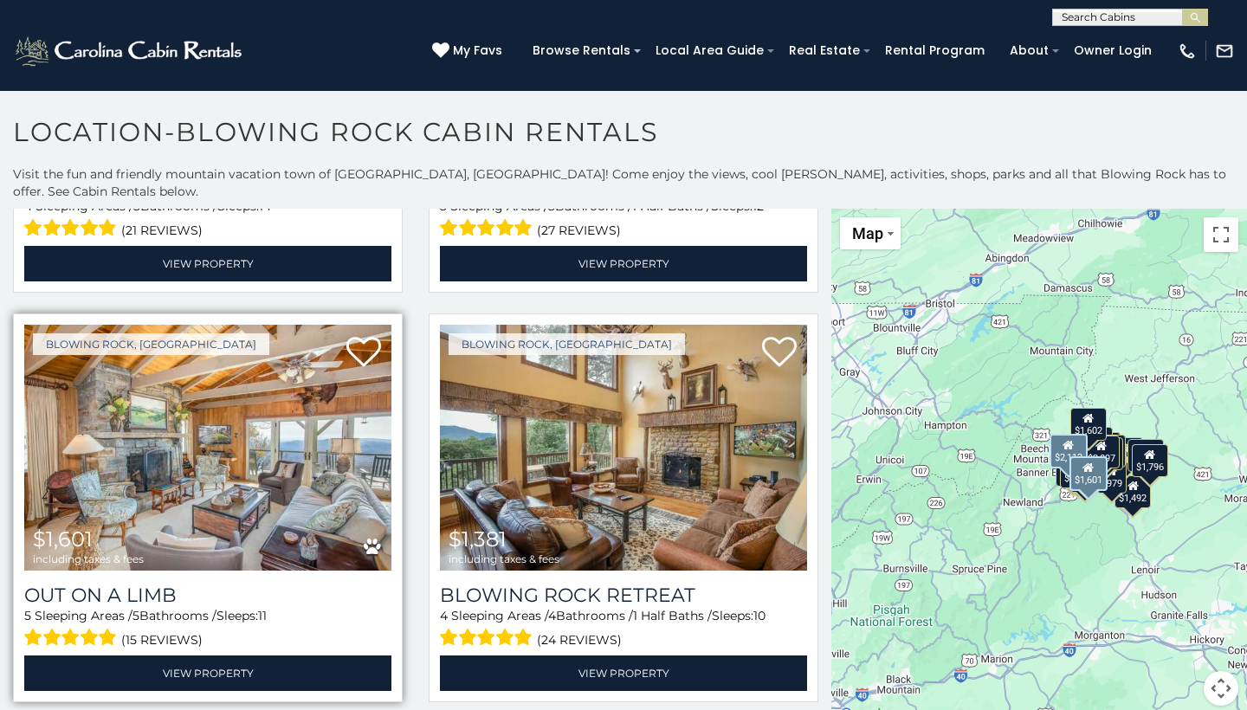
click at [307, 485] on img at bounding box center [207, 448] width 367 height 246
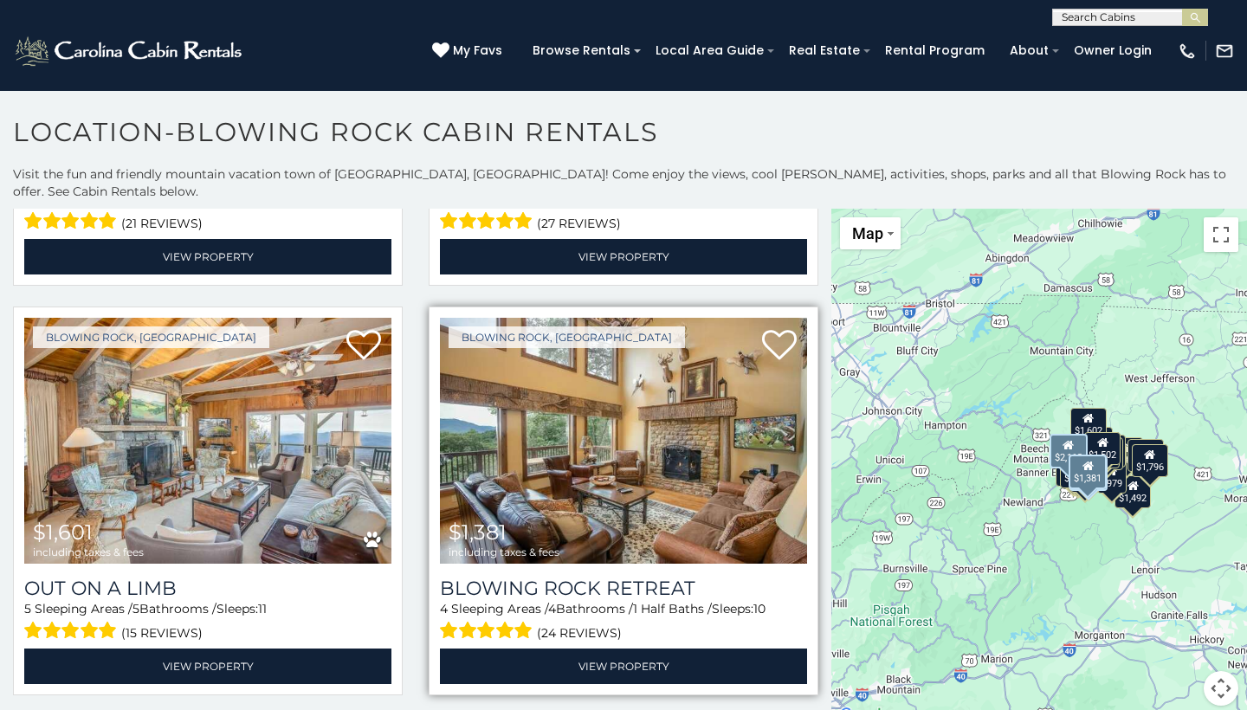
scroll to position [1995, 0]
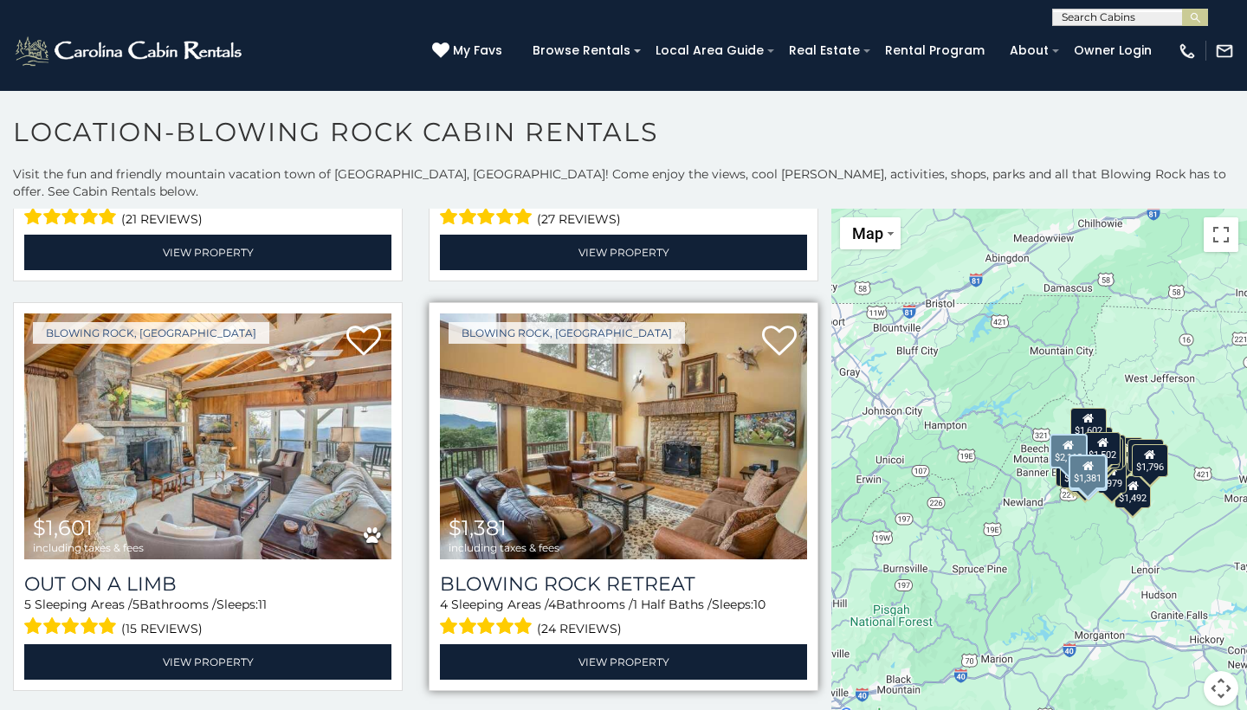
click at [718, 420] on img at bounding box center [623, 437] width 367 height 246
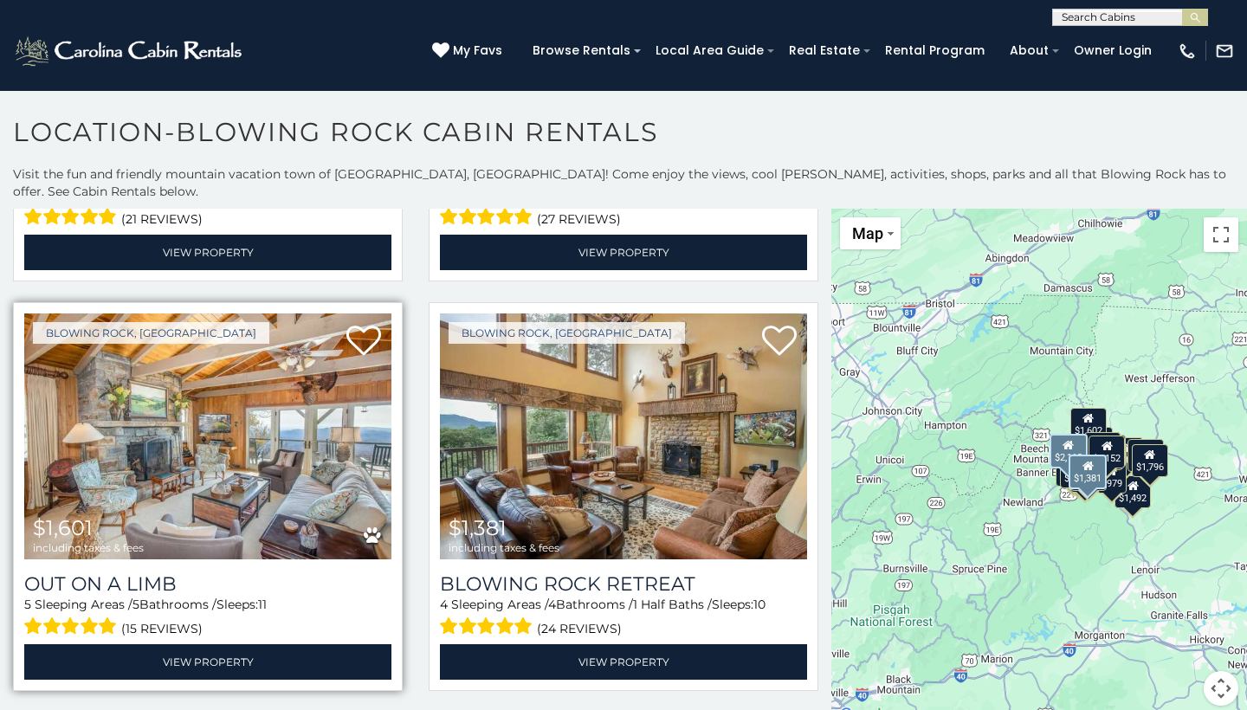
click at [364, 452] on img at bounding box center [207, 437] width 367 height 246
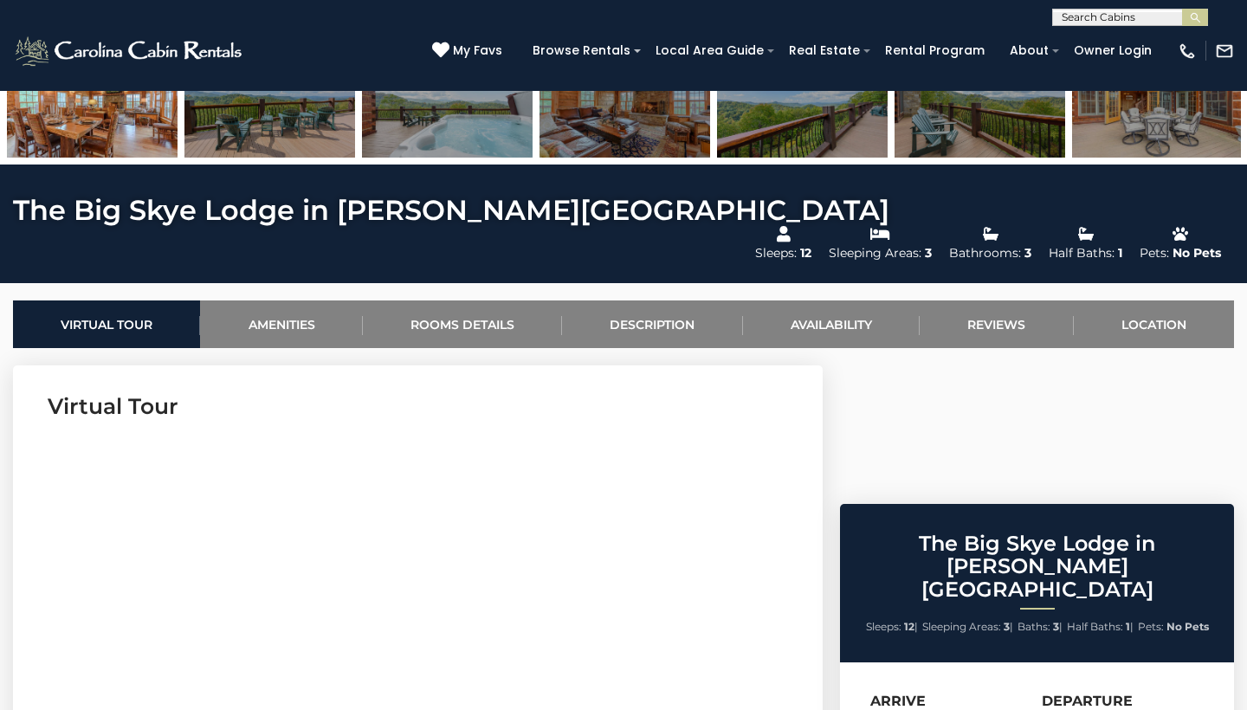
scroll to position [518, 0]
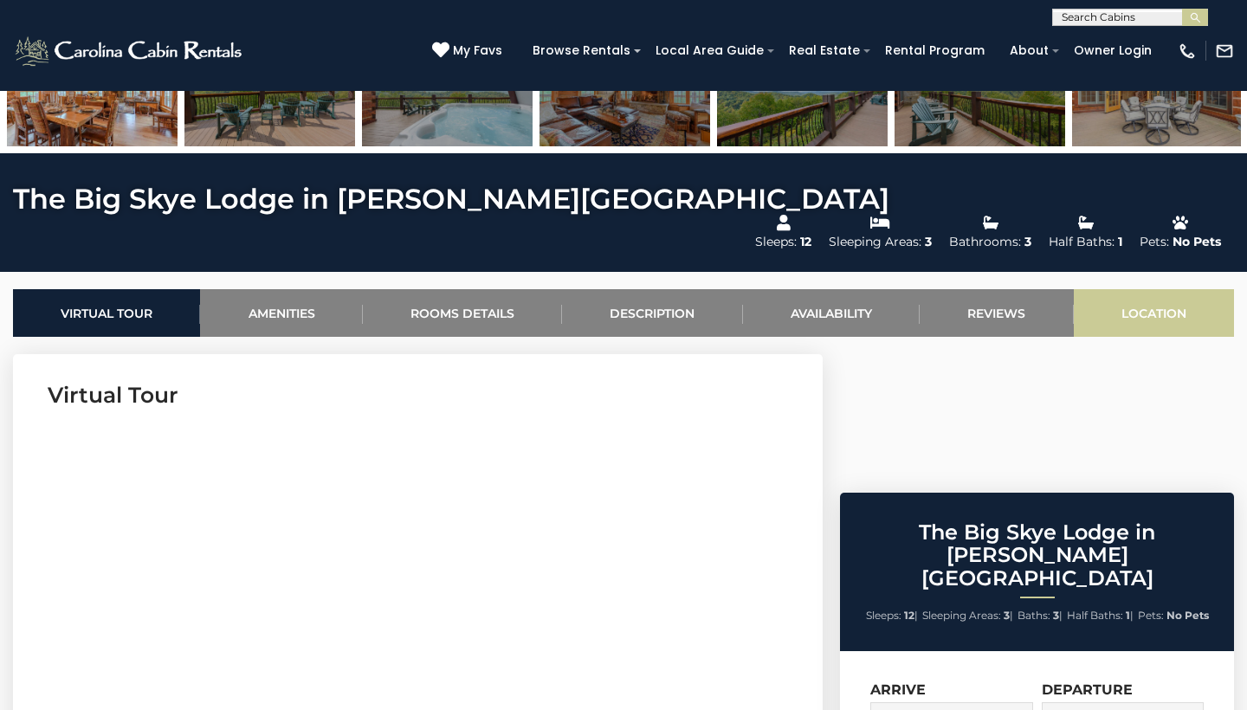
click at [1142, 289] on link "Location" at bounding box center [1154, 313] width 160 height 48
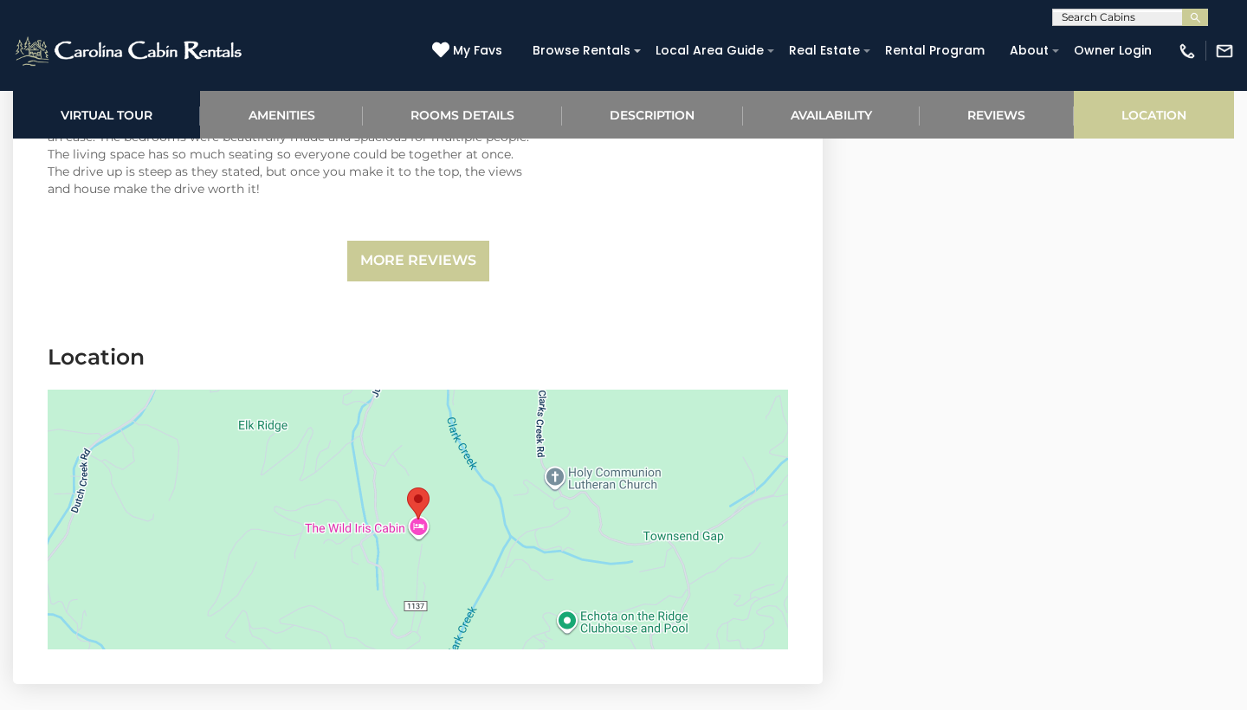
scroll to position [5511, 0]
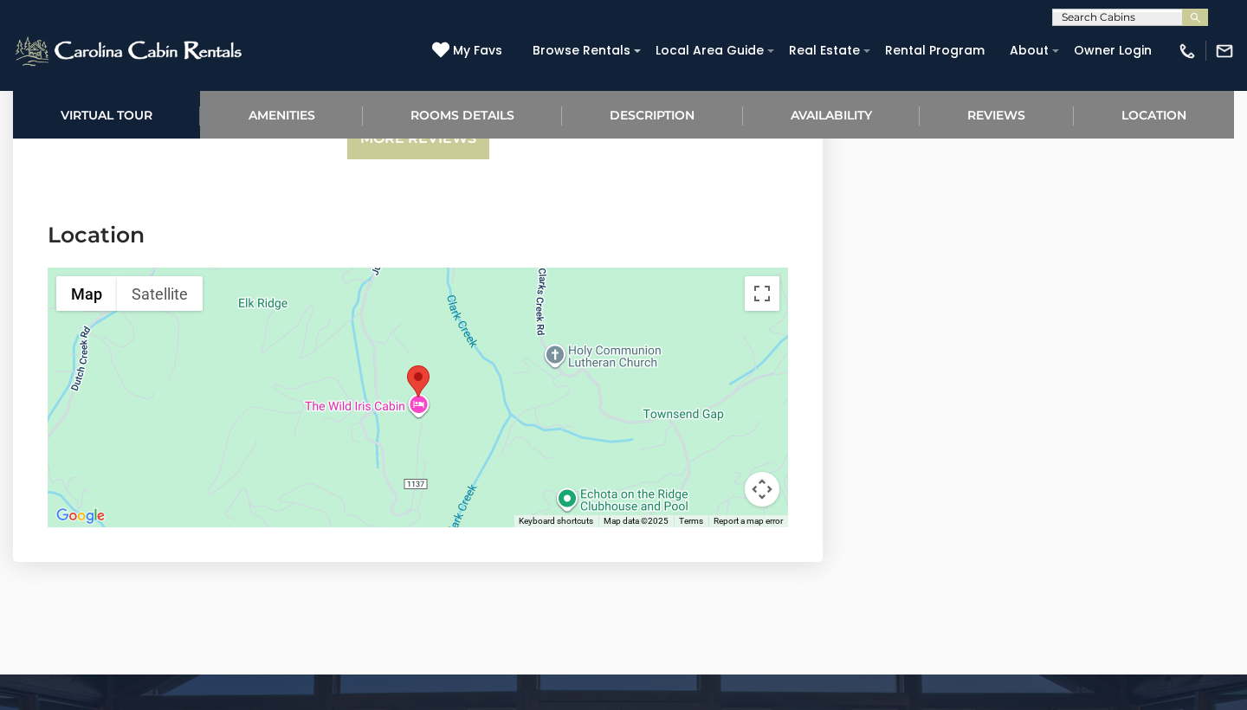
click at [762, 472] on button "Map camera controls" at bounding box center [762, 489] width 35 height 35
click at [722, 472] on button "Zoom out" at bounding box center [719, 489] width 35 height 35
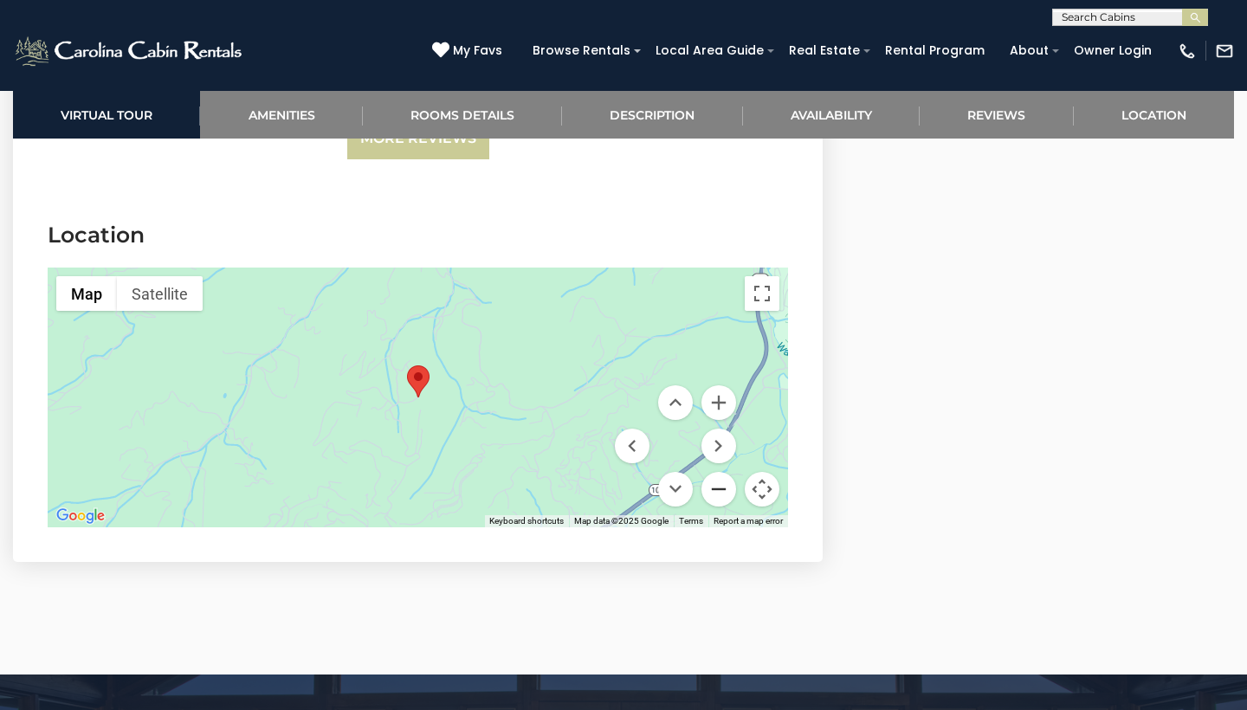
click at [717, 472] on button "Zoom out" at bounding box center [719, 489] width 35 height 35
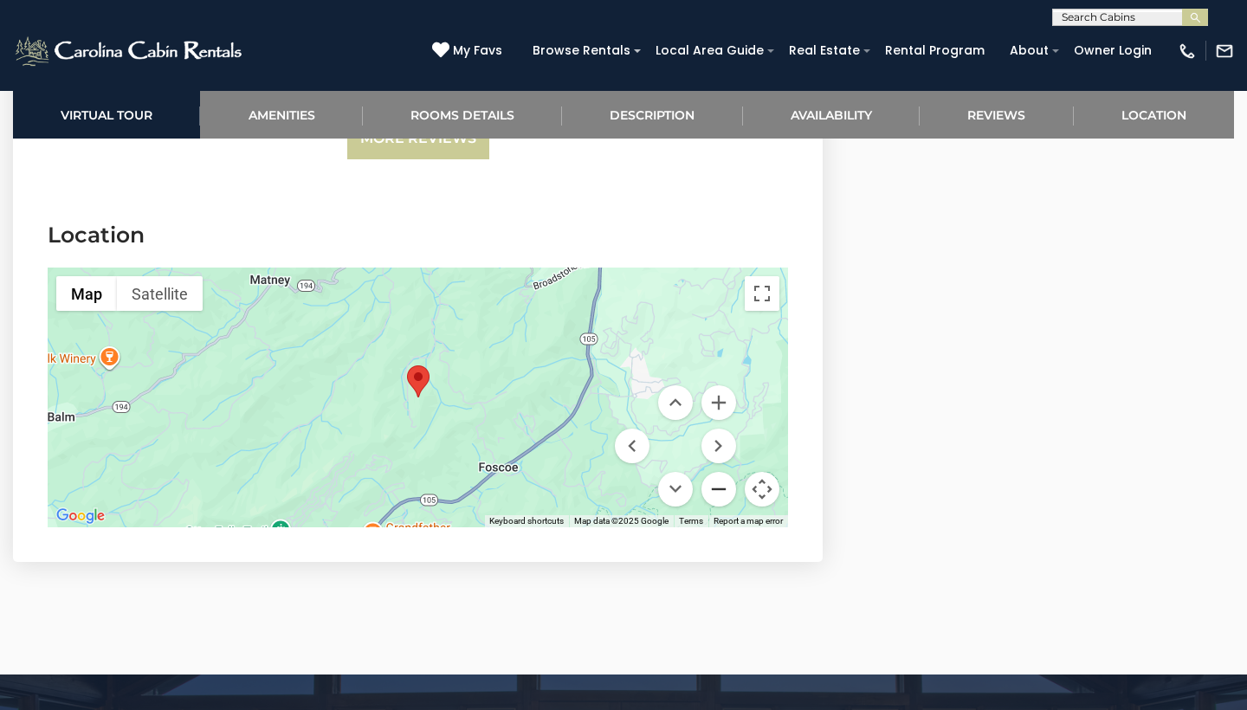
click at [717, 472] on button "Zoom out" at bounding box center [719, 489] width 35 height 35
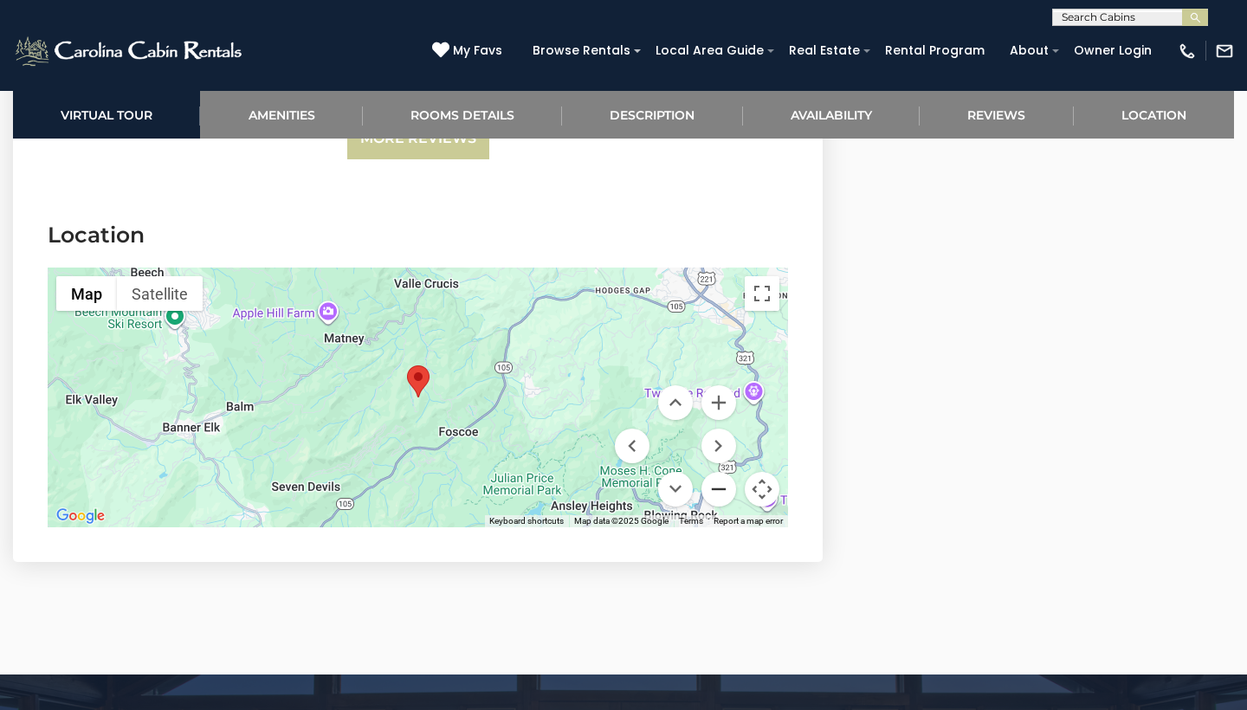
click at [717, 472] on button "Zoom out" at bounding box center [719, 489] width 35 height 35
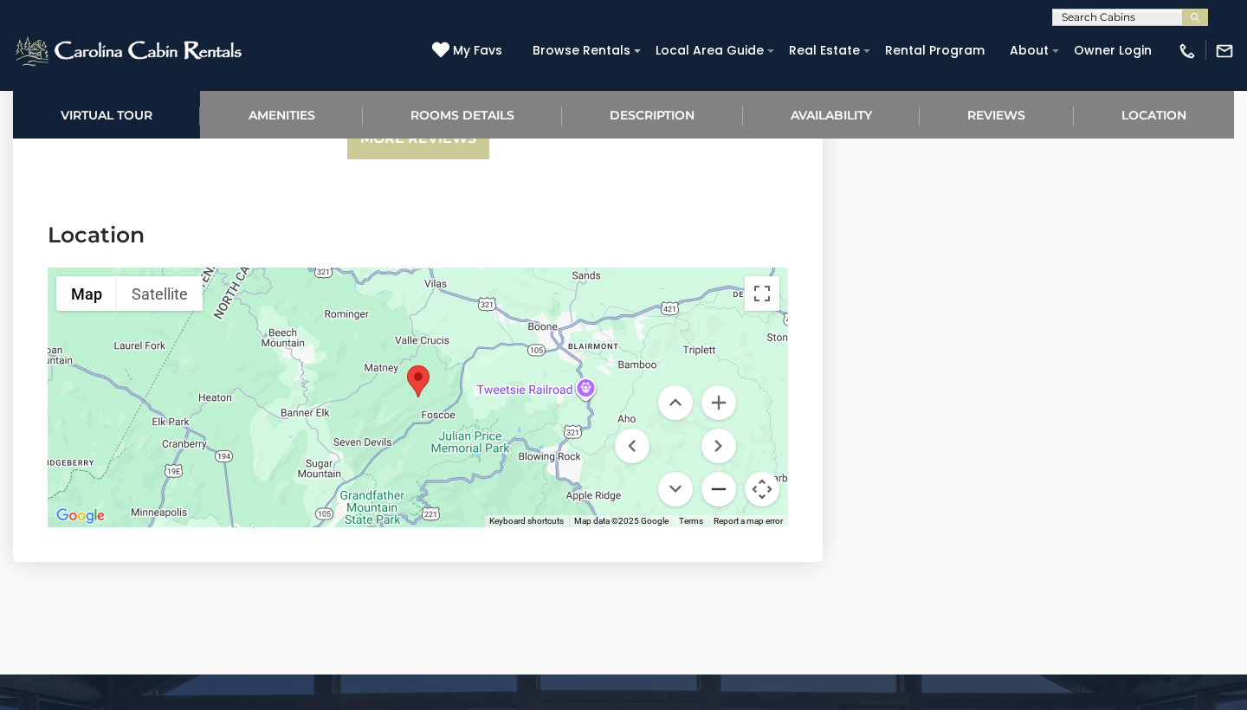
click at [717, 472] on button "Zoom out" at bounding box center [719, 489] width 35 height 35
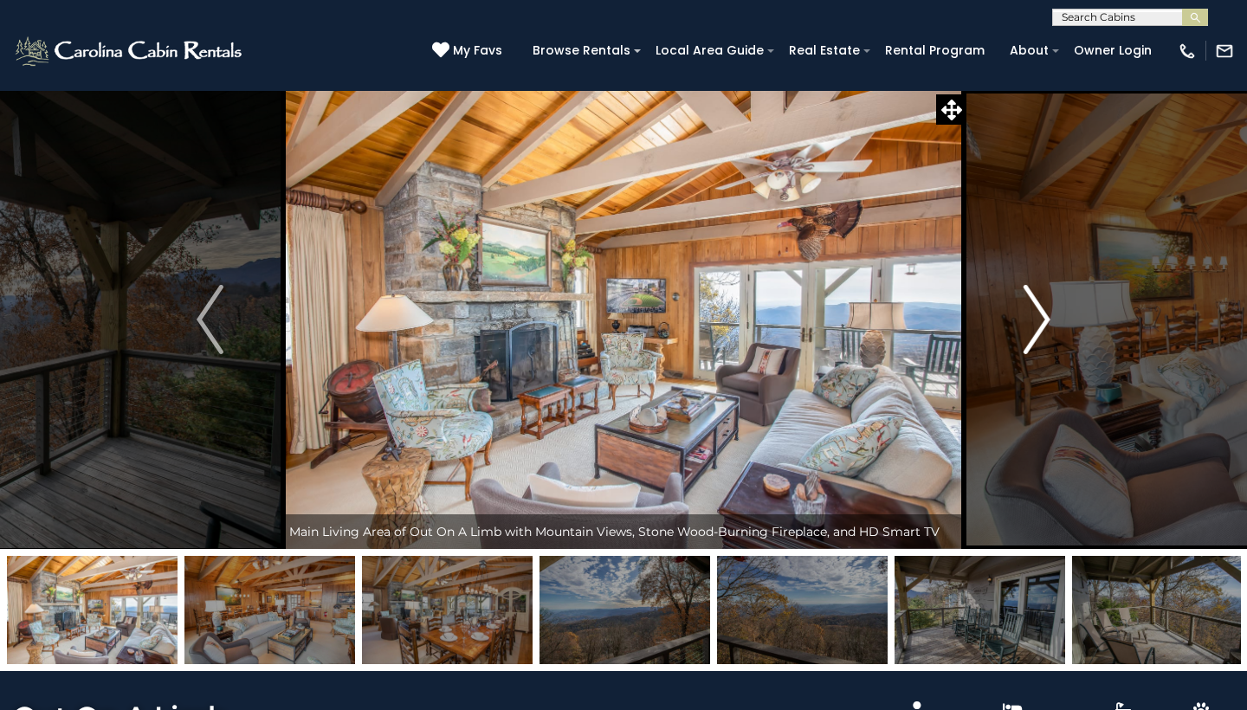
click at [1045, 316] on img "Next" at bounding box center [1037, 319] width 26 height 69
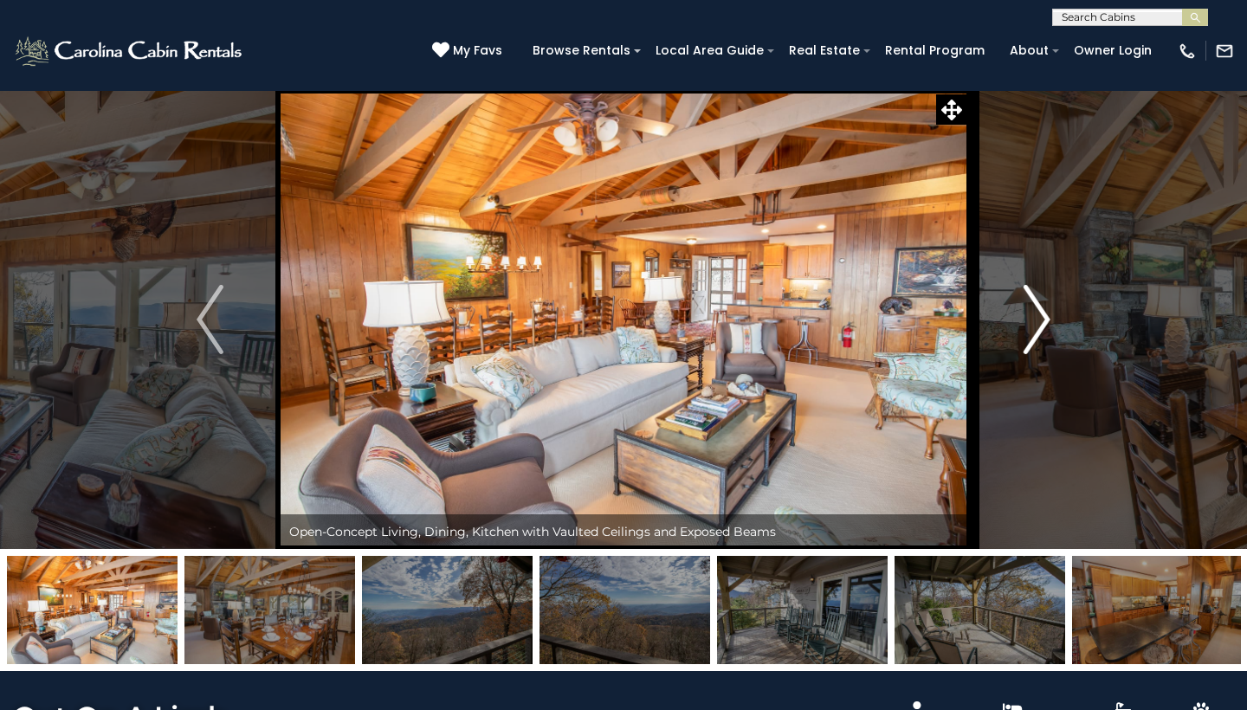
click at [1045, 316] on img "Next" at bounding box center [1037, 319] width 26 height 69
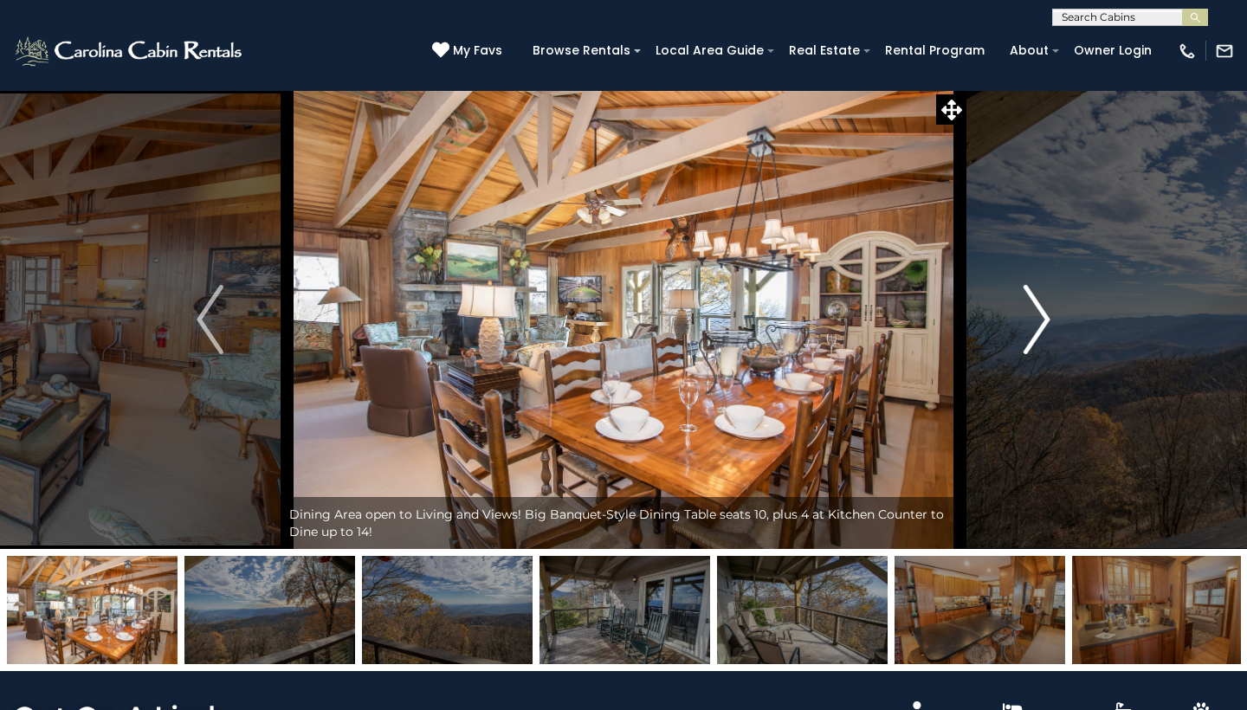
click at [1045, 316] on img "Next" at bounding box center [1037, 319] width 26 height 69
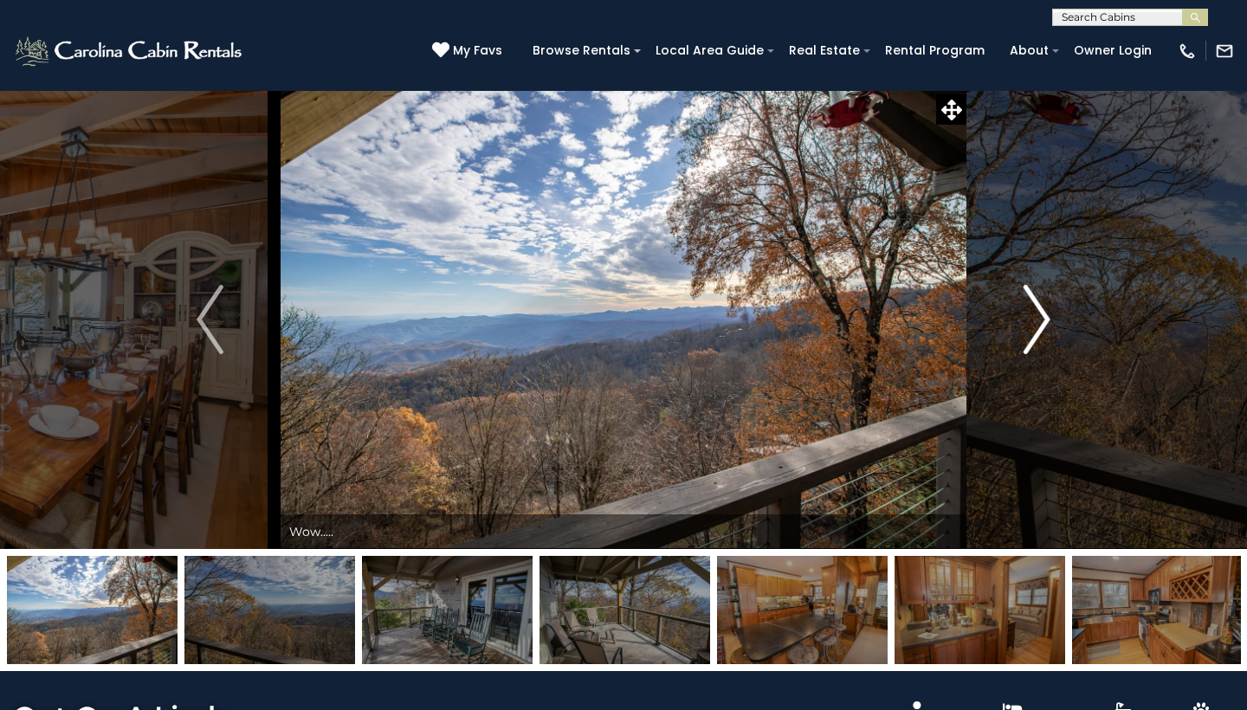
click at [1045, 316] on img "Next" at bounding box center [1037, 319] width 26 height 69
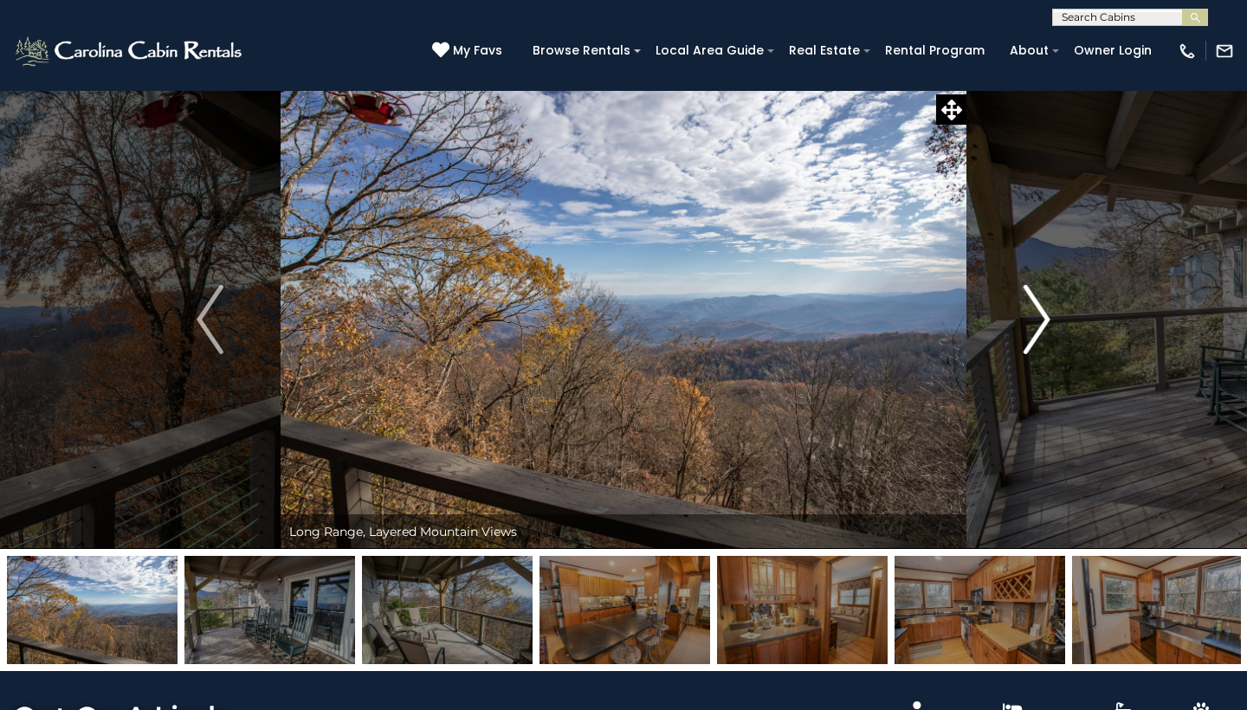
click at [1045, 316] on img "Next" at bounding box center [1037, 319] width 26 height 69
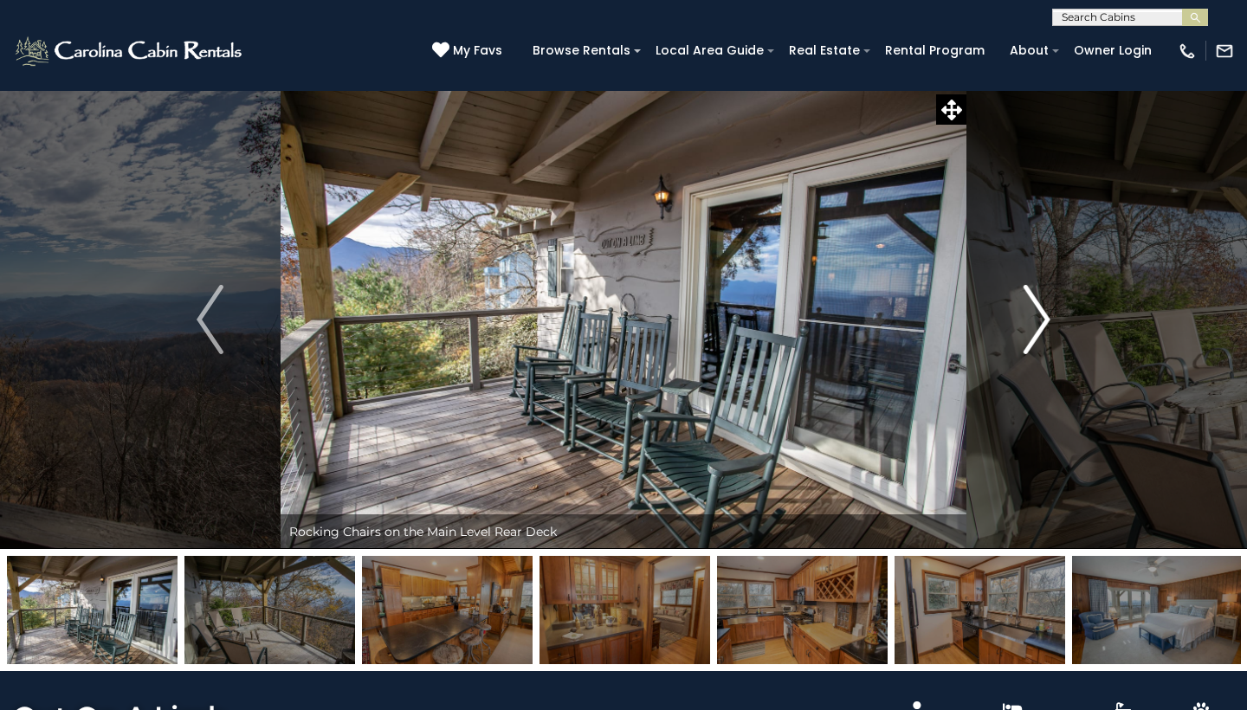
click at [1045, 316] on img "Next" at bounding box center [1037, 319] width 26 height 69
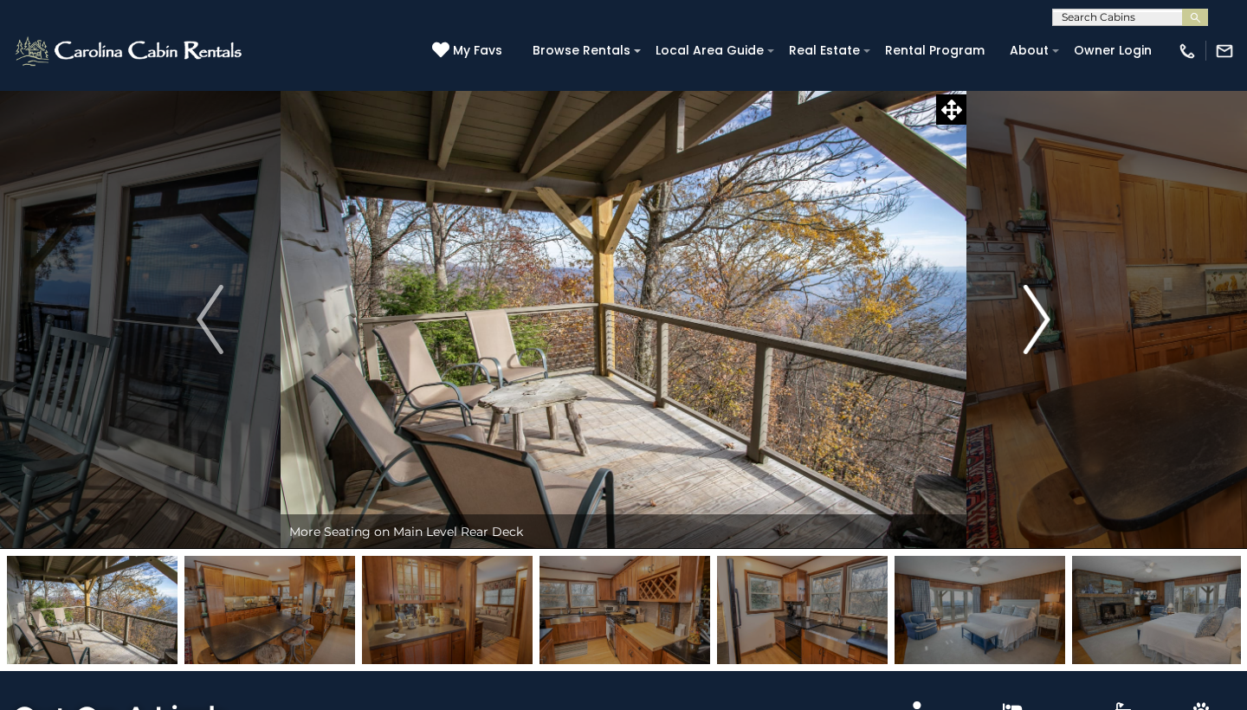
click at [1045, 316] on img "Next" at bounding box center [1037, 319] width 26 height 69
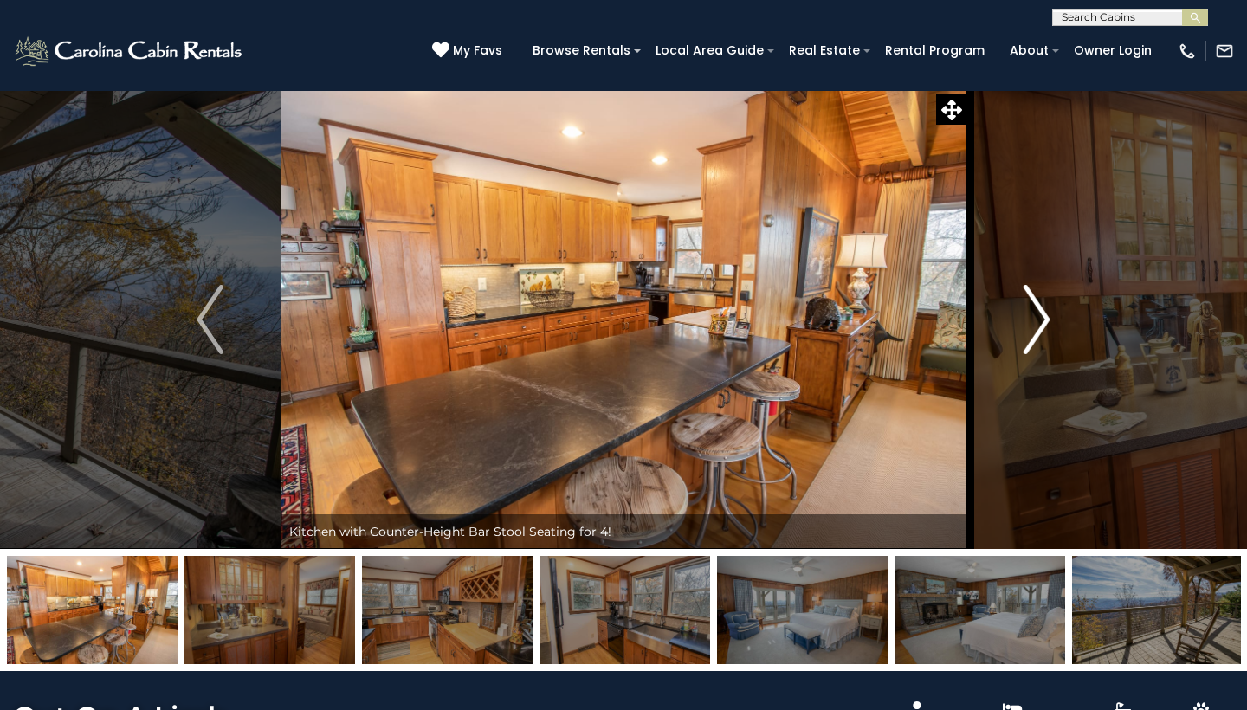
click at [1045, 316] on img "Next" at bounding box center [1037, 319] width 26 height 69
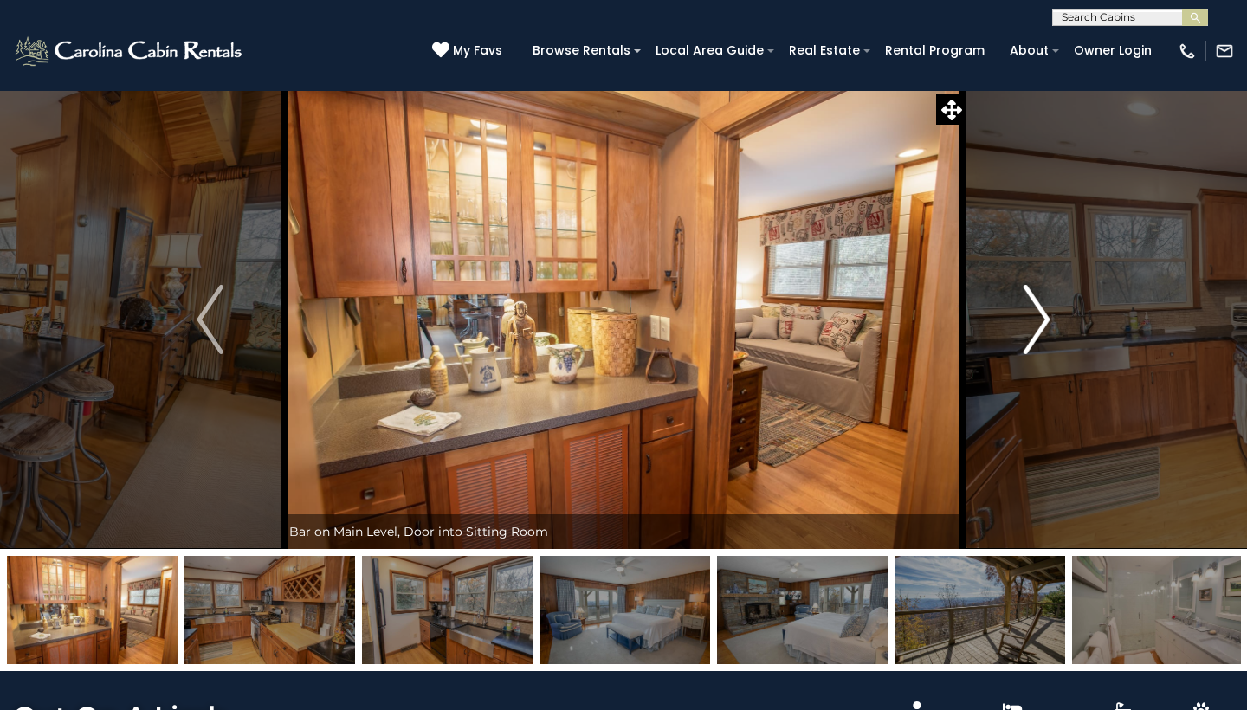
click at [1045, 316] on img "Next" at bounding box center [1037, 319] width 26 height 69
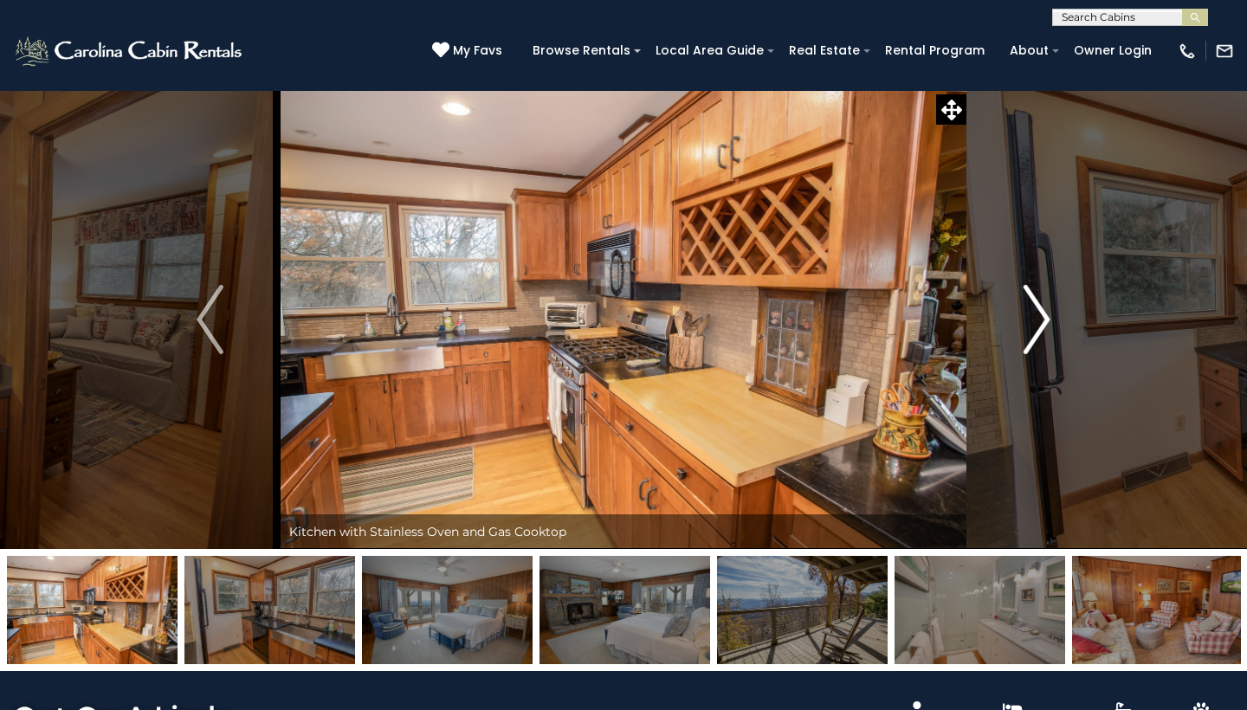
click at [1045, 316] on img "Next" at bounding box center [1037, 319] width 26 height 69
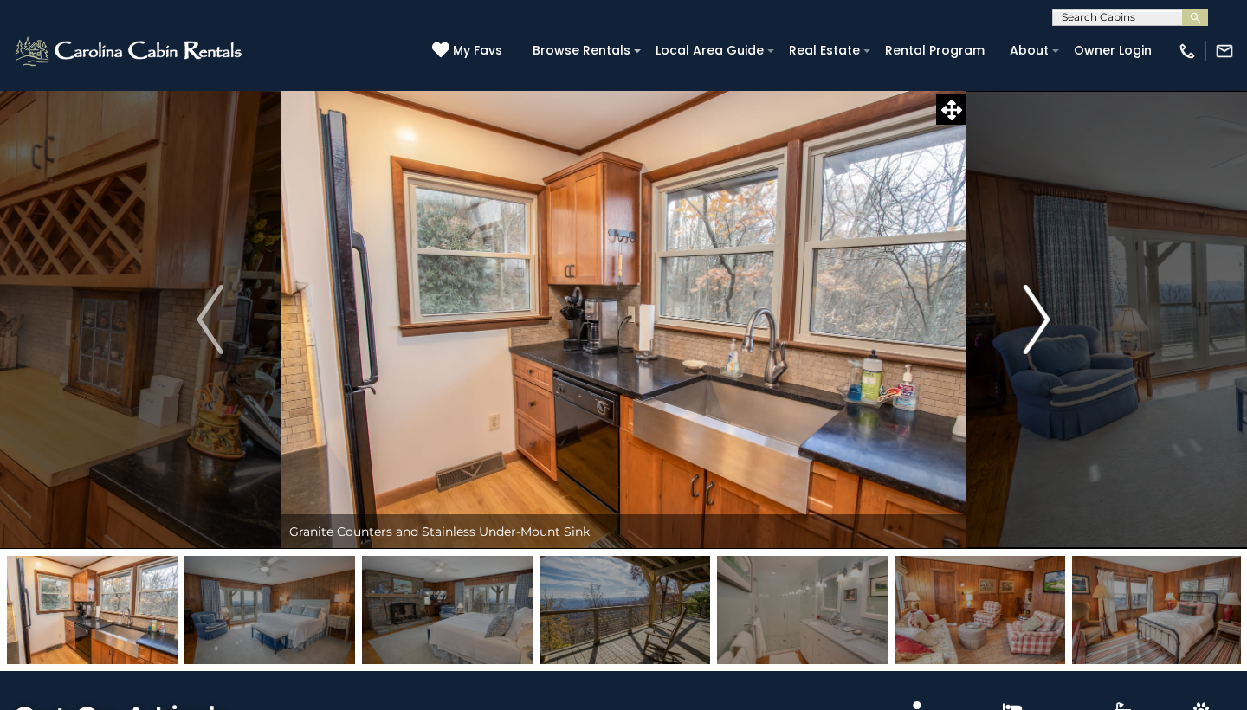
click at [1045, 316] on img "Next" at bounding box center [1037, 319] width 26 height 69
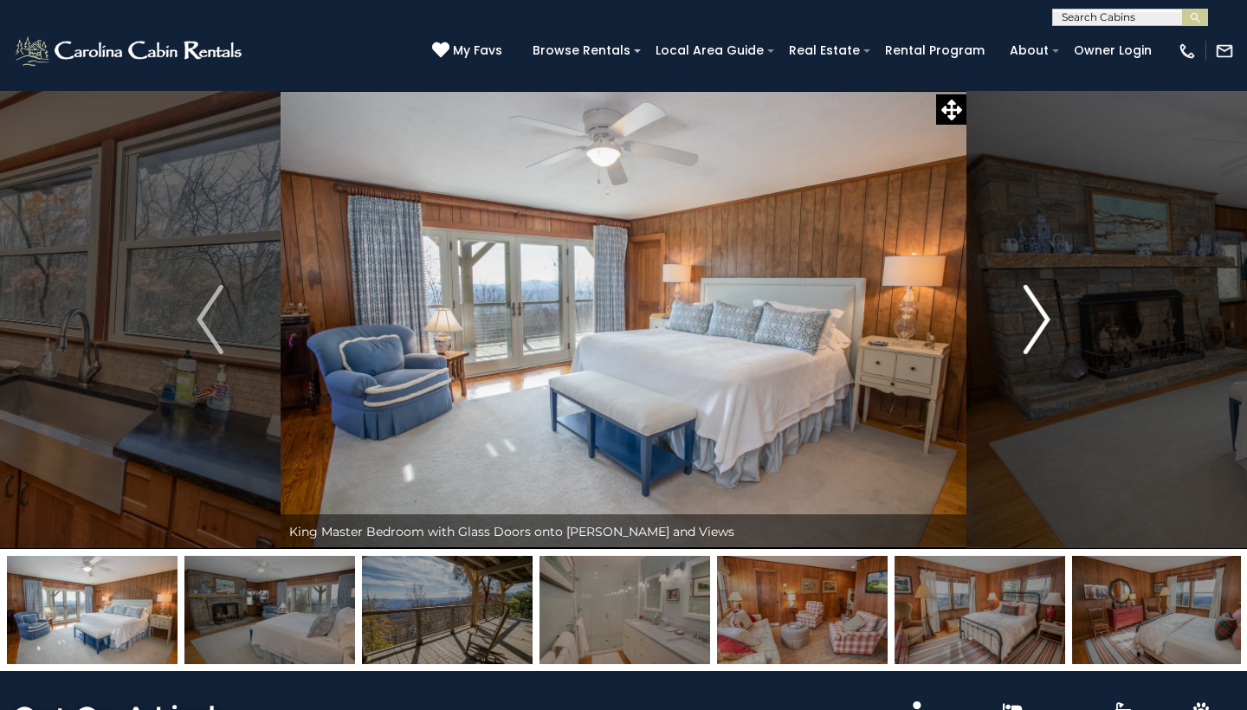
click at [1045, 316] on img "Next" at bounding box center [1037, 319] width 26 height 69
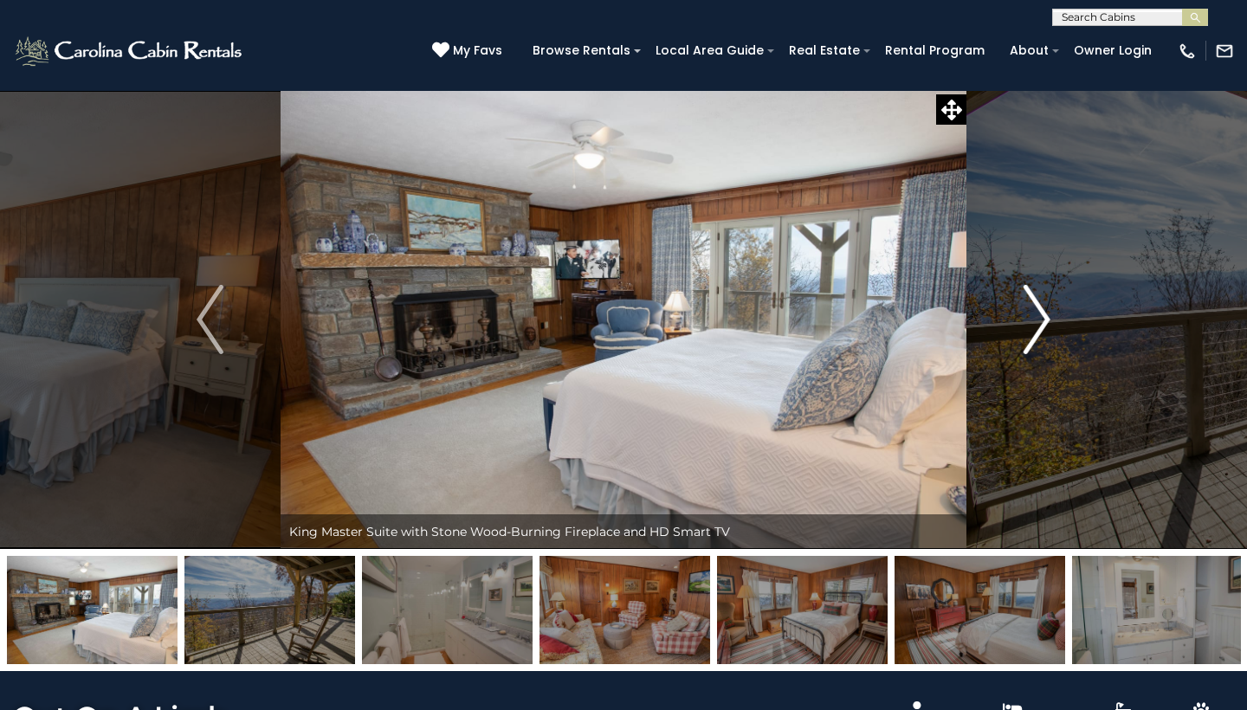
click at [1045, 316] on img "Next" at bounding box center [1037, 319] width 26 height 69
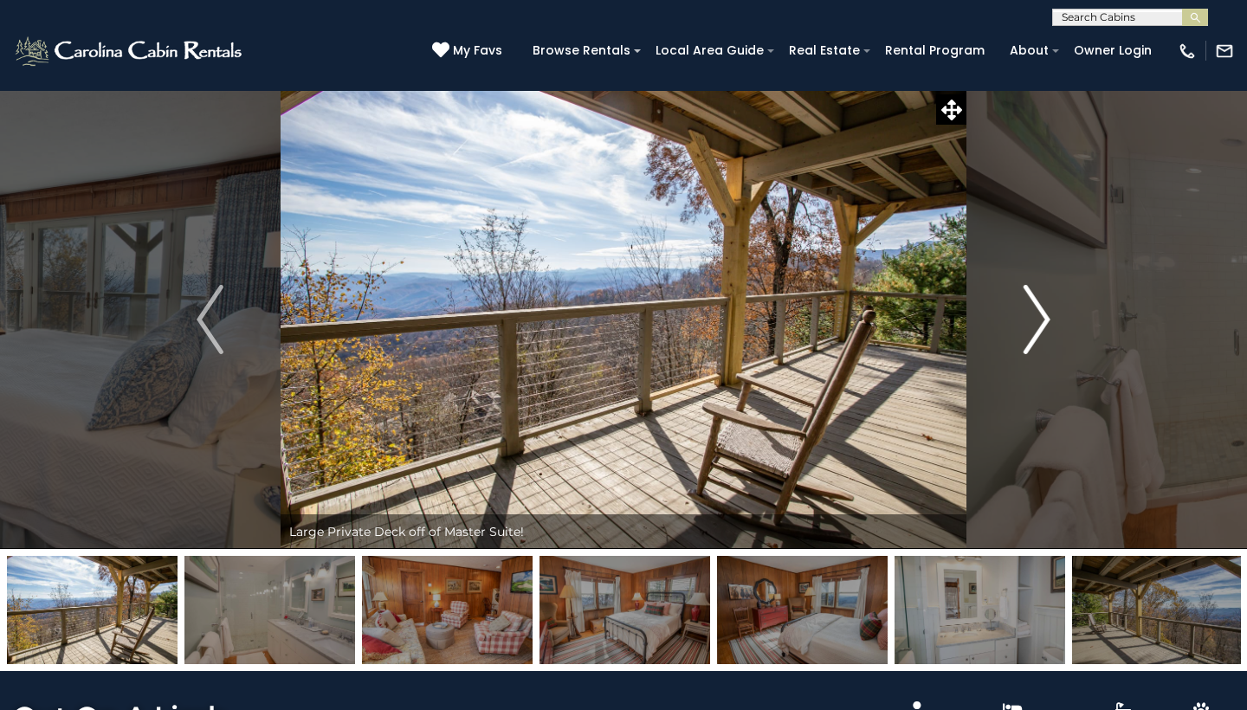
click at [1045, 316] on img "Next" at bounding box center [1037, 319] width 26 height 69
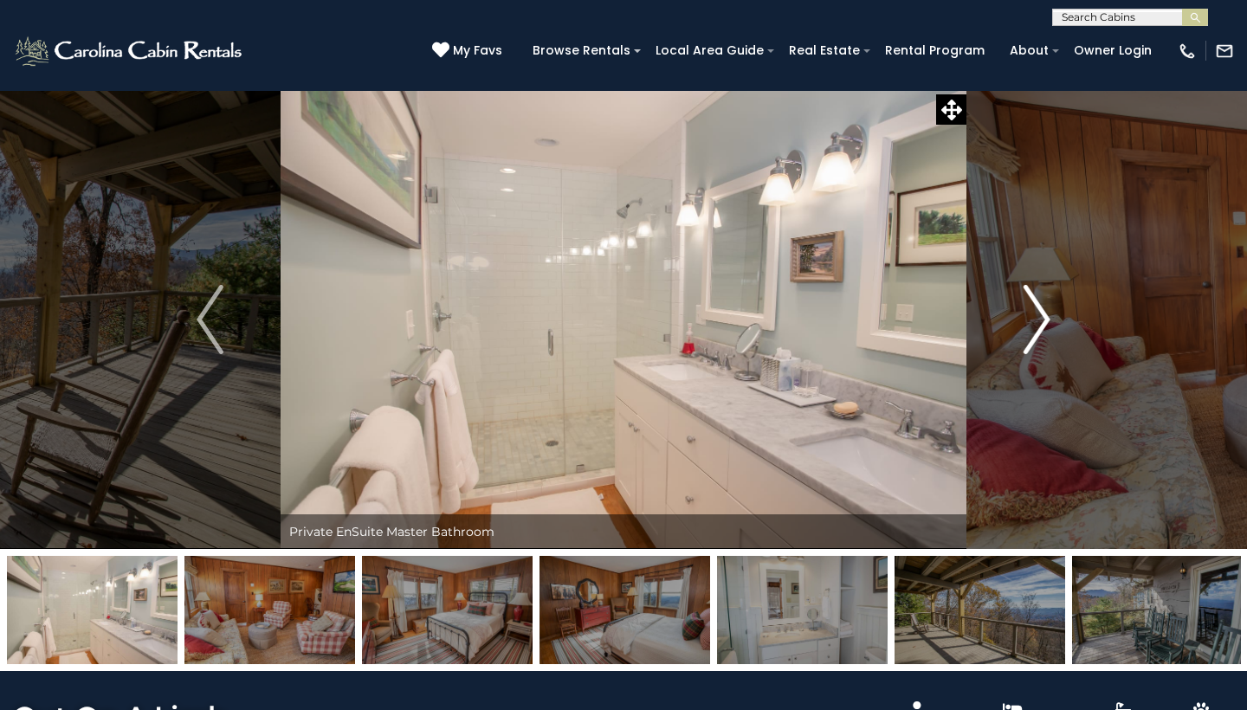
click at [1045, 316] on img "Next" at bounding box center [1037, 319] width 26 height 69
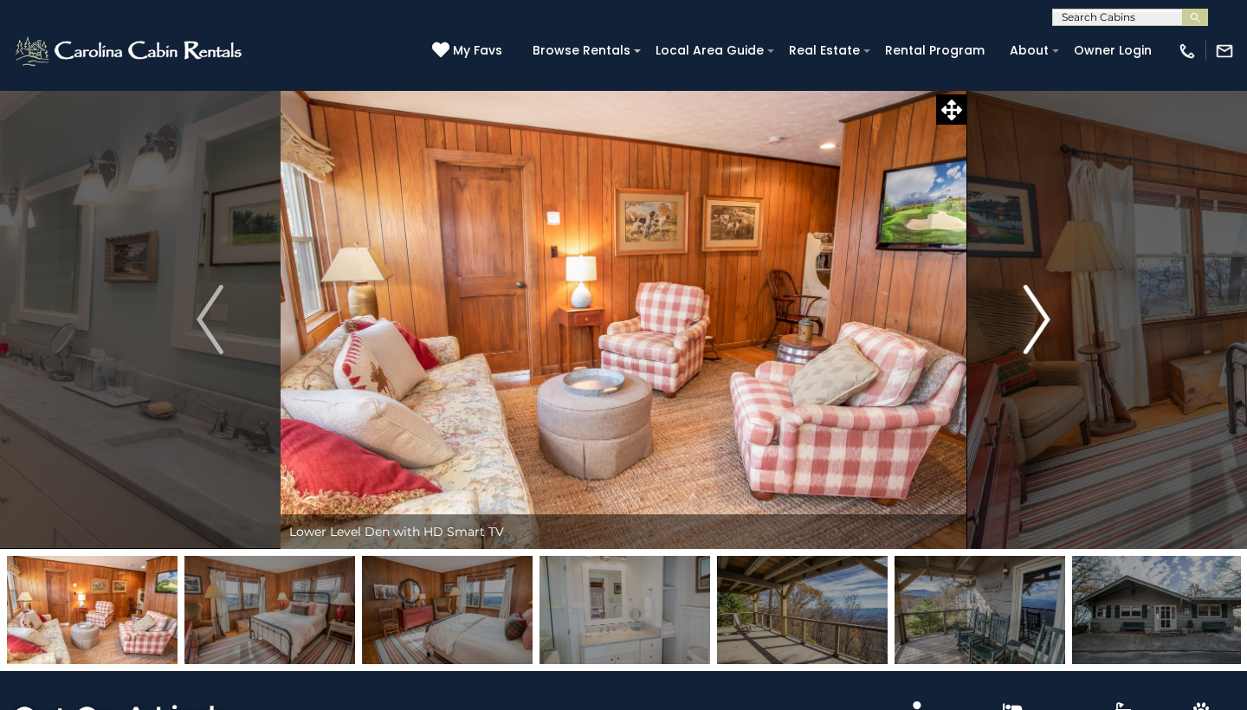
click at [1045, 316] on img "Next" at bounding box center [1037, 319] width 26 height 69
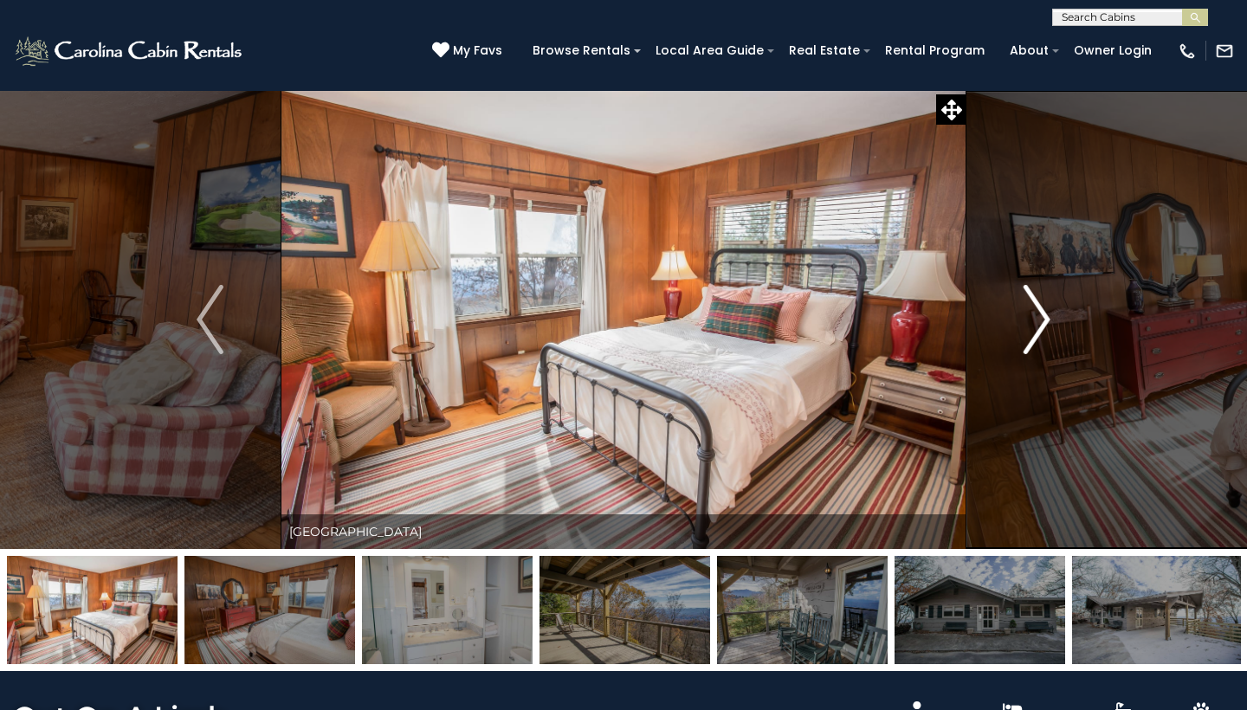
click at [1045, 316] on img "Next" at bounding box center [1037, 319] width 26 height 69
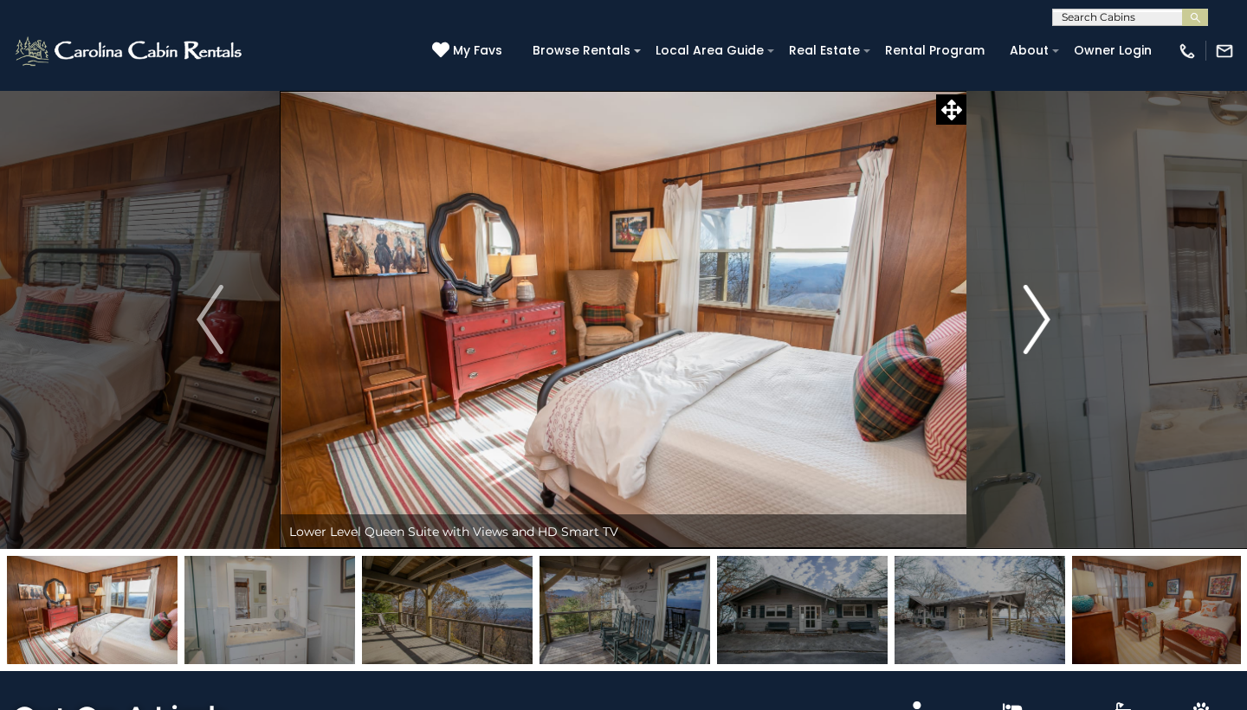
click at [1045, 316] on img "Next" at bounding box center [1037, 319] width 26 height 69
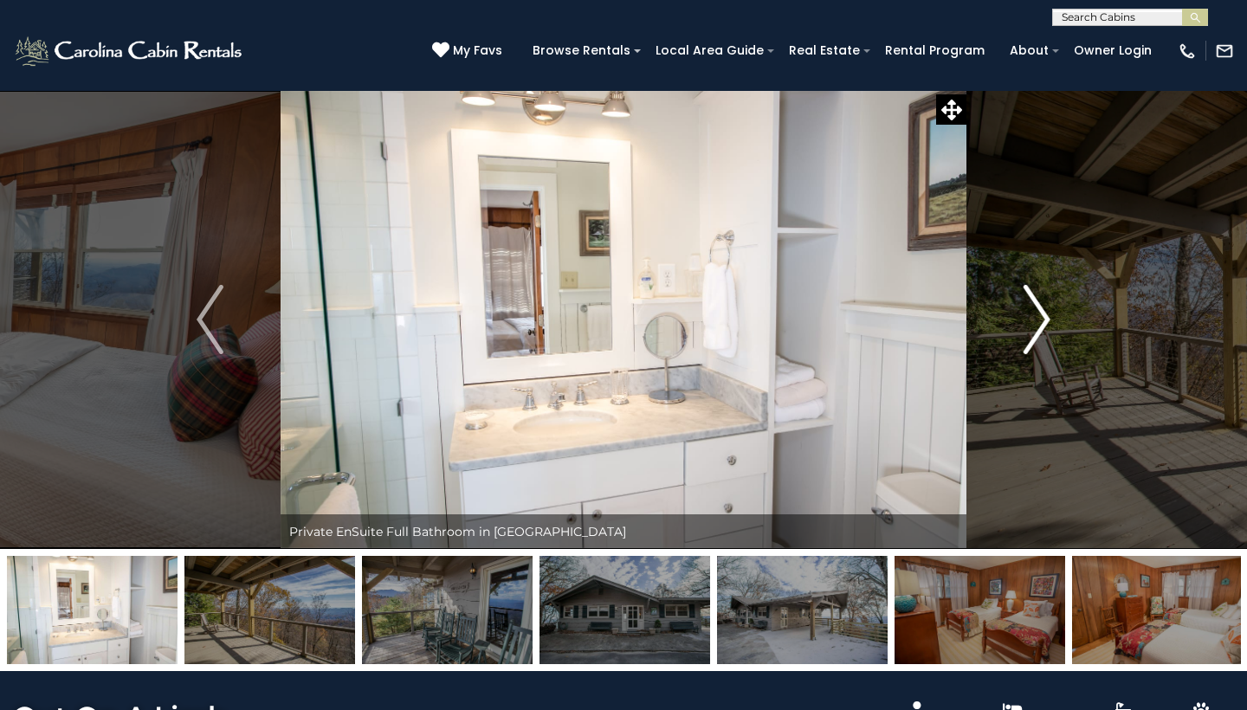
click at [1045, 316] on img "Next" at bounding box center [1037, 319] width 26 height 69
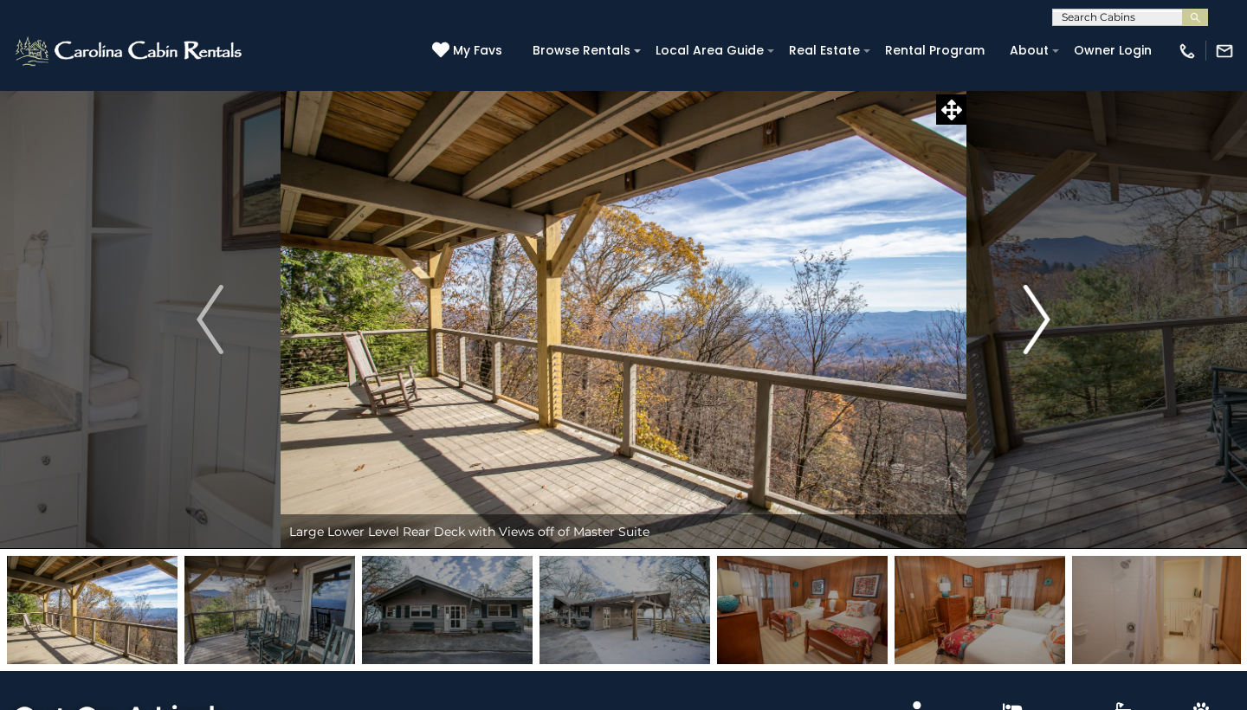
click at [1045, 316] on img "Next" at bounding box center [1037, 319] width 26 height 69
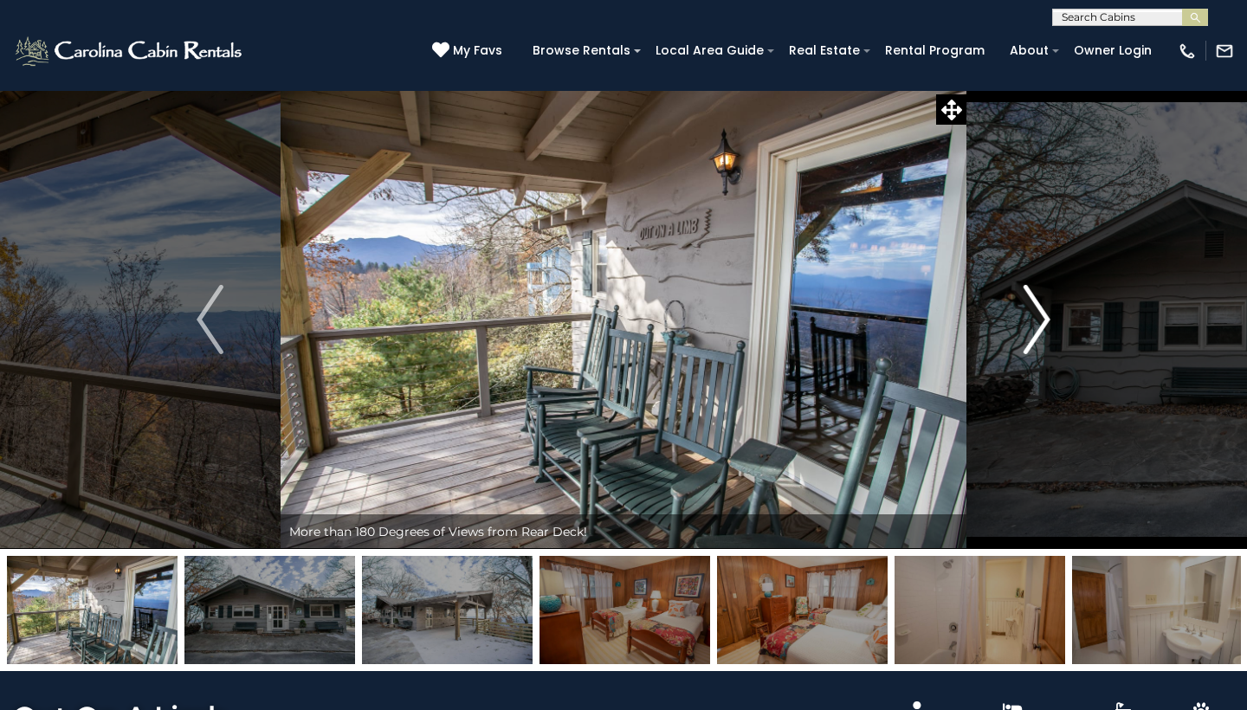
click at [1045, 316] on img "Next" at bounding box center [1037, 319] width 26 height 69
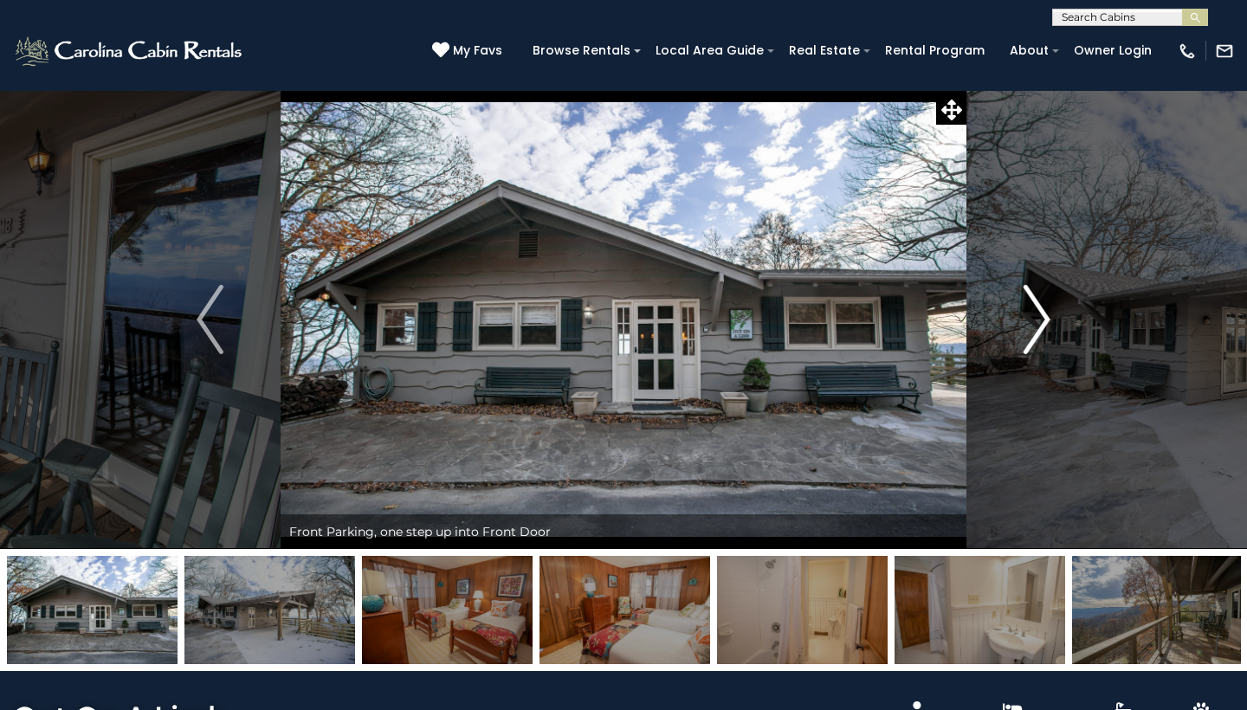
click at [1045, 316] on img "Next" at bounding box center [1037, 319] width 26 height 69
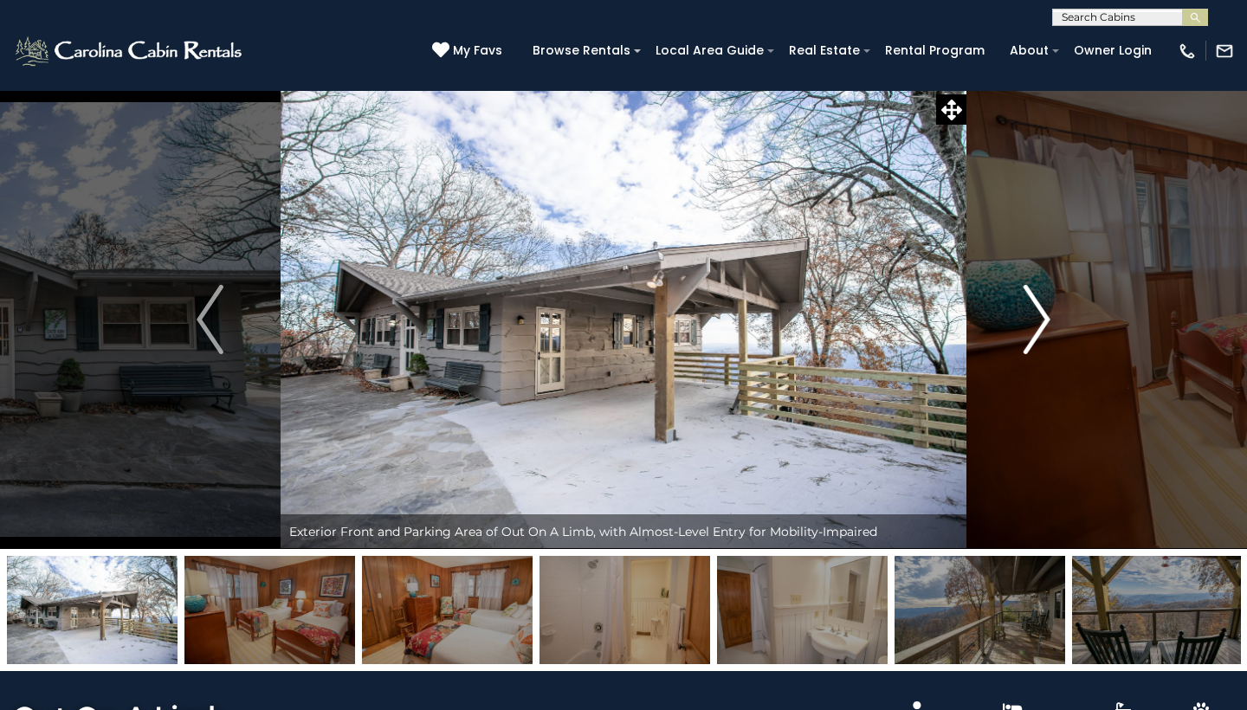
click at [1045, 316] on img "Next" at bounding box center [1037, 319] width 26 height 69
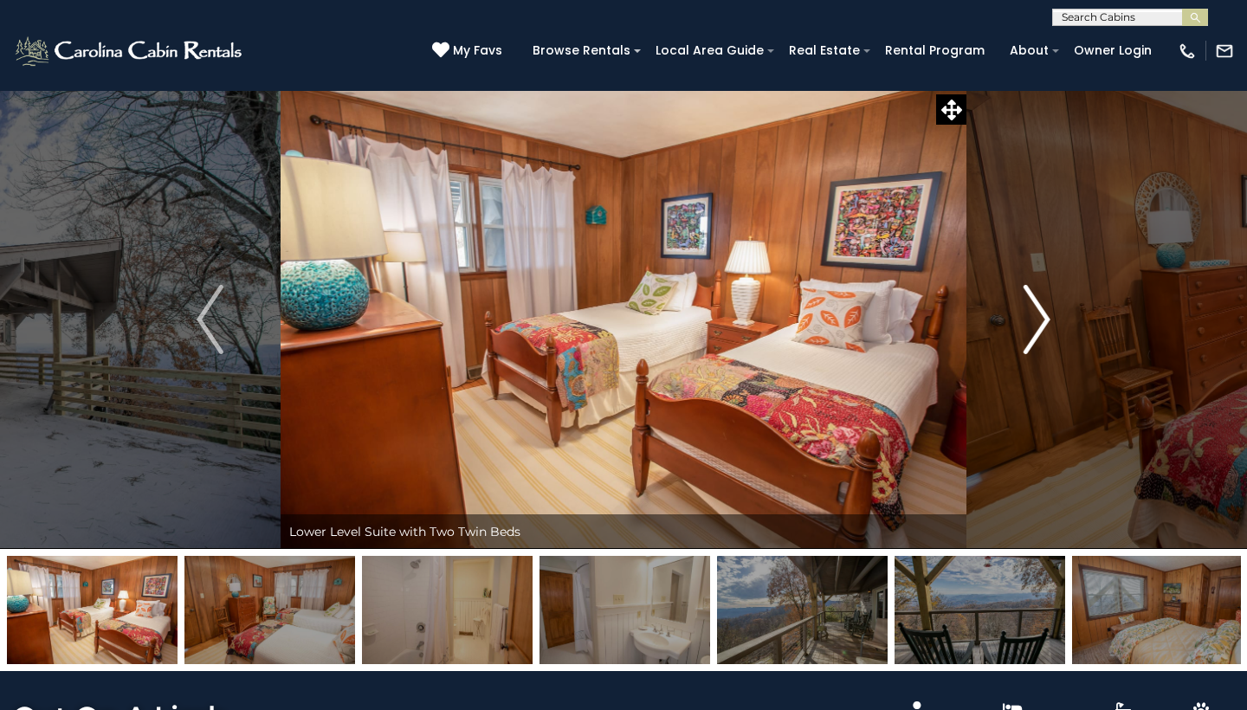
click at [1045, 316] on img "Next" at bounding box center [1037, 319] width 26 height 69
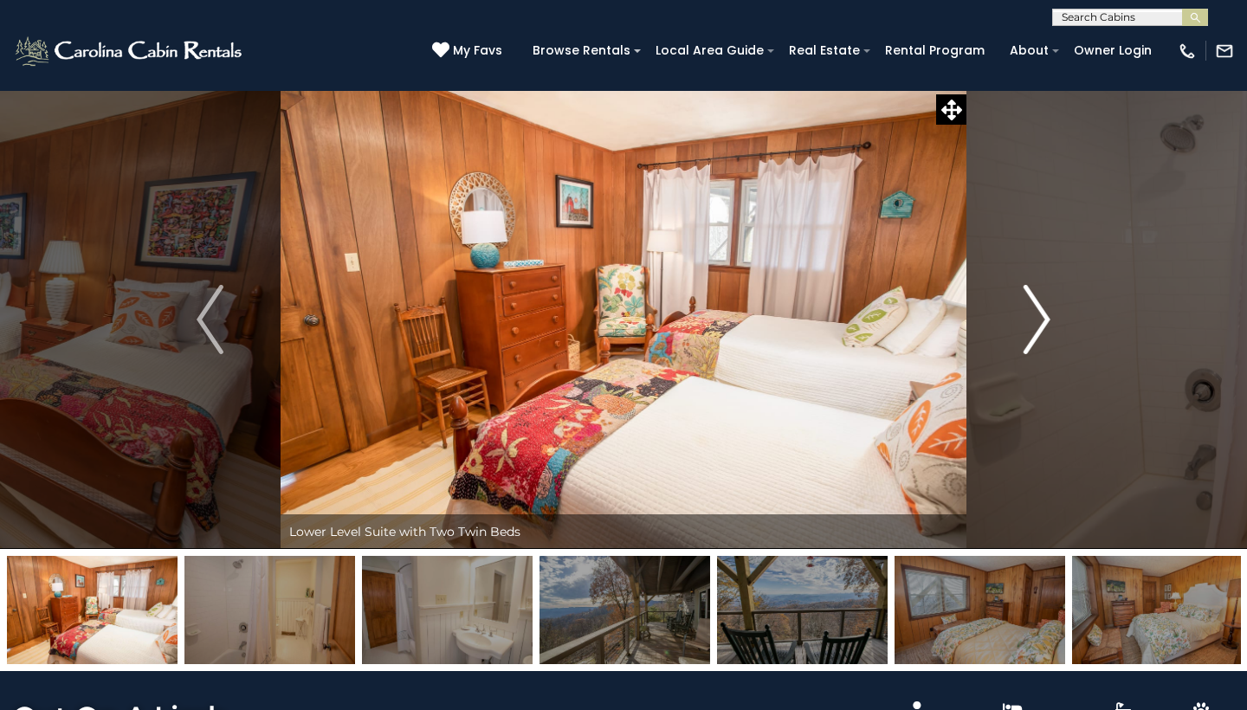
click at [1045, 316] on img "Next" at bounding box center [1037, 319] width 26 height 69
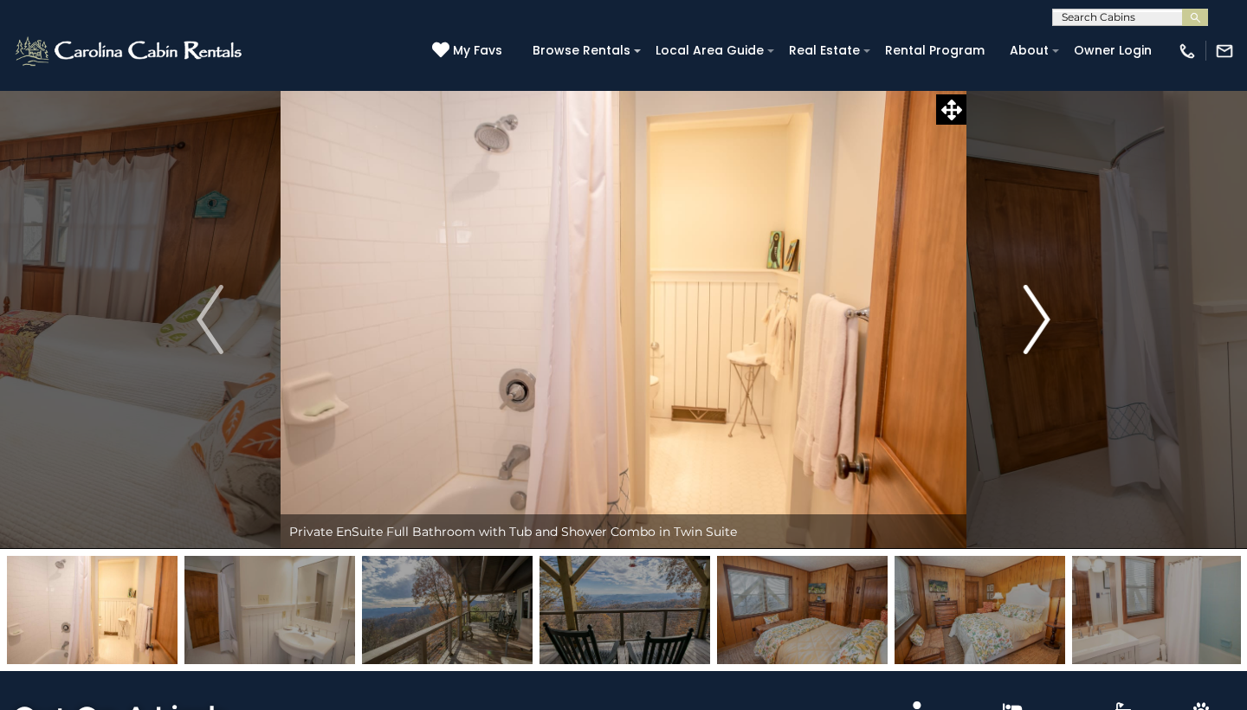
click at [1045, 316] on img "Next" at bounding box center [1037, 319] width 26 height 69
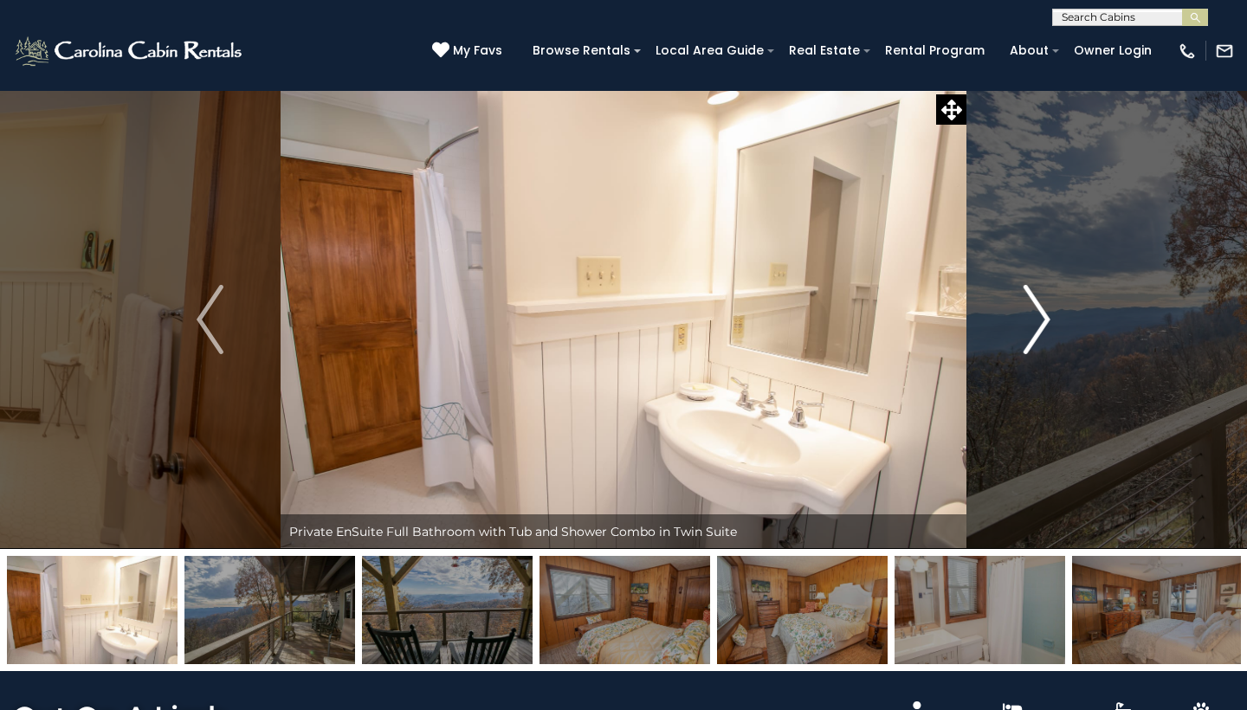
click at [1045, 316] on img "Next" at bounding box center [1037, 319] width 26 height 69
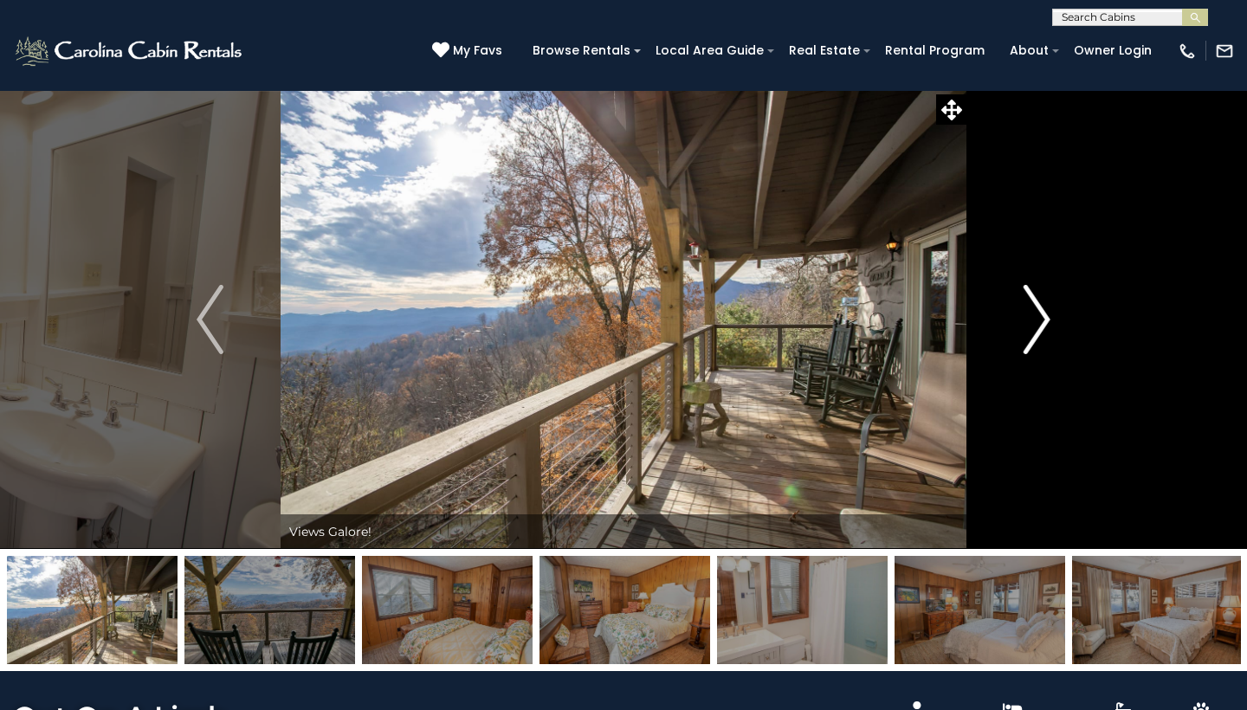
click at [1045, 316] on img "Next" at bounding box center [1037, 319] width 26 height 69
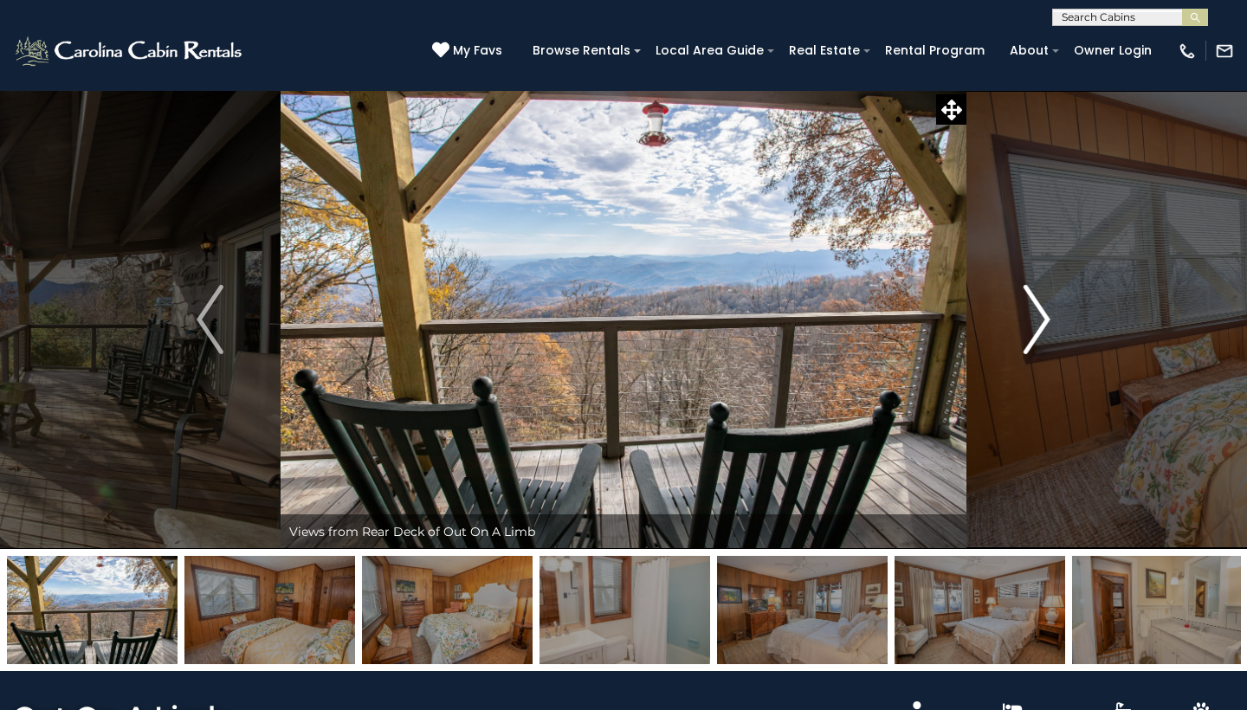
click at [1045, 316] on img "Next" at bounding box center [1037, 319] width 26 height 69
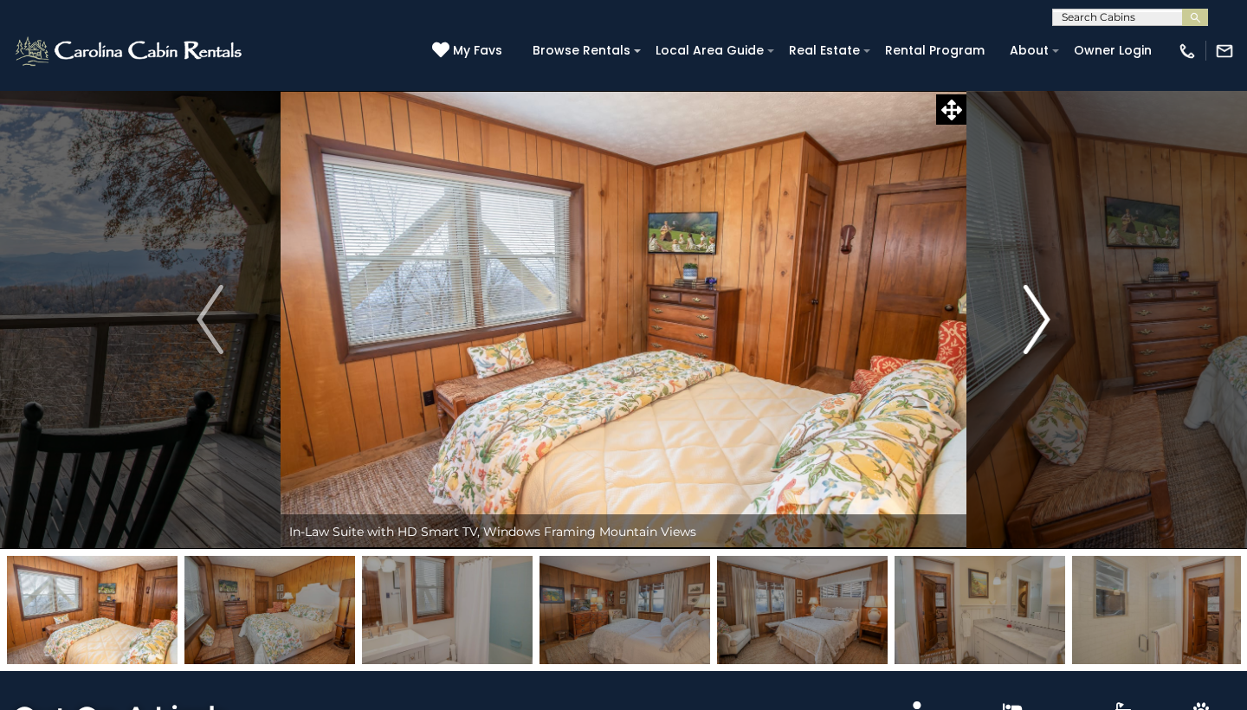
click at [1045, 316] on img "Next" at bounding box center [1037, 319] width 26 height 69
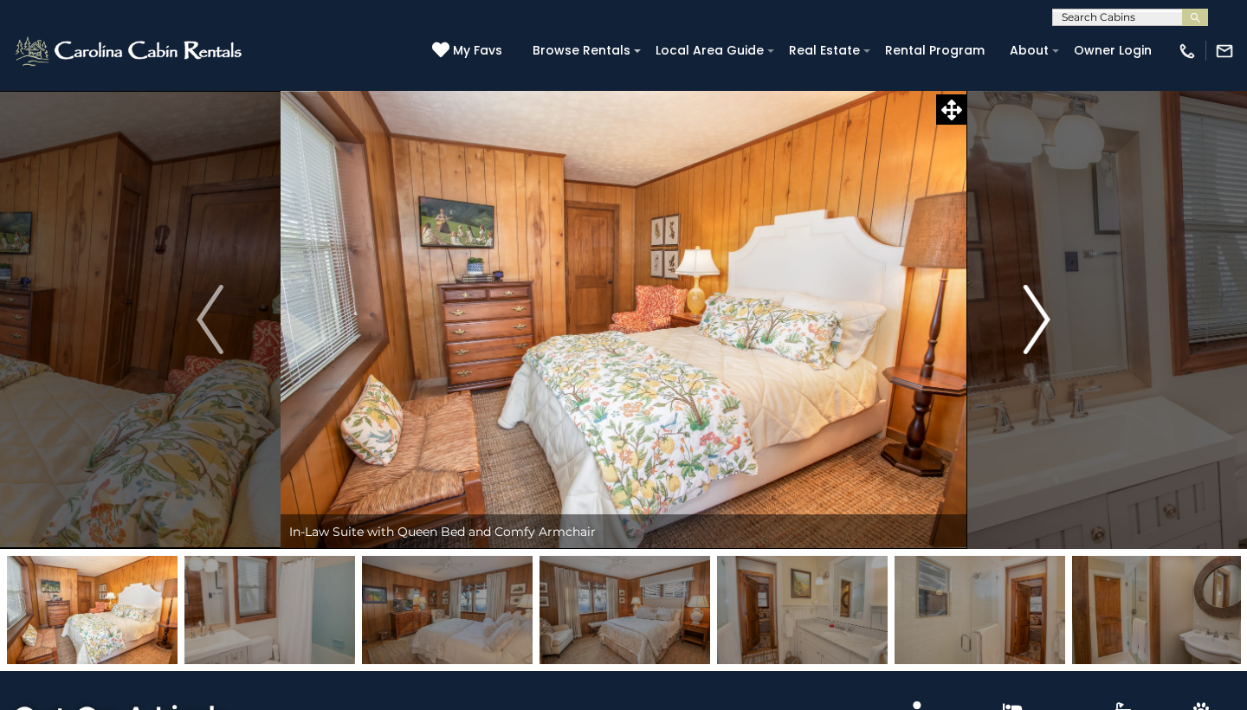
click at [1045, 316] on img "Next" at bounding box center [1037, 319] width 26 height 69
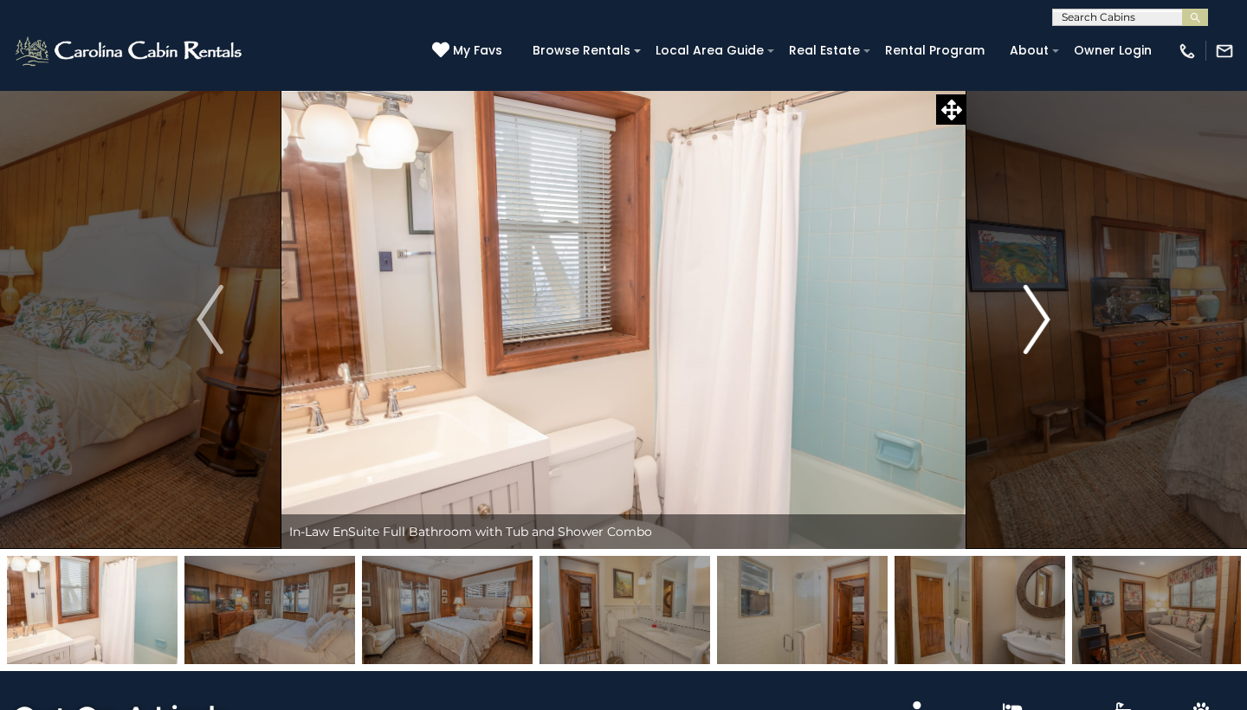
click at [1045, 316] on img "Next" at bounding box center [1037, 319] width 26 height 69
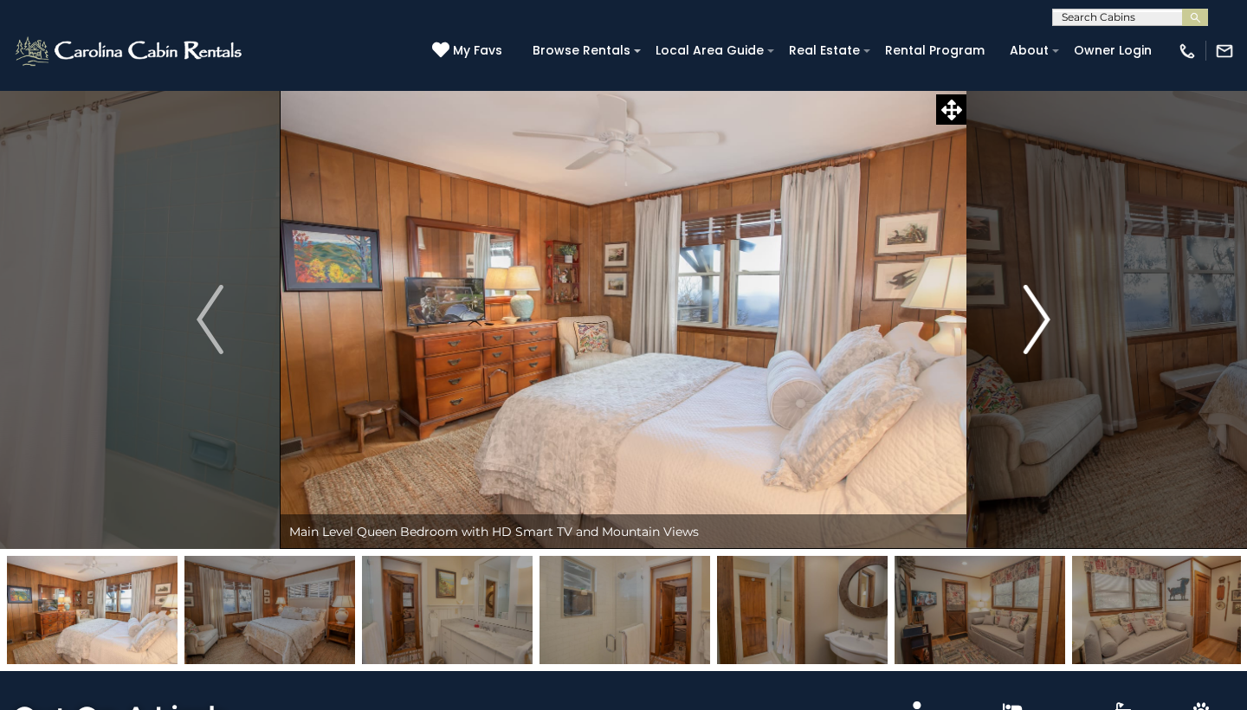
click at [1045, 316] on img "Next" at bounding box center [1037, 319] width 26 height 69
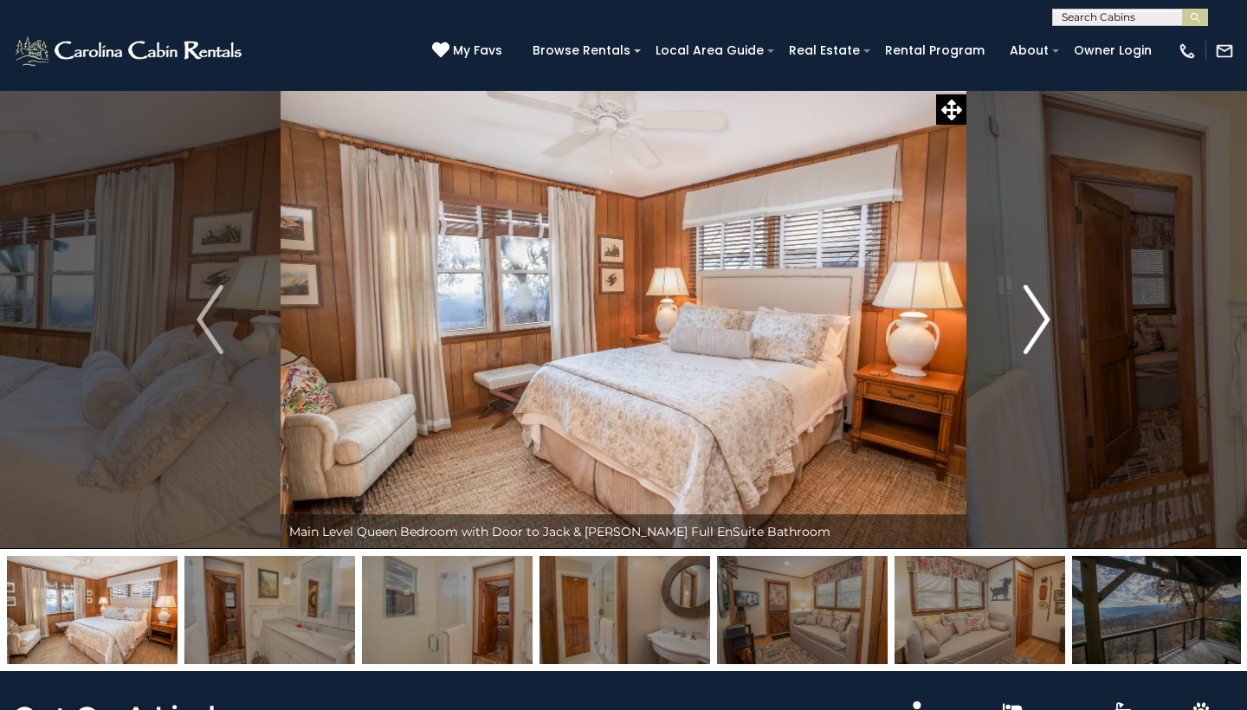
click at [1045, 316] on img "Next" at bounding box center [1037, 319] width 26 height 69
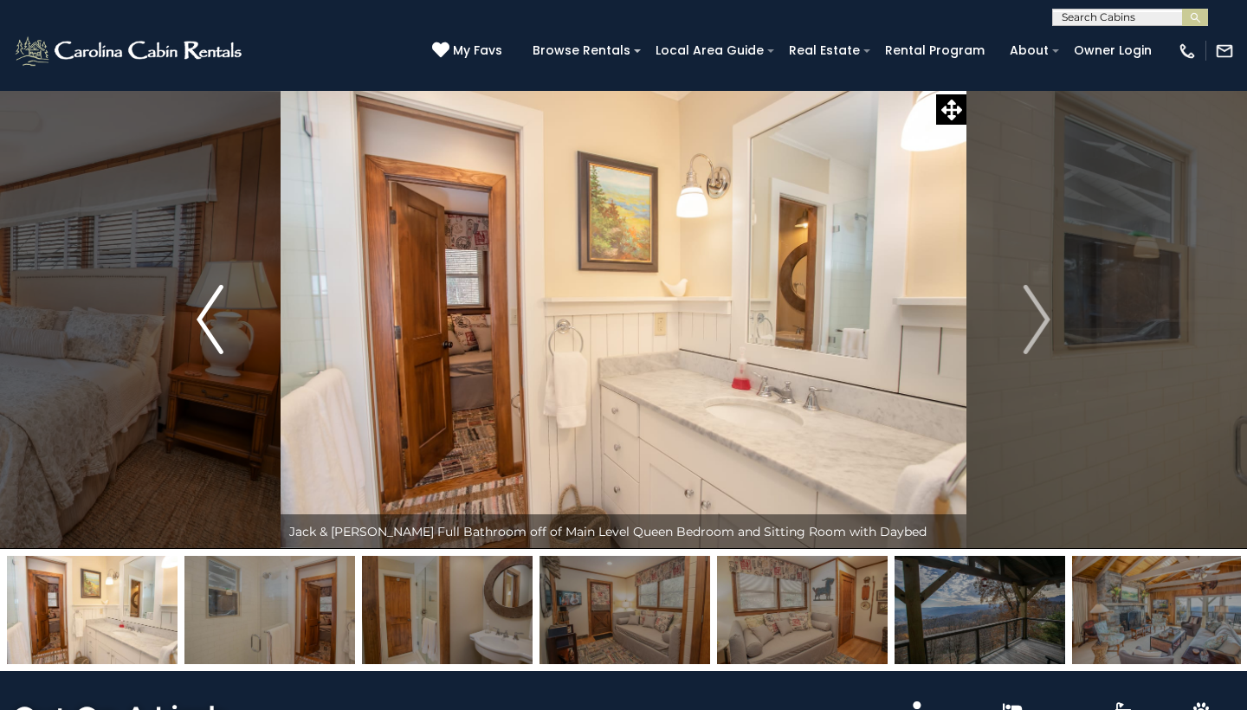
click at [204, 307] on img "Previous" at bounding box center [210, 319] width 26 height 69
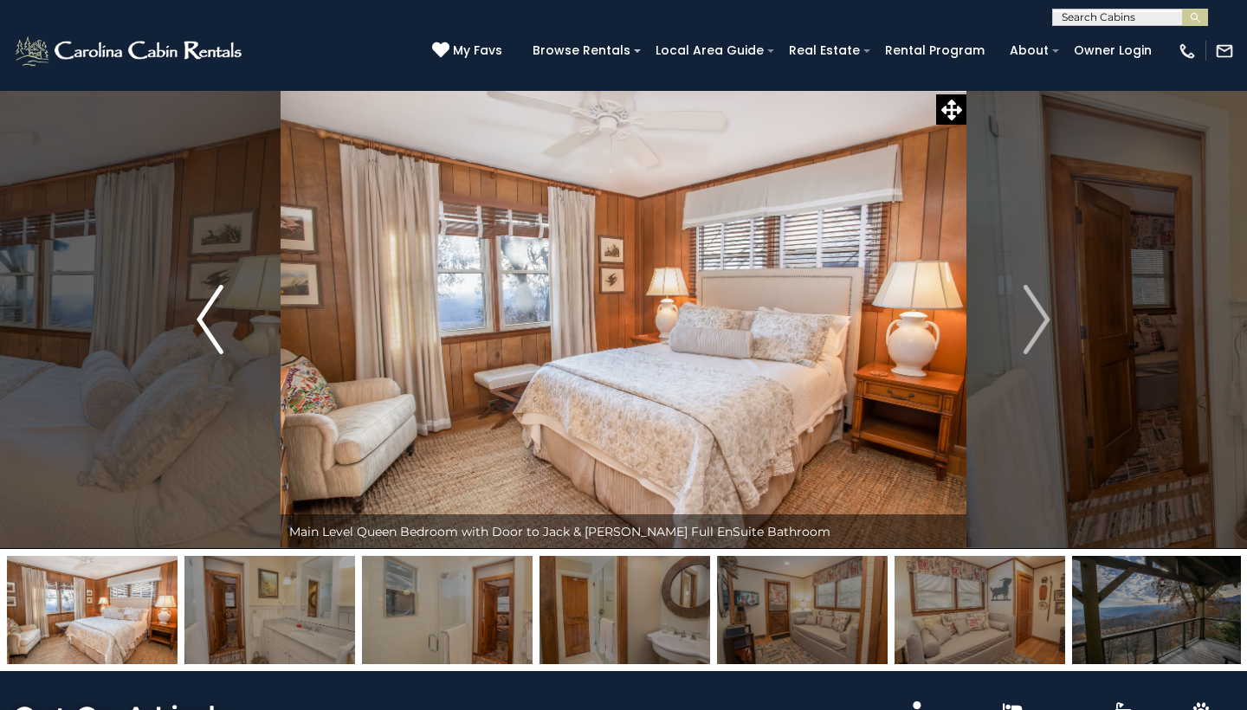
click at [204, 307] on img "Previous" at bounding box center [210, 319] width 26 height 69
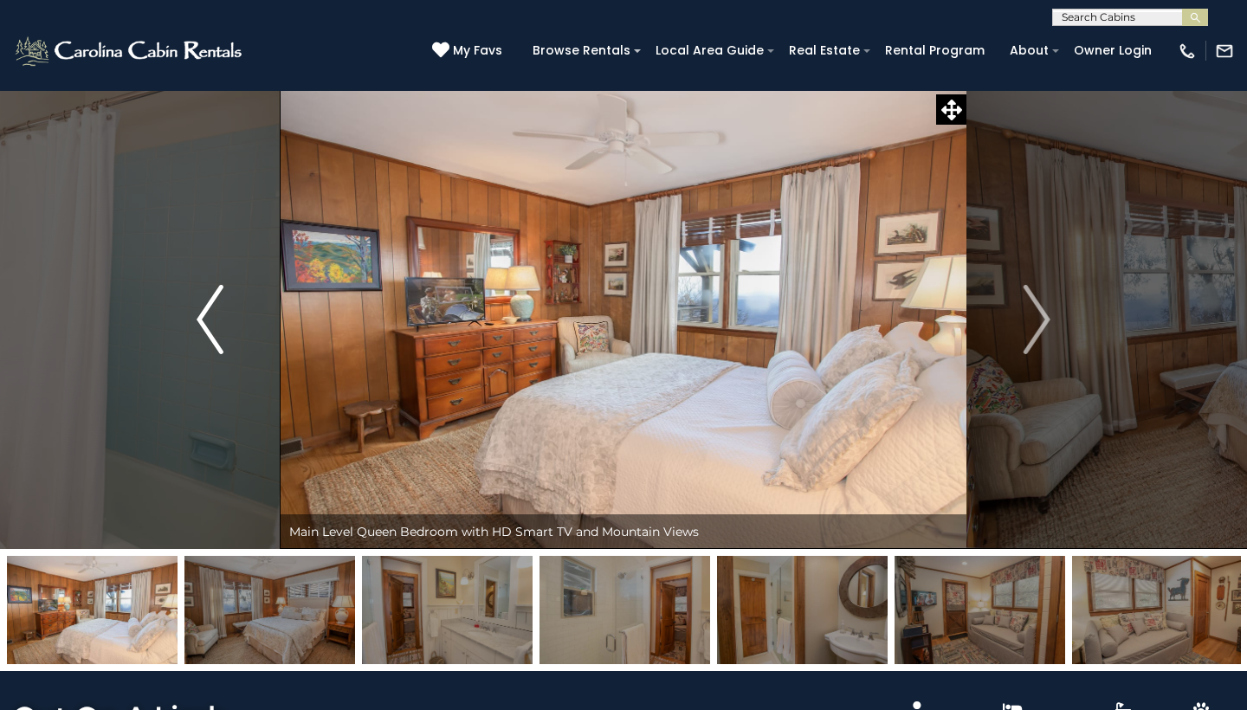
click at [204, 307] on img "Previous" at bounding box center [210, 319] width 26 height 69
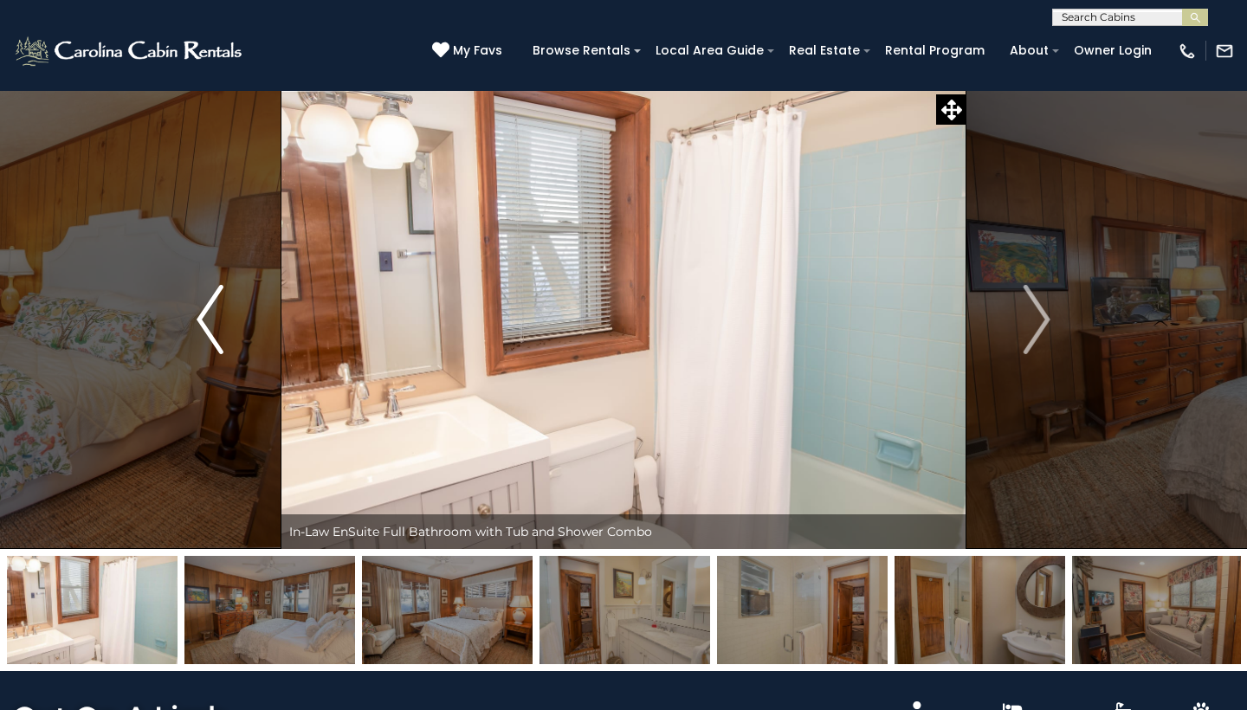
click at [204, 307] on img "Previous" at bounding box center [210, 319] width 26 height 69
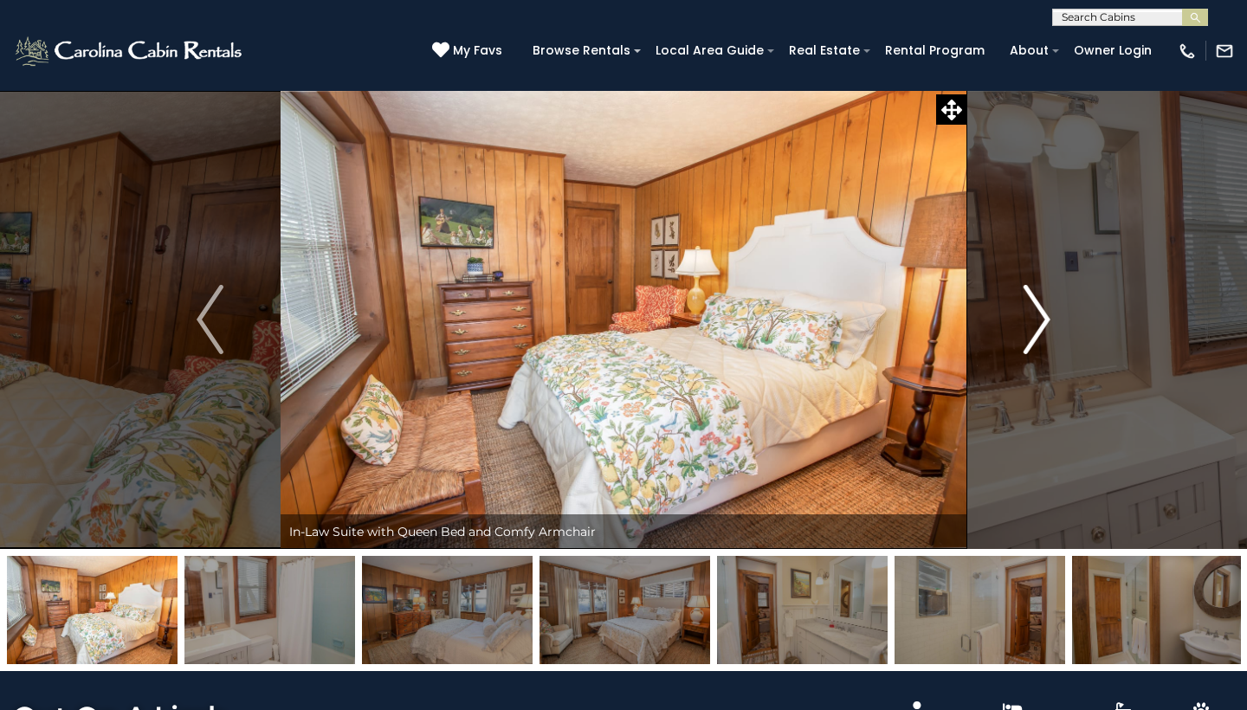
click at [1037, 322] on img "Next" at bounding box center [1037, 319] width 26 height 69
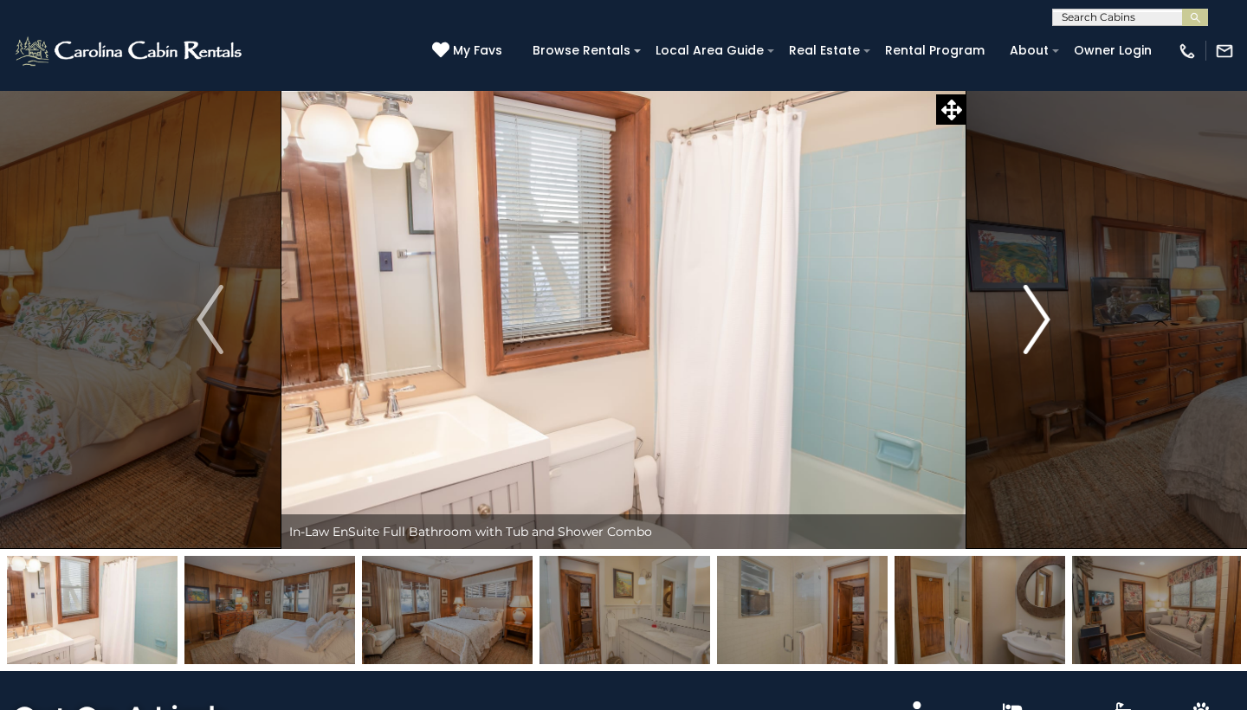
click at [1037, 322] on img "Next" at bounding box center [1037, 319] width 26 height 69
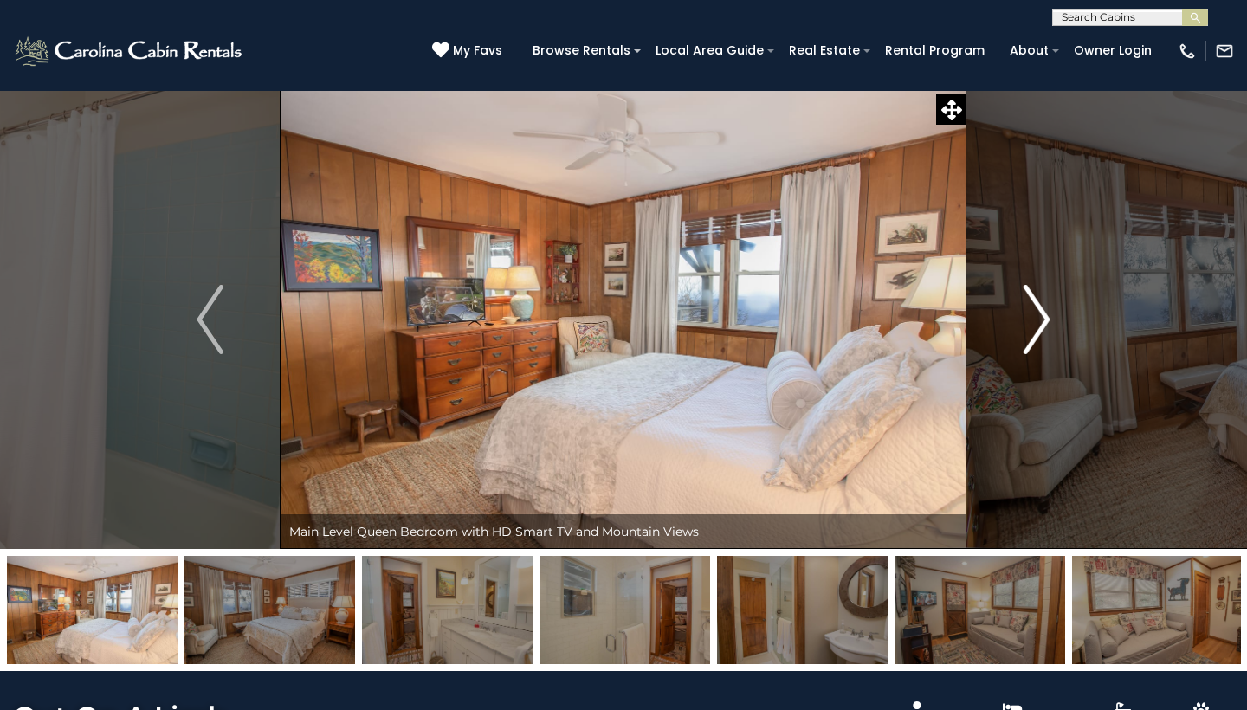
click at [1037, 322] on img "Next" at bounding box center [1037, 319] width 26 height 69
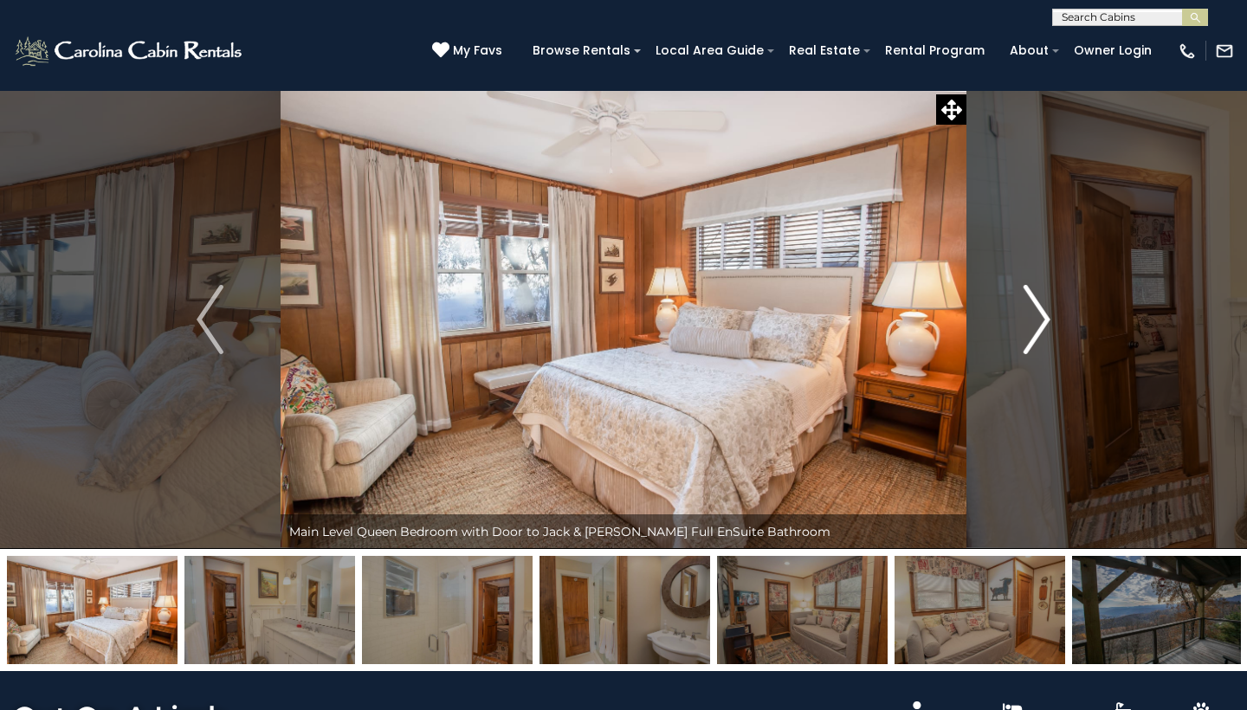
click at [1037, 322] on img "Next" at bounding box center [1037, 319] width 26 height 69
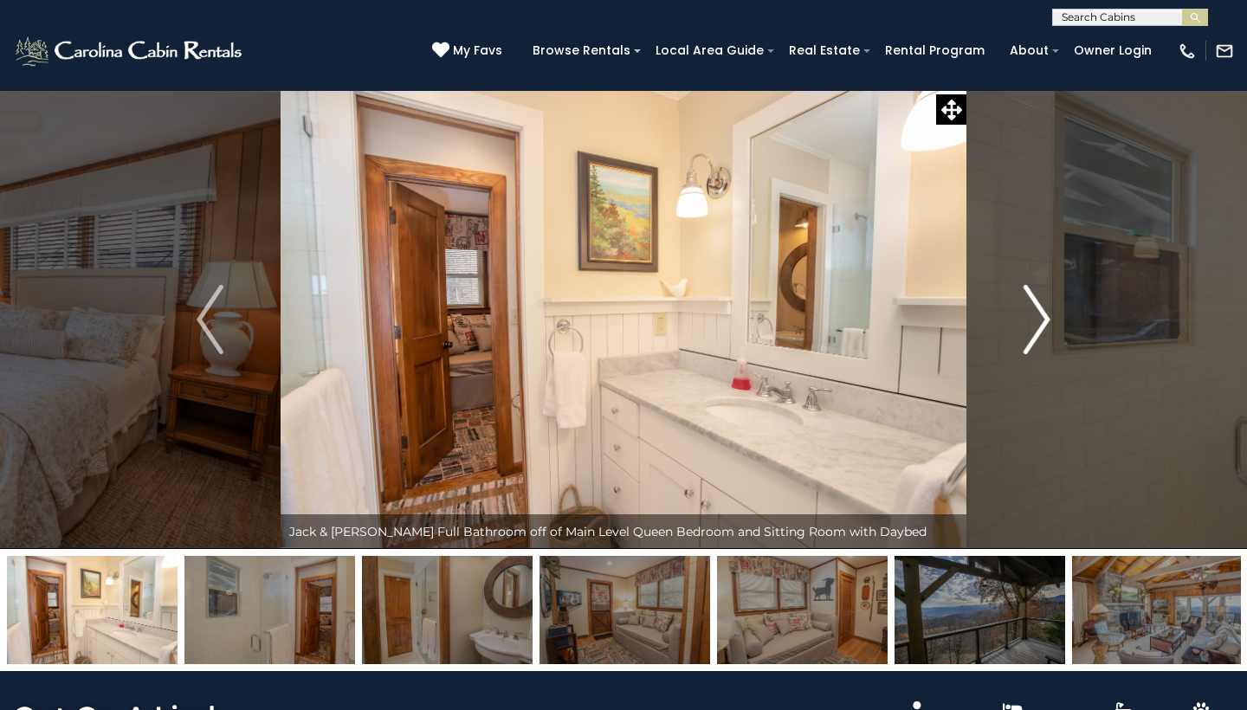
click at [1037, 322] on img "Next" at bounding box center [1037, 319] width 26 height 69
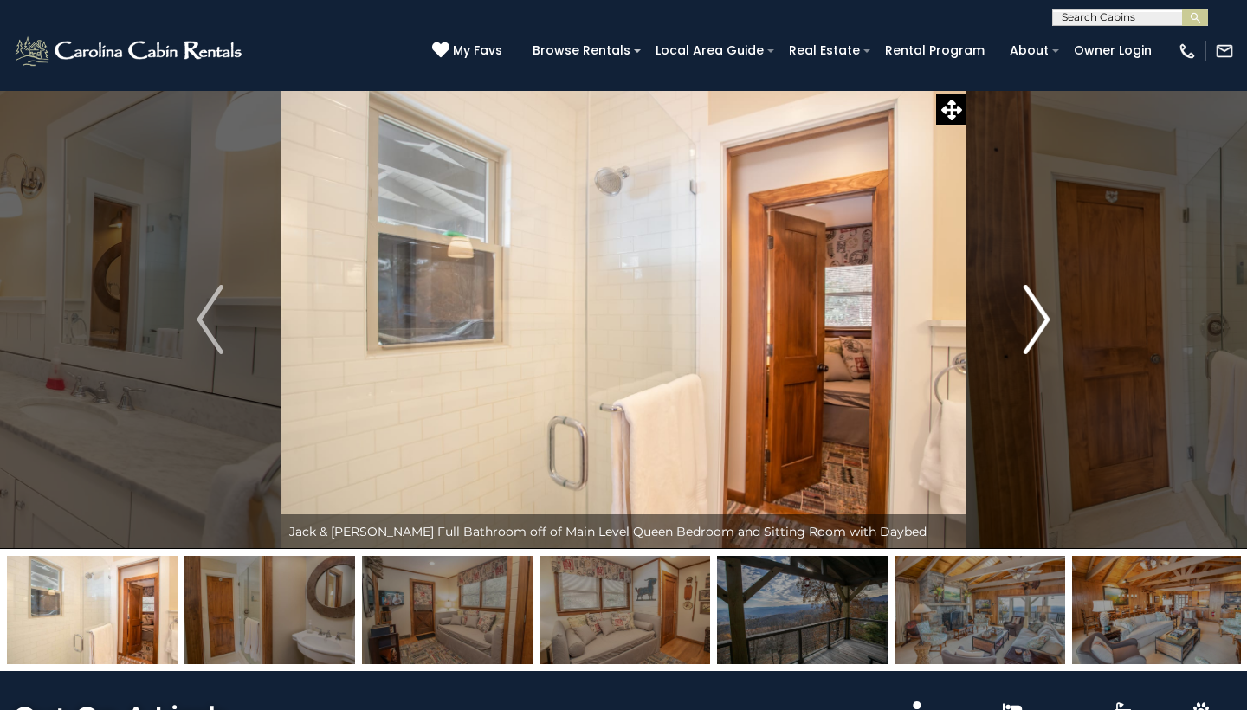
click at [1037, 322] on img "Next" at bounding box center [1037, 319] width 26 height 69
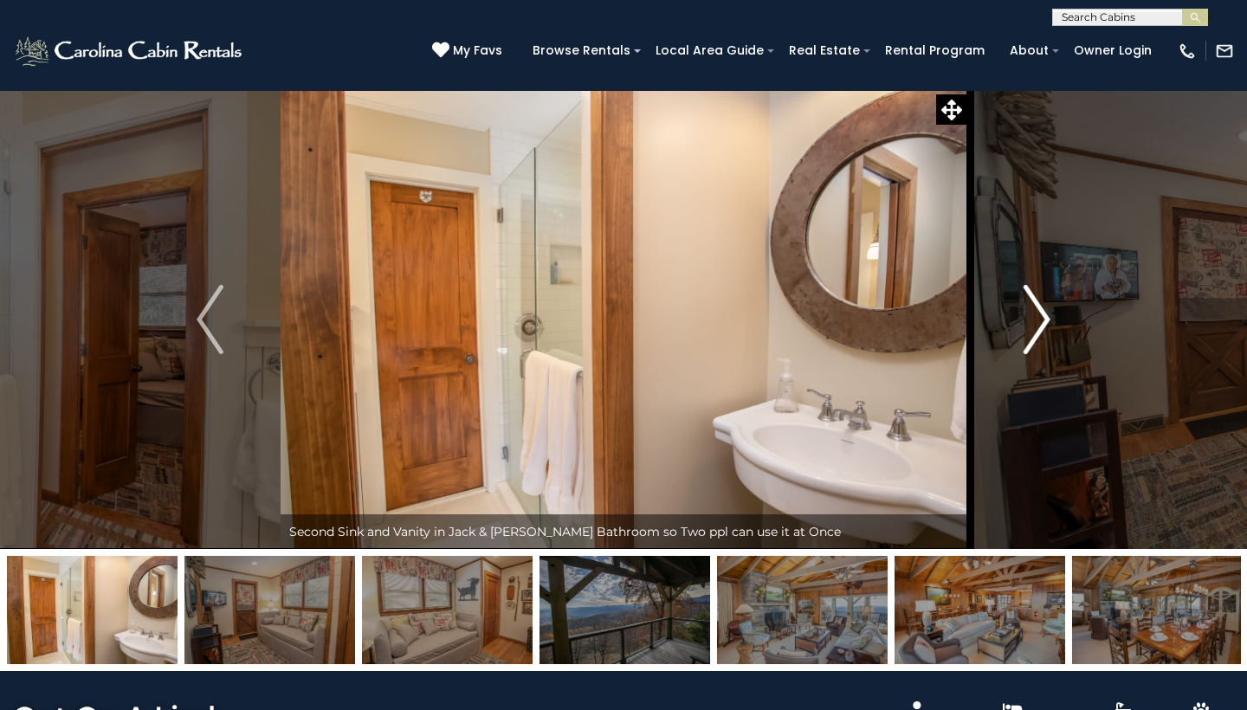
click at [1037, 322] on img "Next" at bounding box center [1037, 319] width 26 height 69
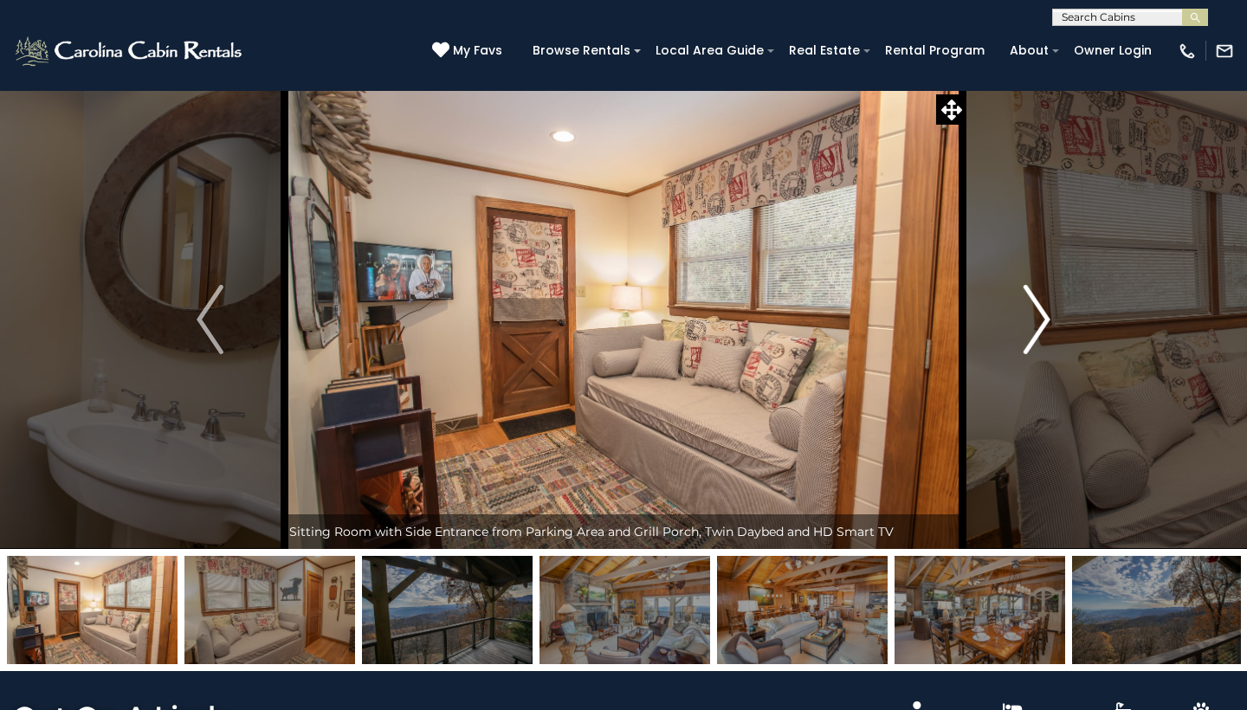
click at [1037, 322] on img "Next" at bounding box center [1037, 319] width 26 height 69
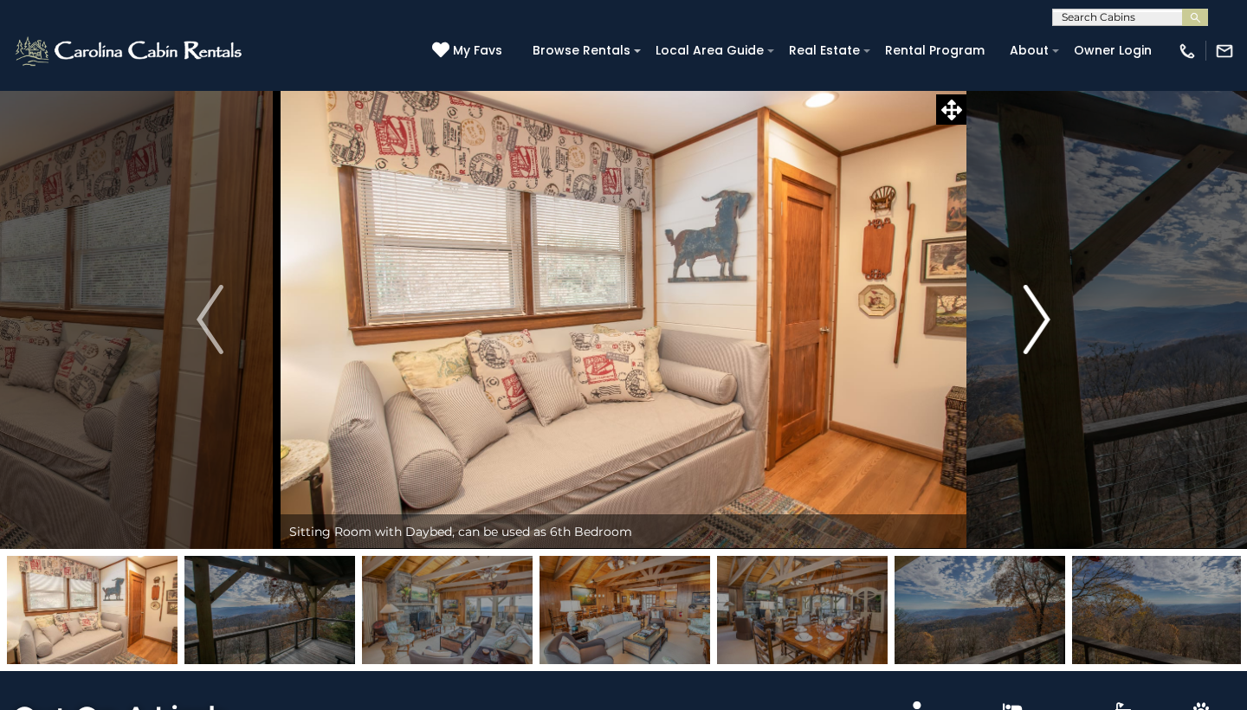
click at [1037, 322] on img "Next" at bounding box center [1037, 319] width 26 height 69
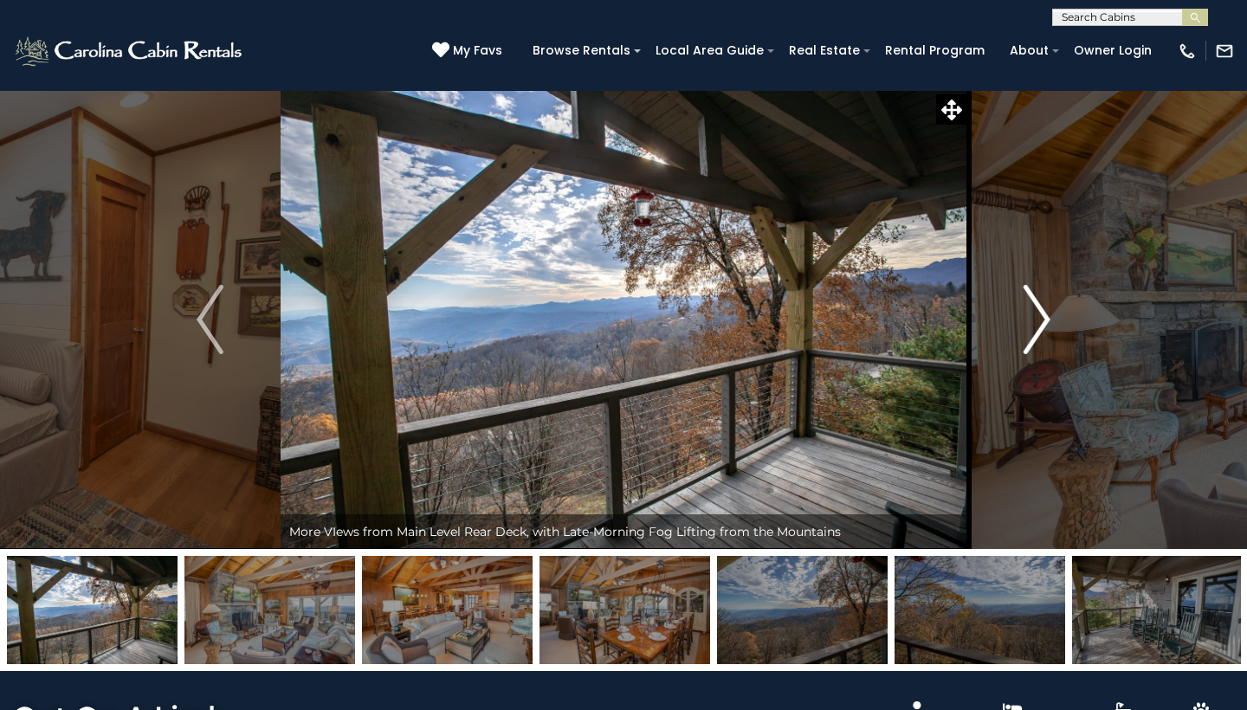
click at [1037, 322] on img "Next" at bounding box center [1037, 319] width 26 height 69
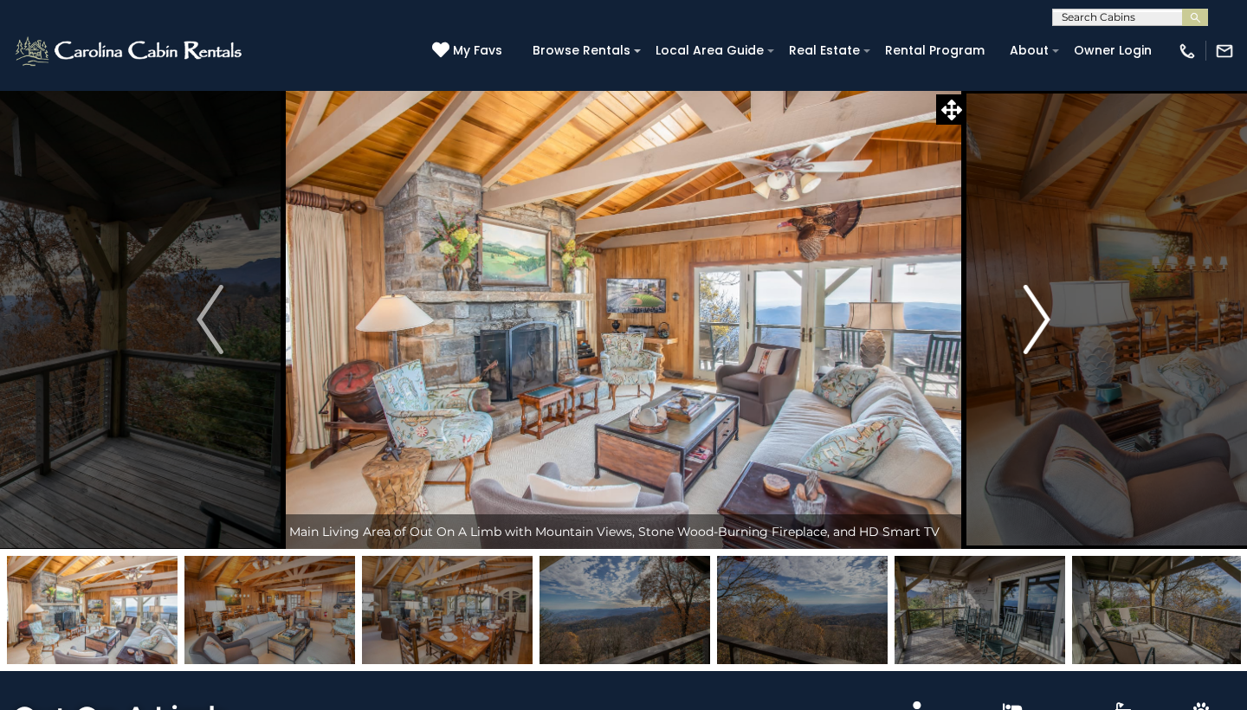
click at [1037, 322] on img "Next" at bounding box center [1037, 319] width 26 height 69
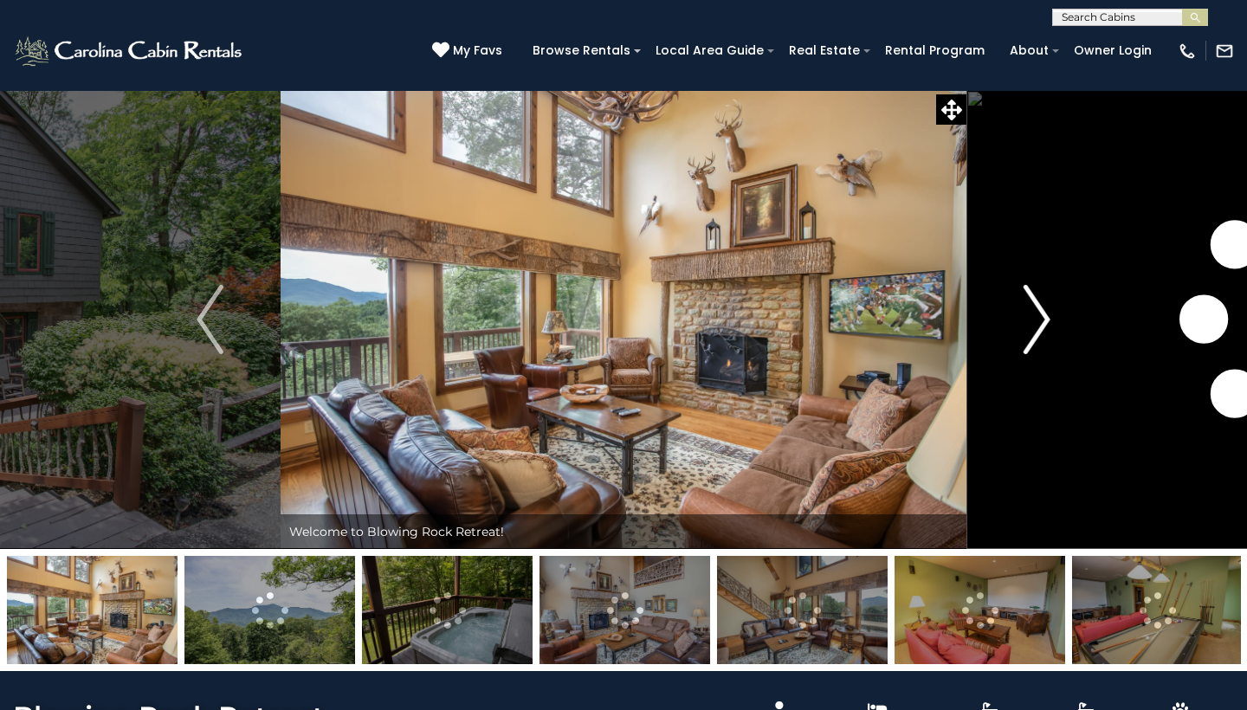
click at [1044, 314] on img "Next" at bounding box center [1037, 319] width 26 height 69
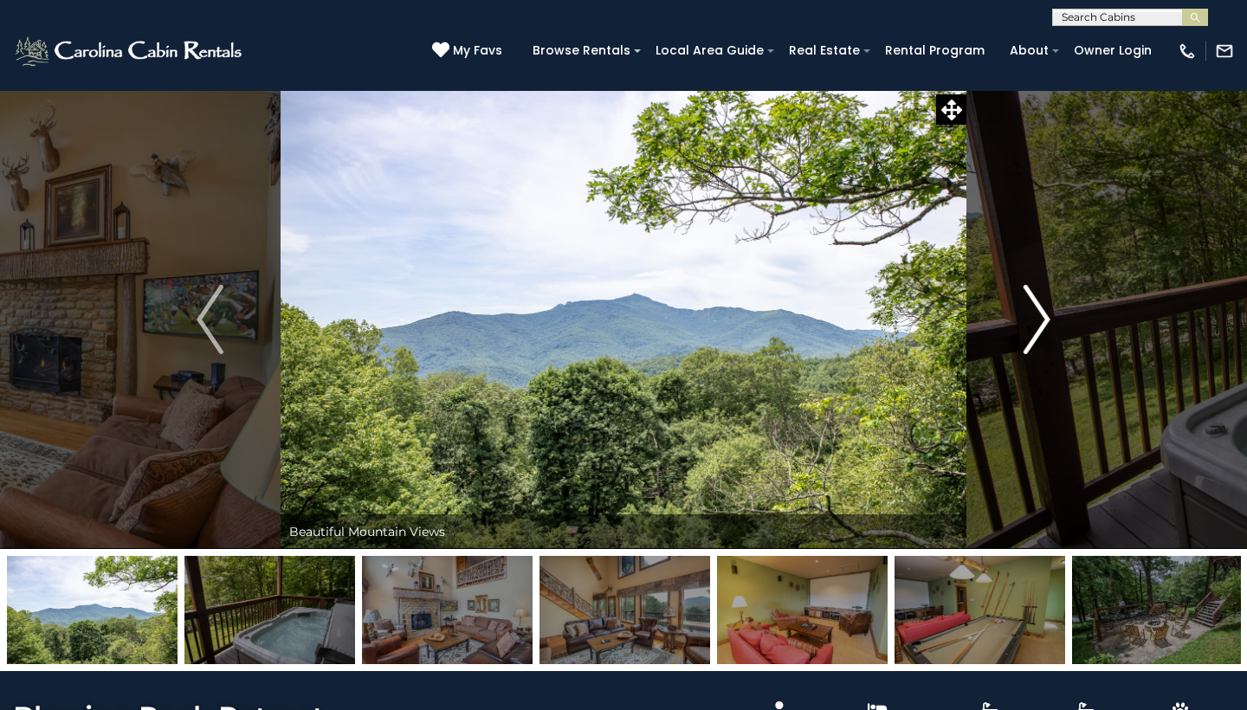
click at [1044, 314] on img "Next" at bounding box center [1037, 319] width 26 height 69
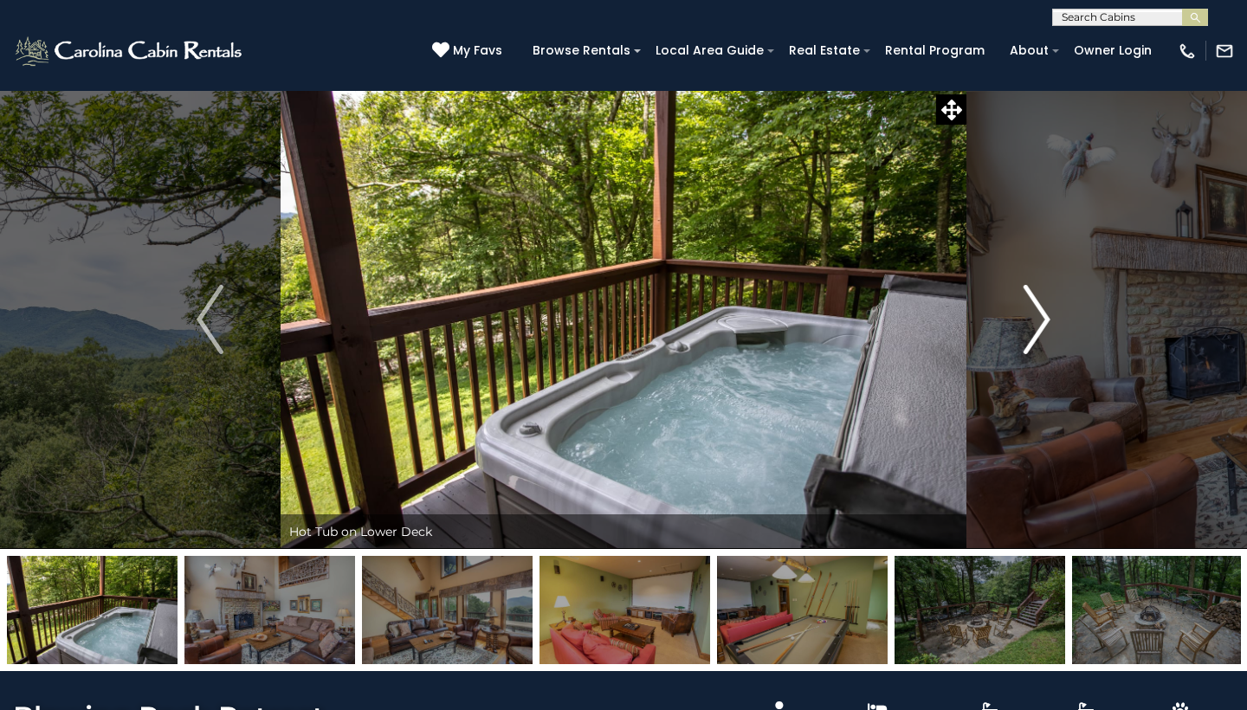
click at [1044, 314] on img "Next" at bounding box center [1037, 319] width 26 height 69
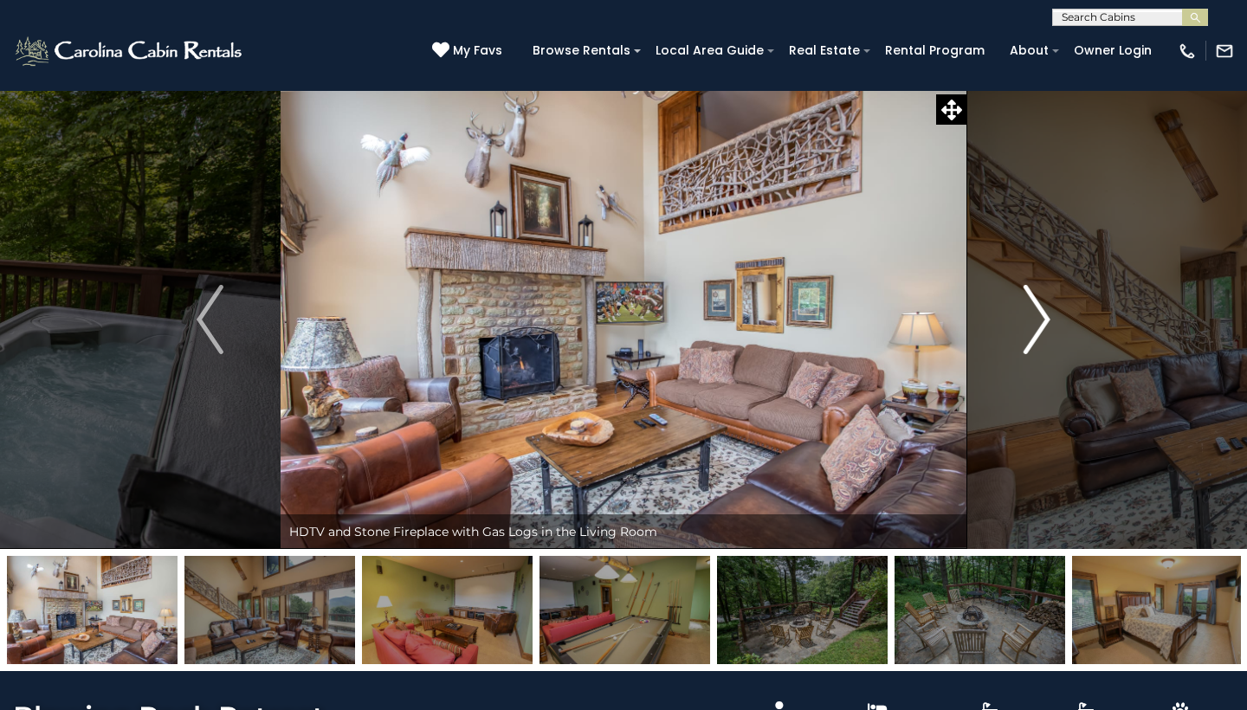
click at [1044, 314] on img "Next" at bounding box center [1037, 319] width 26 height 69
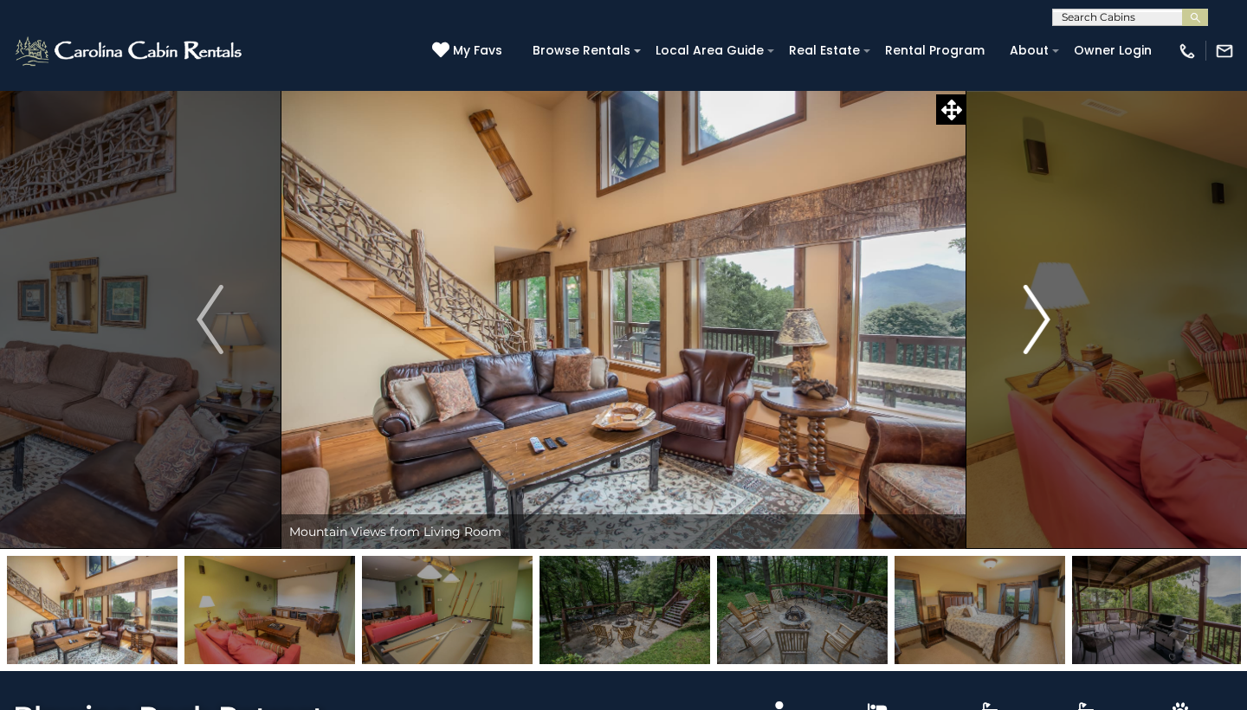
click at [1044, 314] on img "Next" at bounding box center [1037, 319] width 26 height 69
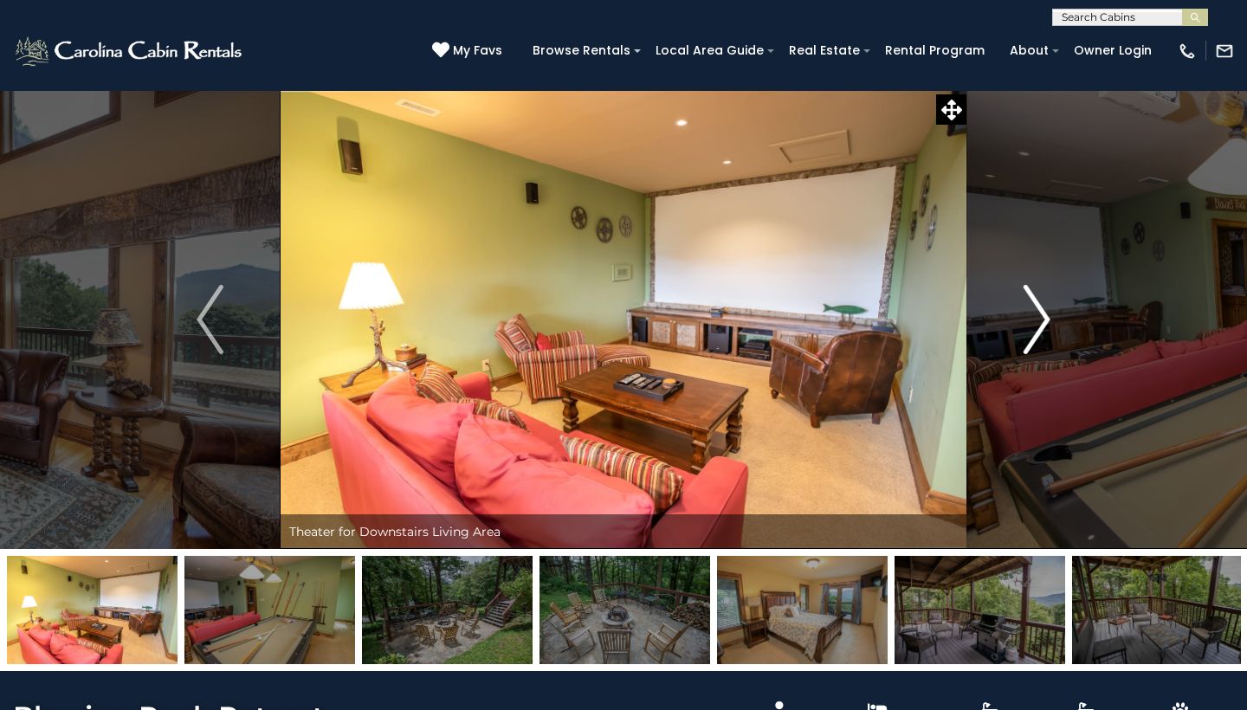
click at [1044, 314] on img "Next" at bounding box center [1037, 319] width 26 height 69
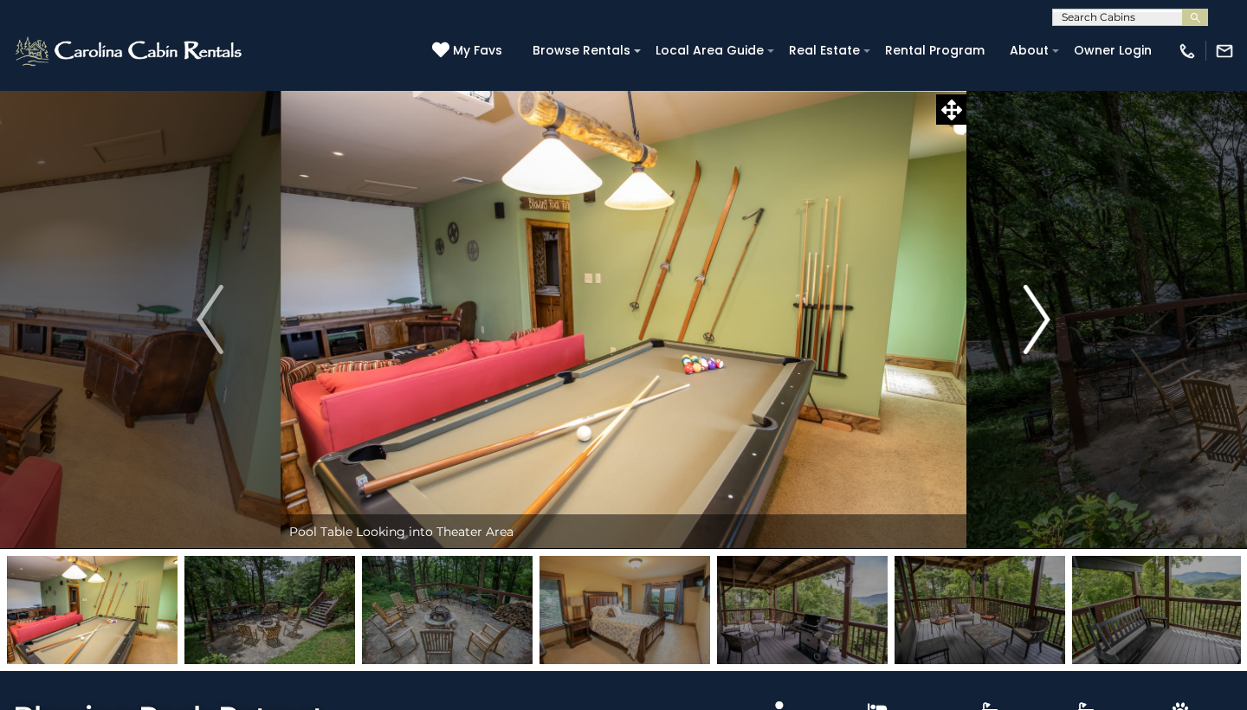
click at [1044, 313] on img "Next" at bounding box center [1037, 319] width 26 height 69
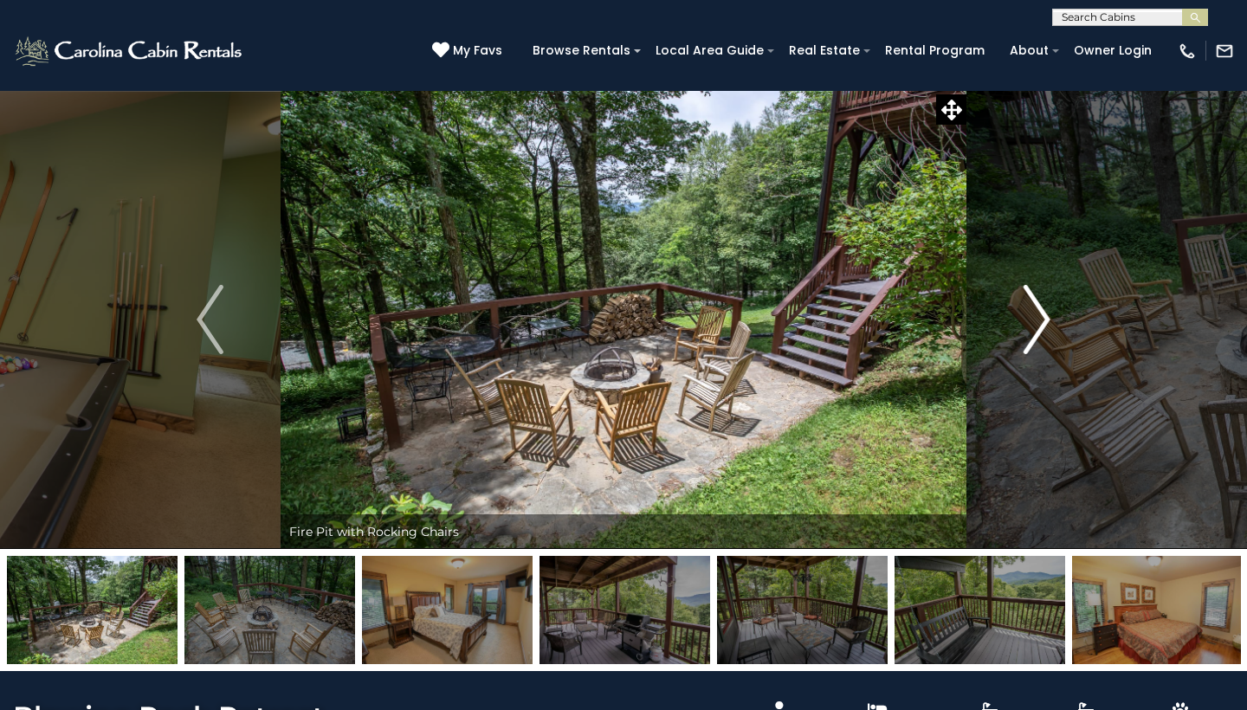
click at [1044, 313] on img "Next" at bounding box center [1037, 319] width 26 height 69
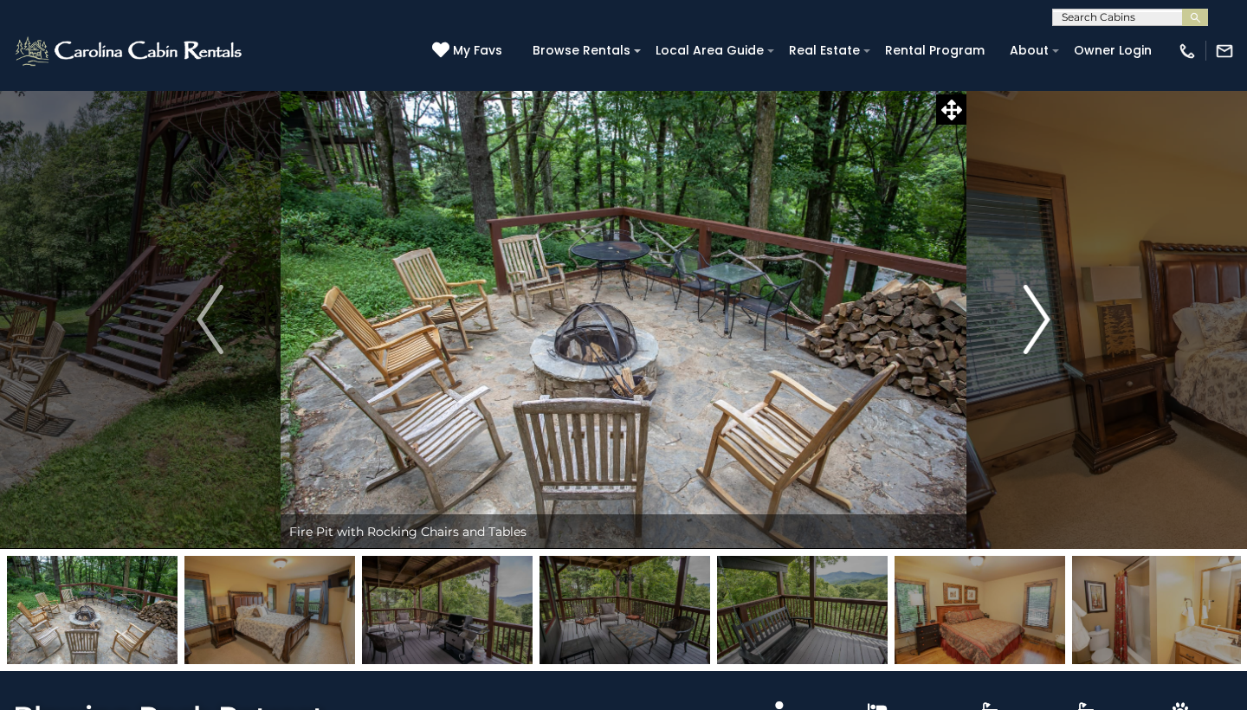
click at [1044, 313] on img "Next" at bounding box center [1037, 319] width 26 height 69
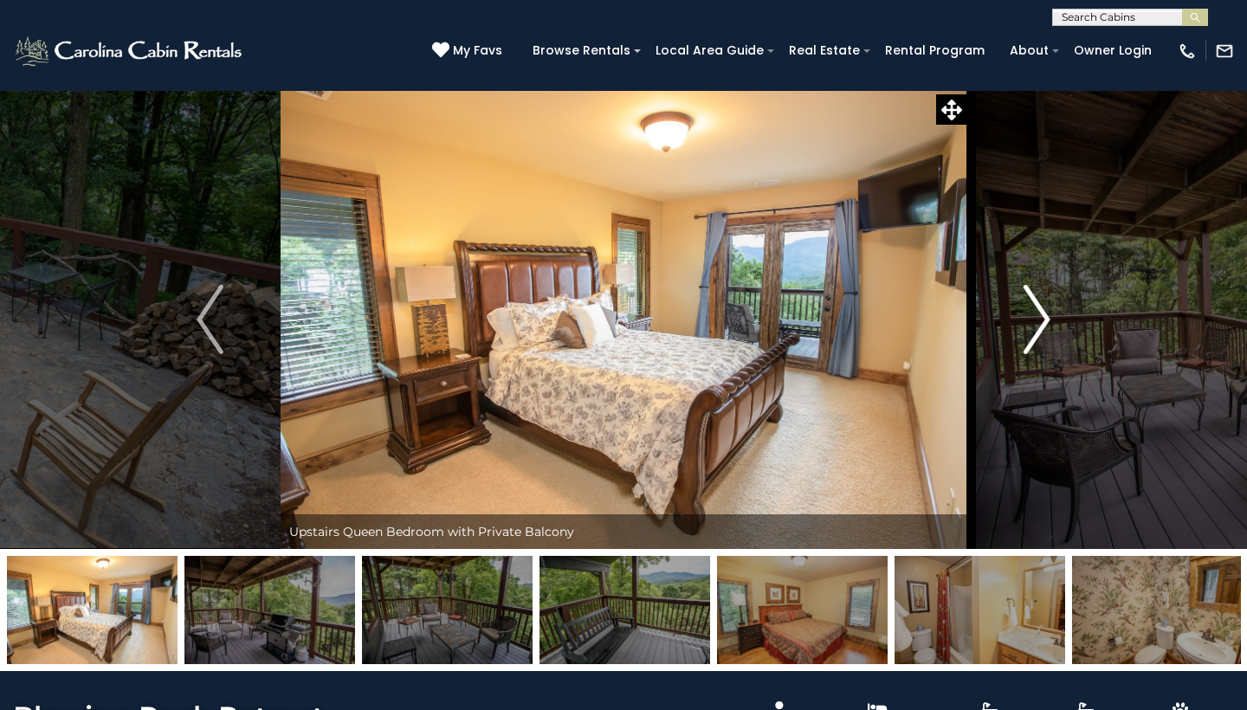
click at [1044, 313] on img "Next" at bounding box center [1037, 319] width 26 height 69
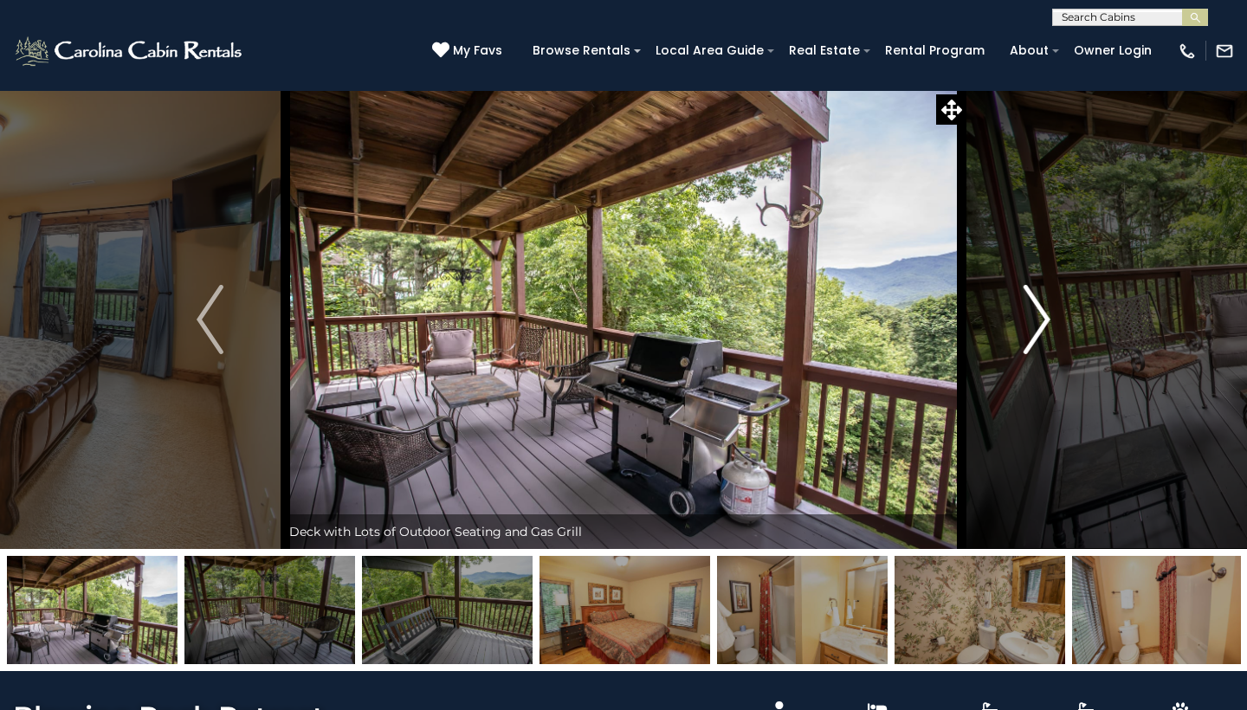
click at [1044, 313] on img "Next" at bounding box center [1037, 319] width 26 height 69
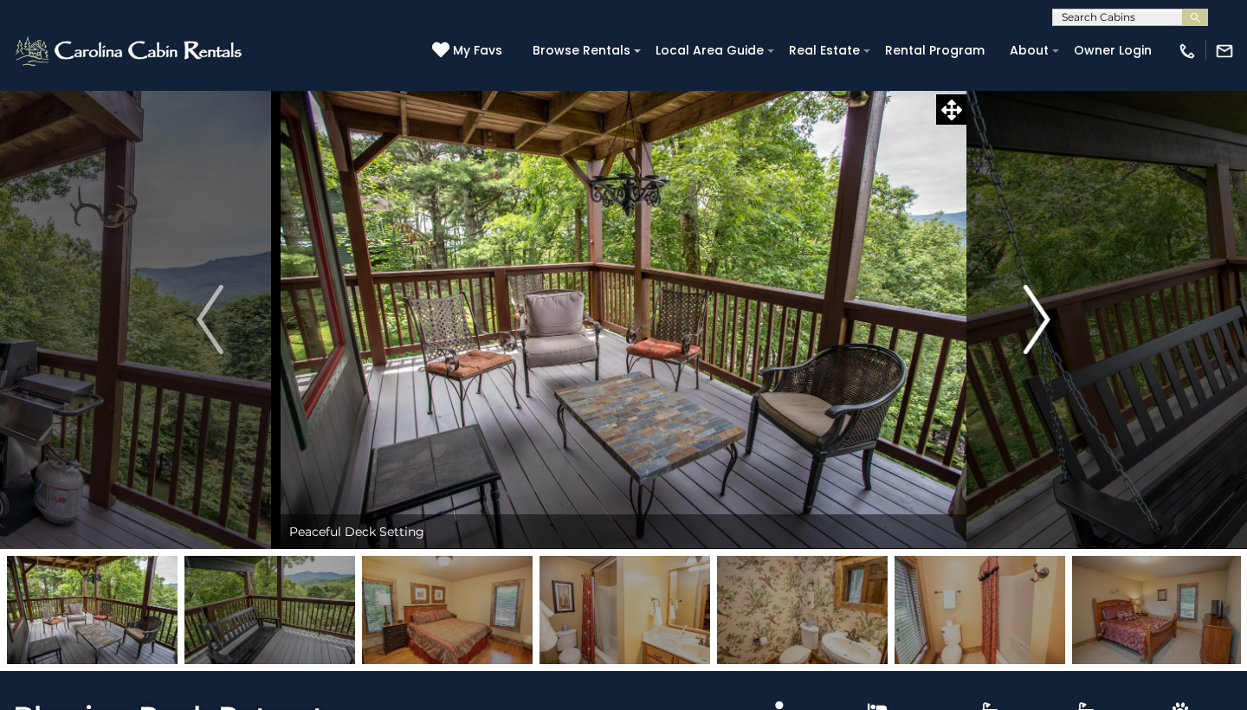
click at [1044, 313] on img "Next" at bounding box center [1037, 319] width 26 height 69
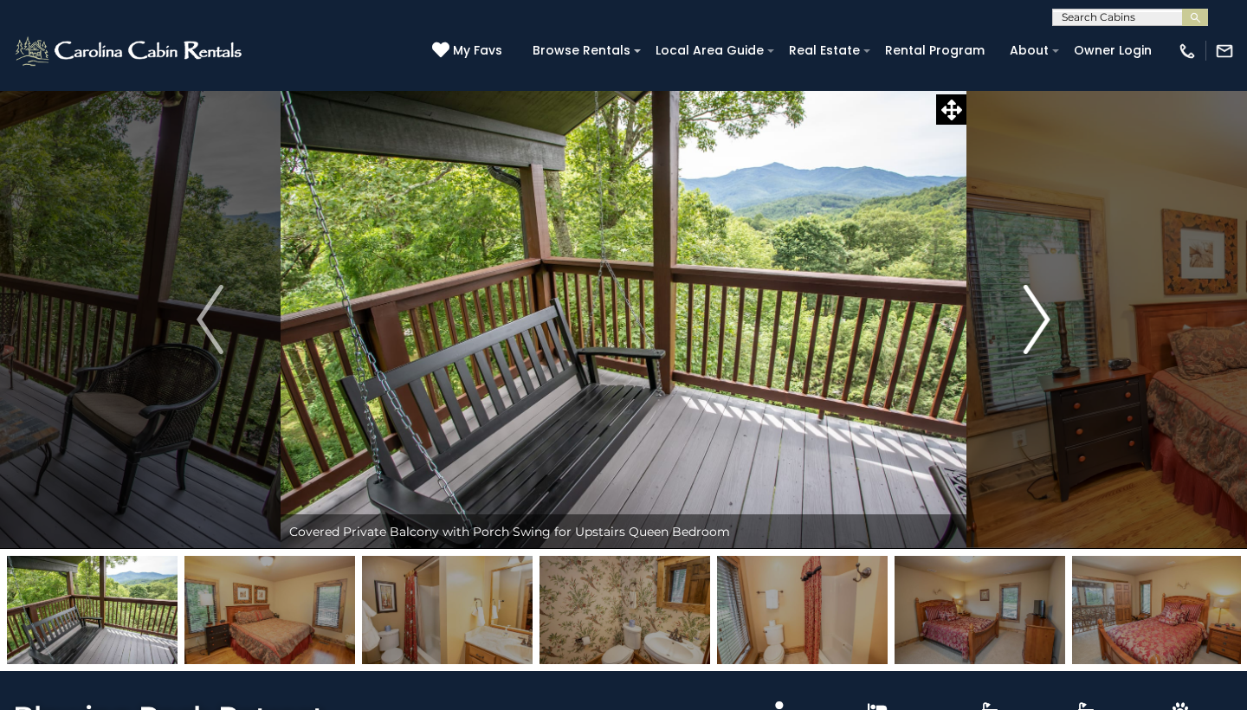
click at [1044, 313] on img "Next" at bounding box center [1037, 319] width 26 height 69
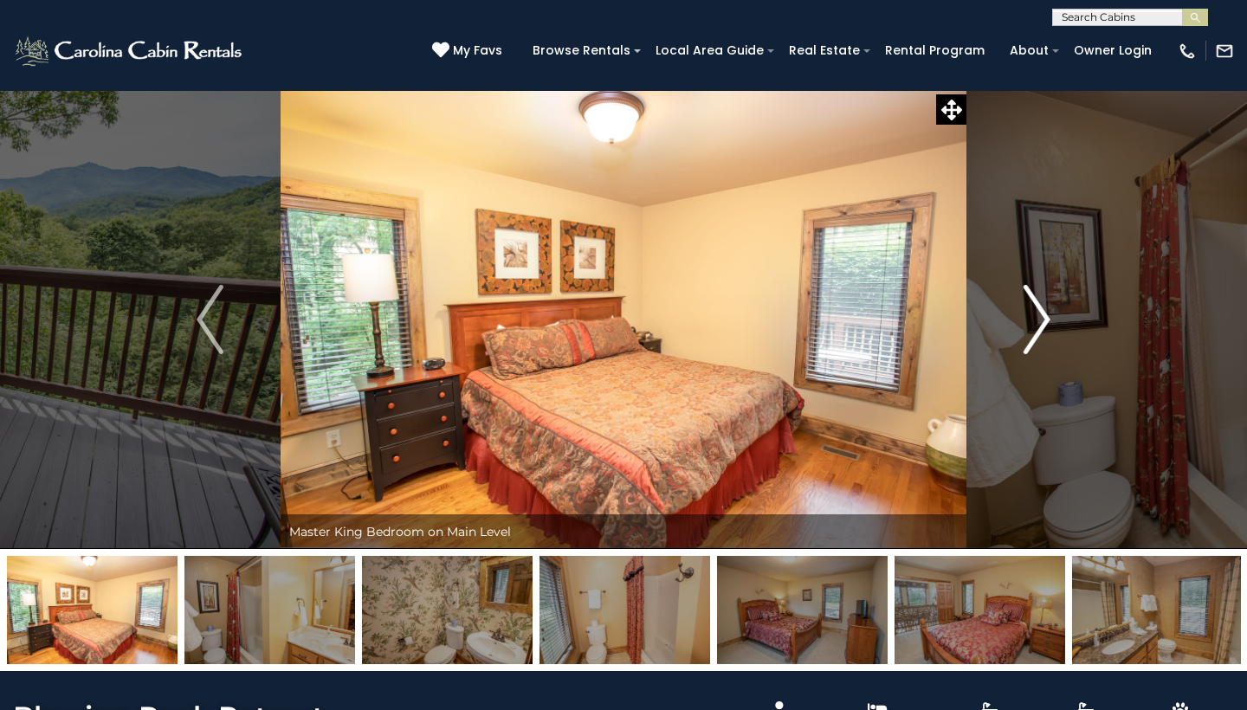
click at [1044, 313] on img "Next" at bounding box center [1037, 319] width 26 height 69
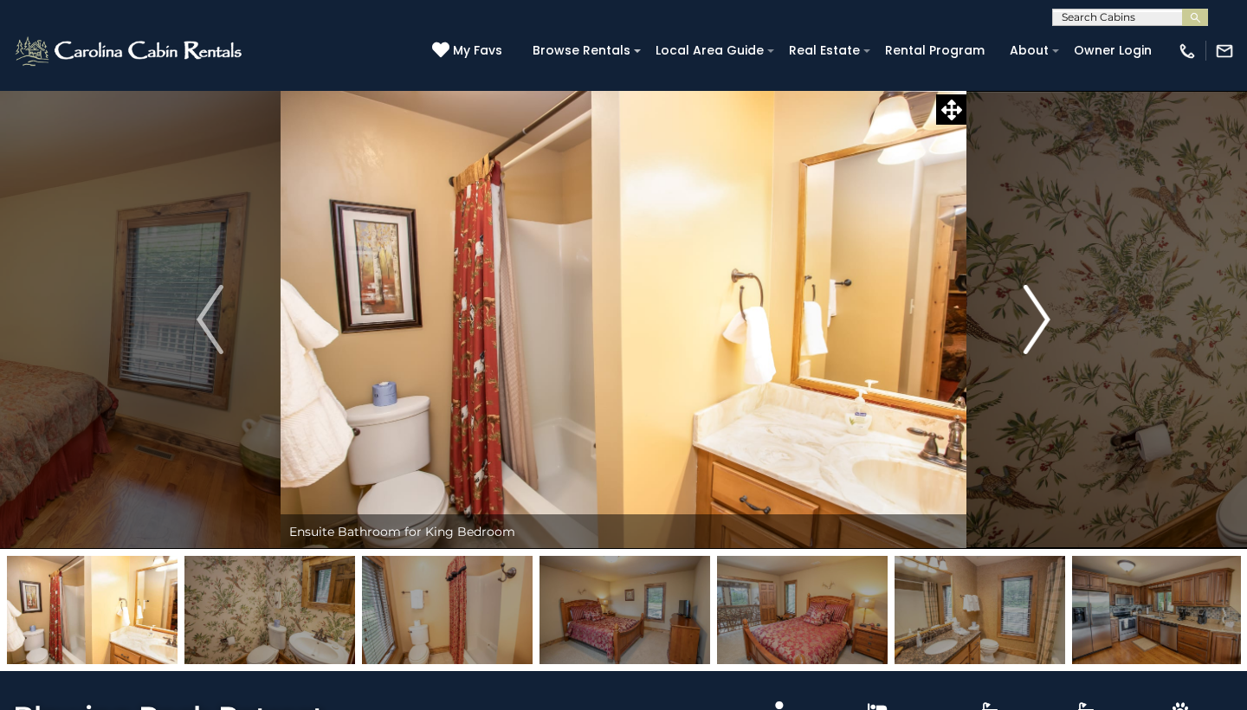
click at [1044, 313] on img "Next" at bounding box center [1037, 319] width 26 height 69
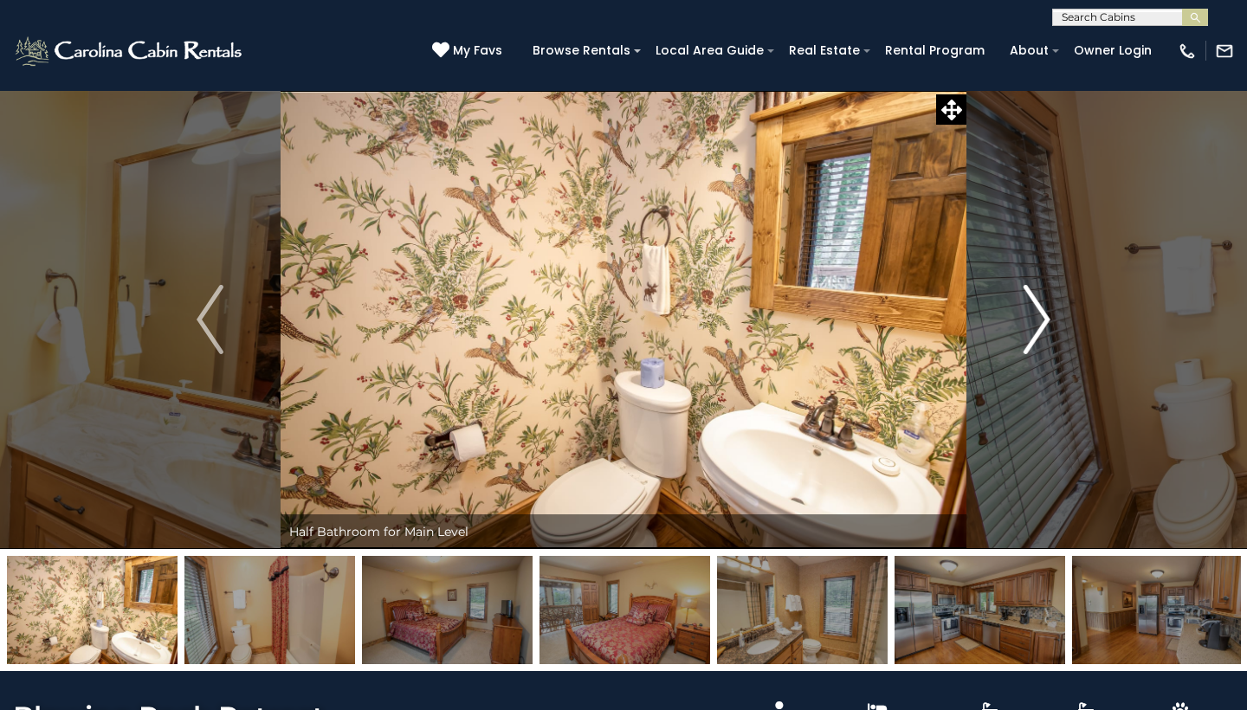
click at [1044, 313] on img "Next" at bounding box center [1037, 319] width 26 height 69
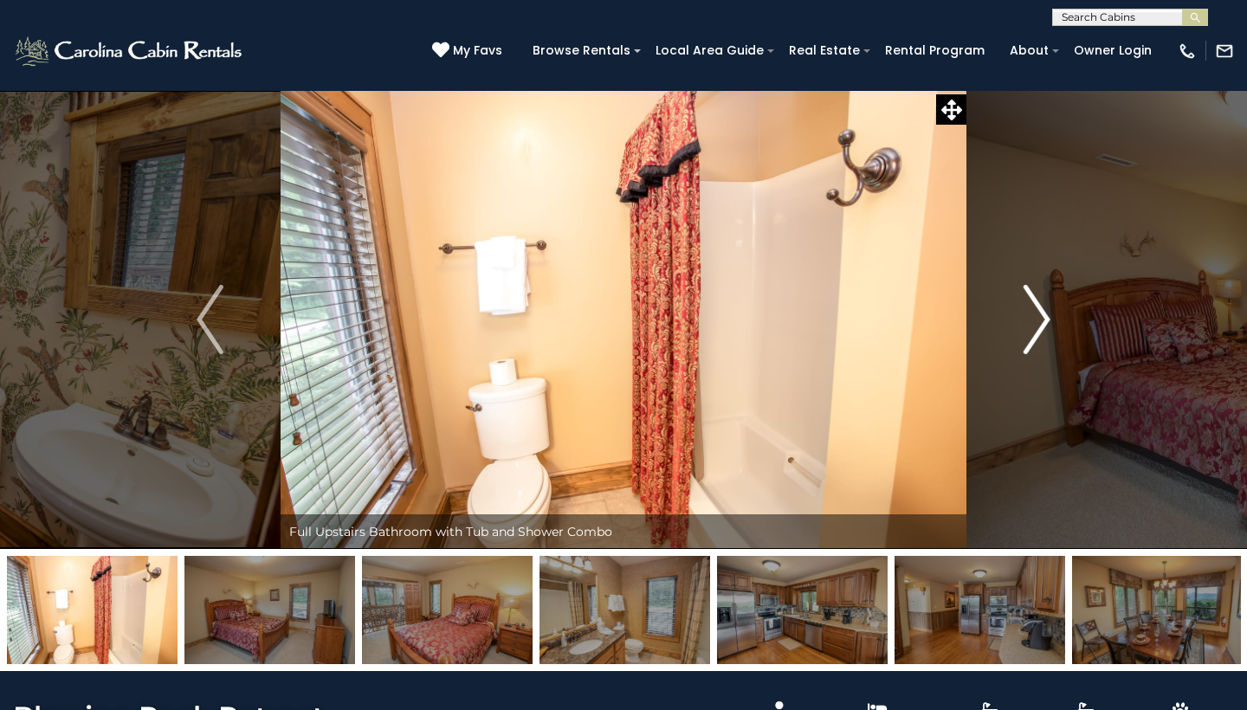
click at [1044, 313] on img "Next" at bounding box center [1037, 319] width 26 height 69
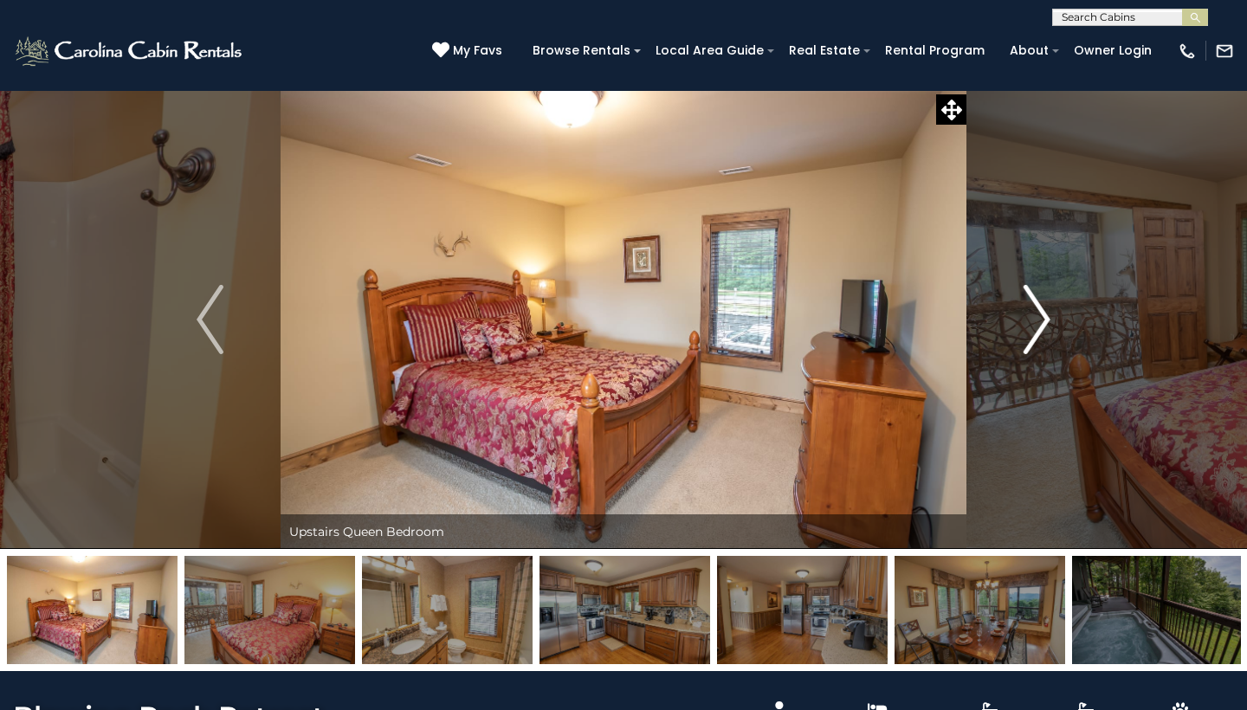
click at [1044, 313] on img "Next" at bounding box center [1037, 319] width 26 height 69
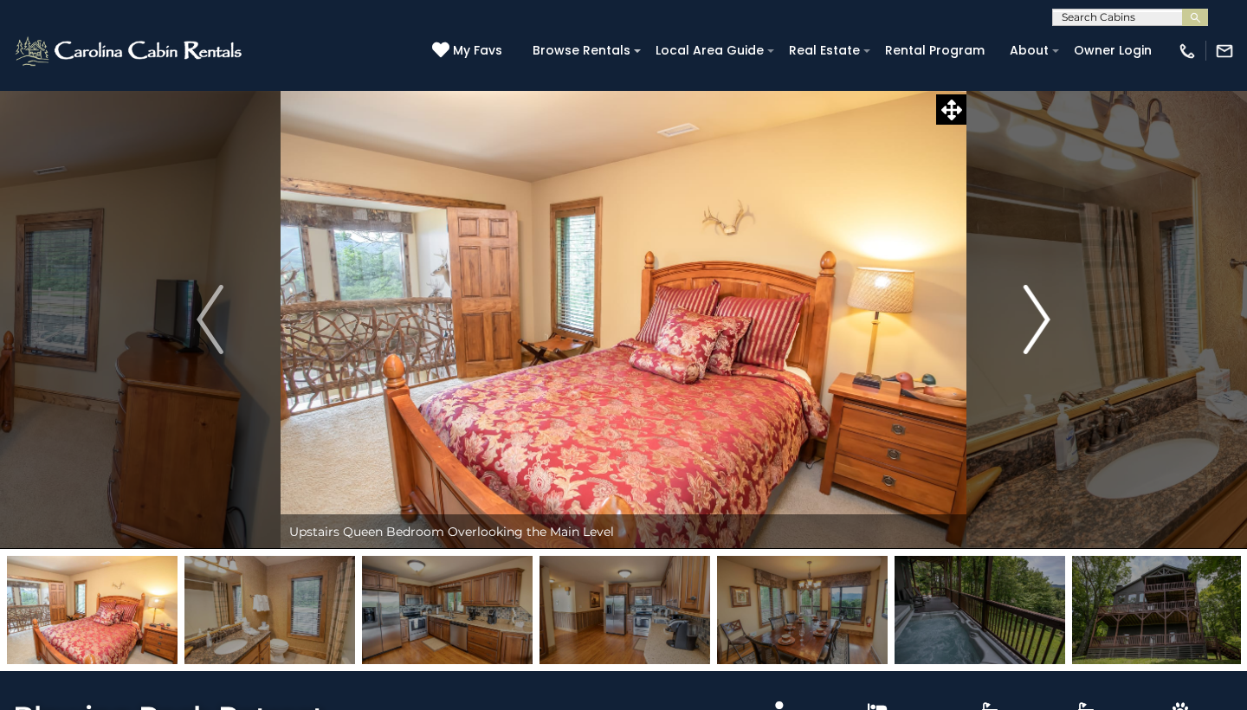
click at [1044, 313] on img "Next" at bounding box center [1037, 319] width 26 height 69
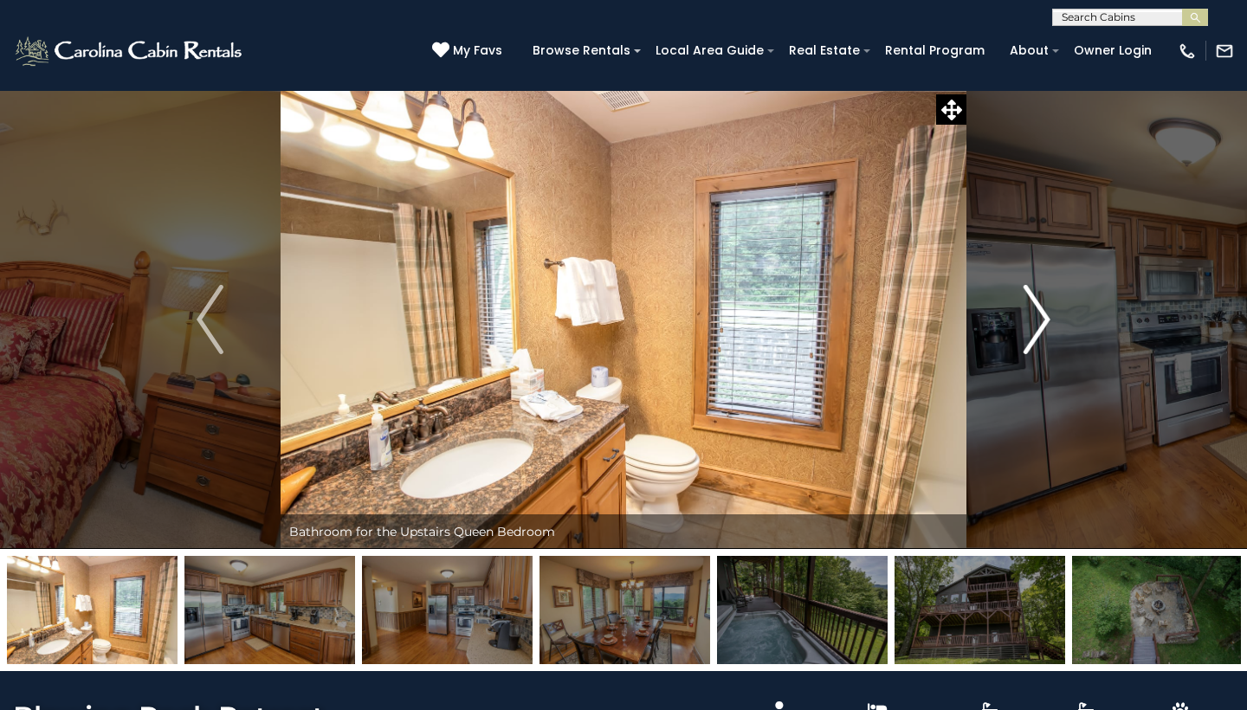
click at [1044, 313] on img "Next" at bounding box center [1037, 319] width 26 height 69
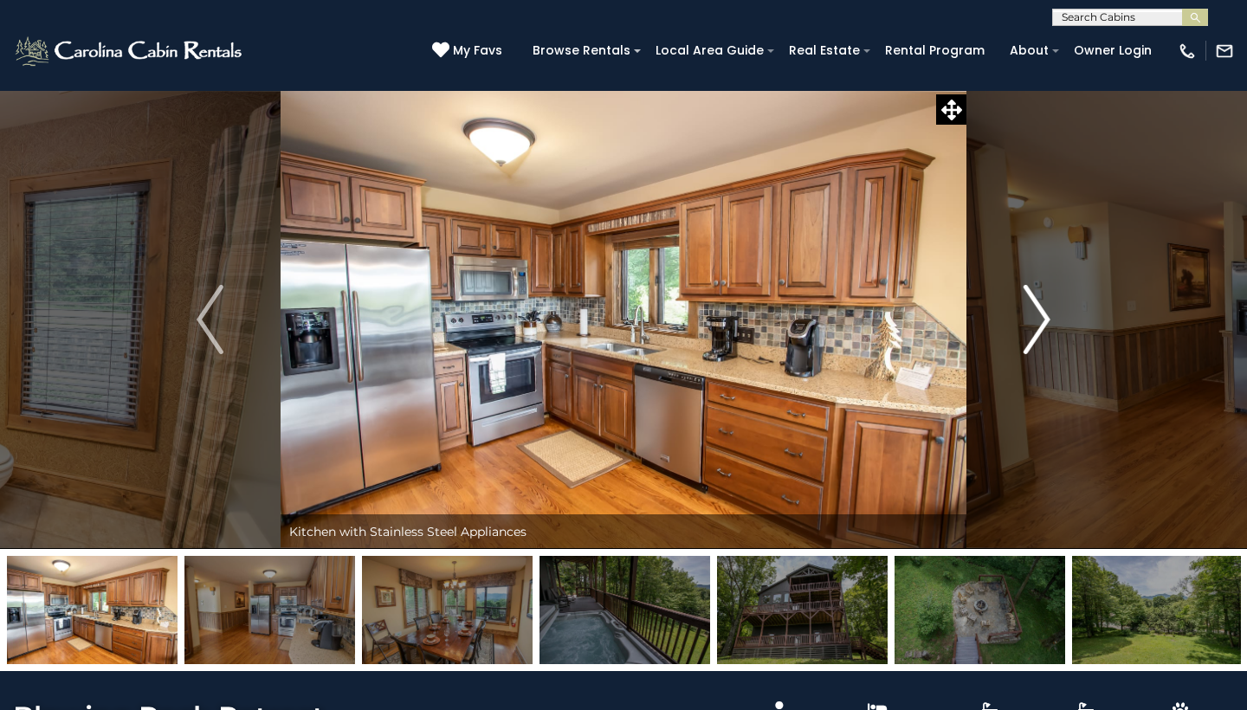
click at [1044, 313] on img "Next" at bounding box center [1037, 319] width 26 height 69
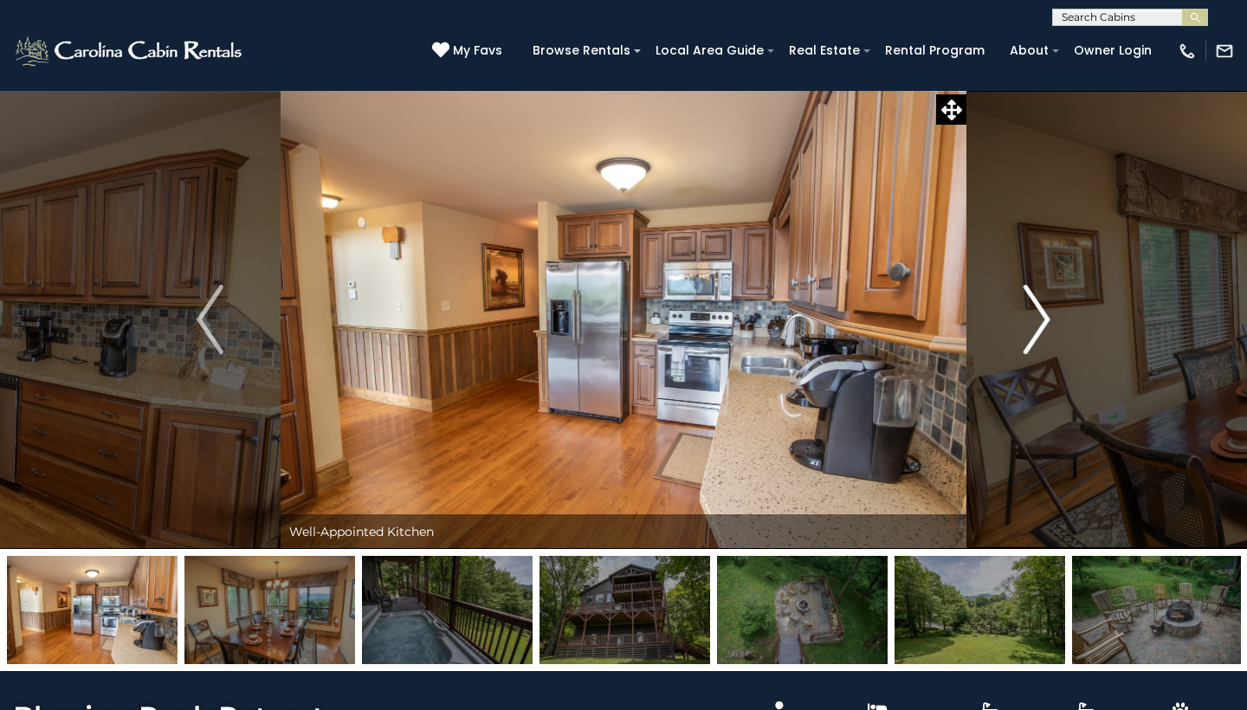
click at [1044, 313] on img "Next" at bounding box center [1037, 319] width 26 height 69
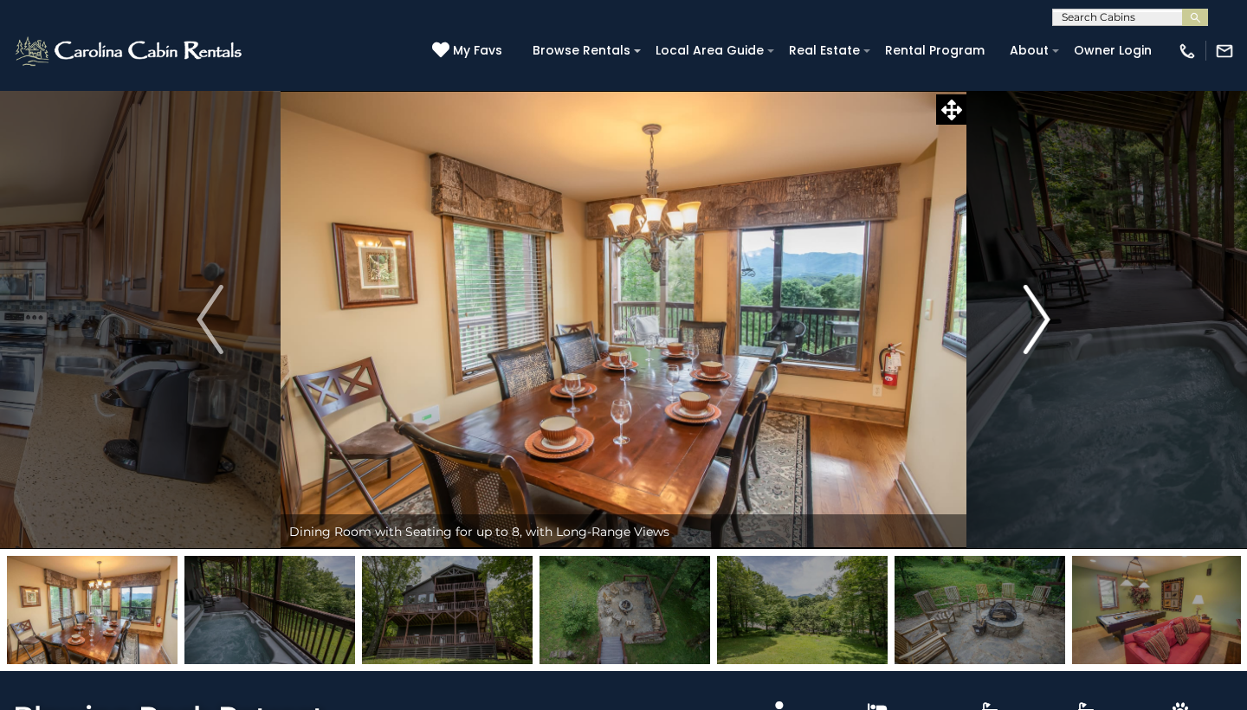
click at [1044, 313] on img "Next" at bounding box center [1037, 319] width 26 height 69
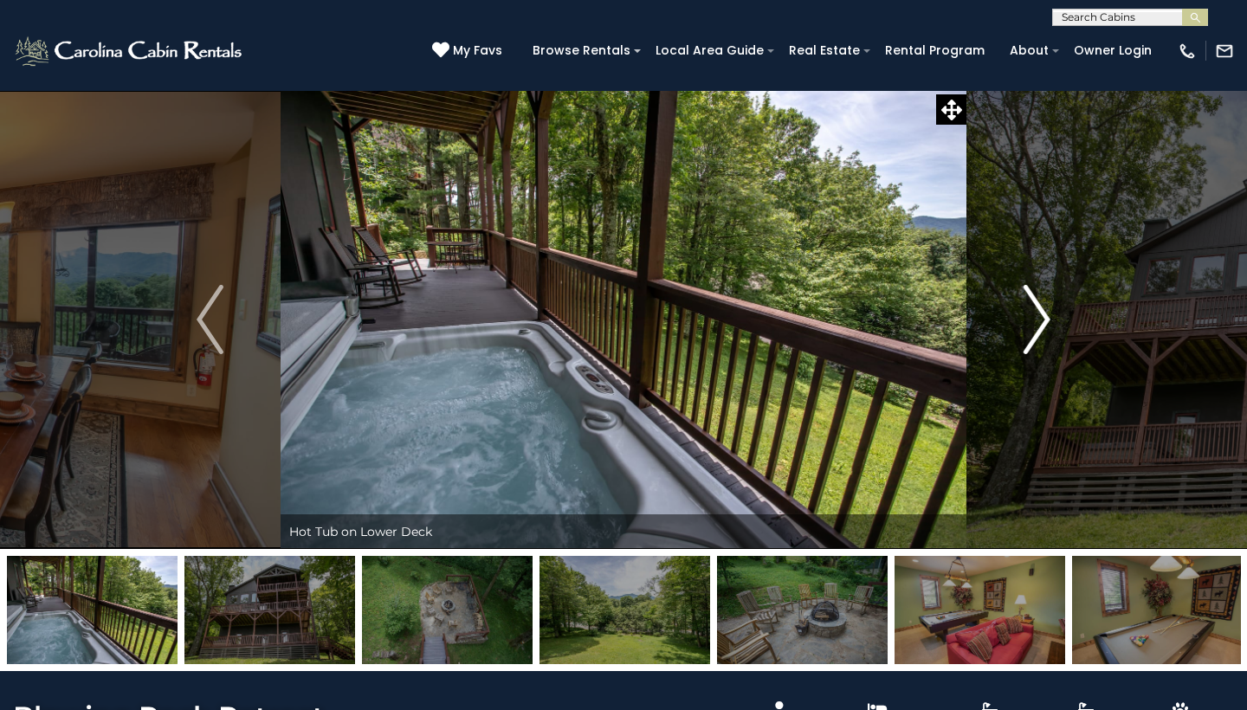
click at [1044, 313] on img "Next" at bounding box center [1037, 319] width 26 height 69
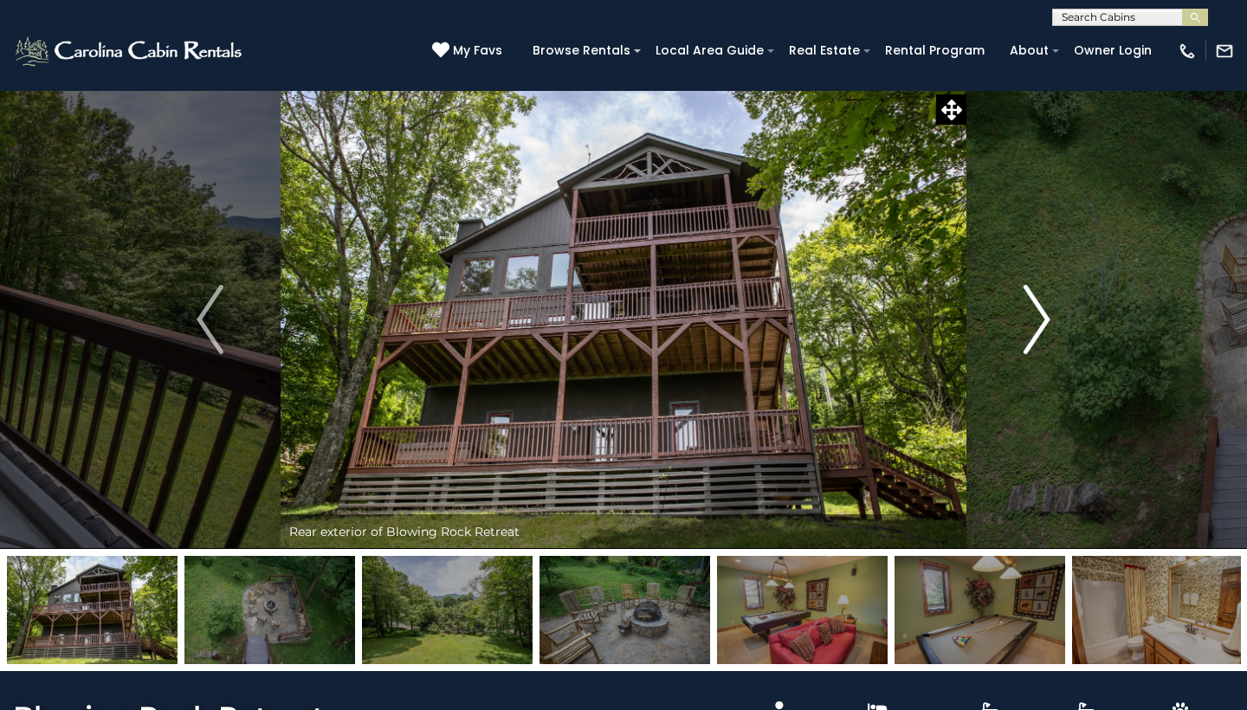
click at [1044, 313] on img "Next" at bounding box center [1037, 319] width 26 height 69
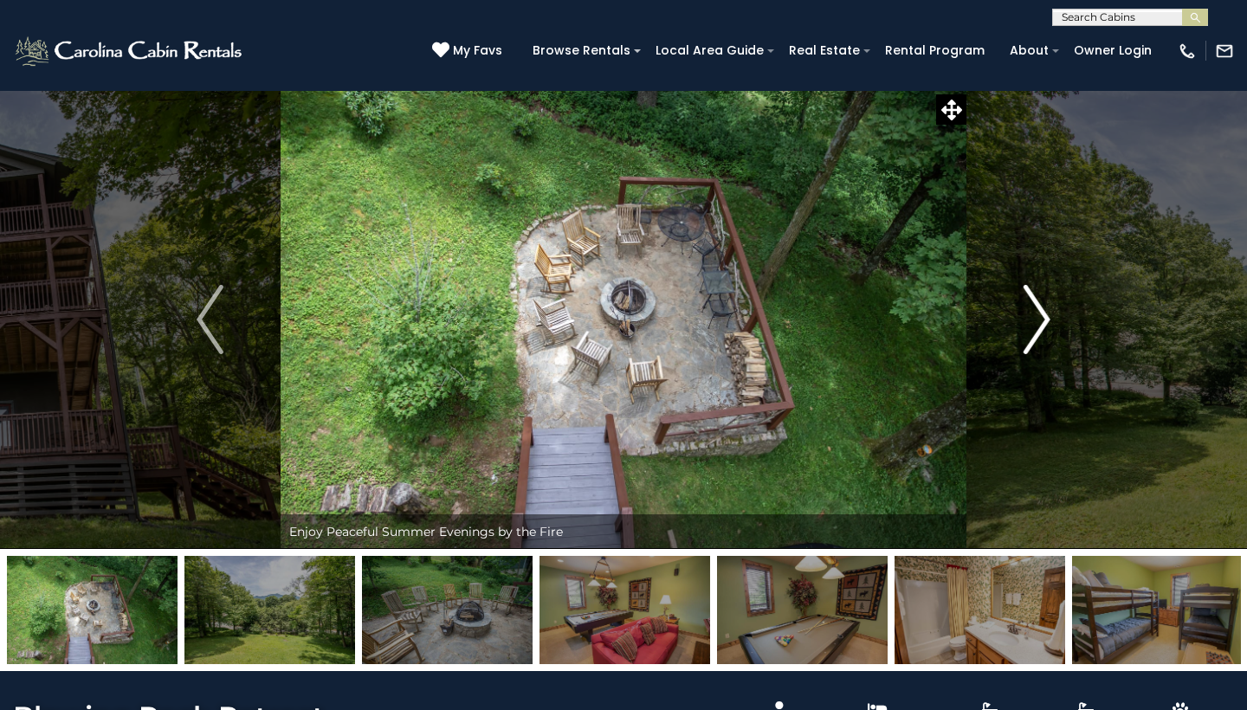
click at [1044, 313] on img "Next" at bounding box center [1037, 319] width 26 height 69
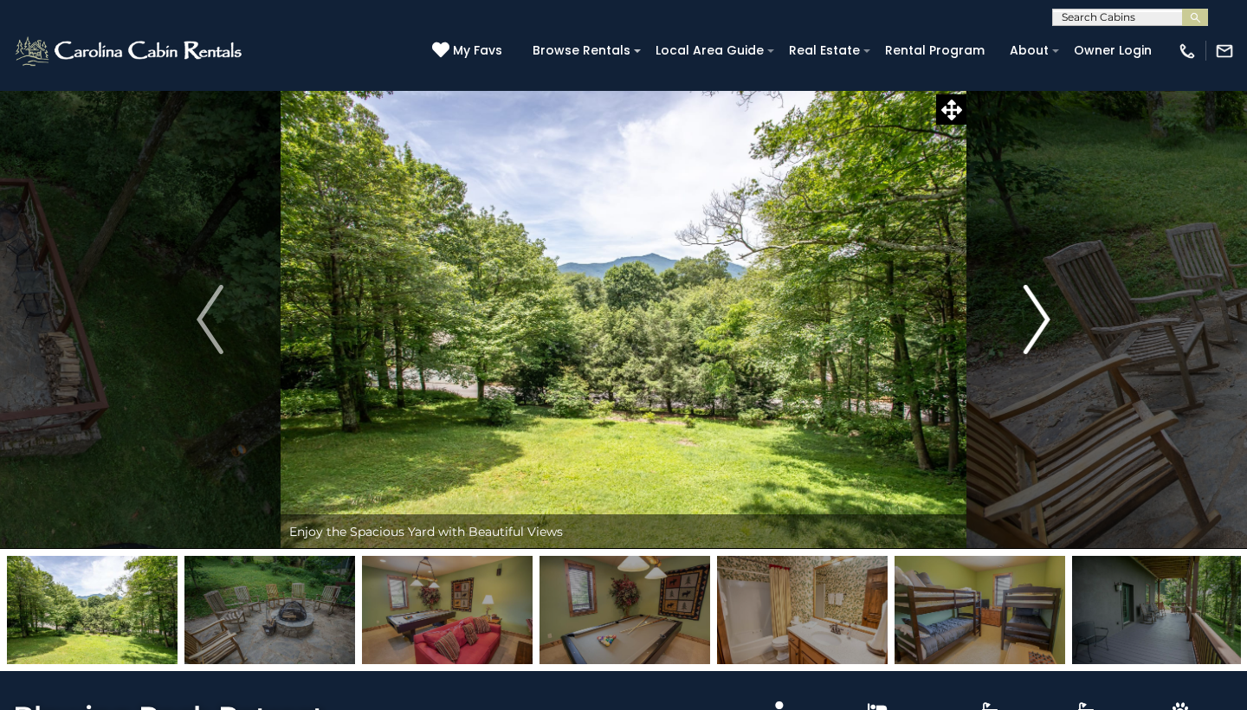
click at [1044, 313] on img "Next" at bounding box center [1037, 319] width 26 height 69
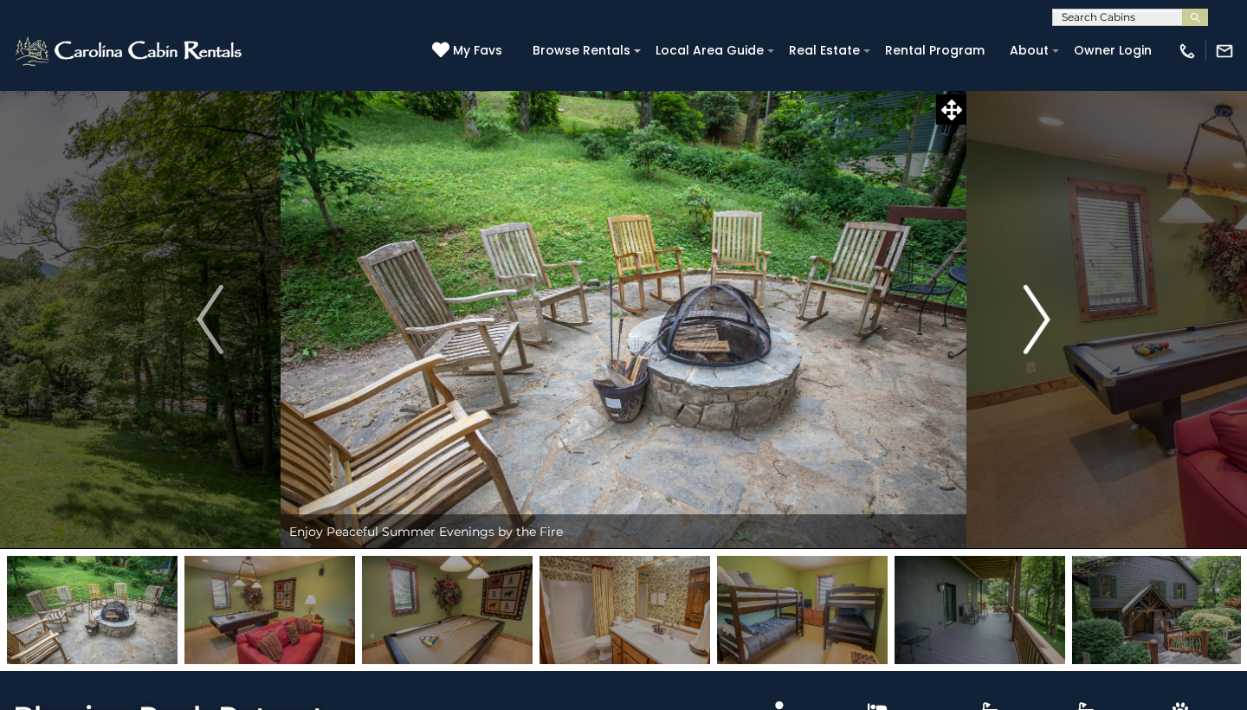
click at [1044, 313] on img "Next" at bounding box center [1037, 319] width 26 height 69
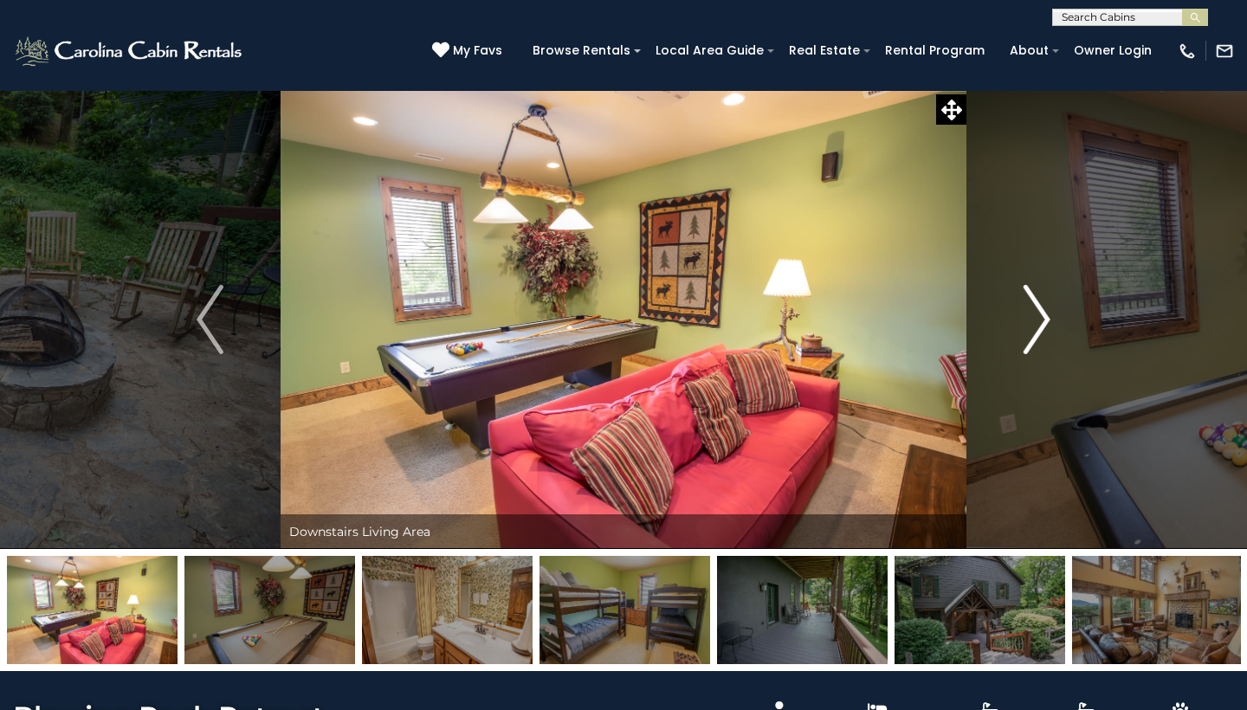
click at [1041, 314] on img "Next" at bounding box center [1037, 319] width 26 height 69
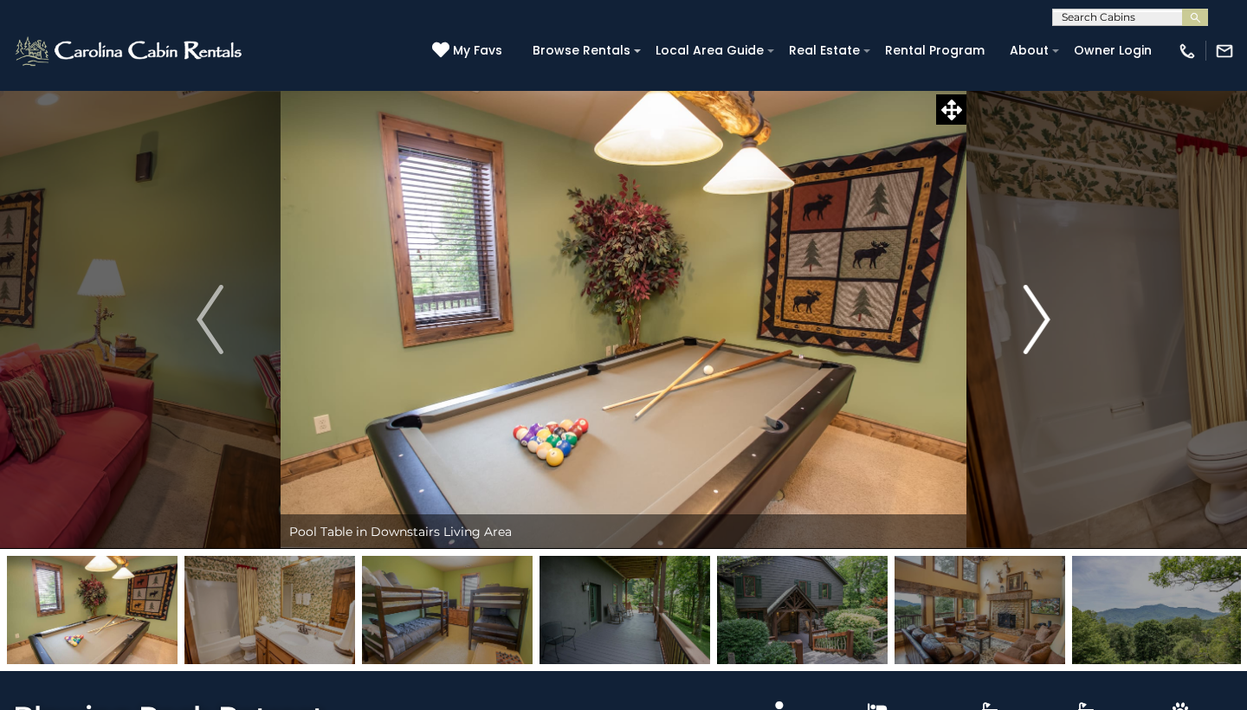
click at [1041, 314] on img "Next" at bounding box center [1037, 319] width 26 height 69
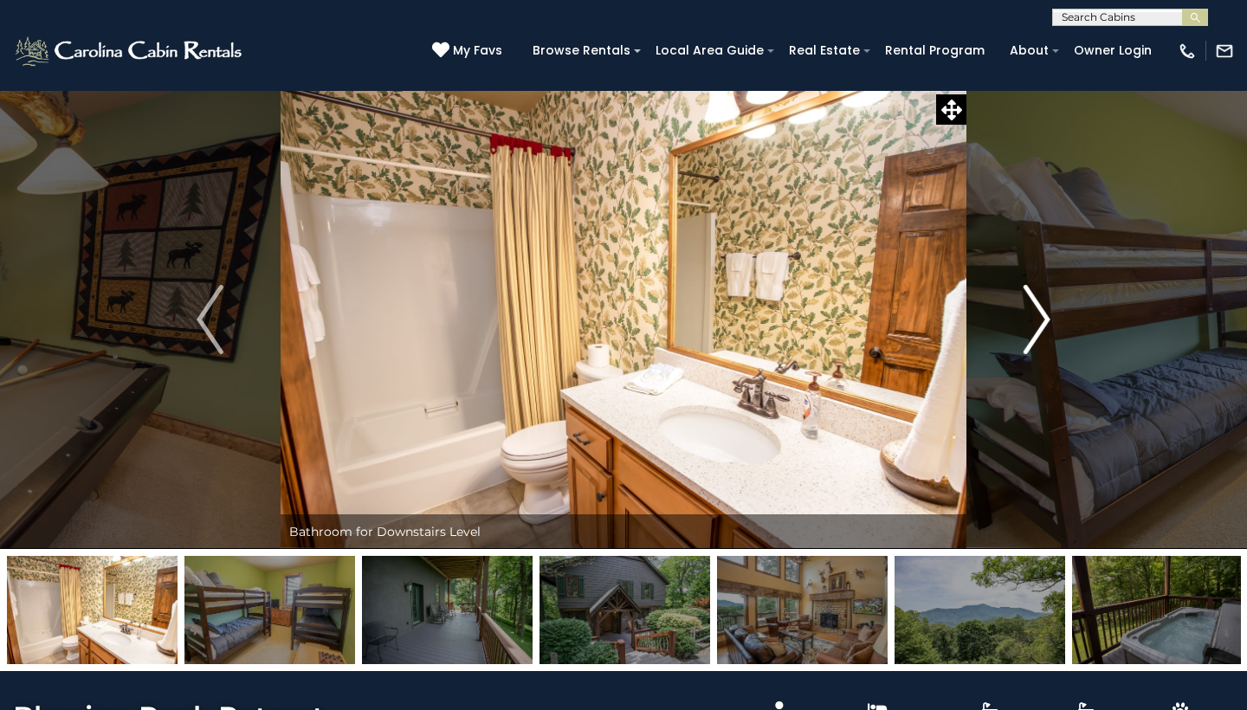
click at [1041, 314] on img "Next" at bounding box center [1037, 319] width 26 height 69
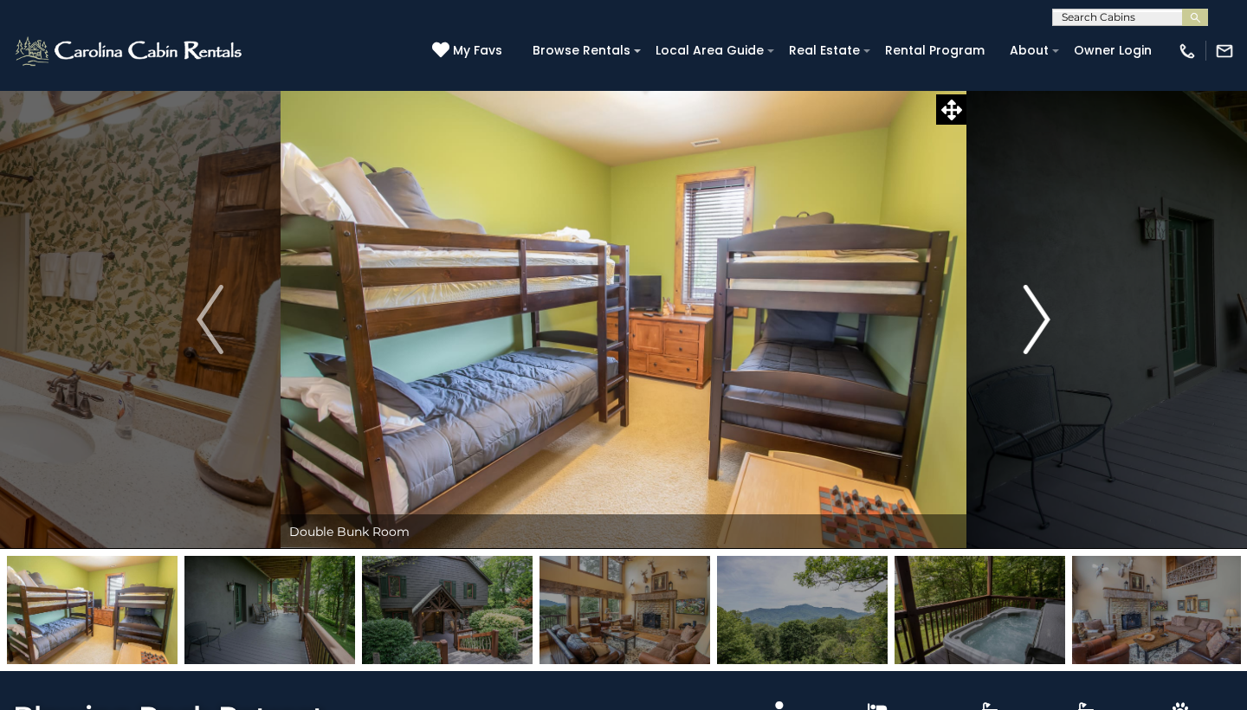
click at [1041, 314] on img "Next" at bounding box center [1037, 319] width 26 height 69
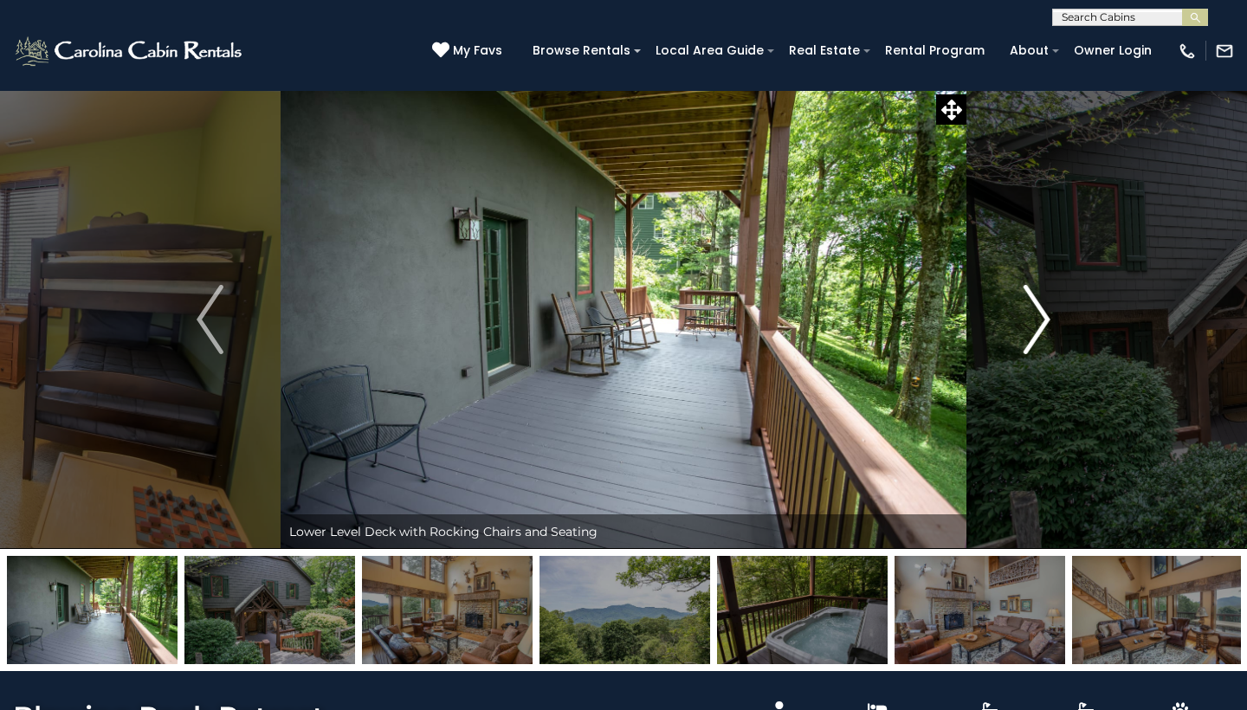
click at [1041, 314] on img "Next" at bounding box center [1037, 319] width 26 height 69
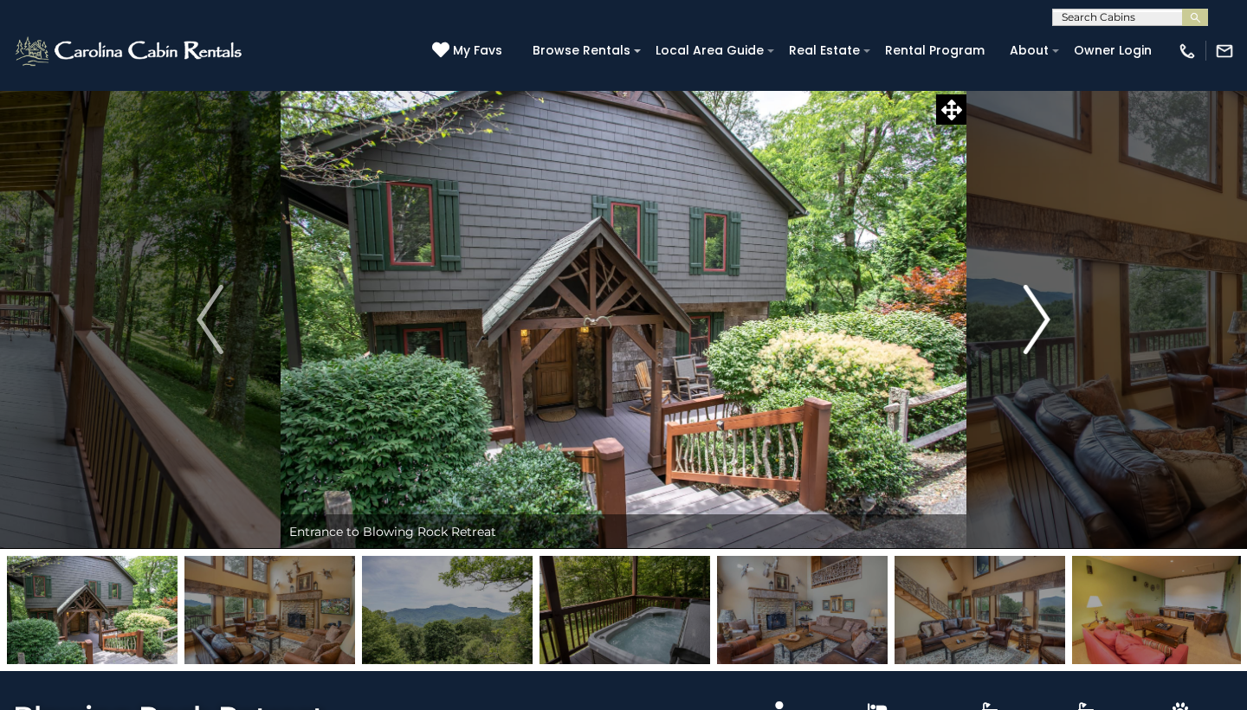
click at [1041, 314] on img "Next" at bounding box center [1037, 319] width 26 height 69
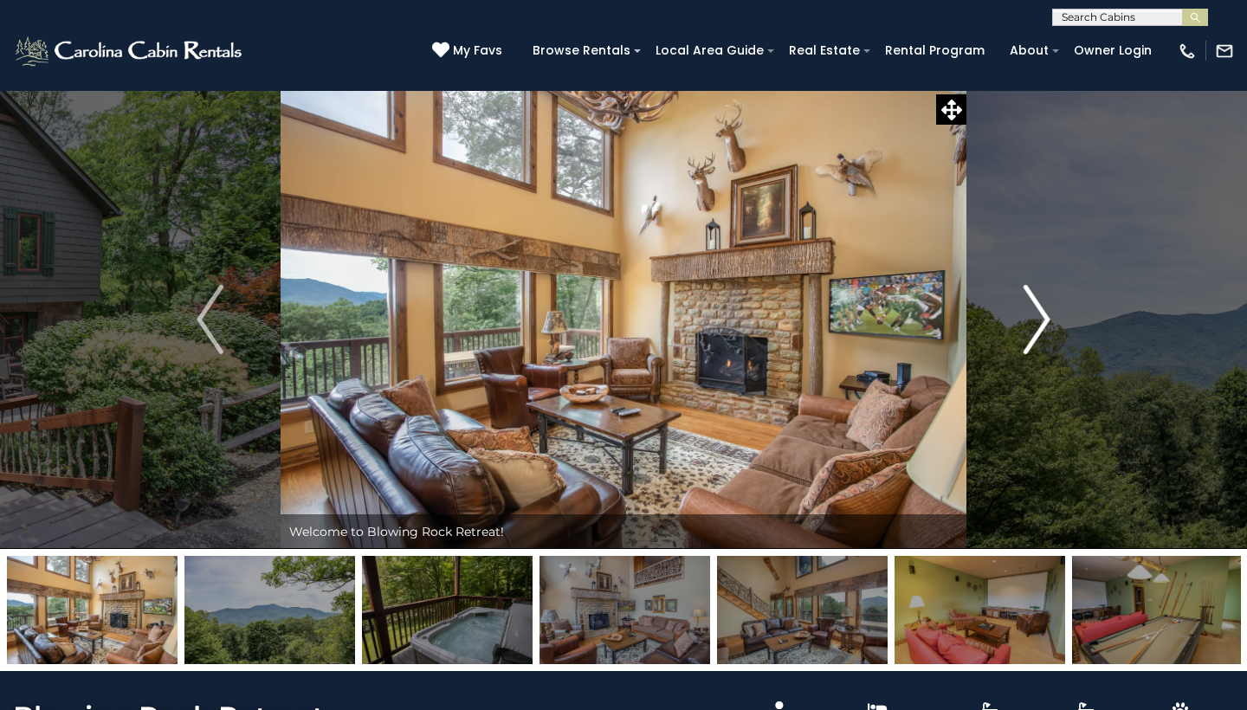
click at [1041, 314] on img "Next" at bounding box center [1037, 319] width 26 height 69
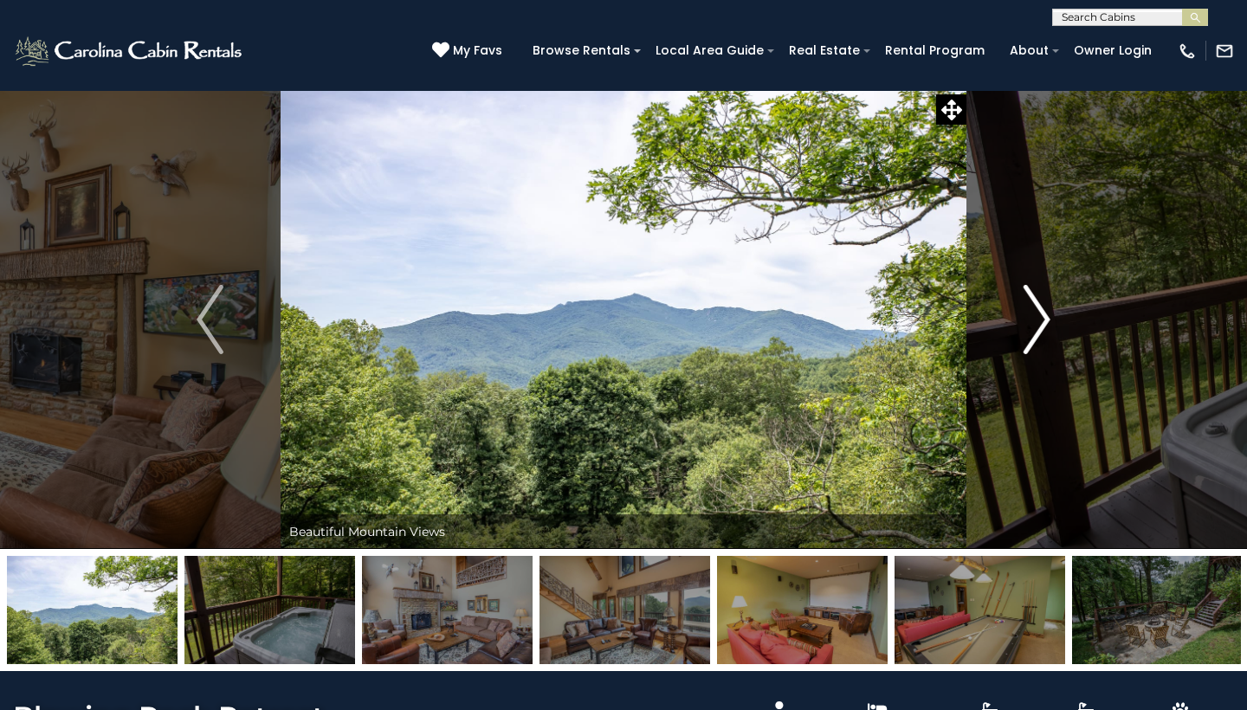
click at [1041, 314] on img "Next" at bounding box center [1037, 319] width 26 height 69
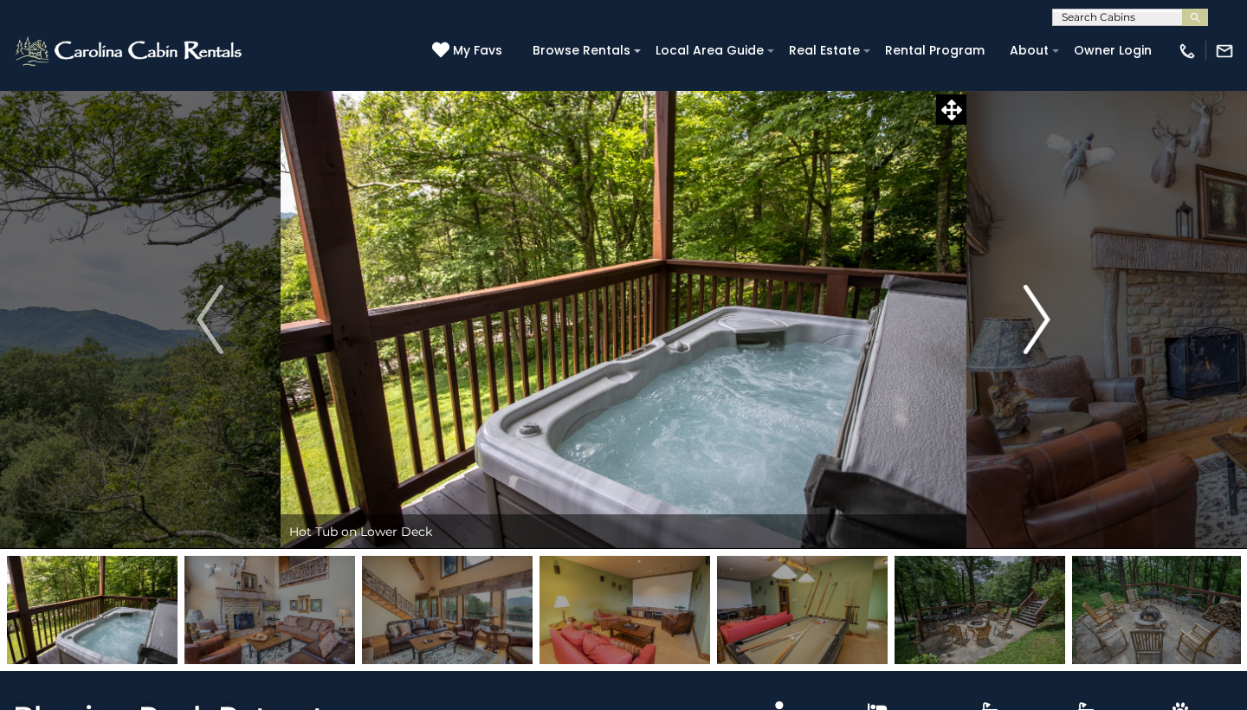
click at [1041, 314] on img "Next" at bounding box center [1037, 319] width 26 height 69
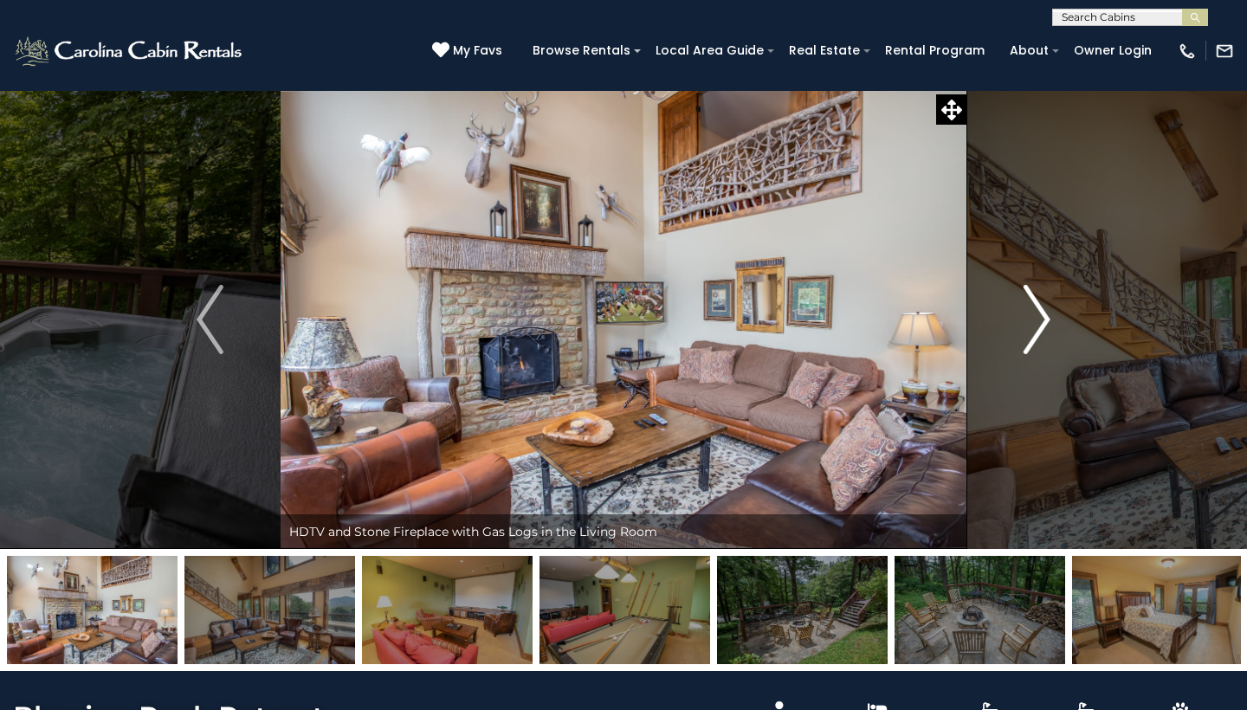
click at [1041, 314] on img "Next" at bounding box center [1037, 319] width 26 height 69
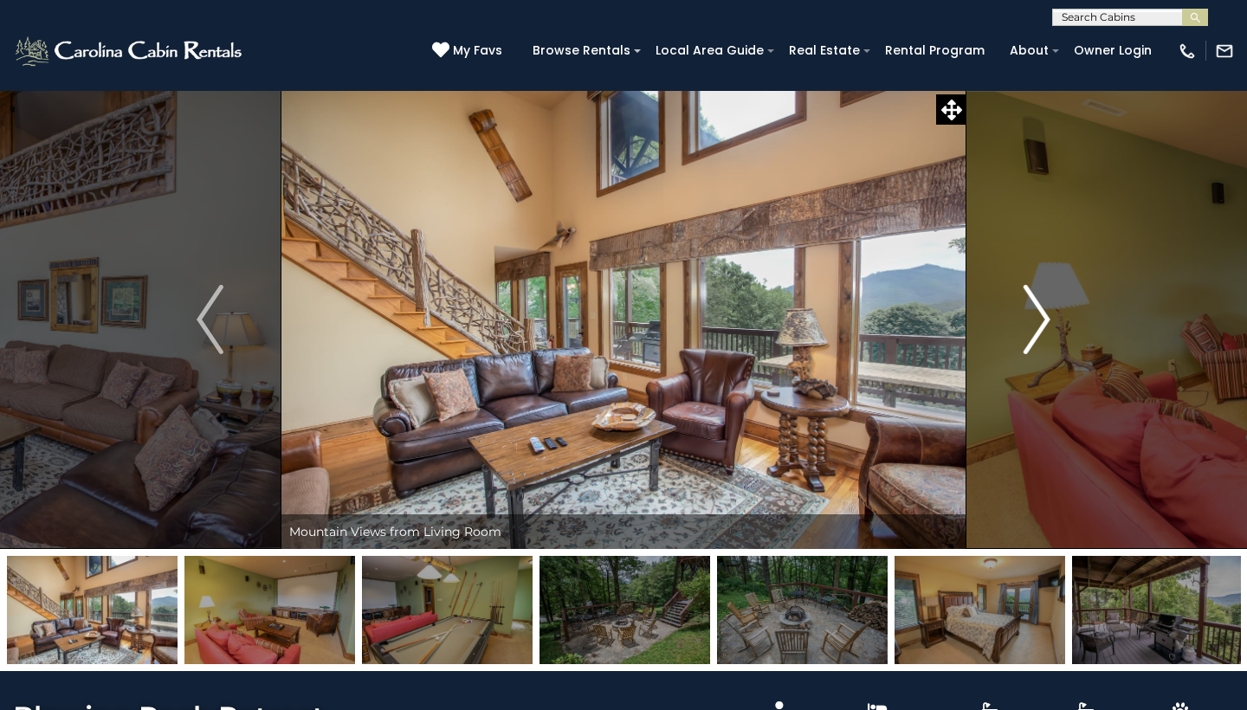
click at [1041, 314] on img "Next" at bounding box center [1037, 319] width 26 height 69
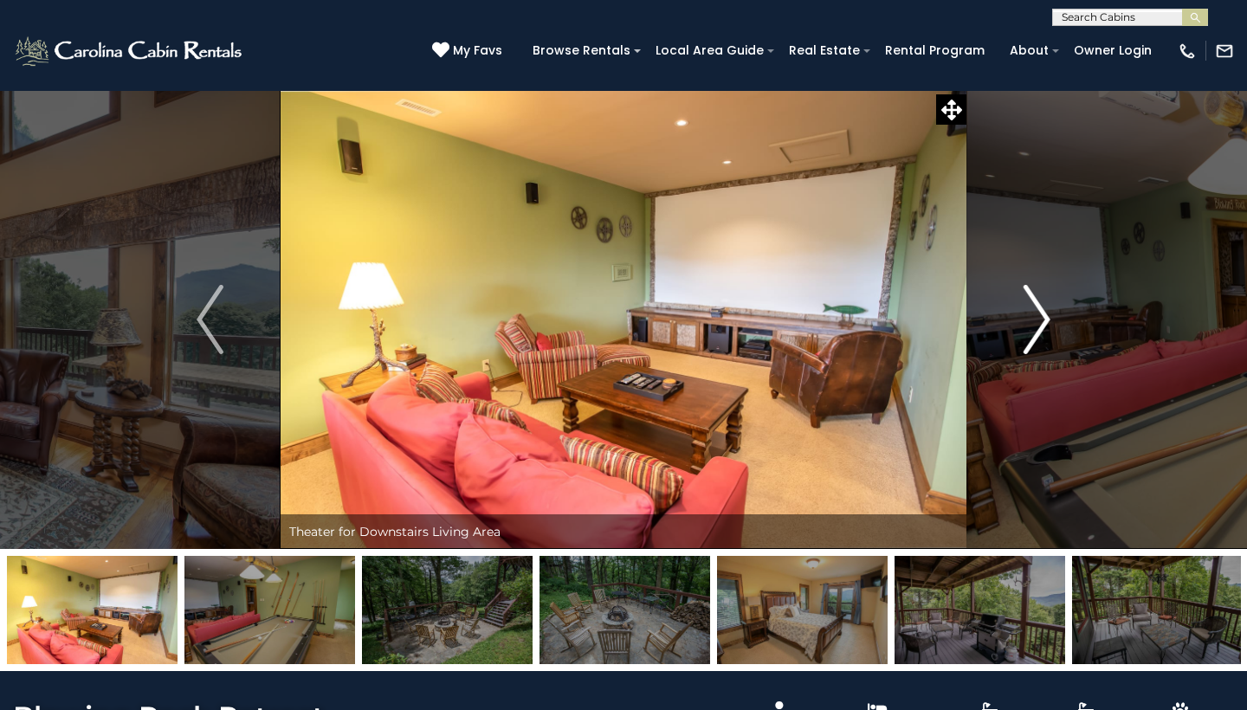
click at [1041, 314] on img "Next" at bounding box center [1037, 319] width 26 height 69
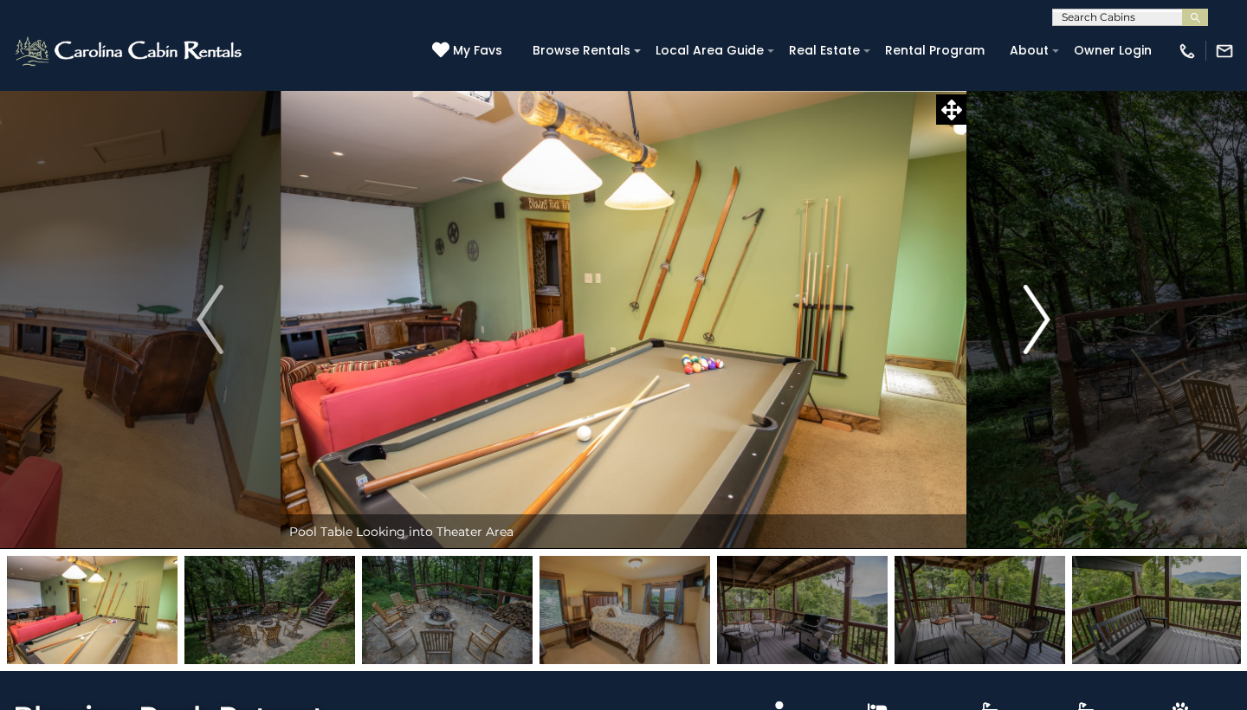
click at [1041, 314] on img "Next" at bounding box center [1037, 319] width 26 height 69
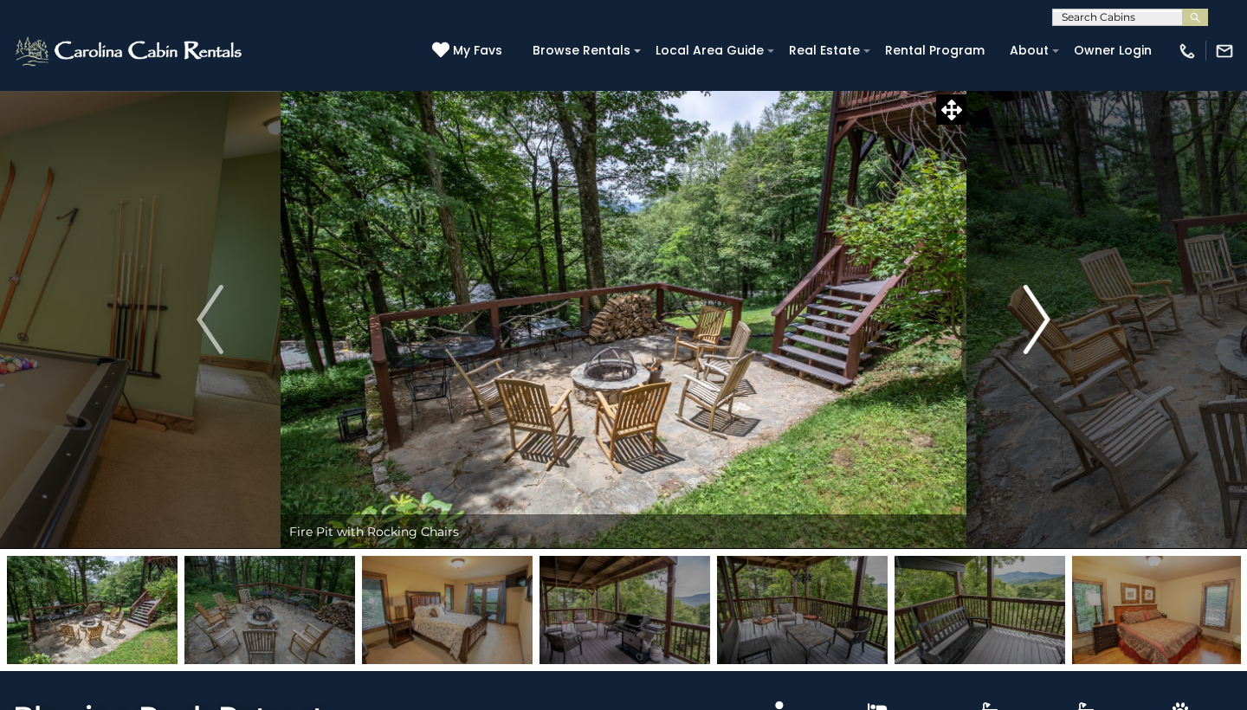
click at [1041, 314] on img "Next" at bounding box center [1037, 319] width 26 height 69
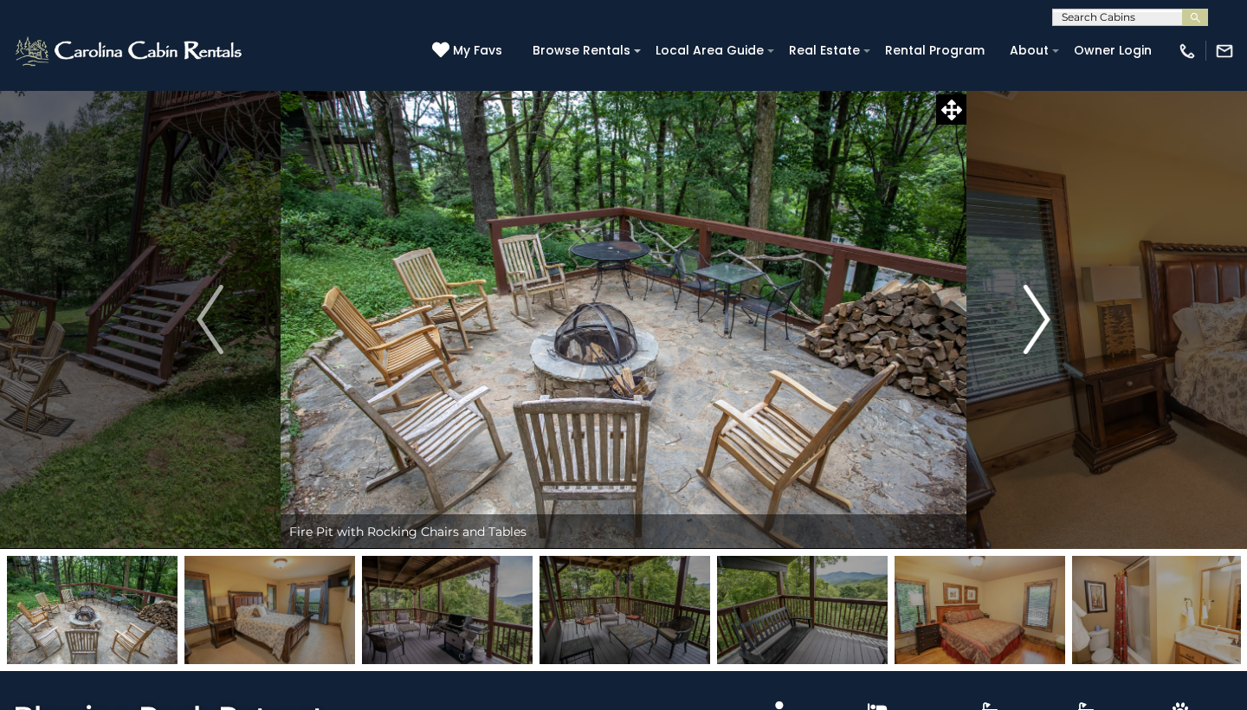
click at [1041, 314] on img "Next" at bounding box center [1037, 319] width 26 height 69
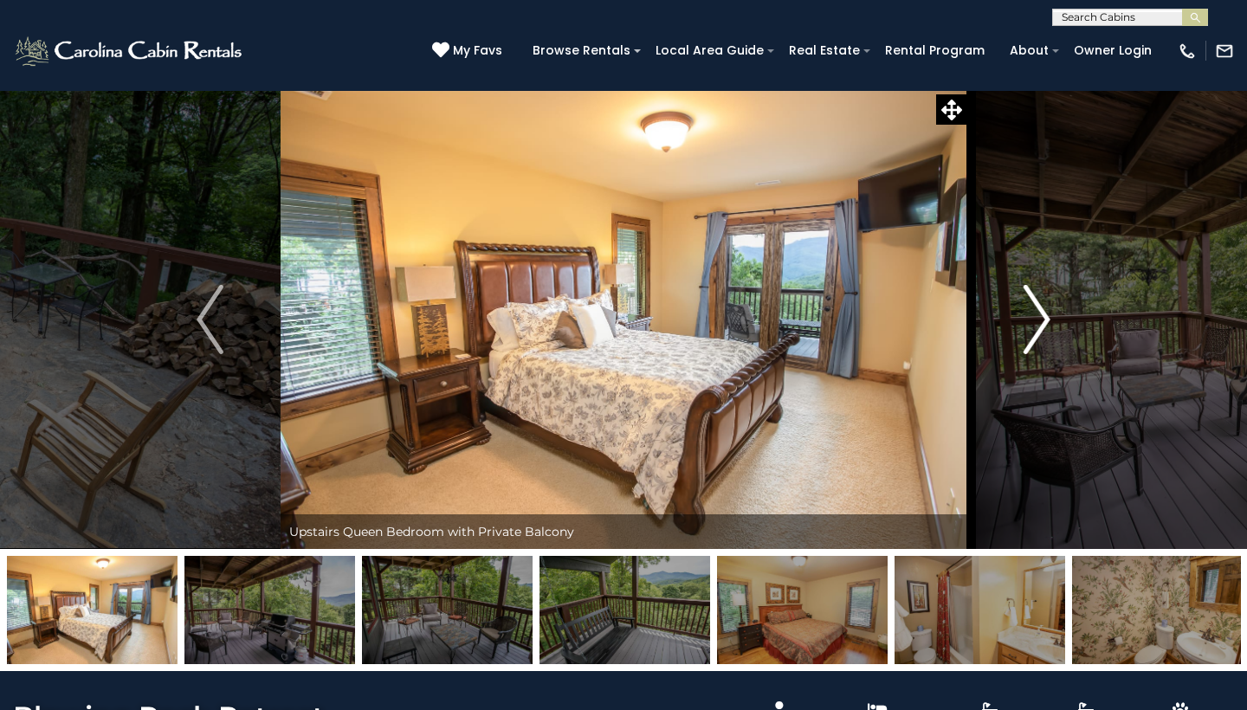
click at [1041, 314] on img "Next" at bounding box center [1037, 319] width 26 height 69
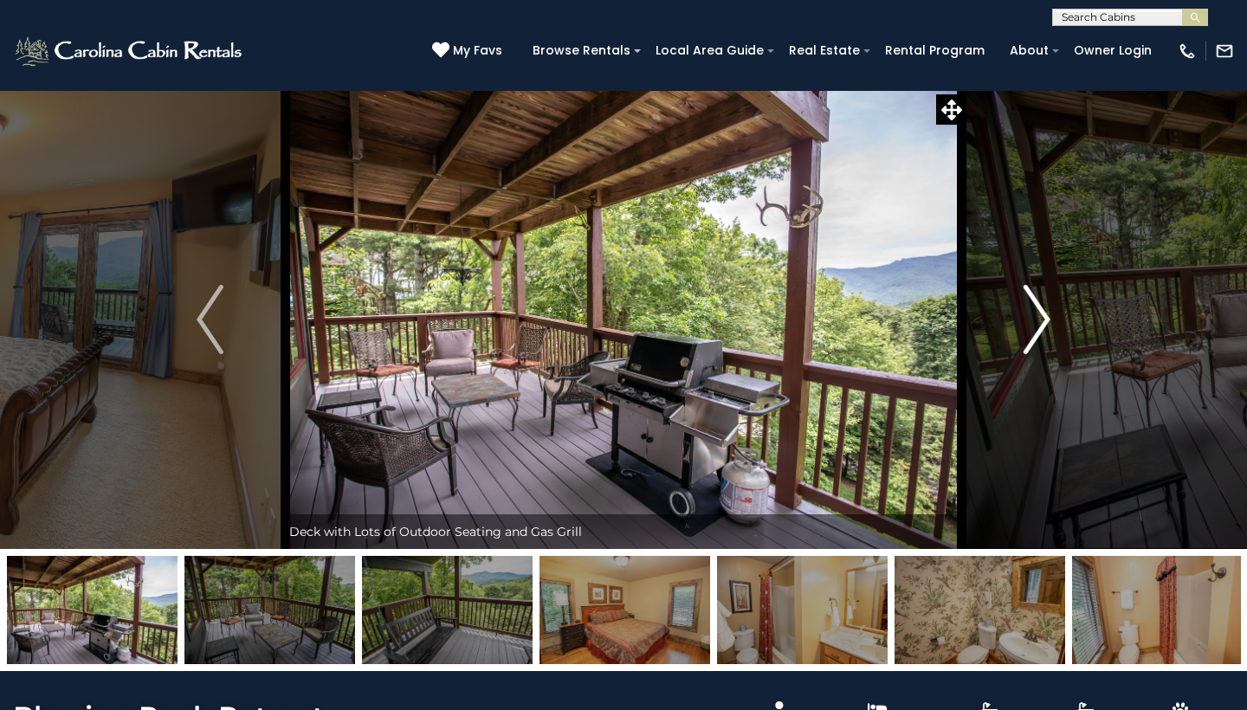
click at [1041, 314] on img "Next" at bounding box center [1037, 319] width 26 height 69
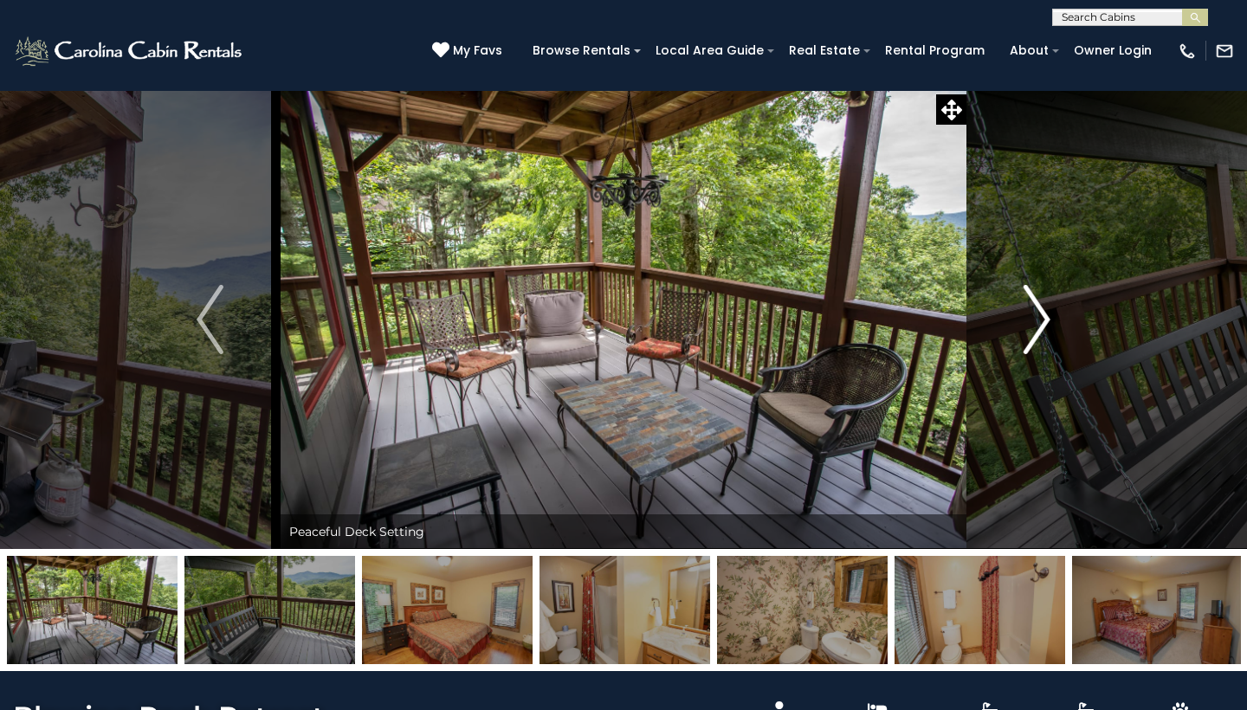
click at [1041, 314] on img "Next" at bounding box center [1037, 319] width 26 height 69
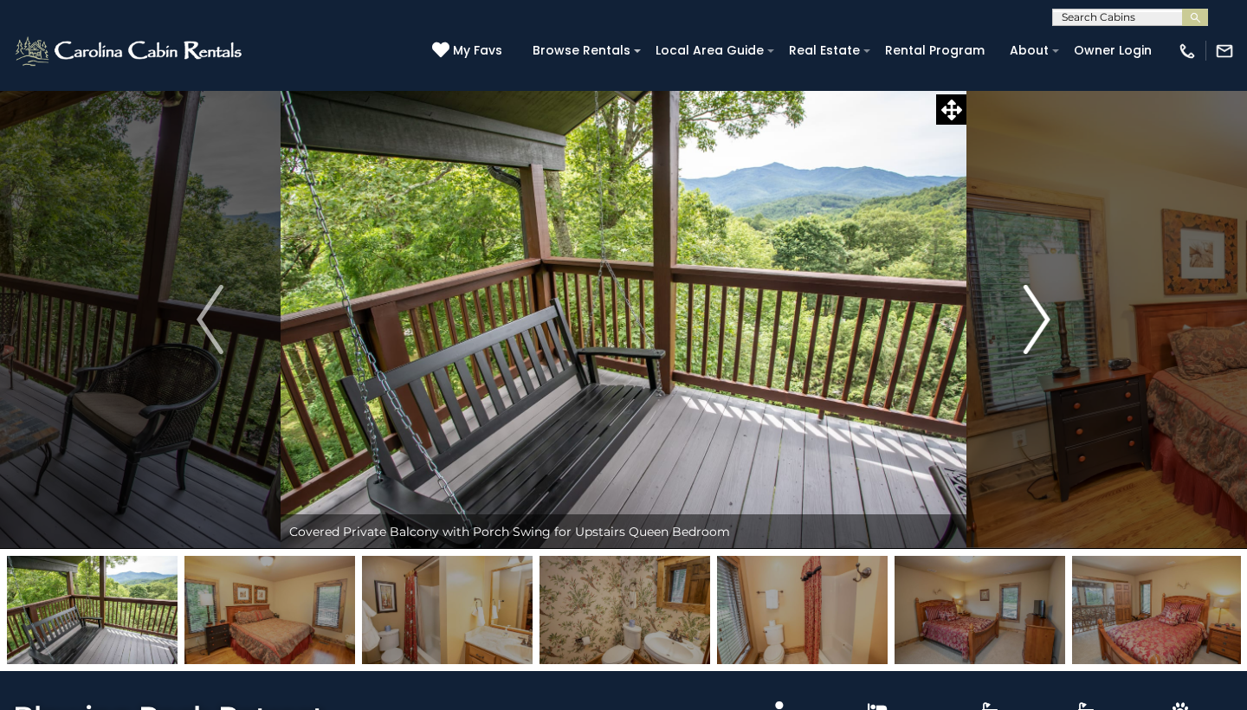
click at [1041, 314] on img "Next" at bounding box center [1037, 319] width 26 height 69
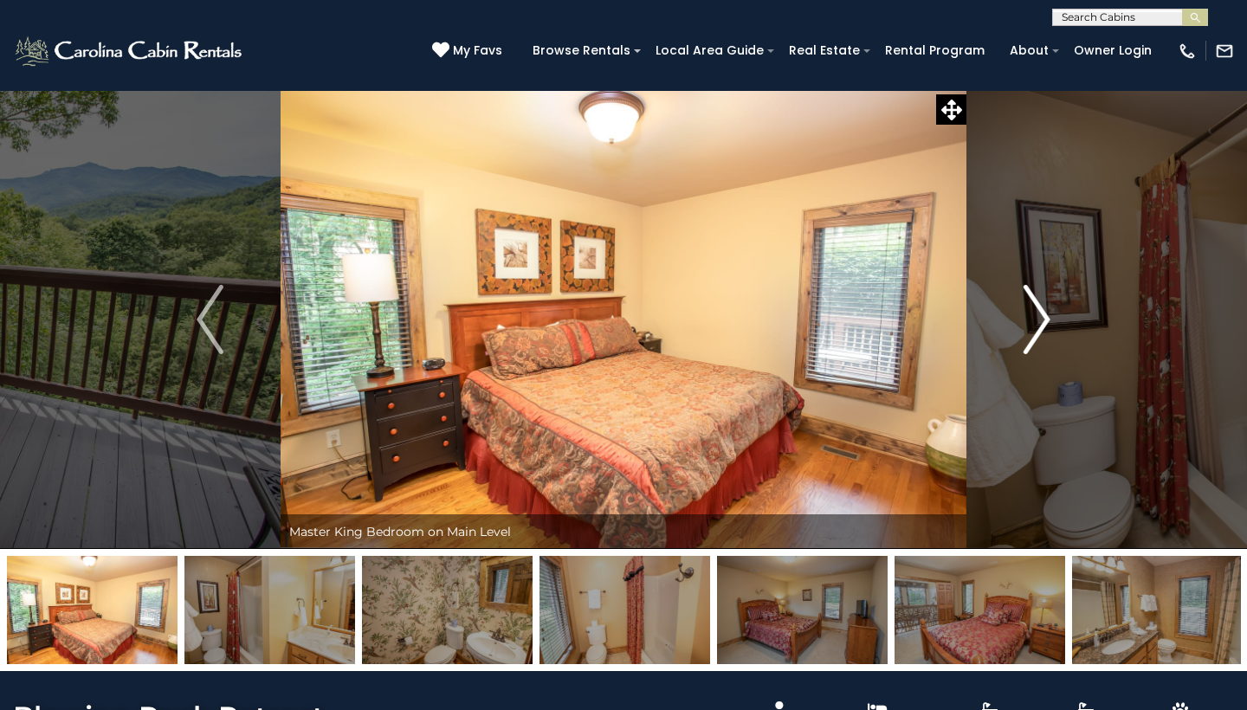
click at [1041, 314] on img "Next" at bounding box center [1037, 319] width 26 height 69
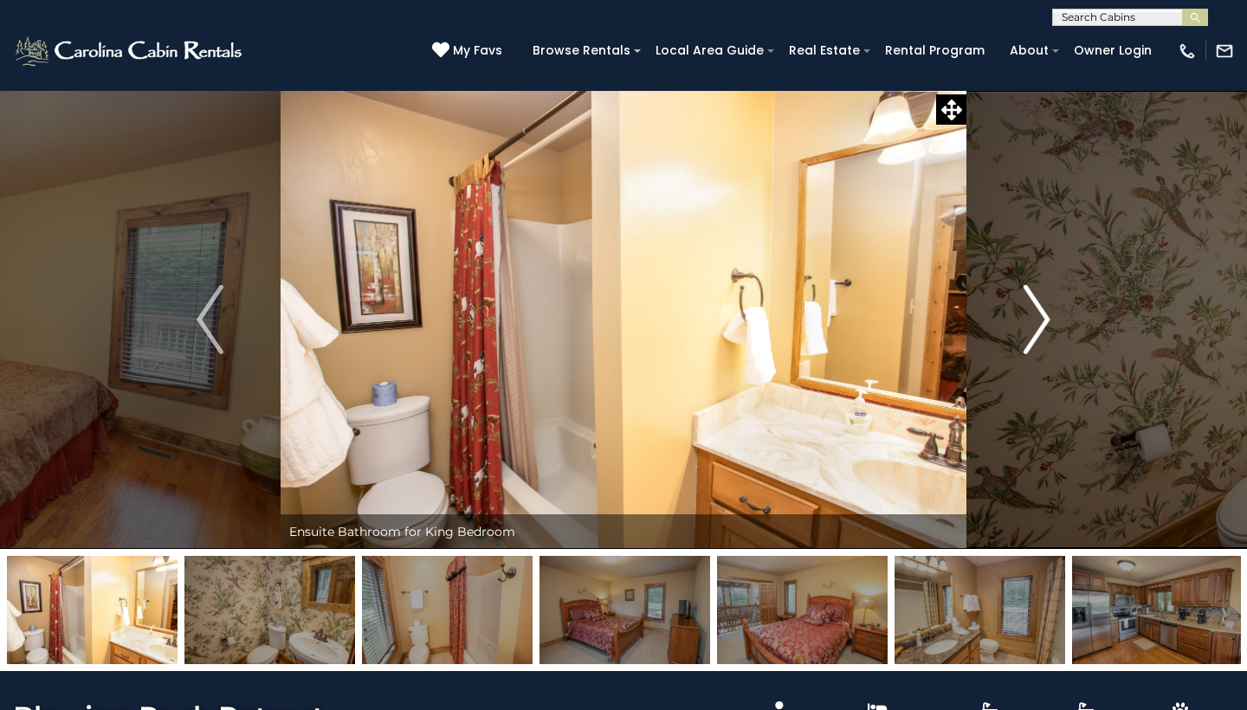
click at [1041, 314] on img "Next" at bounding box center [1037, 319] width 26 height 69
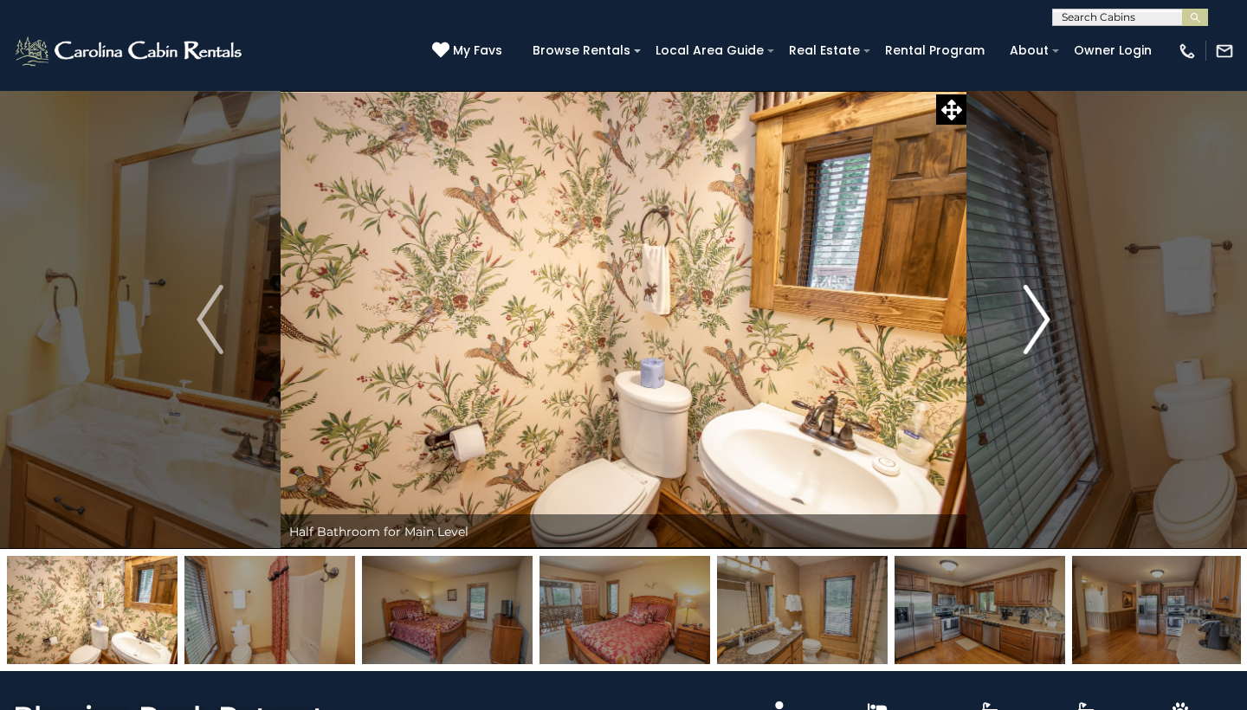
click at [1041, 314] on img "Next" at bounding box center [1037, 319] width 26 height 69
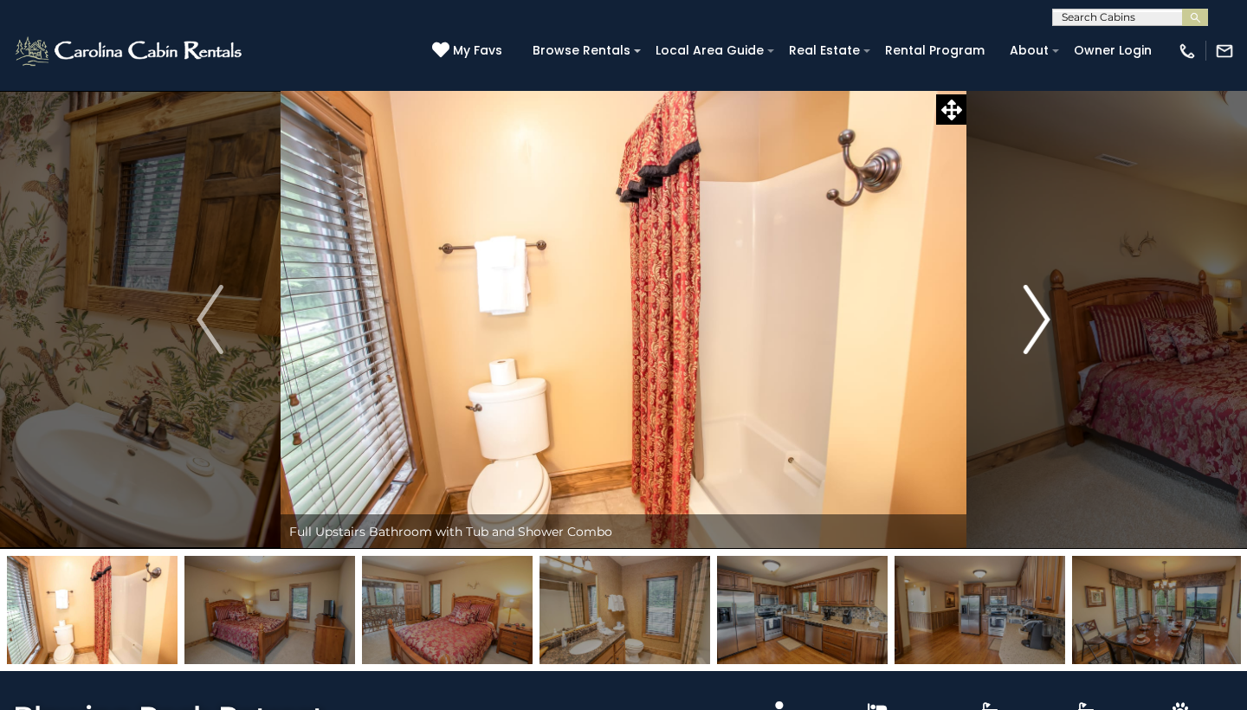
click at [1041, 314] on img "Next" at bounding box center [1037, 319] width 26 height 69
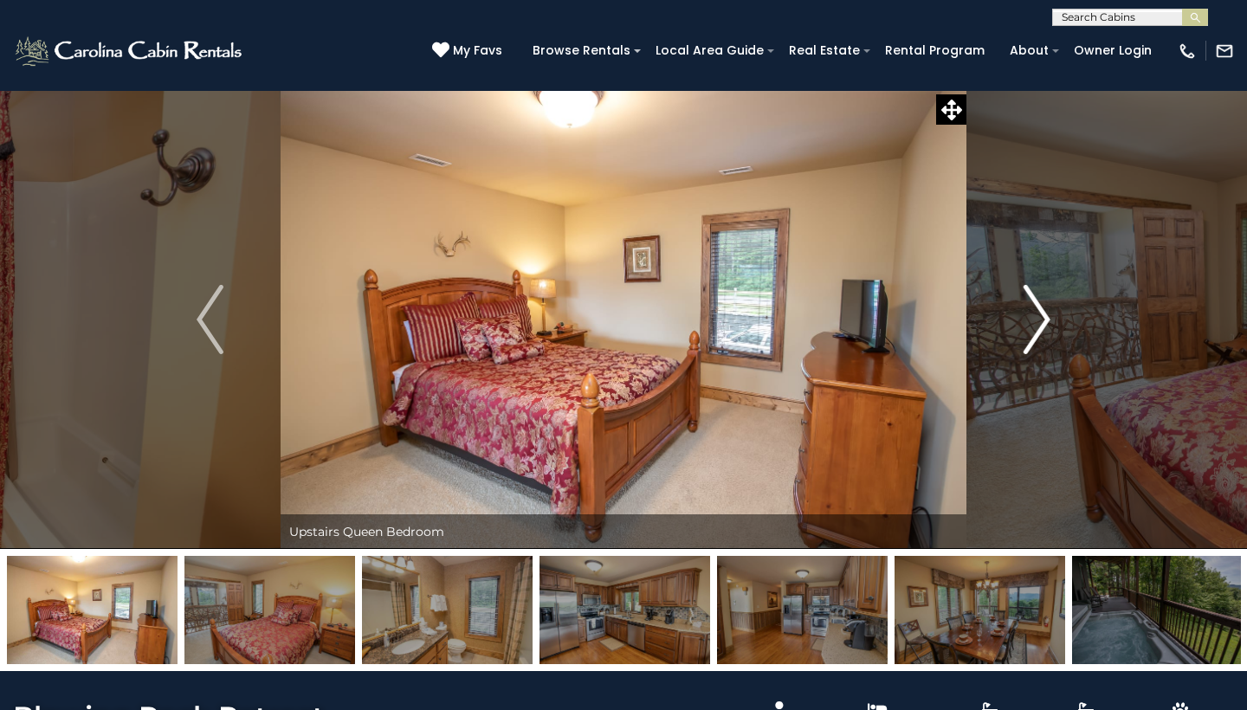
click at [1041, 314] on img "Next" at bounding box center [1037, 319] width 26 height 69
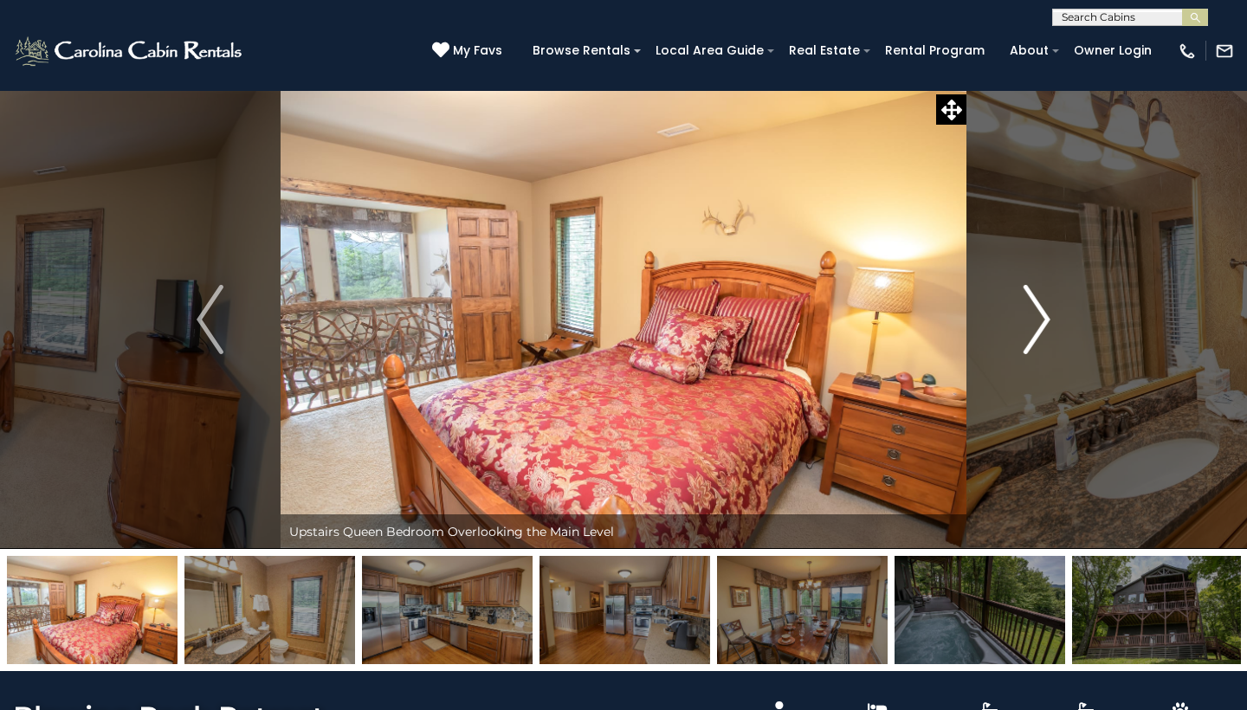
click at [1041, 314] on img "Next" at bounding box center [1037, 319] width 26 height 69
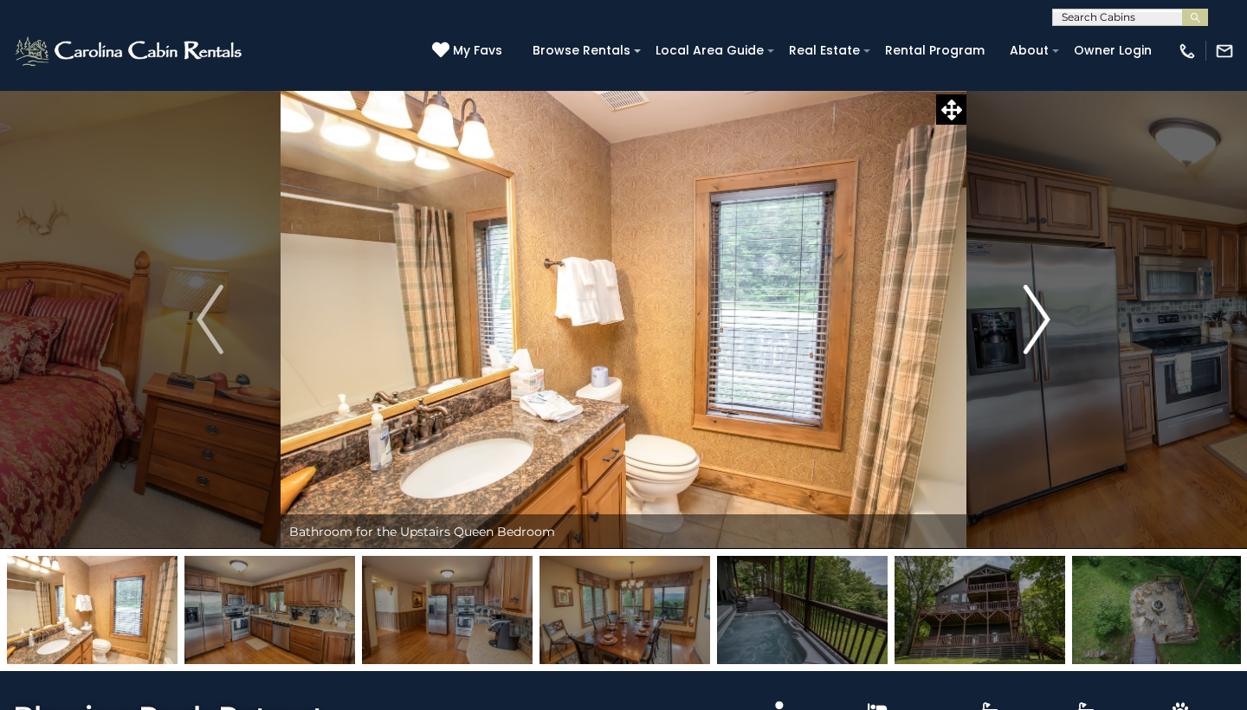
click at [1041, 314] on img "Next" at bounding box center [1037, 319] width 26 height 69
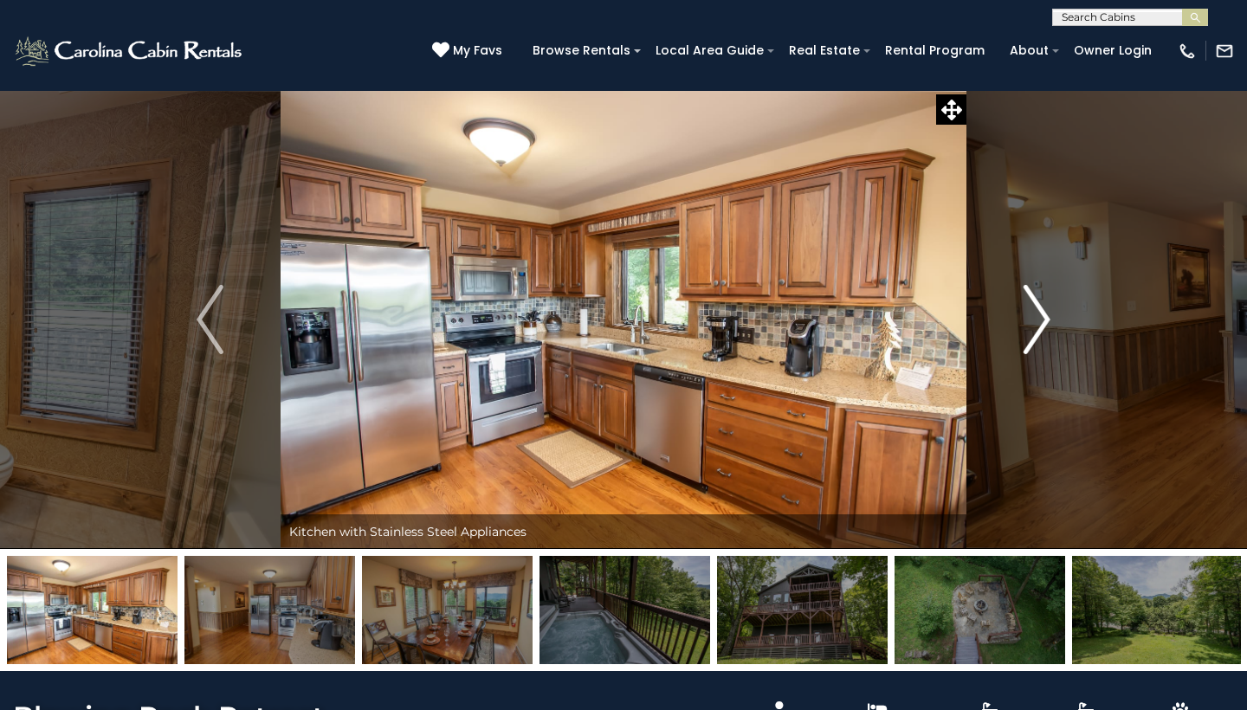
click at [1041, 314] on img "Next" at bounding box center [1037, 319] width 26 height 69
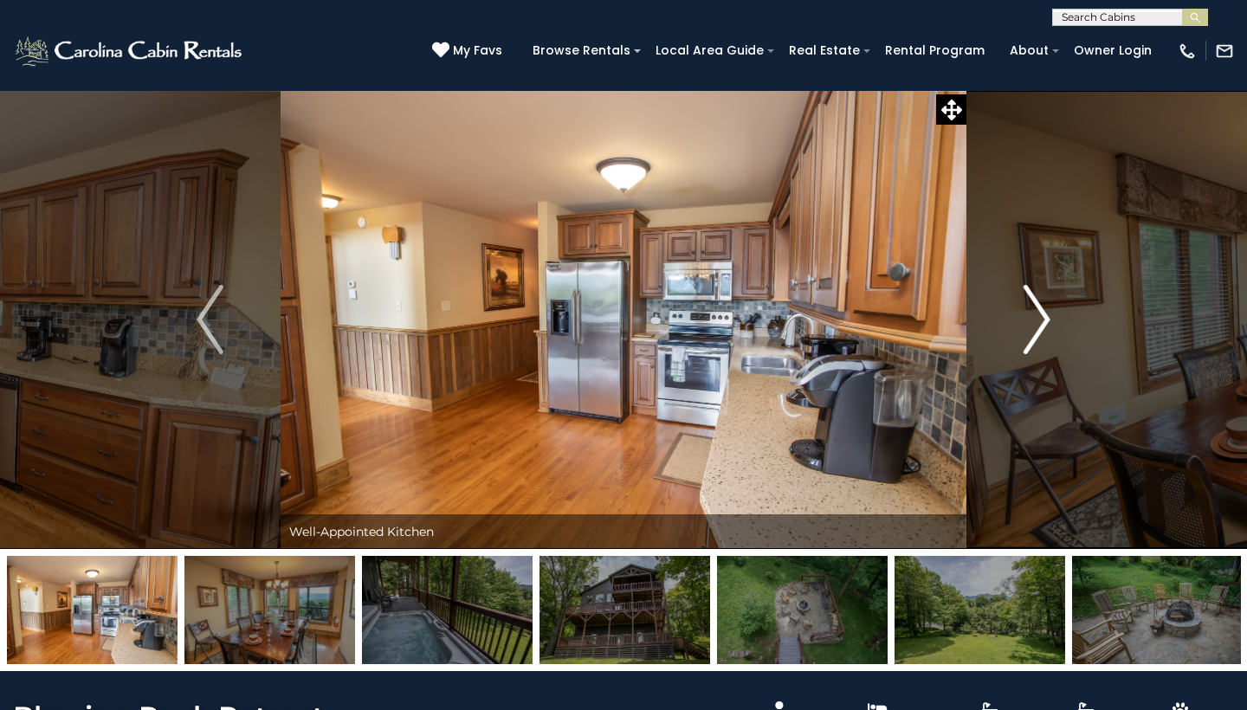
click at [1041, 314] on img "Next" at bounding box center [1037, 319] width 26 height 69
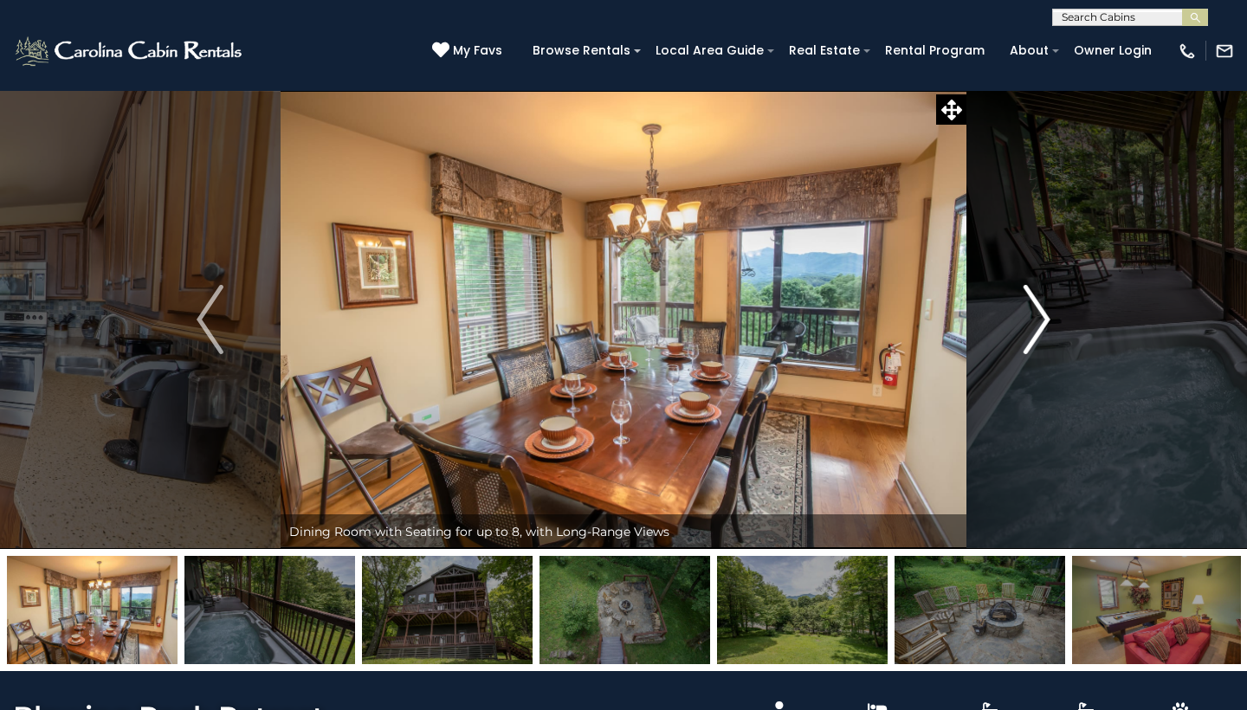
click at [1041, 314] on img "Next" at bounding box center [1037, 319] width 26 height 69
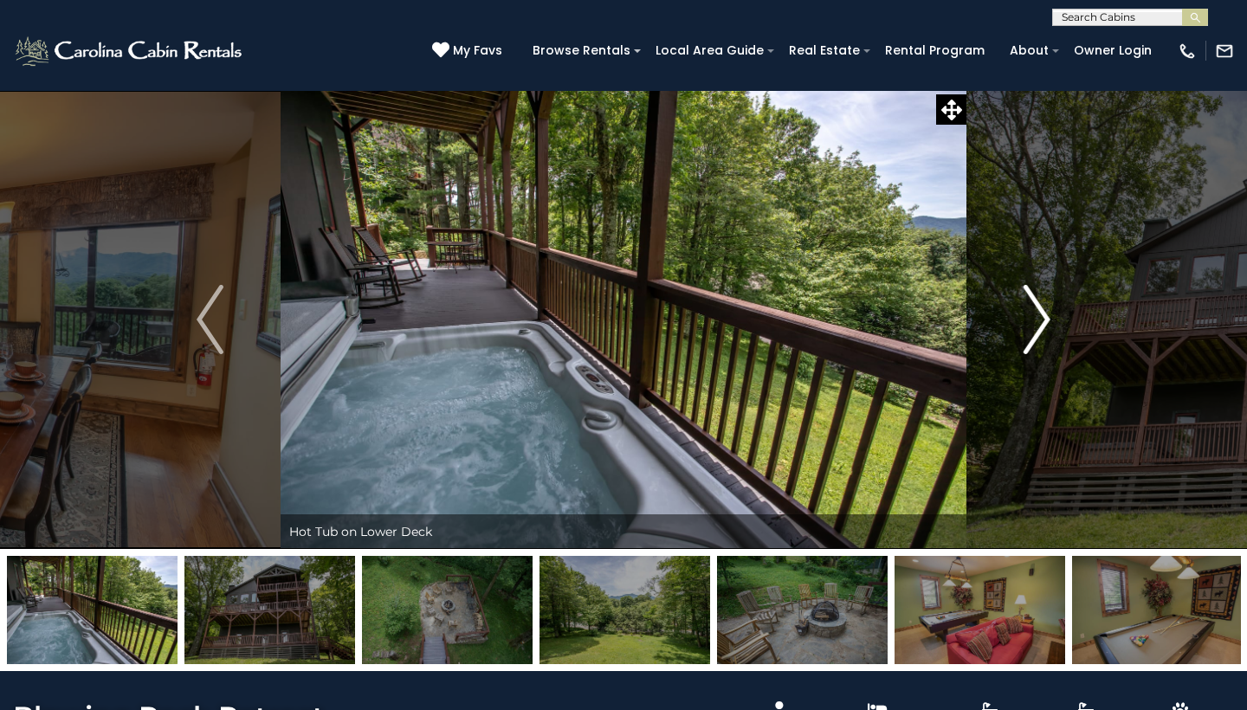
click at [1041, 314] on img "Next" at bounding box center [1037, 319] width 26 height 69
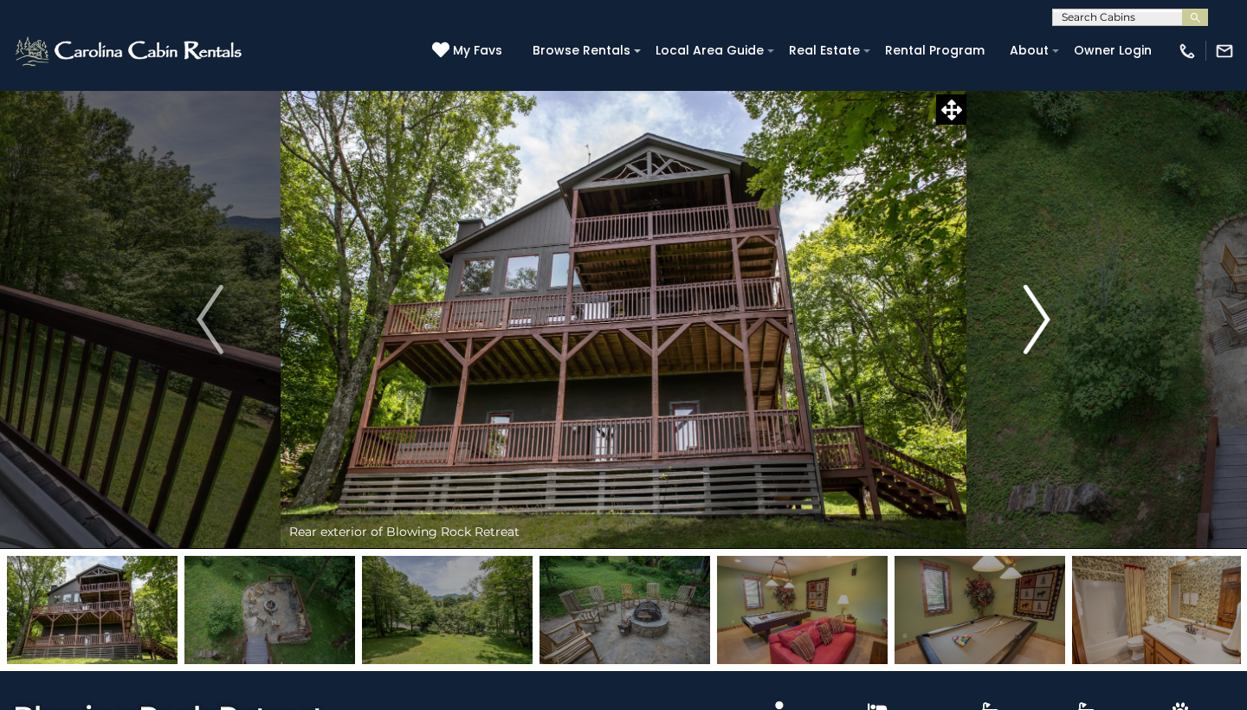
click at [1041, 314] on img "Next" at bounding box center [1037, 319] width 26 height 69
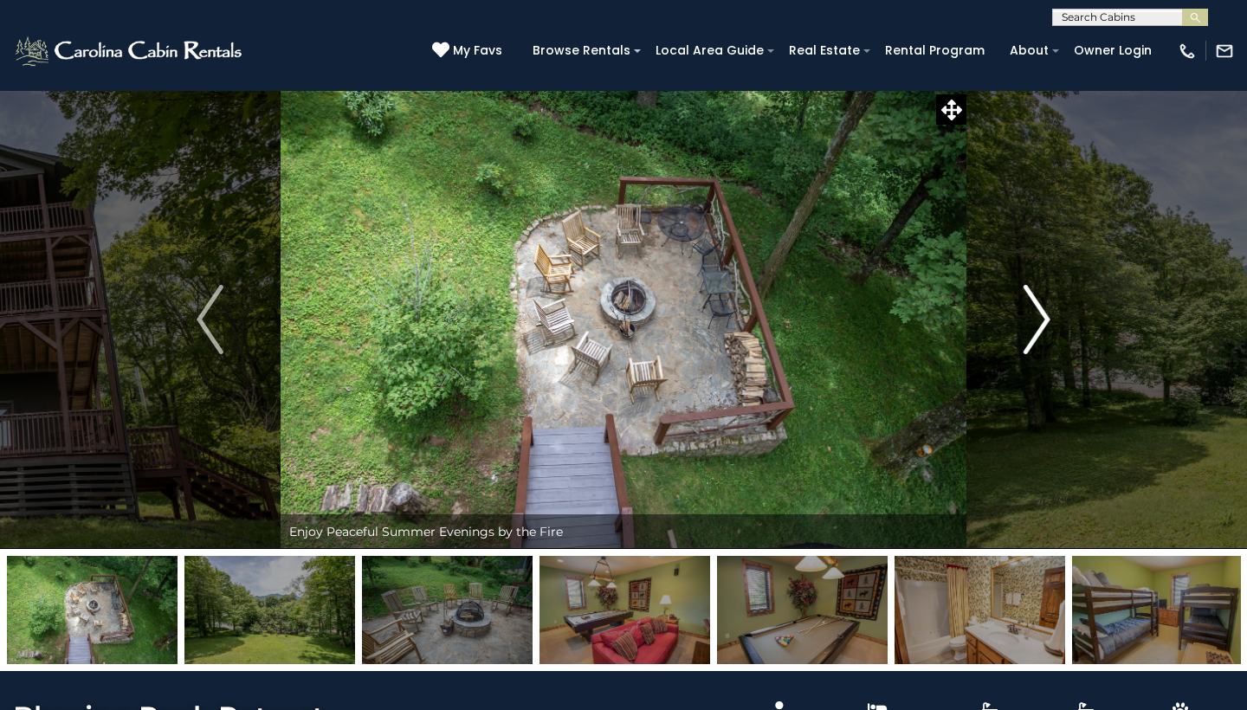
click at [1041, 314] on img "Next" at bounding box center [1037, 319] width 26 height 69
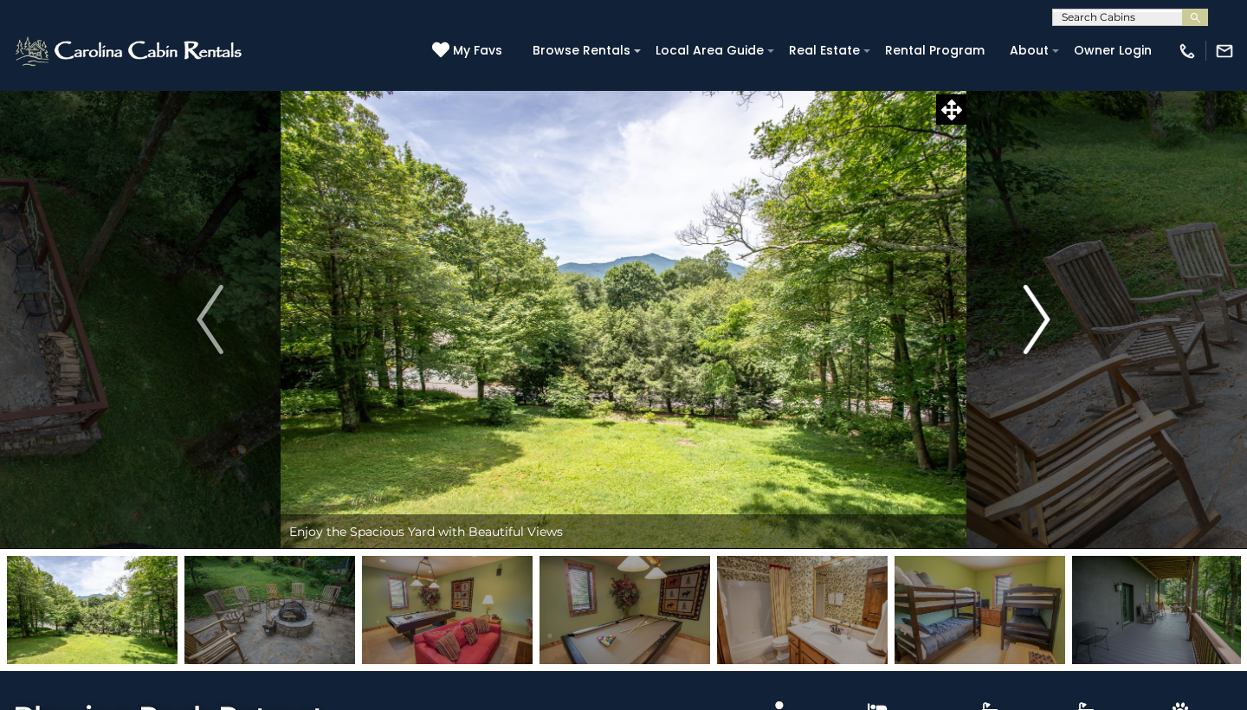
click at [1041, 314] on img "Next" at bounding box center [1037, 319] width 26 height 69
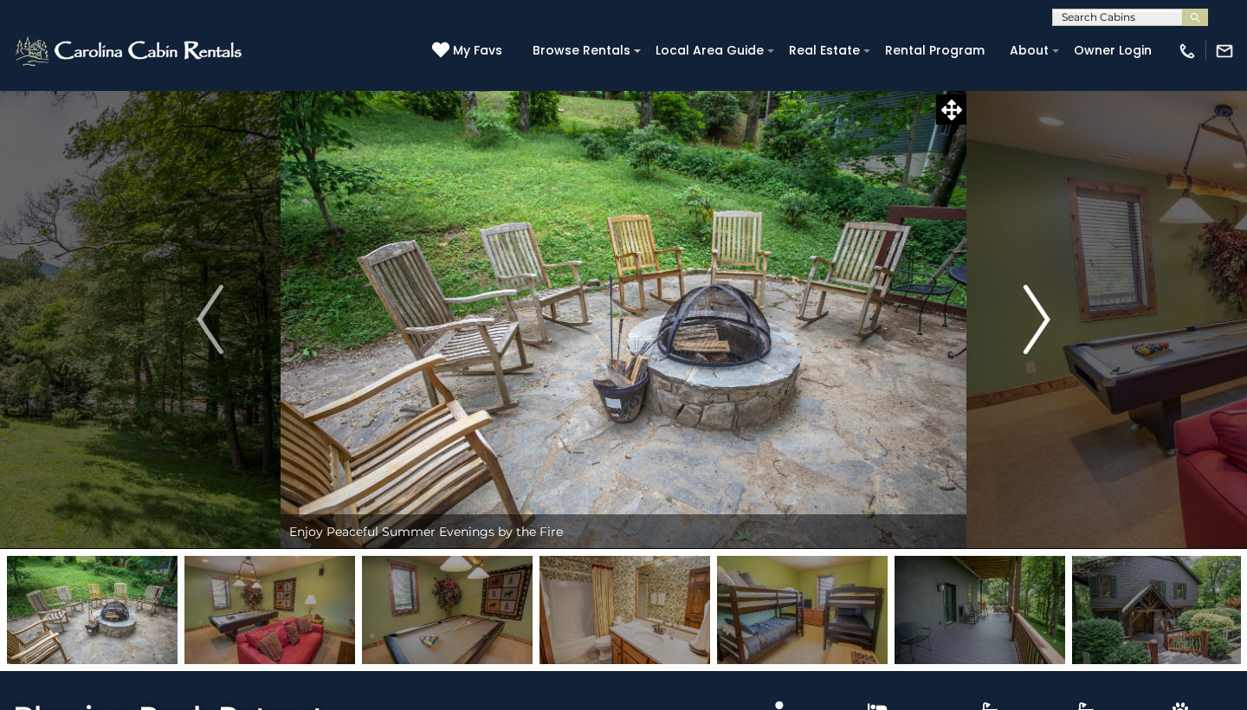
click at [1041, 314] on img "Next" at bounding box center [1037, 319] width 26 height 69
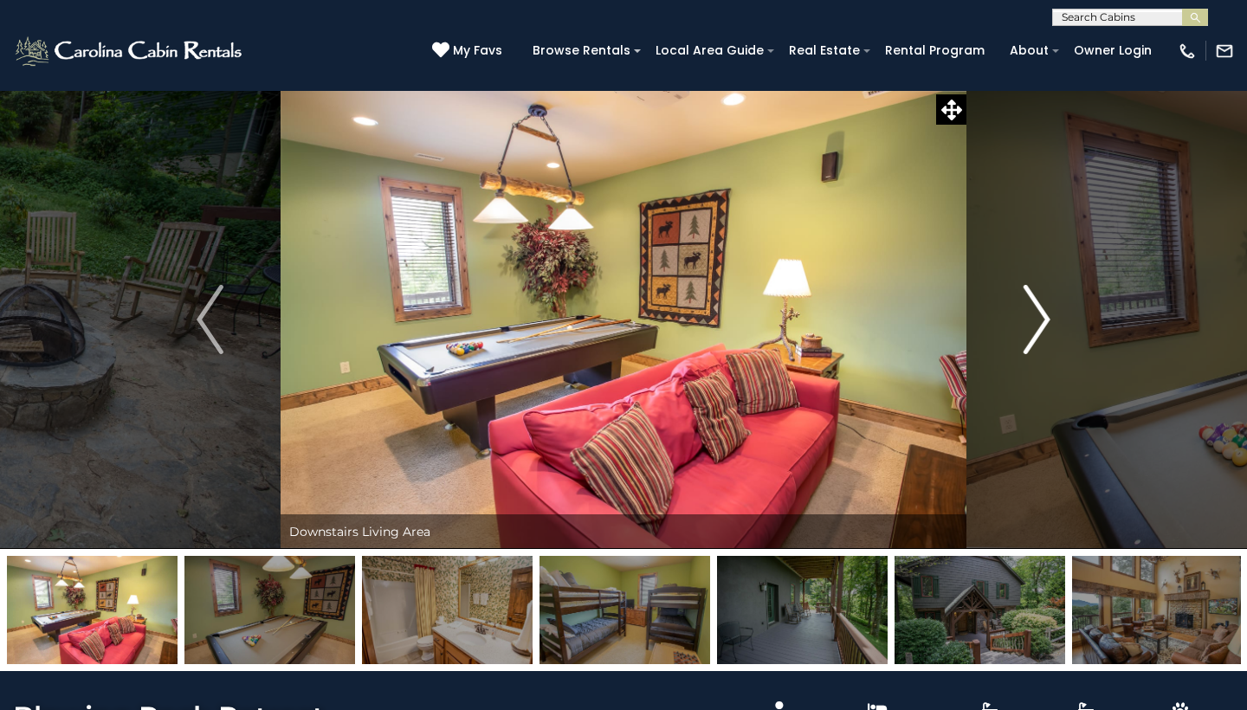
click at [1041, 314] on img "Next" at bounding box center [1037, 319] width 26 height 69
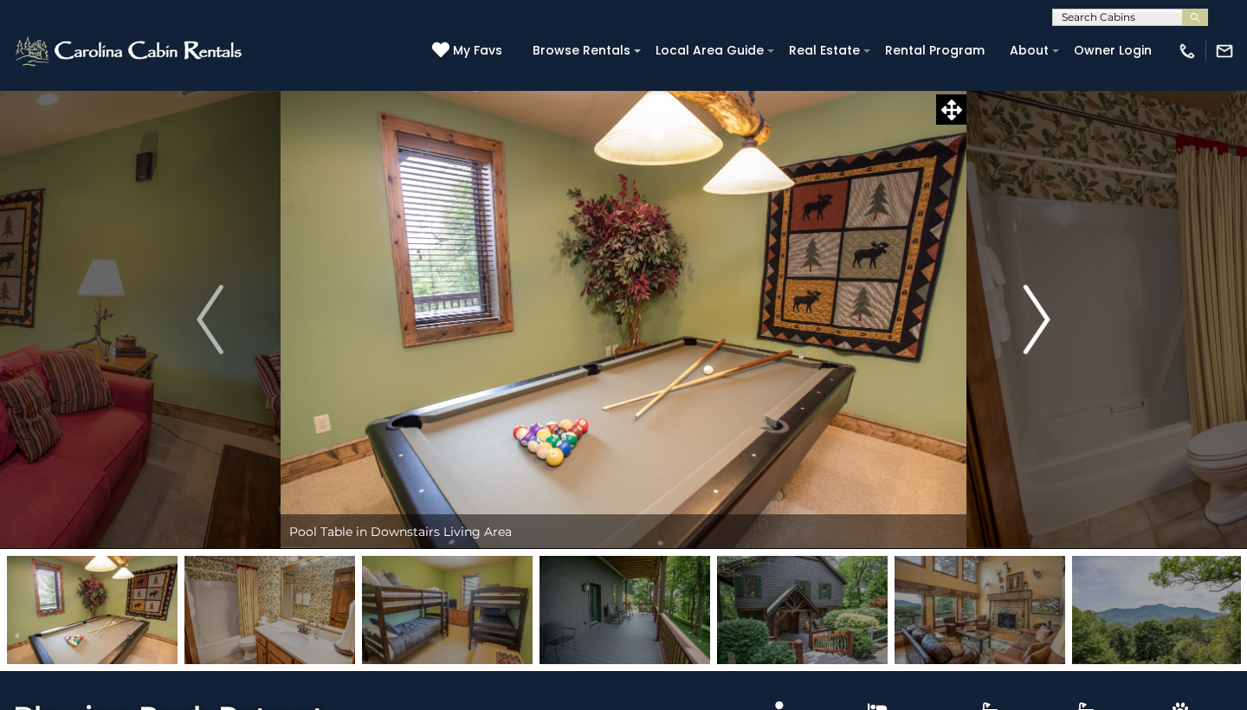
click at [1041, 314] on img "Next" at bounding box center [1037, 319] width 26 height 69
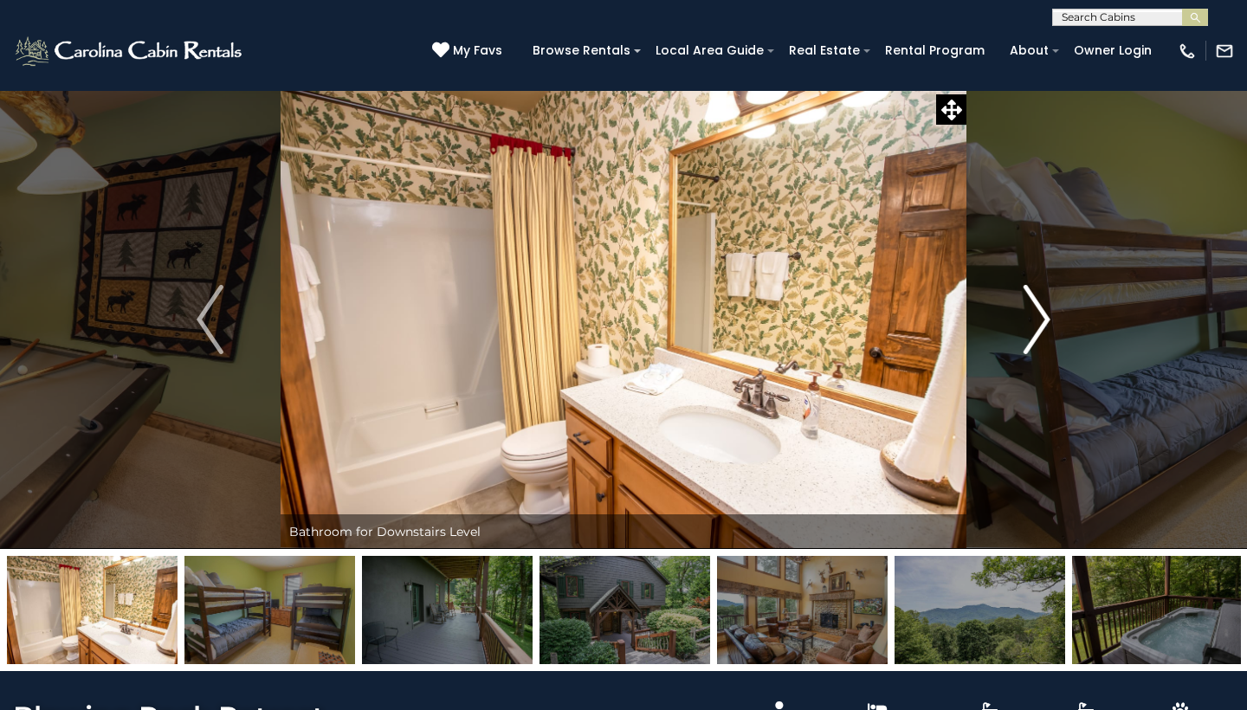
click at [1041, 314] on img "Next" at bounding box center [1037, 319] width 26 height 69
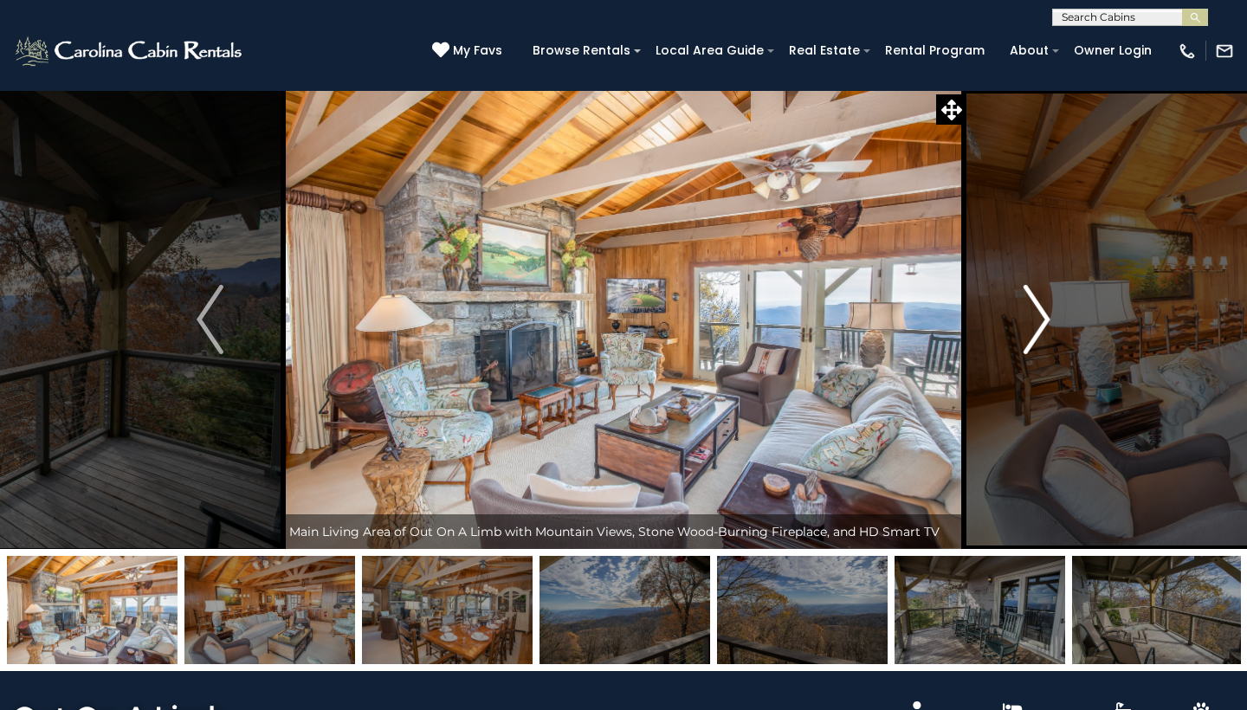
click at [1039, 316] on img "Next" at bounding box center [1037, 319] width 26 height 69
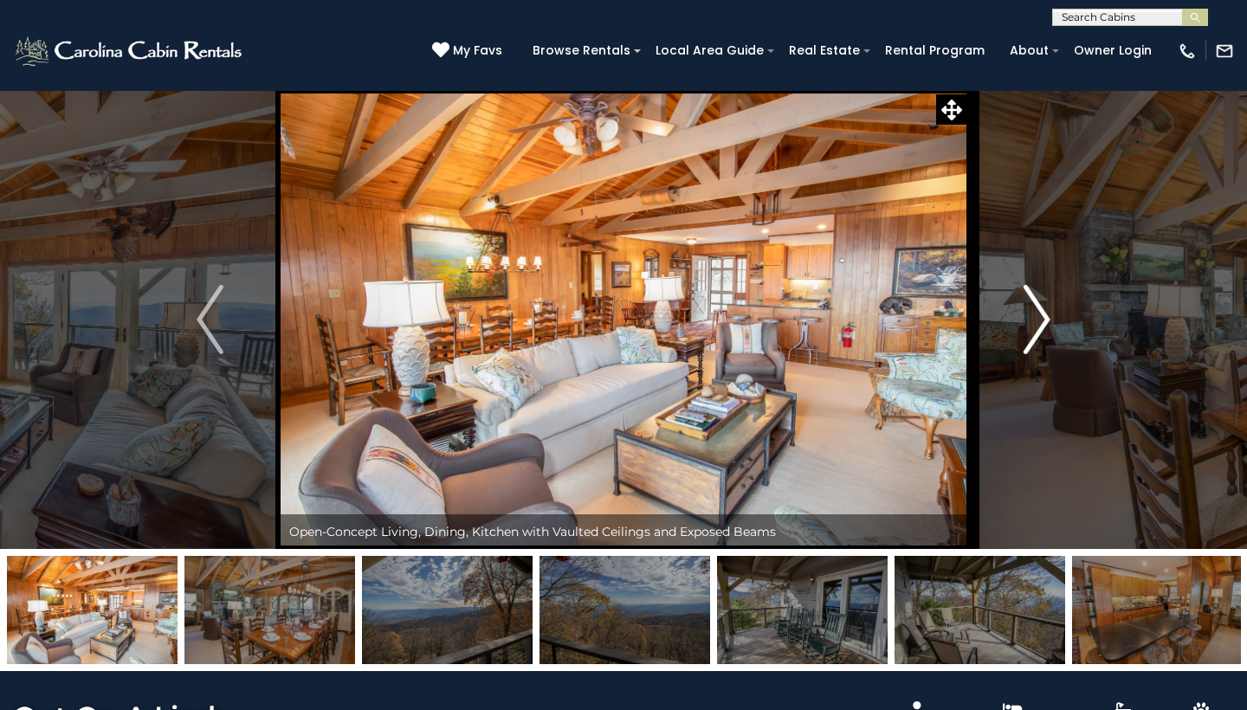
click at [1039, 316] on img "Next" at bounding box center [1037, 319] width 26 height 69
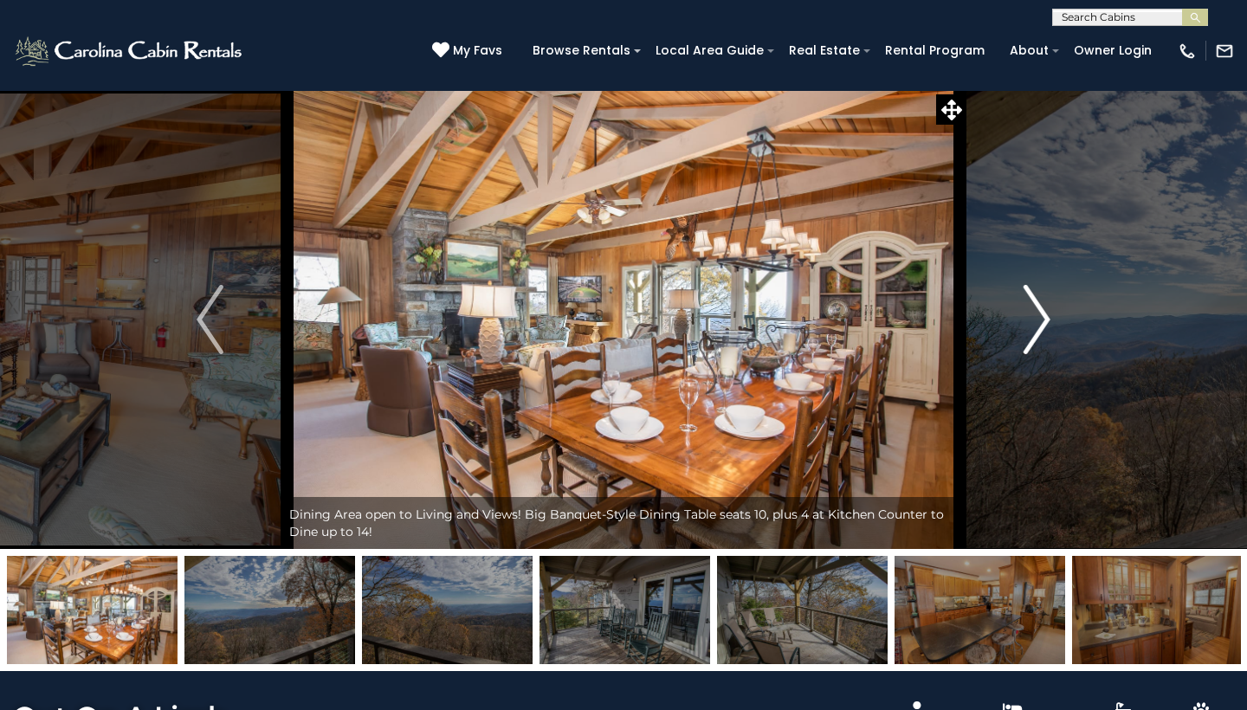
click at [1040, 317] on img "Next" at bounding box center [1037, 319] width 26 height 69
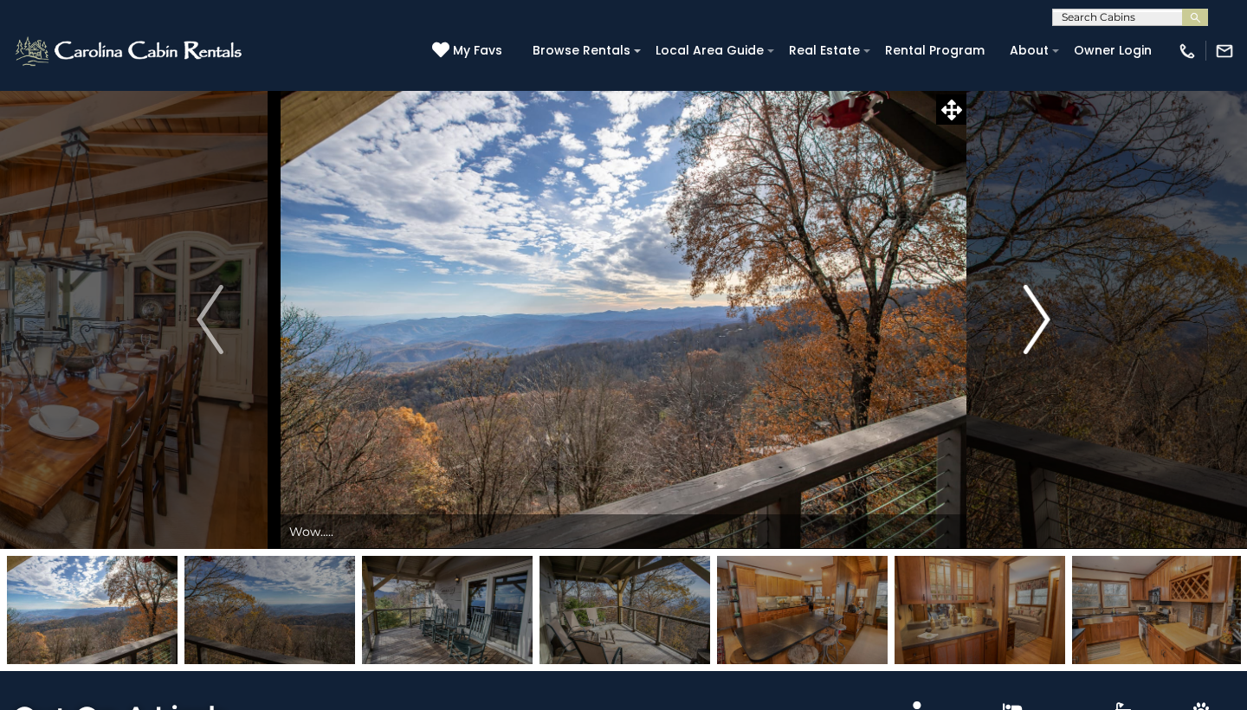
click at [1040, 317] on img "Next" at bounding box center [1037, 319] width 26 height 69
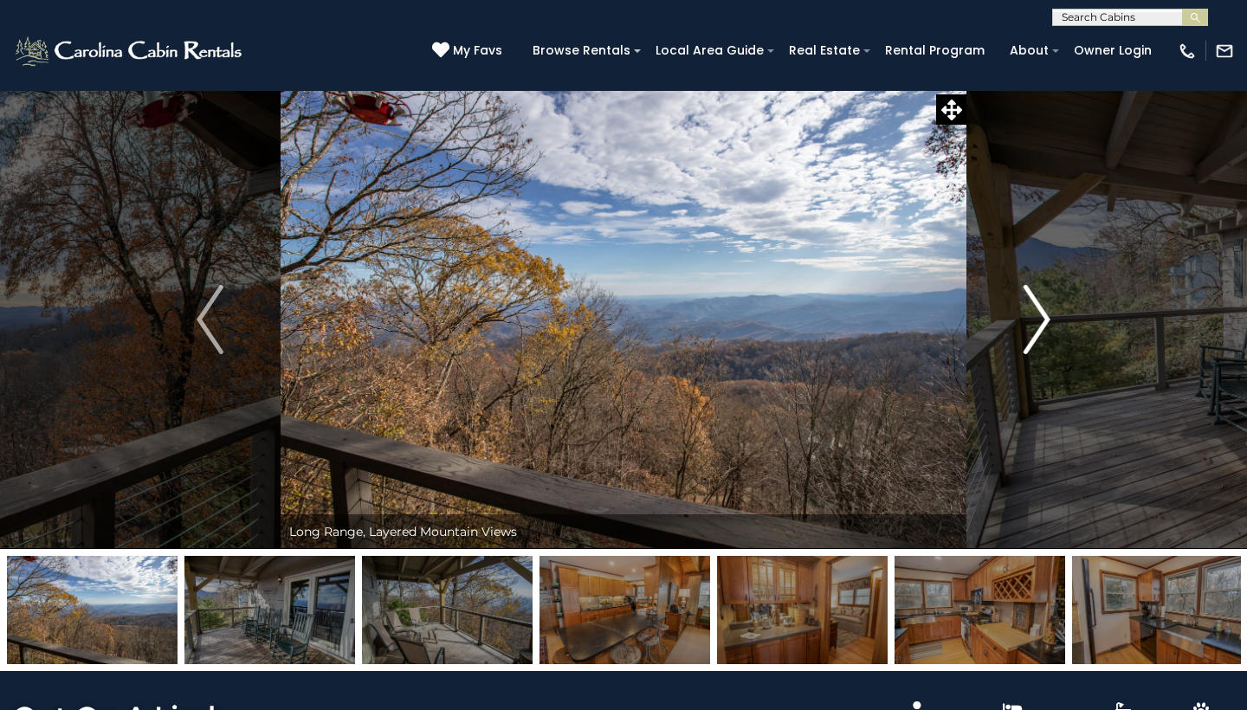
click at [1040, 317] on img "Next" at bounding box center [1037, 319] width 26 height 69
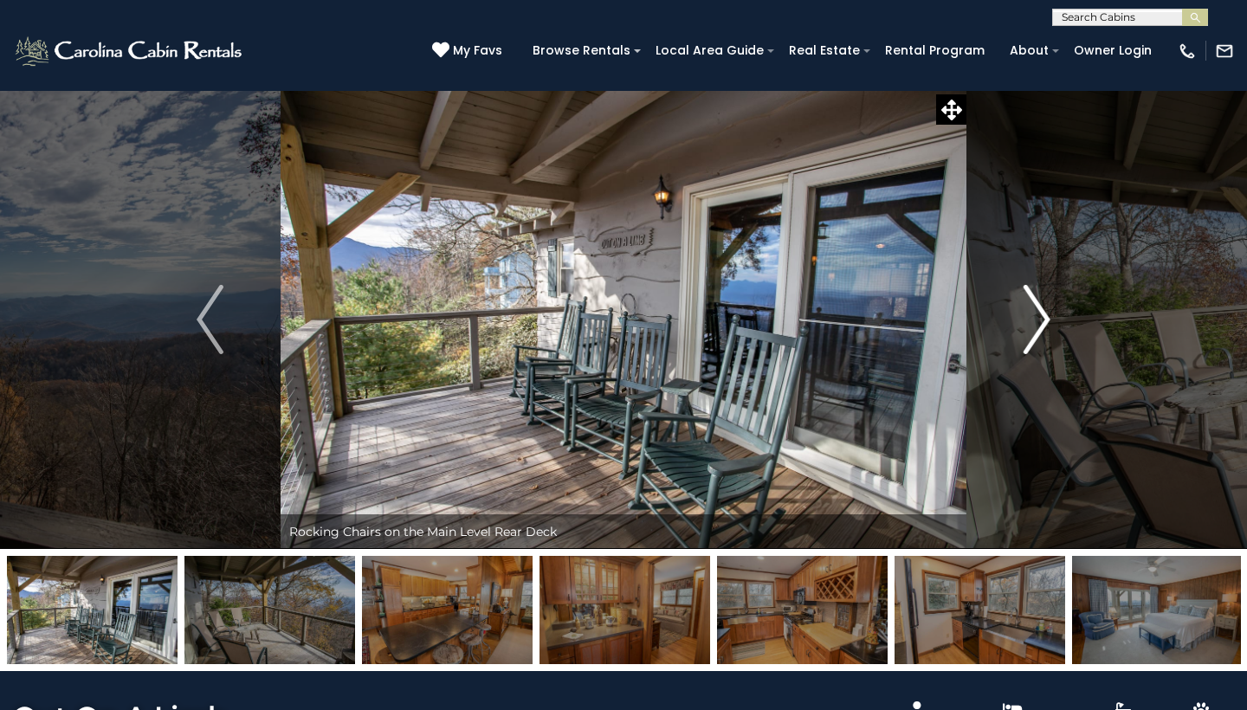
click at [1040, 317] on img "Next" at bounding box center [1037, 319] width 26 height 69
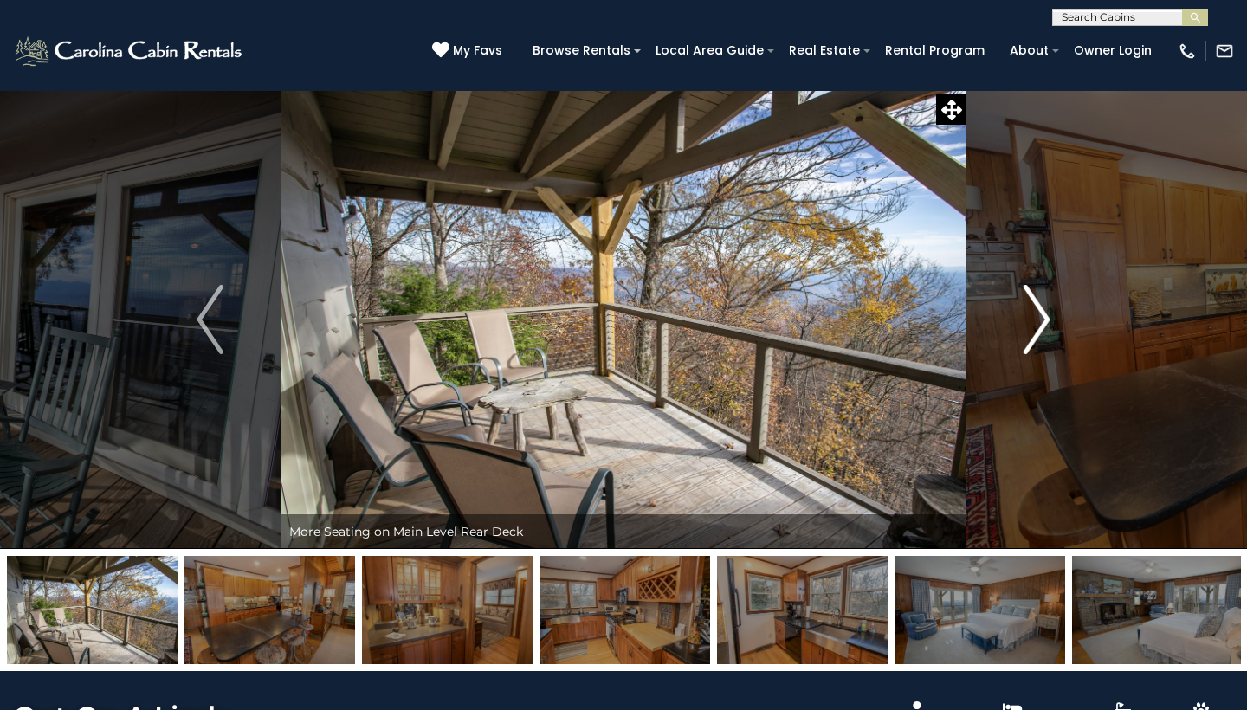
click at [1040, 317] on img "Next" at bounding box center [1037, 319] width 26 height 69
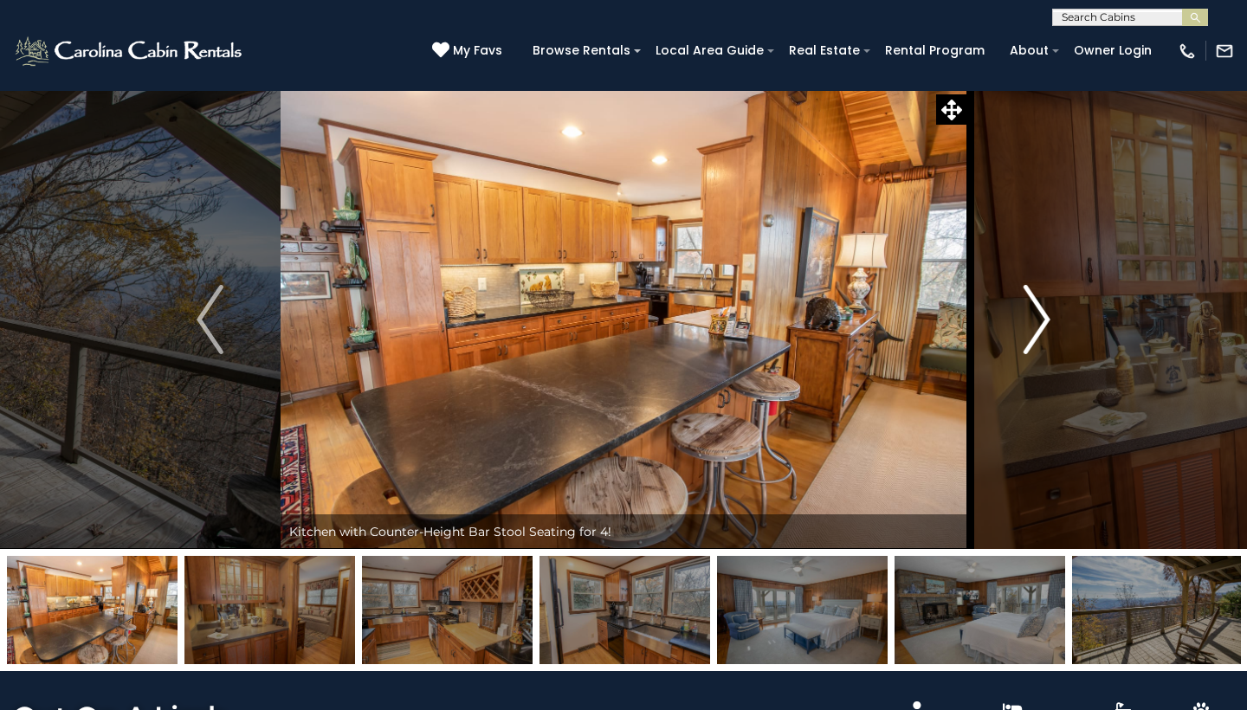
click at [1040, 317] on img "Next" at bounding box center [1037, 319] width 26 height 69
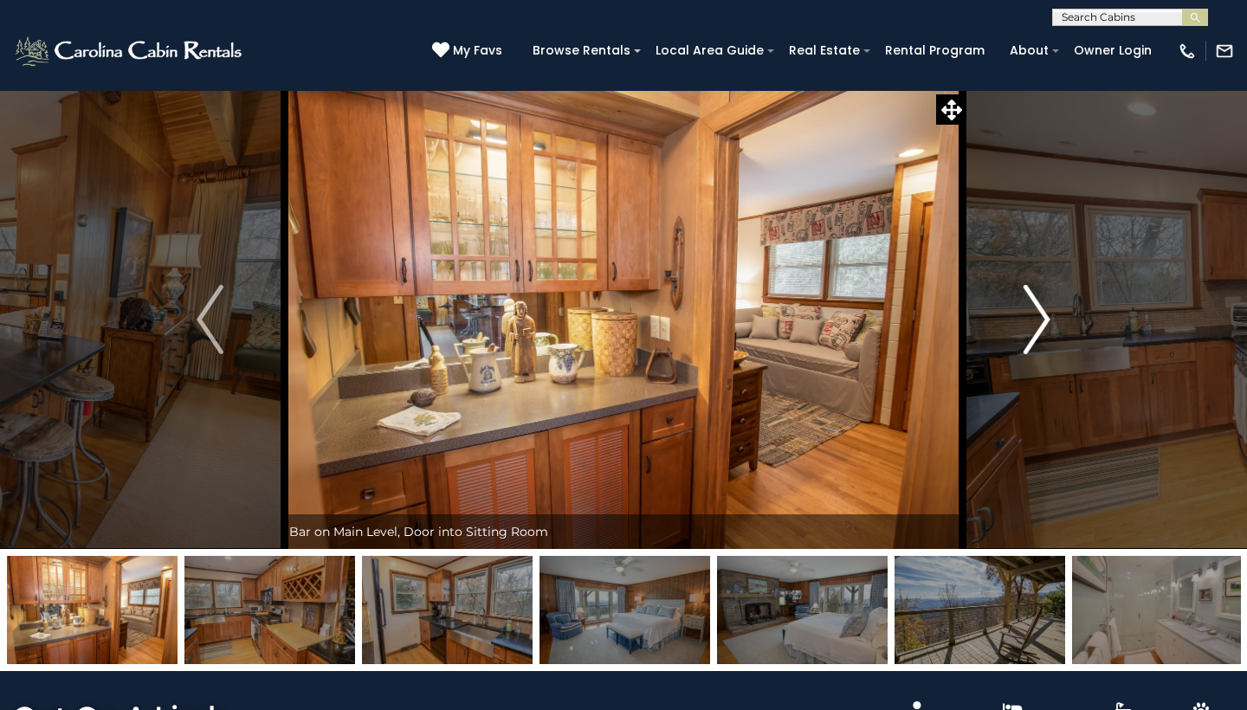
click at [1040, 317] on img "Next" at bounding box center [1037, 319] width 26 height 69
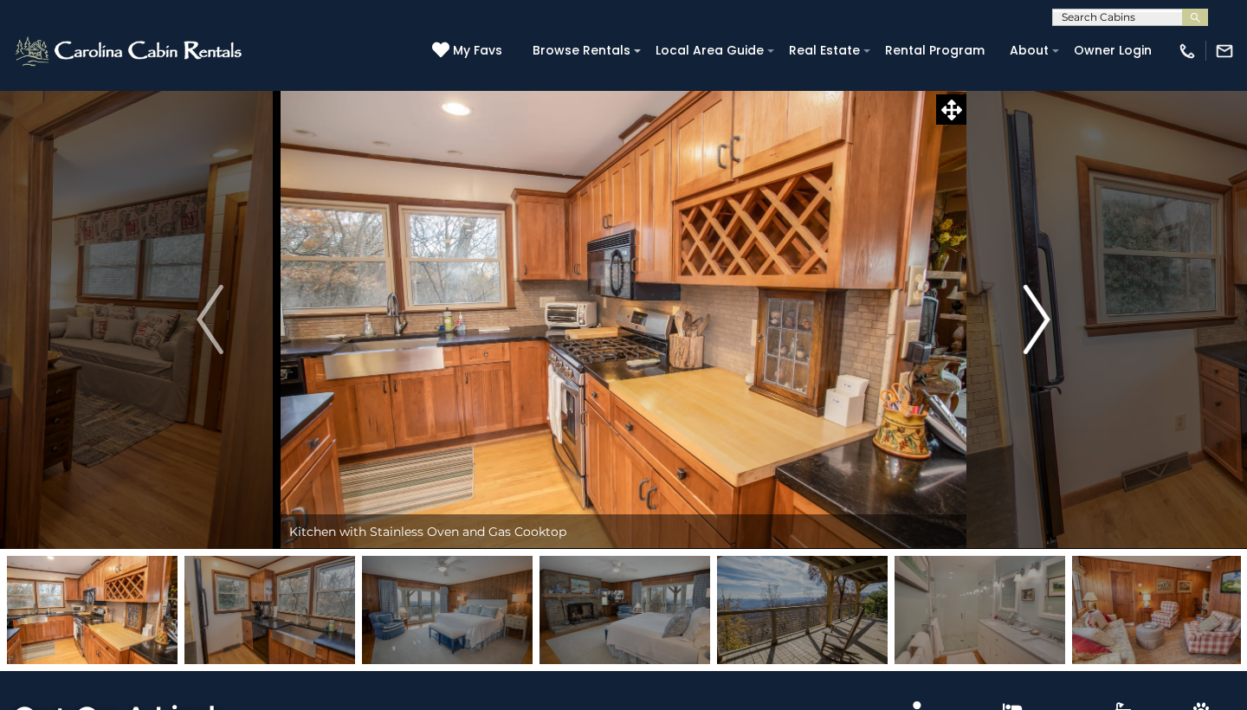
click at [1040, 317] on img "Next" at bounding box center [1037, 319] width 26 height 69
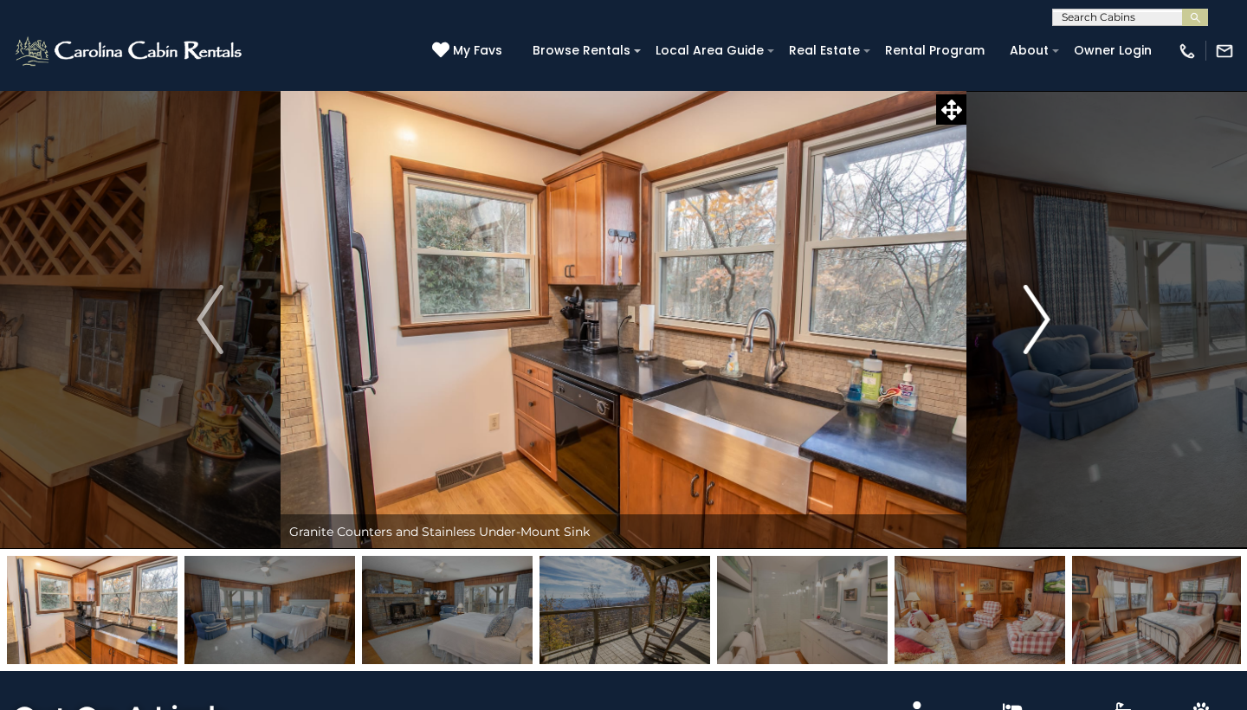
click at [1040, 317] on img "Next" at bounding box center [1037, 319] width 26 height 69
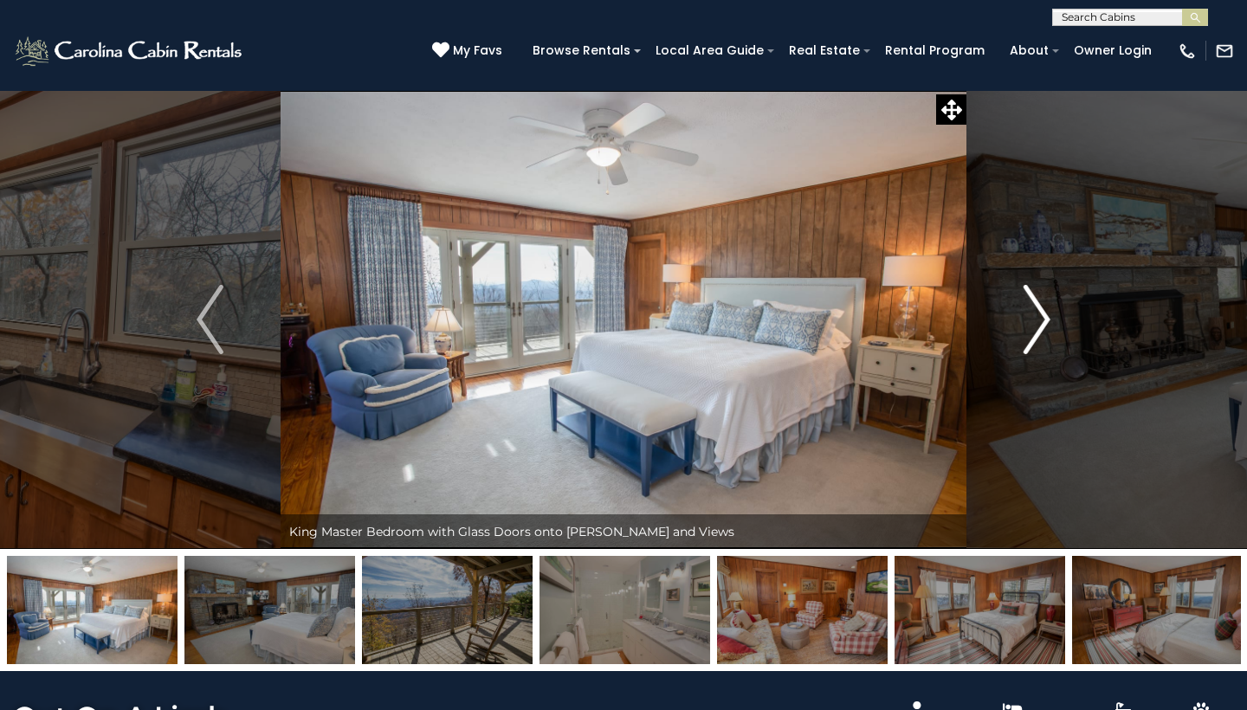
click at [1040, 317] on img "Next" at bounding box center [1037, 319] width 26 height 69
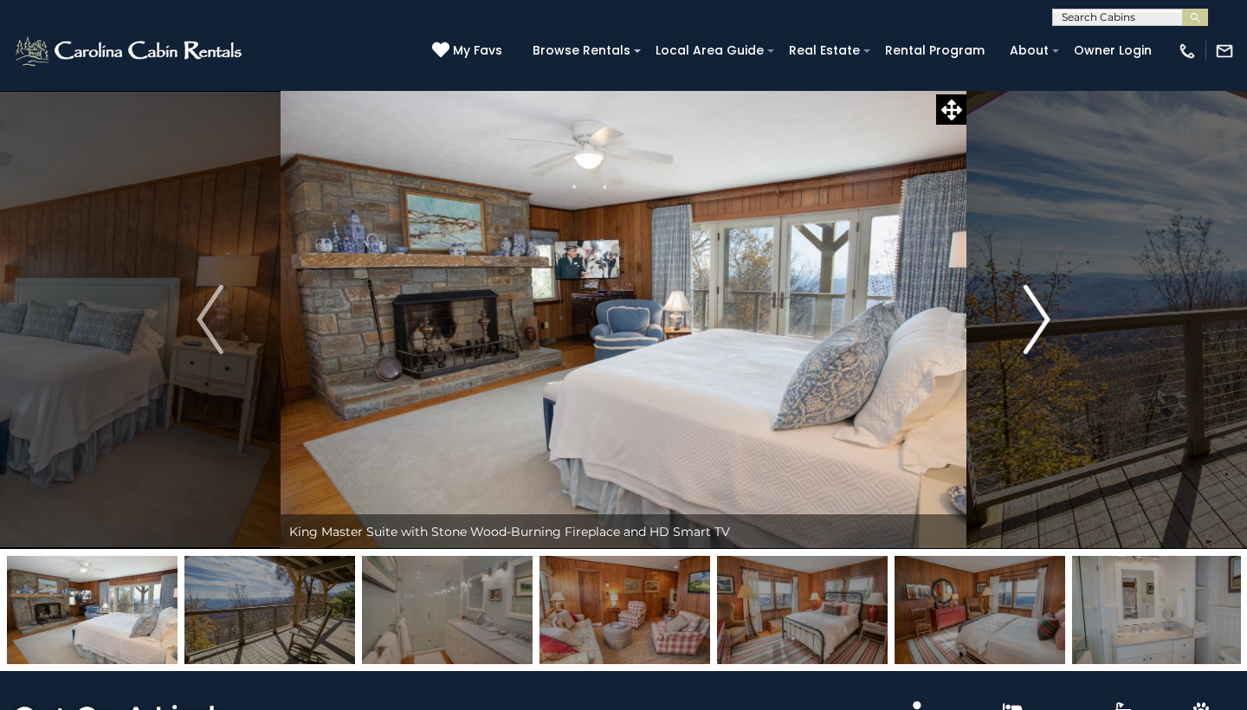
click at [1040, 317] on img "Next" at bounding box center [1037, 319] width 26 height 69
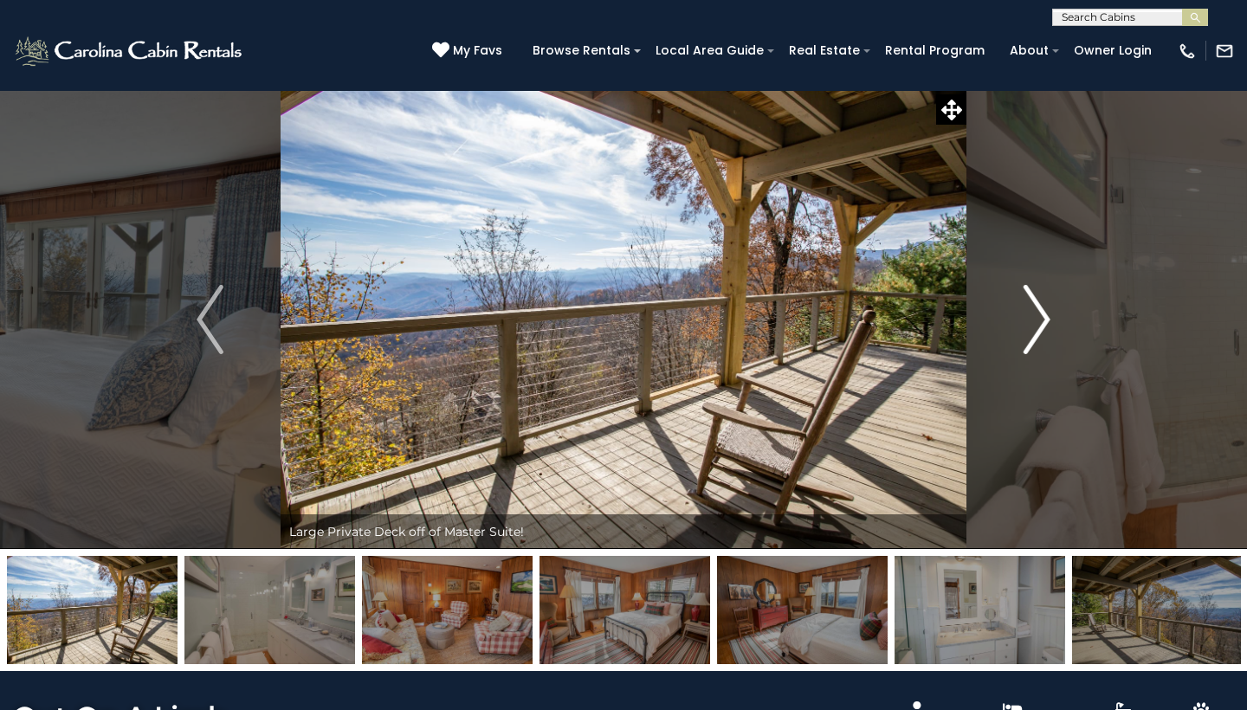
click at [1040, 317] on img "Next" at bounding box center [1037, 319] width 26 height 69
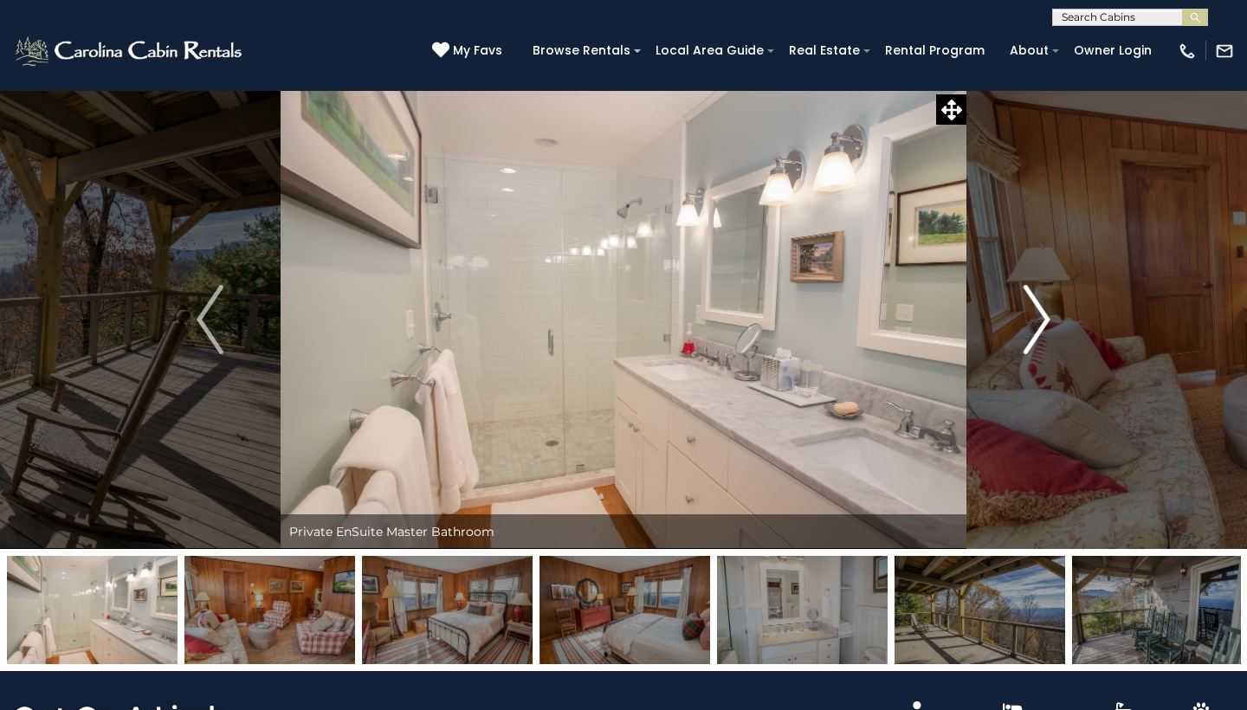
click at [1040, 317] on img "Next" at bounding box center [1037, 319] width 26 height 69
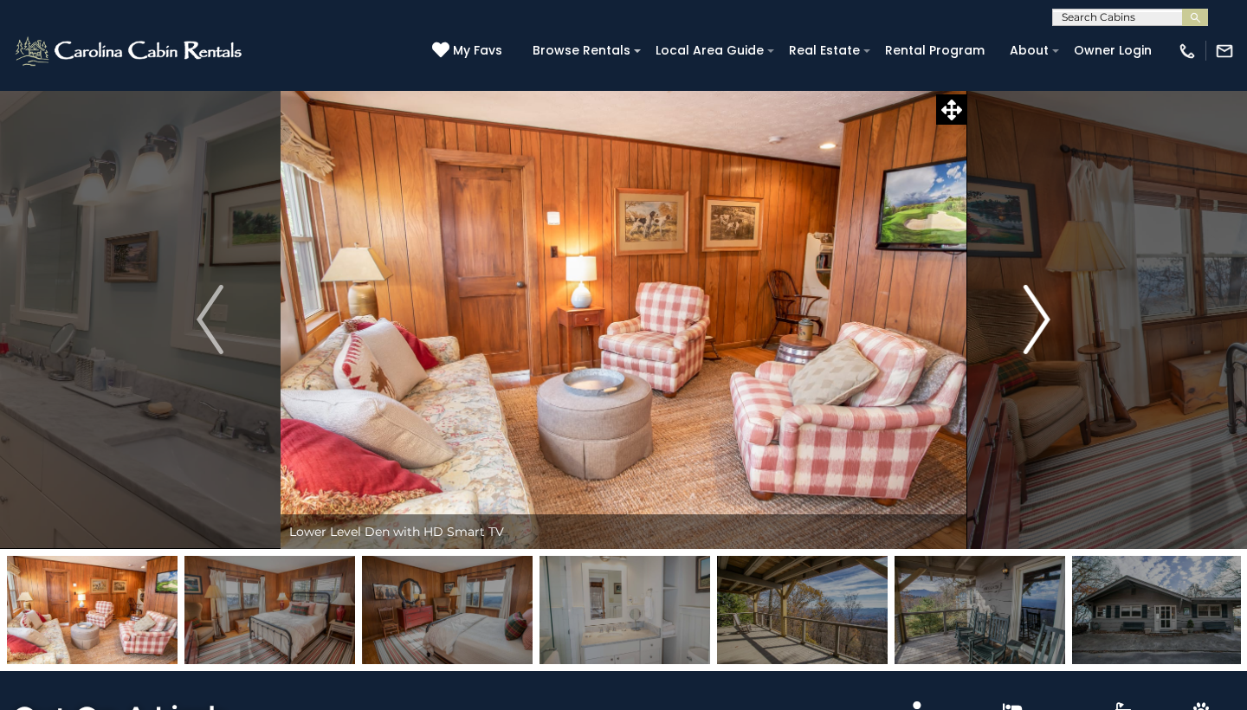
click at [1040, 317] on img "Next" at bounding box center [1037, 319] width 26 height 69
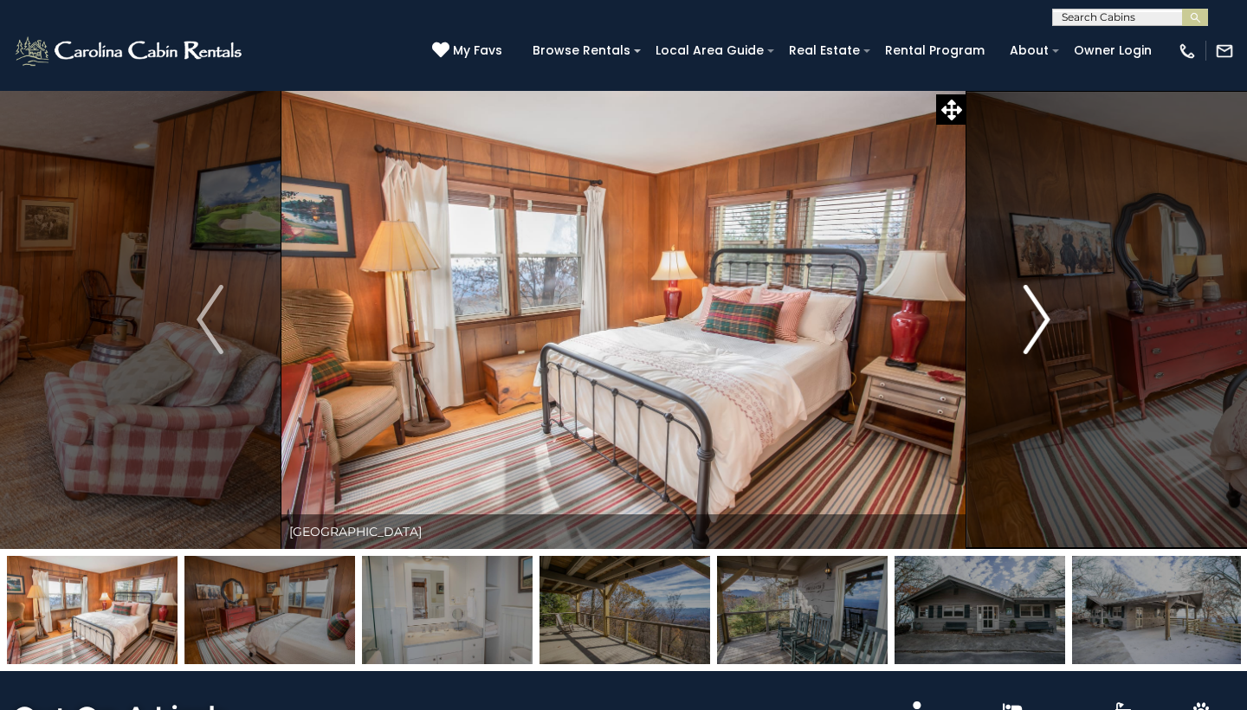
click at [1040, 317] on img "Next" at bounding box center [1037, 319] width 26 height 69
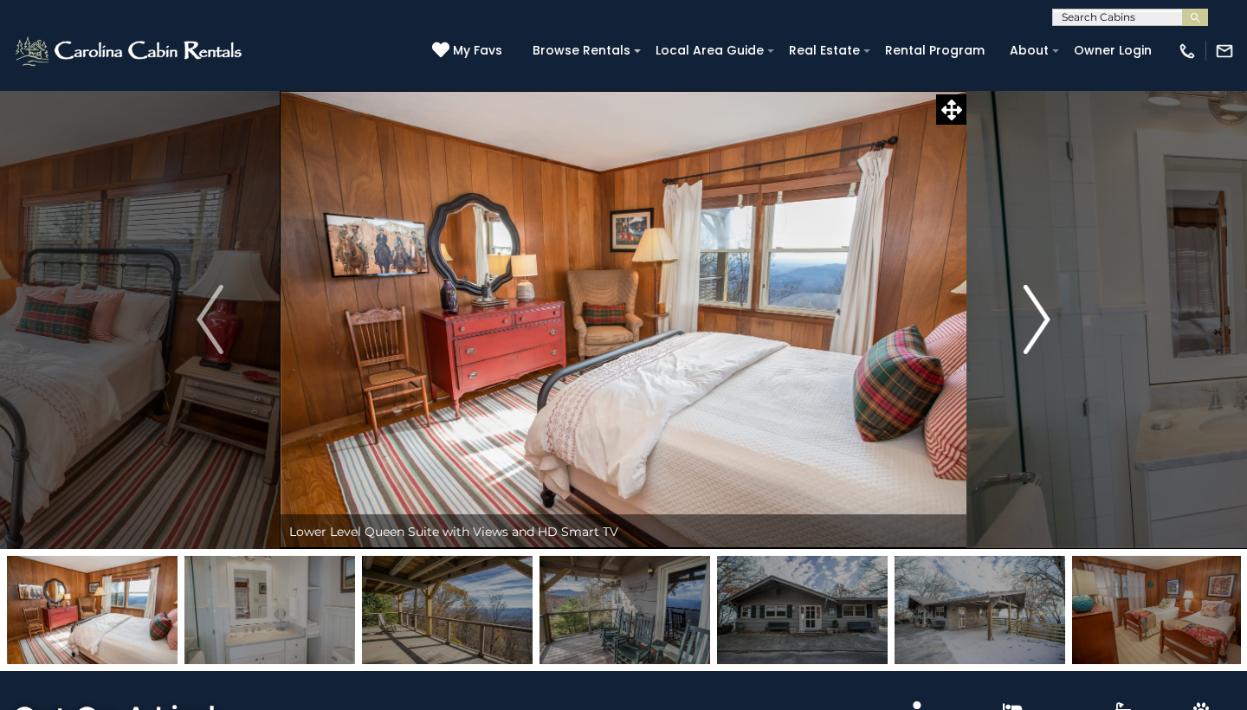
click at [1040, 317] on img "Next" at bounding box center [1037, 319] width 26 height 69
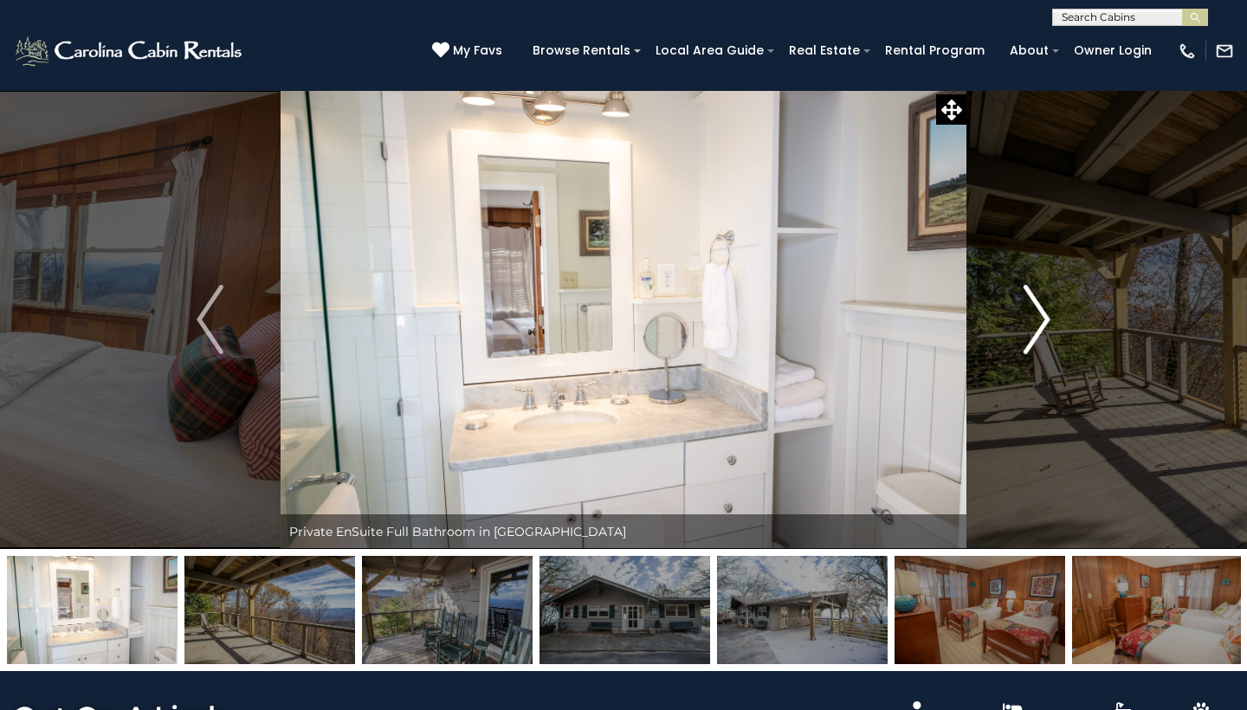
click at [1040, 317] on img "Next" at bounding box center [1037, 319] width 26 height 69
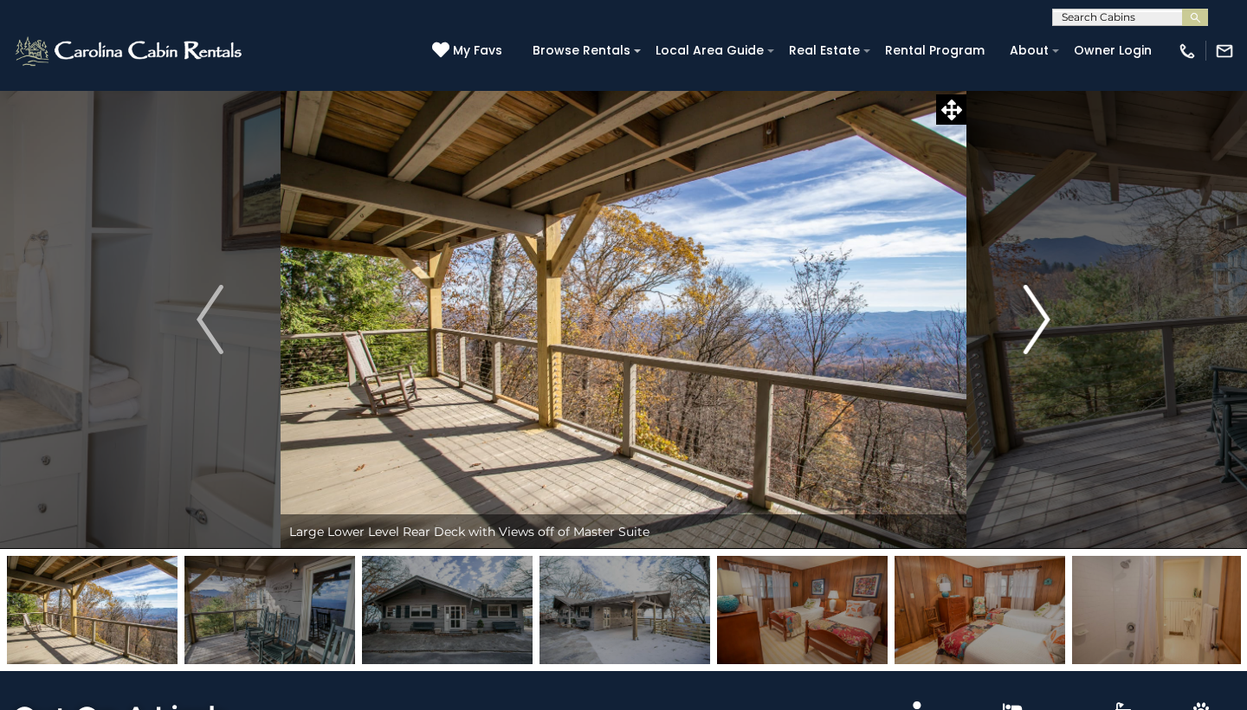
click at [1040, 317] on img "Next" at bounding box center [1037, 319] width 26 height 69
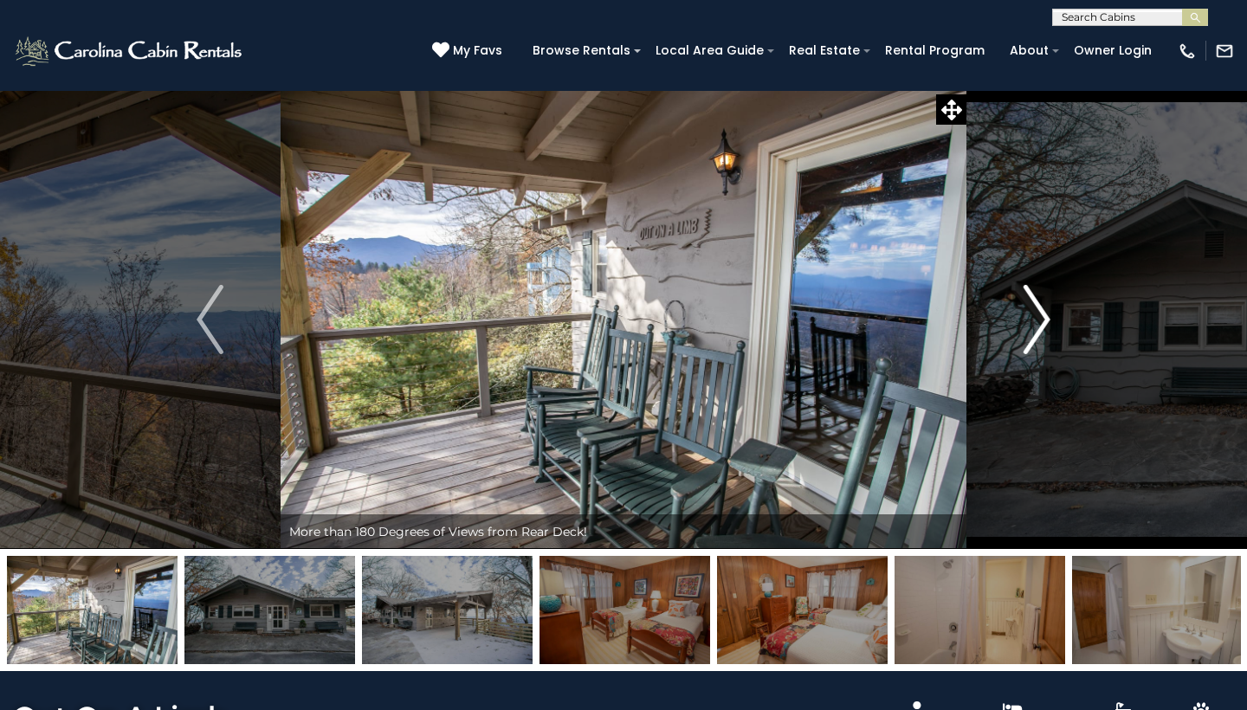
click at [1040, 317] on img "Next" at bounding box center [1037, 319] width 26 height 69
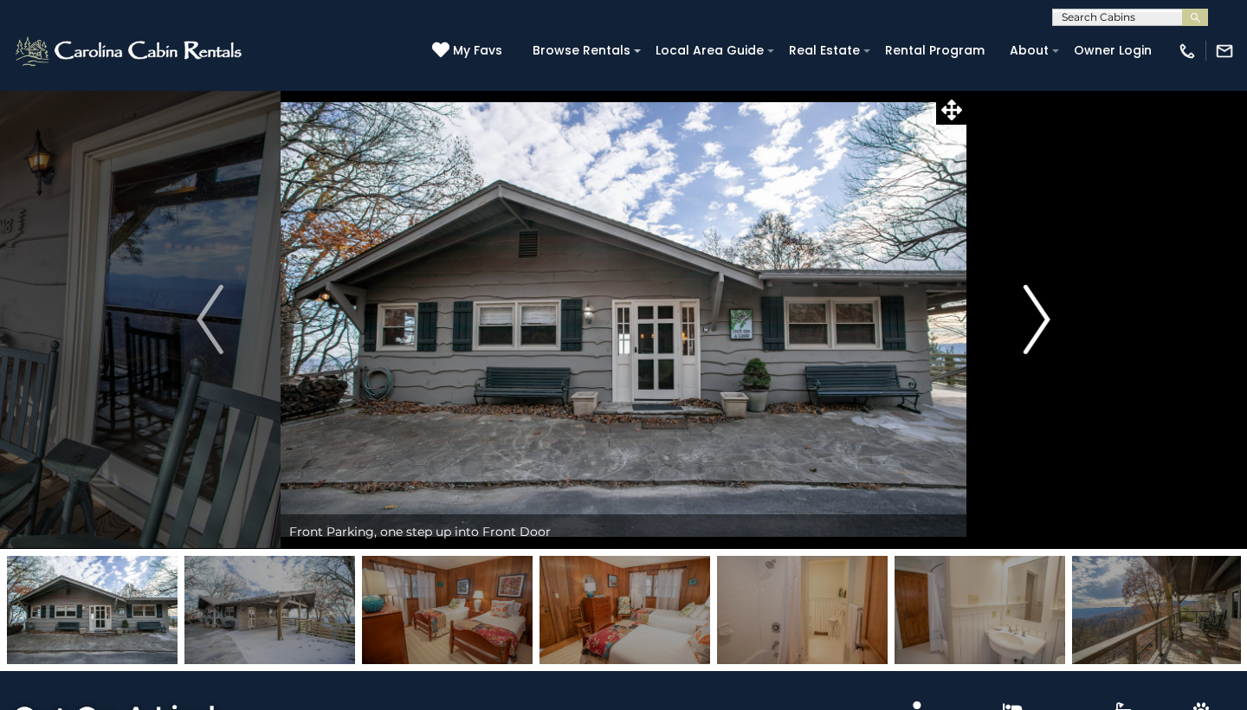
click at [1040, 317] on img "Next" at bounding box center [1037, 319] width 26 height 69
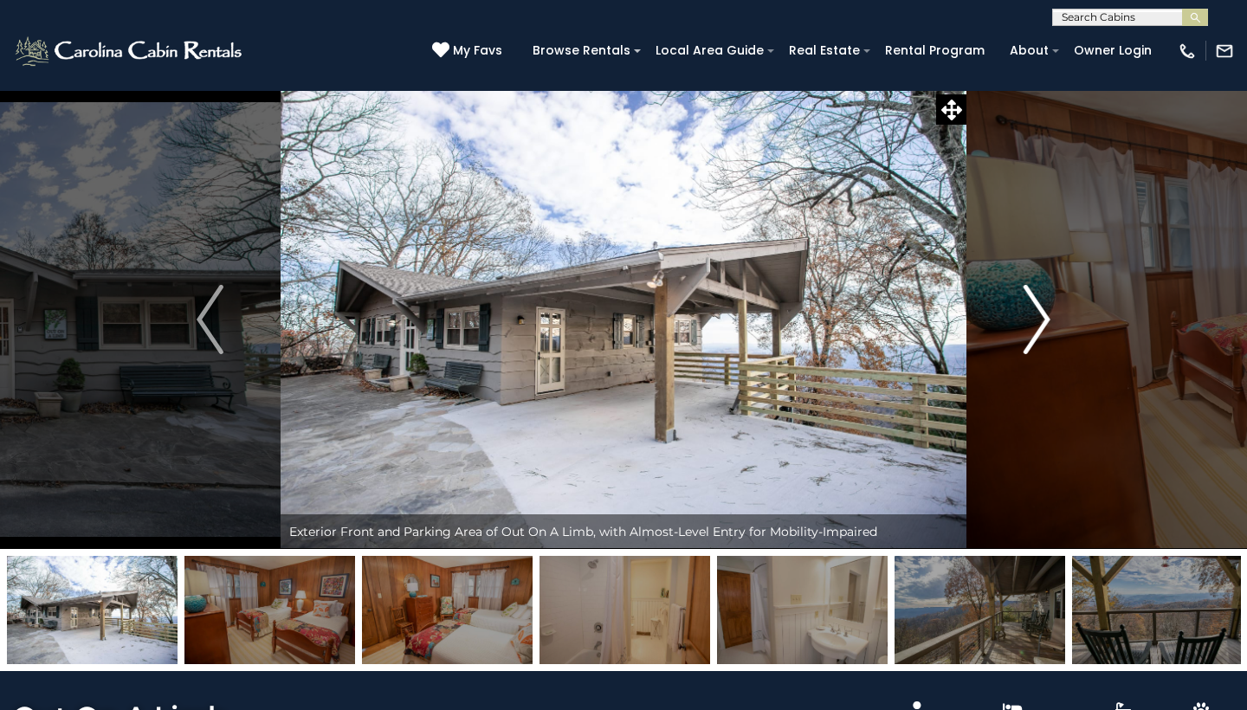
click at [1040, 317] on img "Next" at bounding box center [1037, 319] width 26 height 69
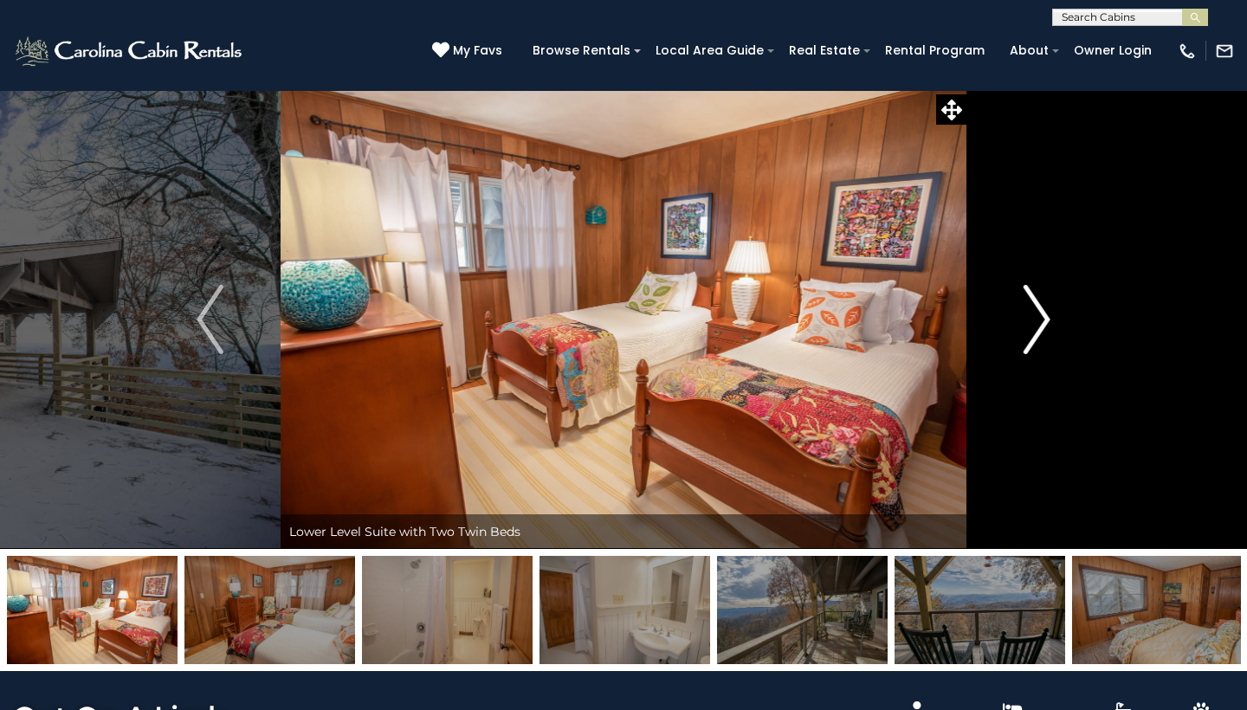
click at [1049, 323] on img "Next" at bounding box center [1037, 319] width 26 height 69
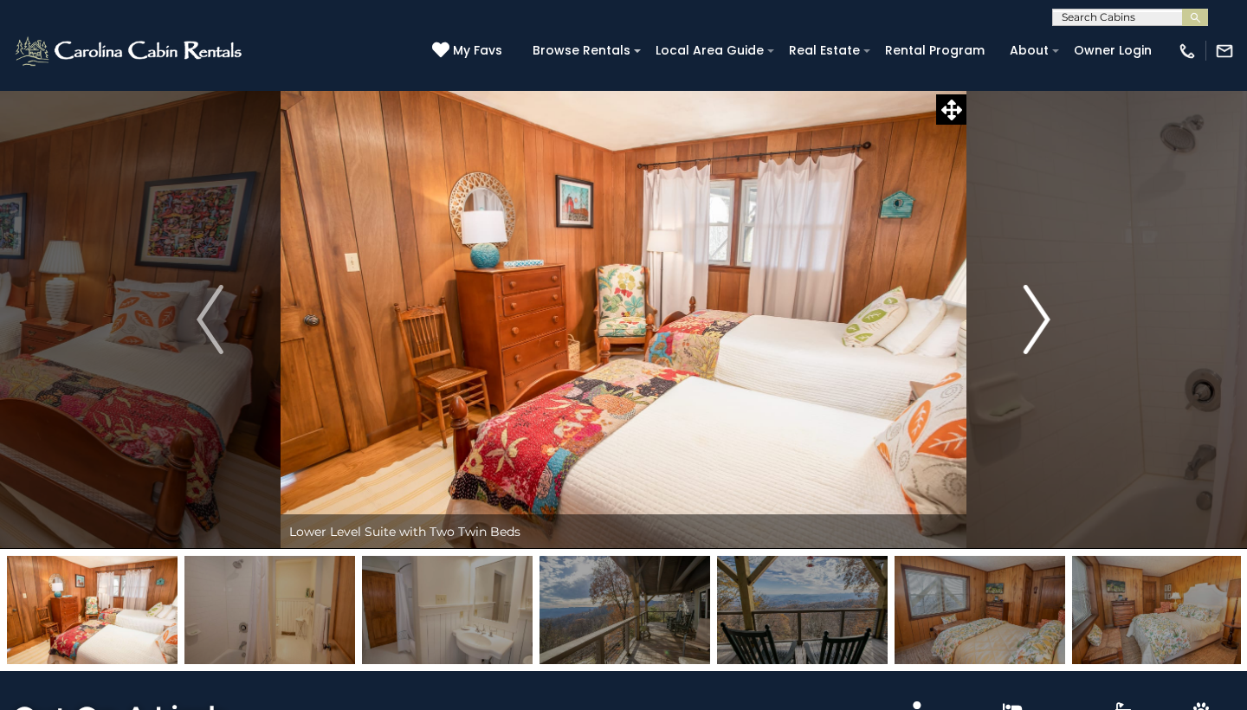
click at [1049, 323] on img "Next" at bounding box center [1037, 319] width 26 height 69
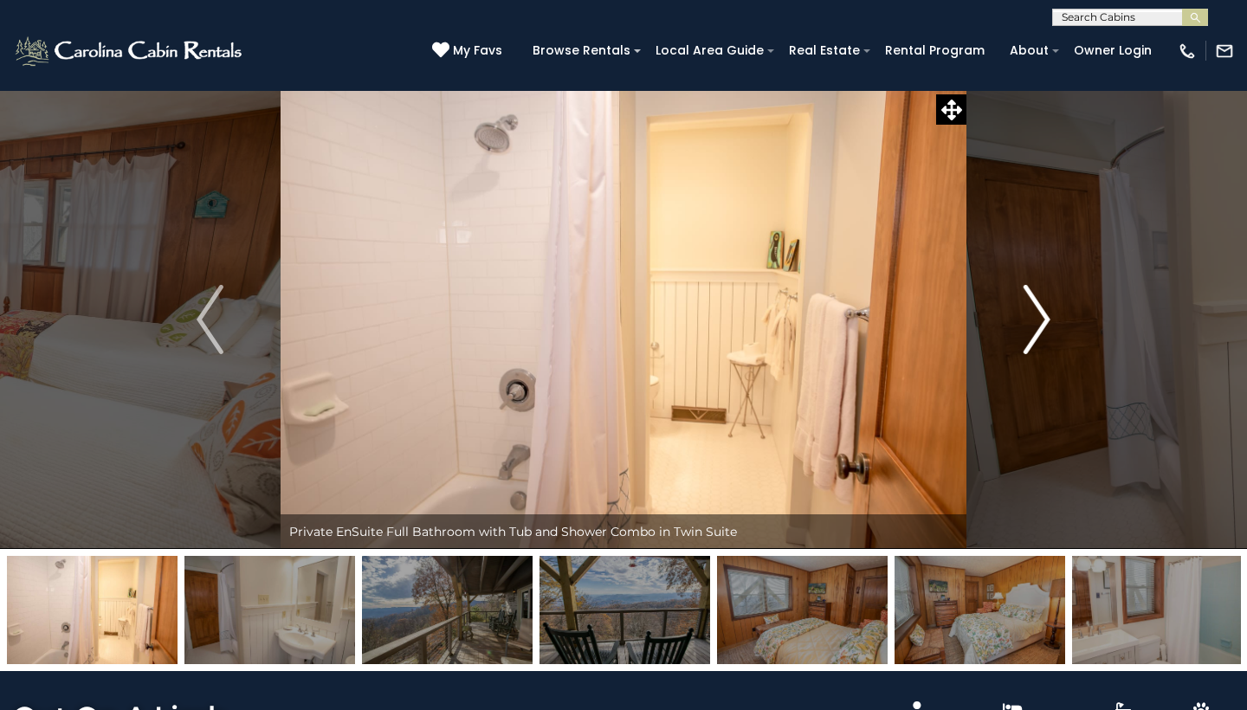
click at [1049, 323] on img "Next" at bounding box center [1037, 319] width 26 height 69
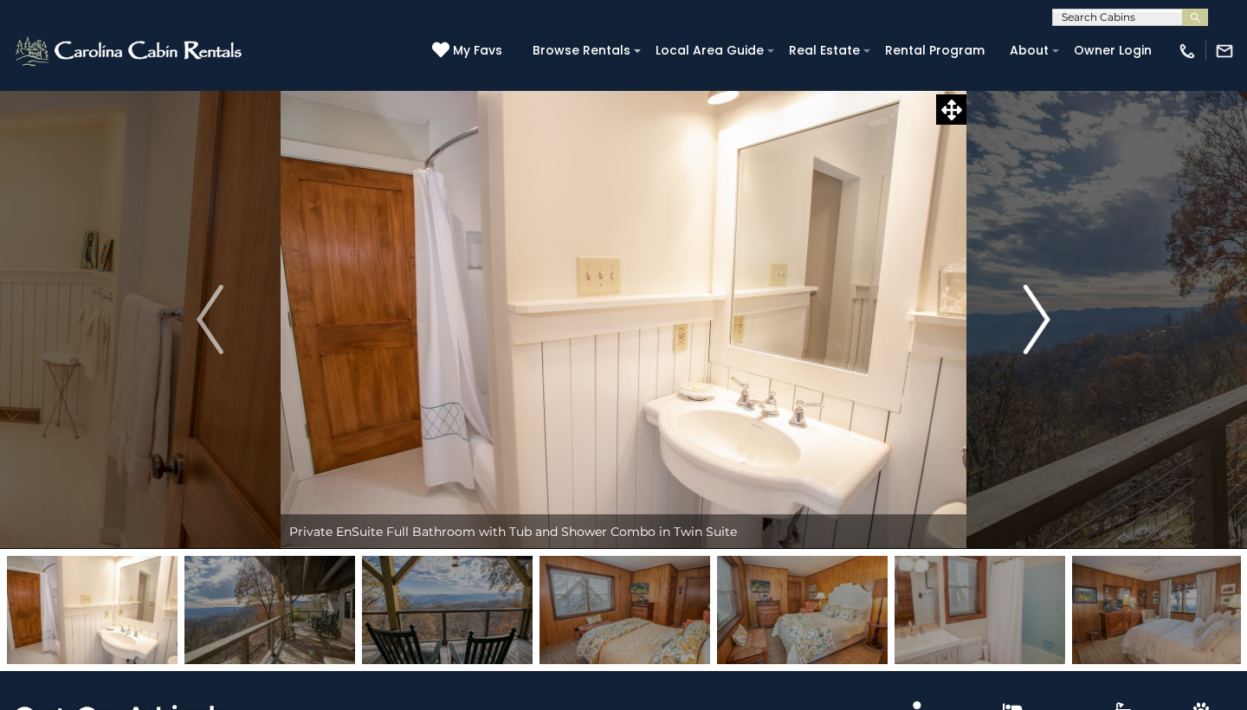
click at [1049, 323] on img "Next" at bounding box center [1037, 319] width 26 height 69
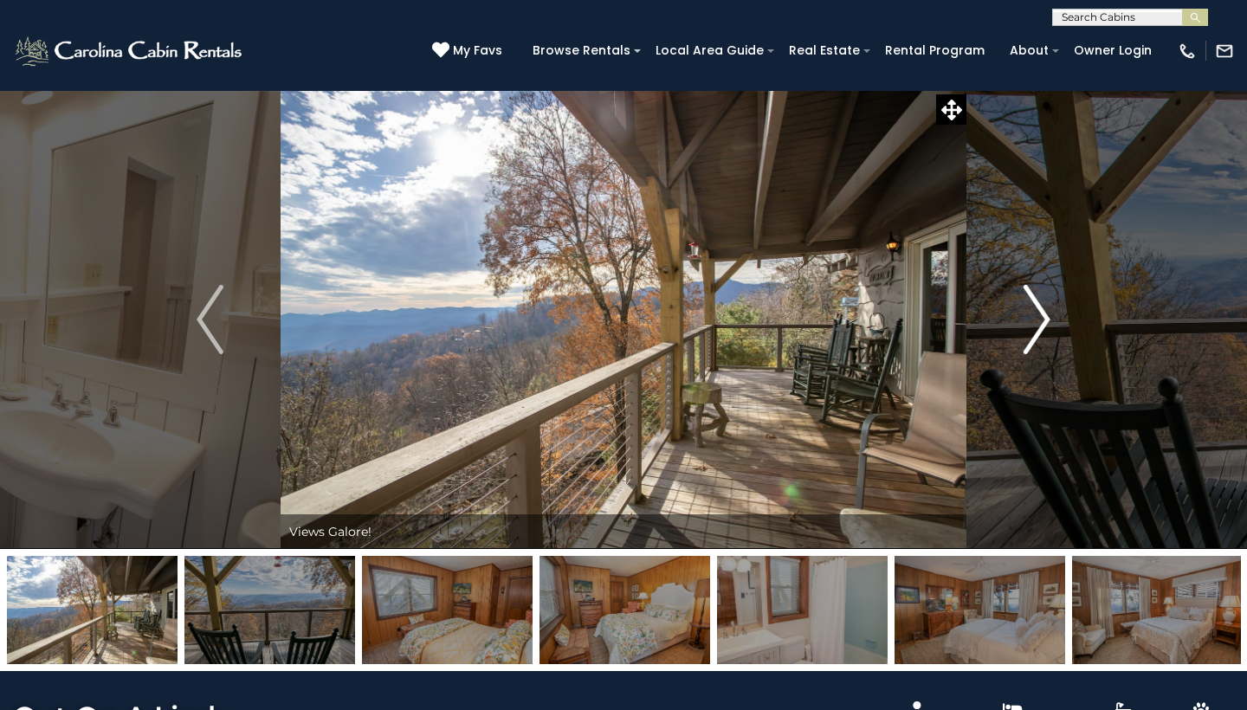
click at [1049, 323] on img "Next" at bounding box center [1037, 319] width 26 height 69
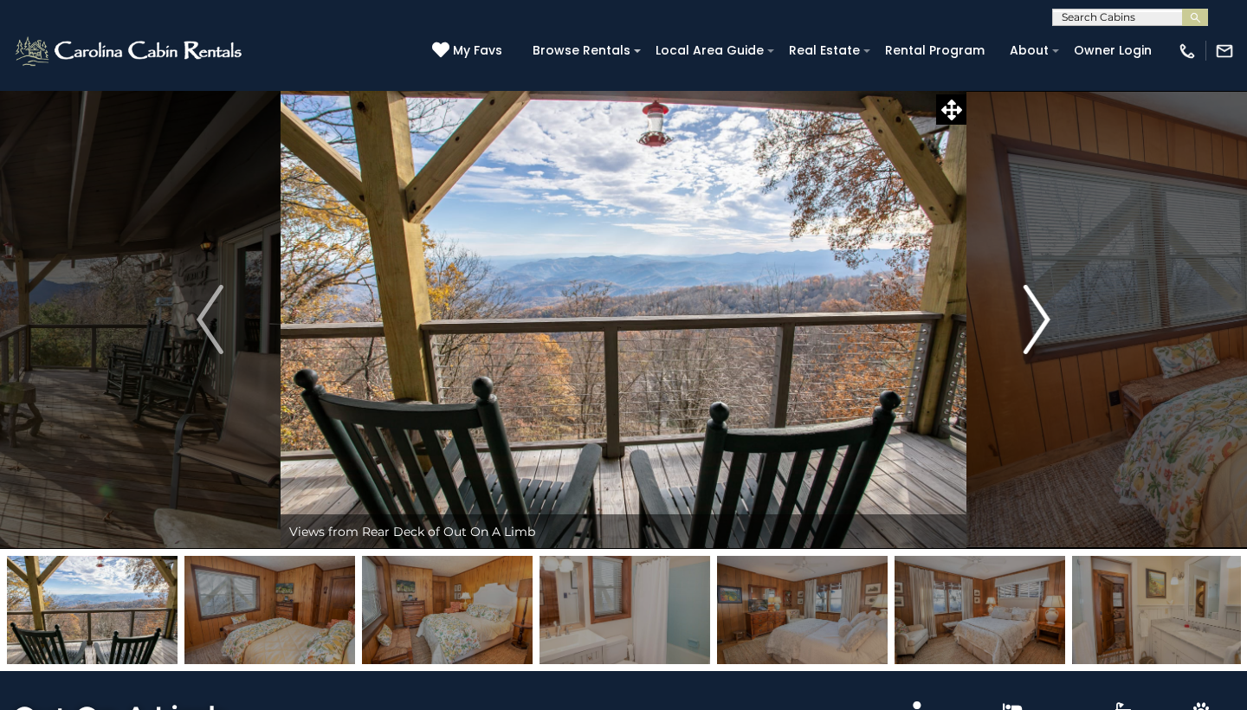
click at [1049, 322] on img "Next" at bounding box center [1037, 319] width 26 height 69
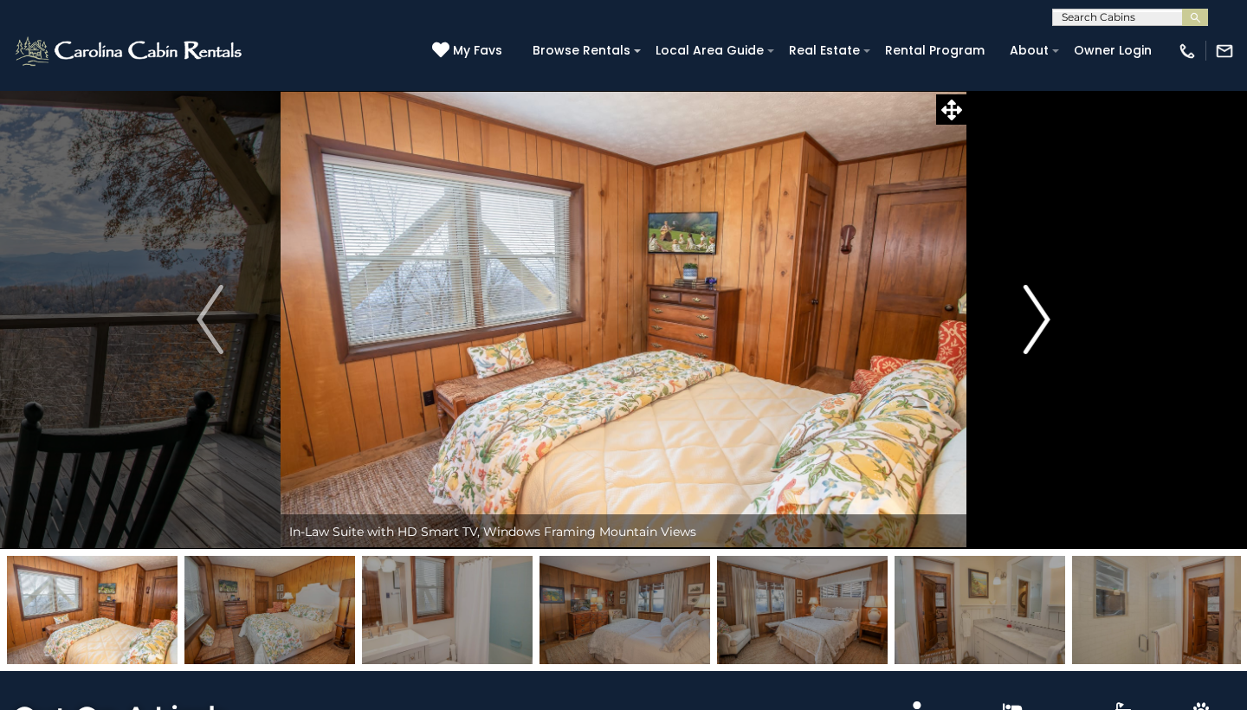
click at [1049, 322] on img "Next" at bounding box center [1037, 319] width 26 height 69
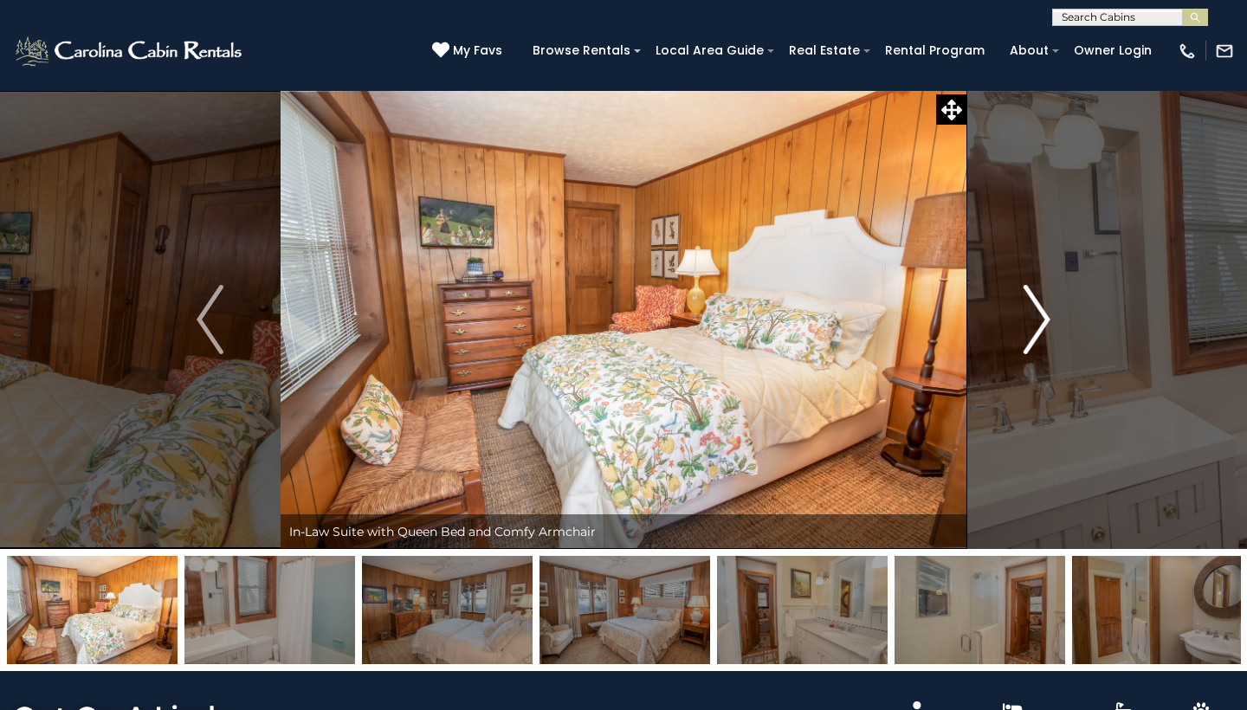
click at [1044, 316] on img "Next" at bounding box center [1037, 319] width 26 height 69
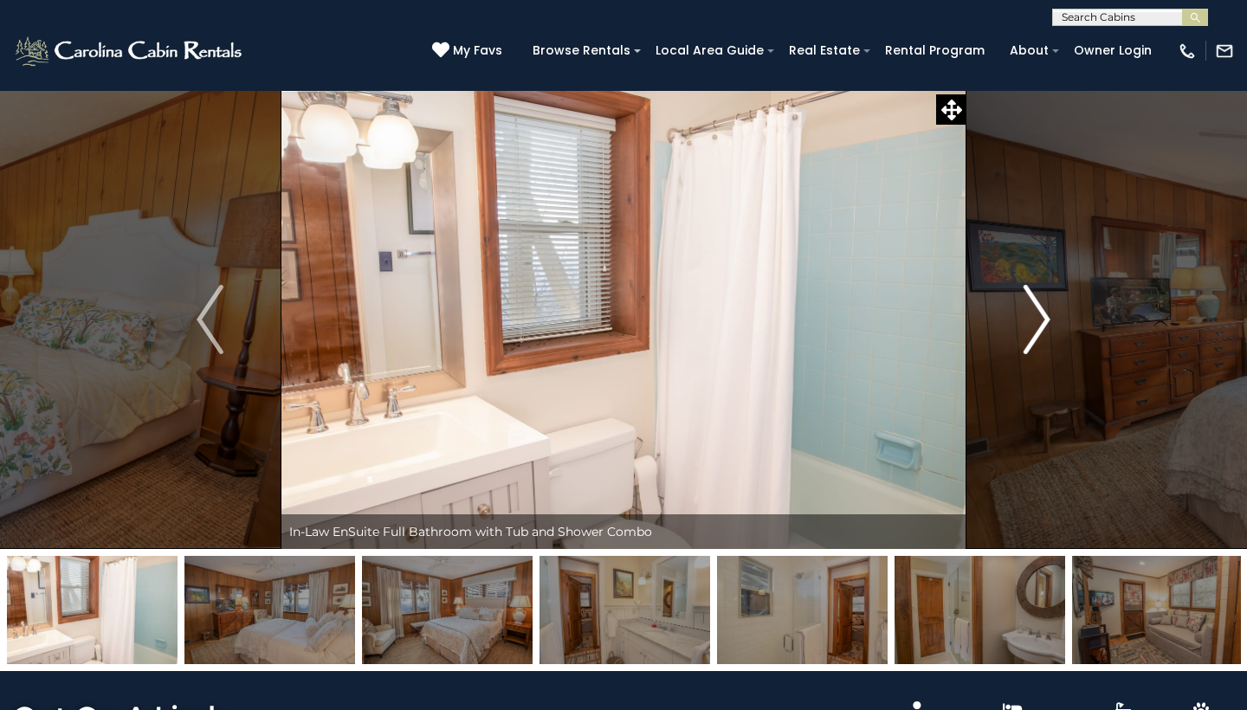
click at [1044, 316] on img "Next" at bounding box center [1037, 319] width 26 height 69
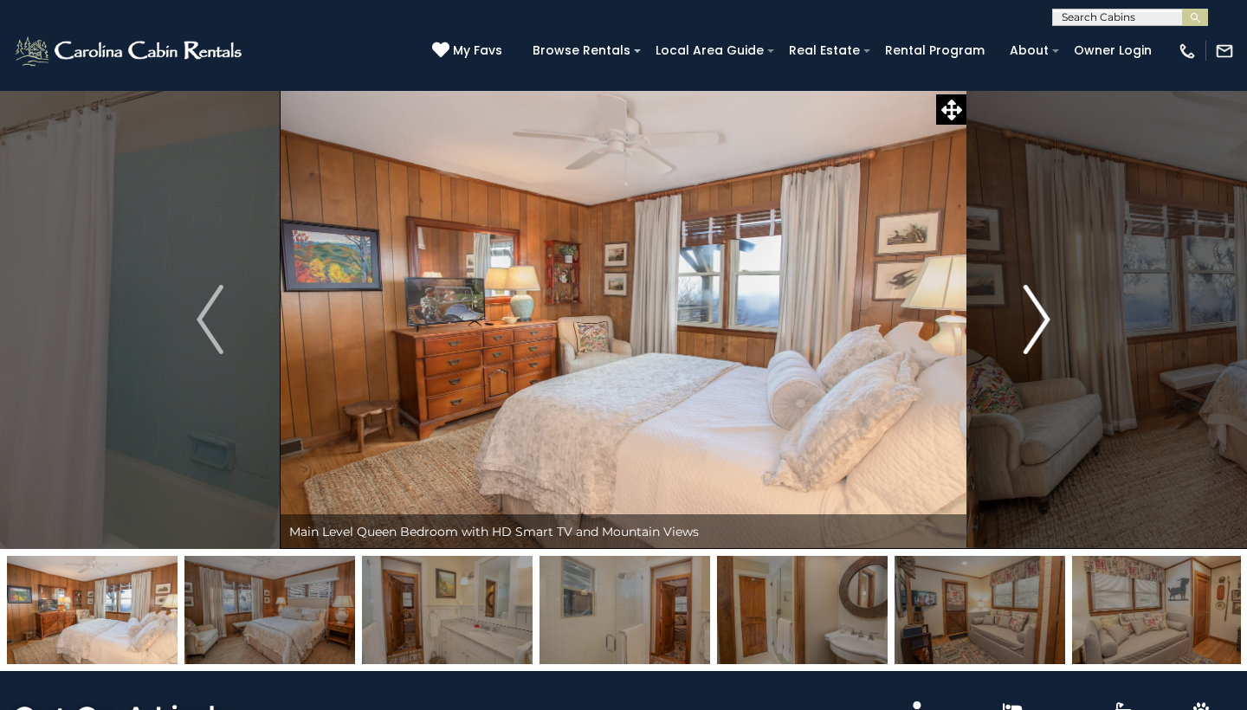
click at [1044, 316] on img "Next" at bounding box center [1037, 319] width 26 height 69
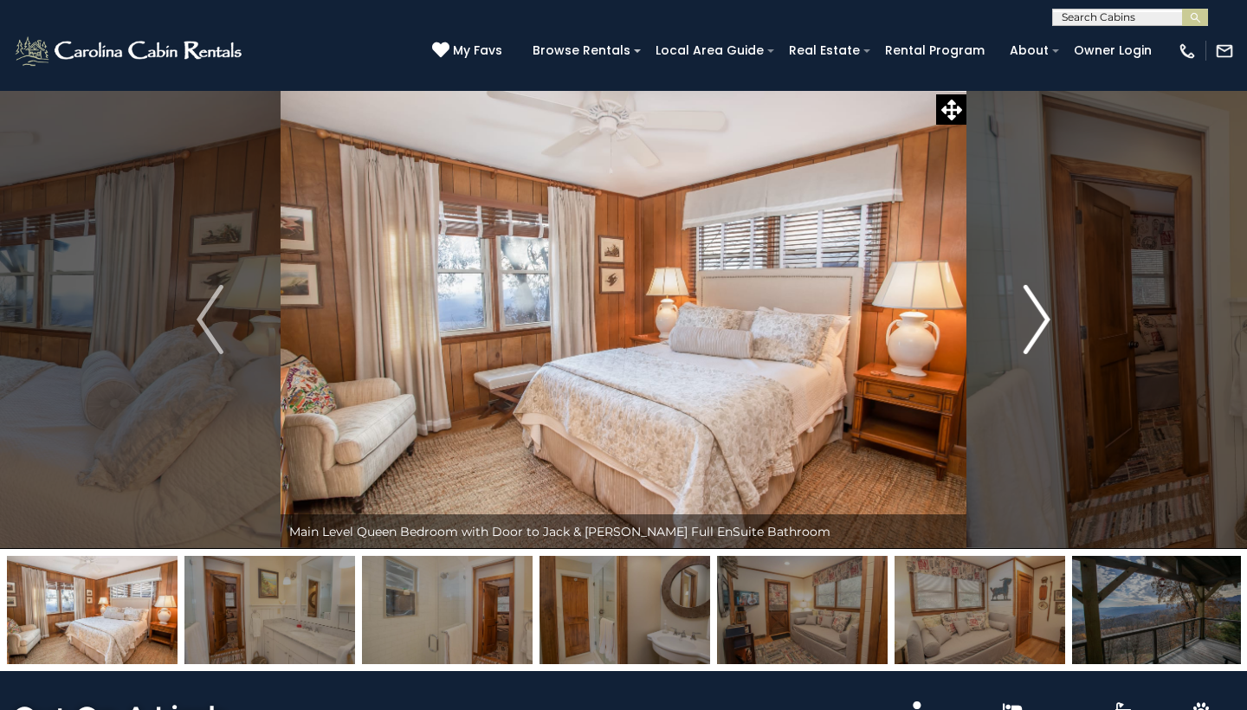
click at [1044, 316] on img "Next" at bounding box center [1037, 319] width 26 height 69
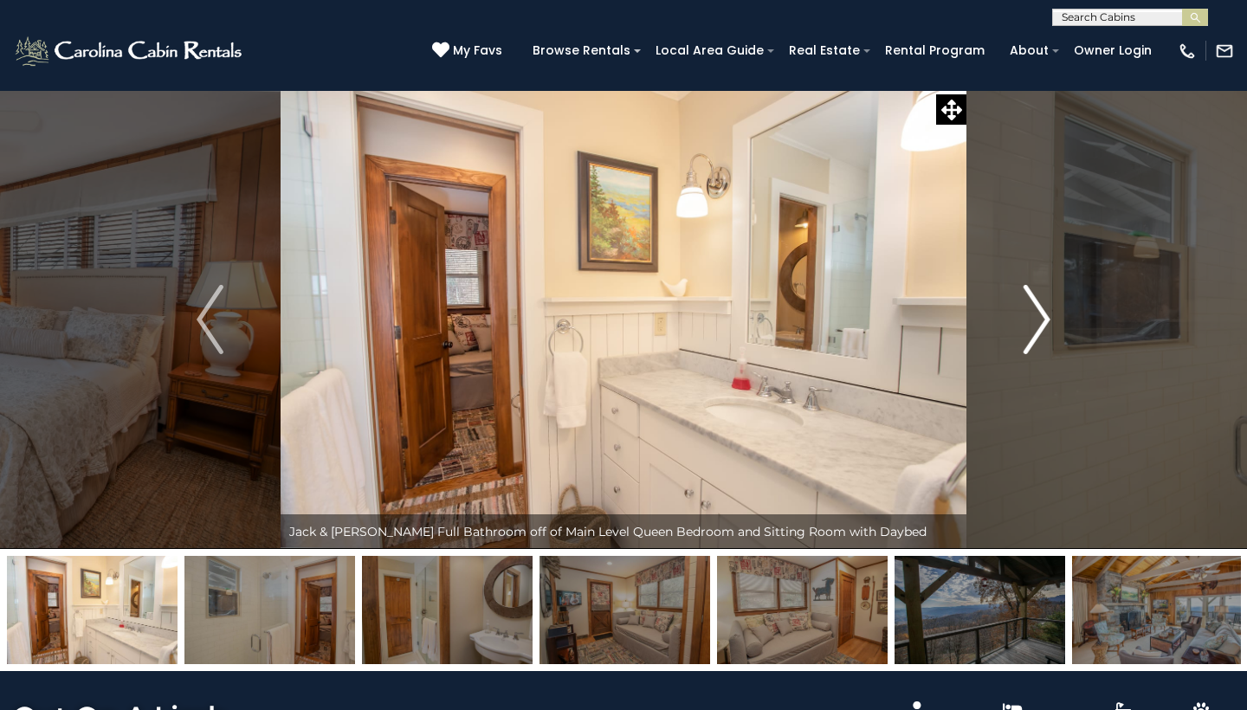
click at [1044, 316] on img "Next" at bounding box center [1037, 319] width 26 height 69
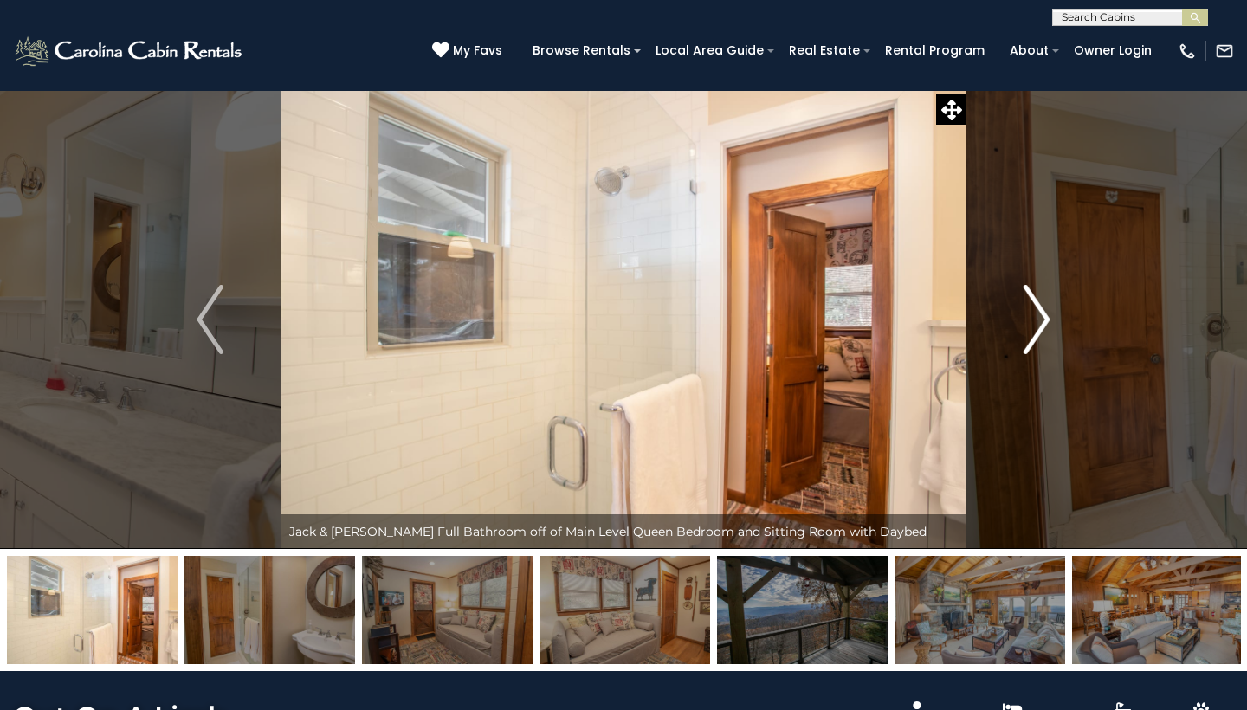
click at [1044, 316] on img "Next" at bounding box center [1037, 319] width 26 height 69
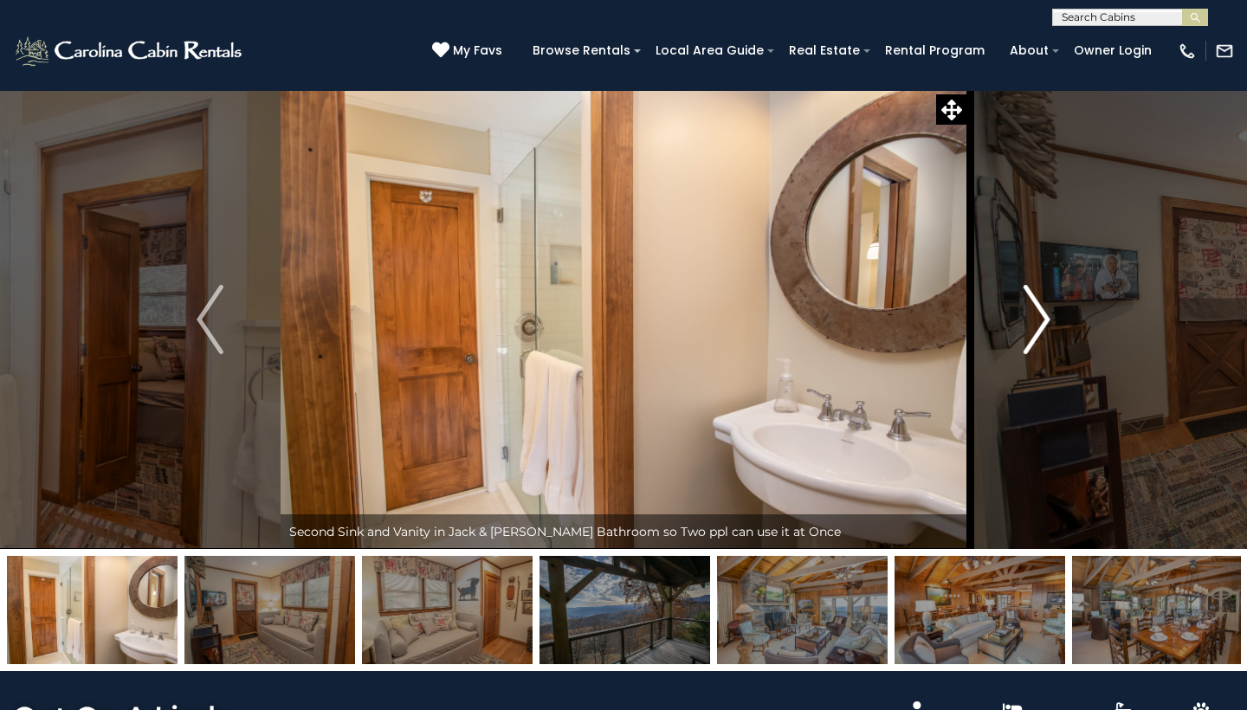
click at [1044, 316] on img "Next" at bounding box center [1037, 319] width 26 height 69
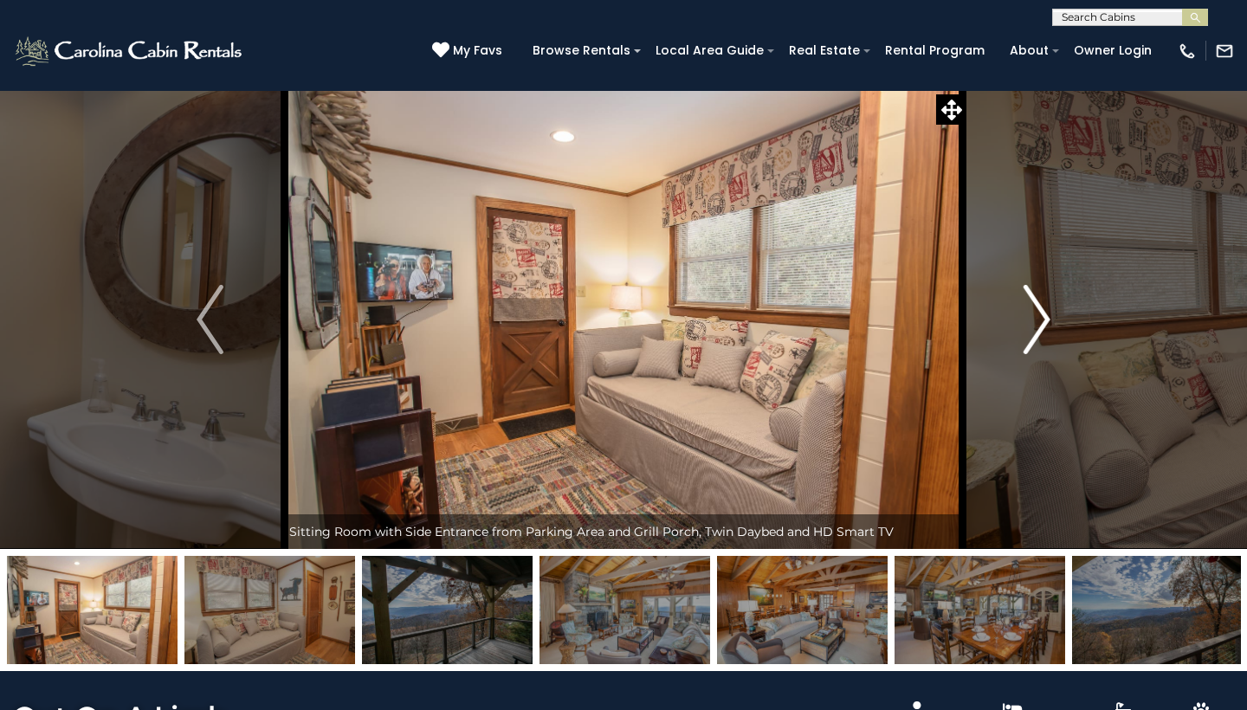
click at [1044, 316] on img "Next" at bounding box center [1037, 319] width 26 height 69
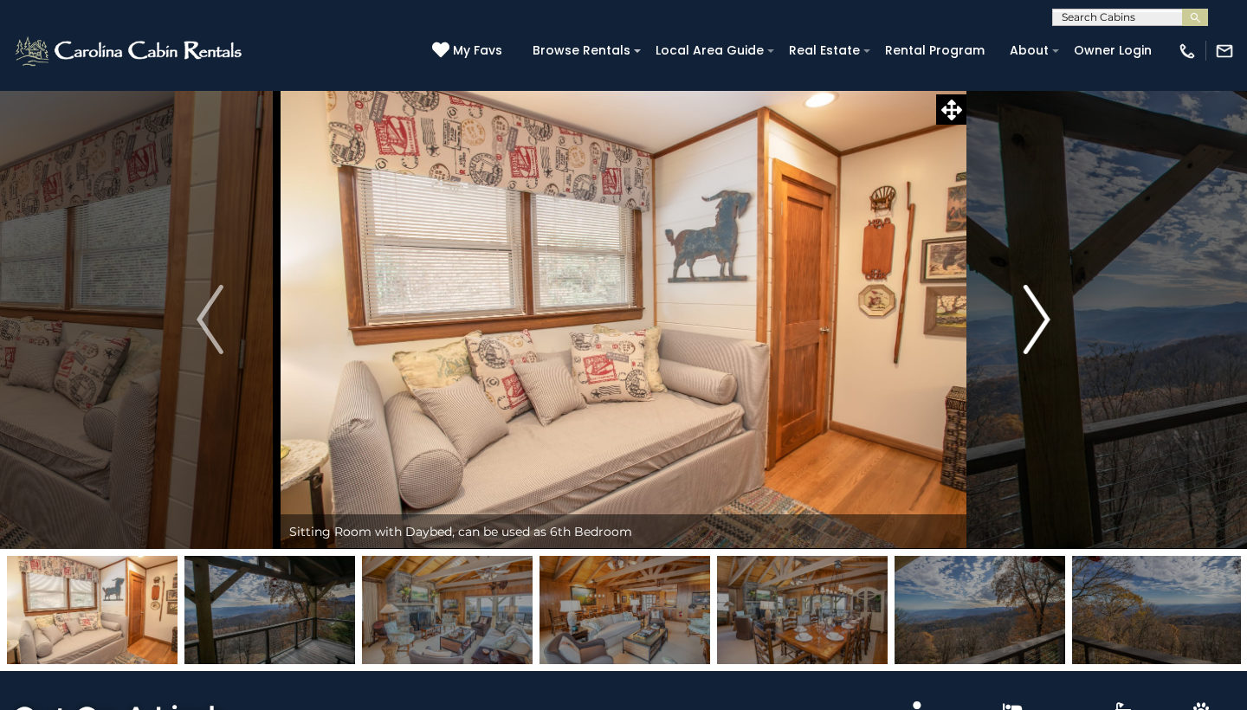
click at [1044, 316] on img "Next" at bounding box center [1037, 319] width 26 height 69
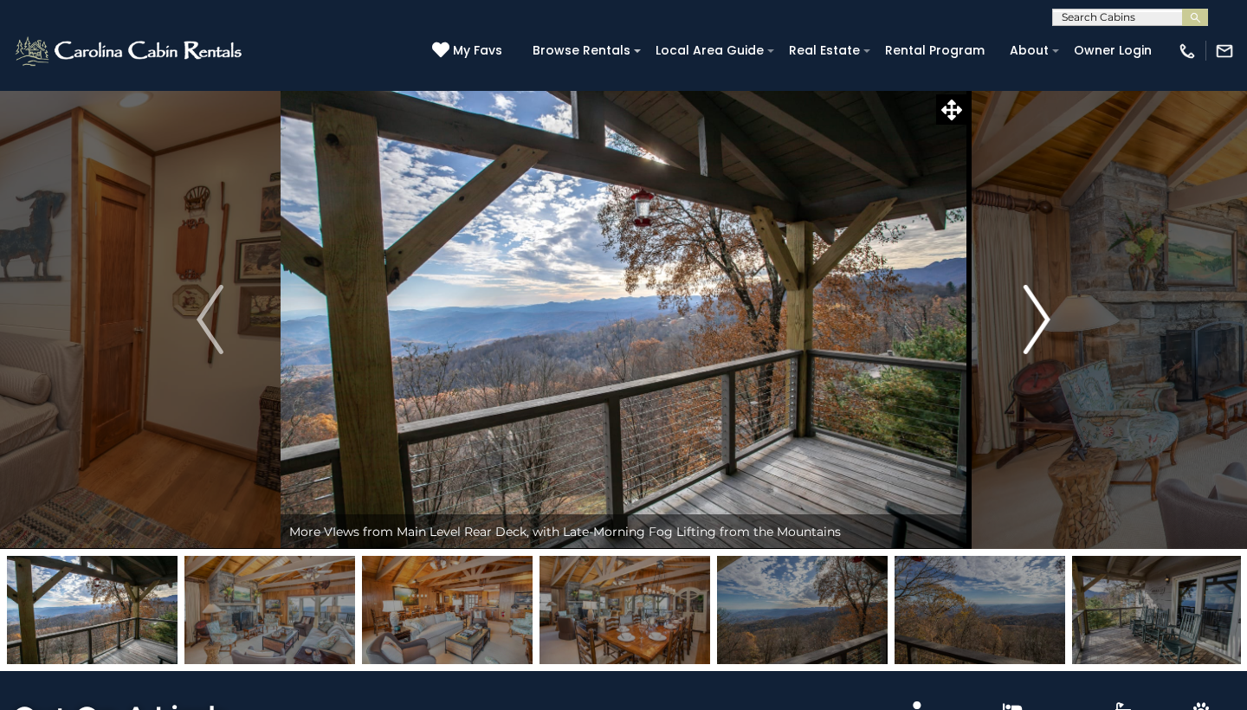
click at [1044, 316] on img "Next" at bounding box center [1037, 319] width 26 height 69
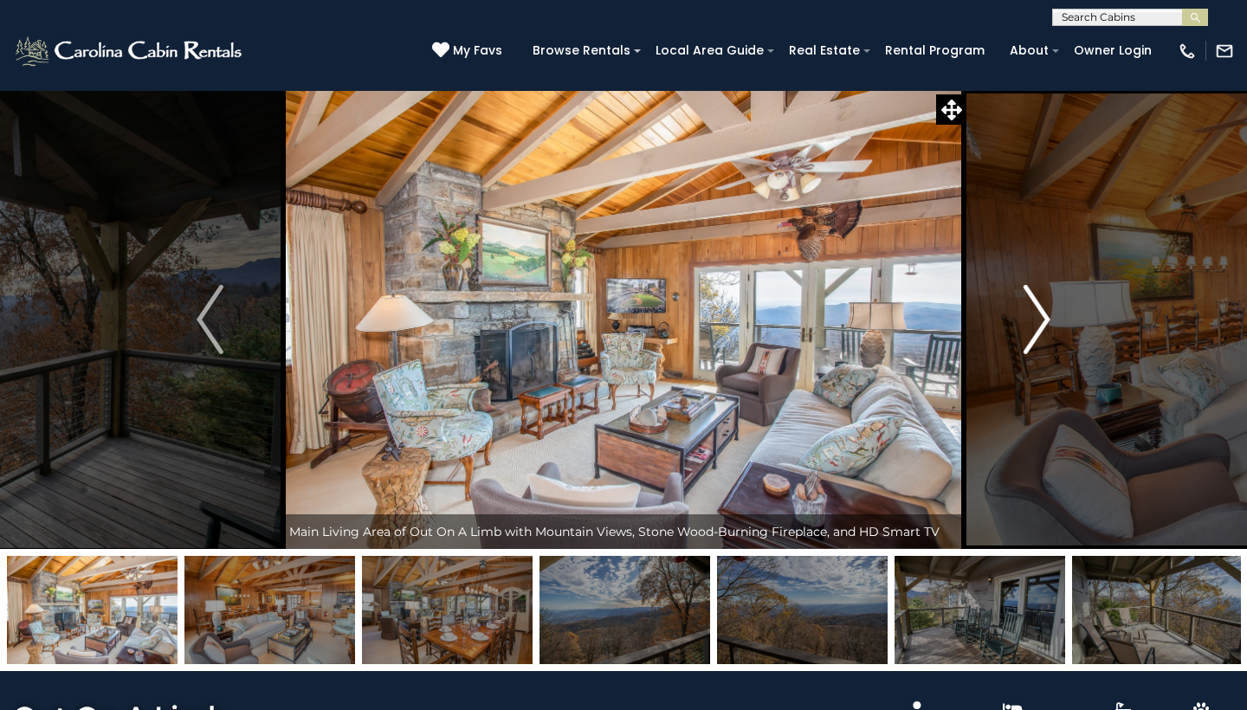
click at [1044, 316] on img "Next" at bounding box center [1037, 319] width 26 height 69
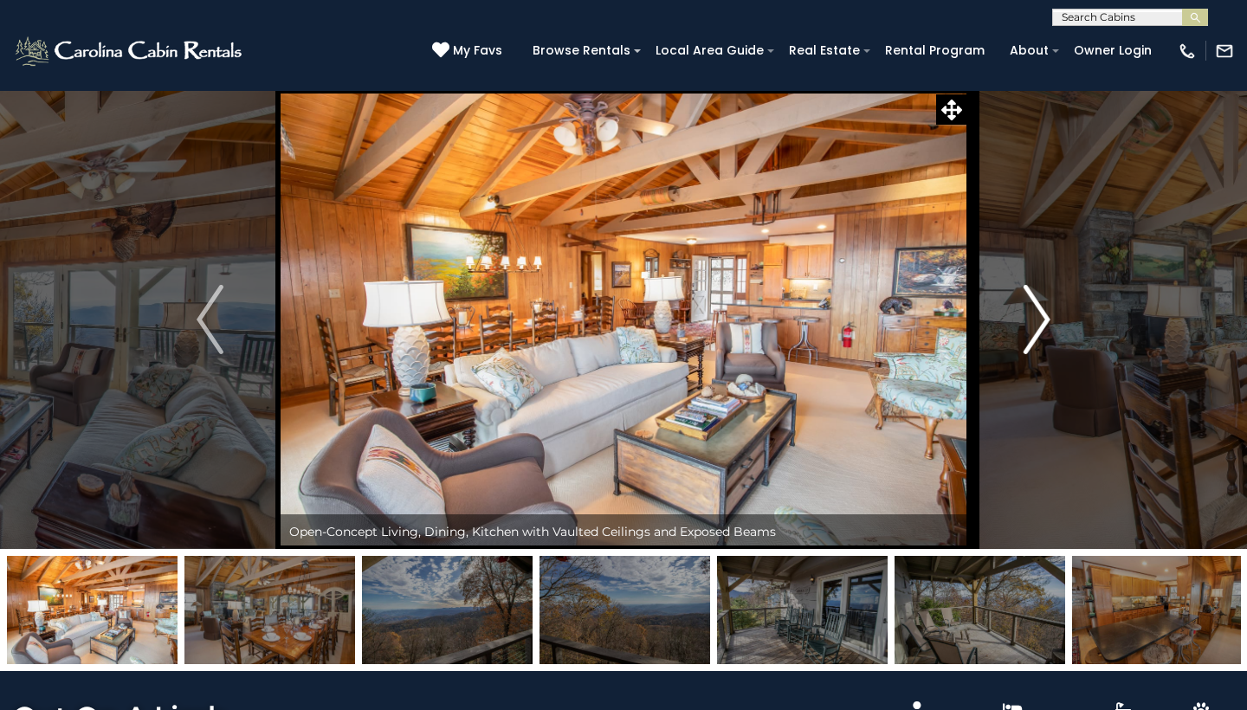
click at [1044, 316] on img "Next" at bounding box center [1037, 319] width 26 height 69
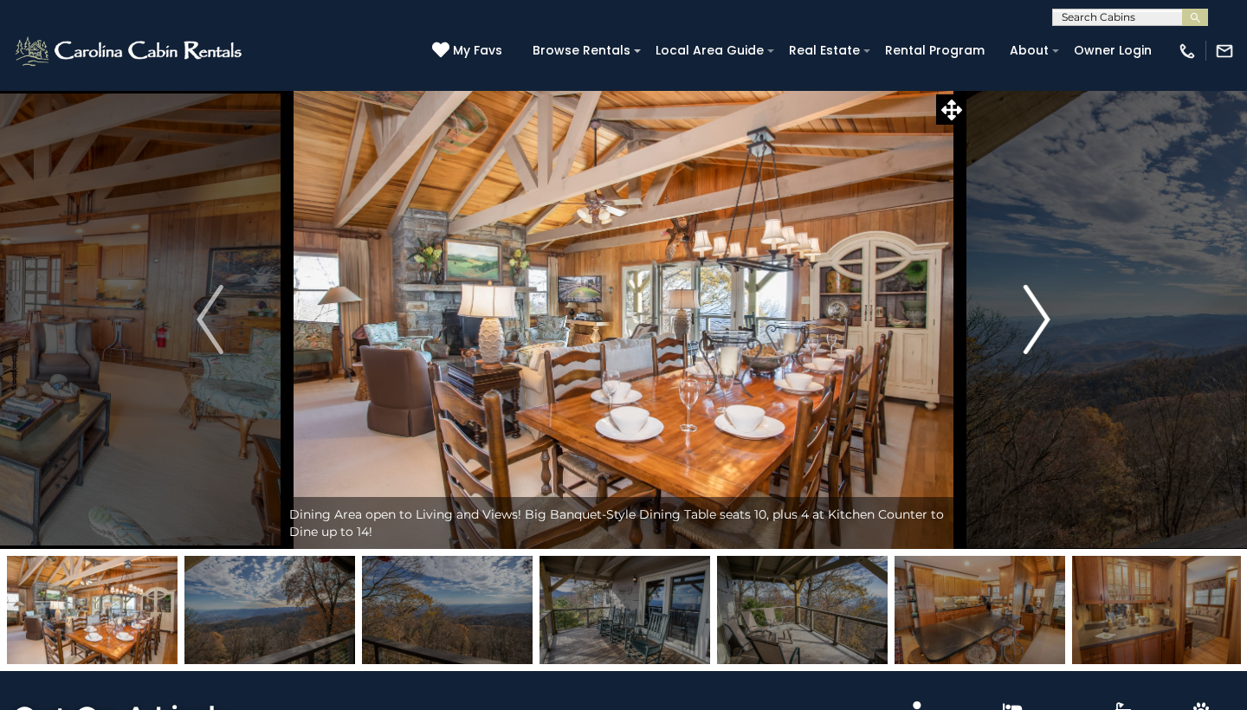
click at [1044, 316] on img "Next" at bounding box center [1037, 319] width 26 height 69
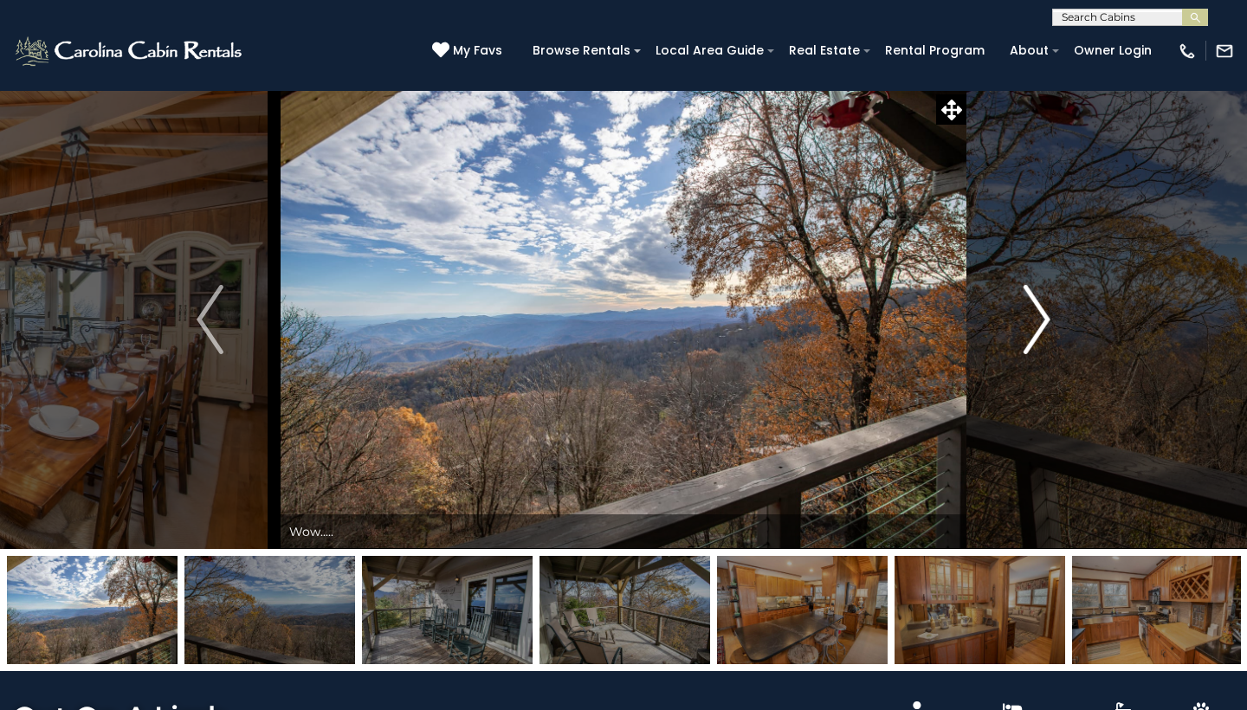
click at [1044, 316] on img "Next" at bounding box center [1037, 319] width 26 height 69
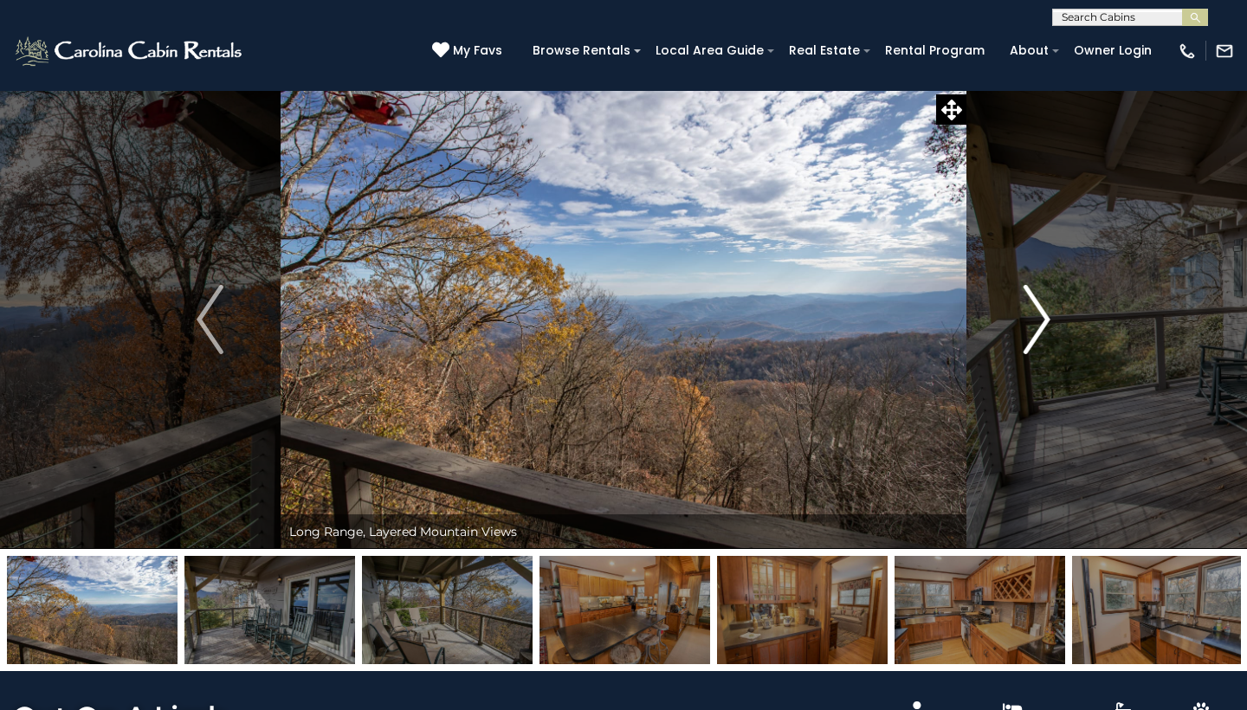
click at [1044, 316] on img "Next" at bounding box center [1037, 319] width 26 height 69
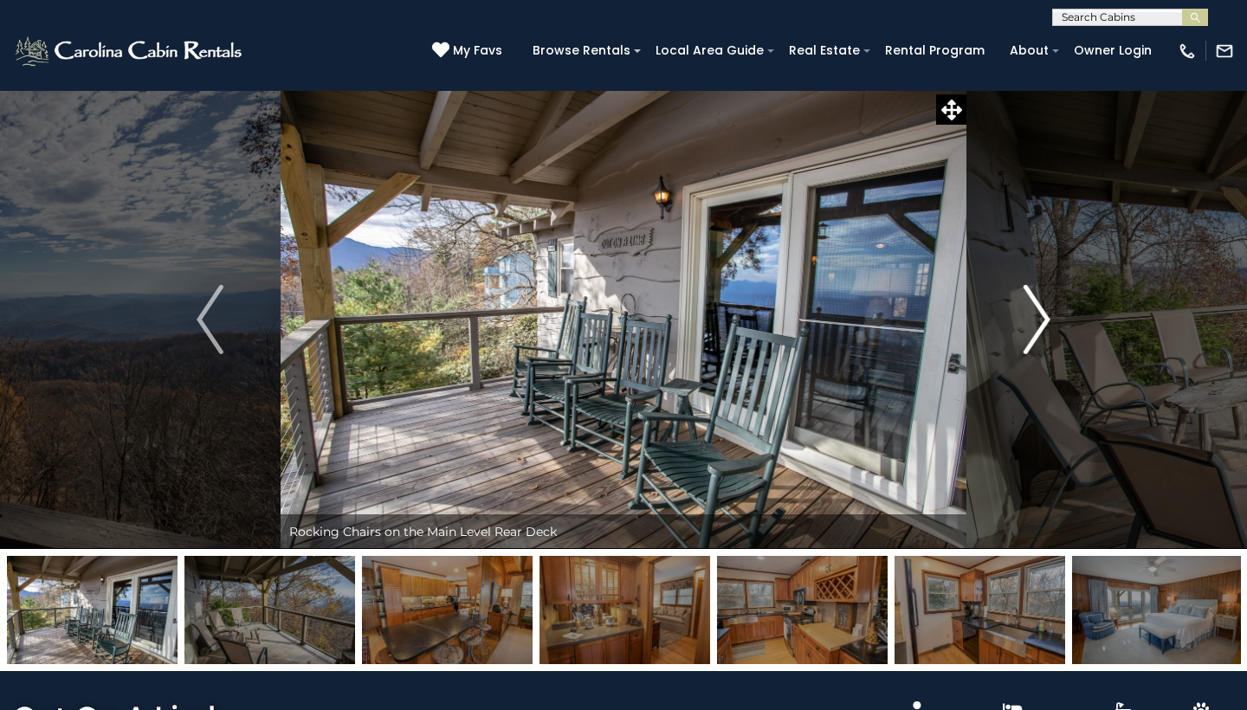
click at [1044, 316] on img "Next" at bounding box center [1037, 319] width 26 height 69
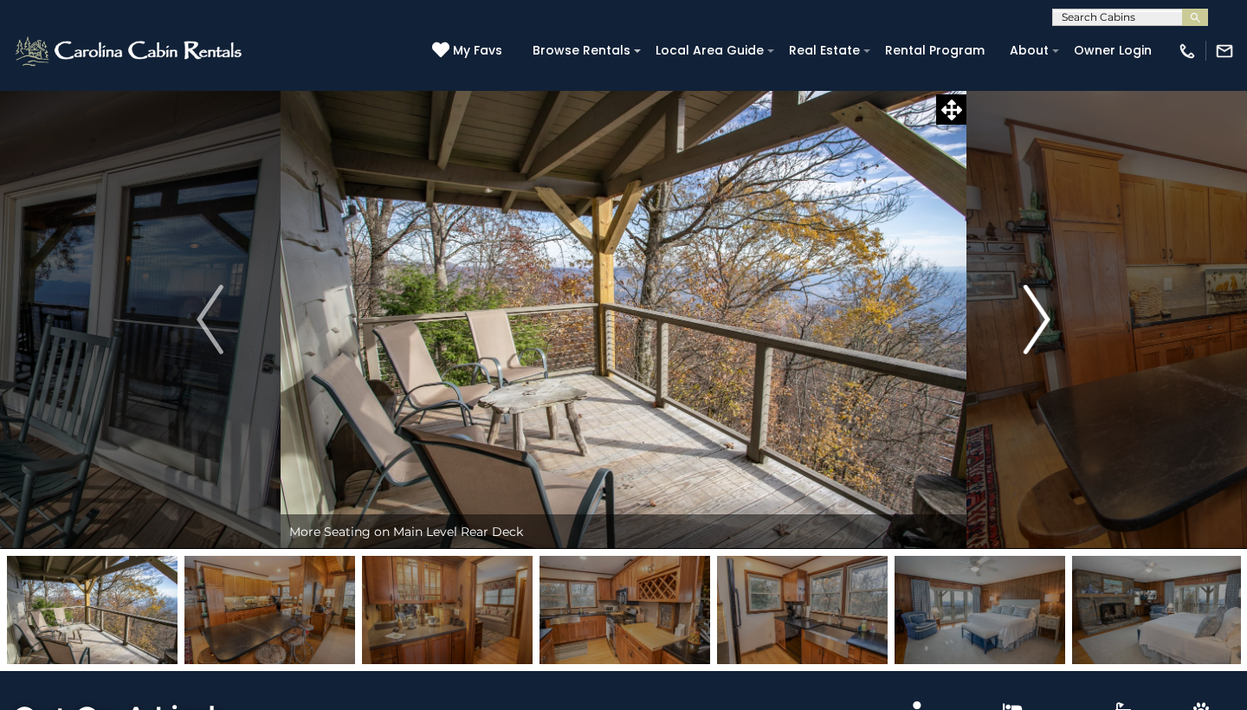
click at [1044, 316] on img "Next" at bounding box center [1037, 319] width 26 height 69
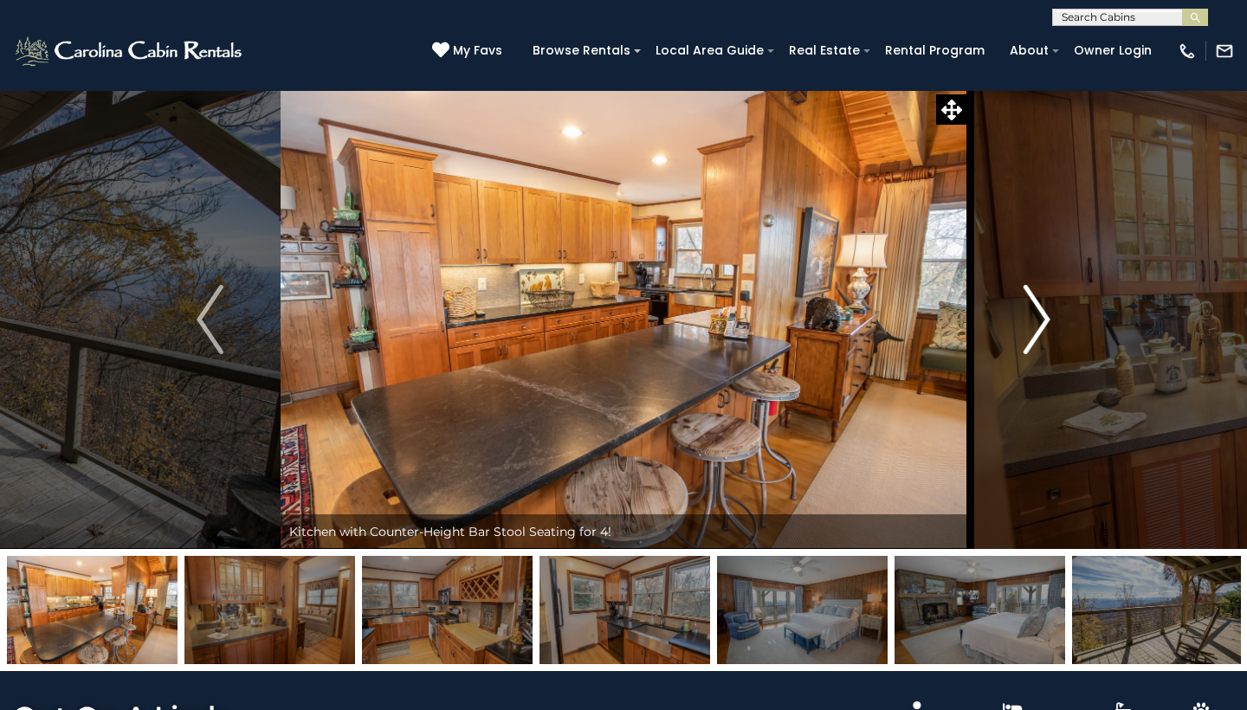
click at [1044, 316] on img "Next" at bounding box center [1037, 319] width 26 height 69
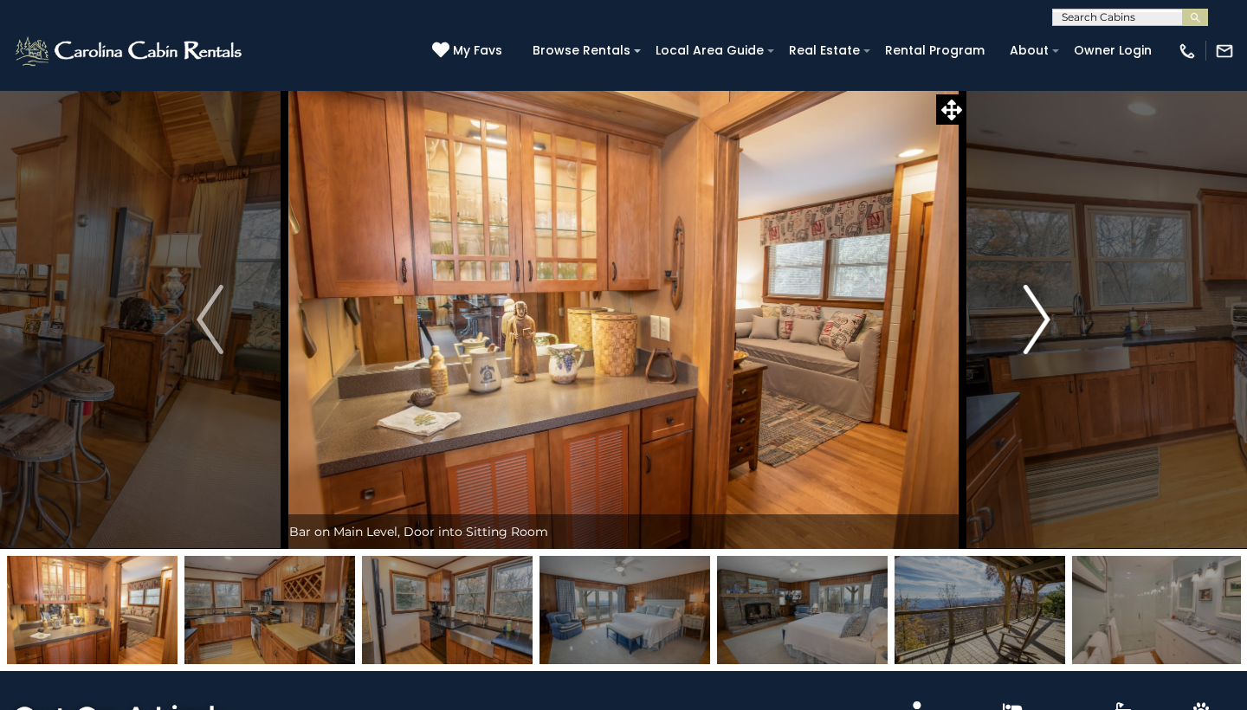
click at [1044, 316] on img "Next" at bounding box center [1037, 319] width 26 height 69
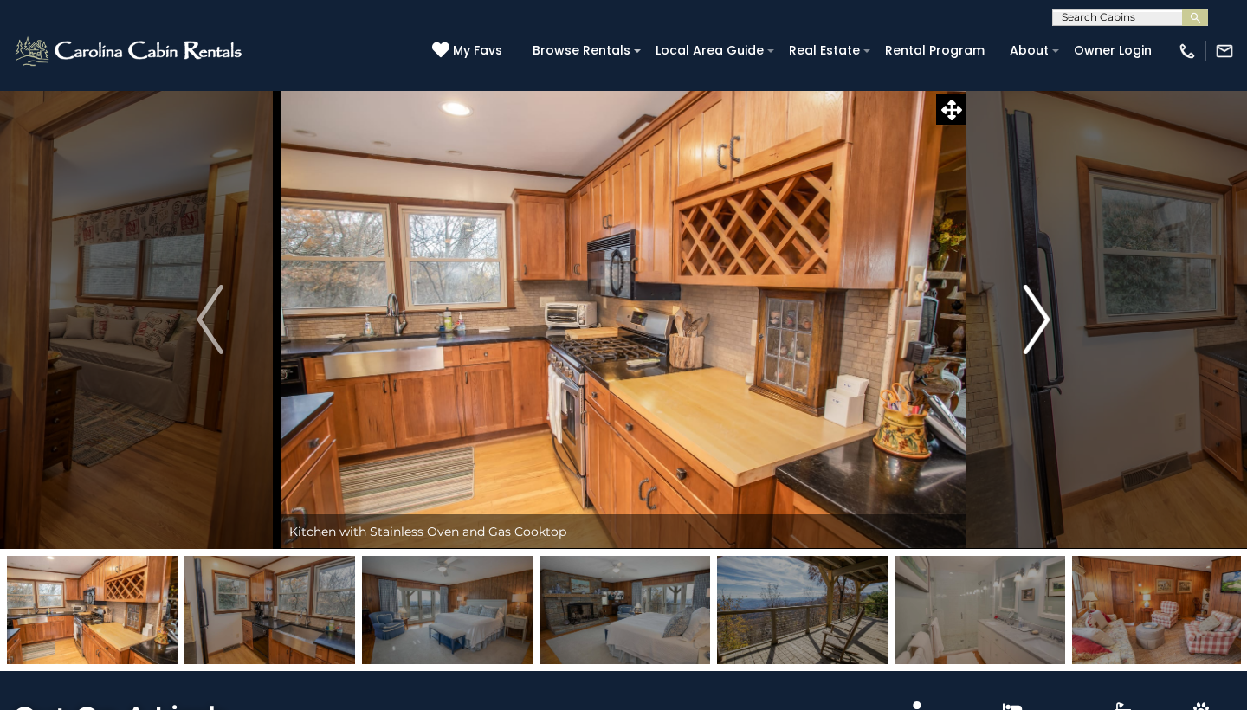
click at [1044, 316] on img "Next" at bounding box center [1037, 319] width 26 height 69
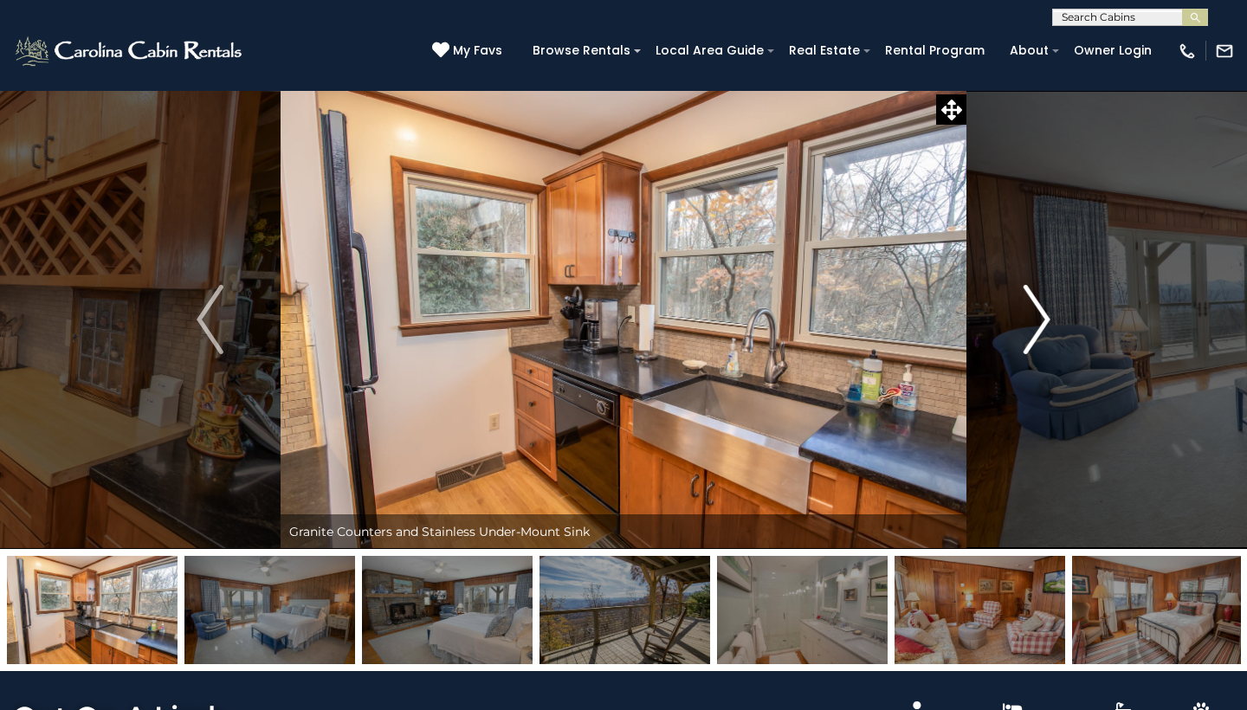
click at [1044, 316] on img "Next" at bounding box center [1037, 319] width 26 height 69
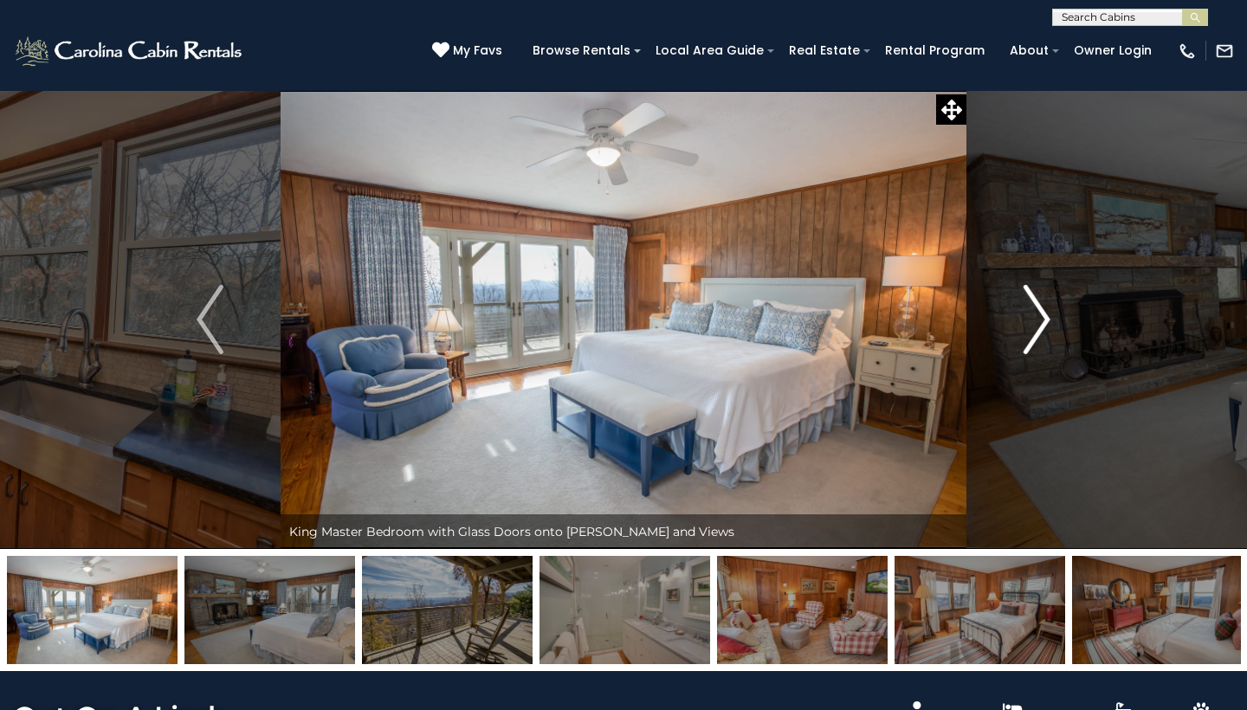
click at [1044, 316] on img "Next" at bounding box center [1037, 319] width 26 height 69
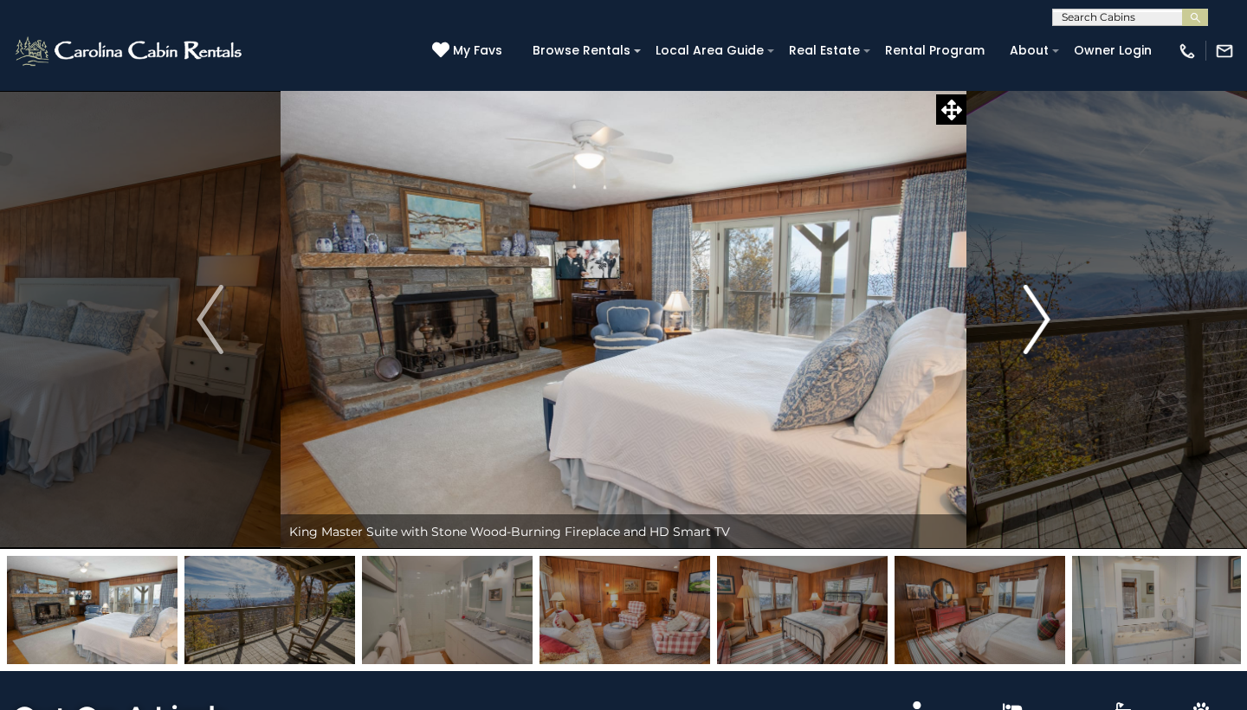
click at [1044, 316] on img "Next" at bounding box center [1037, 319] width 26 height 69
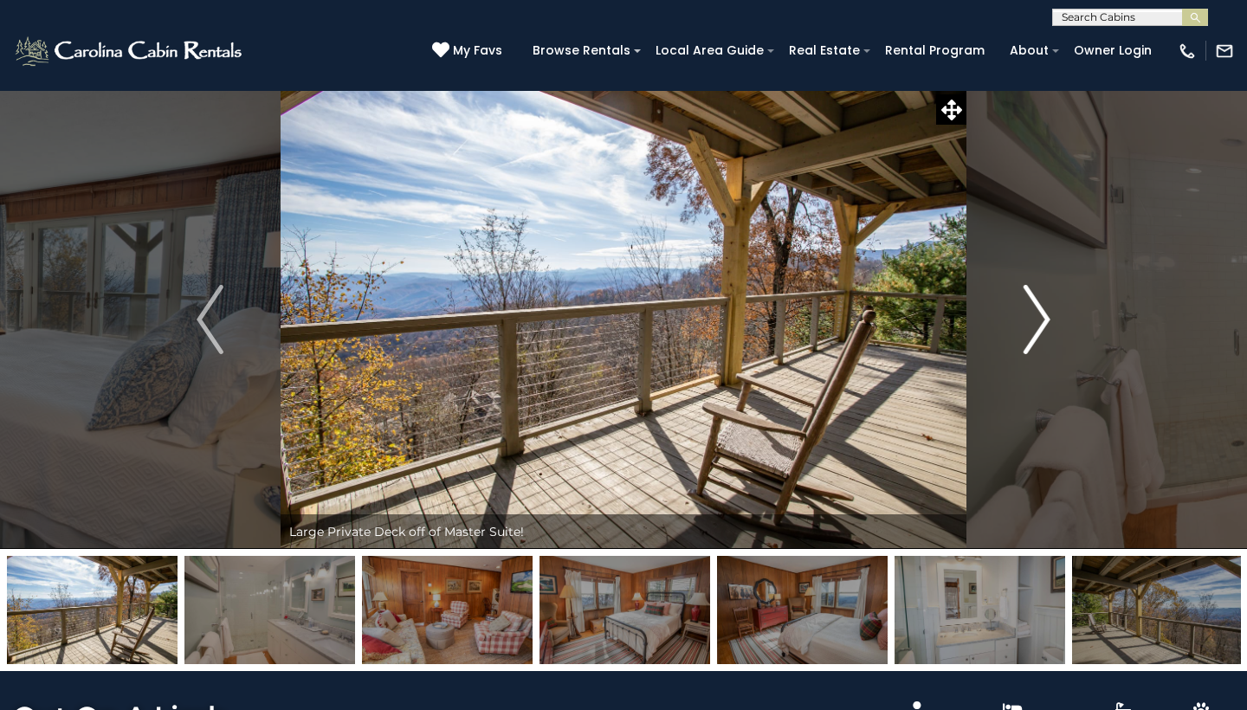
click at [1044, 316] on img "Next" at bounding box center [1037, 319] width 26 height 69
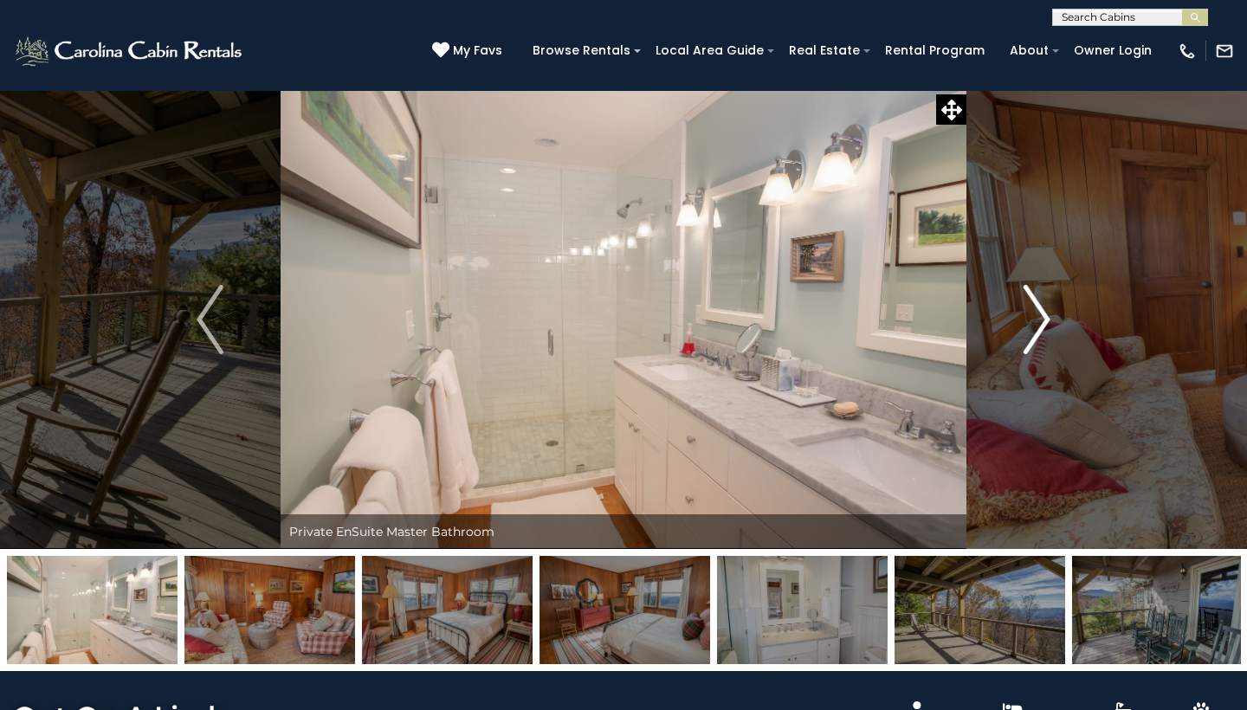
click at [1044, 316] on img "Next" at bounding box center [1037, 319] width 26 height 69
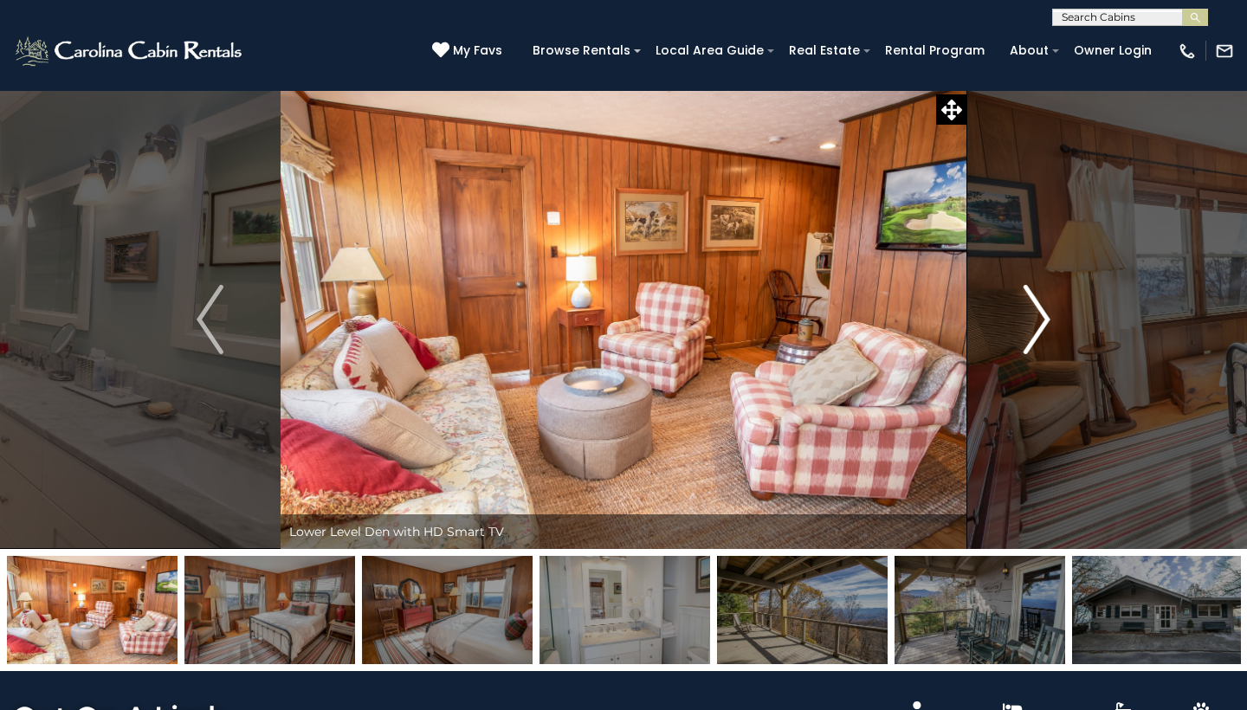
click at [1044, 316] on img "Next" at bounding box center [1037, 319] width 26 height 69
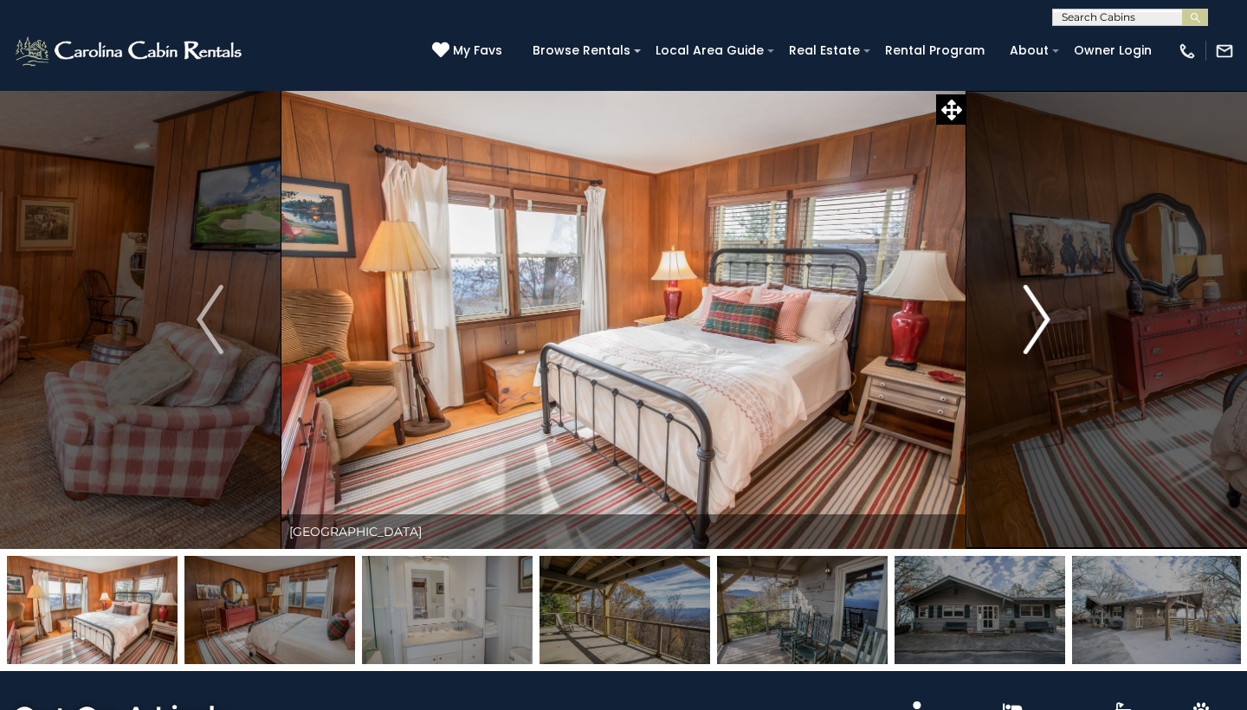
click at [1044, 316] on img "Next" at bounding box center [1037, 319] width 26 height 69
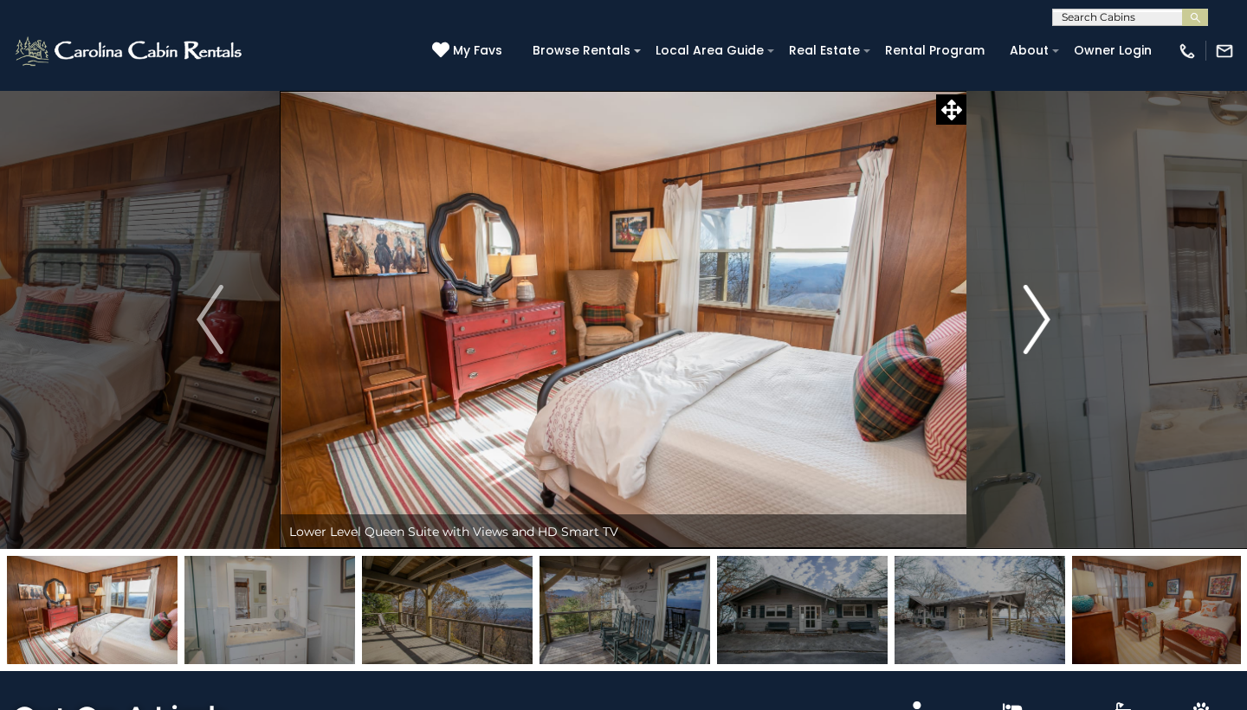
click at [1044, 316] on img "Next" at bounding box center [1037, 319] width 26 height 69
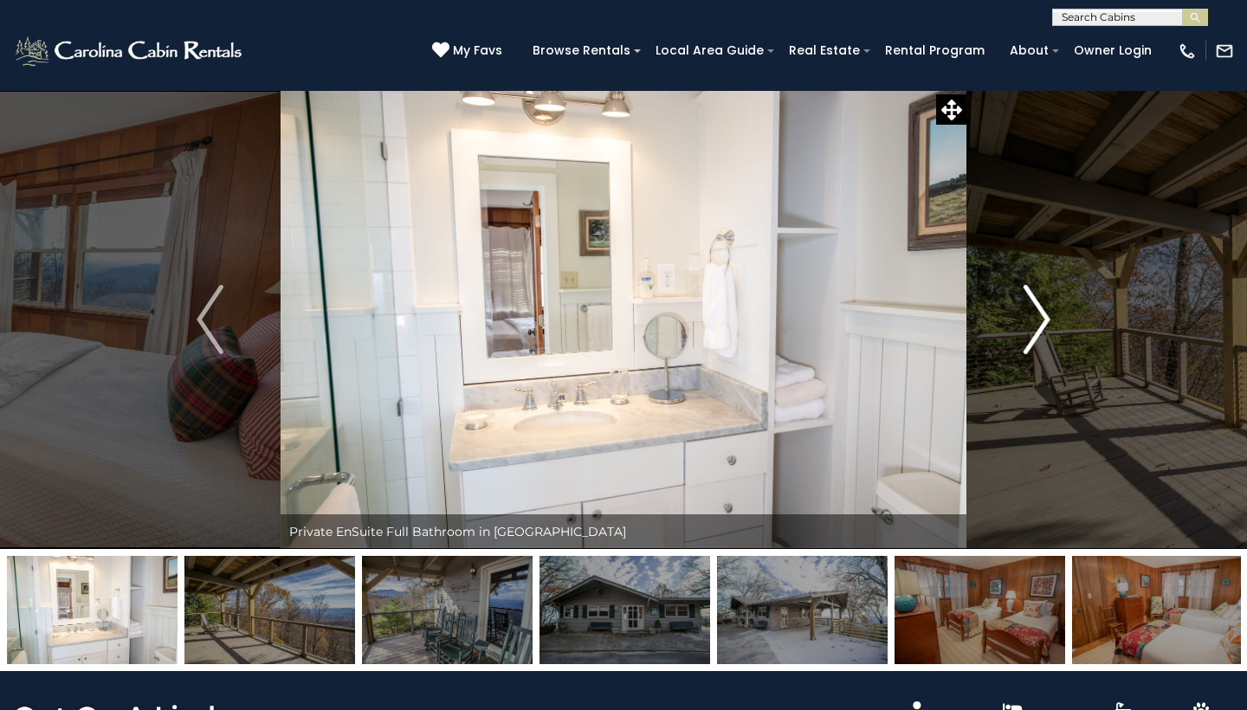
click at [1044, 316] on img "Next" at bounding box center [1037, 319] width 26 height 69
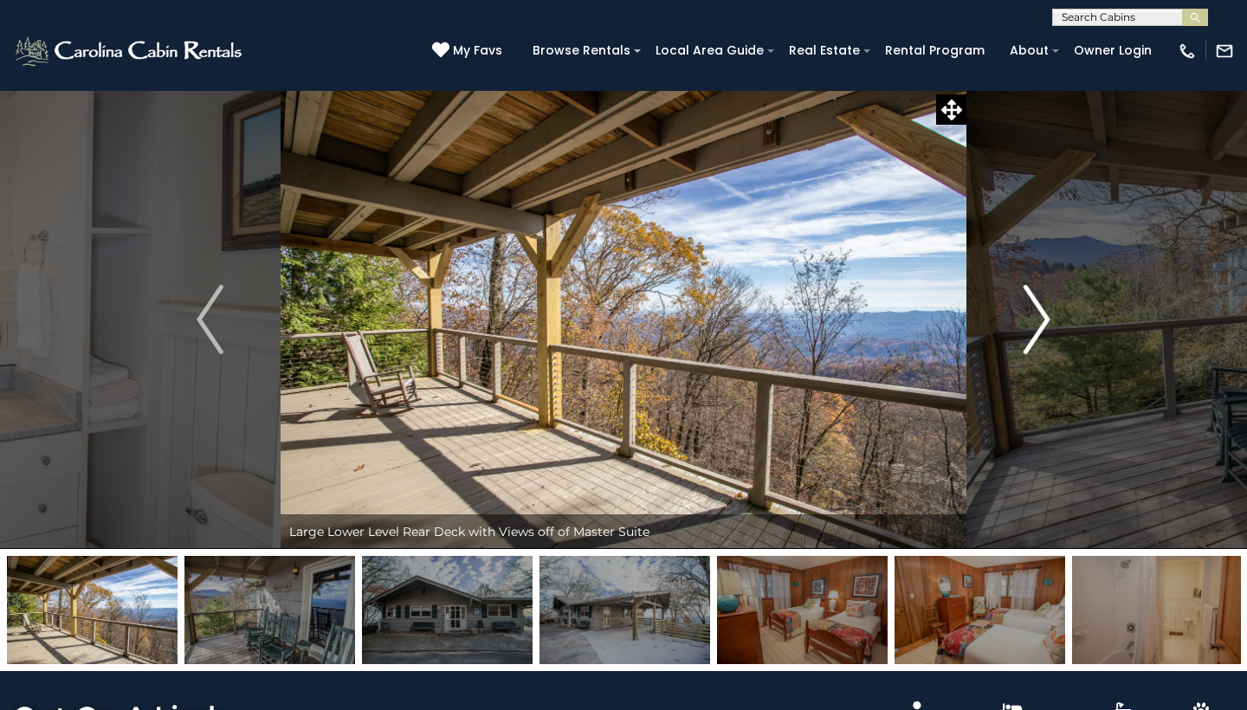
click at [1044, 316] on img "Next" at bounding box center [1037, 319] width 26 height 69
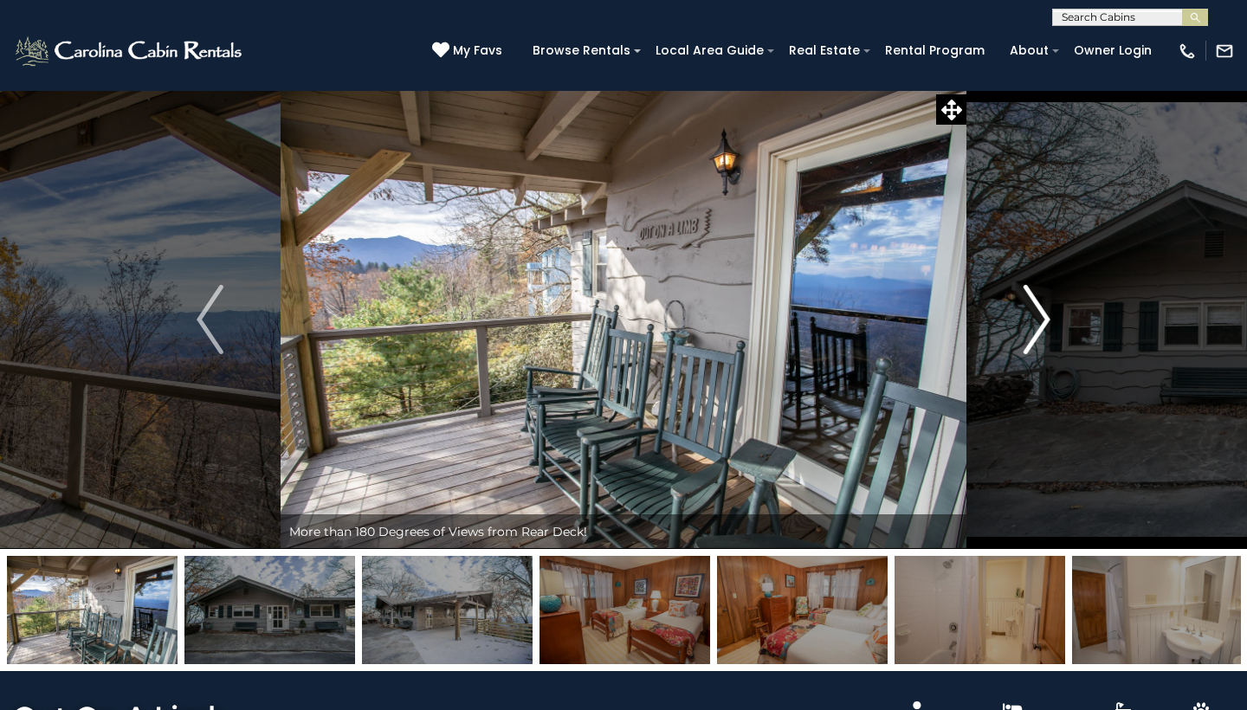
click at [1044, 316] on img "Next" at bounding box center [1037, 319] width 26 height 69
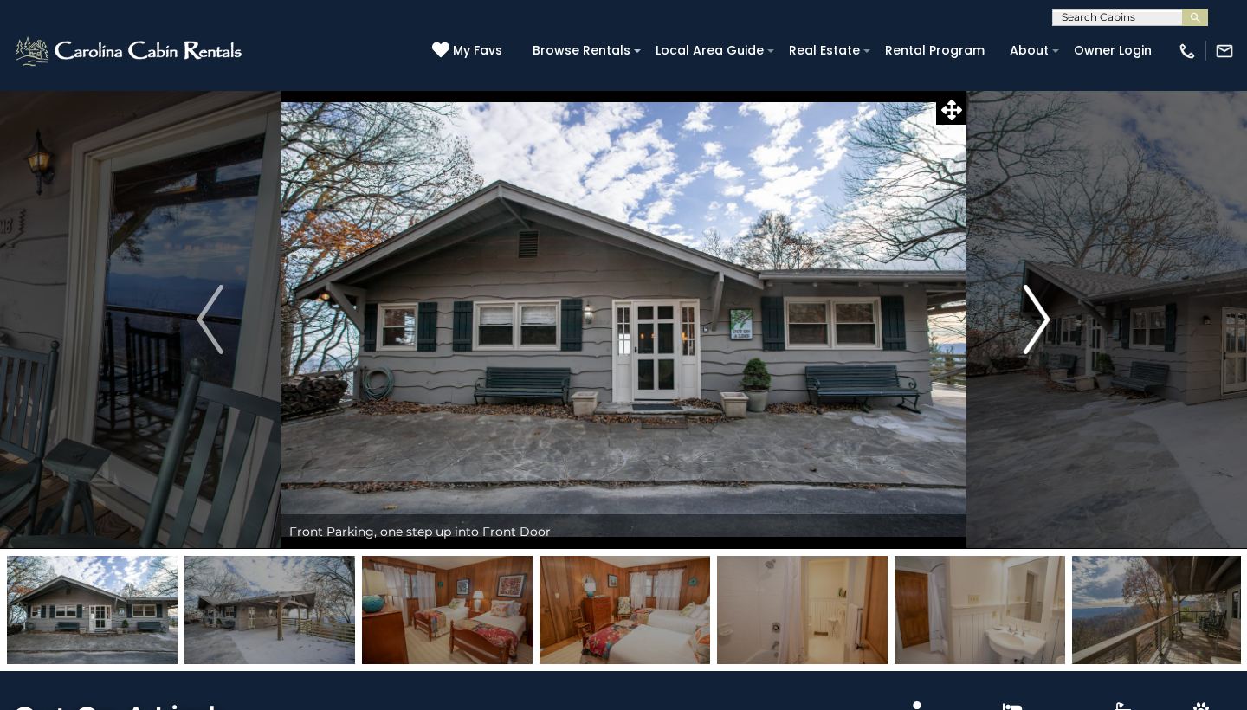
click at [1044, 316] on img "Next" at bounding box center [1037, 319] width 26 height 69
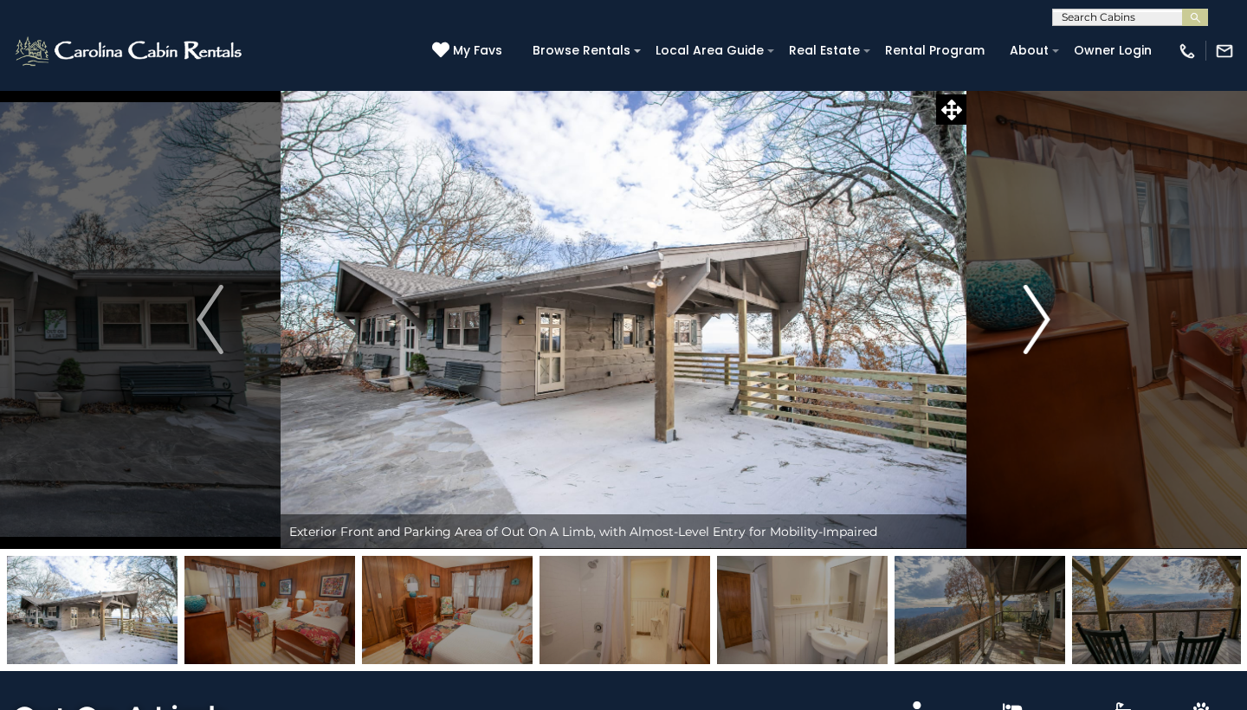
click at [1044, 316] on img "Next" at bounding box center [1037, 319] width 26 height 69
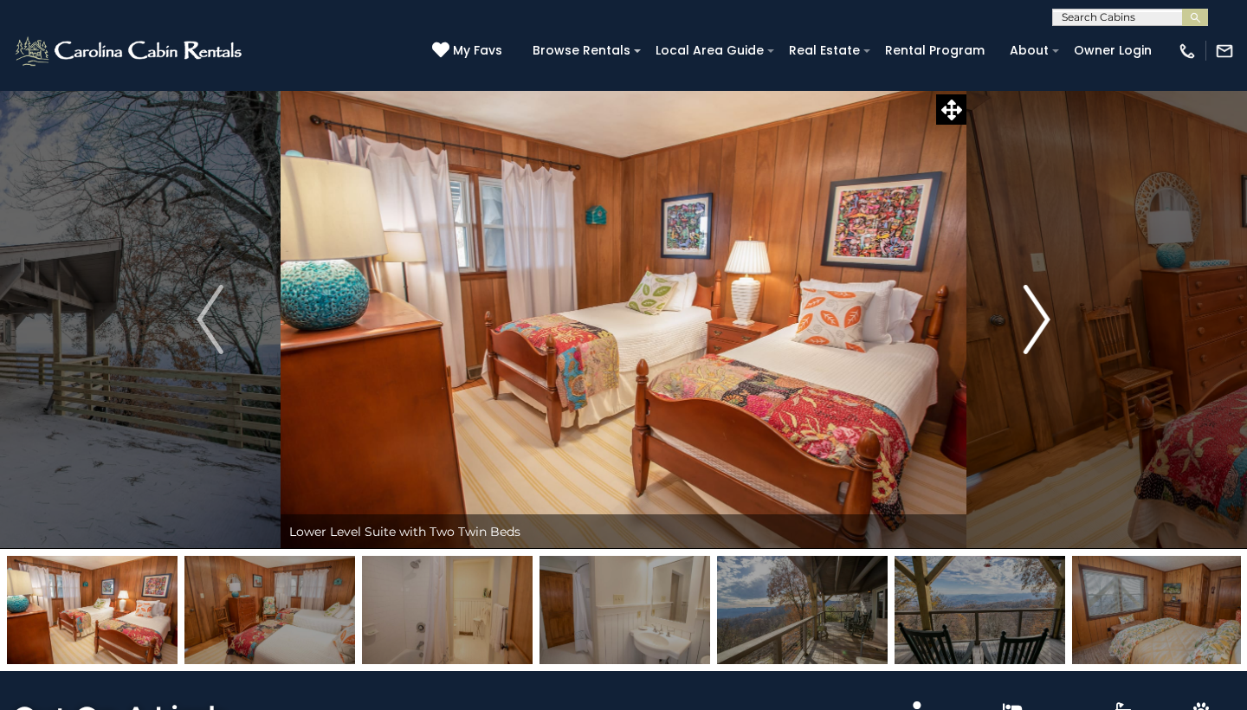
click at [1044, 316] on img "Next" at bounding box center [1037, 319] width 26 height 69
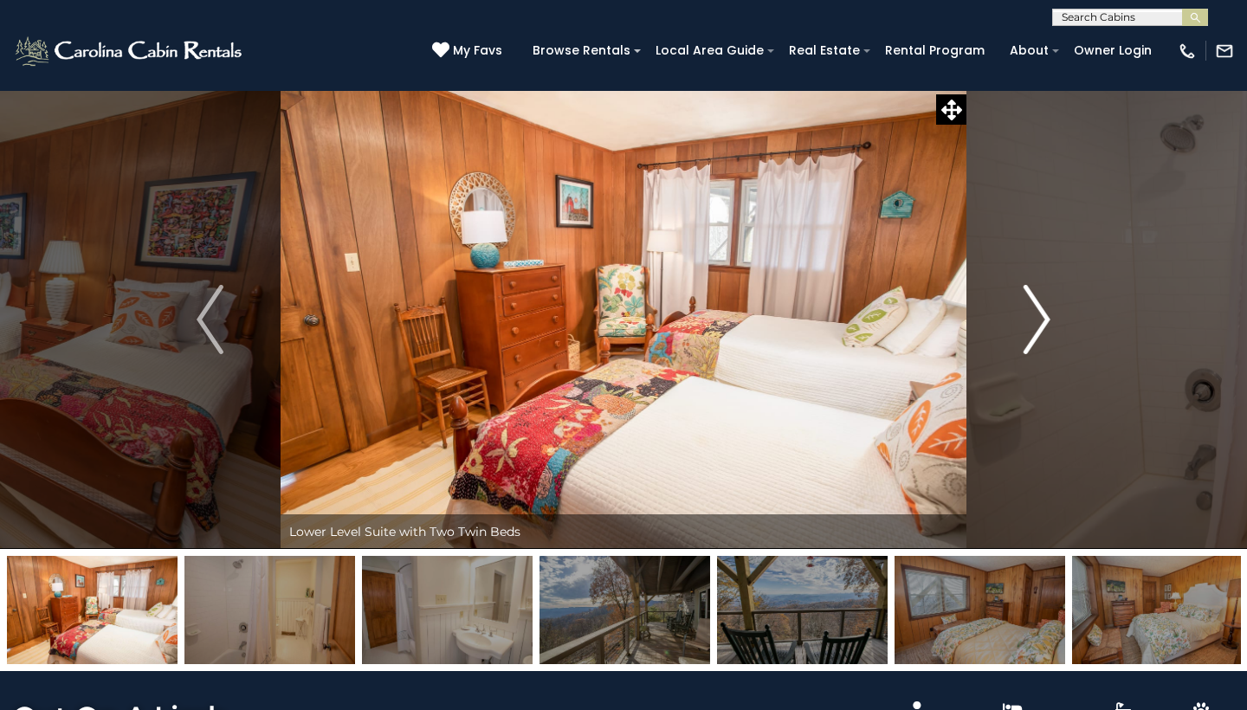
click at [1044, 316] on img "Next" at bounding box center [1037, 319] width 26 height 69
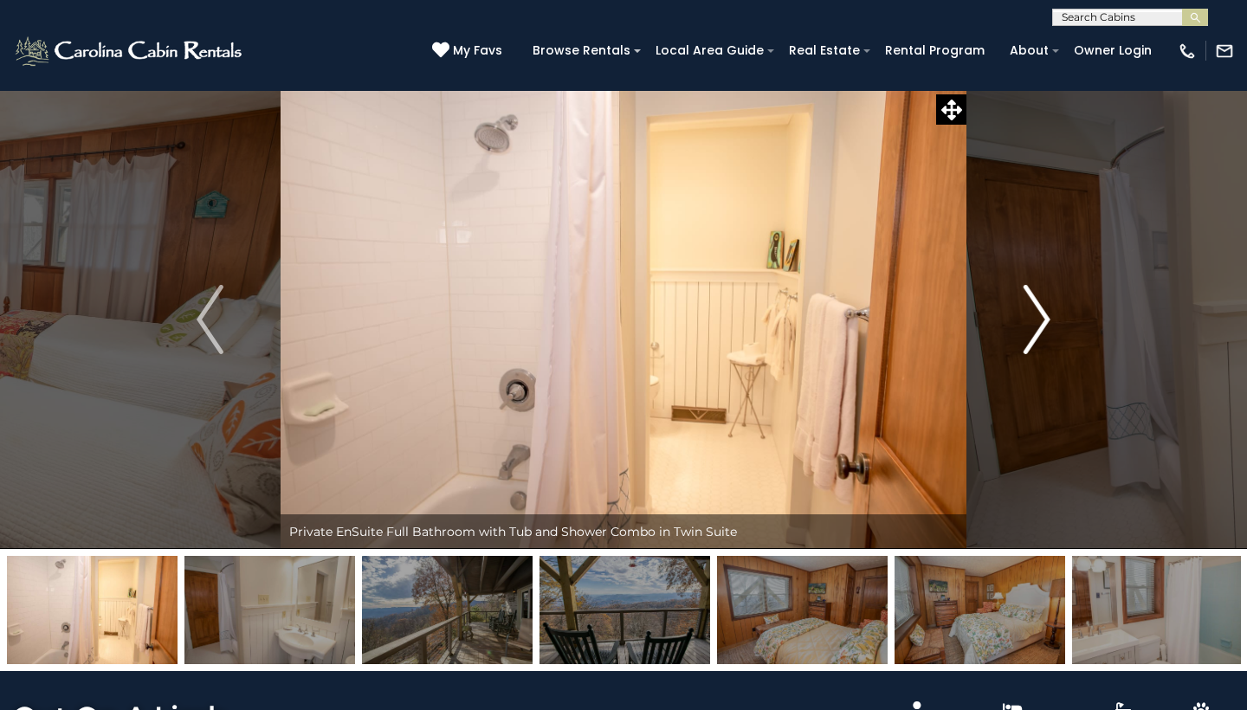
click at [1044, 316] on img "Next" at bounding box center [1037, 319] width 26 height 69
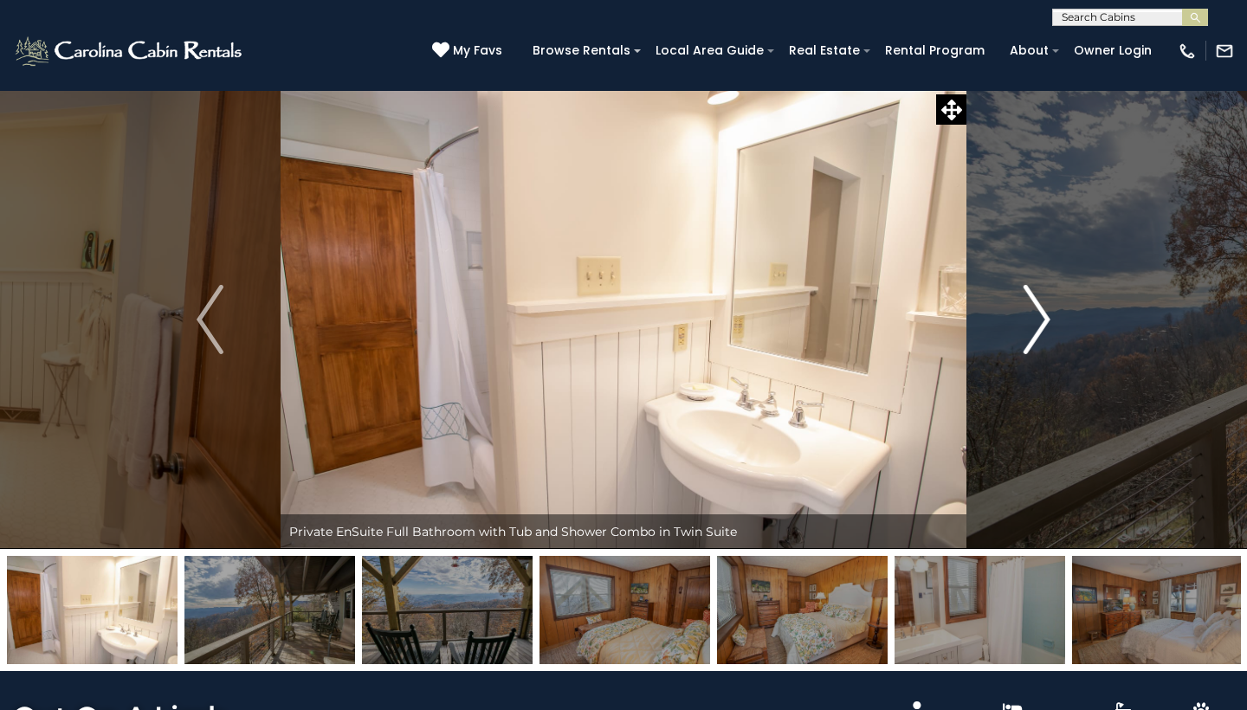
click at [1044, 316] on img "Next" at bounding box center [1037, 319] width 26 height 69
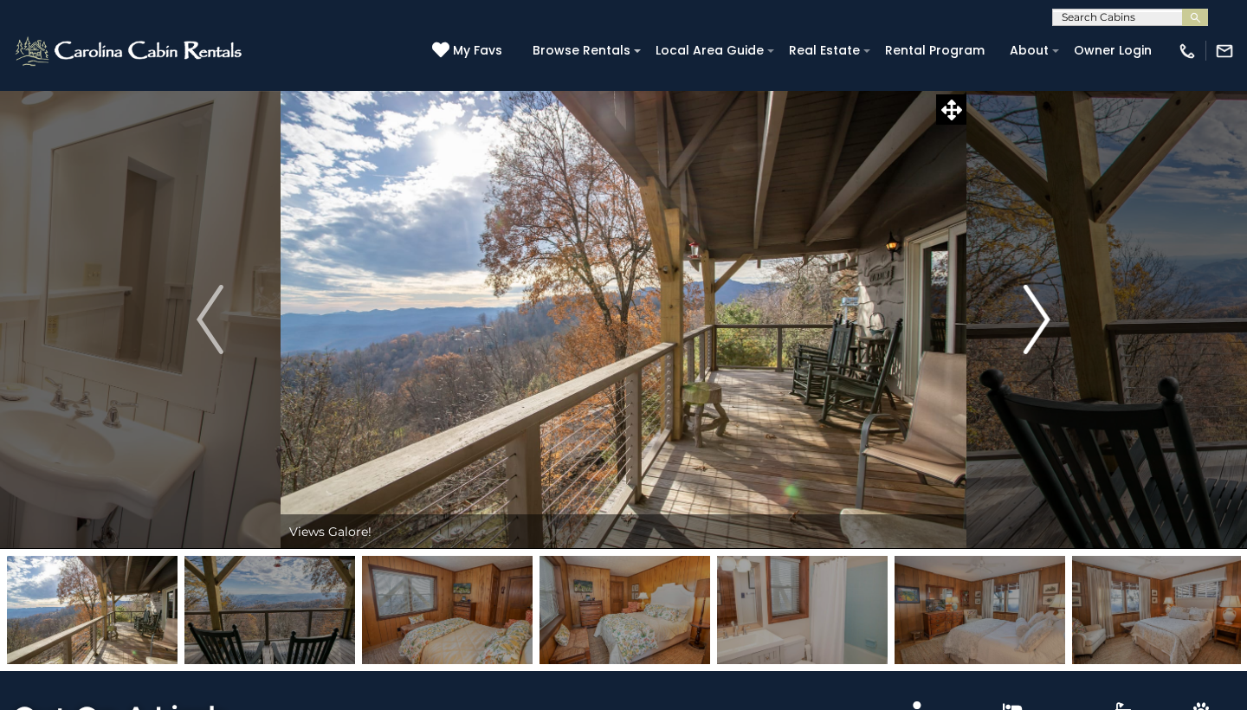
click at [1044, 316] on img "Next" at bounding box center [1037, 319] width 26 height 69
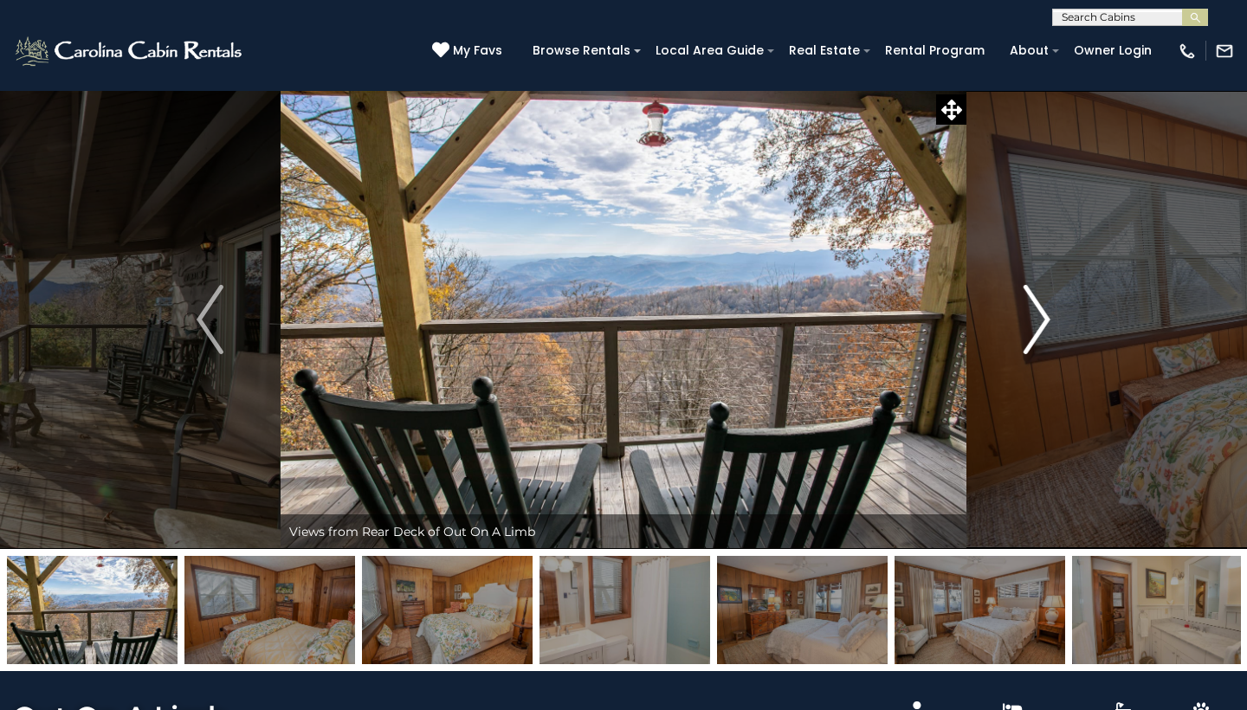
click at [1044, 316] on img "Next" at bounding box center [1037, 319] width 26 height 69
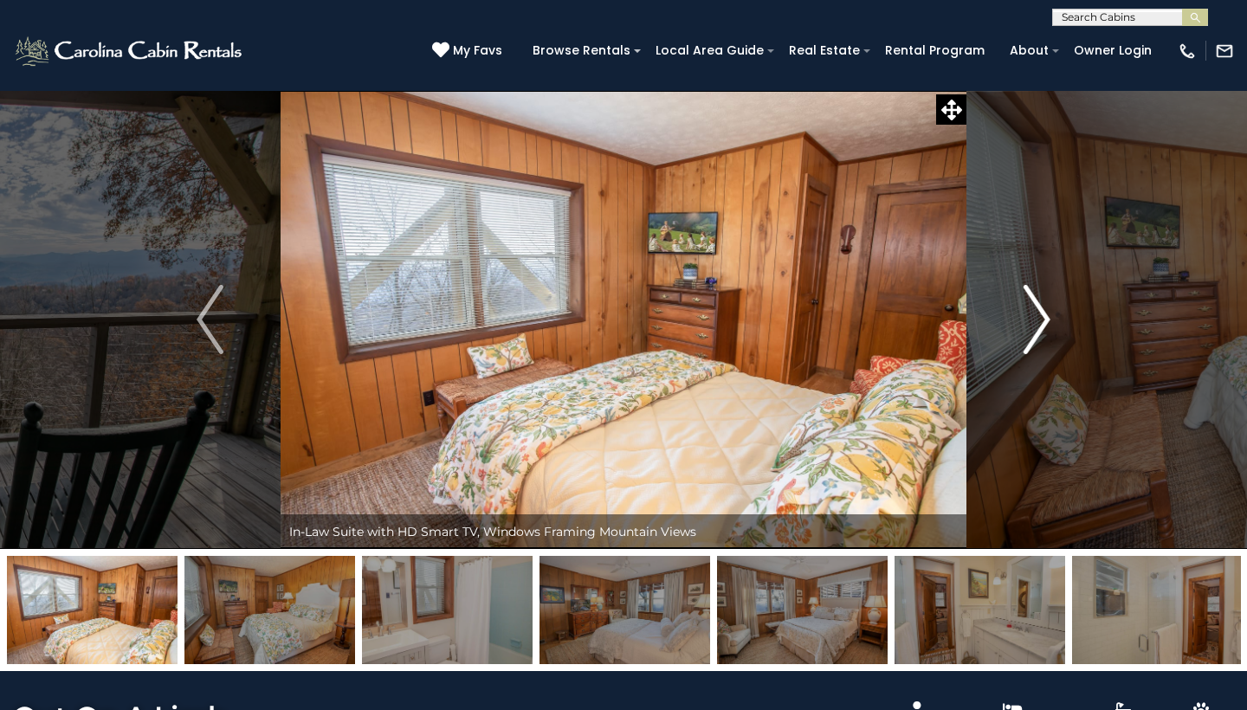
click at [1044, 316] on img "Next" at bounding box center [1037, 319] width 26 height 69
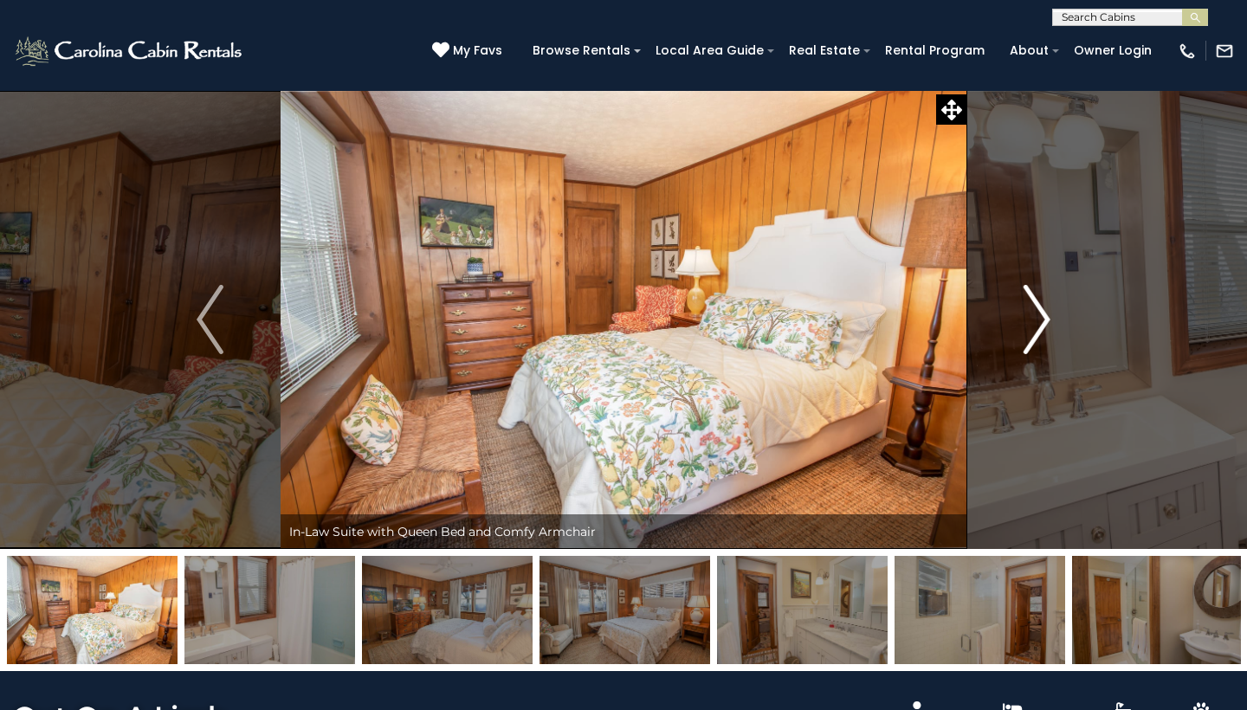
click at [1044, 316] on img "Next" at bounding box center [1037, 319] width 26 height 69
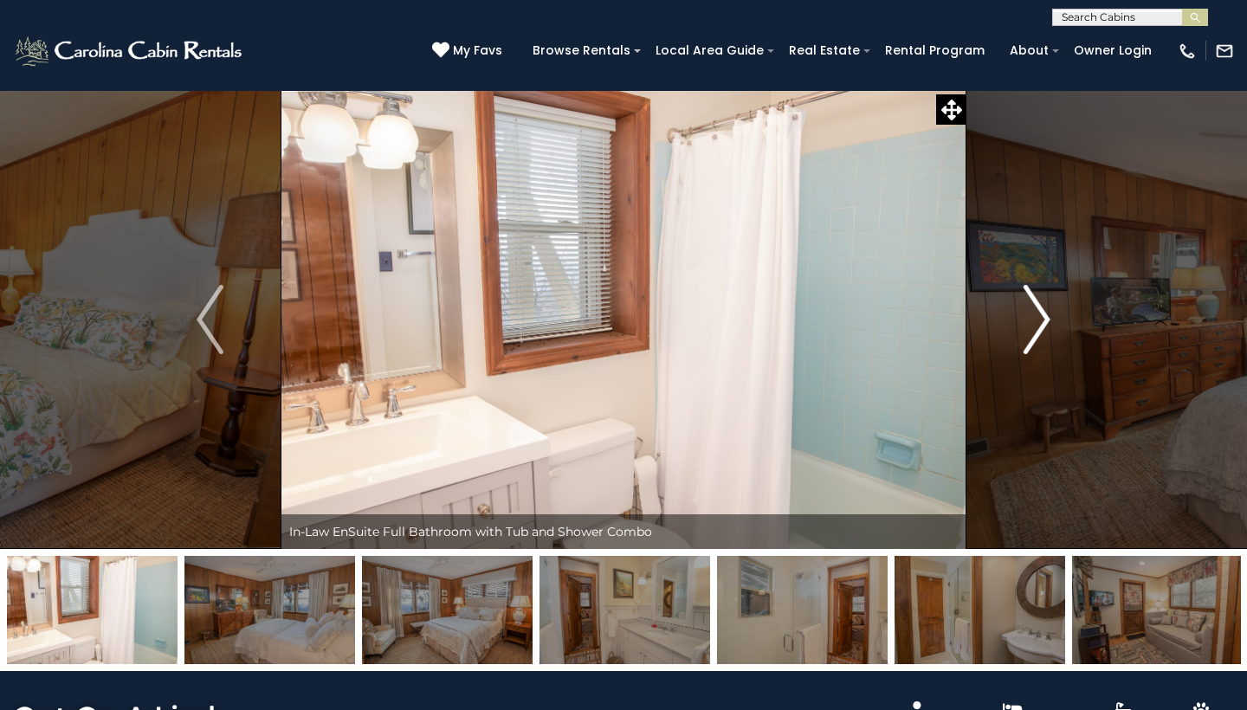
click at [1044, 316] on img "Next" at bounding box center [1037, 319] width 26 height 69
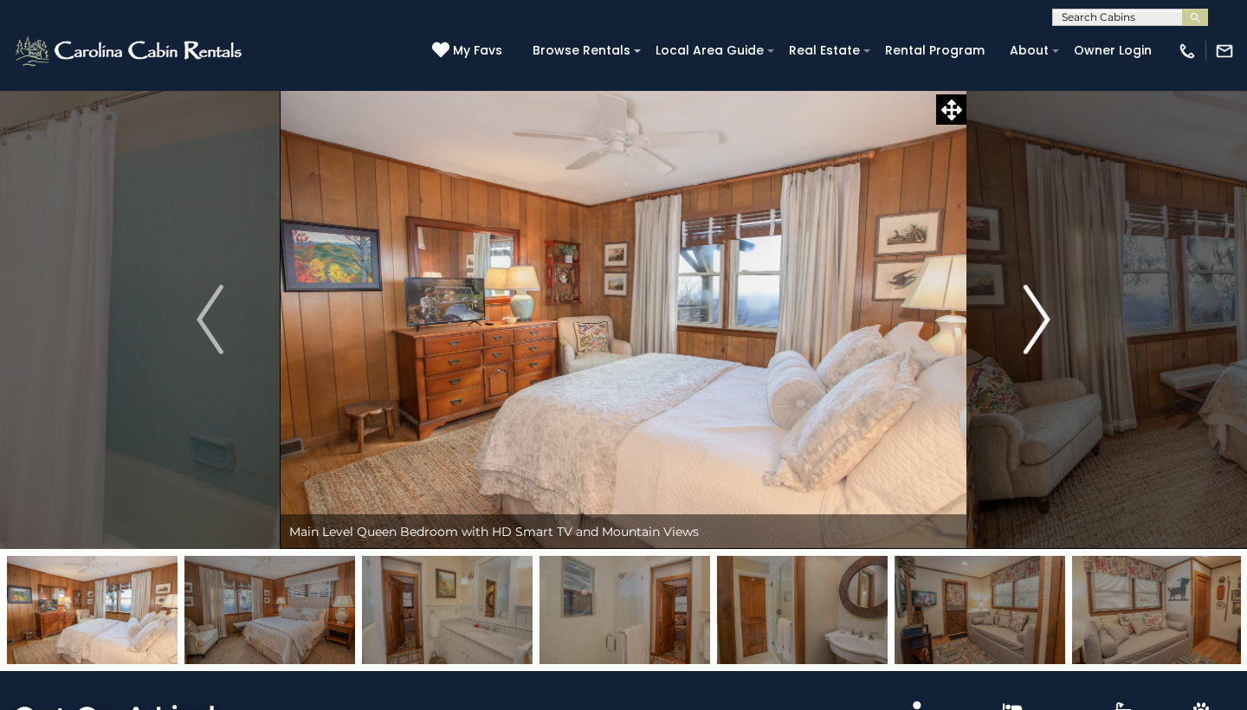
click at [1044, 316] on img "Next" at bounding box center [1037, 319] width 26 height 69
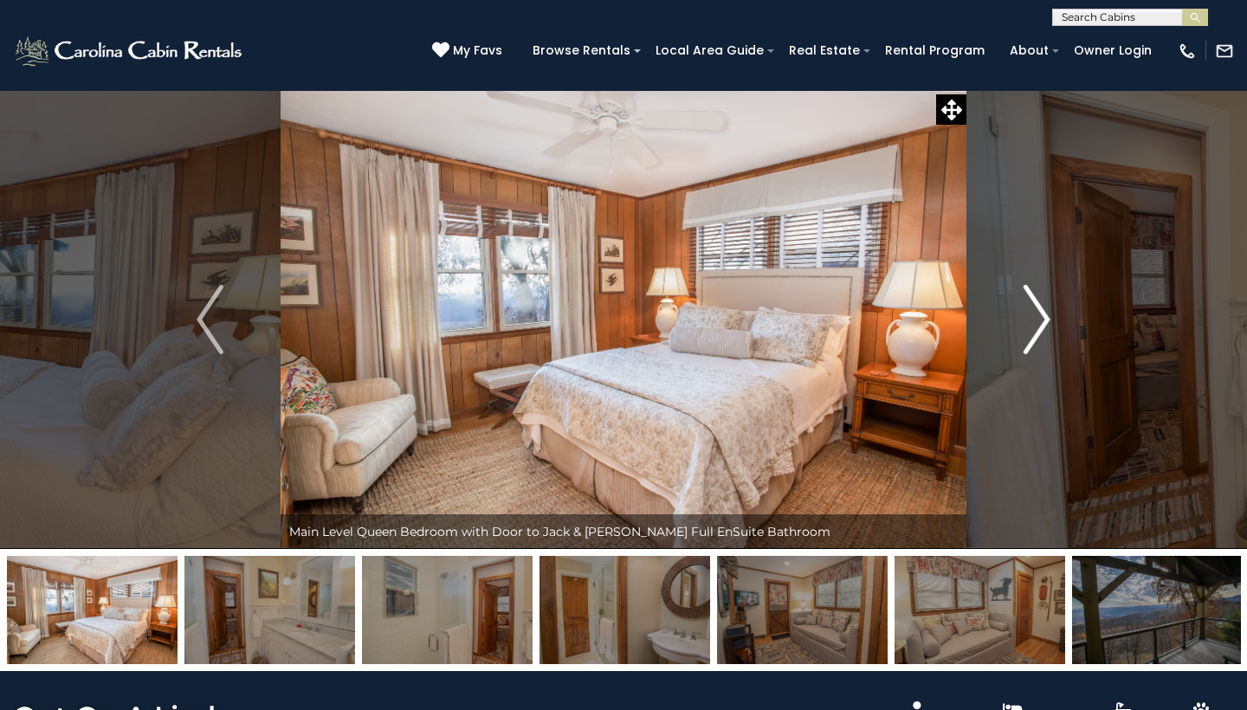
click at [1044, 316] on img "Next" at bounding box center [1037, 319] width 26 height 69
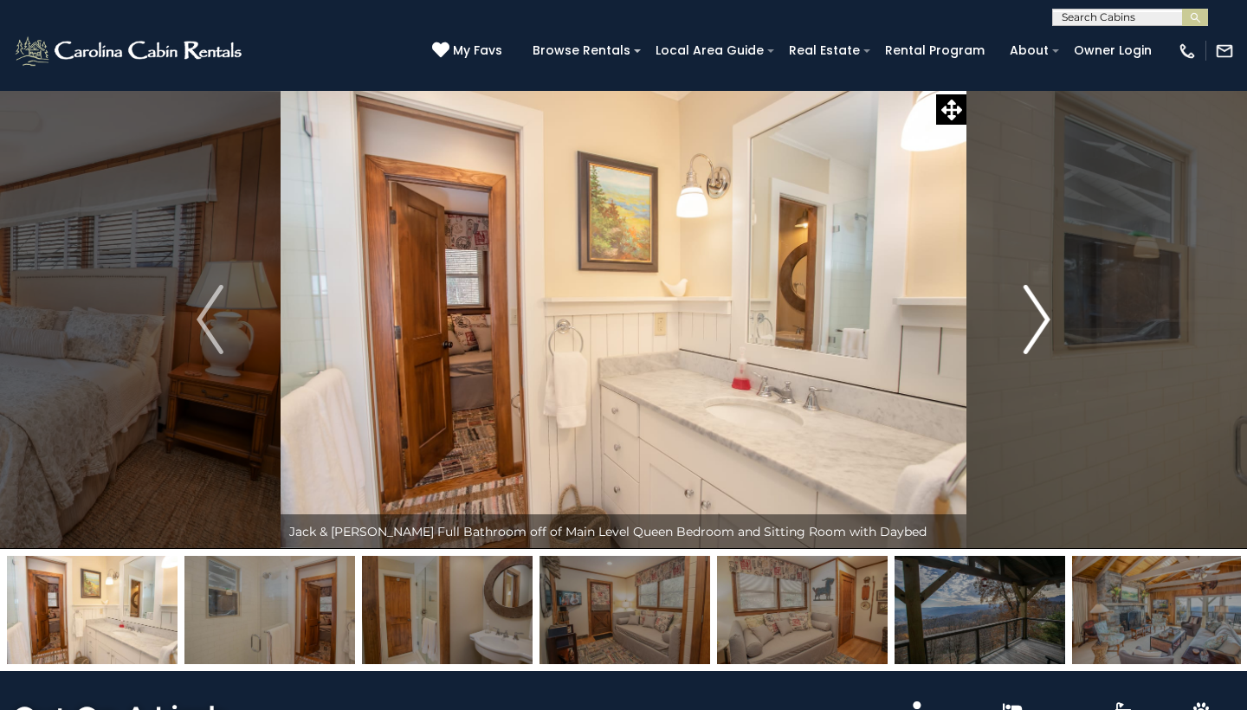
click at [1044, 316] on img "Next" at bounding box center [1037, 319] width 26 height 69
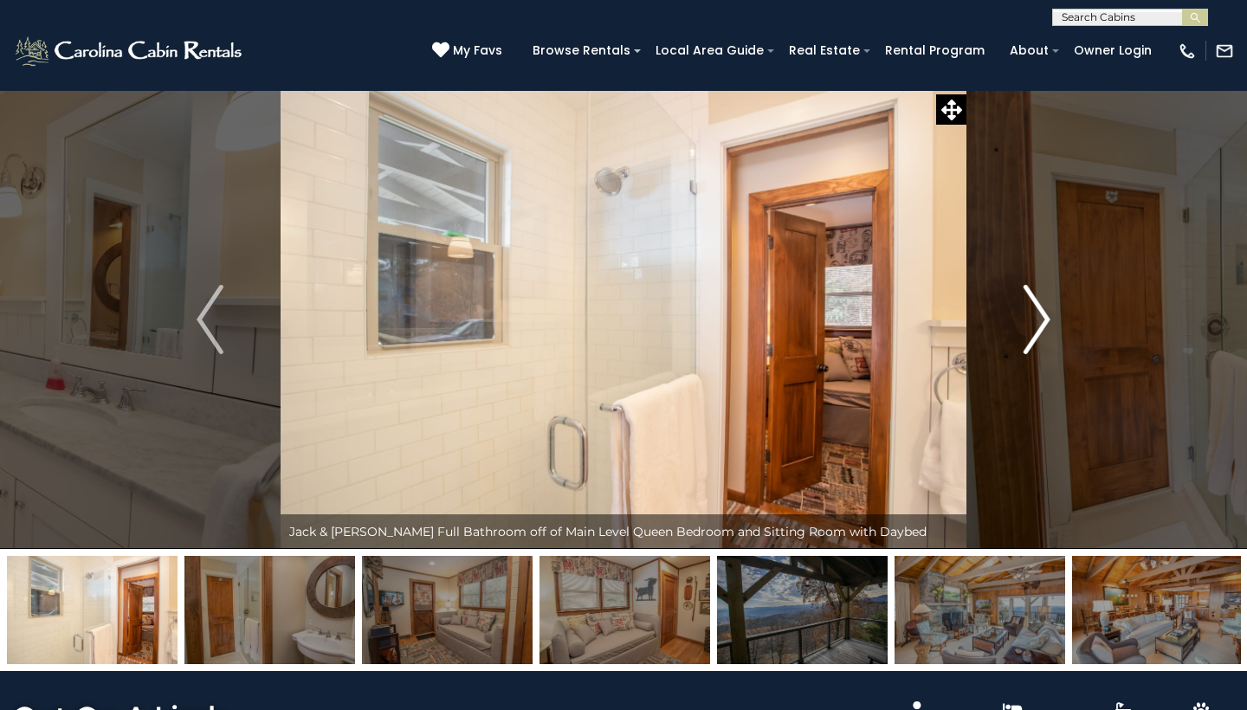
click at [1044, 316] on img "Next" at bounding box center [1037, 319] width 26 height 69
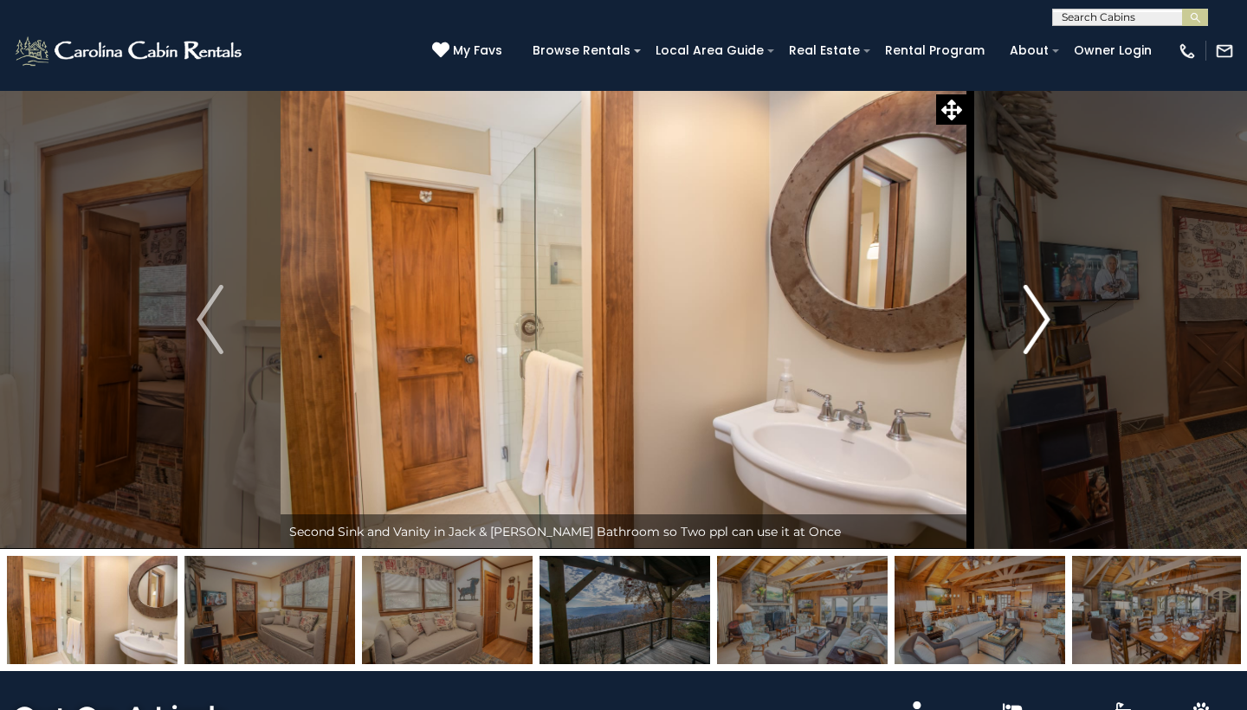
click at [1044, 316] on img "Next" at bounding box center [1037, 319] width 26 height 69
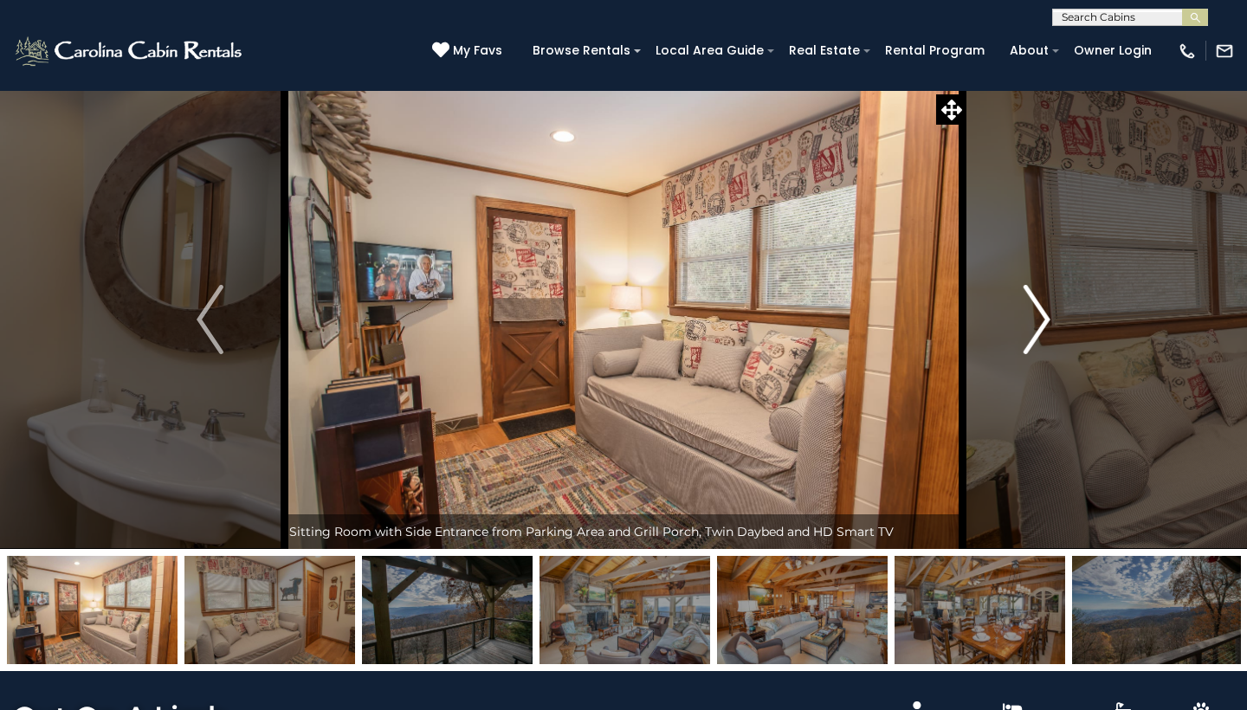
click at [1044, 316] on img "Next" at bounding box center [1037, 319] width 26 height 69
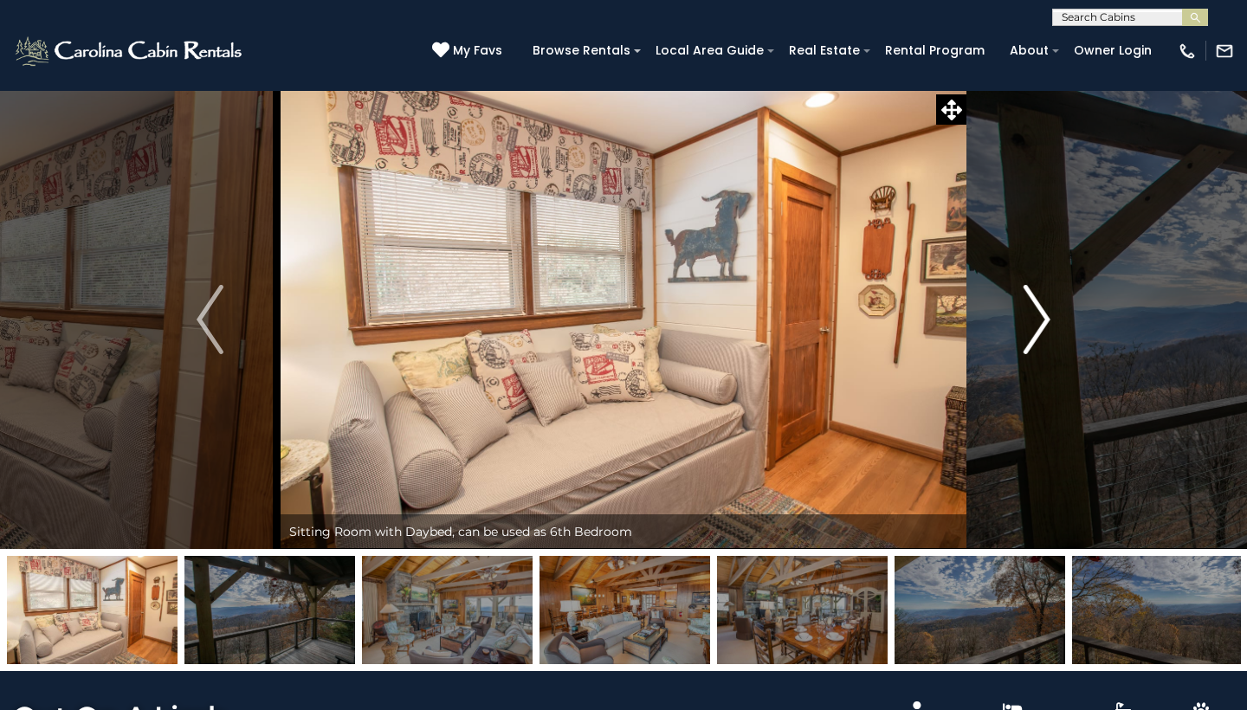
click at [1044, 316] on img "Next" at bounding box center [1037, 319] width 26 height 69
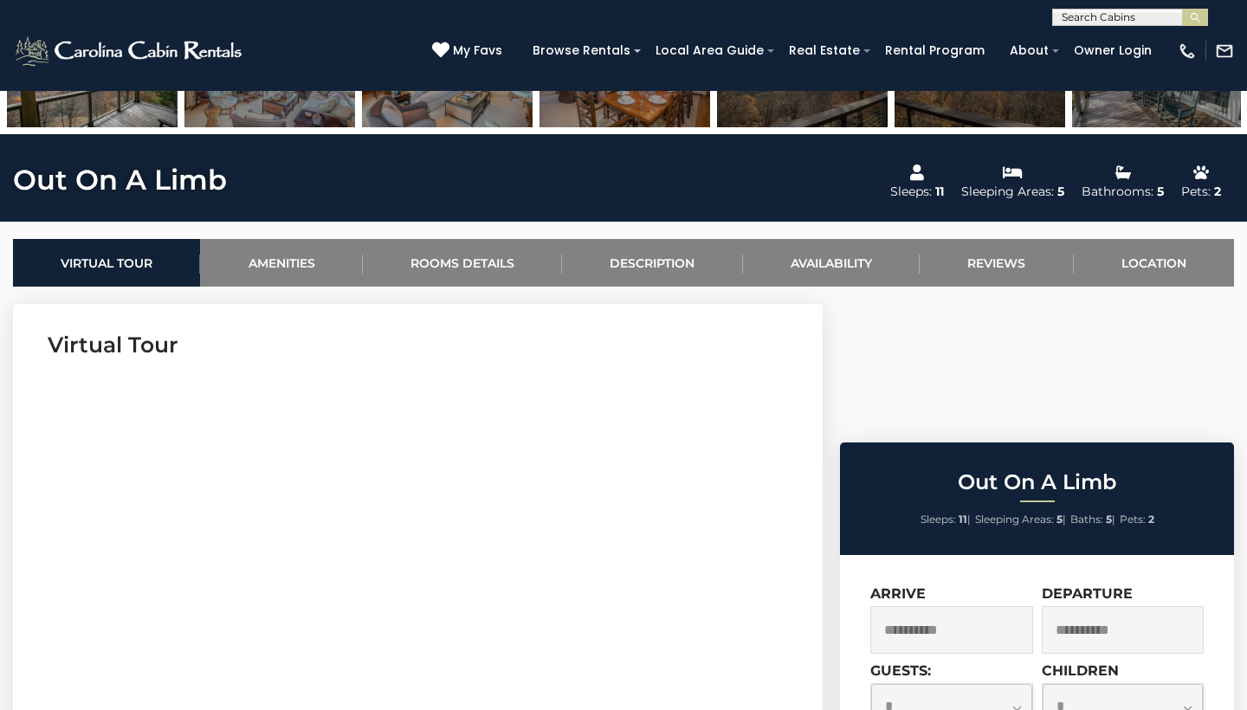
scroll to position [535, 0]
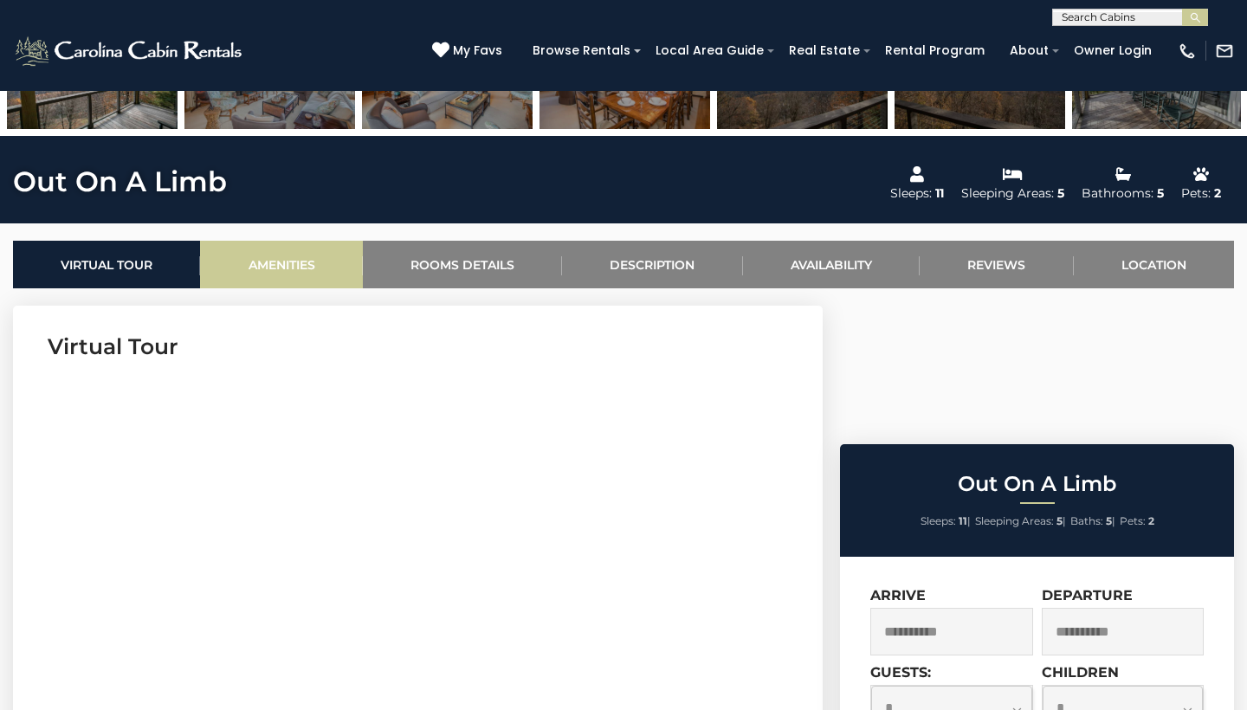
click at [284, 259] on link "Amenities" at bounding box center [281, 265] width 162 height 48
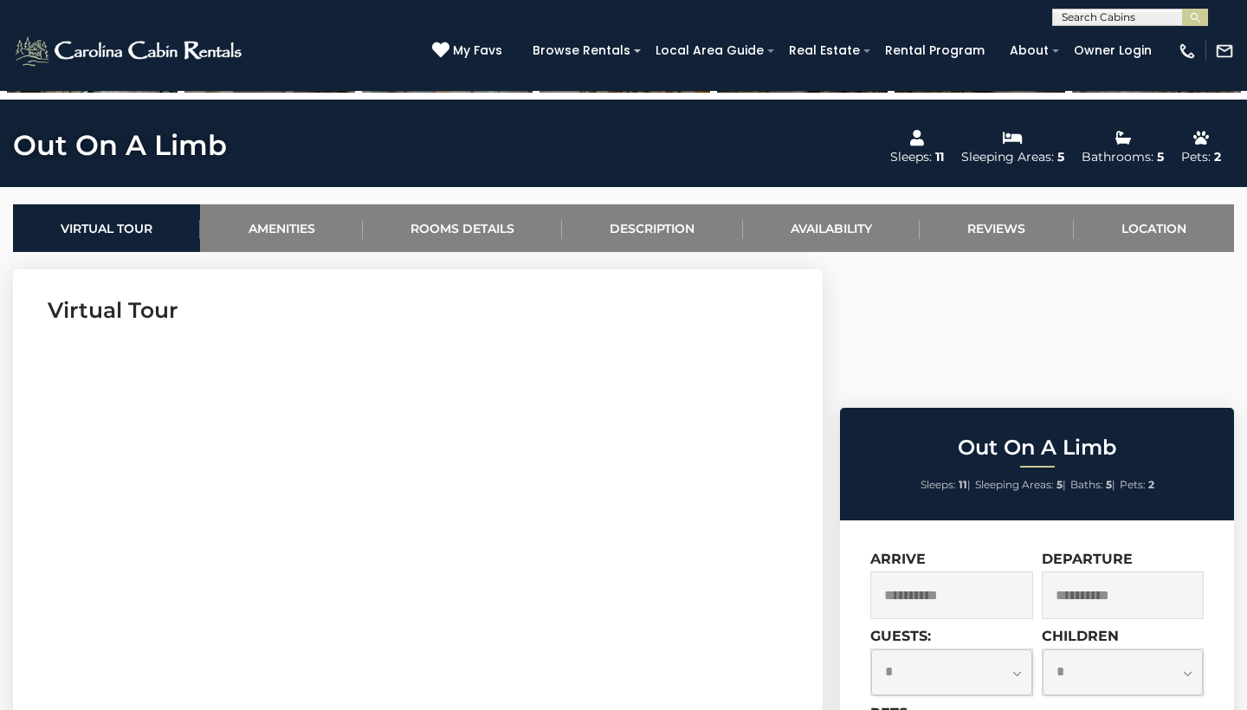
scroll to position [545, 0]
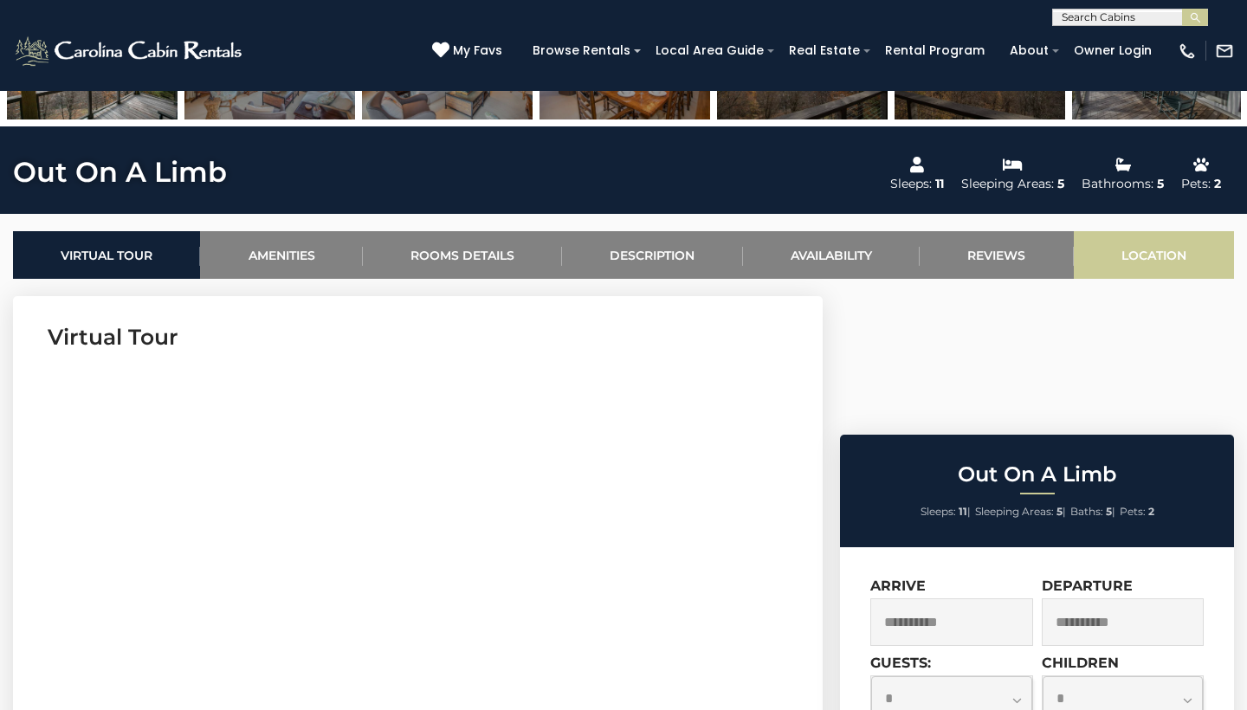
click at [1159, 242] on link "Location" at bounding box center [1154, 255] width 160 height 48
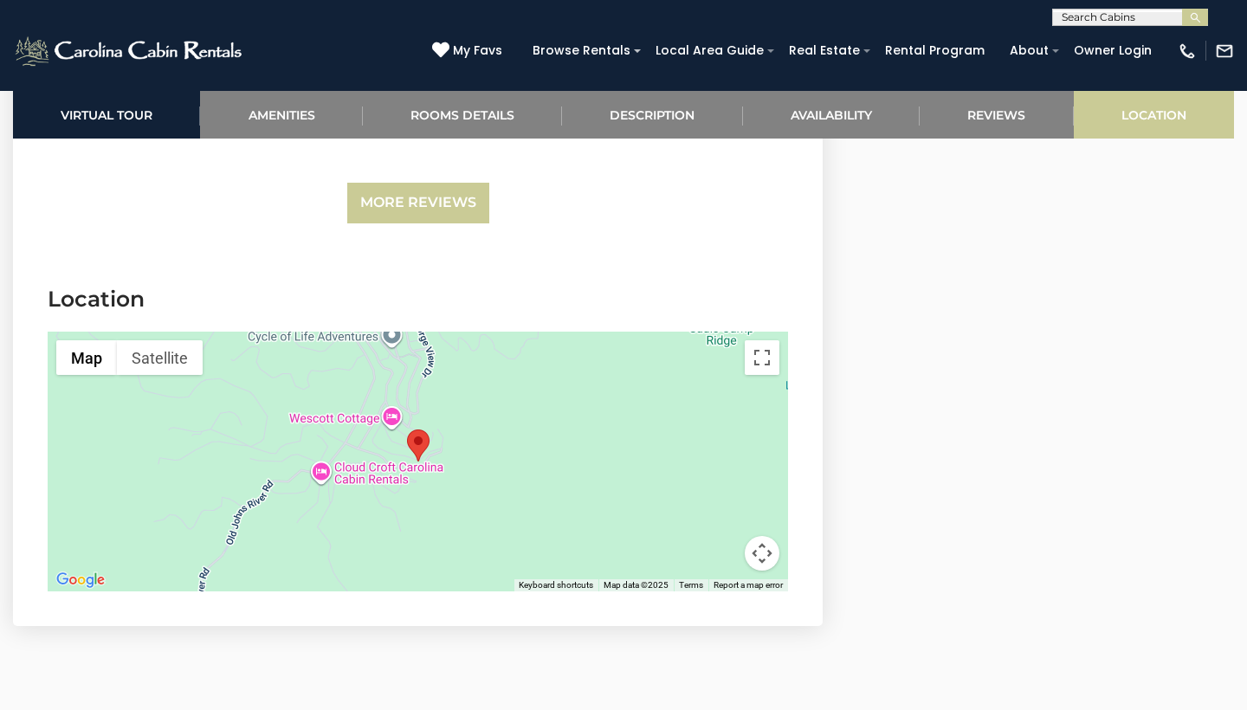
scroll to position [5200, 0]
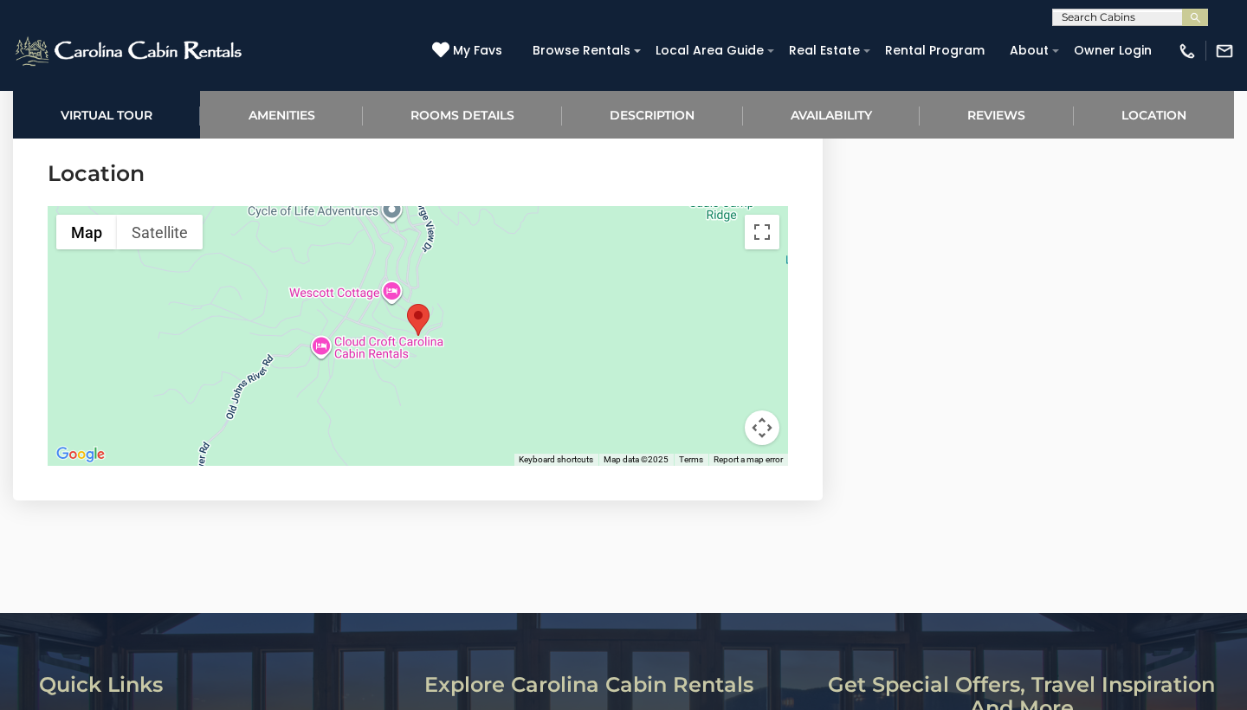
click at [761, 422] on button "Map camera controls" at bounding box center [762, 428] width 35 height 35
click at [714, 424] on button "Zoom out" at bounding box center [719, 428] width 35 height 35
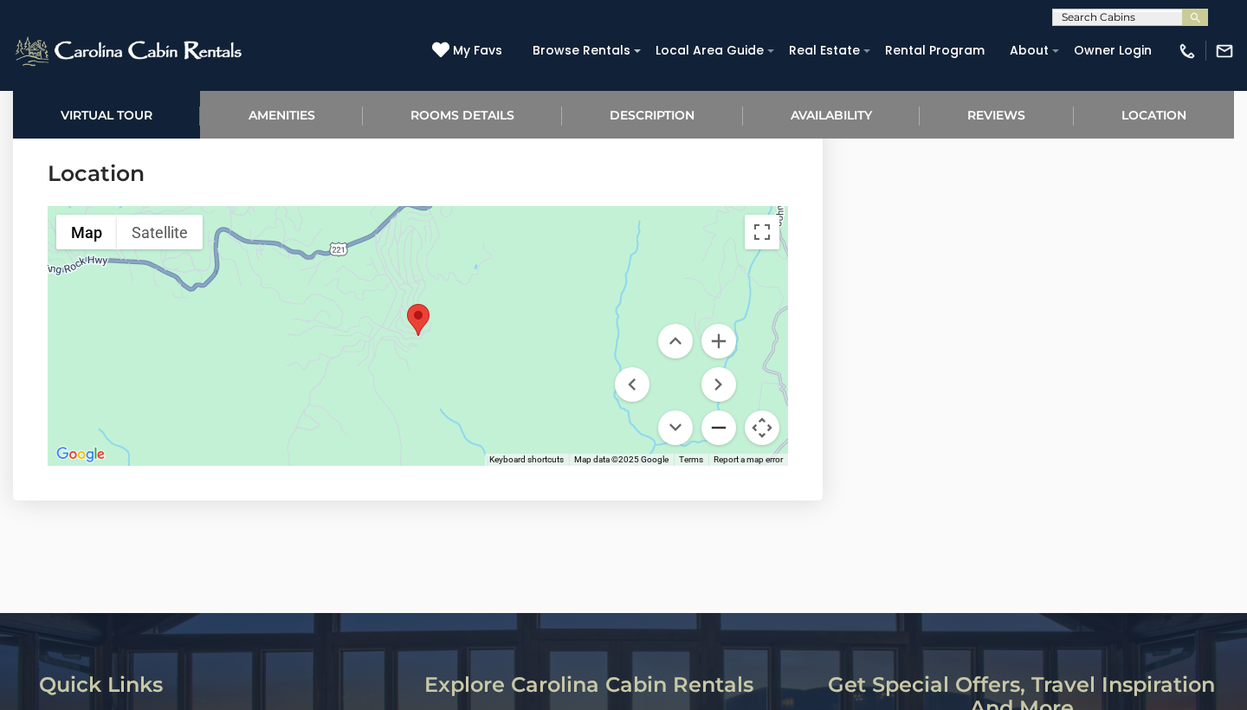
click at [714, 424] on button "Zoom out" at bounding box center [719, 428] width 35 height 35
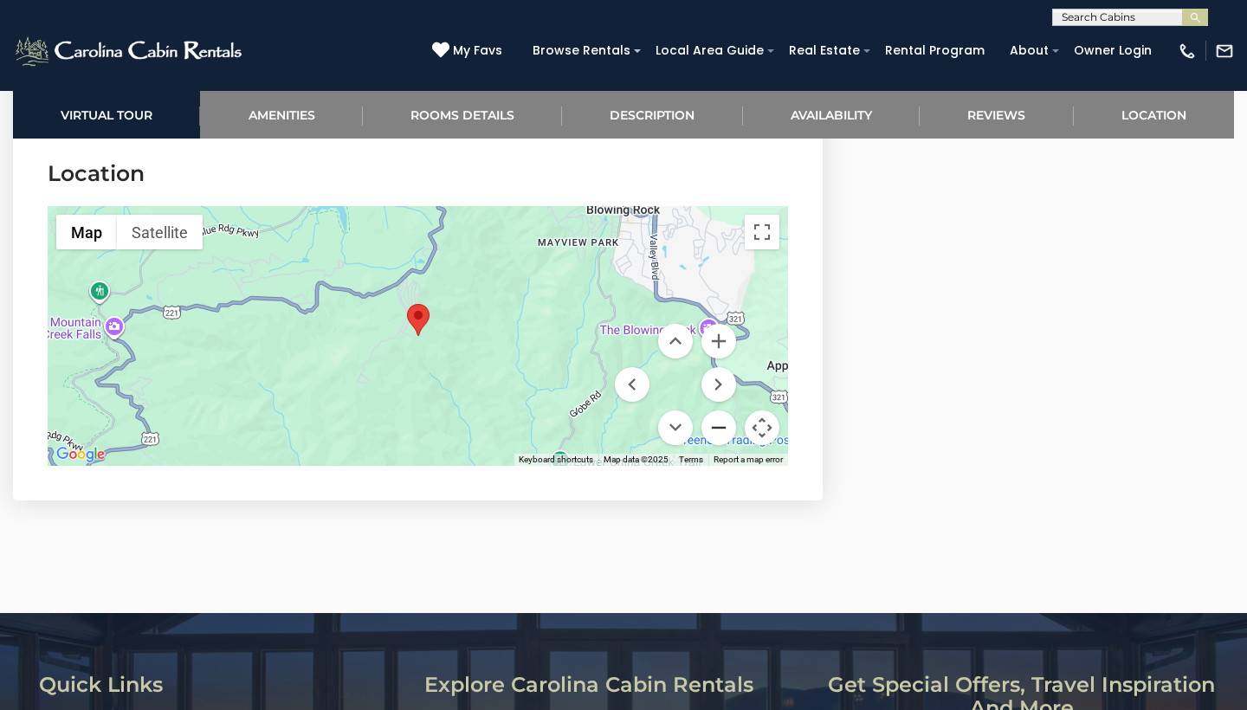
click at [714, 424] on button "Zoom out" at bounding box center [719, 428] width 35 height 35
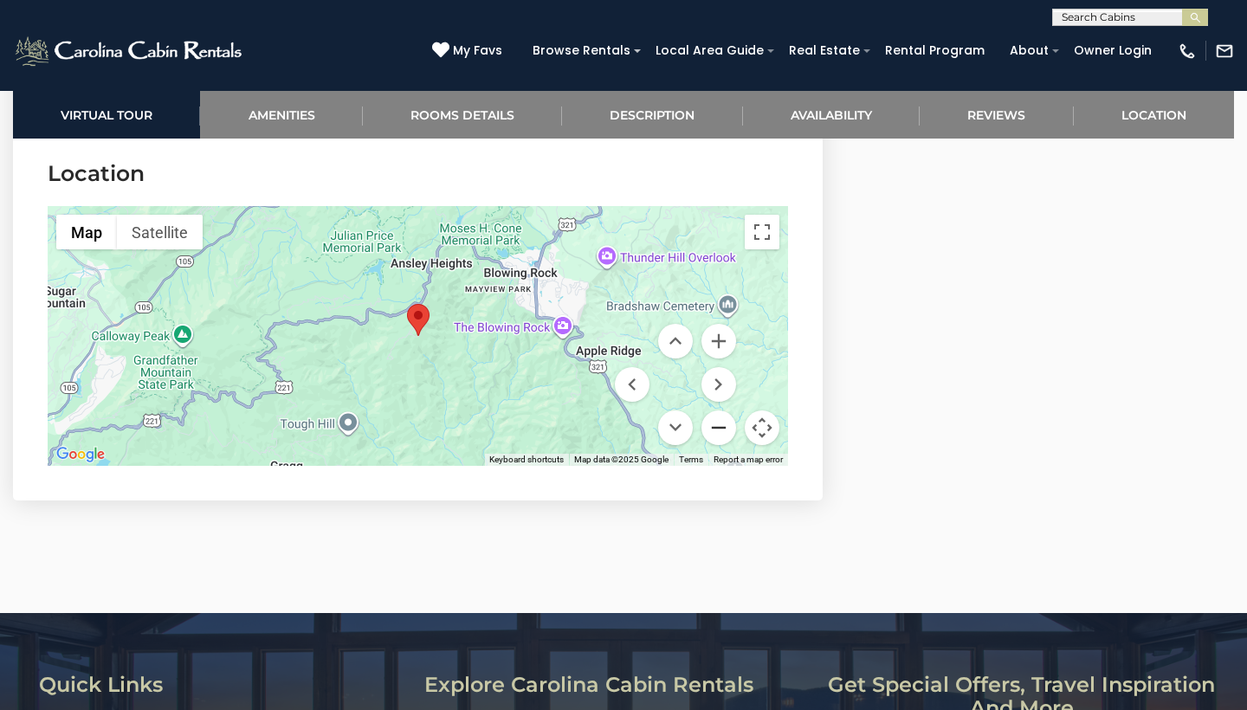
click at [714, 424] on button "Zoom out" at bounding box center [719, 428] width 35 height 35
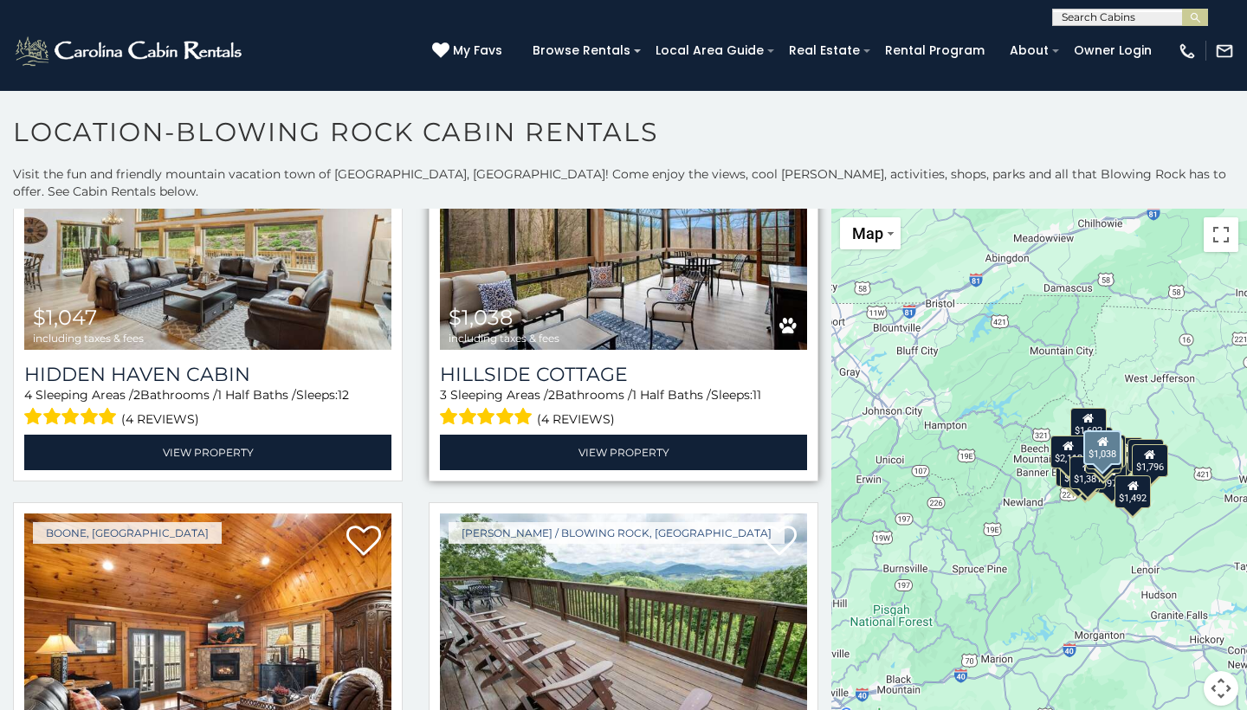
scroll to position [3632, 0]
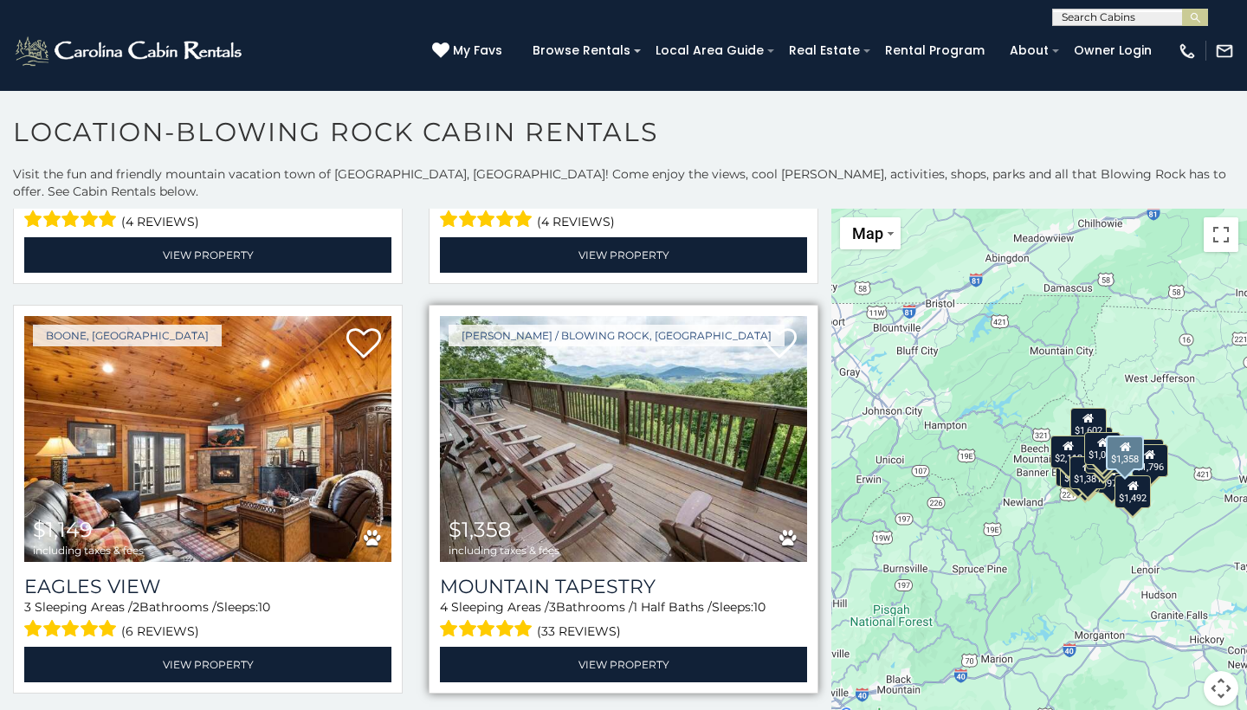
click at [664, 452] on img at bounding box center [623, 439] width 367 height 246
